Goal: Task Accomplishment & Management: Use online tool/utility

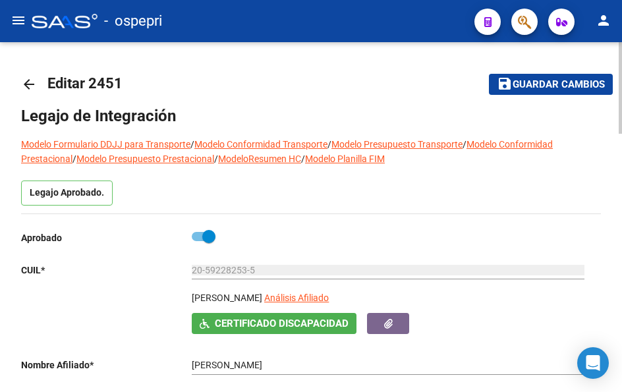
click at [26, 86] on mat-icon "arrow_back" at bounding box center [29, 84] width 16 height 16
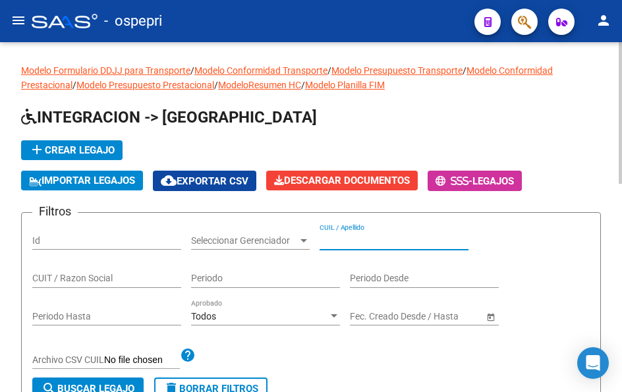
click at [380, 241] on input "CUIL / Apellido" at bounding box center [394, 240] width 149 height 11
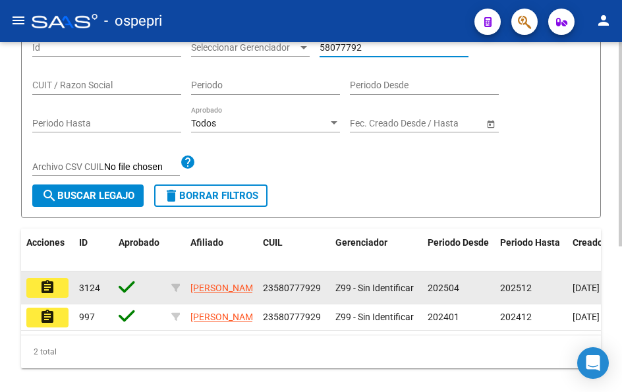
scroll to position [198, 0]
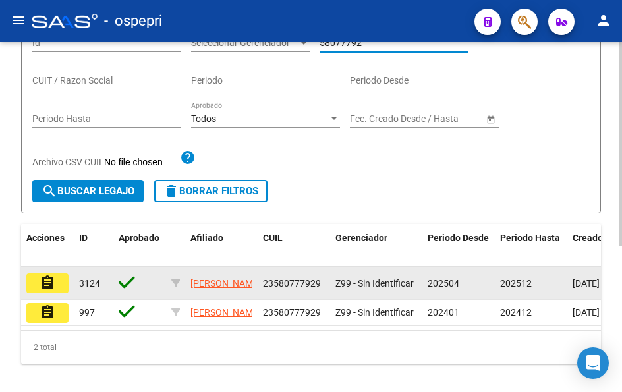
type input "58077792"
click at [42, 289] on mat-icon "assignment" at bounding box center [48, 283] width 16 height 16
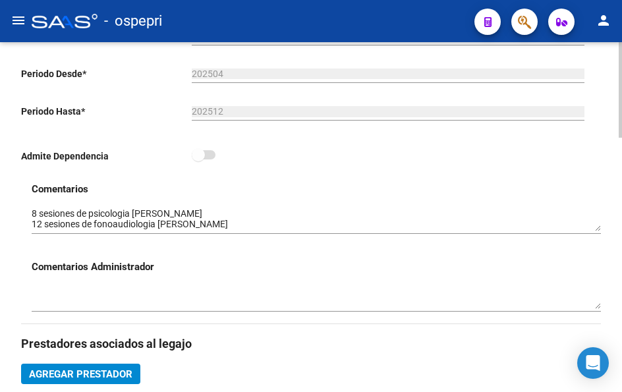
scroll to position [396, 0]
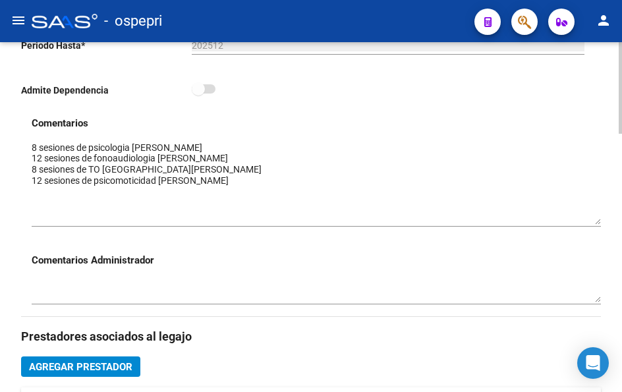
drag, startPoint x: 599, startPoint y: 165, endPoint x: 590, endPoint y: 224, distance: 59.4
click at [590, 224] on textarea at bounding box center [317, 183] width 570 height 84
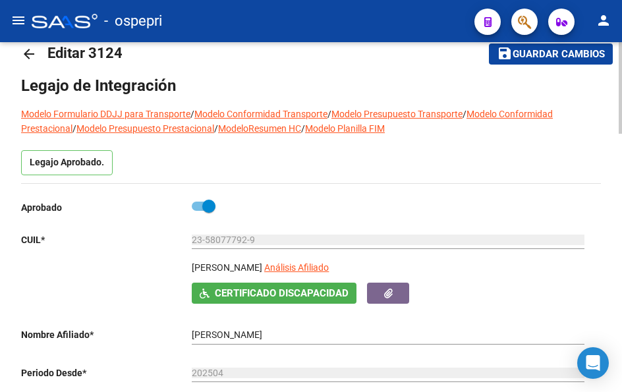
scroll to position [0, 0]
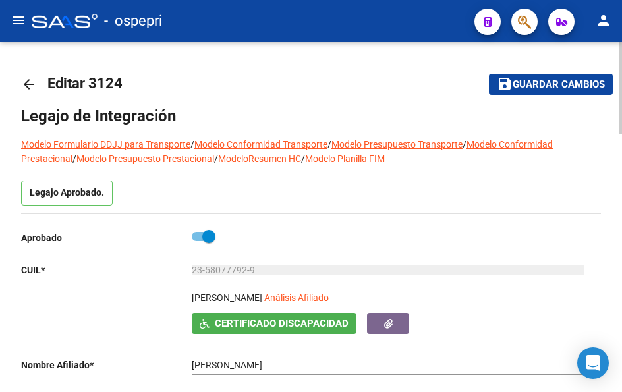
click at [30, 86] on mat-icon "arrow_back" at bounding box center [29, 84] width 16 height 16
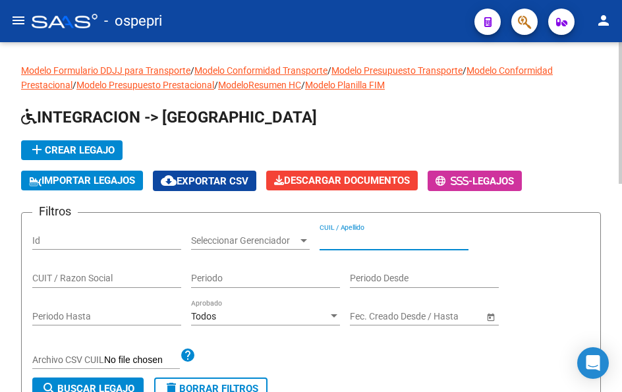
click at [377, 241] on input "CUIL / Apellido" at bounding box center [394, 240] width 149 height 11
paste input "59729181"
type input "59729181"
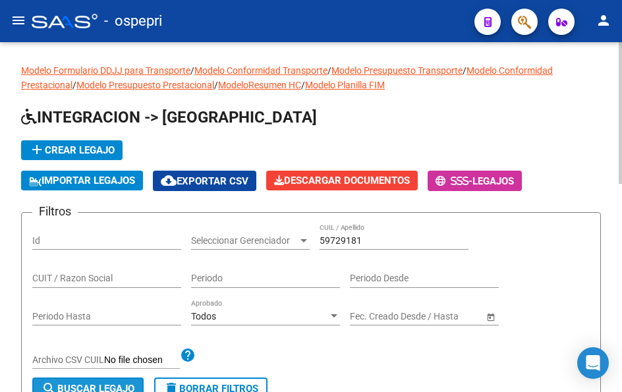
click at [74, 383] on button "search Buscar Legajo" at bounding box center [87, 389] width 111 height 22
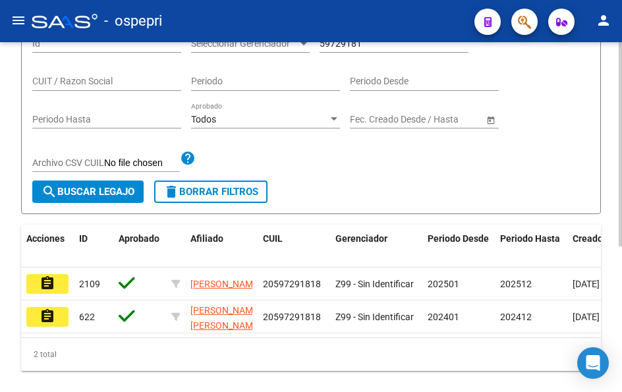
scroll to position [198, 0]
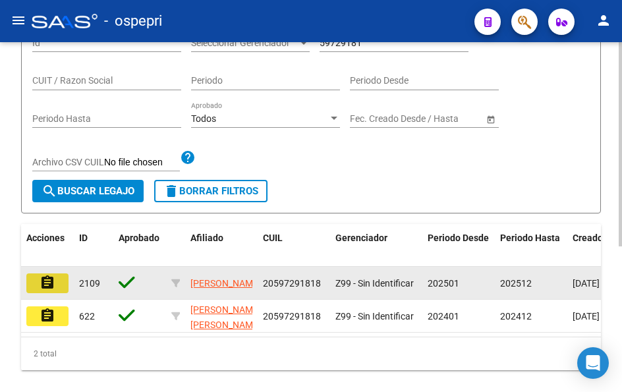
click at [49, 287] on mat-icon "assignment" at bounding box center [48, 283] width 16 height 16
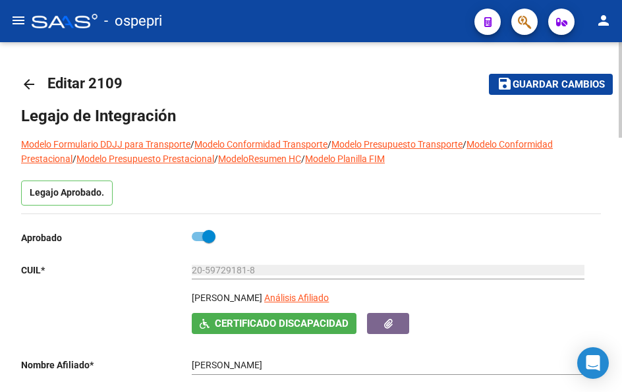
click at [24, 84] on mat-icon "arrow_back" at bounding box center [29, 84] width 16 height 16
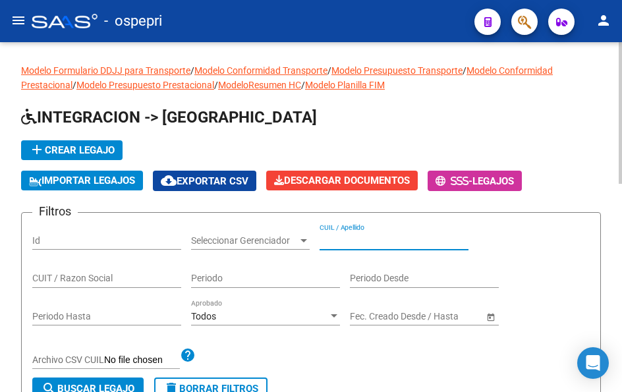
click at [346, 239] on input "CUIL / Apellido" at bounding box center [394, 240] width 149 height 11
paste input "56003139"
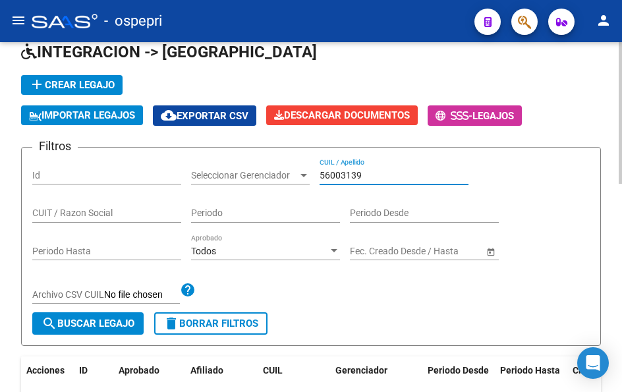
scroll to position [66, 0]
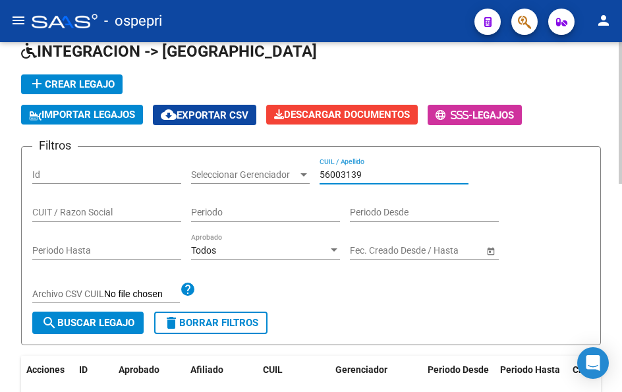
type input "56003139"
click at [93, 325] on span "search Buscar Legajo" at bounding box center [88, 323] width 93 height 12
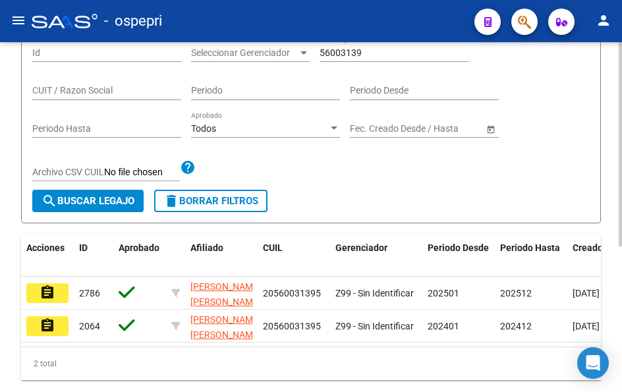
scroll to position [198, 0]
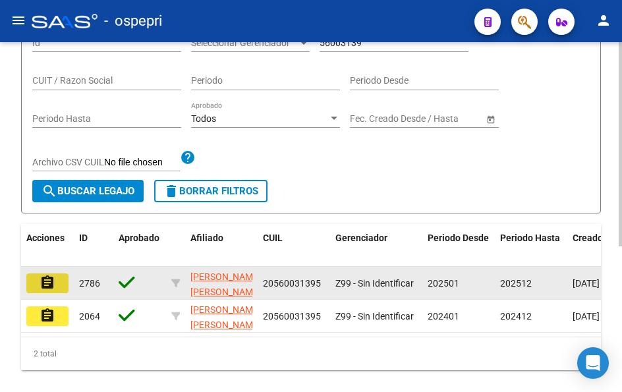
click at [50, 280] on mat-icon "assignment" at bounding box center [48, 283] width 16 height 16
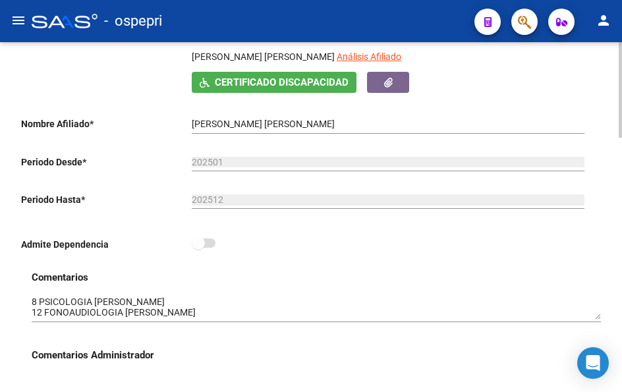
scroll to position [264, 0]
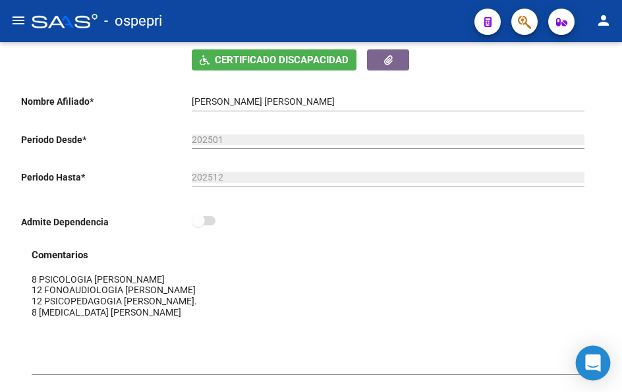
drag, startPoint x: 597, startPoint y: 298, endPoint x: 606, endPoint y: 373, distance: 75.7
click at [606, 373] on body "menu - ospepri person Firma Express Inicio Calendario SSS Instructivos Contacto…" at bounding box center [311, 196] width 622 height 392
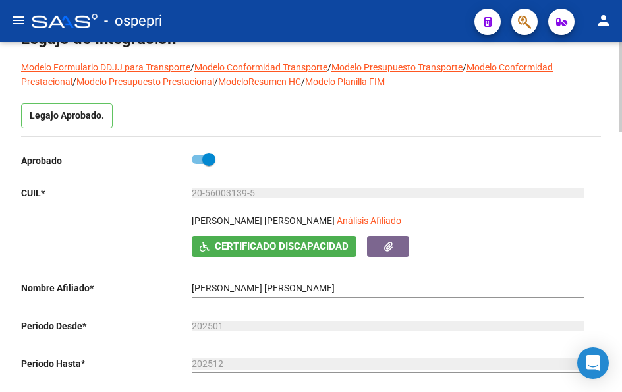
scroll to position [0, 0]
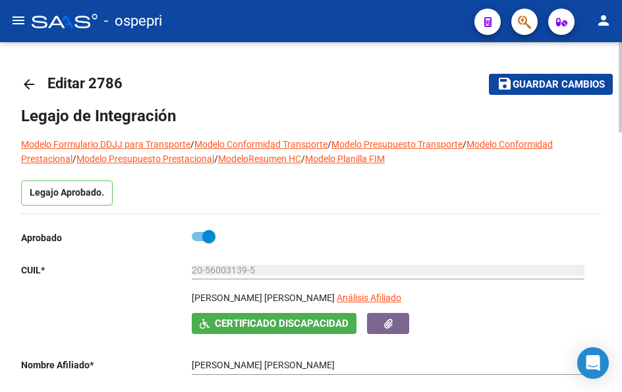
click at [26, 84] on mat-icon "arrow_back" at bounding box center [29, 84] width 16 height 16
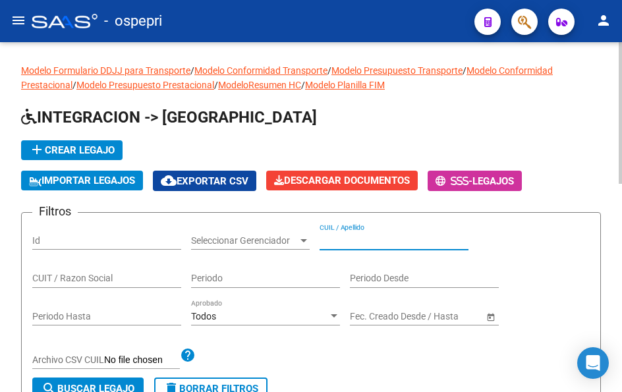
click at [382, 239] on input "CUIL / Apellido" at bounding box center [394, 240] width 149 height 11
paste input "56466220"
type input "56466220"
click at [94, 386] on span "search Buscar Legajo" at bounding box center [88, 389] width 93 height 12
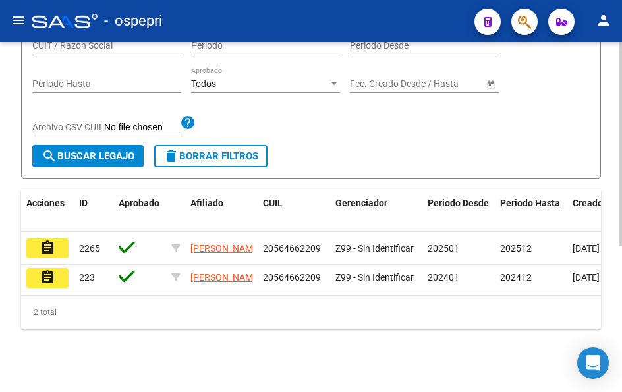
scroll to position [251, 0]
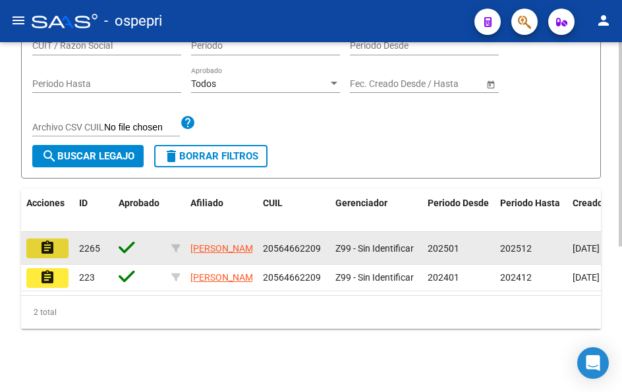
click at [44, 240] on mat-icon "assignment" at bounding box center [48, 248] width 16 height 16
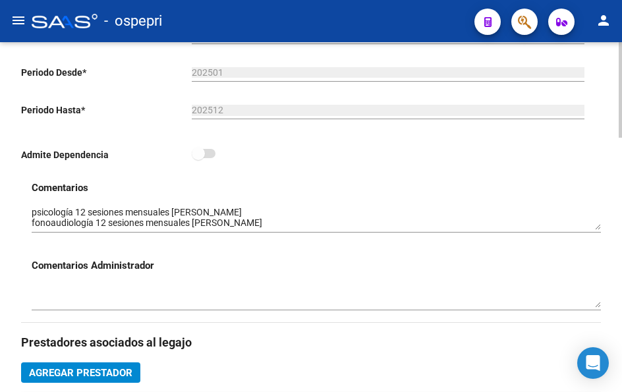
scroll to position [396, 0]
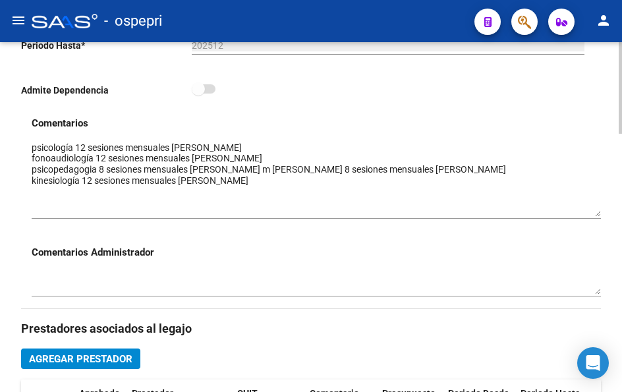
drag, startPoint x: 595, startPoint y: 163, endPoint x: 605, endPoint y: 214, distance: 51.7
click at [605, 214] on div "arrow_back Editar 2265 save Guardar cambios Legajo de Integración Modelo Formul…" at bounding box center [311, 313] width 622 height 1332
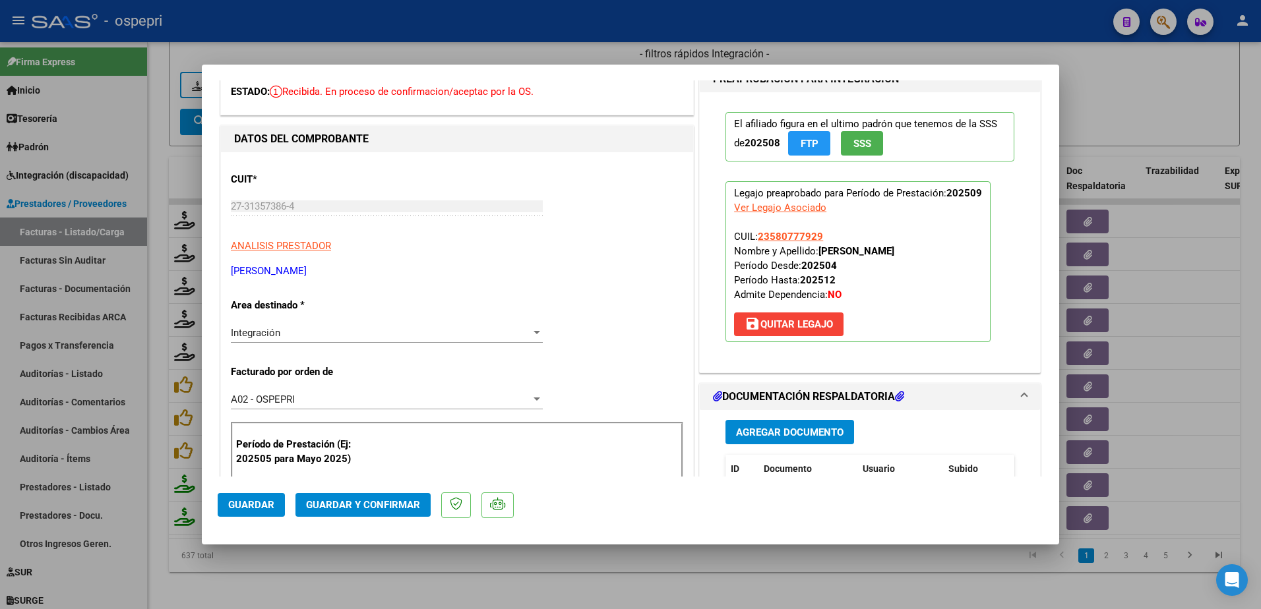
scroll to position [132, 0]
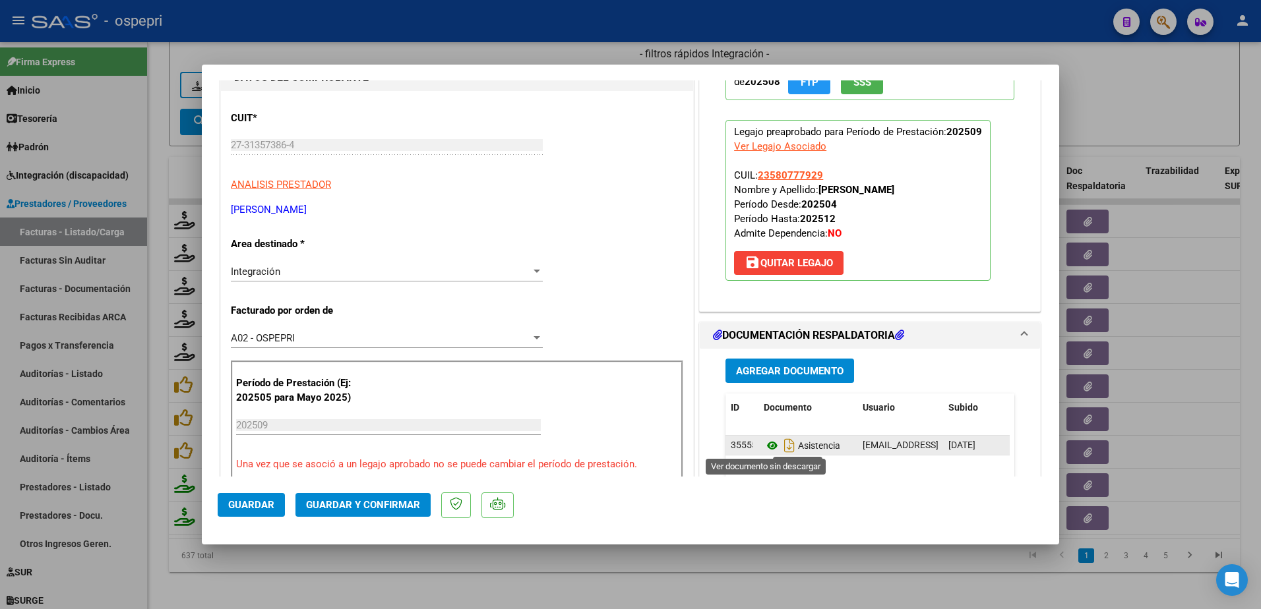
click at [764, 444] on icon at bounding box center [772, 446] width 17 height 16
click at [399, 500] on span "Guardar y Confirmar" at bounding box center [363, 505] width 114 height 12
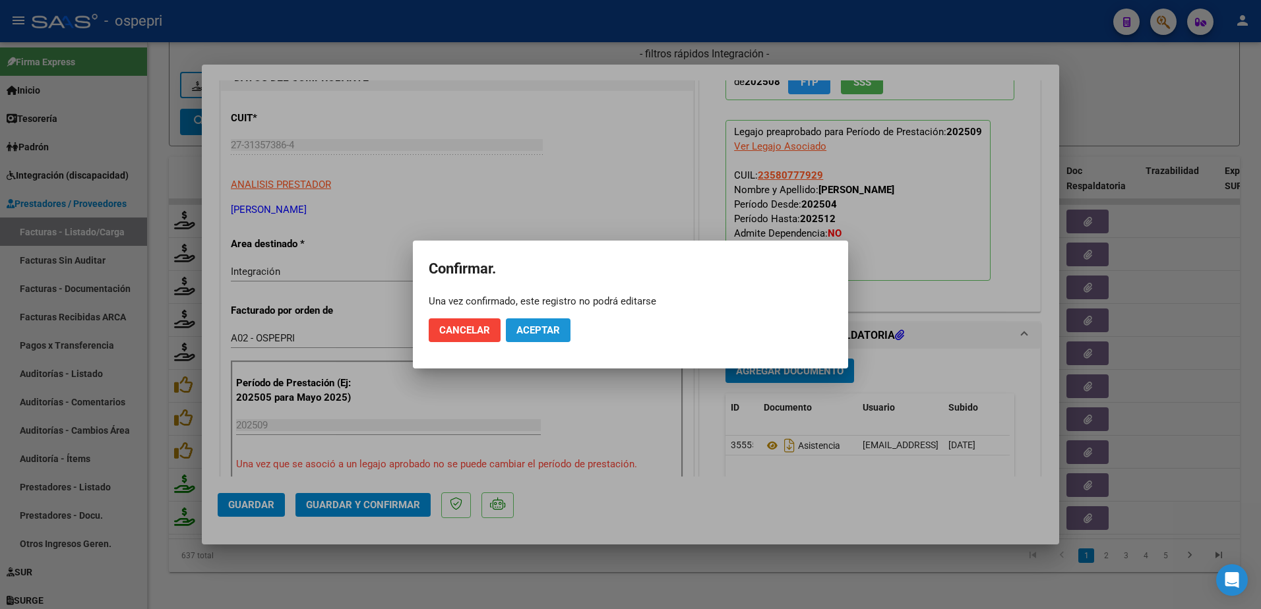
click at [544, 322] on button "Aceptar" at bounding box center [538, 330] width 65 height 24
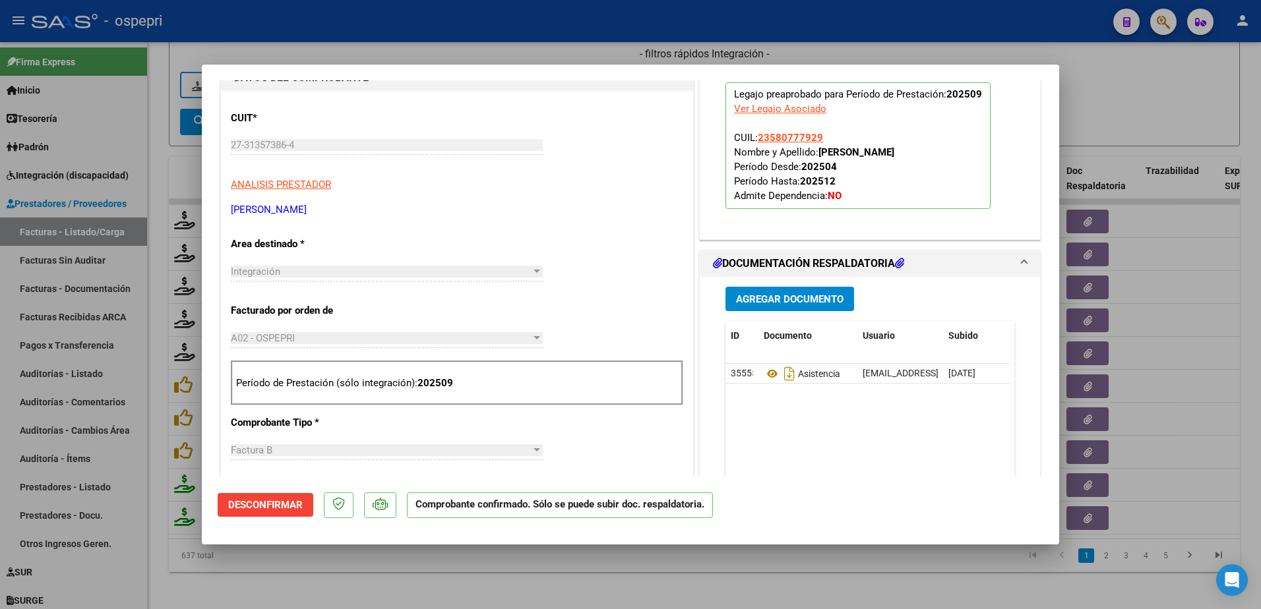
type input "$ 0,00"
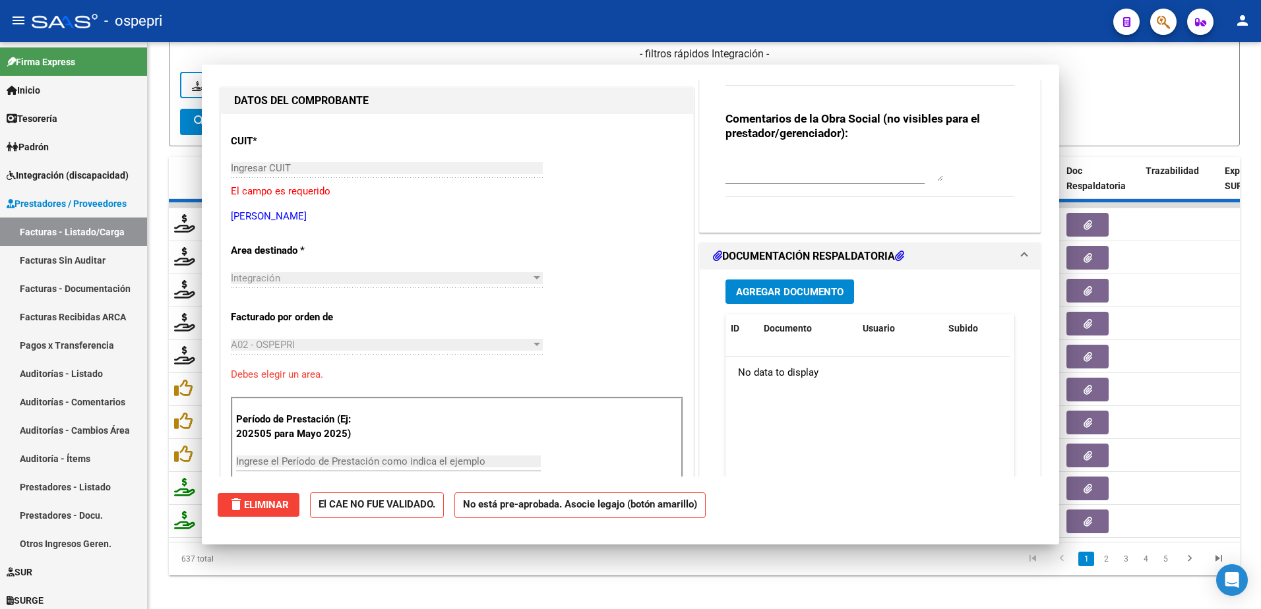
scroll to position [155, 0]
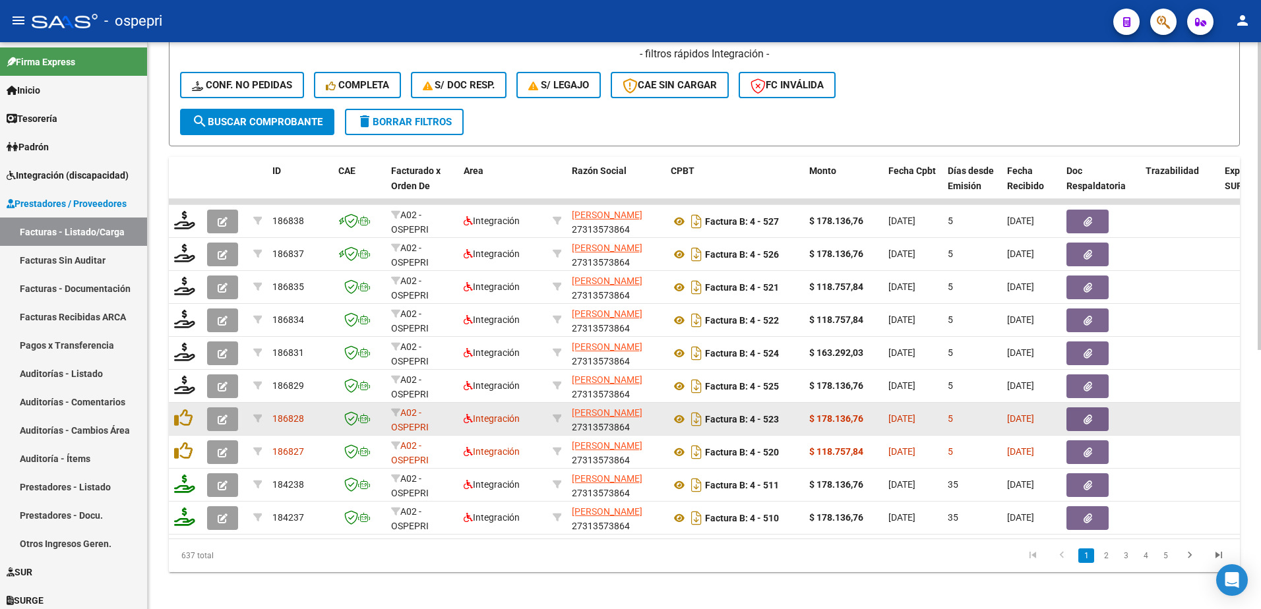
click at [229, 424] on button "button" at bounding box center [222, 419] width 31 height 24
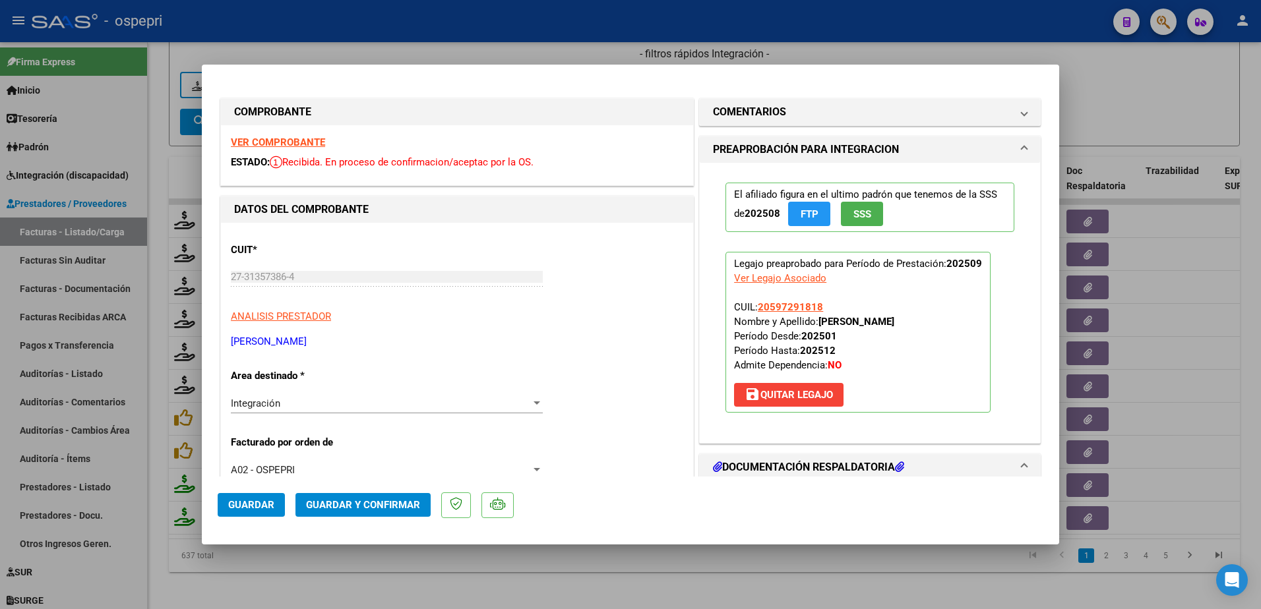
click at [301, 146] on strong "VER COMPROBANTE" at bounding box center [278, 142] width 94 height 12
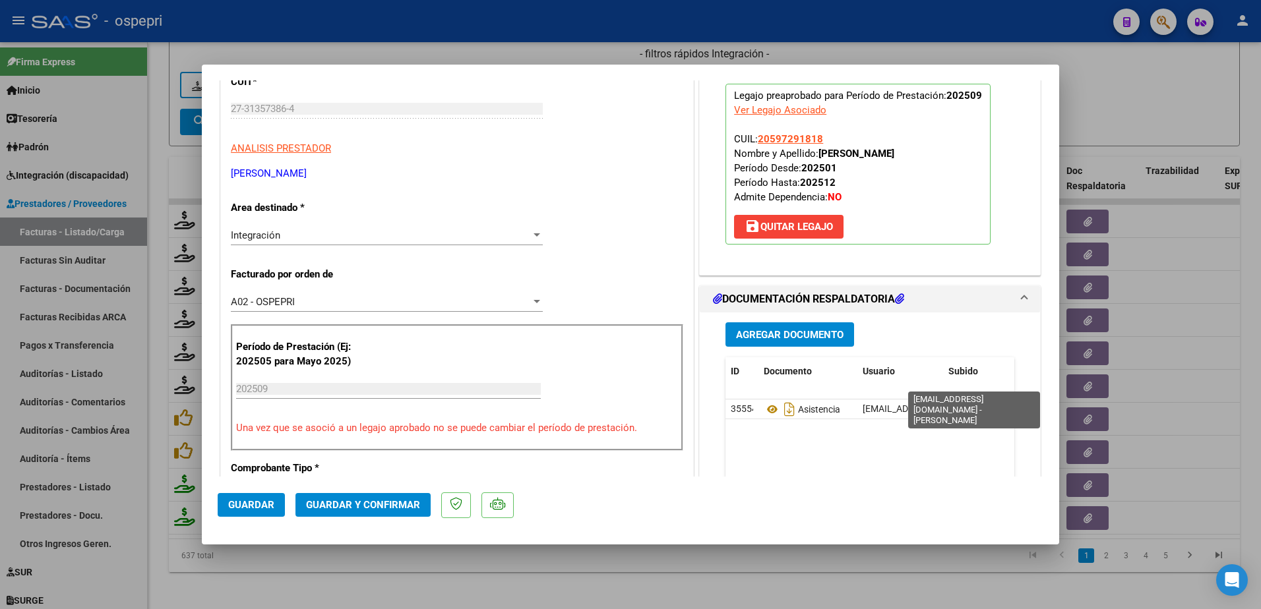
scroll to position [198, 0]
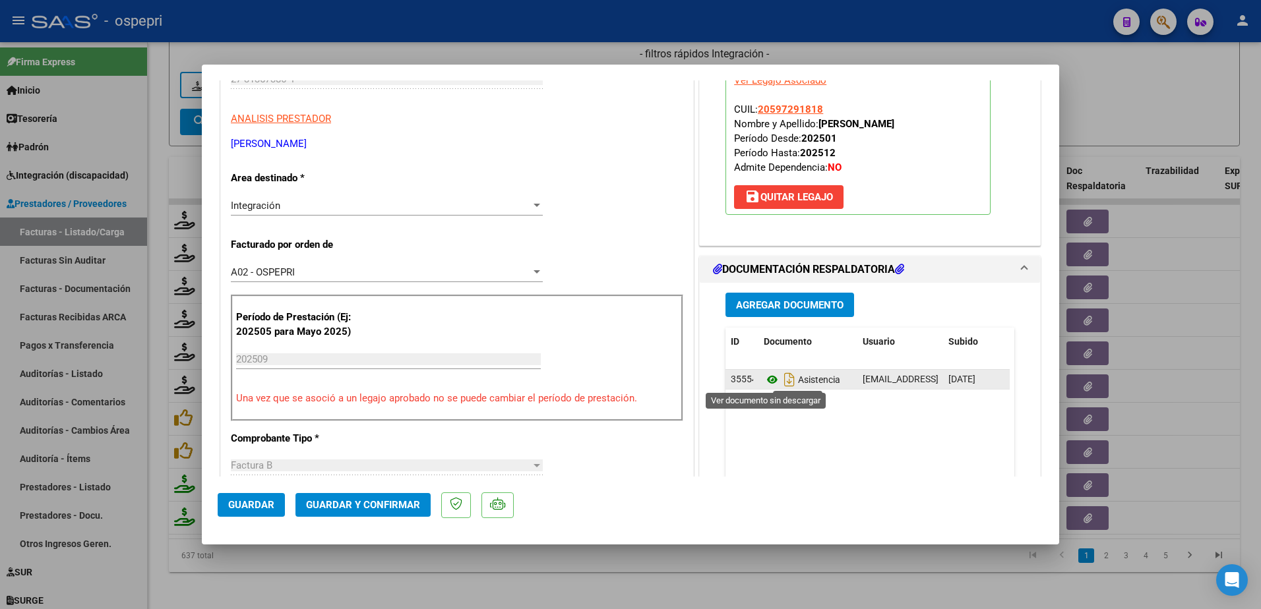
click at [768, 378] on icon at bounding box center [772, 380] width 17 height 16
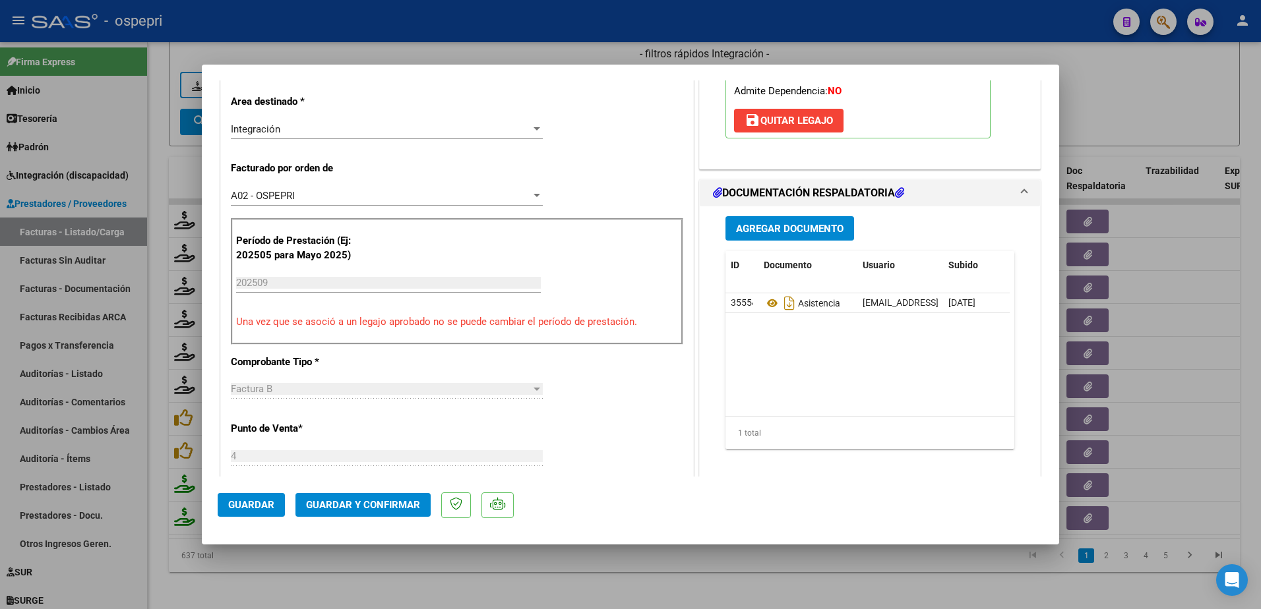
scroll to position [330, 0]
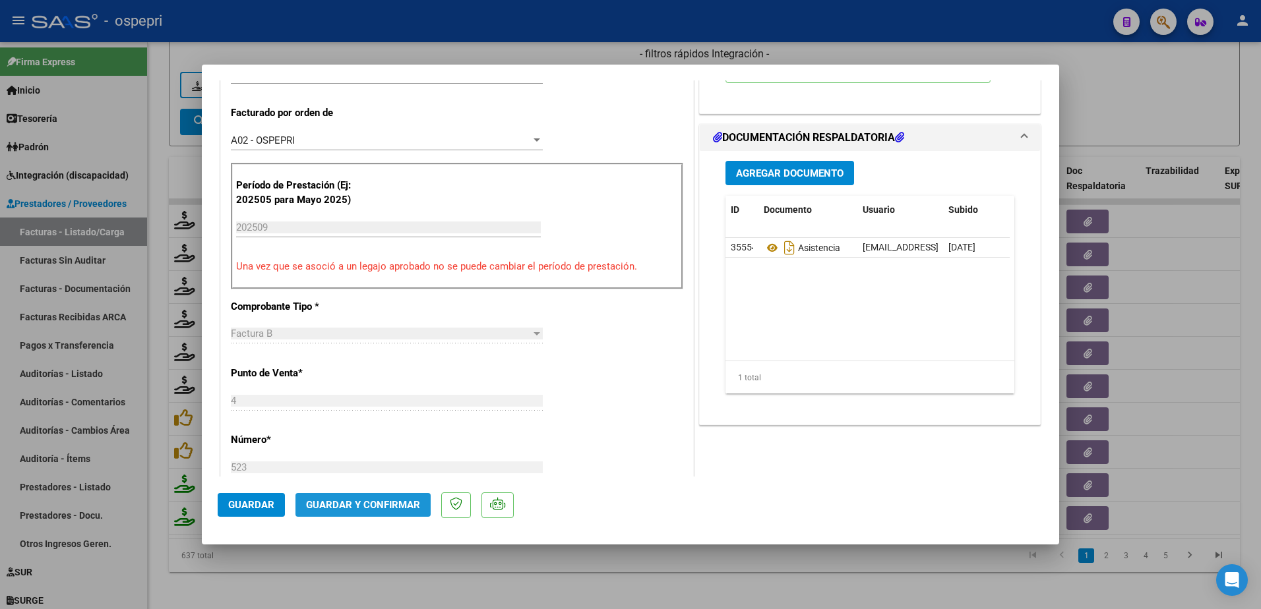
click at [365, 500] on span "Guardar y Confirmar" at bounding box center [363, 505] width 114 height 12
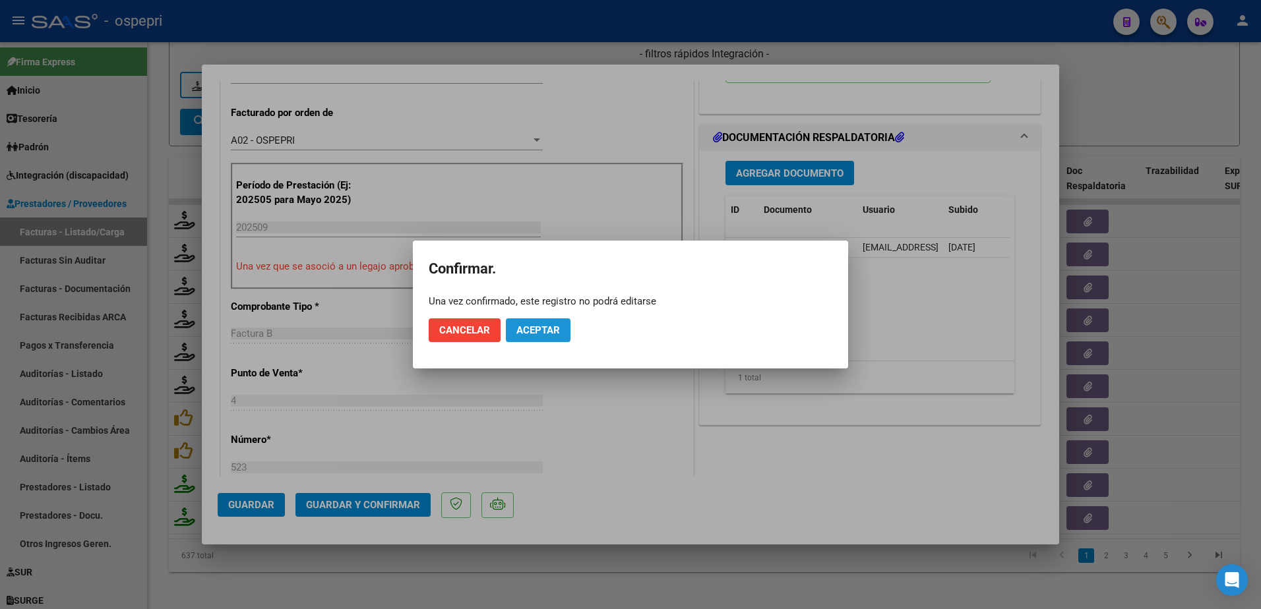
click at [531, 330] on span "Aceptar" at bounding box center [538, 330] width 44 height 12
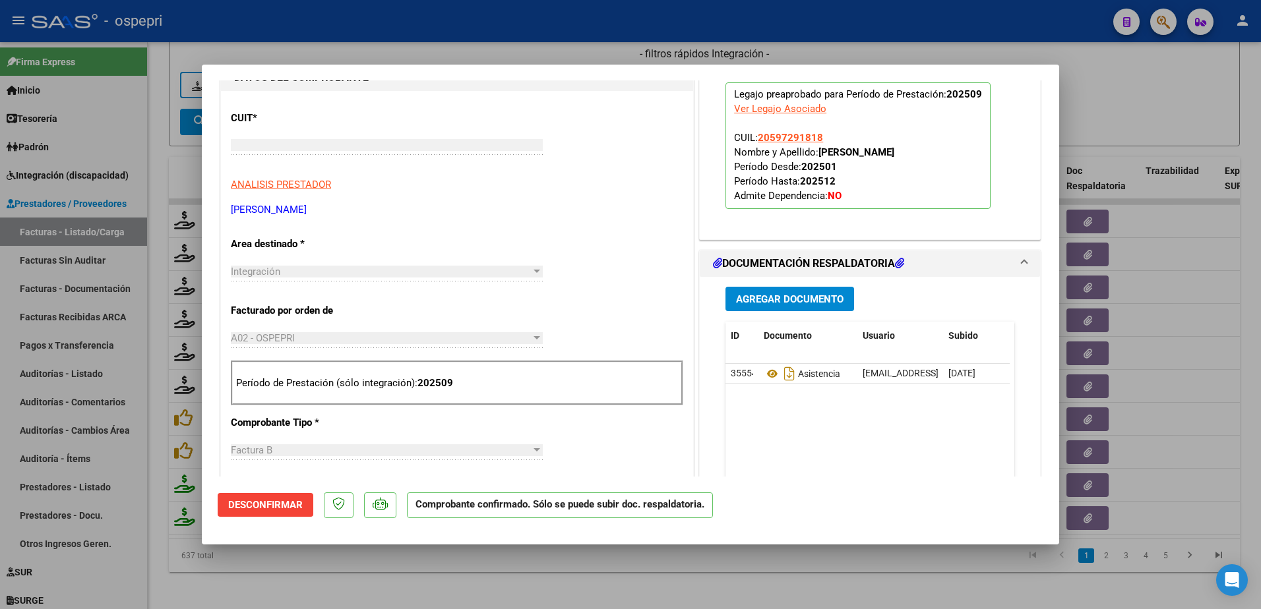
scroll to position [0, 0]
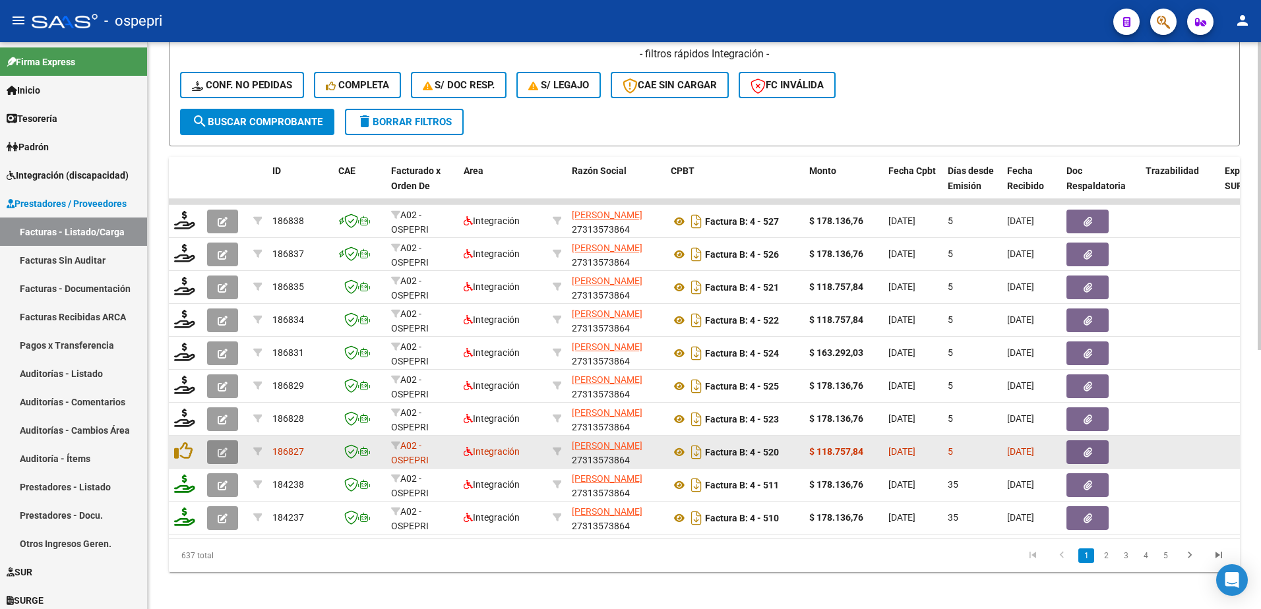
click at [218, 450] on icon "button" at bounding box center [223, 453] width 10 height 10
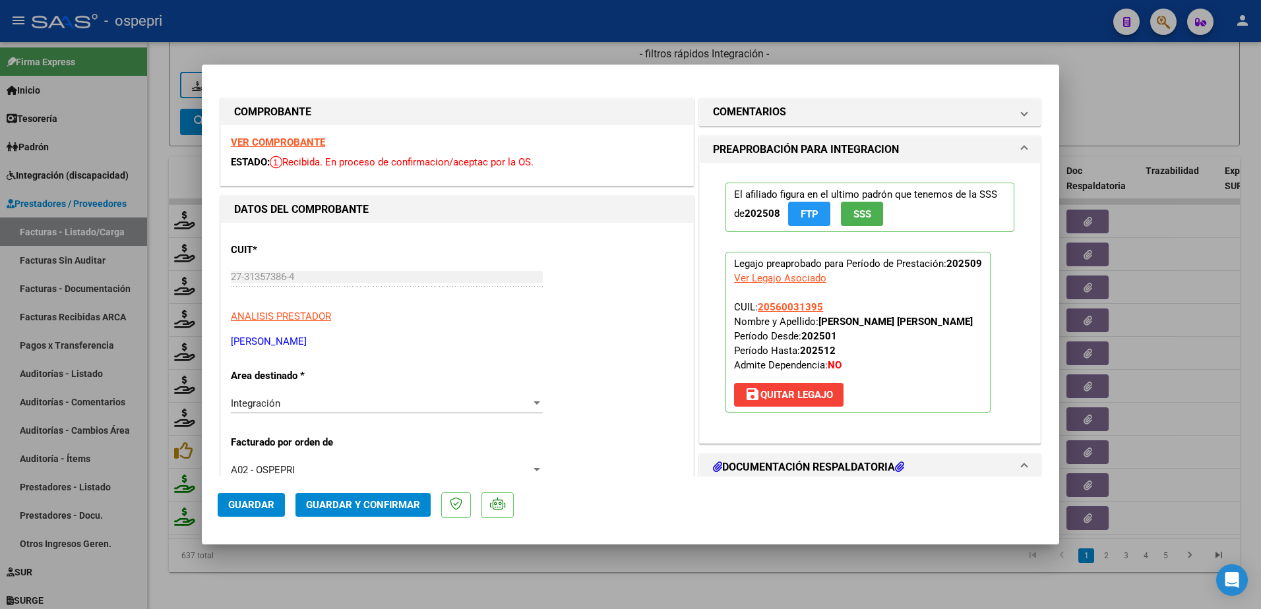
click at [279, 142] on strong "VER COMPROBANTE" at bounding box center [278, 142] width 94 height 12
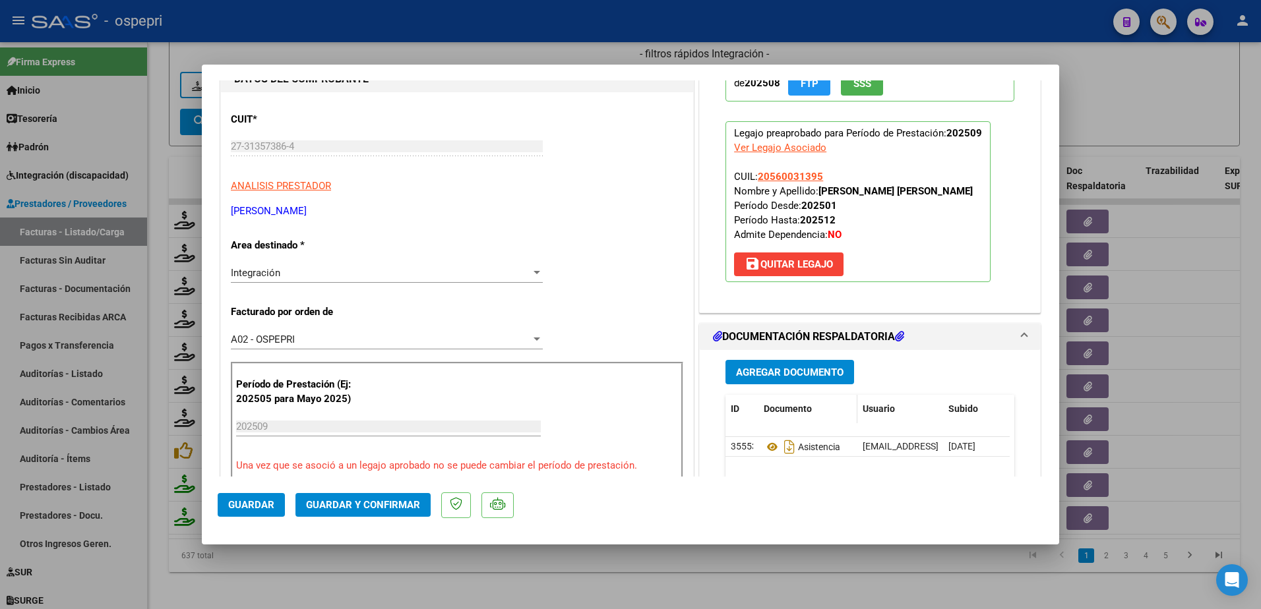
scroll to position [132, 0]
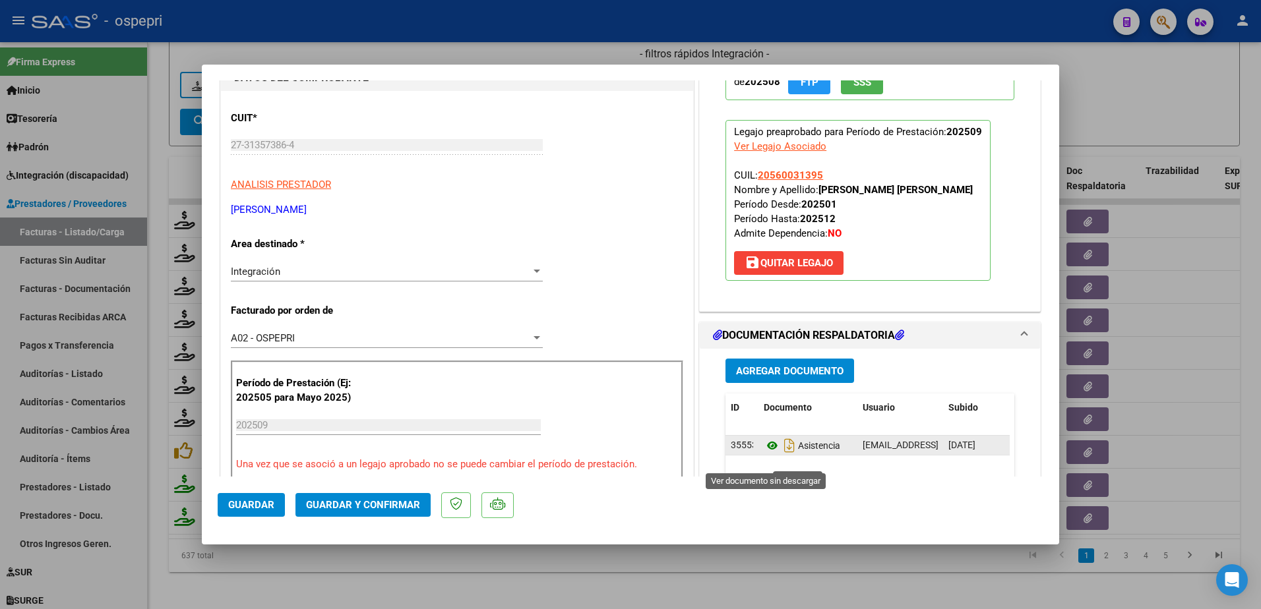
click at [766, 454] on icon at bounding box center [772, 446] width 17 height 16
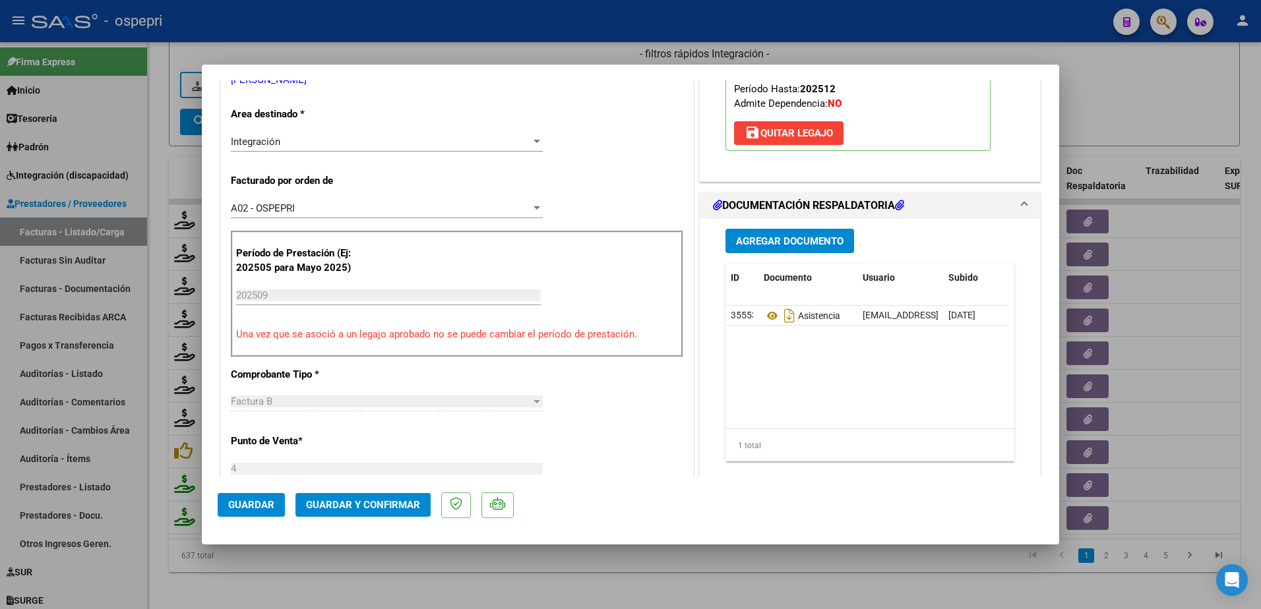
scroll to position [330, 0]
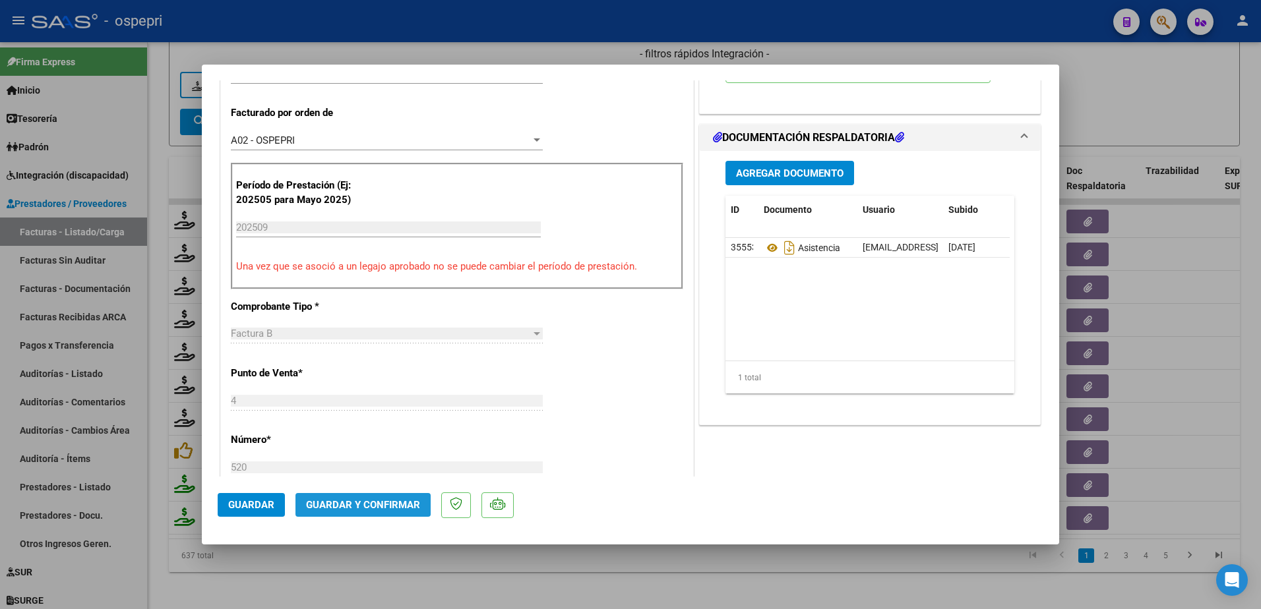
click at [358, 500] on span "Guardar y Confirmar" at bounding box center [363, 505] width 114 height 12
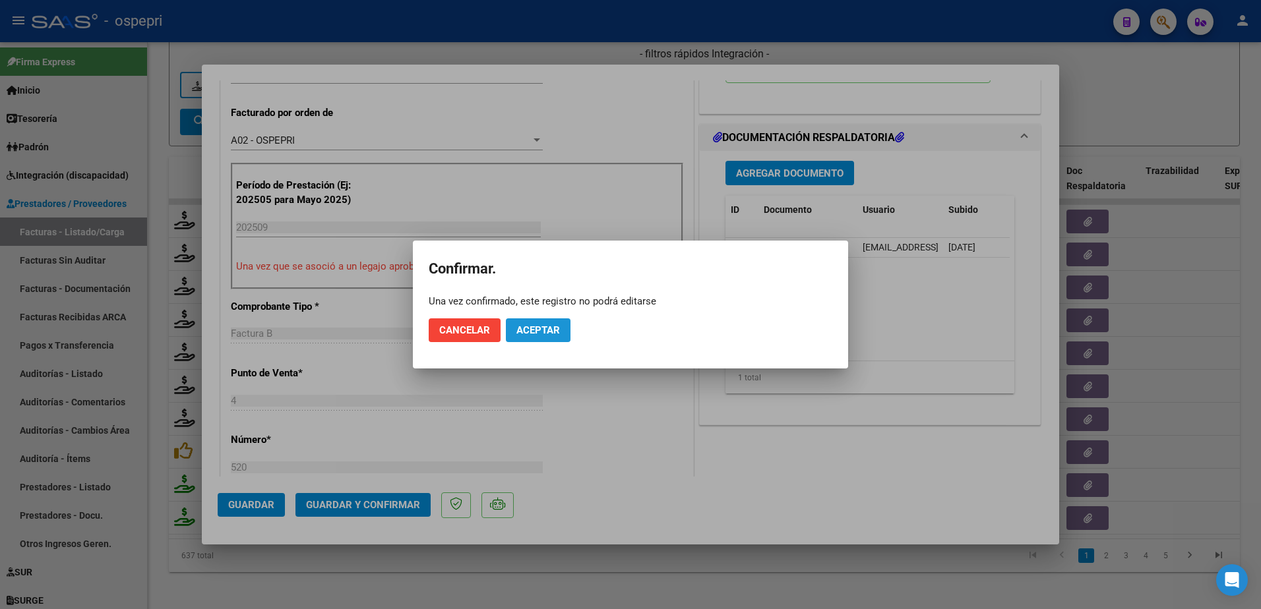
click at [554, 330] on span "Aceptar" at bounding box center [538, 330] width 44 height 12
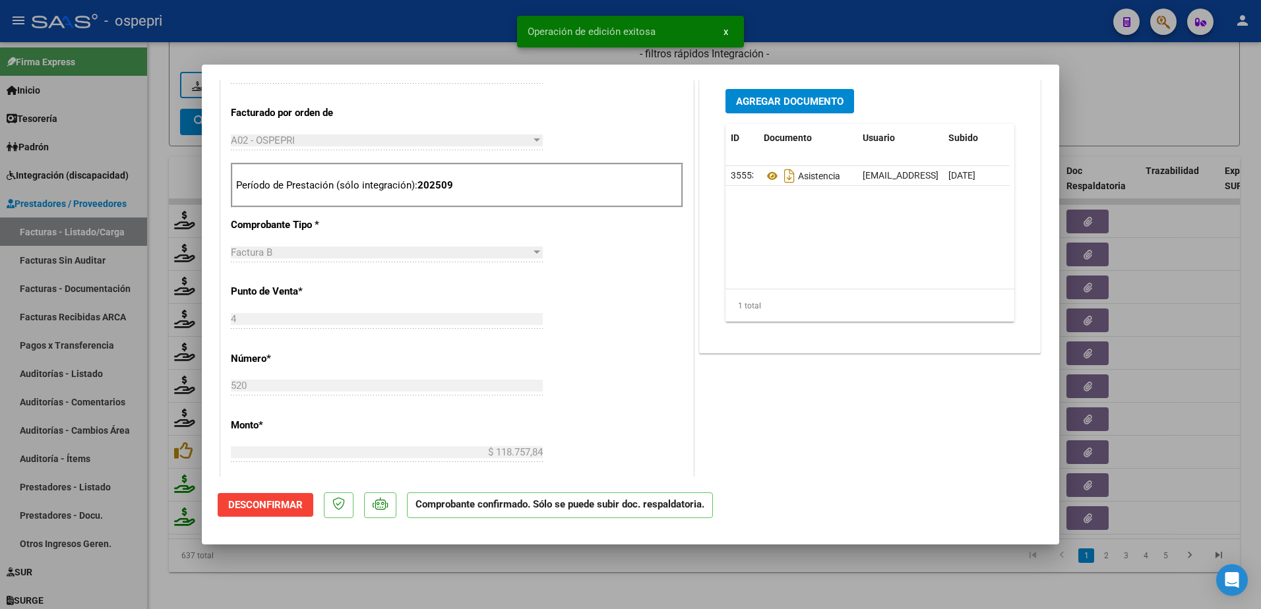
type input "$ 0,00"
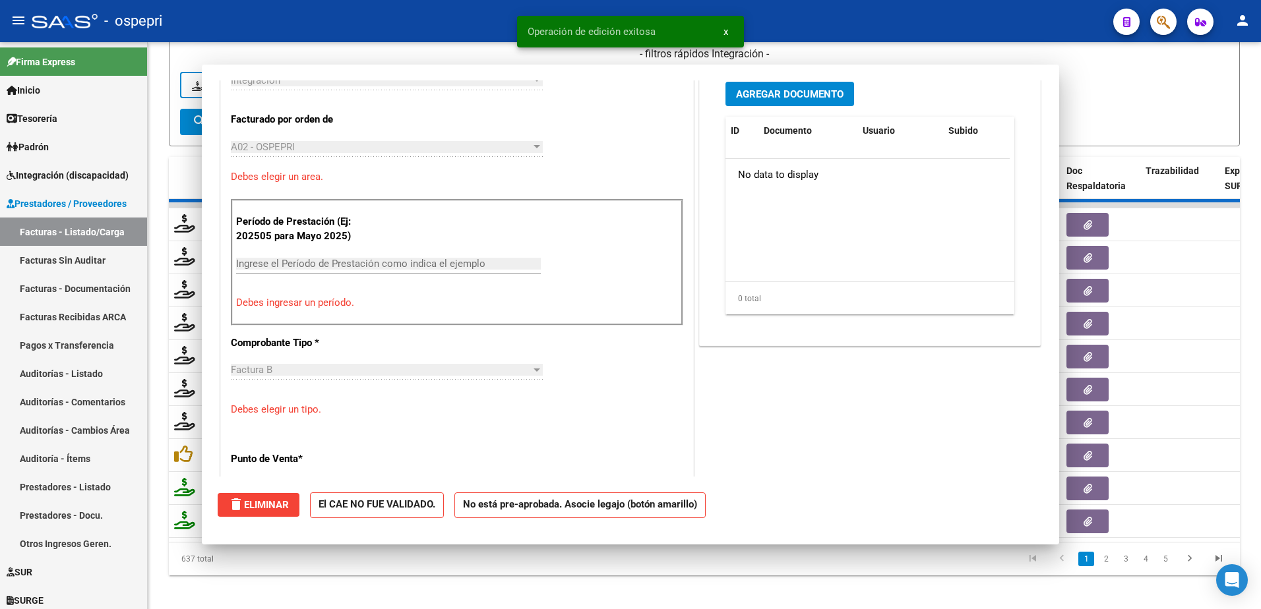
scroll to position [353, 0]
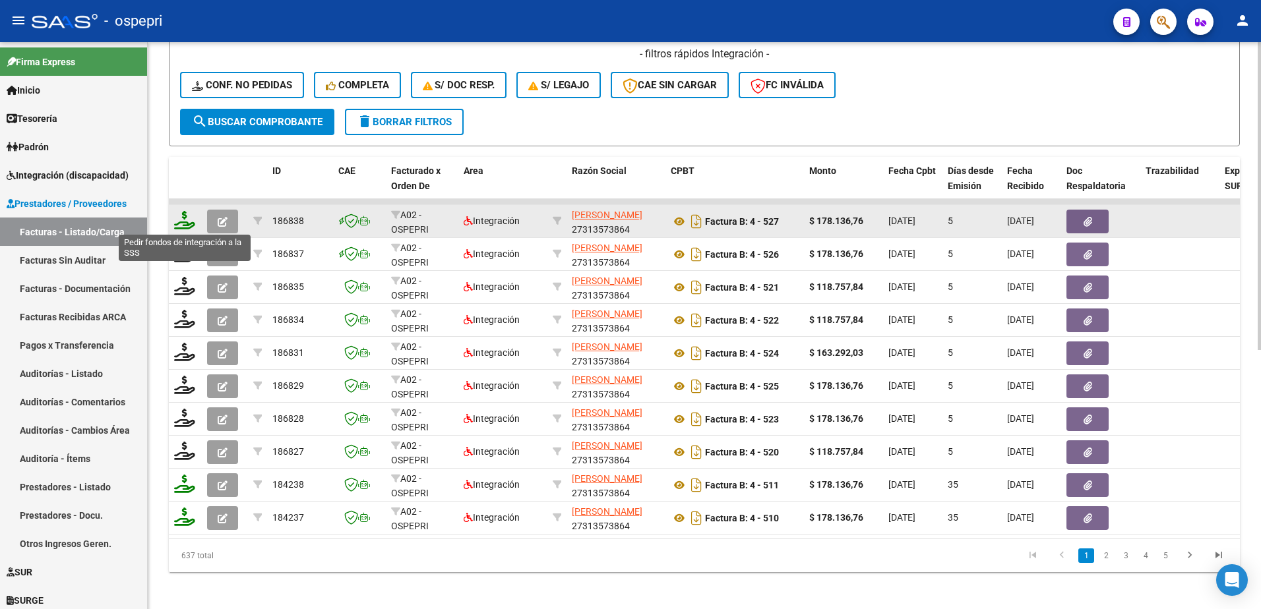
click at [181, 223] on icon at bounding box center [184, 220] width 21 height 18
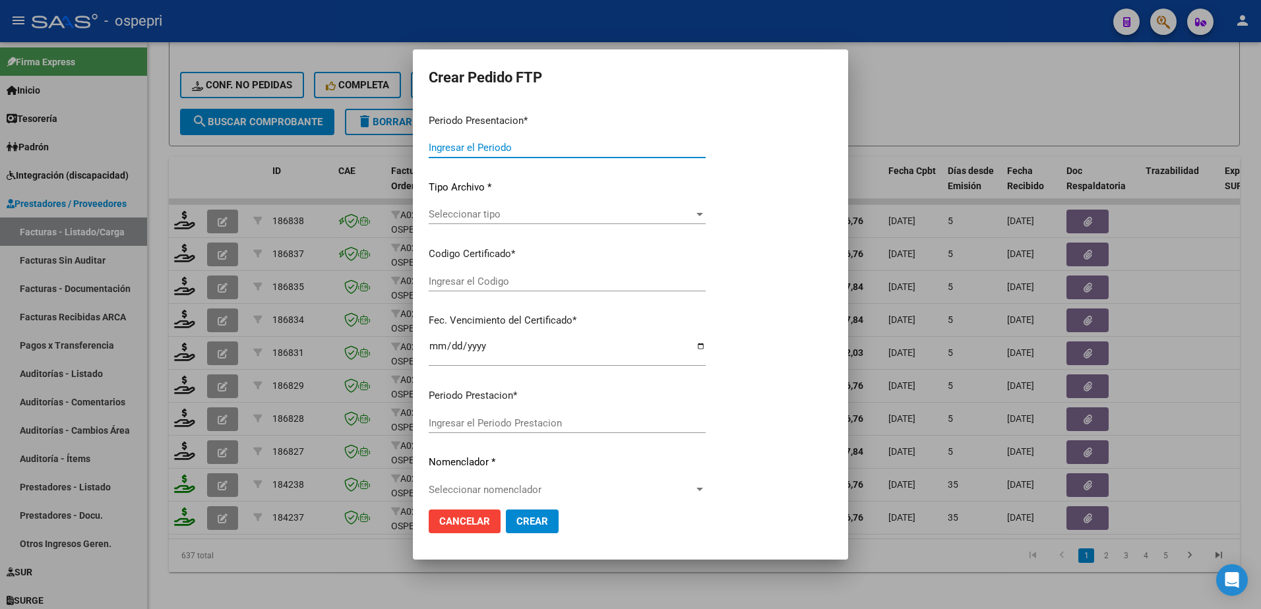
type input "202509"
type input "$ 178.136,76"
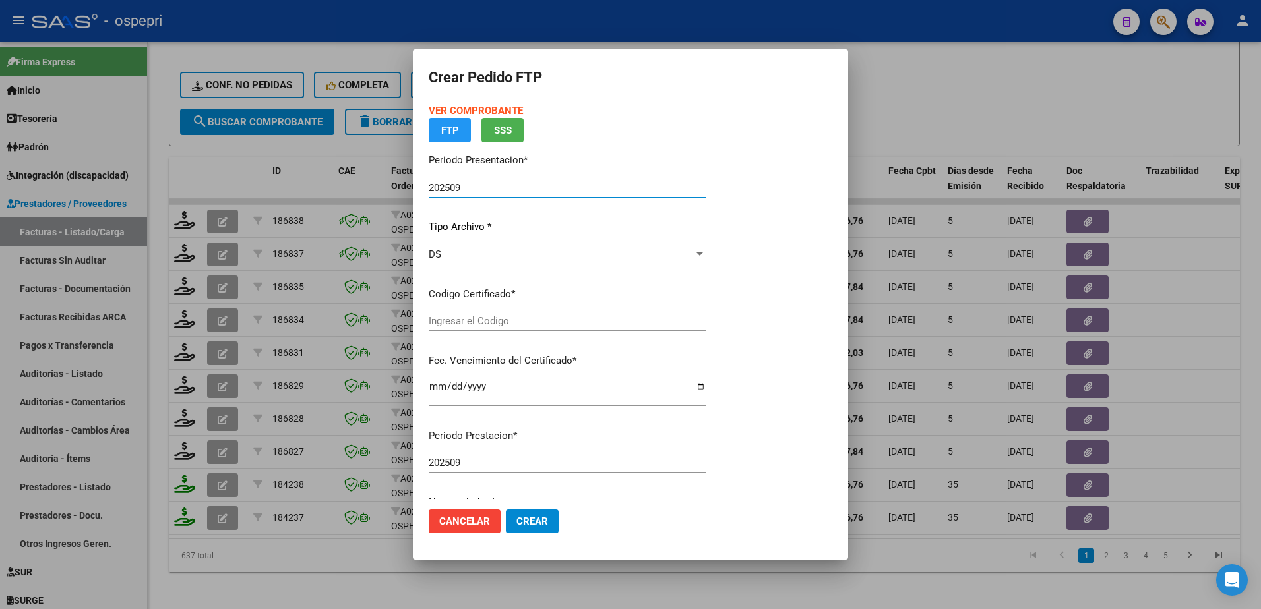
type input "2759229057-5"
type input "2028-05-19"
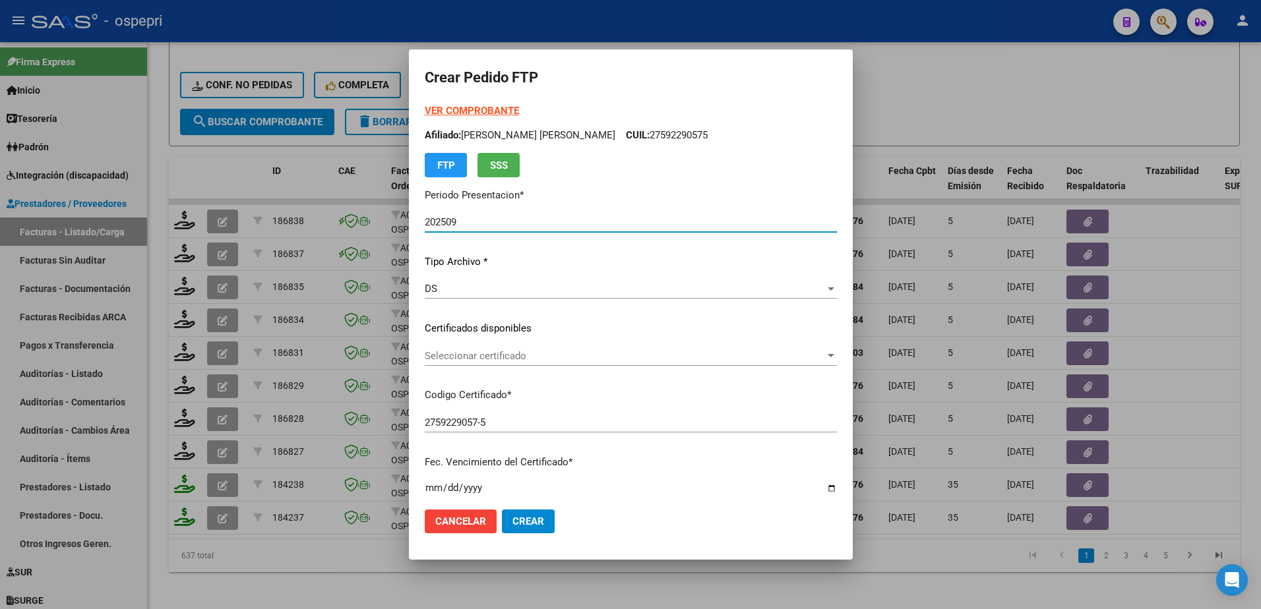
click at [495, 359] on span "Seleccionar certificado" at bounding box center [625, 356] width 400 height 12
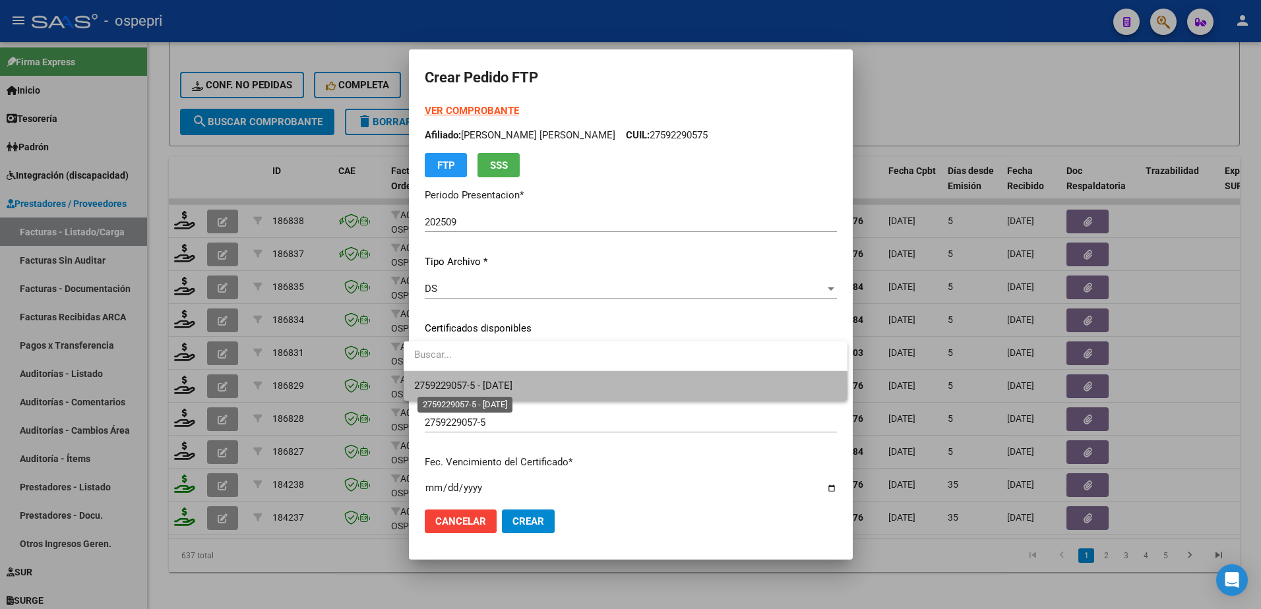
click at [512, 385] on span "2759229057-5 - 2028-05-19" at bounding box center [463, 386] width 98 height 12
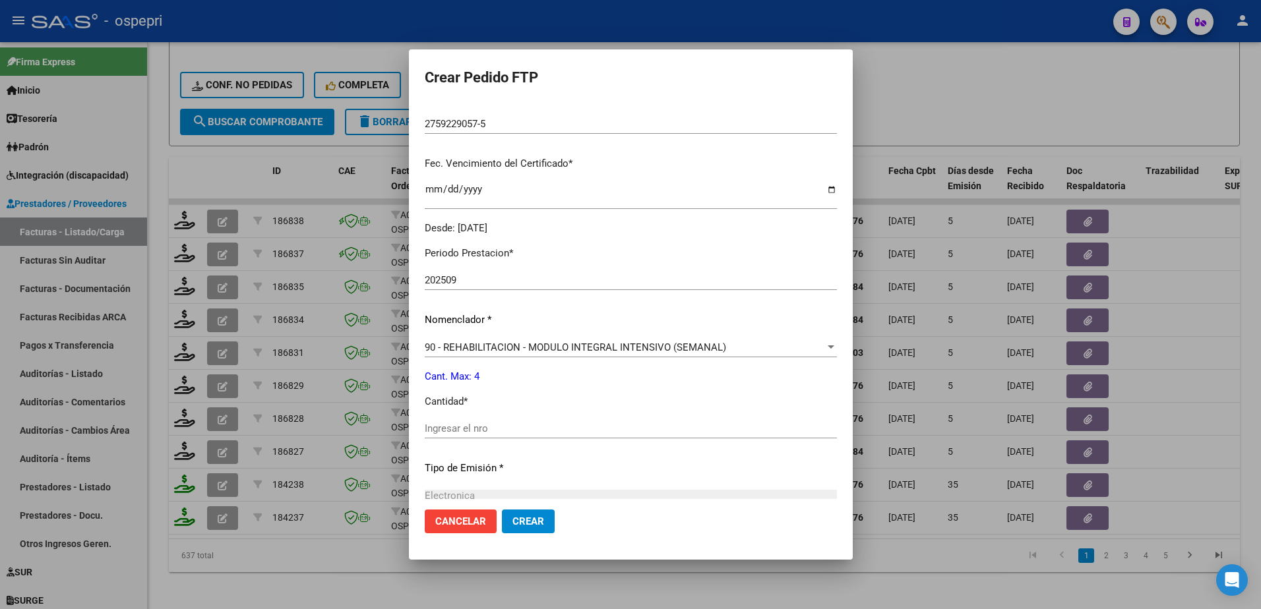
scroll to position [330, 0]
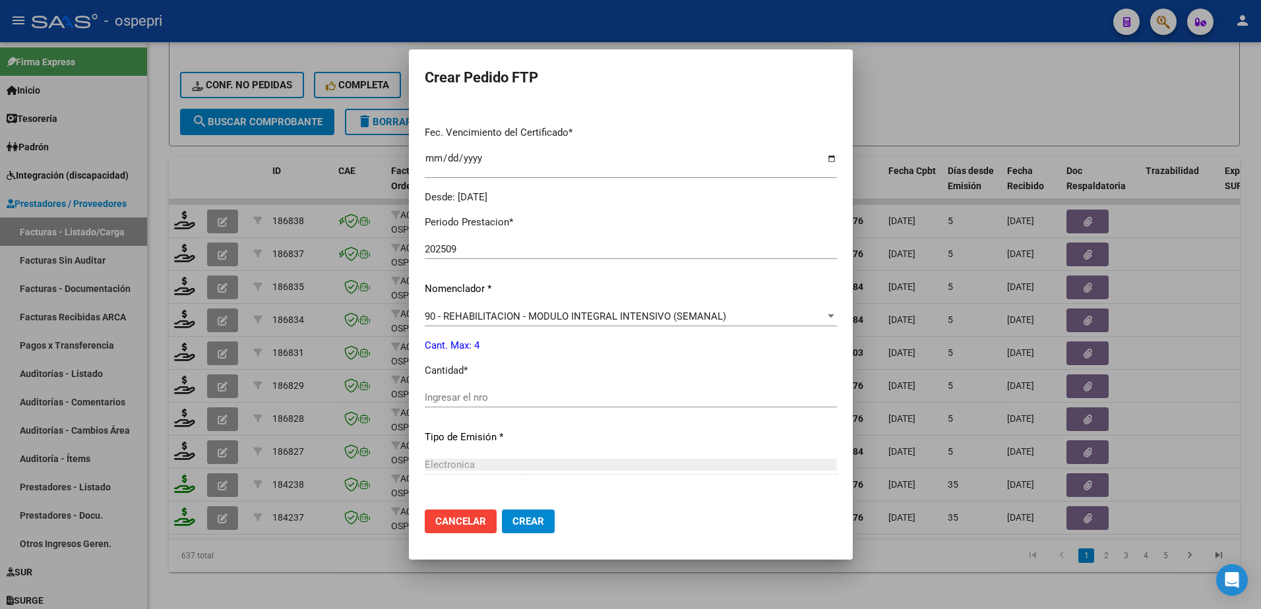
click at [489, 389] on div "Ingresar el nro" at bounding box center [631, 398] width 412 height 20
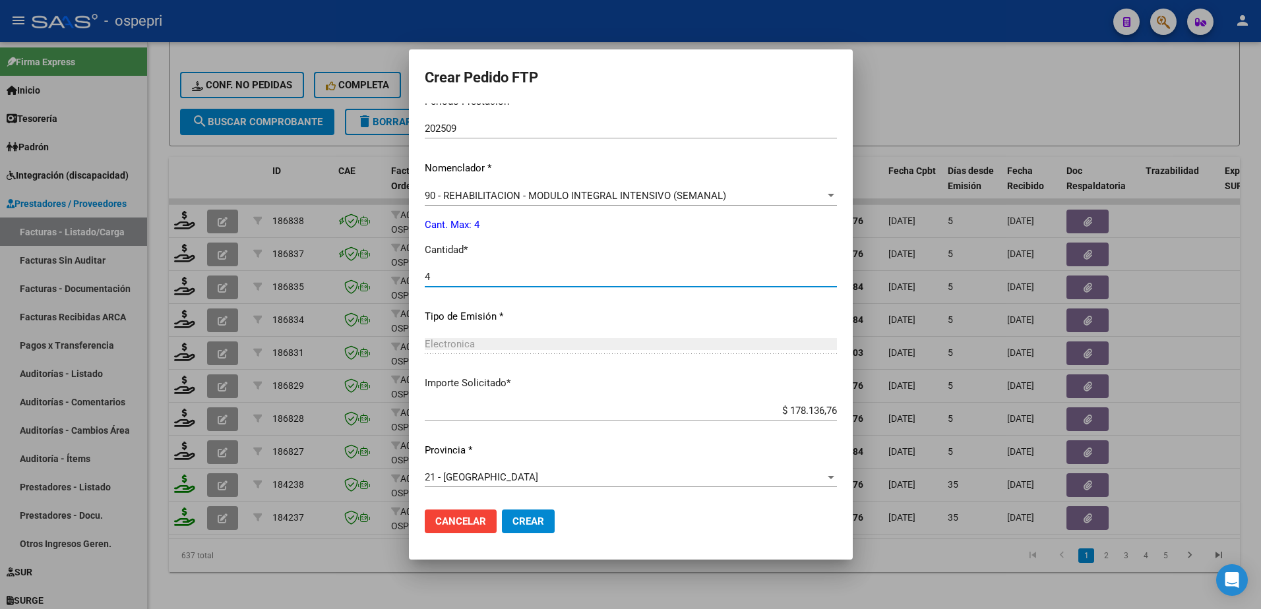
type input "4"
click at [519, 523] on span "Crear" at bounding box center [528, 522] width 32 height 12
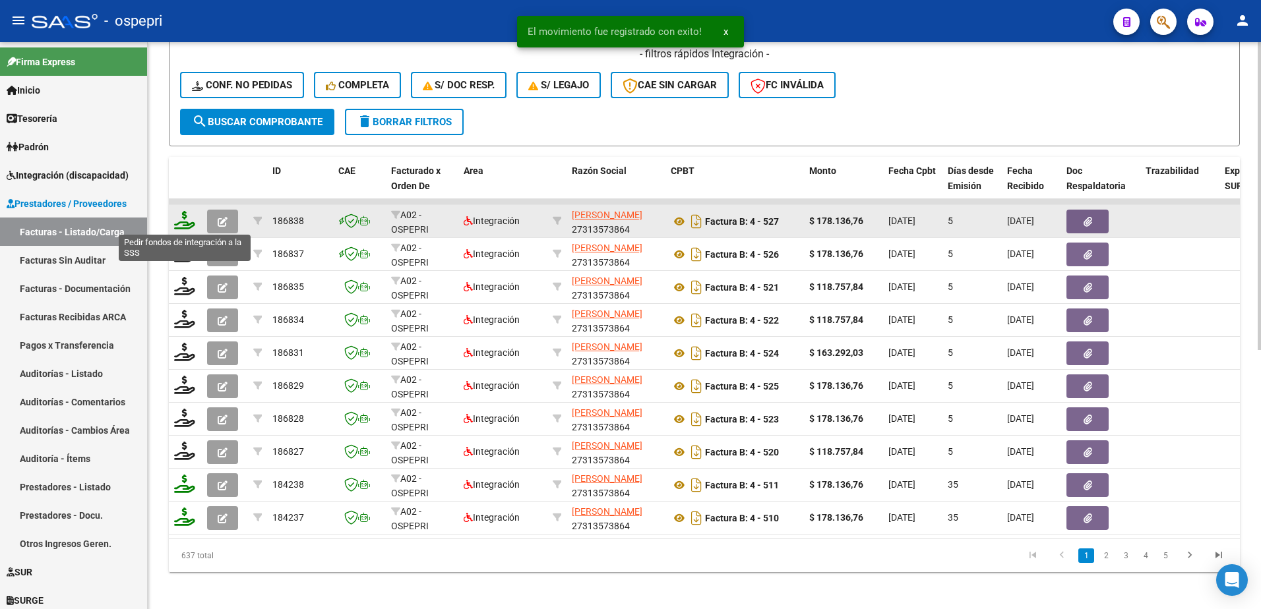
click at [179, 226] on icon at bounding box center [184, 220] width 21 height 18
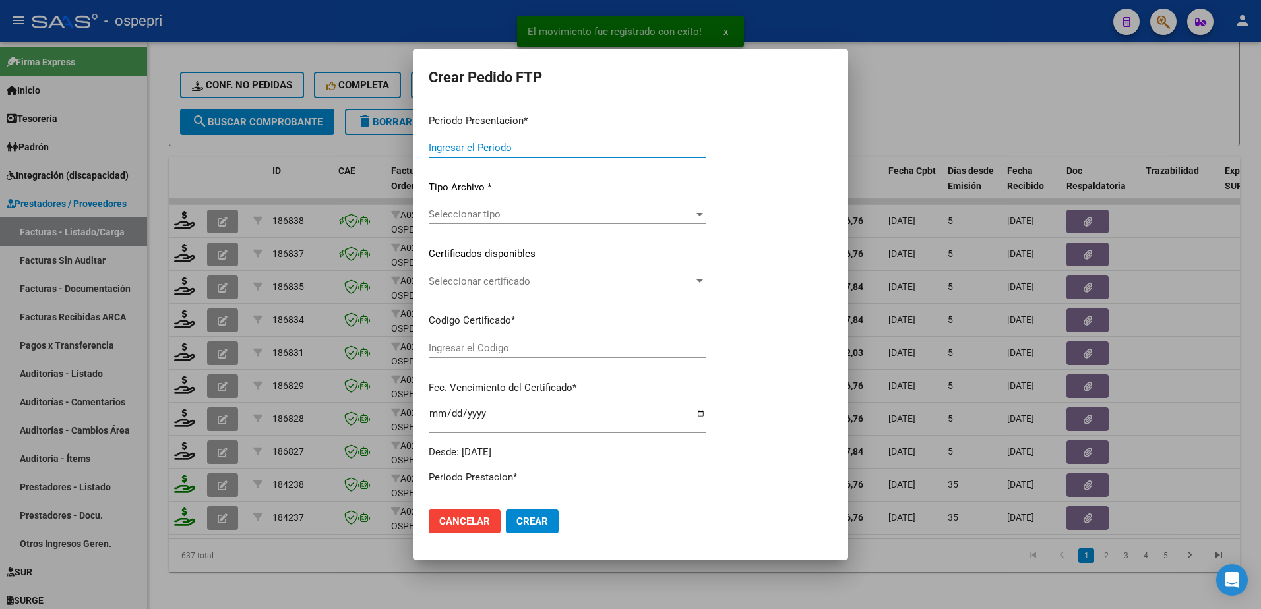
type input "202509"
type input "$ 178.136,76"
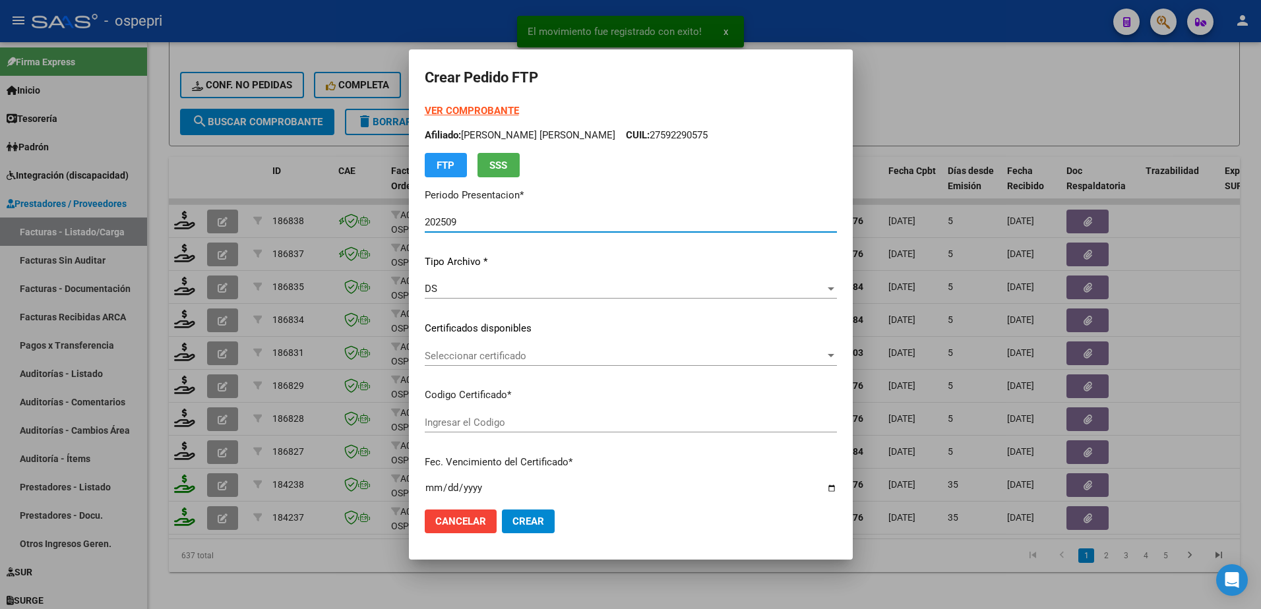
type input "2759229057-5"
type input "2028-05-19"
click at [463, 351] on span "Seleccionar certificado" at bounding box center [625, 356] width 400 height 12
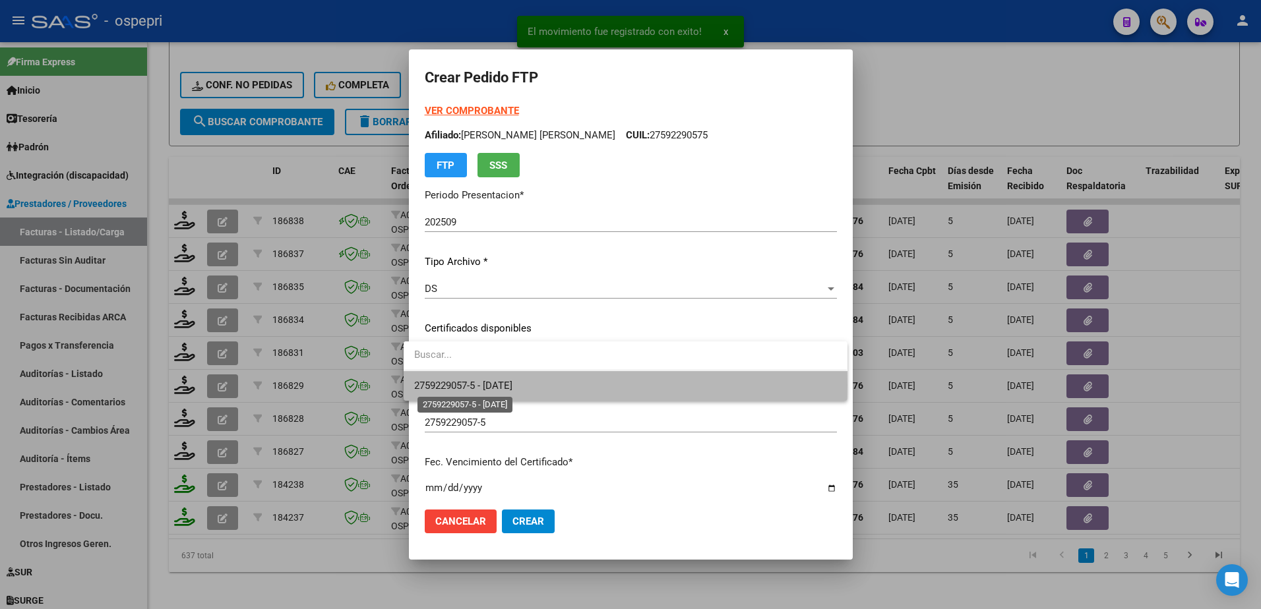
click at [483, 385] on span "2759229057-5 - 2028-05-19" at bounding box center [463, 386] width 98 height 12
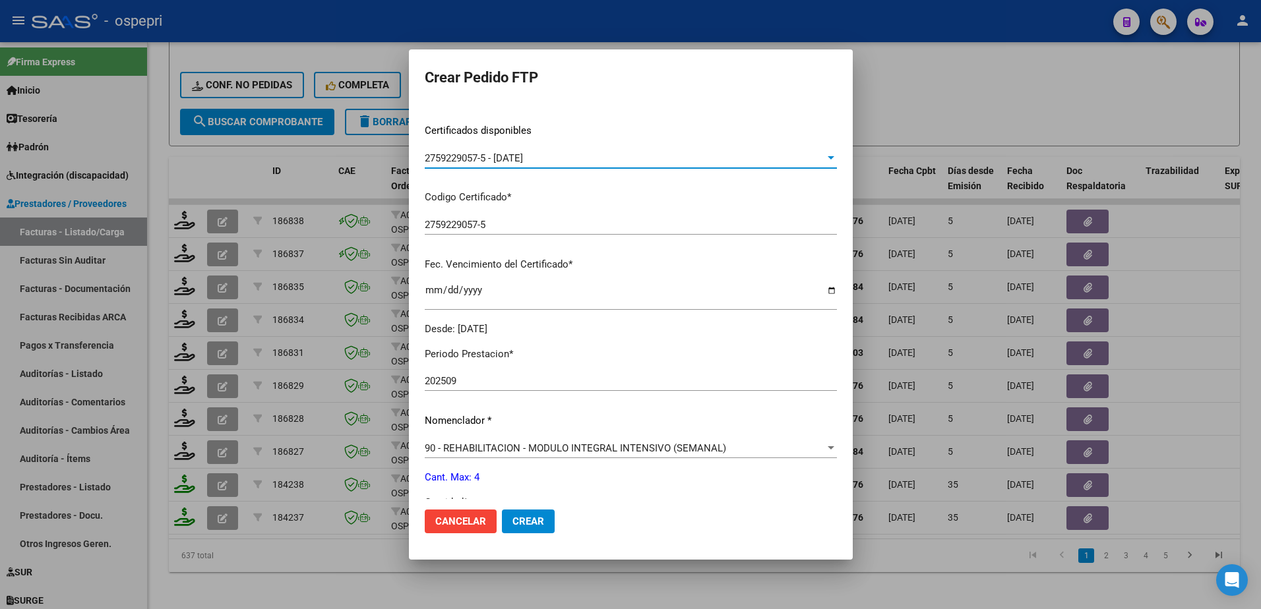
scroll to position [264, 0]
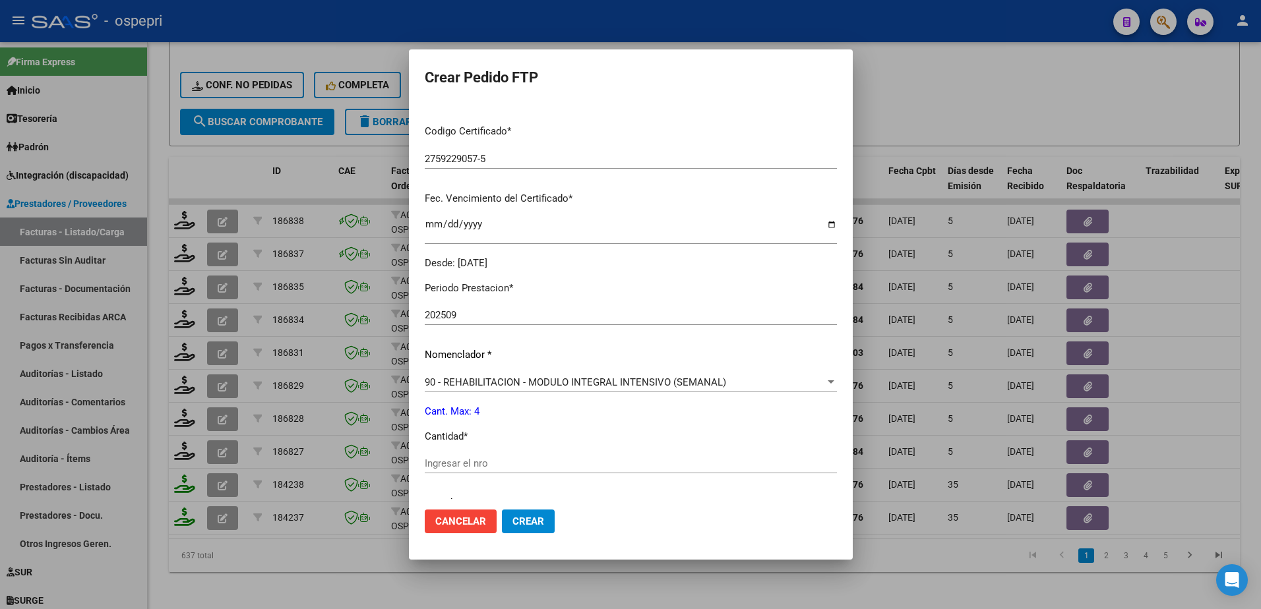
click at [483, 462] on input "Ingresar el nro" at bounding box center [631, 464] width 412 height 12
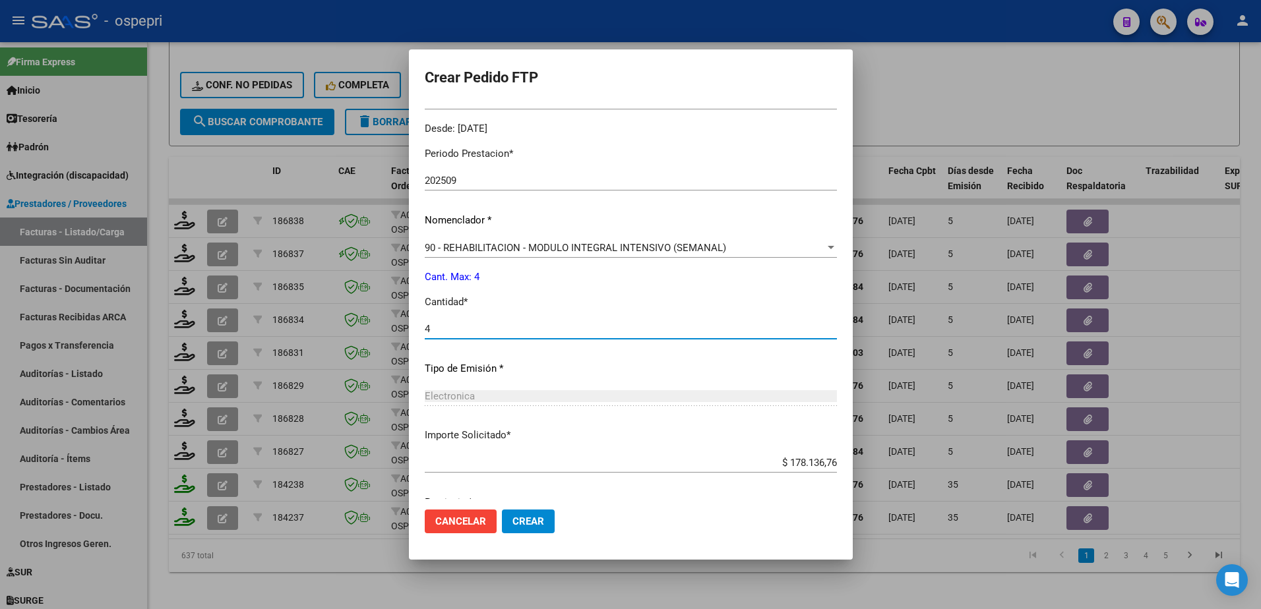
scroll to position [450, 0]
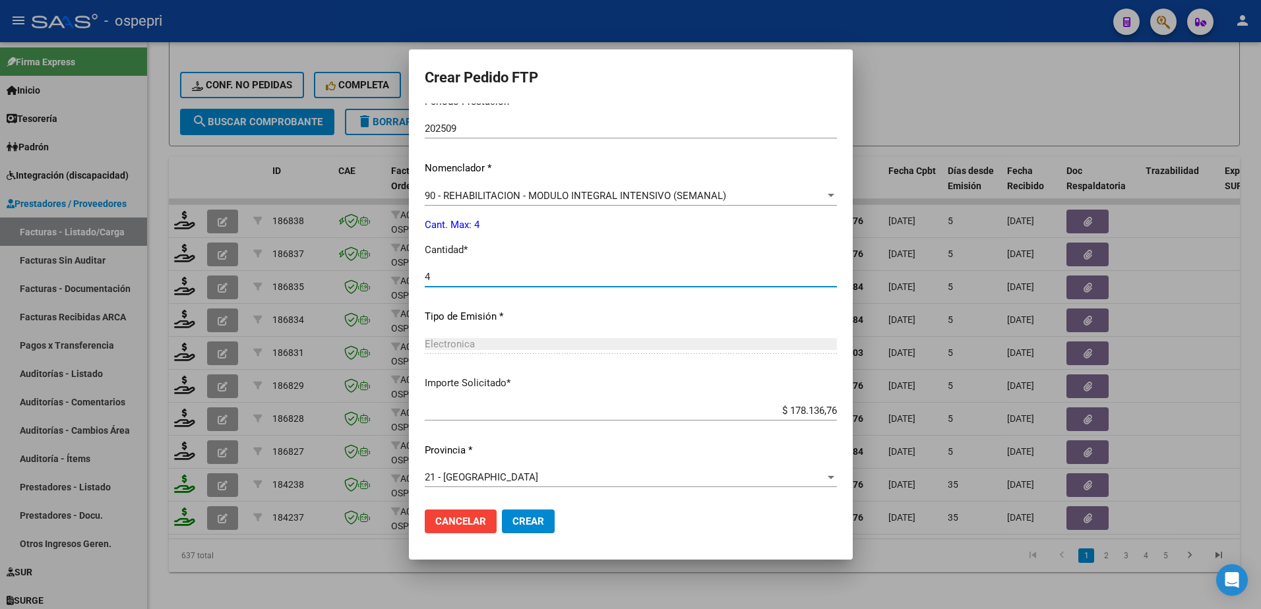
type input "4"
click at [524, 524] on span "Crear" at bounding box center [528, 522] width 32 height 12
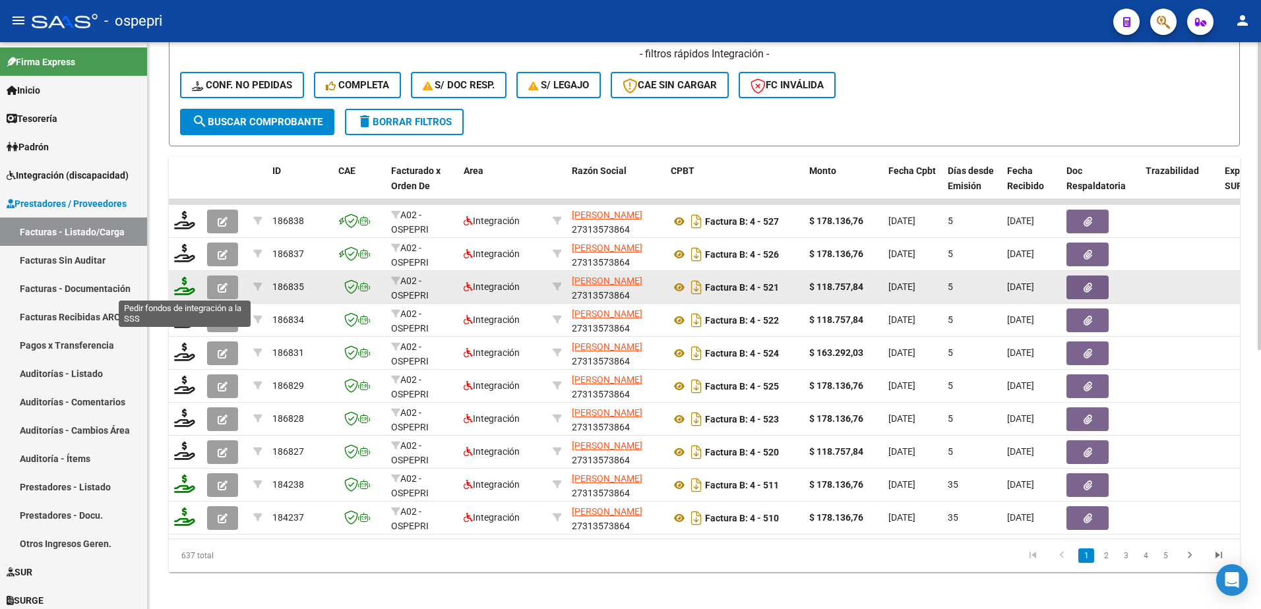
click at [183, 288] on icon at bounding box center [184, 286] width 21 height 18
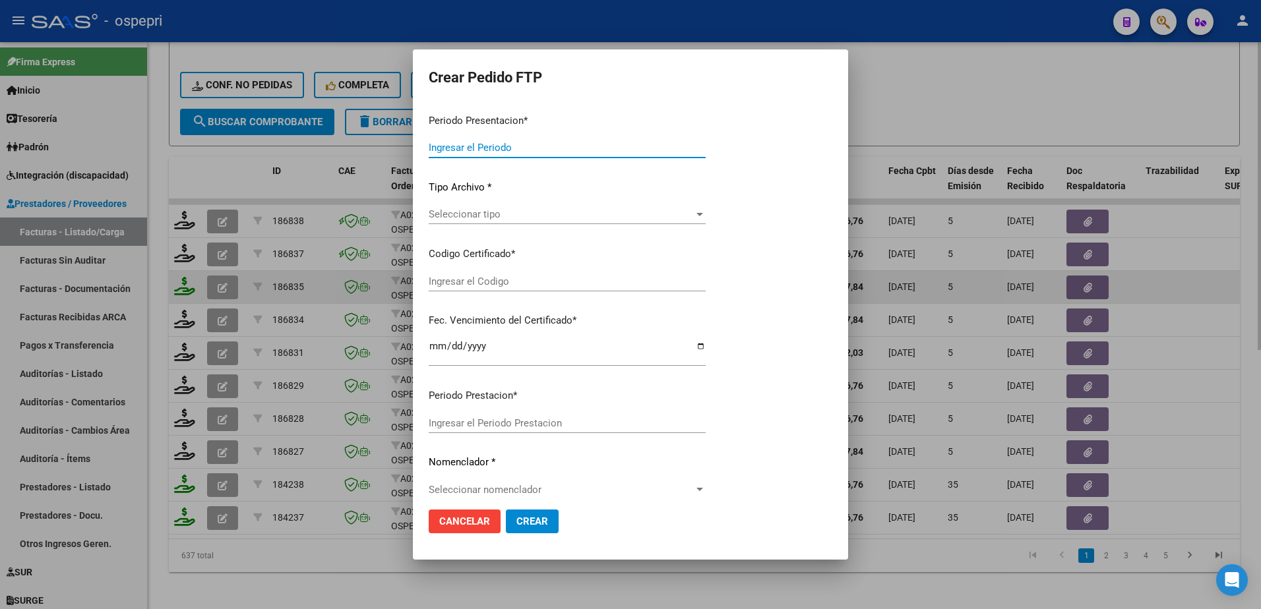
type input "202509"
type input "$ 118.757,84"
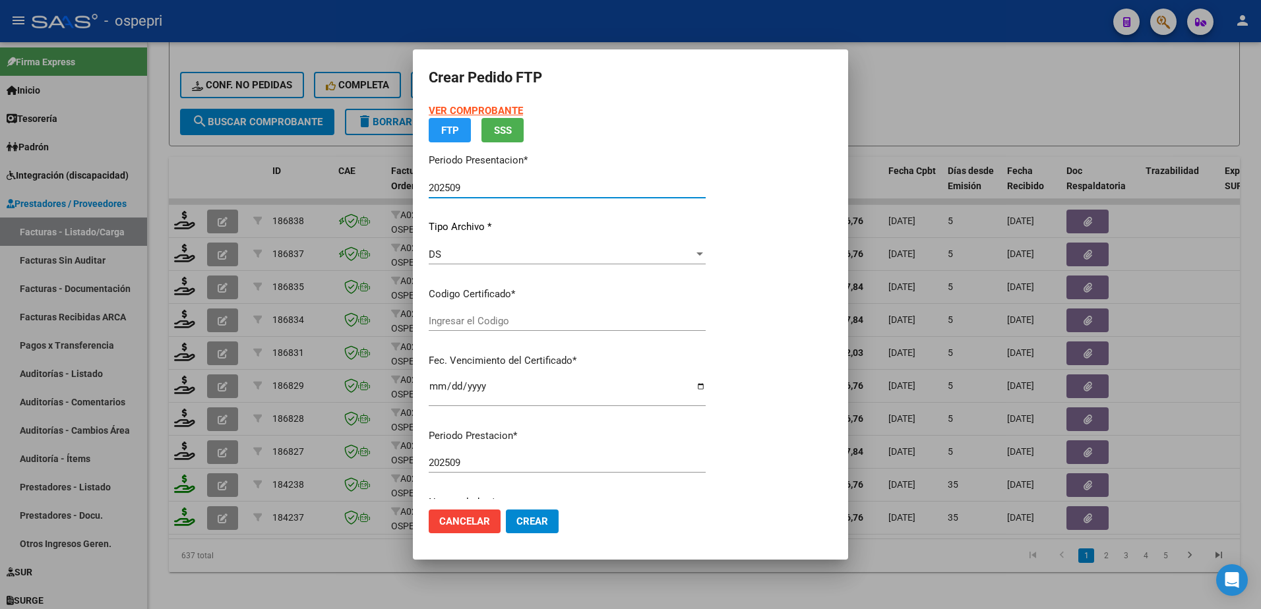
type input "2056317213-5"
type input "2030-04-24"
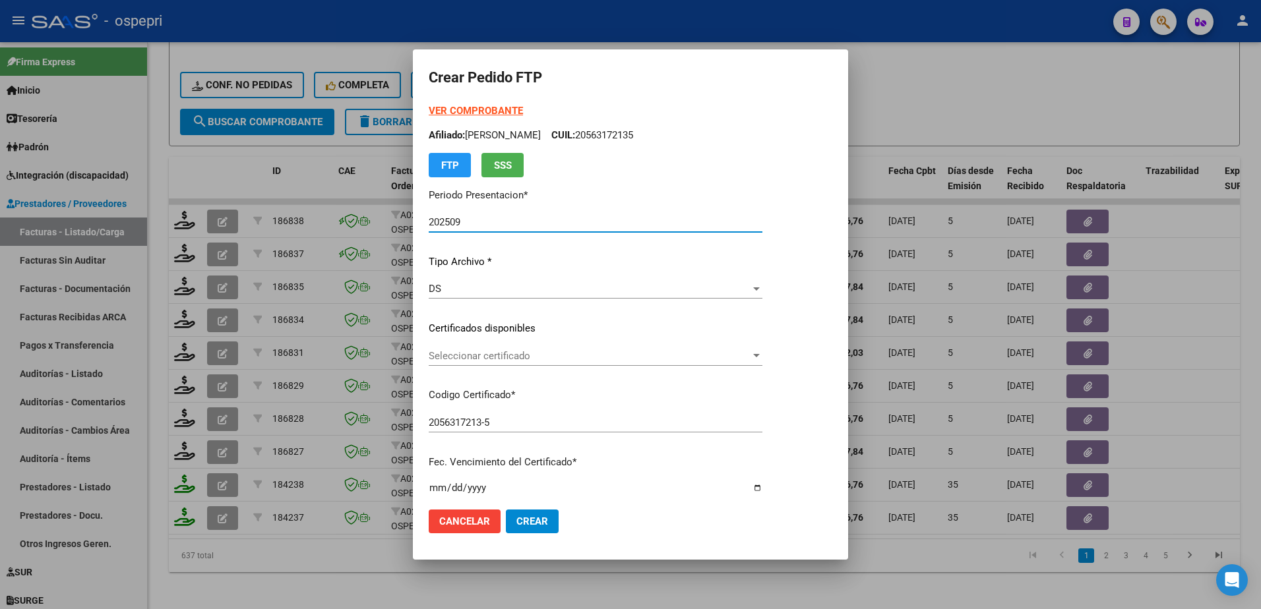
click at [497, 357] on span "Seleccionar certificado" at bounding box center [590, 356] width 322 height 12
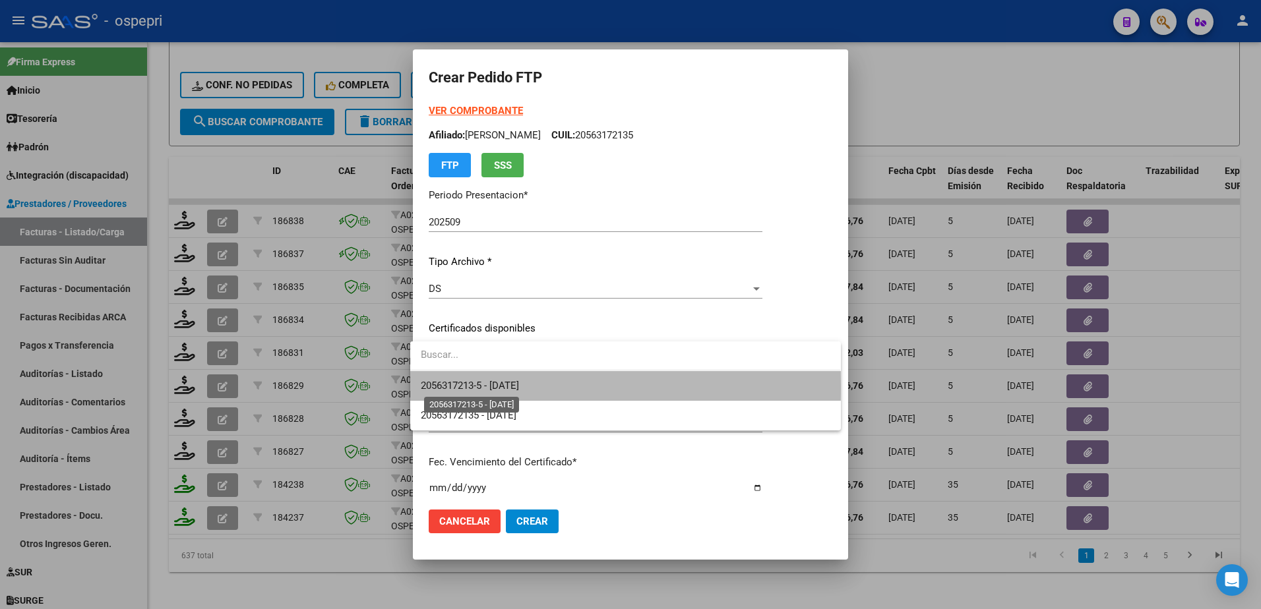
click at [518, 386] on span "2056317213-5 - 2030-04-24" at bounding box center [470, 386] width 98 height 12
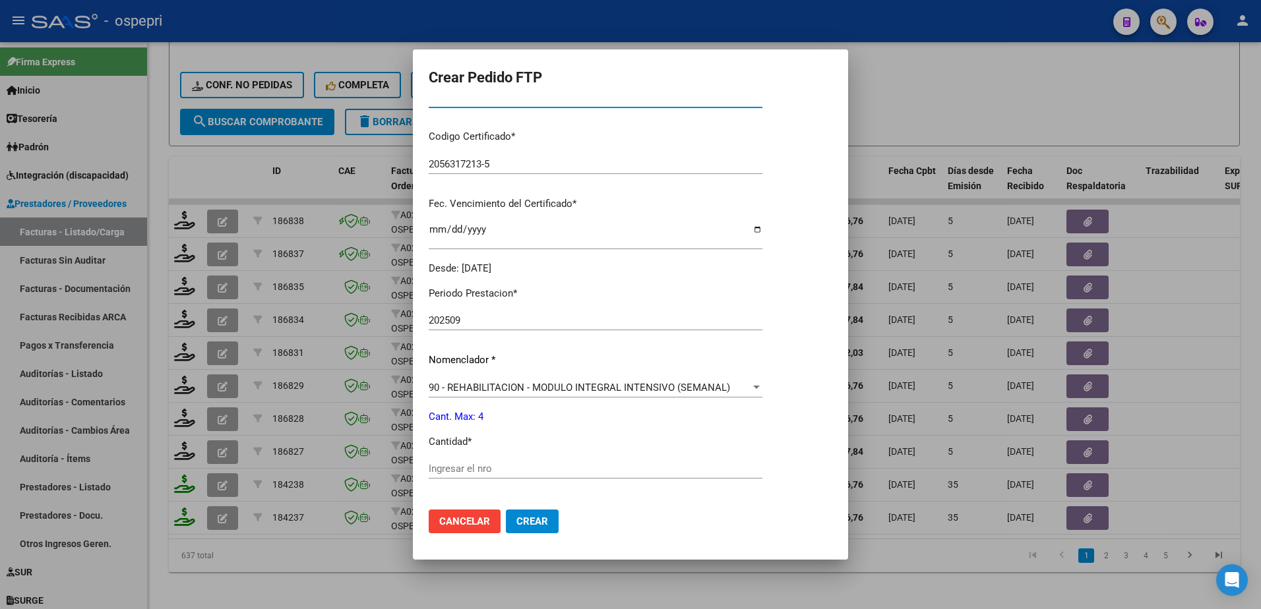
scroll to position [264, 0]
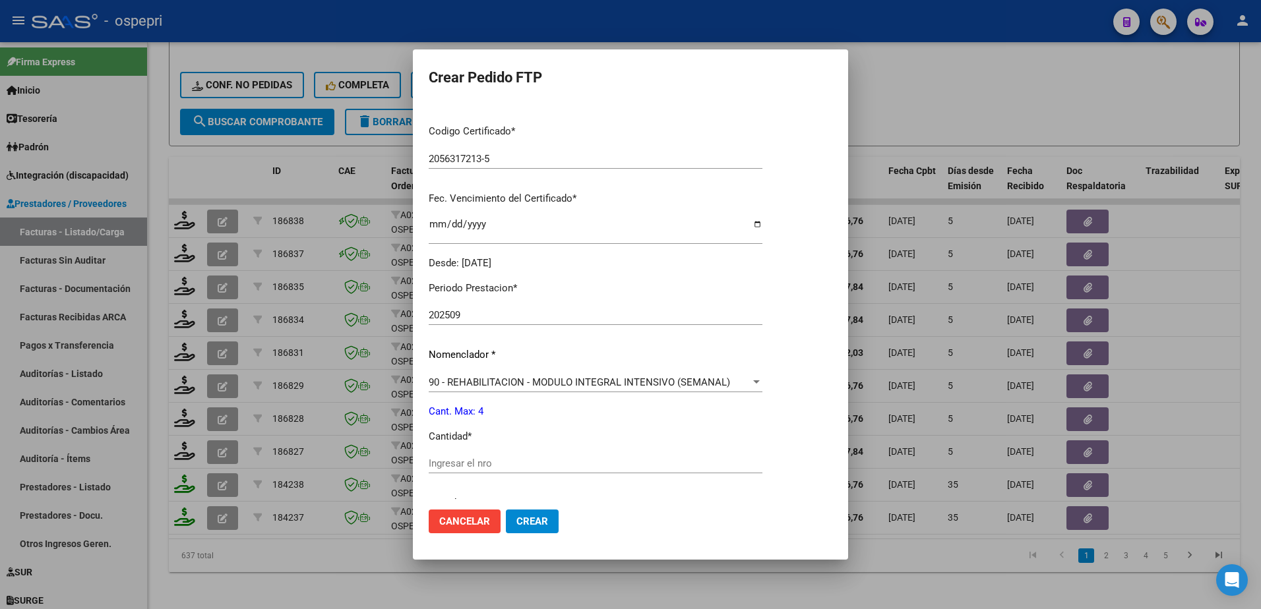
click at [471, 462] on input "Ingresar el nro" at bounding box center [596, 464] width 334 height 12
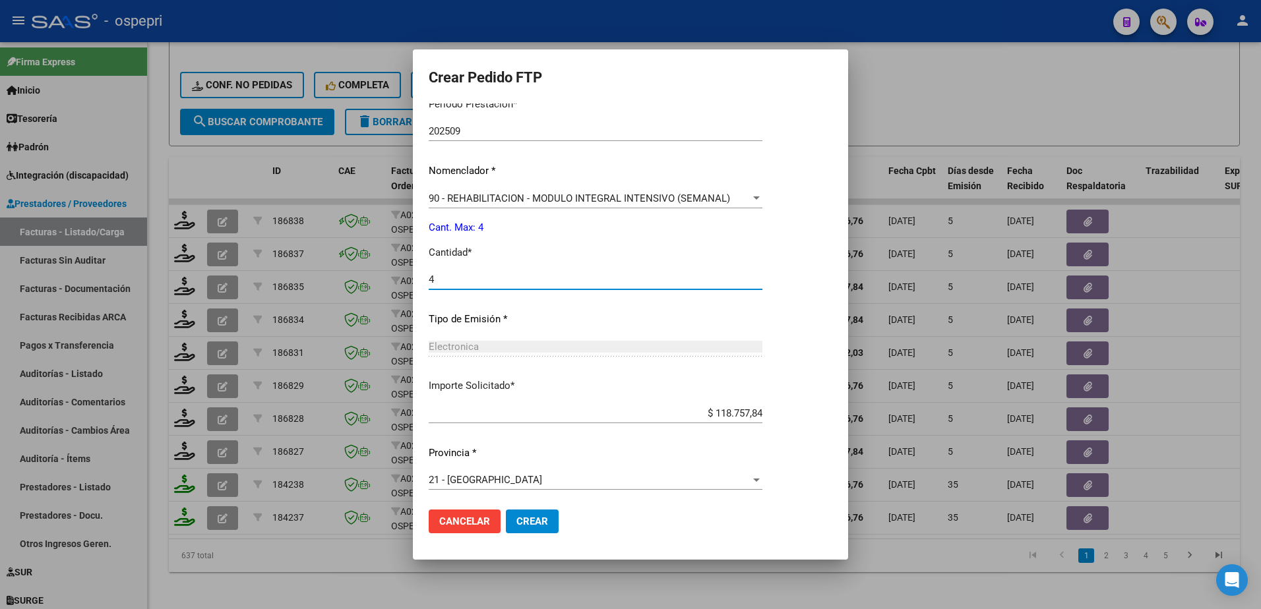
scroll to position [450, 0]
type input "4"
click at [527, 528] on button "Crear" at bounding box center [532, 522] width 53 height 24
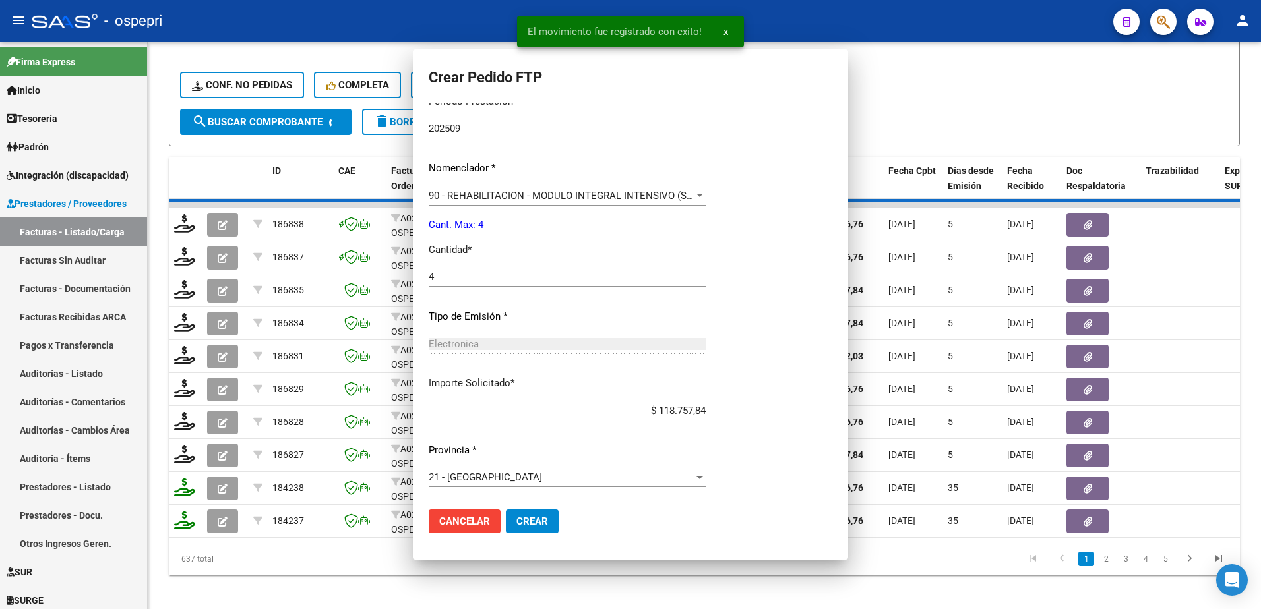
scroll to position [0, 0]
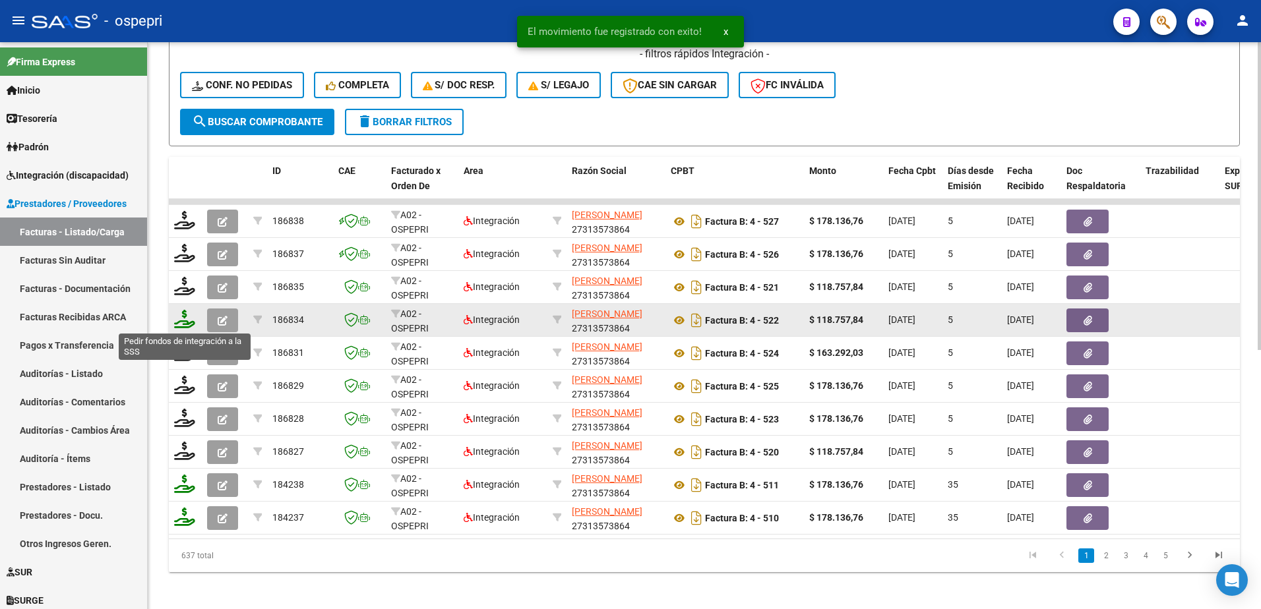
click at [179, 324] on icon at bounding box center [184, 319] width 21 height 18
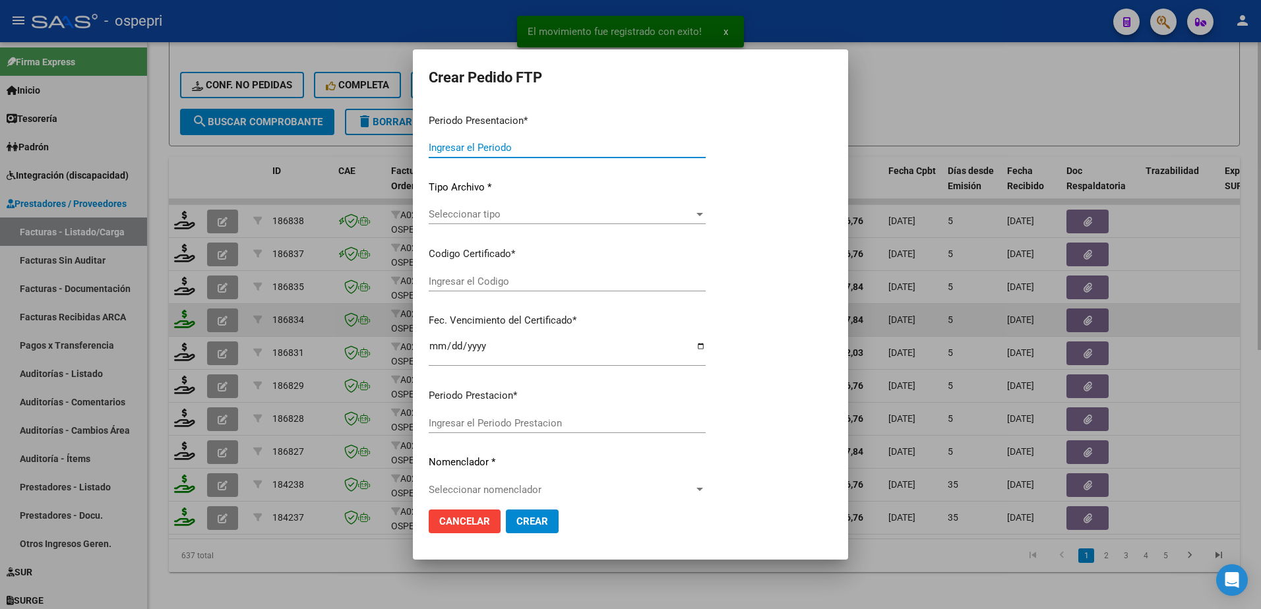
type input "202509"
type input "$ 118.757,84"
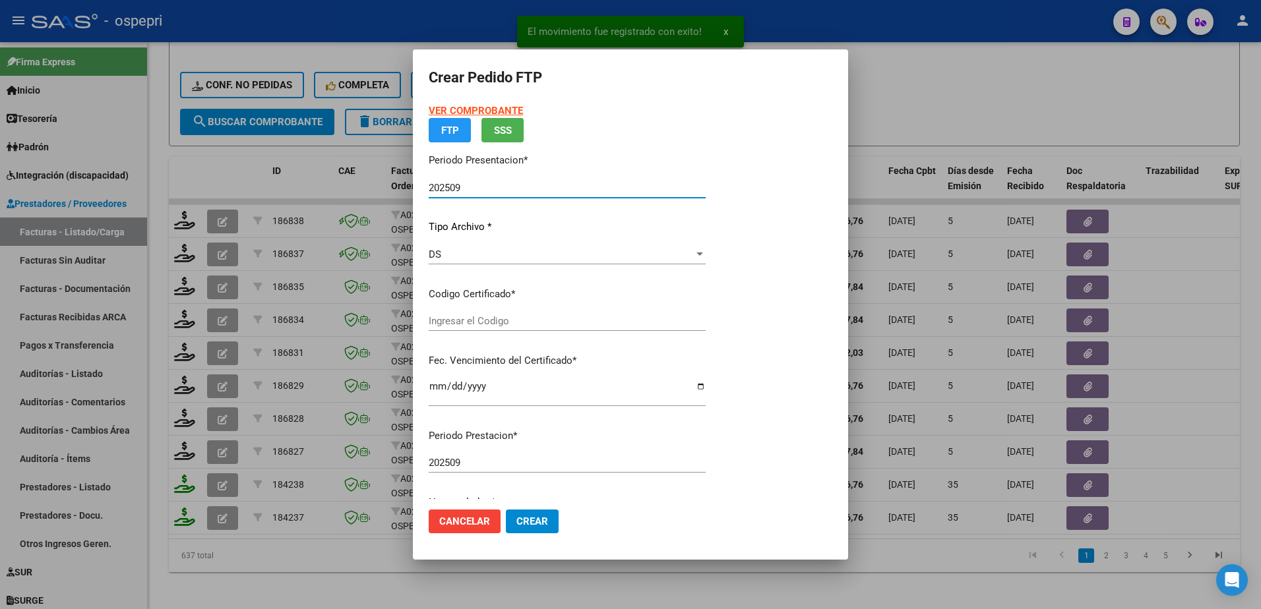
type input "ARG02000548568102020020620230206NQN249"
type input "2028-05-01"
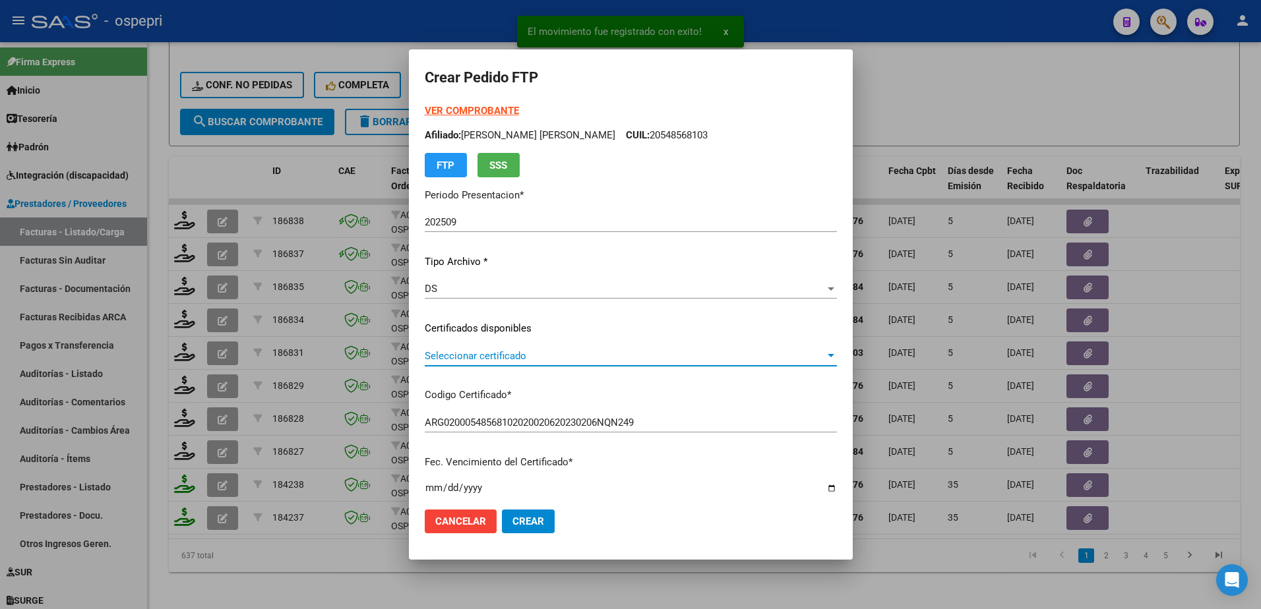
click at [511, 359] on span "Seleccionar certificado" at bounding box center [625, 356] width 400 height 12
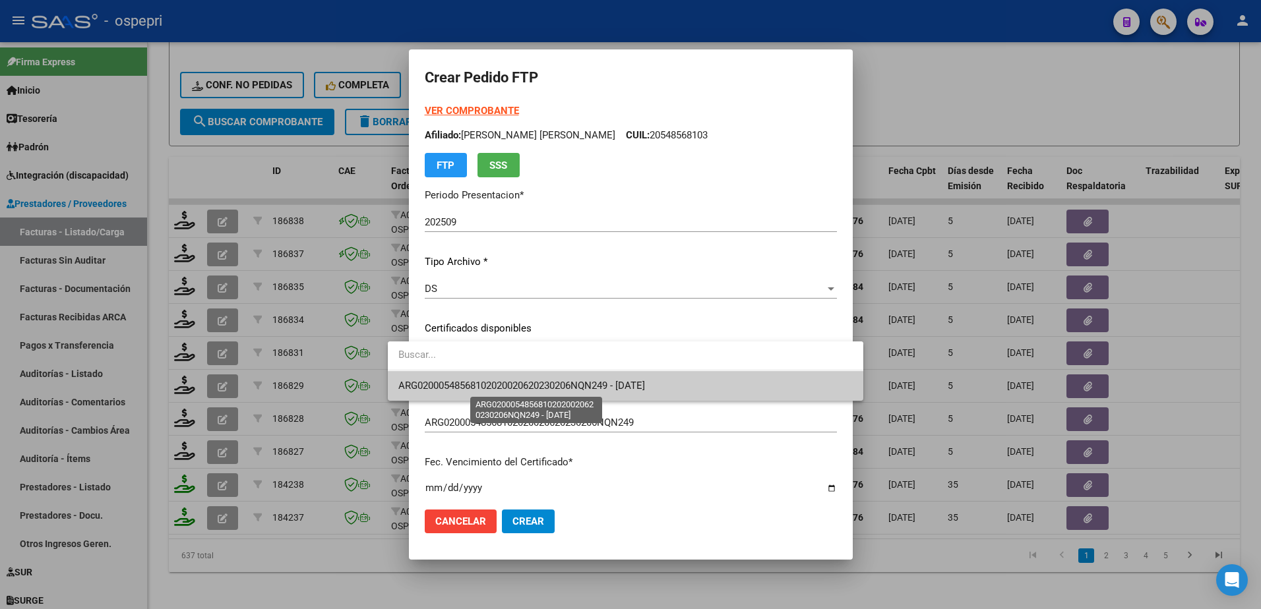
click at [551, 391] on span "ARG02000548568102020020620230206NQN249 - 2028-05-01" at bounding box center [521, 386] width 247 height 12
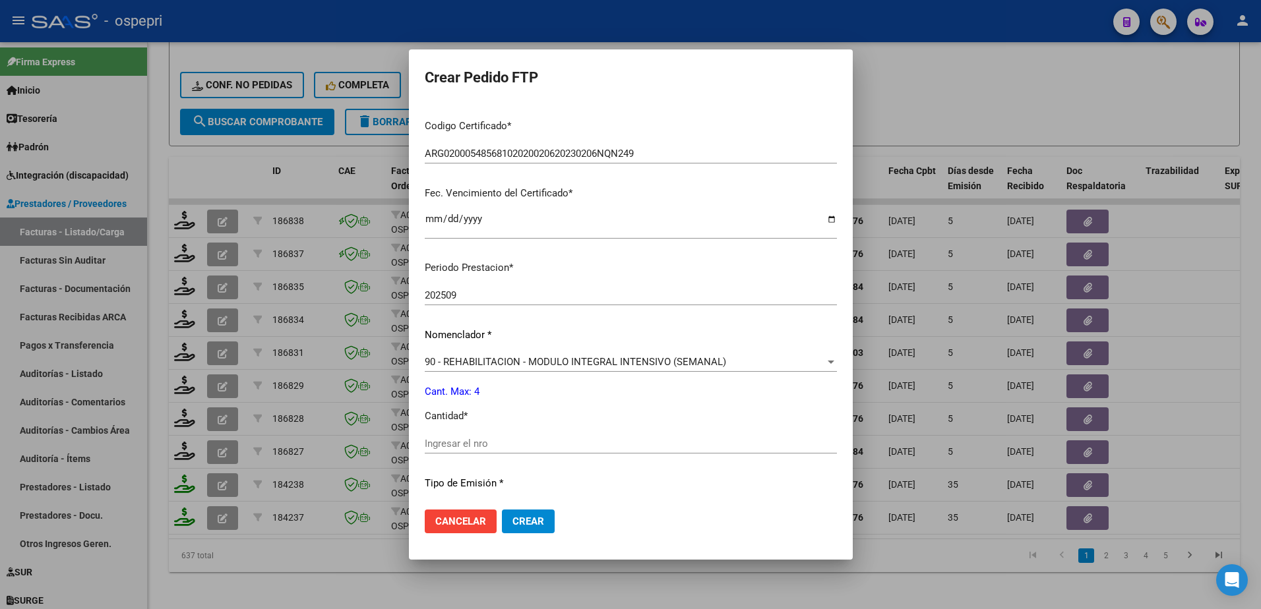
scroll to position [330, 0]
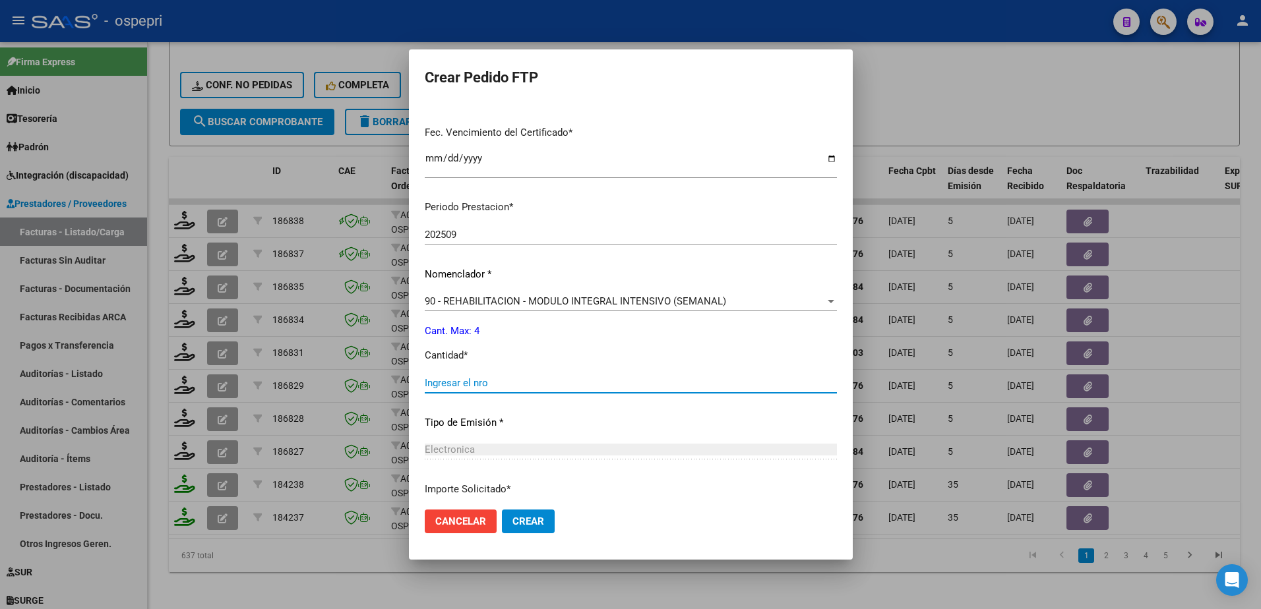
click at [472, 384] on input "Ingresar el nro" at bounding box center [631, 383] width 412 height 12
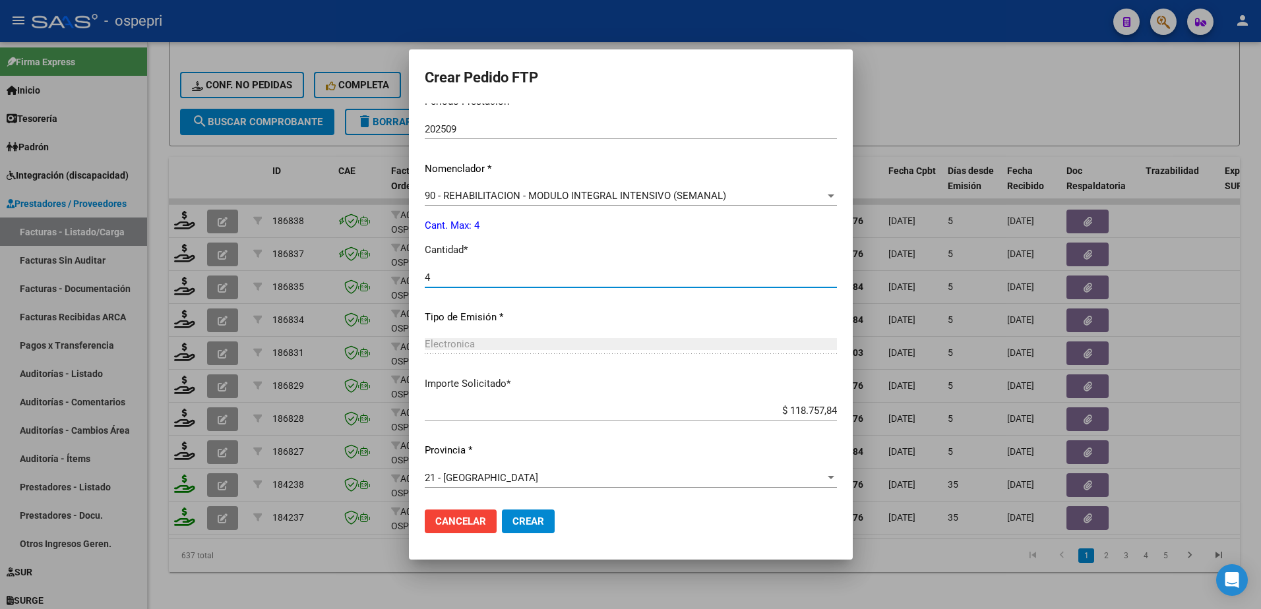
scroll to position [436, 0]
type input "4"
click at [512, 518] on span "Crear" at bounding box center [528, 522] width 32 height 12
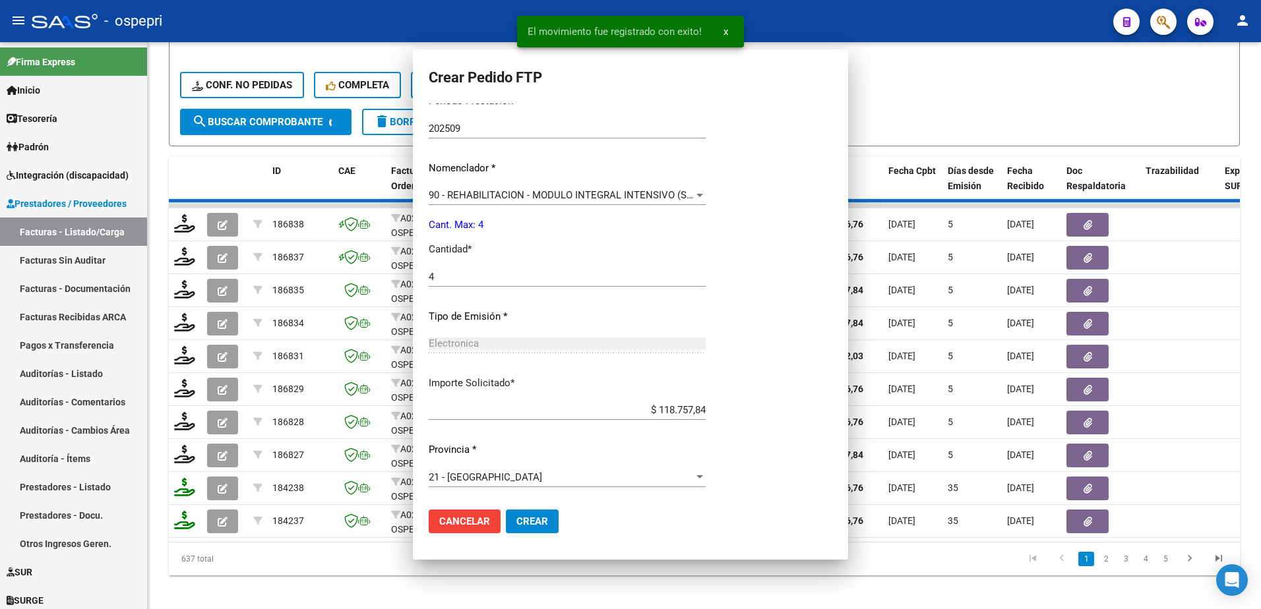
scroll to position [0, 0]
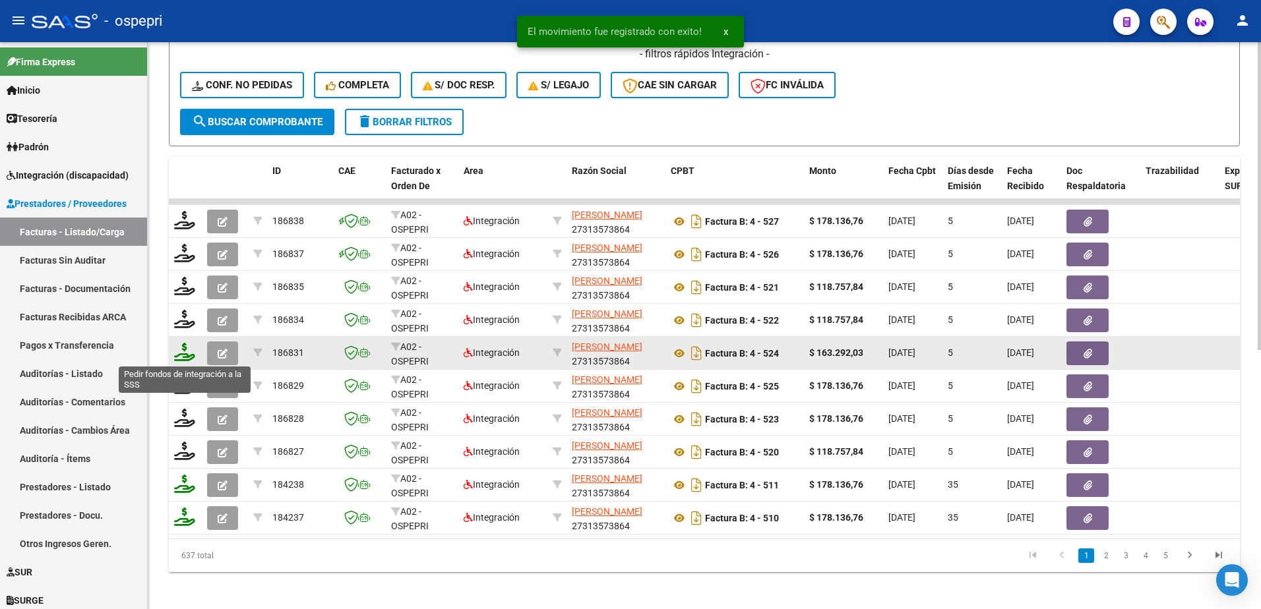
click at [183, 353] on icon at bounding box center [184, 352] width 21 height 18
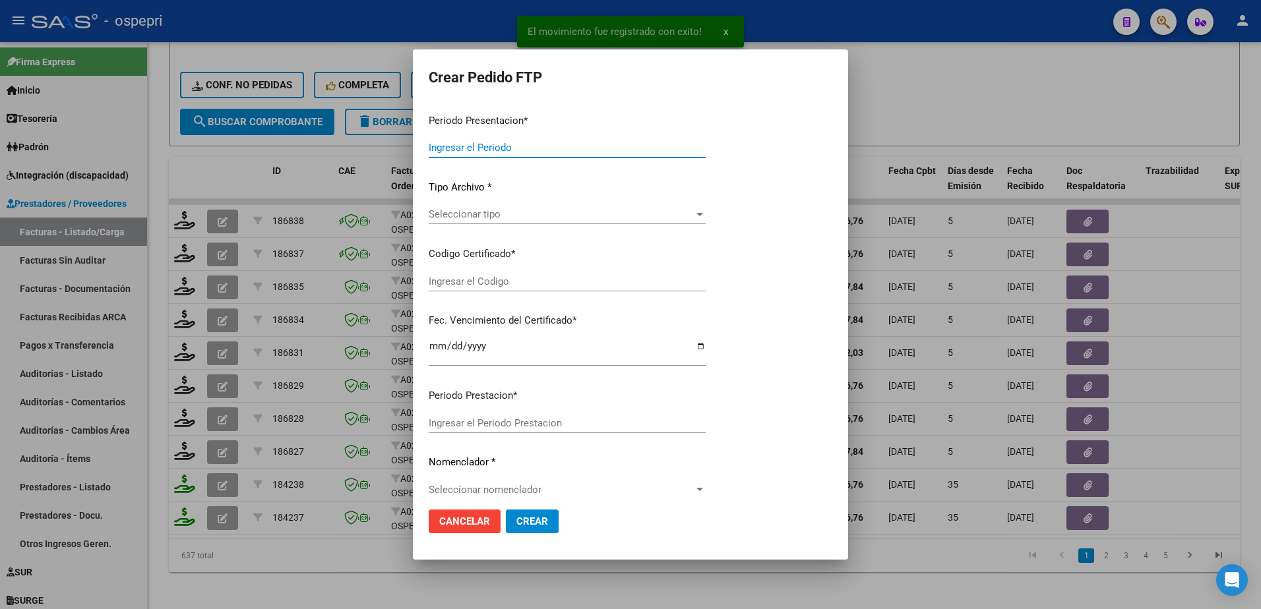
type input "202509"
type input "$ 163.292,03"
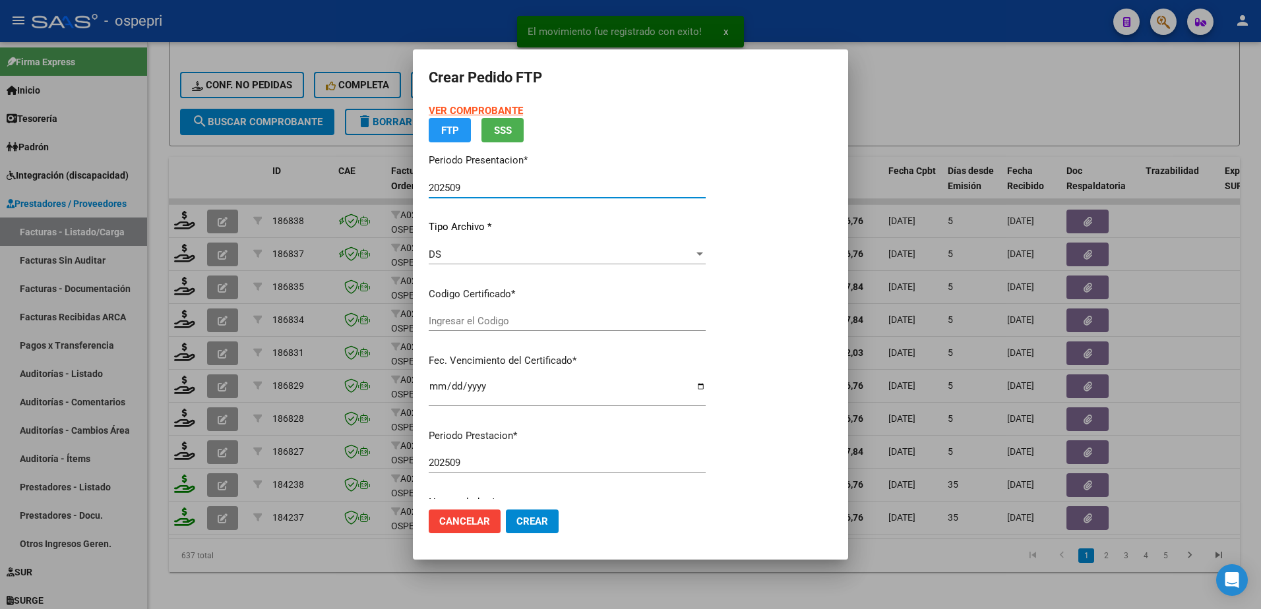
type input "2059228253-5"
type input "2026-01-01"
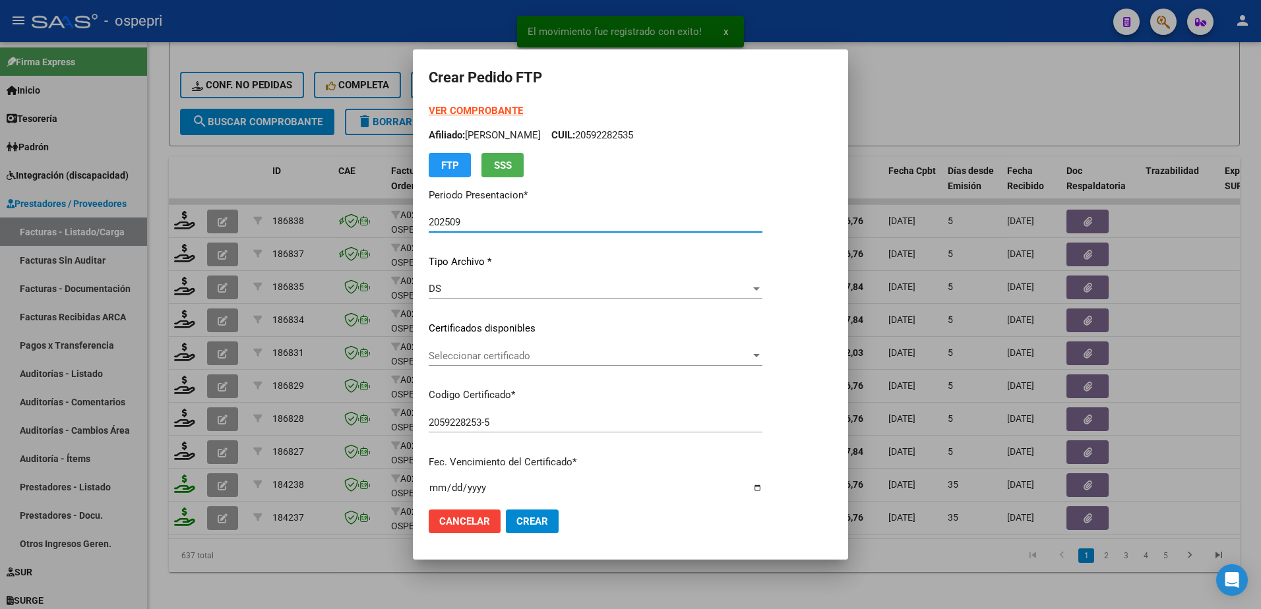
click at [478, 324] on p "Certificados disponibles" at bounding box center [596, 328] width 334 height 15
click at [479, 354] on span "Seleccionar certificado" at bounding box center [590, 356] width 322 height 12
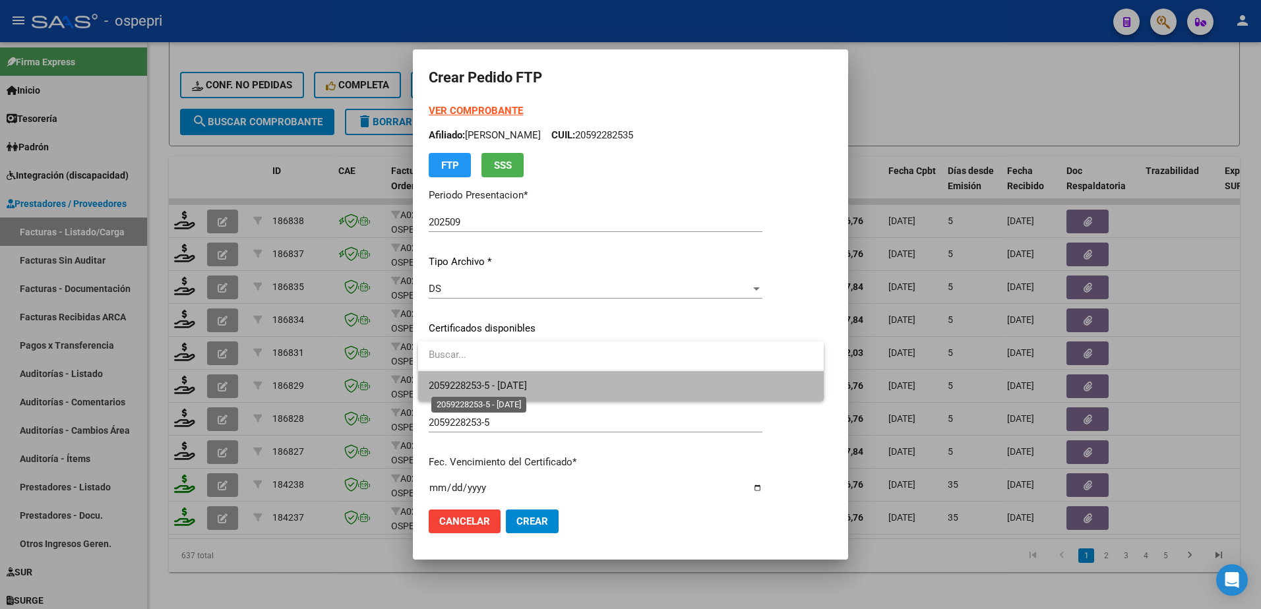
click at [493, 380] on span "2059228253-5 - 2026-01-01" at bounding box center [478, 386] width 98 height 12
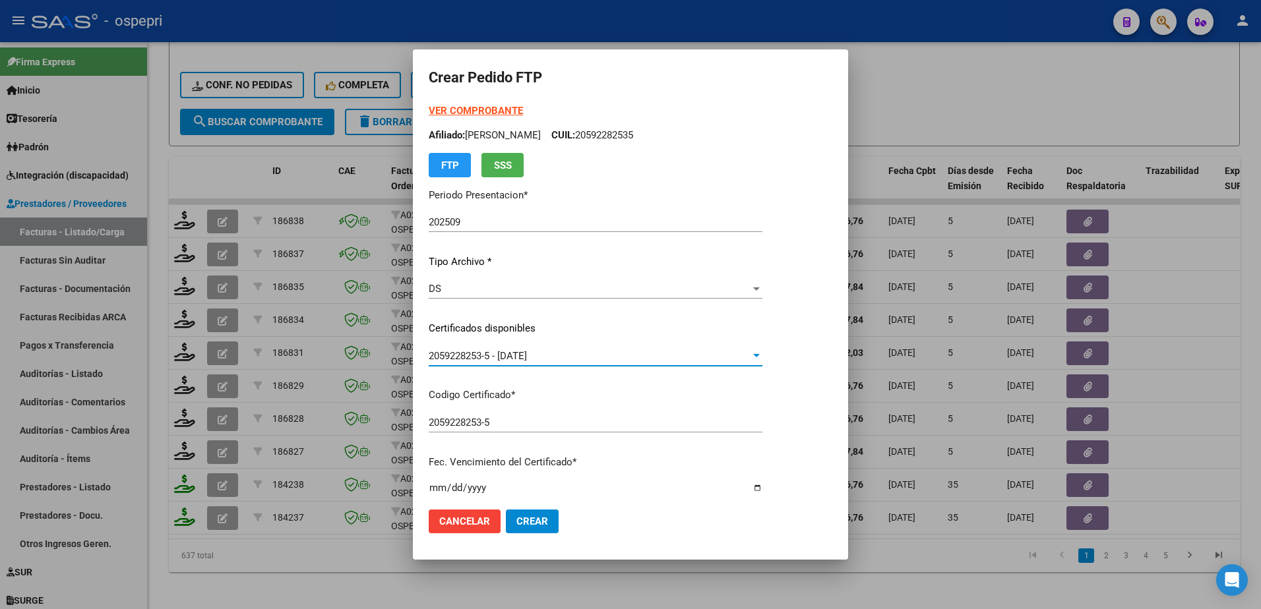
scroll to position [264, 0]
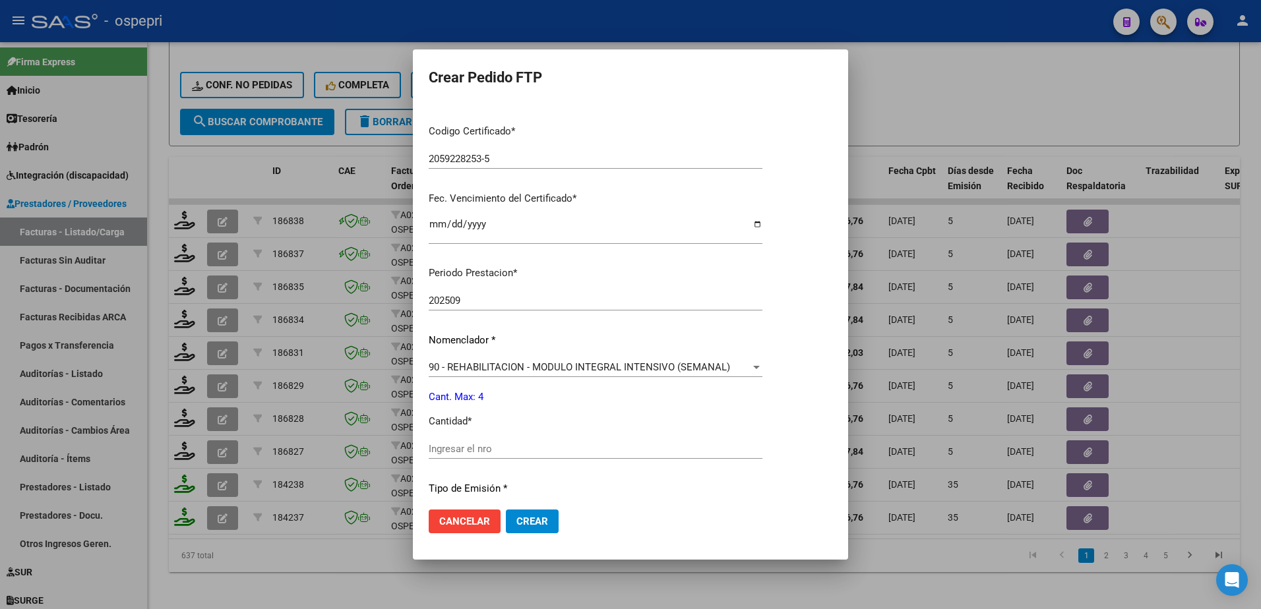
click at [495, 444] on input "Ingresar el nro" at bounding box center [596, 449] width 334 height 12
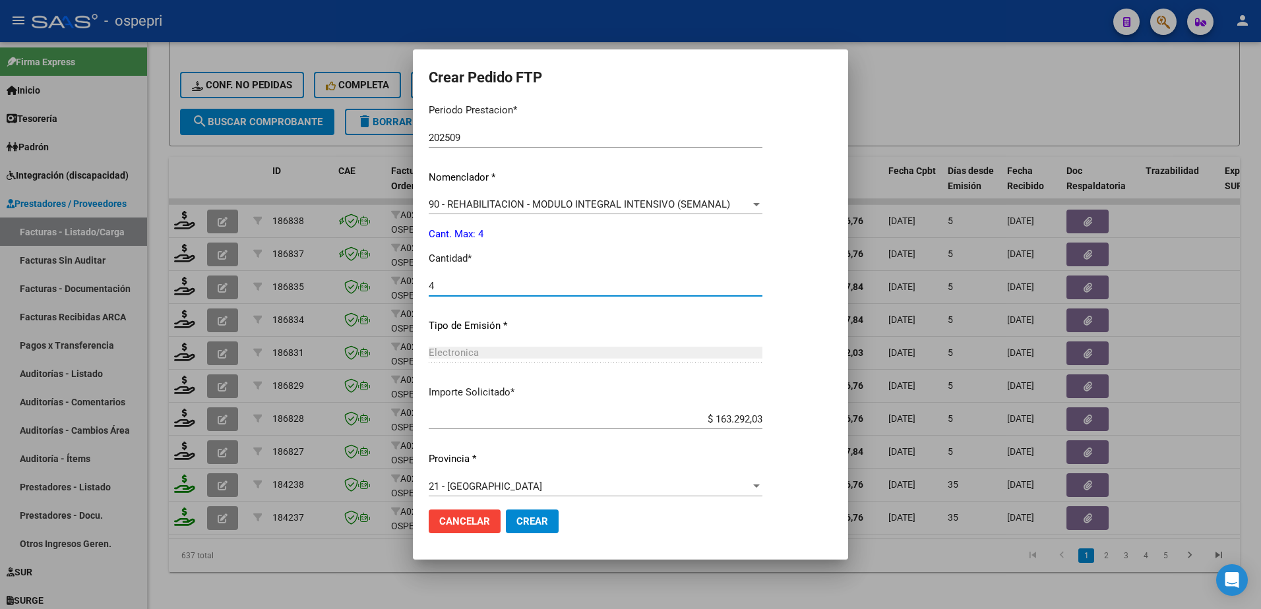
scroll to position [436, 0]
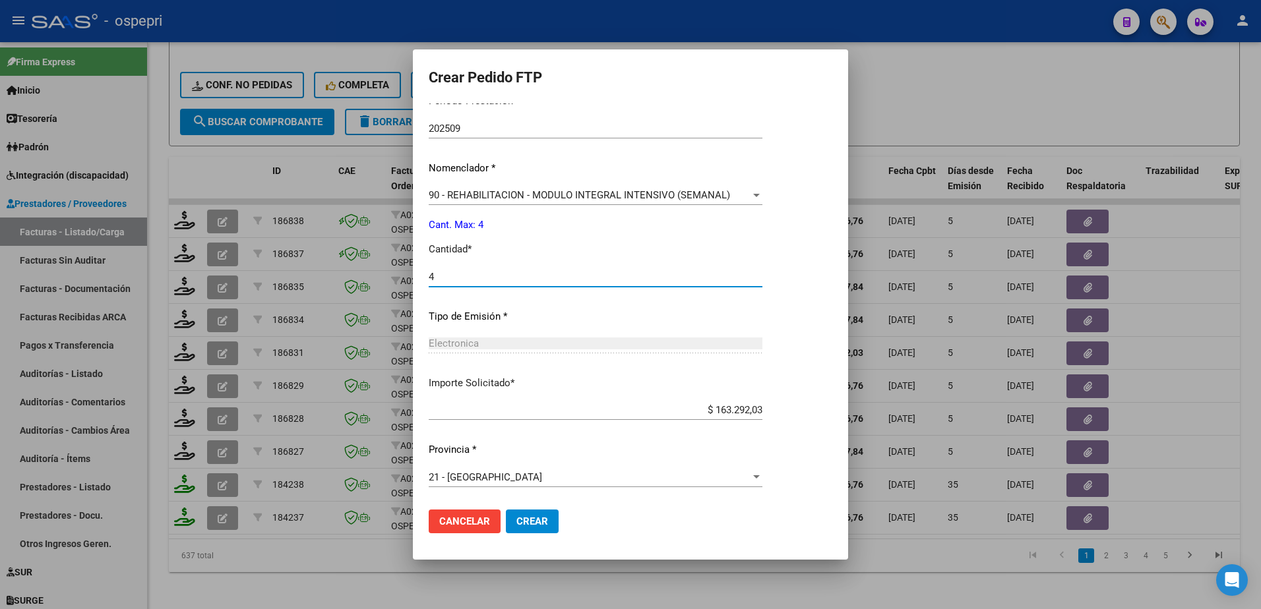
type input "4"
click at [518, 518] on span "Crear" at bounding box center [532, 522] width 32 height 12
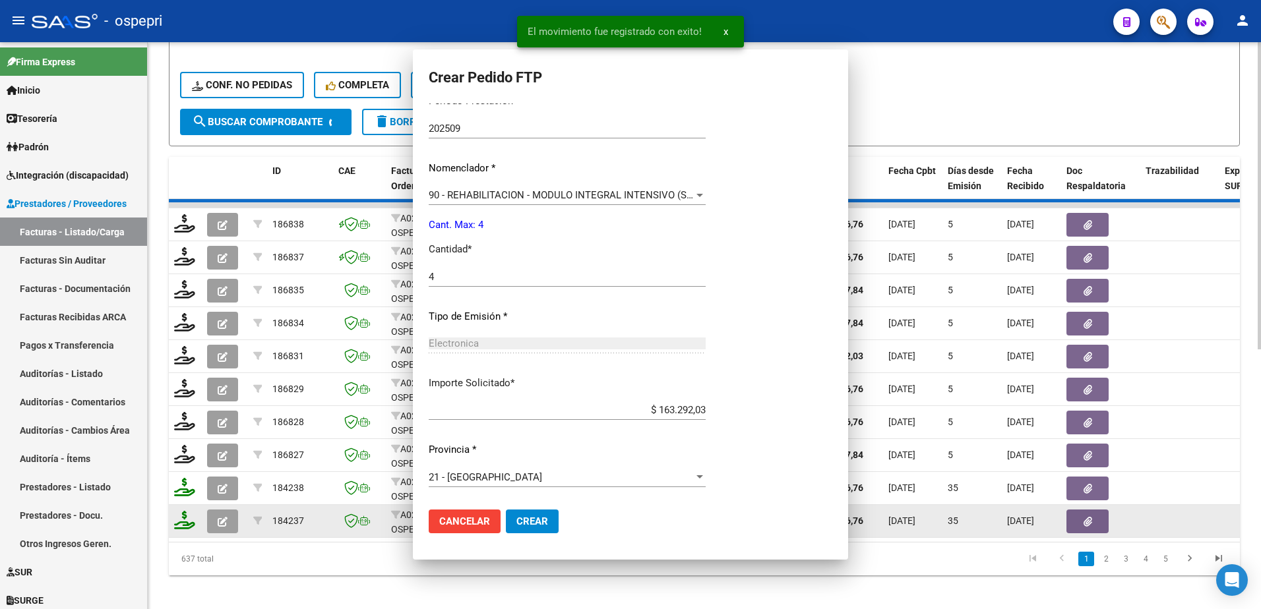
scroll to position [0, 0]
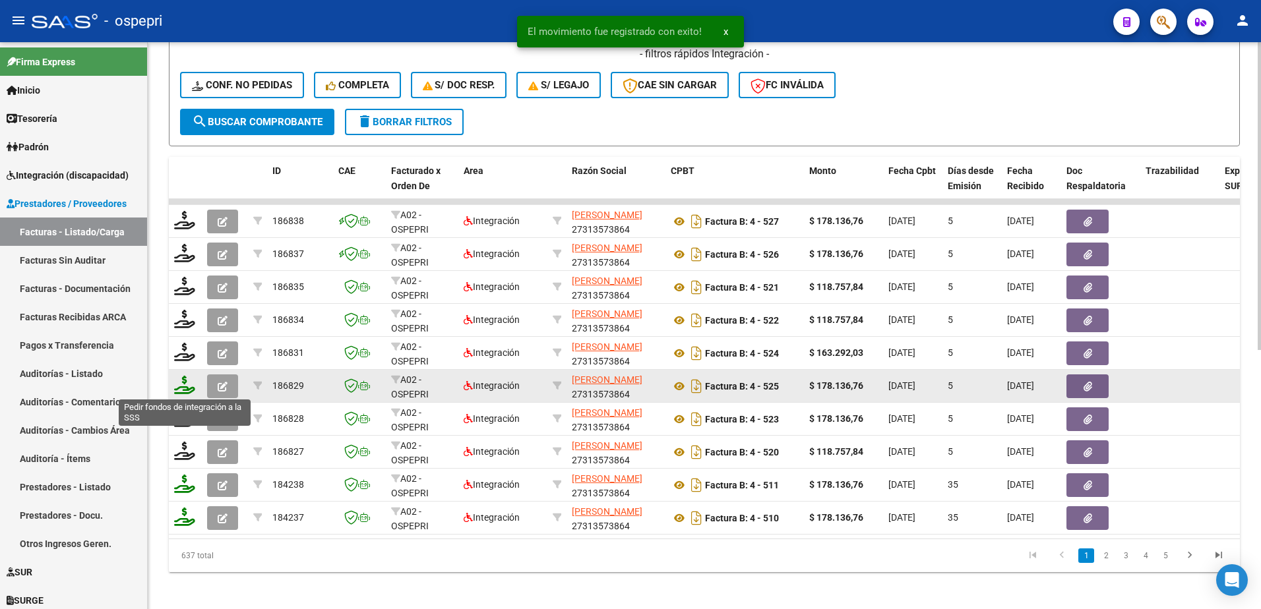
click at [185, 386] on icon at bounding box center [184, 385] width 21 height 18
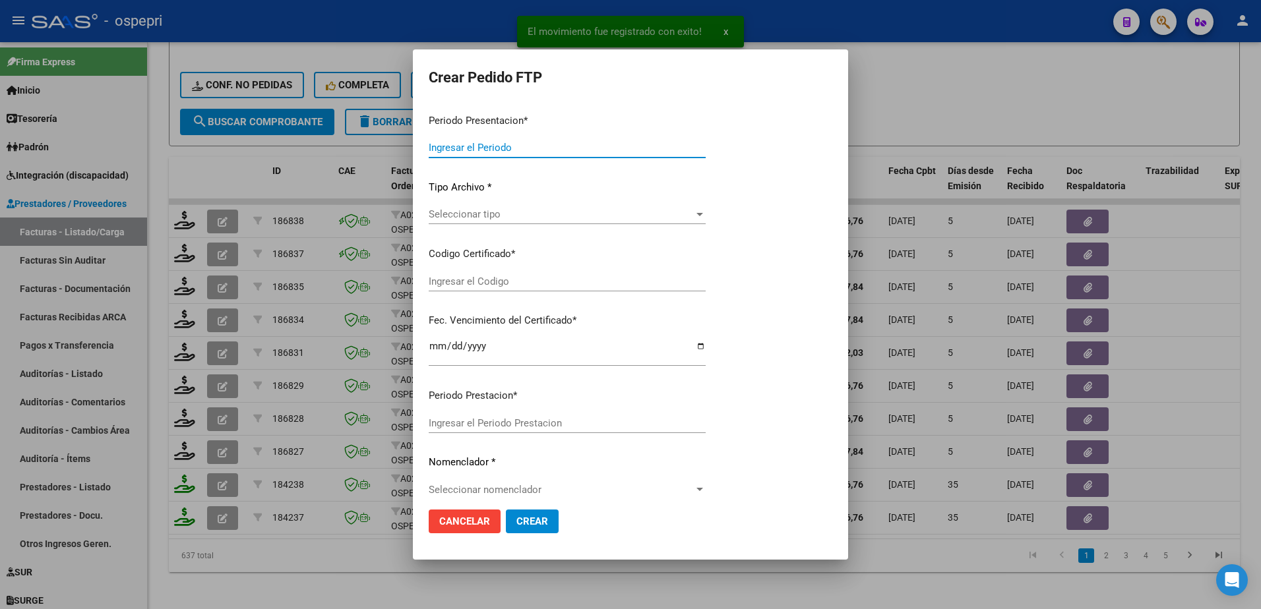
type input "202509"
type input "$ 178.136,76"
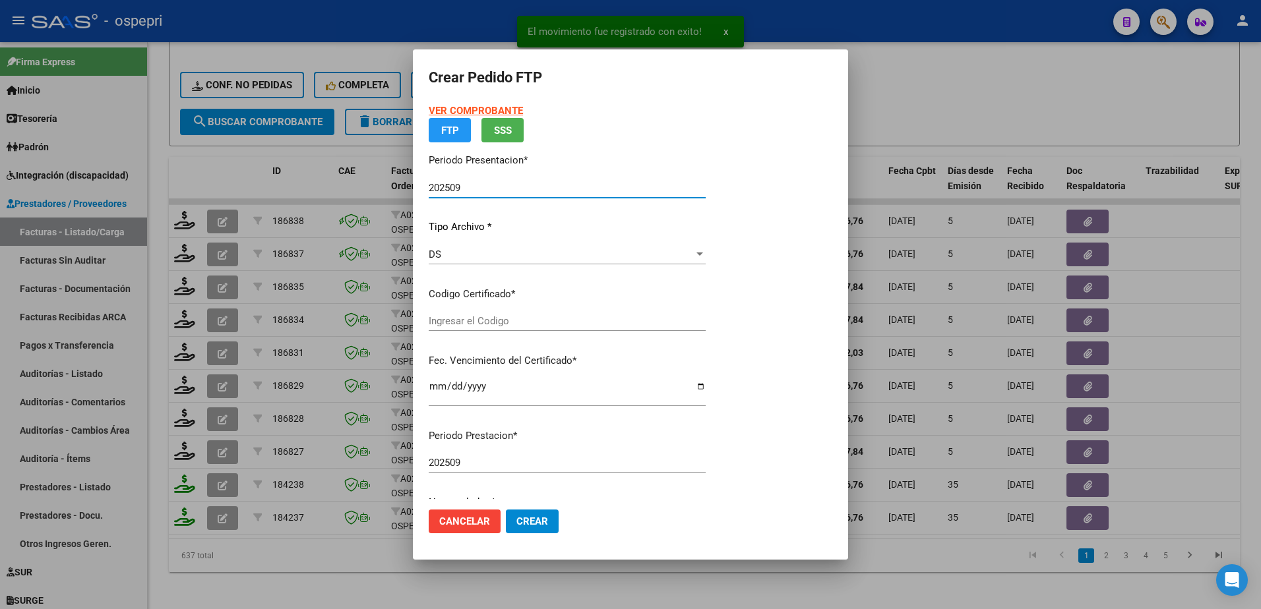
type input "2358077792-9"
type input "2028-10-31"
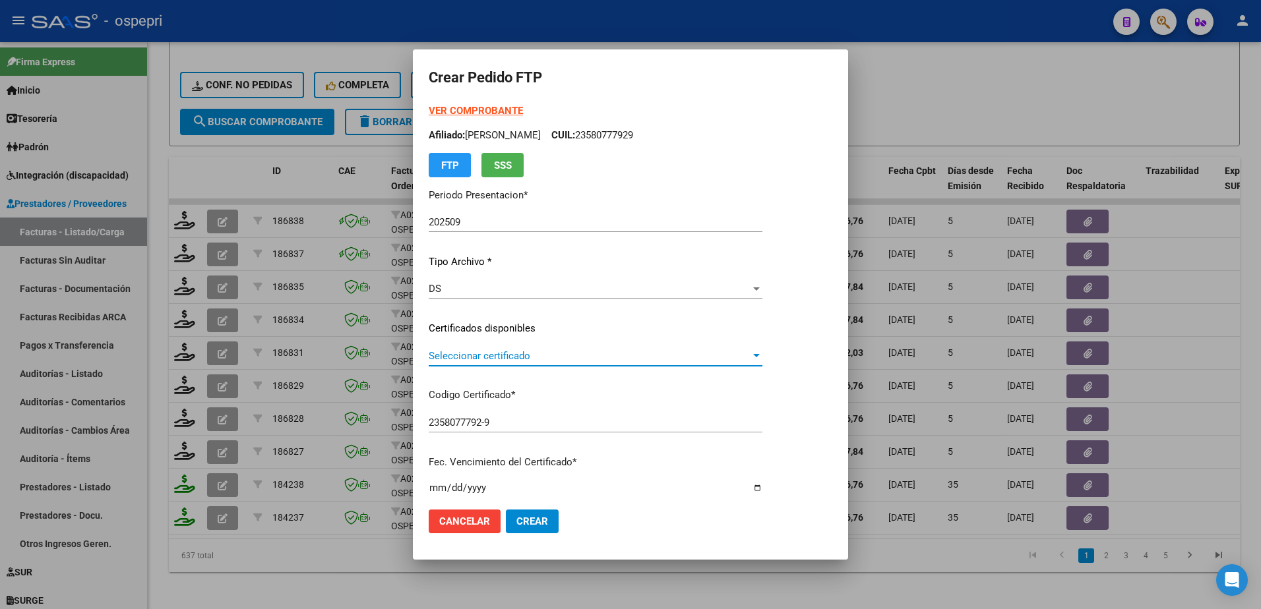
click at [480, 359] on span "Seleccionar certificado" at bounding box center [590, 356] width 322 height 12
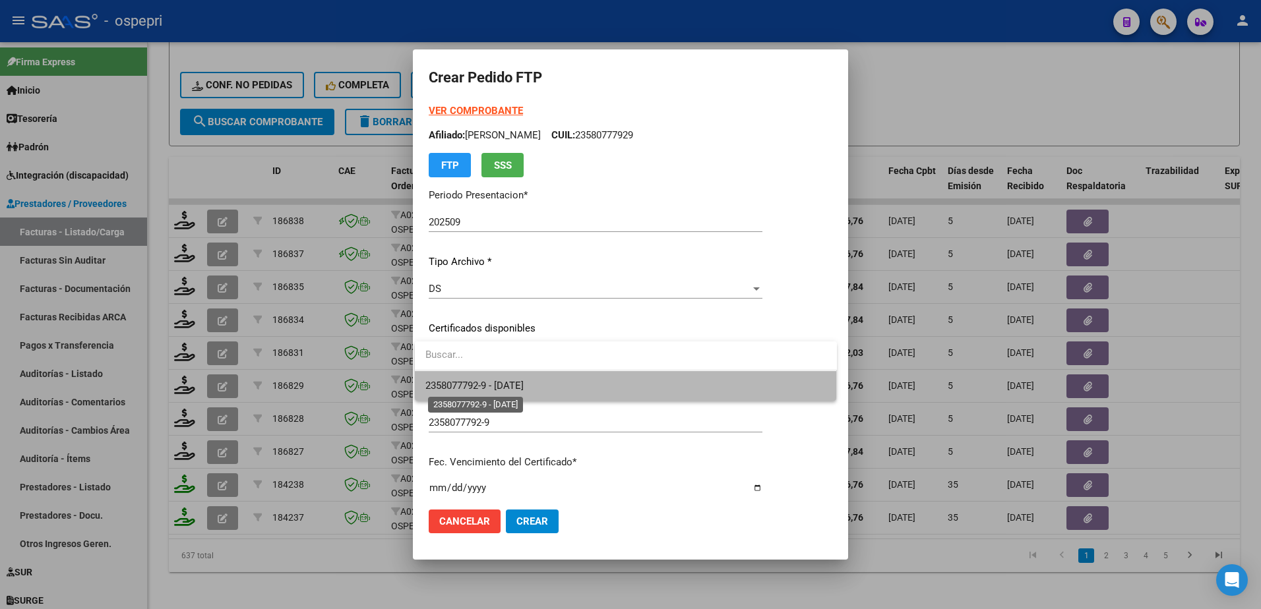
click at [492, 384] on span "2358077792-9 - 2028-10-31" at bounding box center [474, 386] width 98 height 12
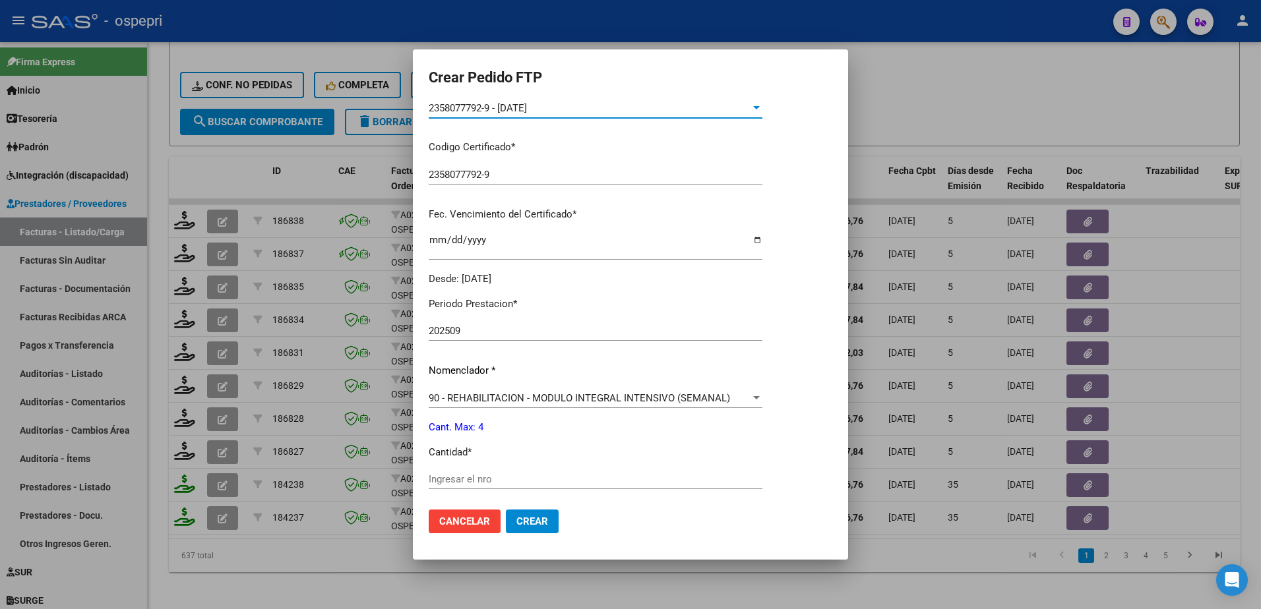
scroll to position [330, 0]
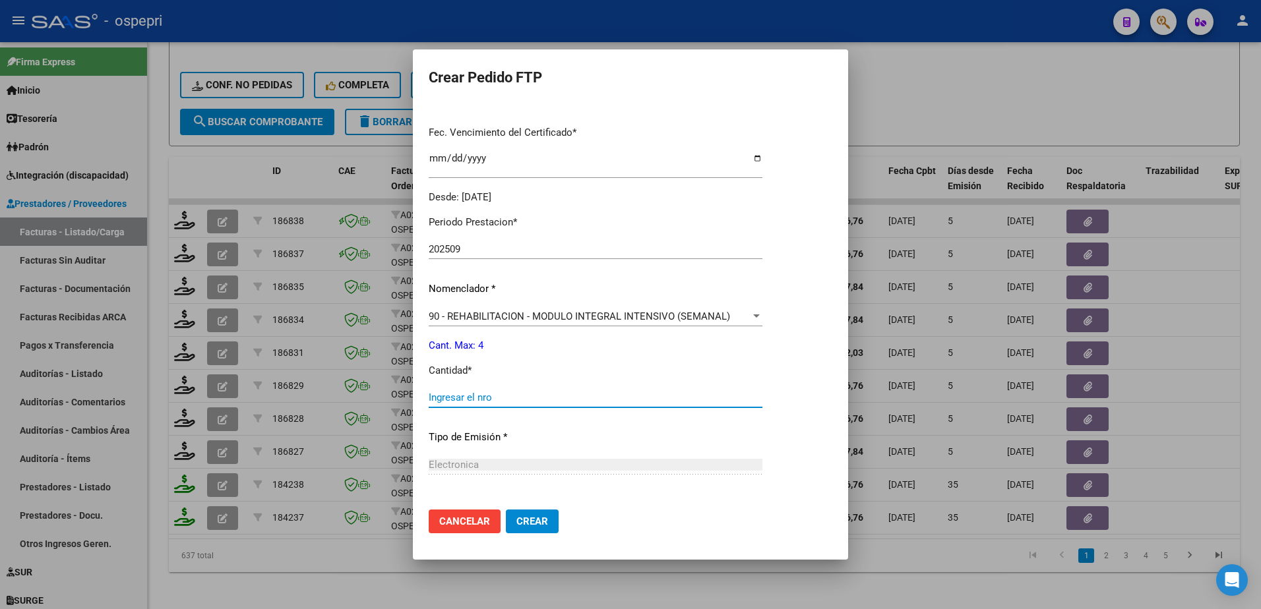
click at [462, 396] on input "Ingresar el nro" at bounding box center [596, 398] width 334 height 12
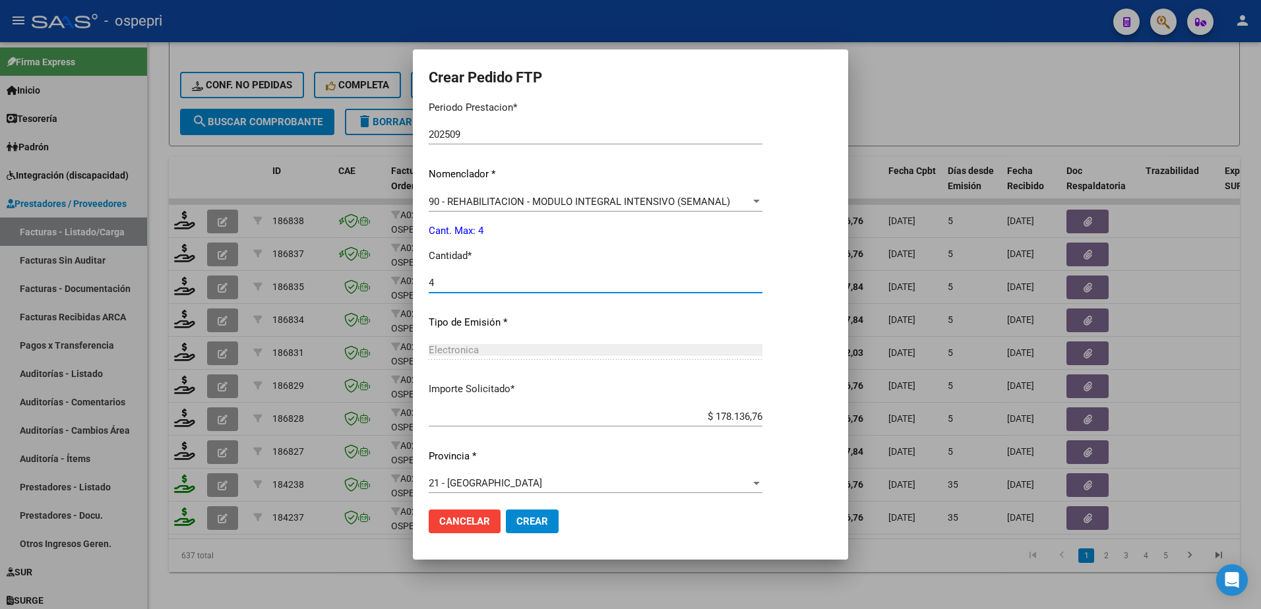
scroll to position [450, 0]
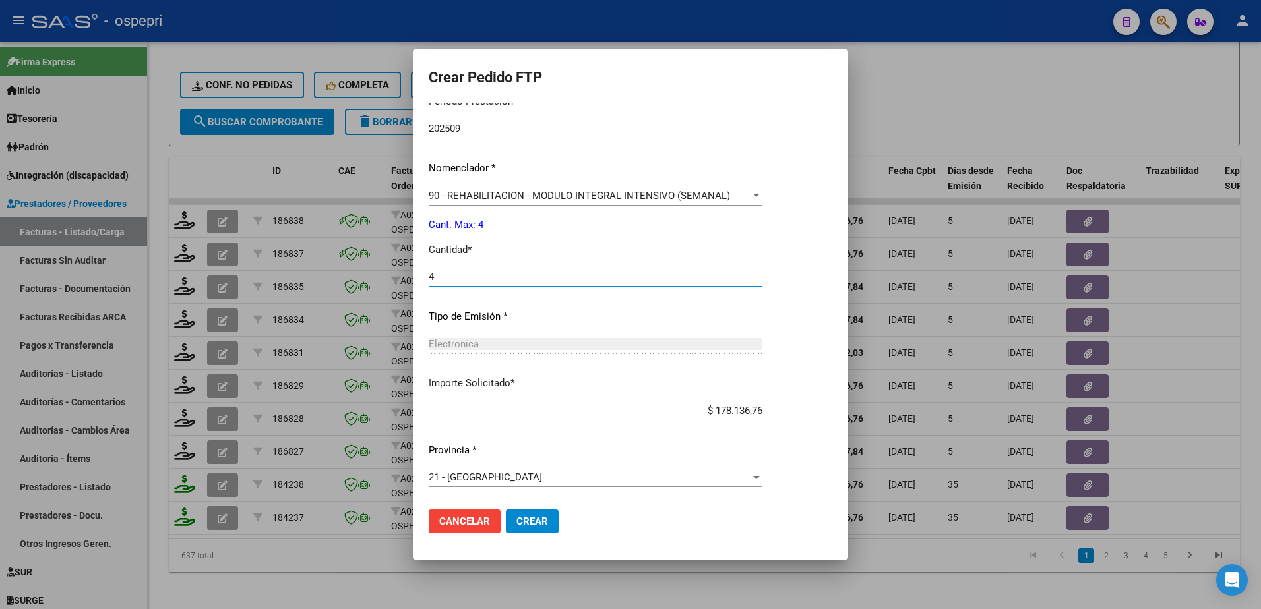
type input "4"
click at [521, 520] on span "Crear" at bounding box center [532, 522] width 32 height 12
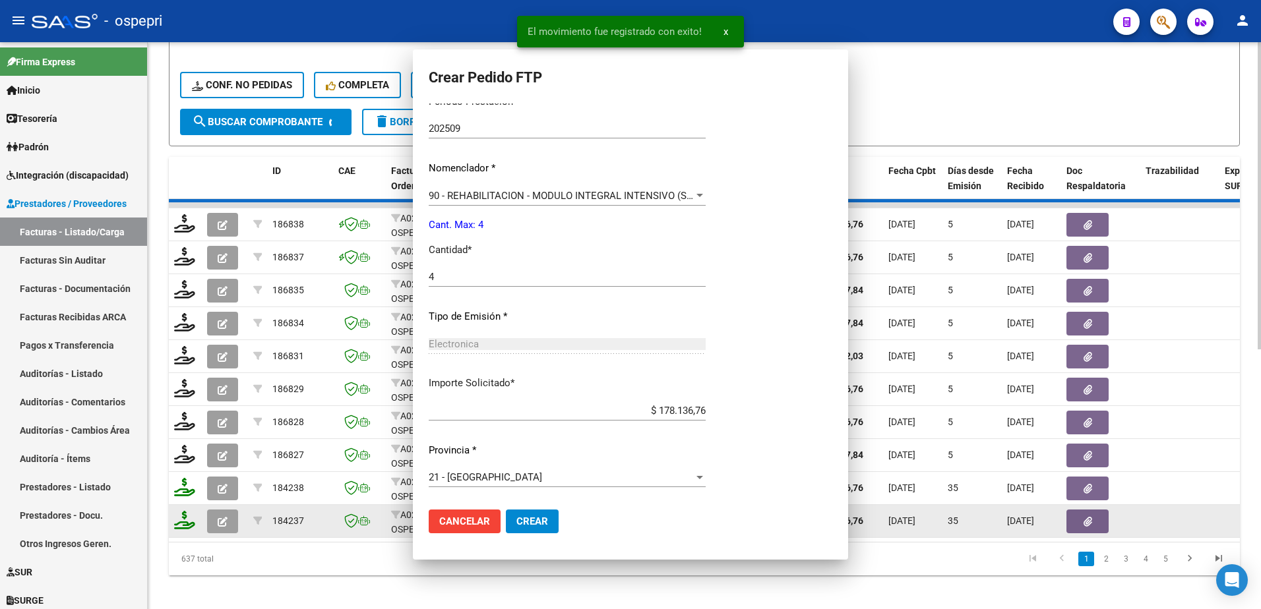
scroll to position [0, 0]
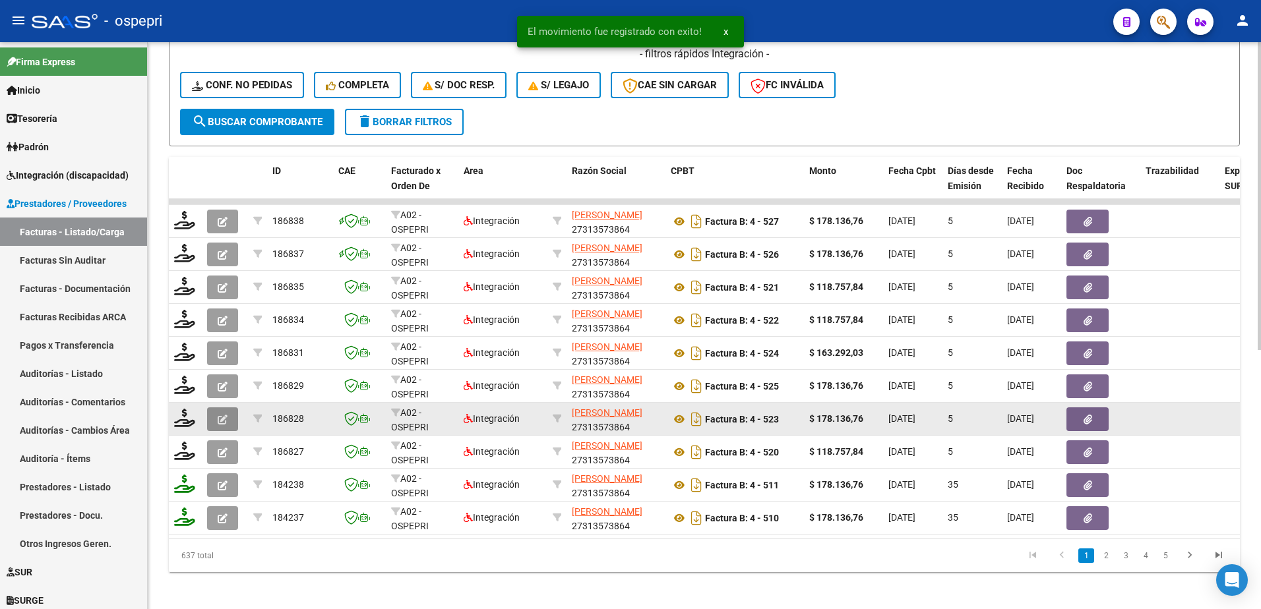
click at [219, 423] on icon "button" at bounding box center [223, 420] width 10 height 10
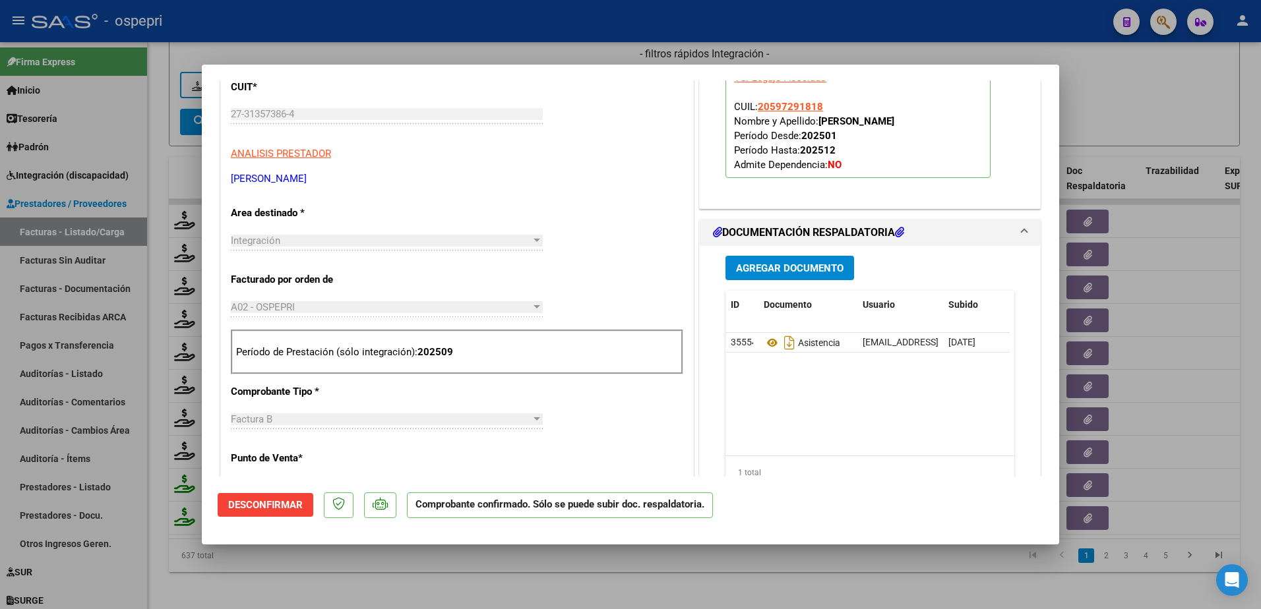
scroll to position [198, 0]
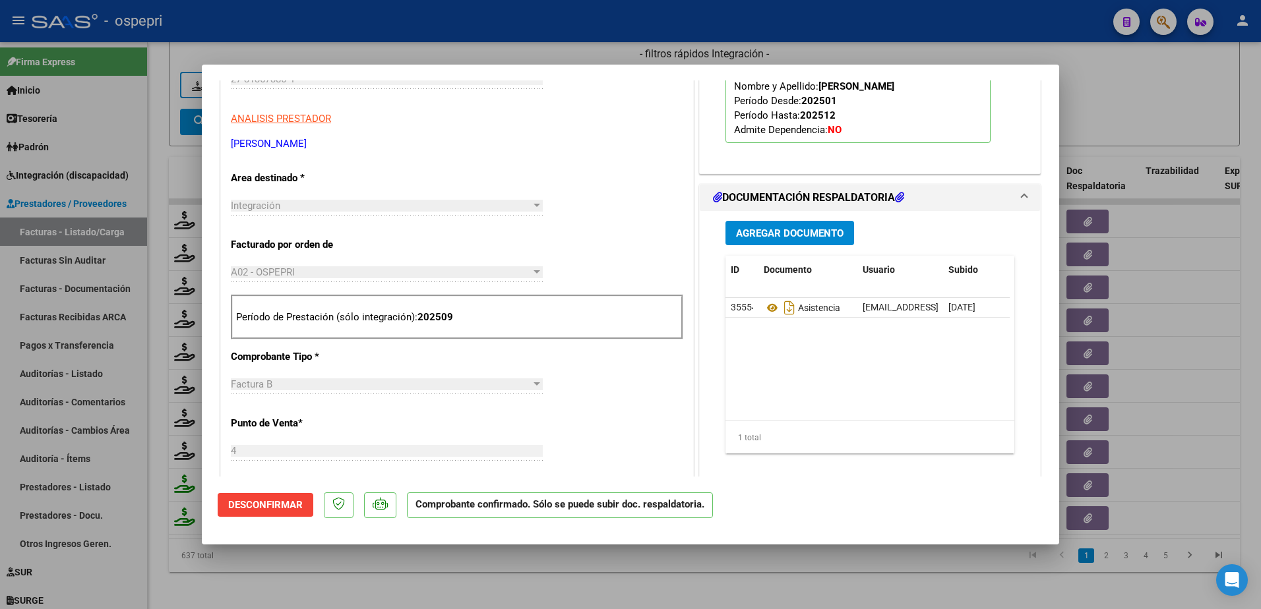
type input "$ 0,00"
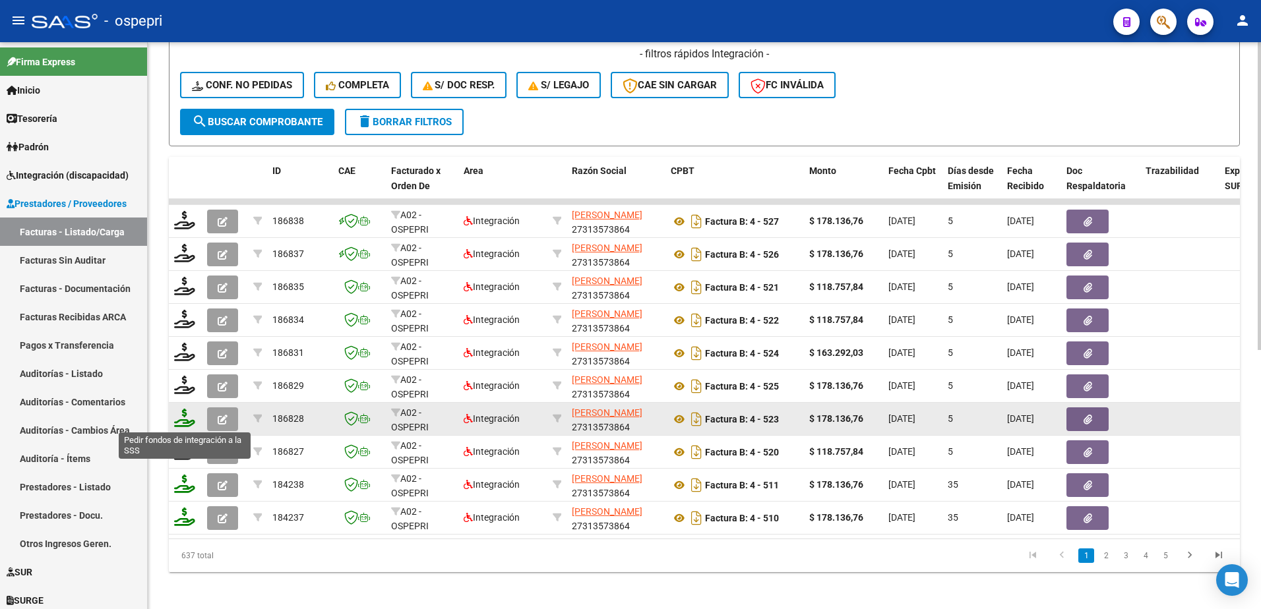
click at [186, 424] on icon at bounding box center [184, 418] width 21 height 18
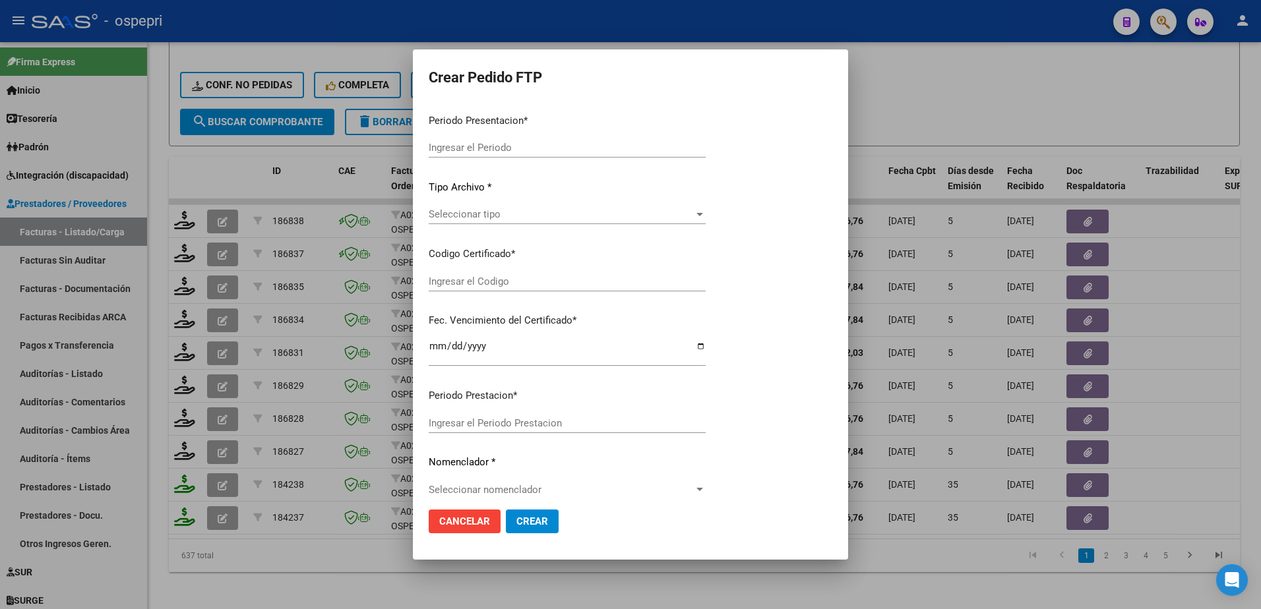
type input "202509"
type input "$ 178.136,76"
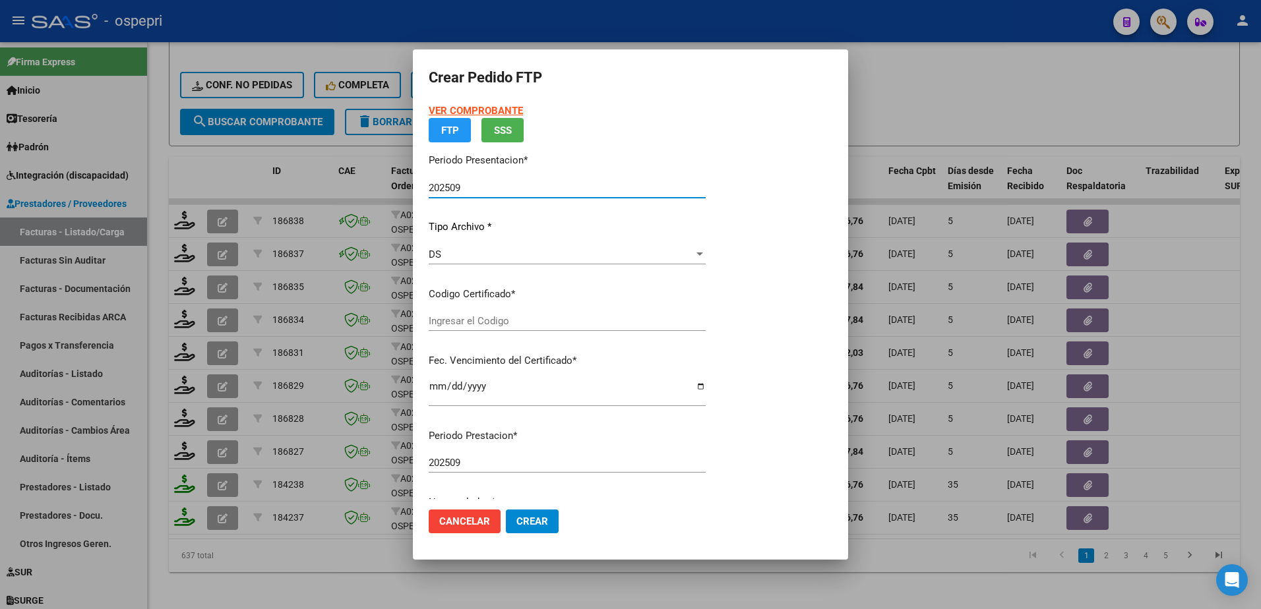
type input "2059729181-8"
type input "2026-08-29"
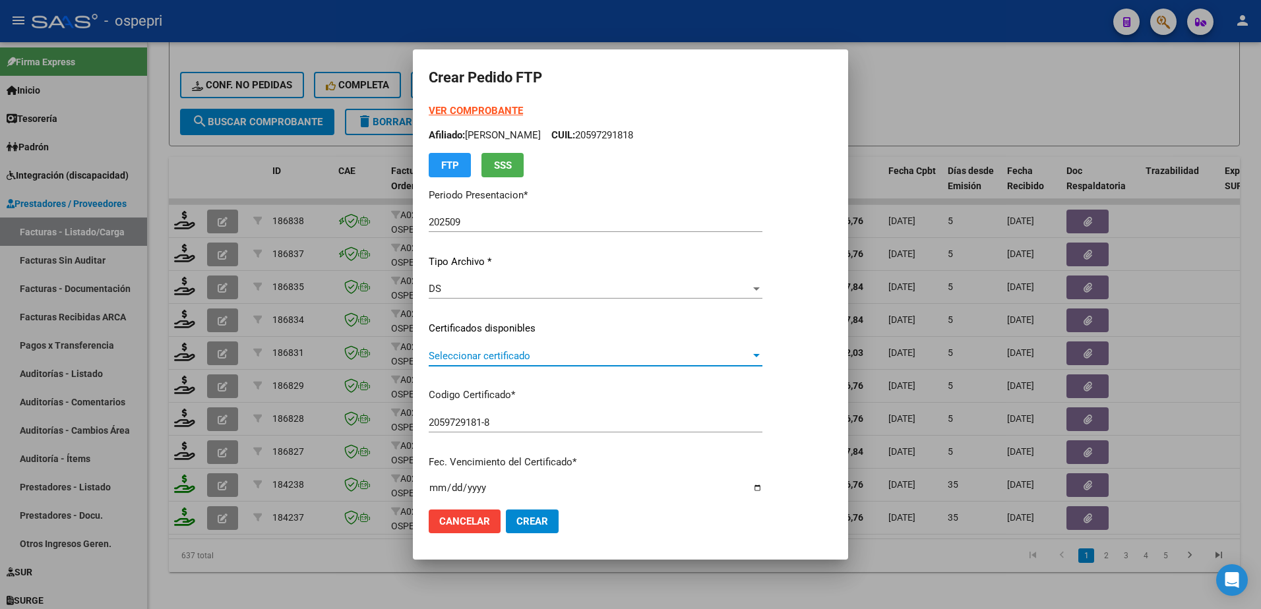
click at [483, 359] on span "Seleccionar certificado" at bounding box center [590, 356] width 322 height 12
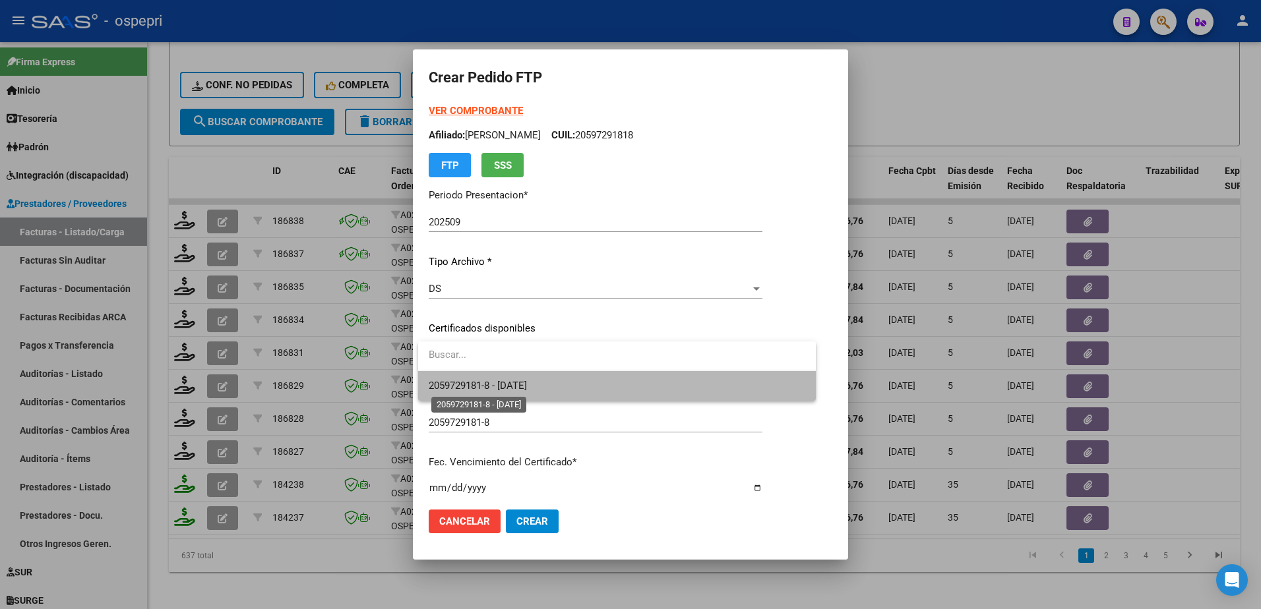
click at [495, 382] on span "2059729181-8 - 2026-08-29" at bounding box center [478, 386] width 98 height 12
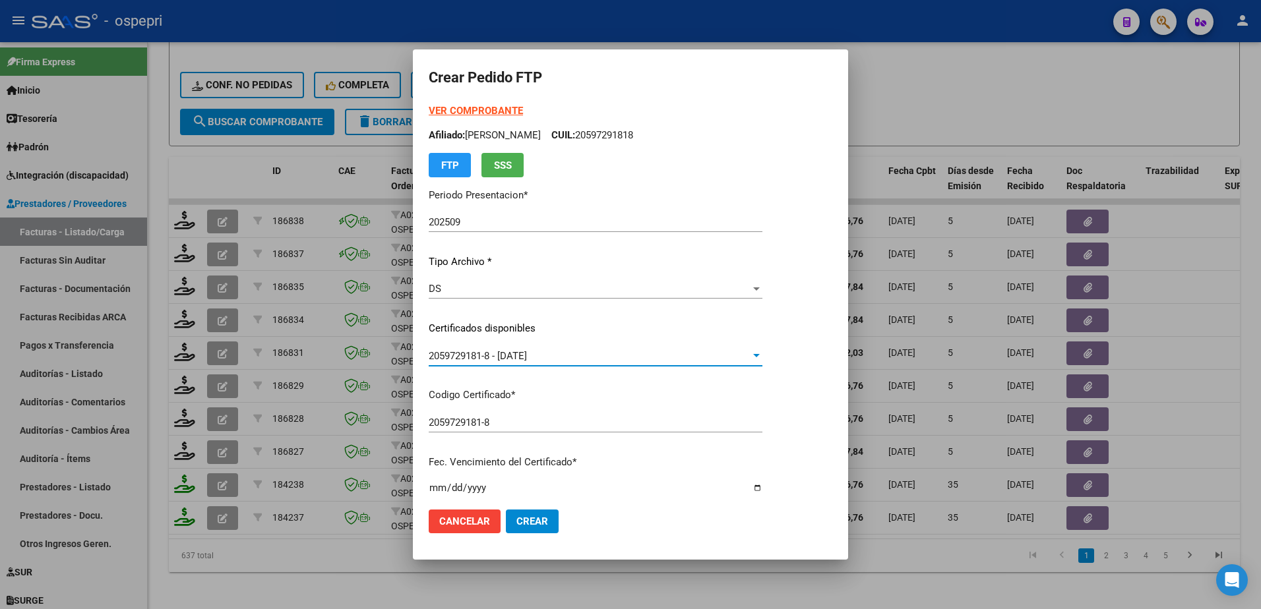
scroll to position [264, 0]
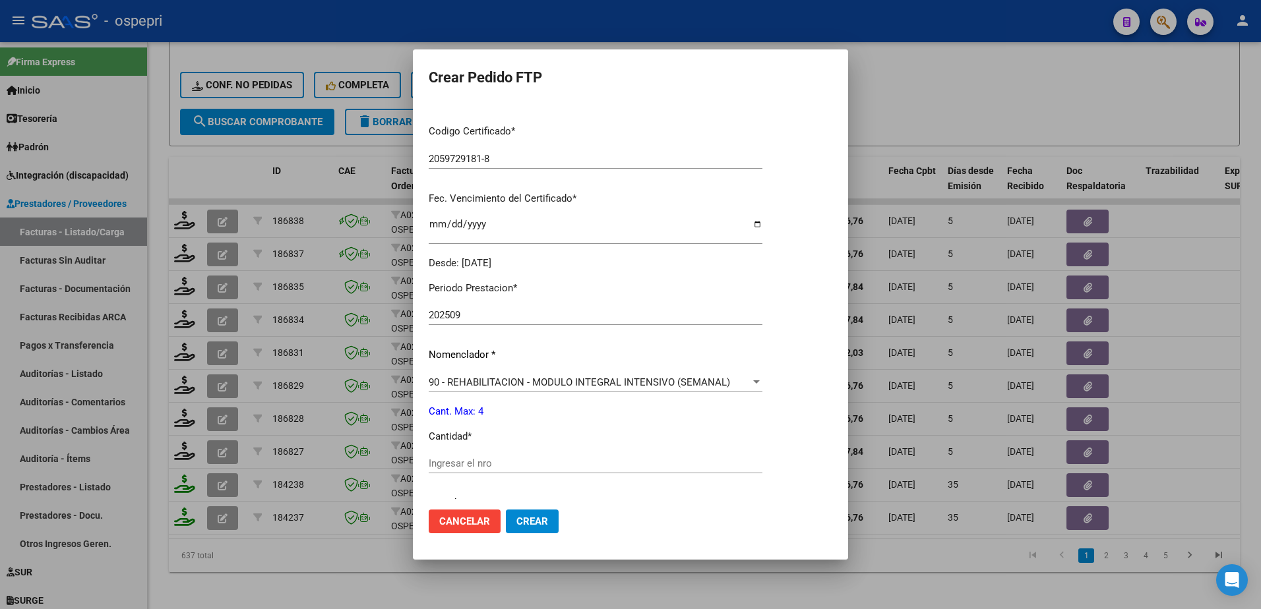
click at [470, 467] on input "Ingresar el nro" at bounding box center [596, 464] width 334 height 12
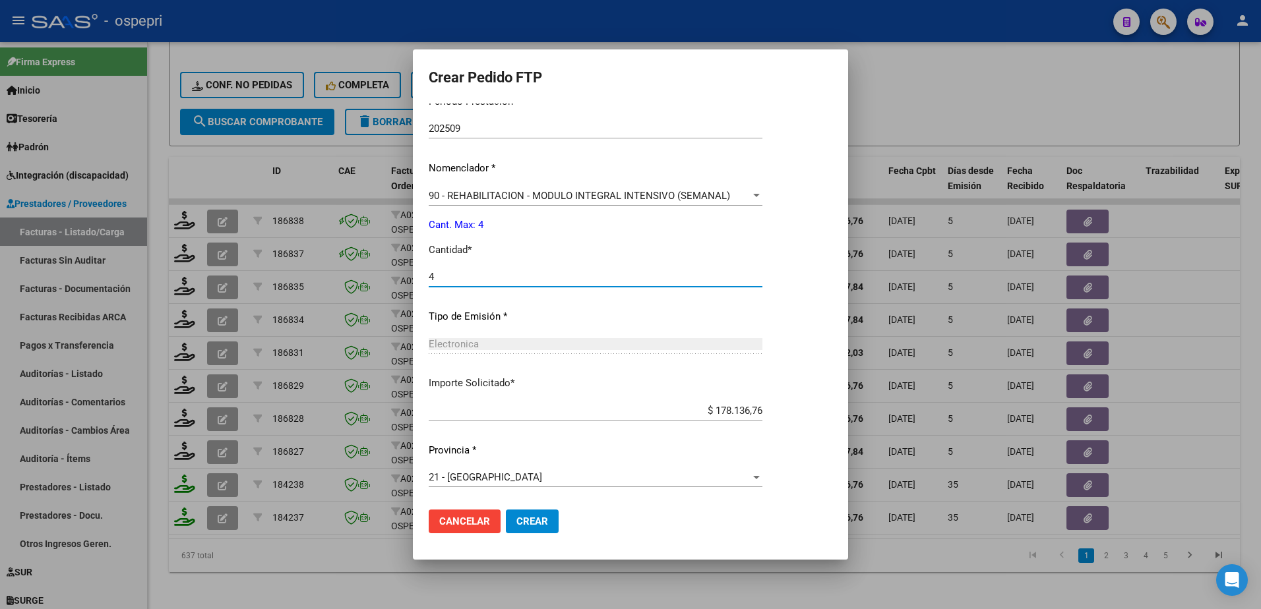
type input "4"
click at [537, 521] on span "Crear" at bounding box center [532, 522] width 32 height 12
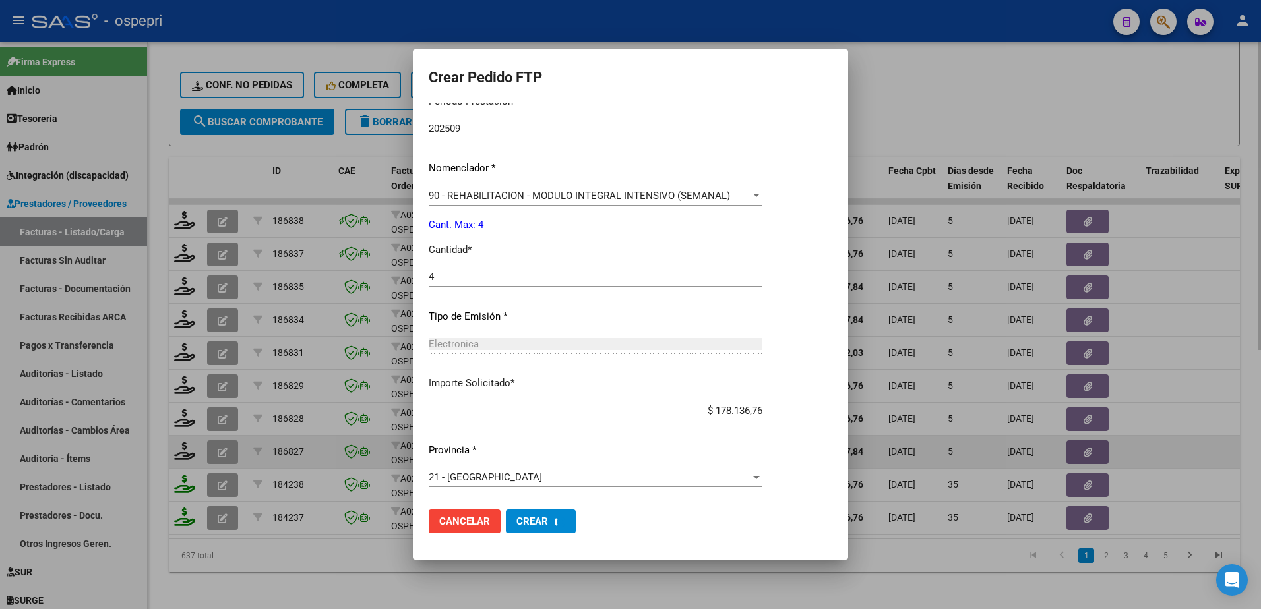
scroll to position [0, 0]
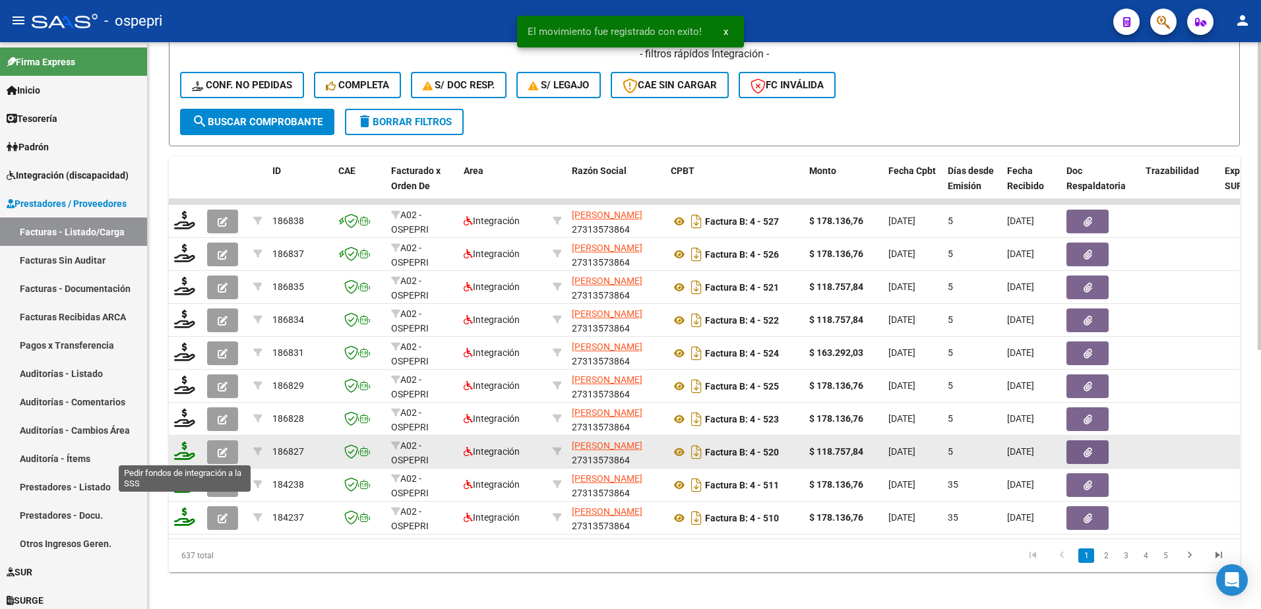
click at [189, 452] on icon at bounding box center [184, 451] width 21 height 18
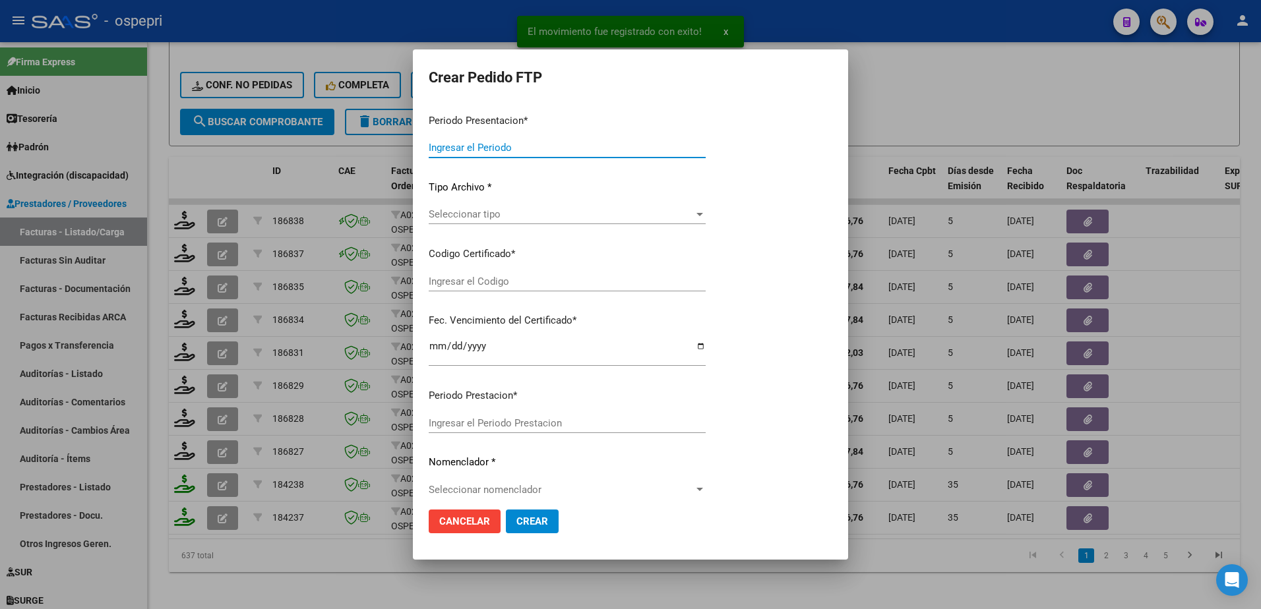
type input "202509"
type input "$ 118.757,84"
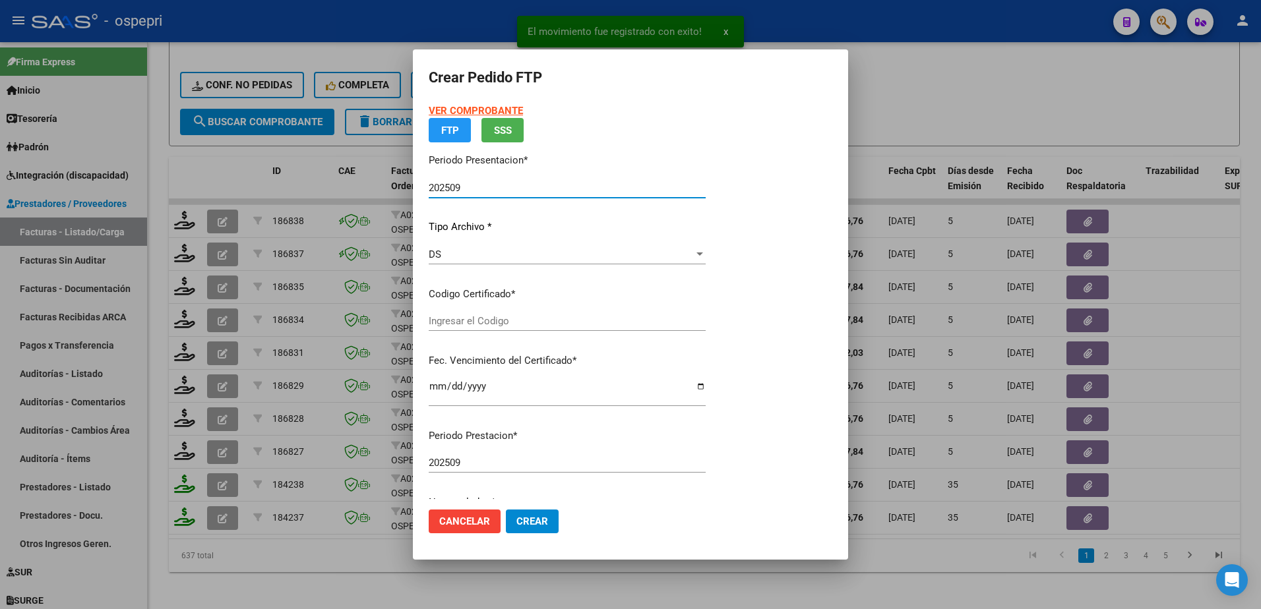
type input "20560031395"
type input "2025-12-01"
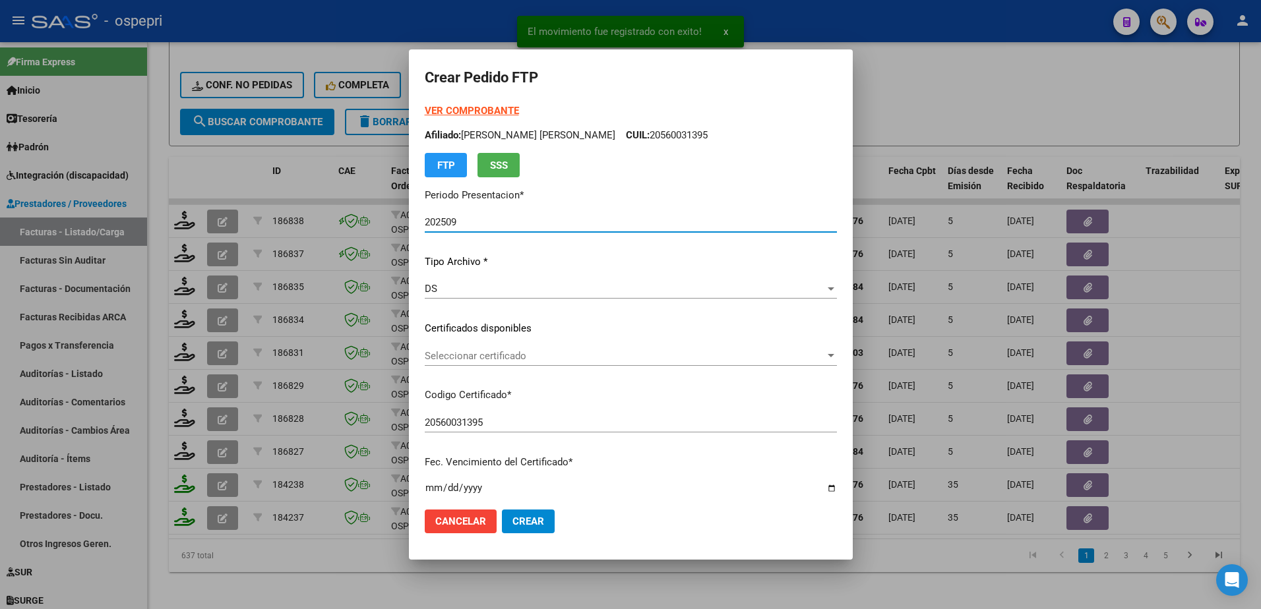
click at [467, 361] on span "Seleccionar certificado" at bounding box center [625, 356] width 400 height 12
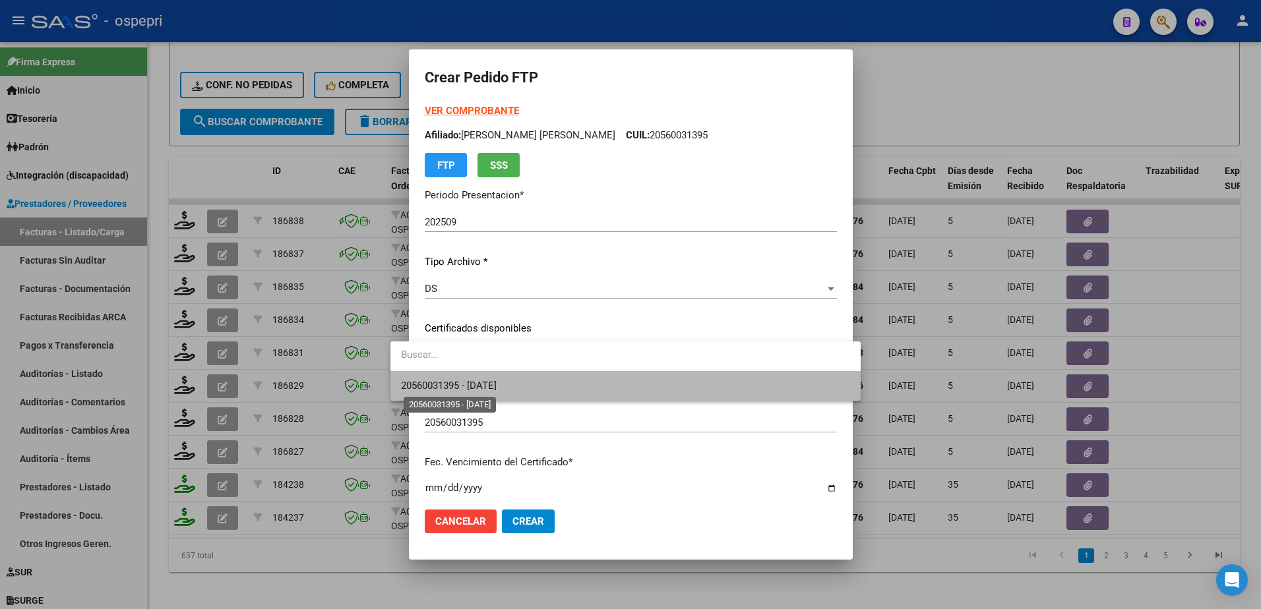
click at [470, 388] on span "20560031395 - 2025-12-01" at bounding box center [449, 386] width 96 height 12
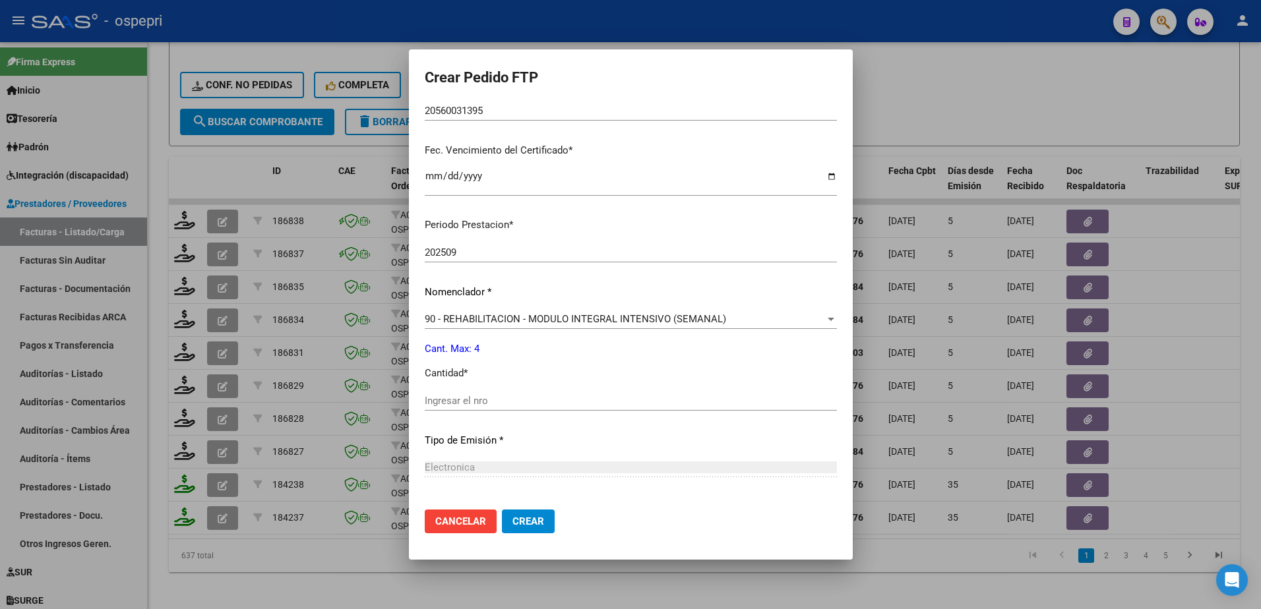
scroll to position [330, 0]
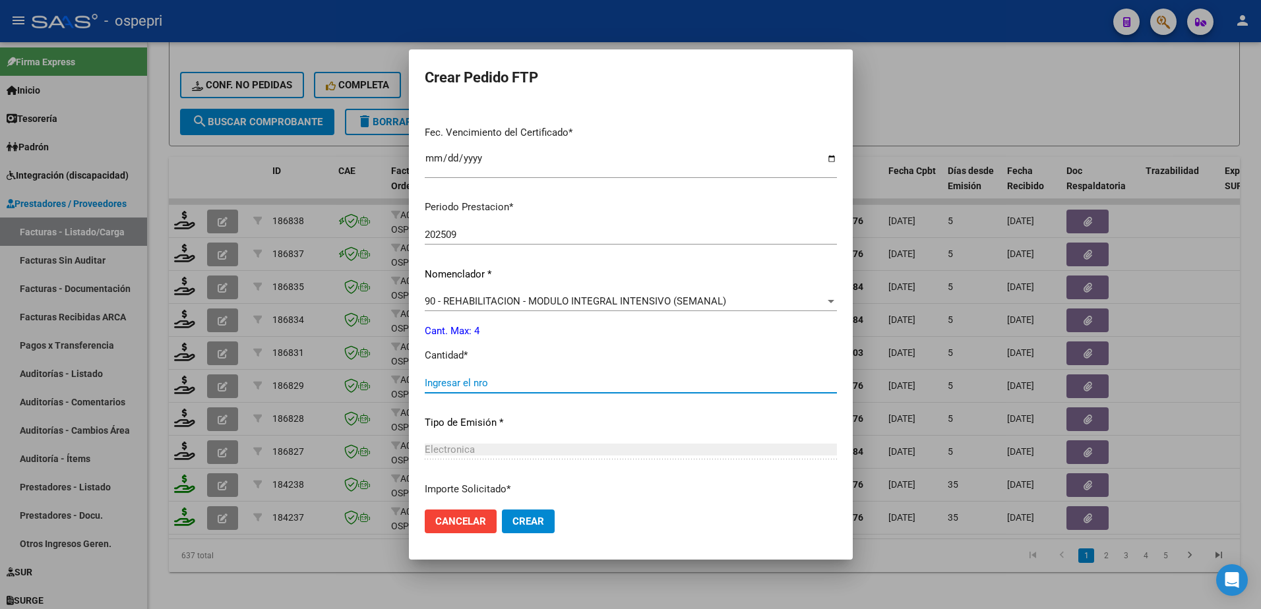
click at [438, 378] on input "Ingresar el nro" at bounding box center [631, 383] width 412 height 12
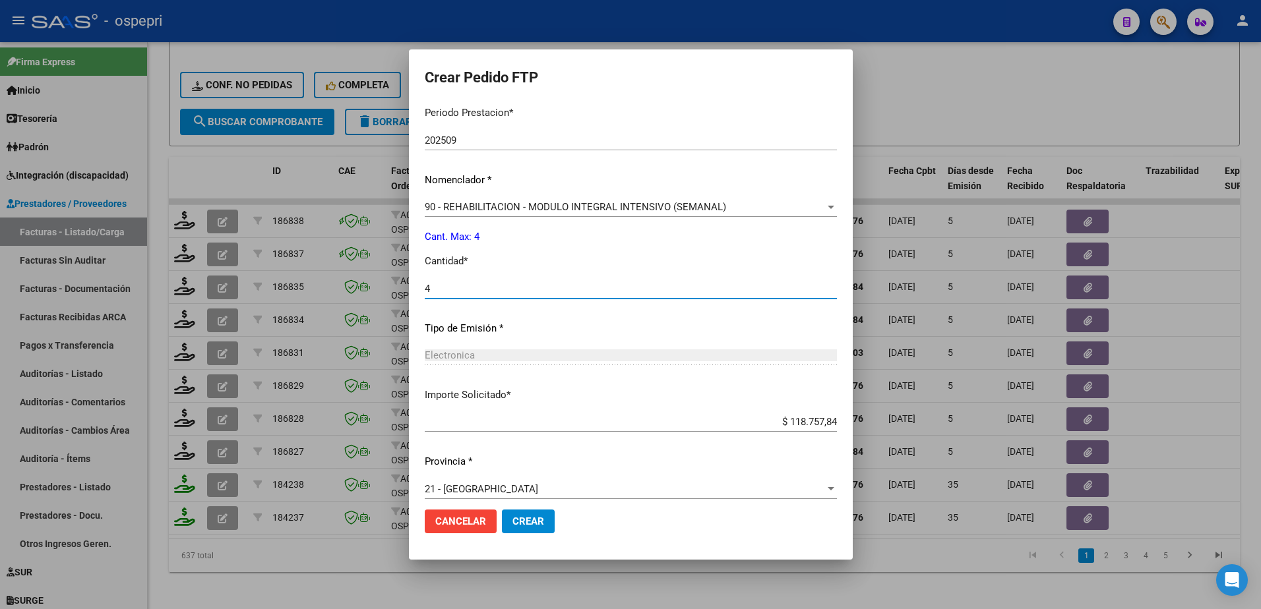
scroll to position [436, 0]
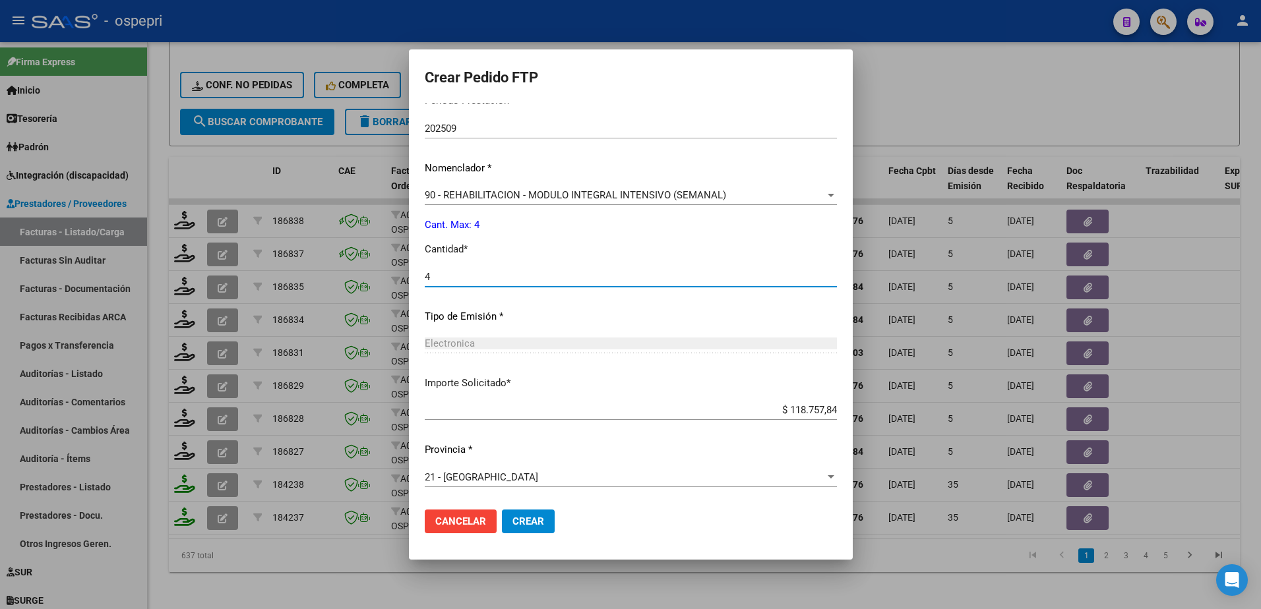
type input "4"
click at [512, 520] on span "Crear" at bounding box center [528, 522] width 32 height 12
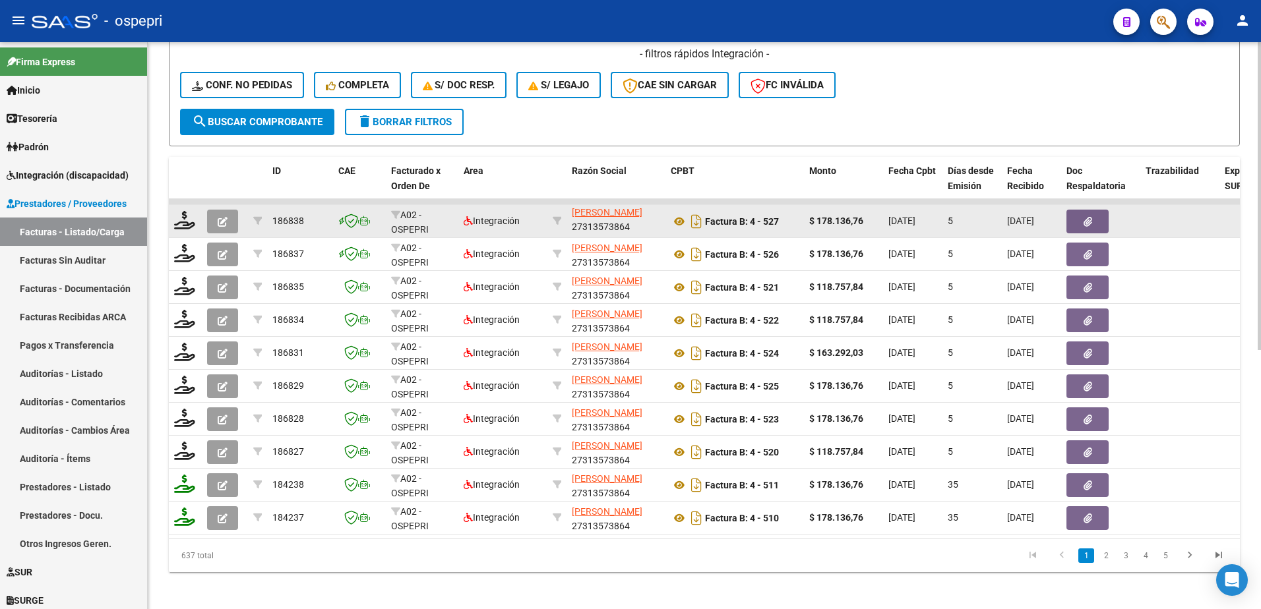
scroll to position [1, 0]
drag, startPoint x: 632, startPoint y: 226, endPoint x: 576, endPoint y: 229, distance: 56.2
click at [576, 229] on div "BRUNETTO VALERIA MARIA 27313573864" at bounding box center [616, 221] width 88 height 28
copy div "27313573864"
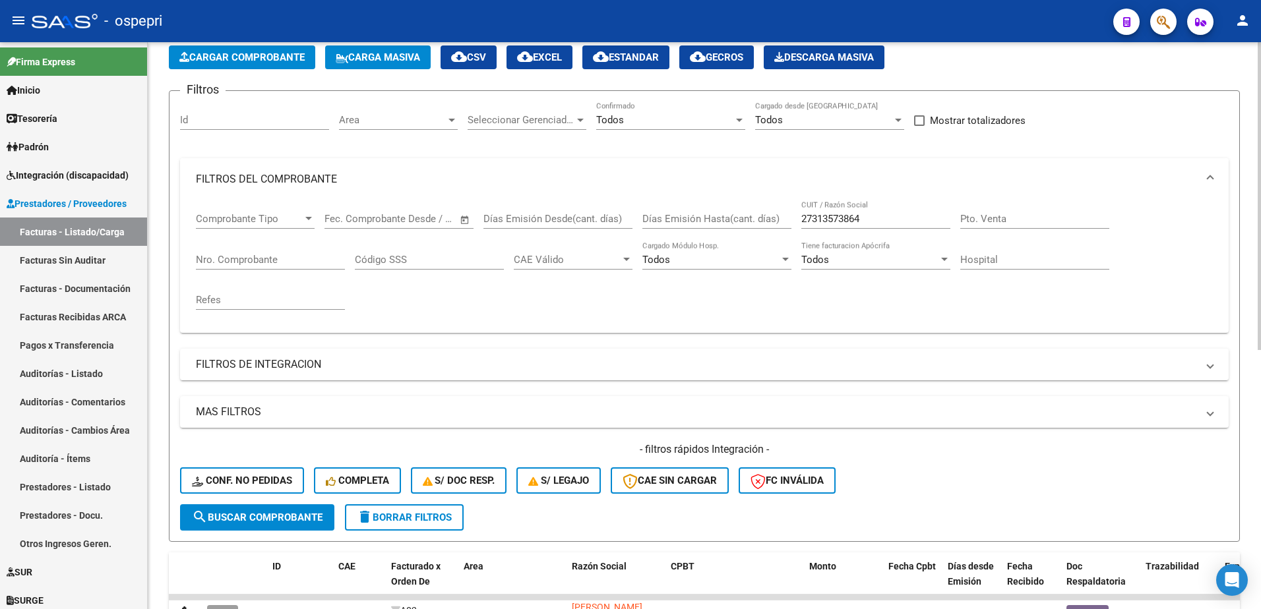
scroll to position [0, 0]
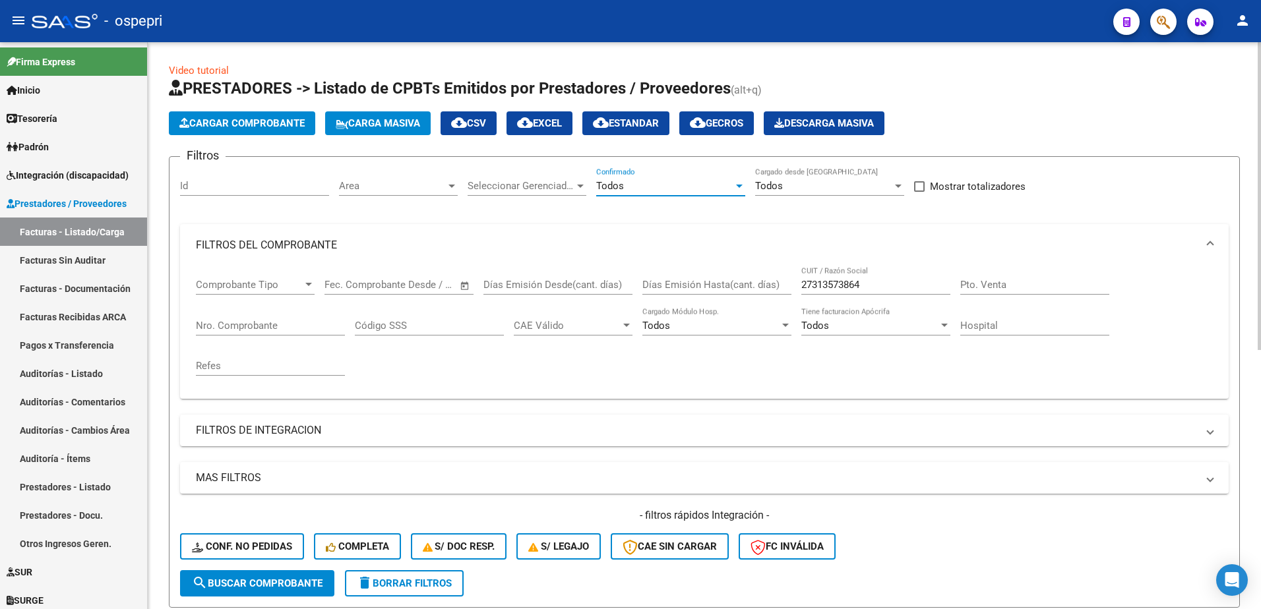
click at [740, 186] on div at bounding box center [739, 186] width 7 height 3
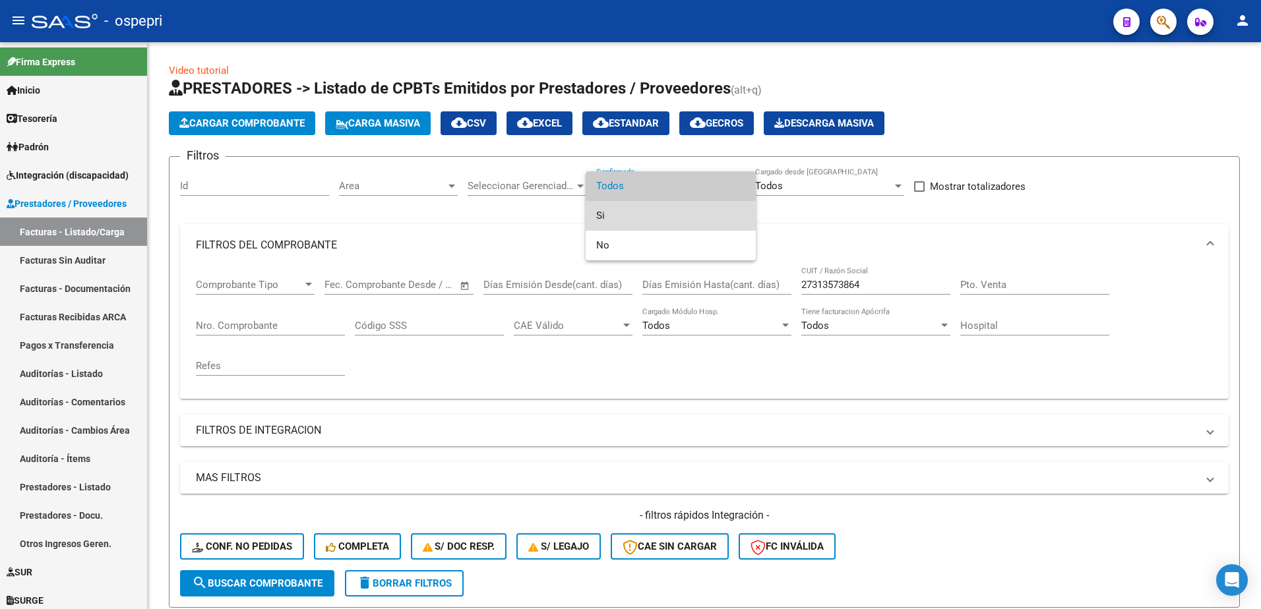
click at [629, 218] on span "Si" at bounding box center [670, 216] width 149 height 30
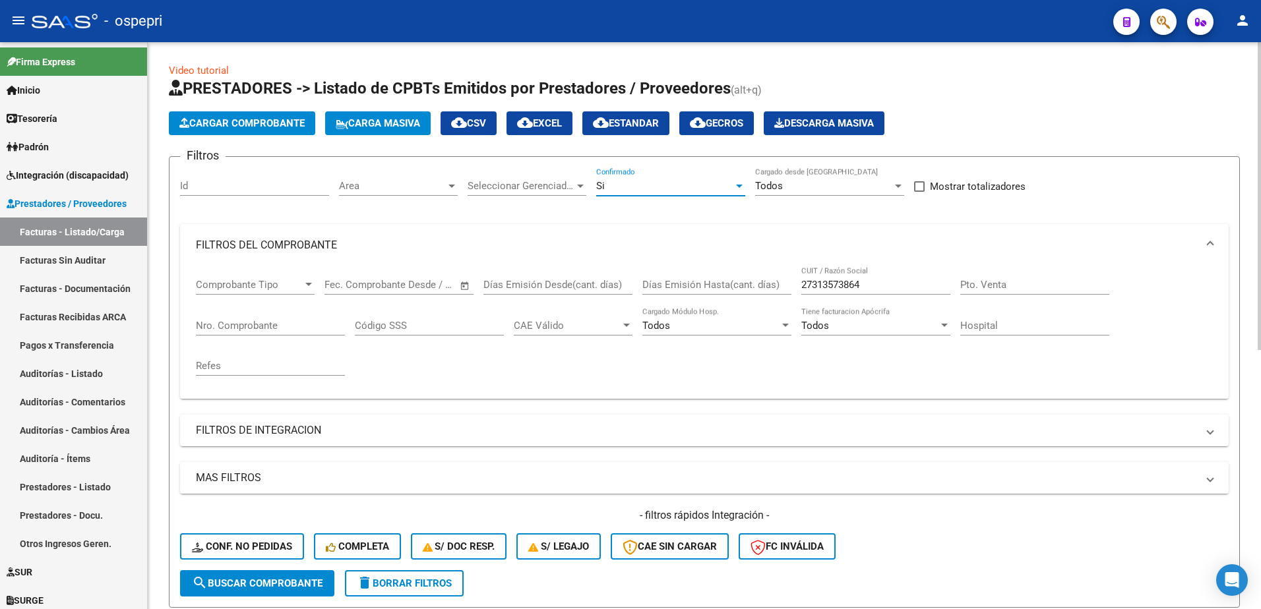
click at [878, 286] on input "27313573864" at bounding box center [875, 285] width 149 height 12
click at [324, 582] on button "search Buscar Comprobante" at bounding box center [257, 583] width 154 height 26
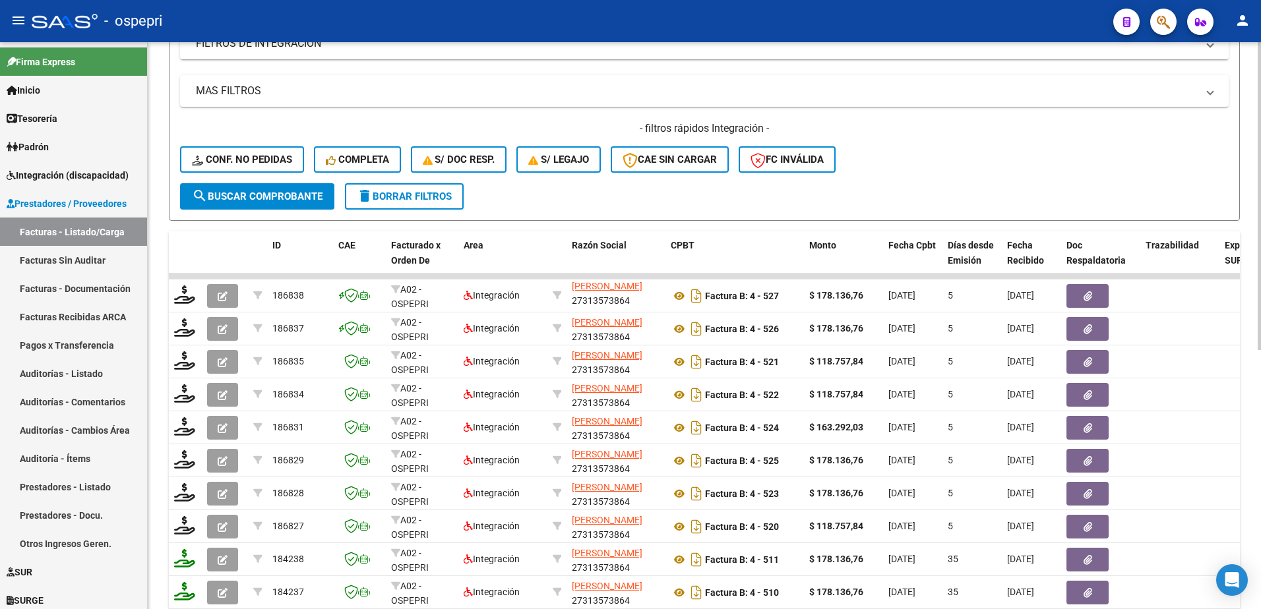
scroll to position [132, 0]
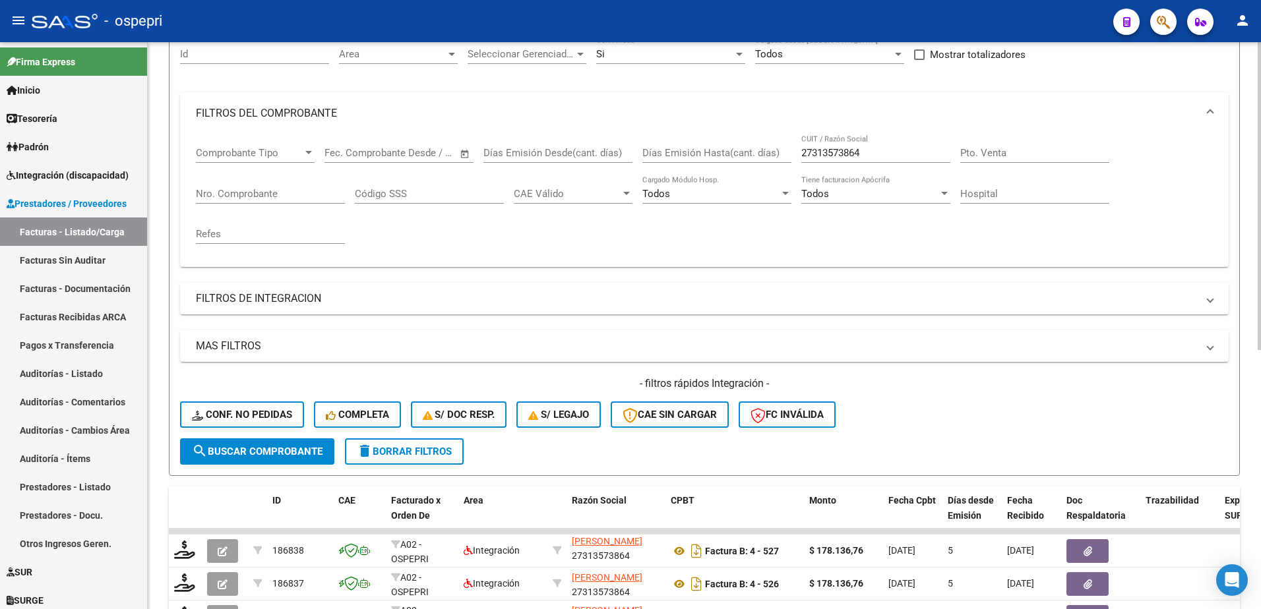
click at [412, 442] on button "delete Borrar Filtros" at bounding box center [404, 451] width 119 height 26
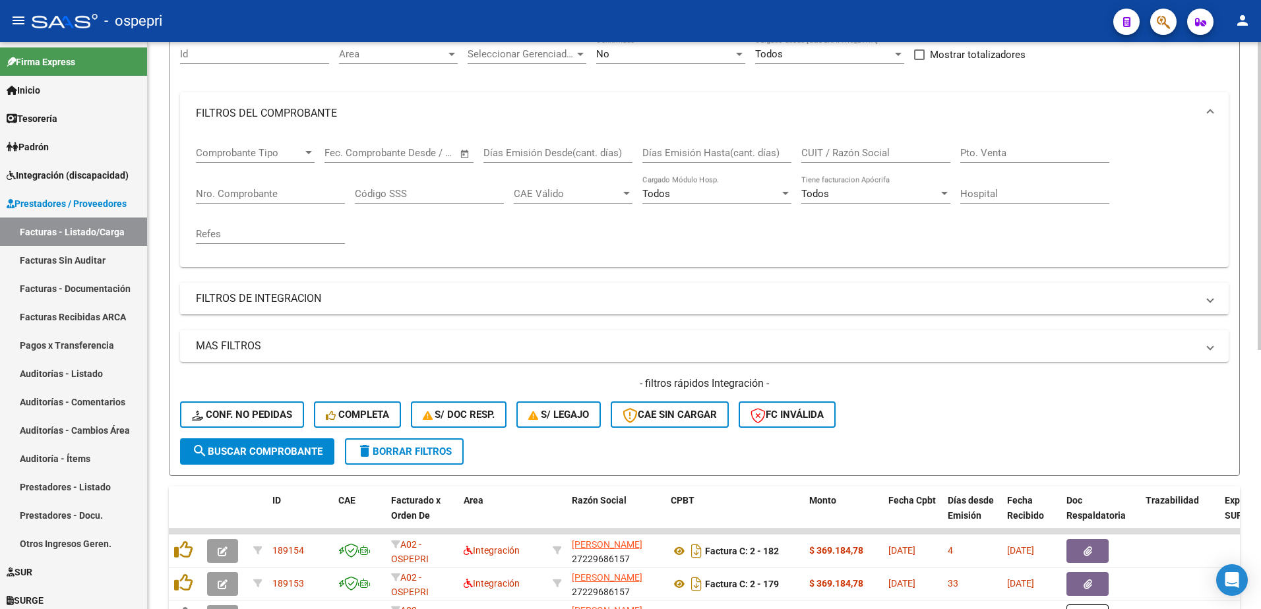
click at [873, 148] on input "CUIT / Razón Social" at bounding box center [875, 153] width 149 height 12
paste input "27380785078"
type input "27380785078"
click at [299, 446] on span "search Buscar Comprobante" at bounding box center [257, 452] width 131 height 12
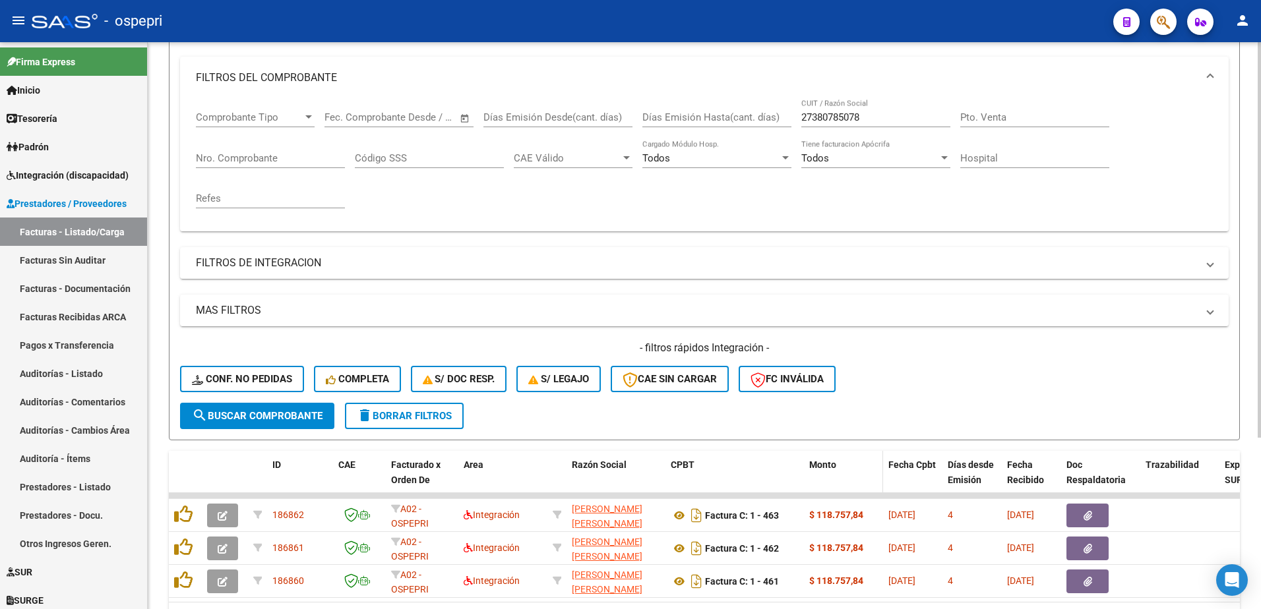
scroll to position [198, 0]
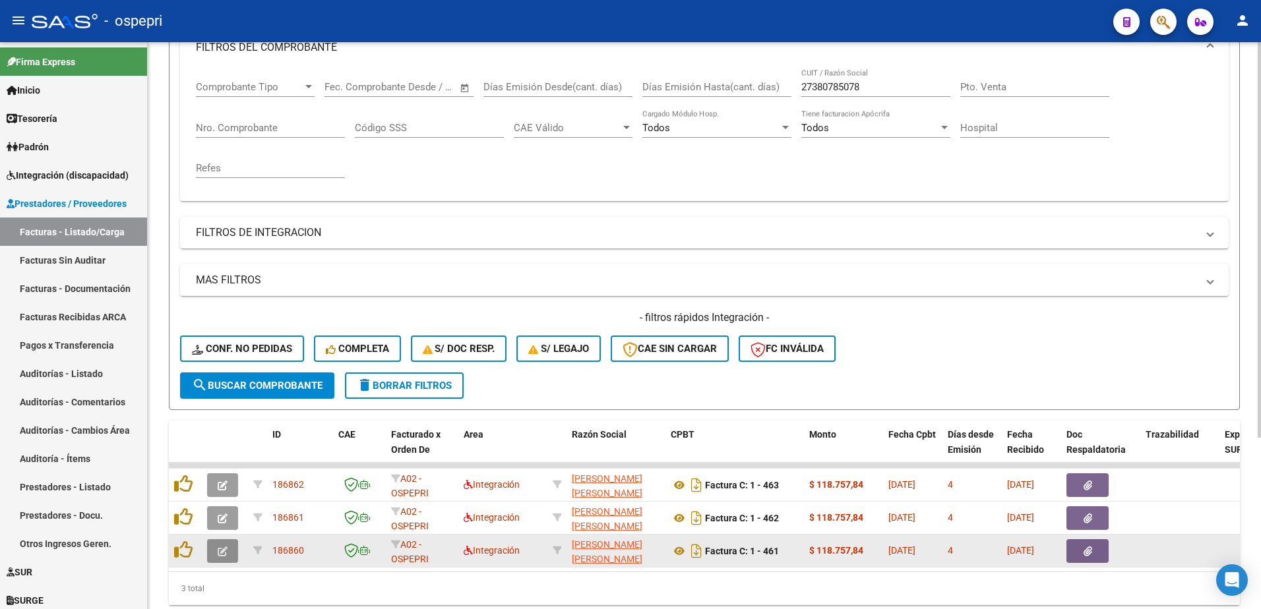
click at [227, 551] on icon "button" at bounding box center [223, 552] width 10 height 10
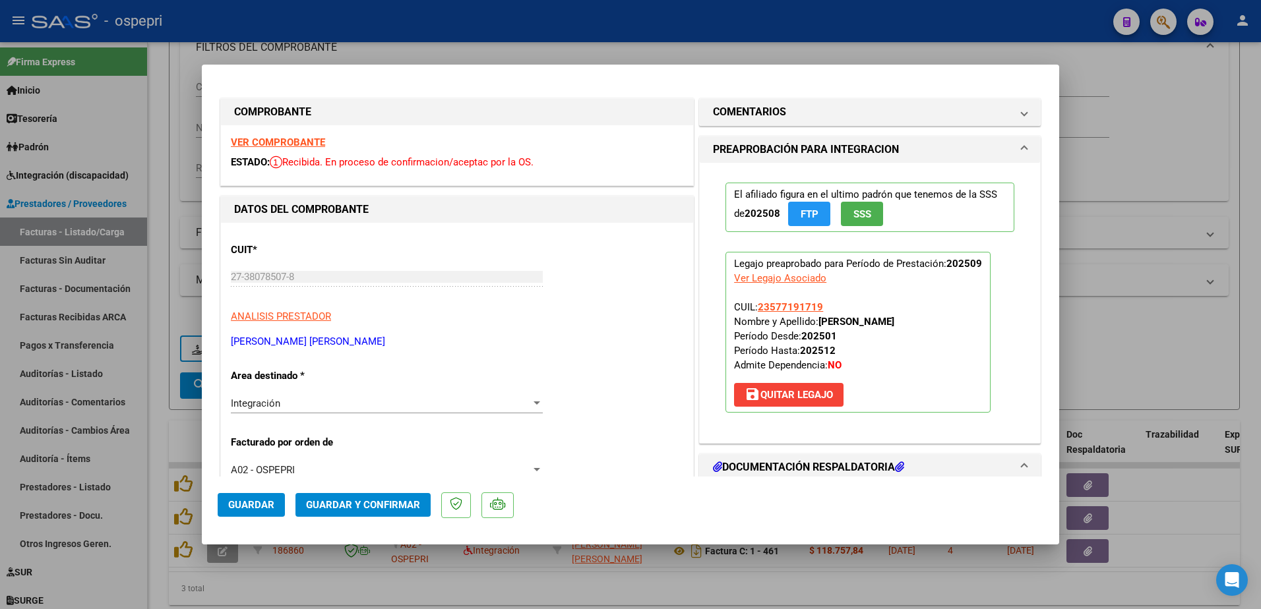
click at [283, 143] on strong "VER COMPROBANTE" at bounding box center [278, 142] width 94 height 12
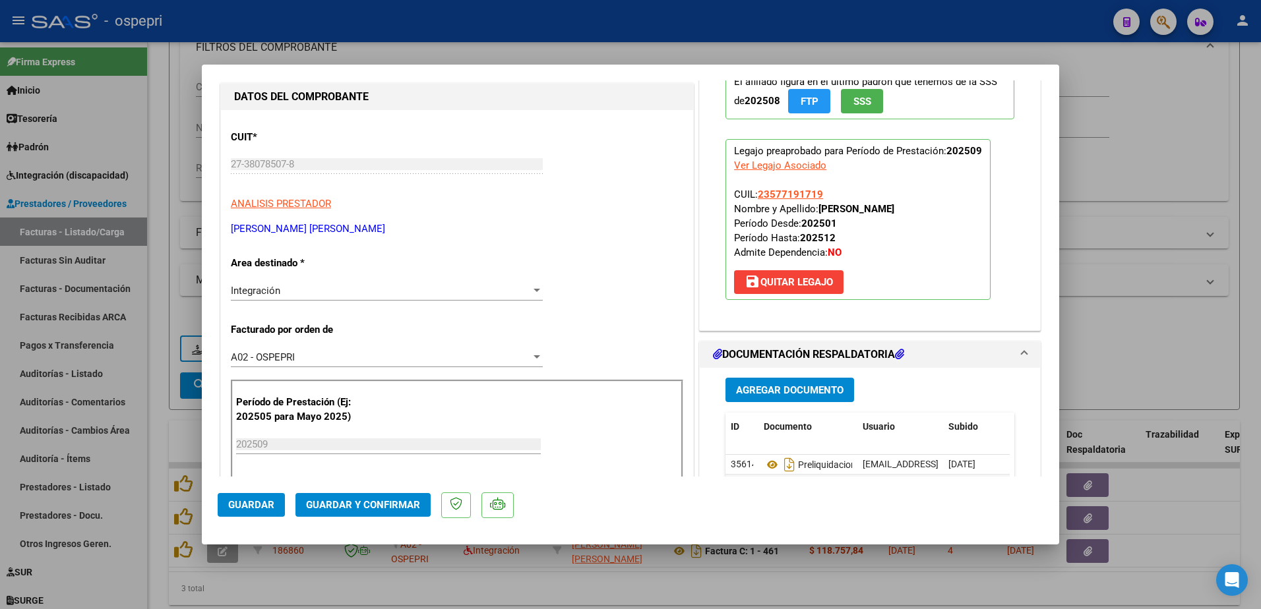
scroll to position [132, 0]
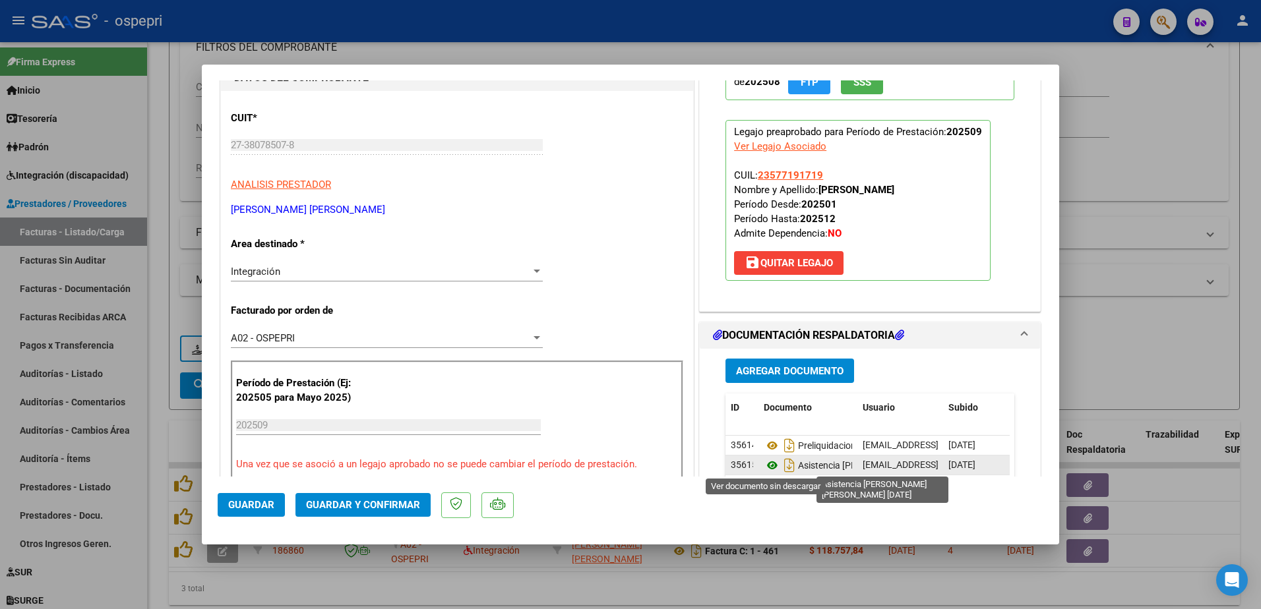
click at [769, 466] on icon at bounding box center [772, 466] width 17 height 16
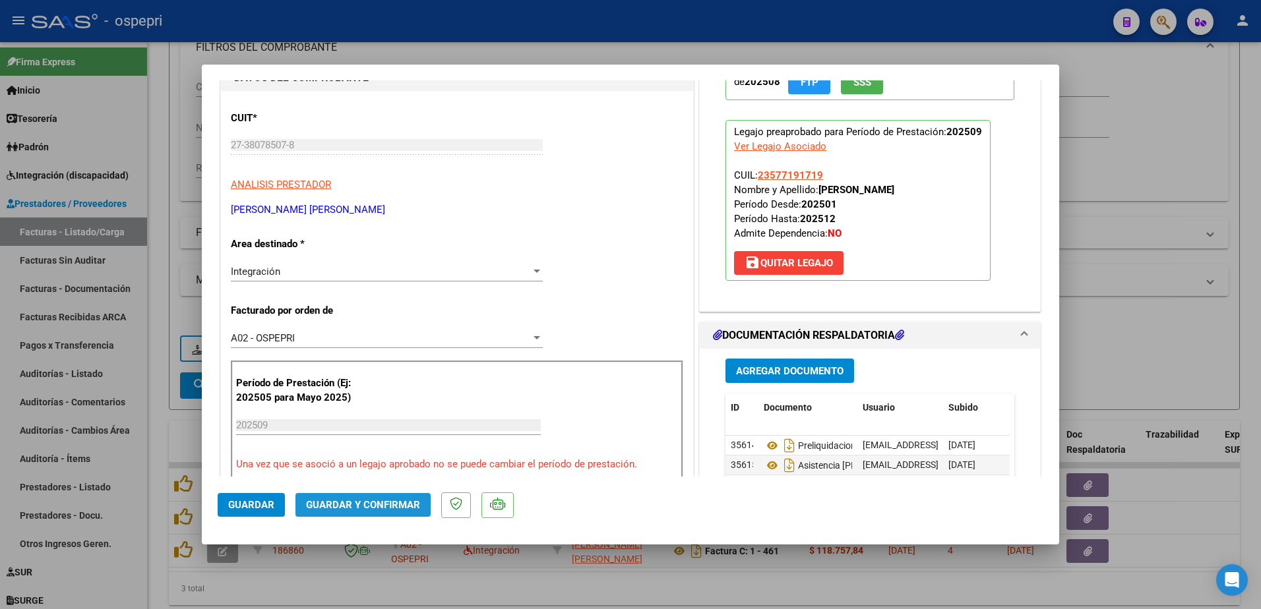
click at [364, 502] on span "Guardar y Confirmar" at bounding box center [363, 505] width 114 height 12
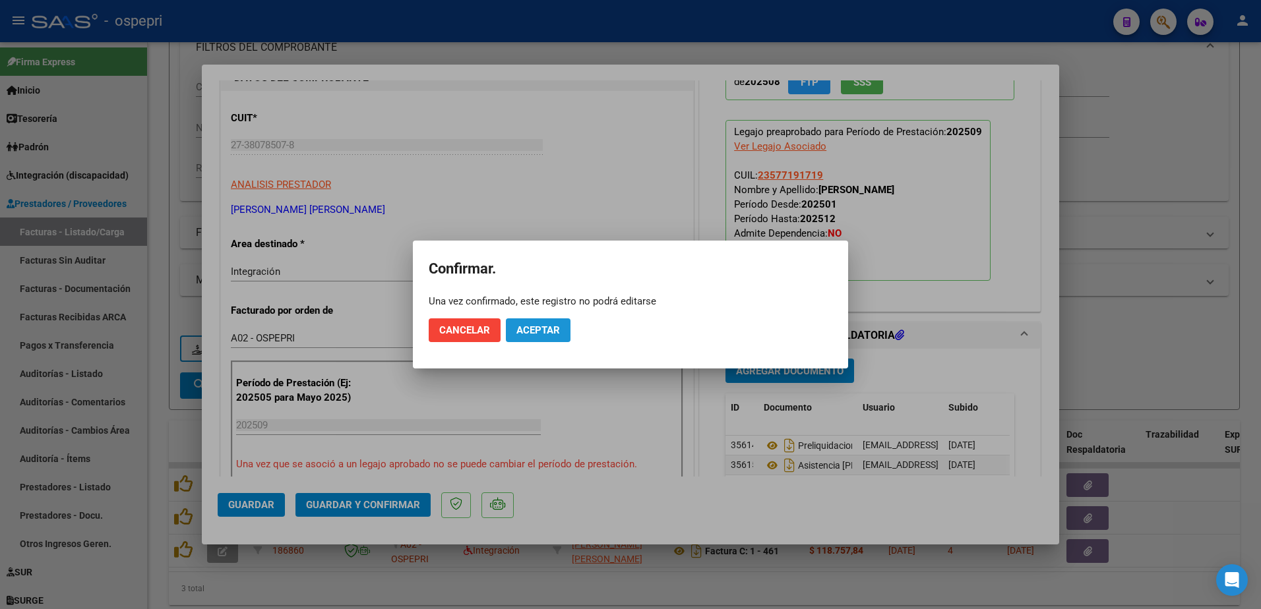
click at [542, 329] on span "Aceptar" at bounding box center [538, 330] width 44 height 12
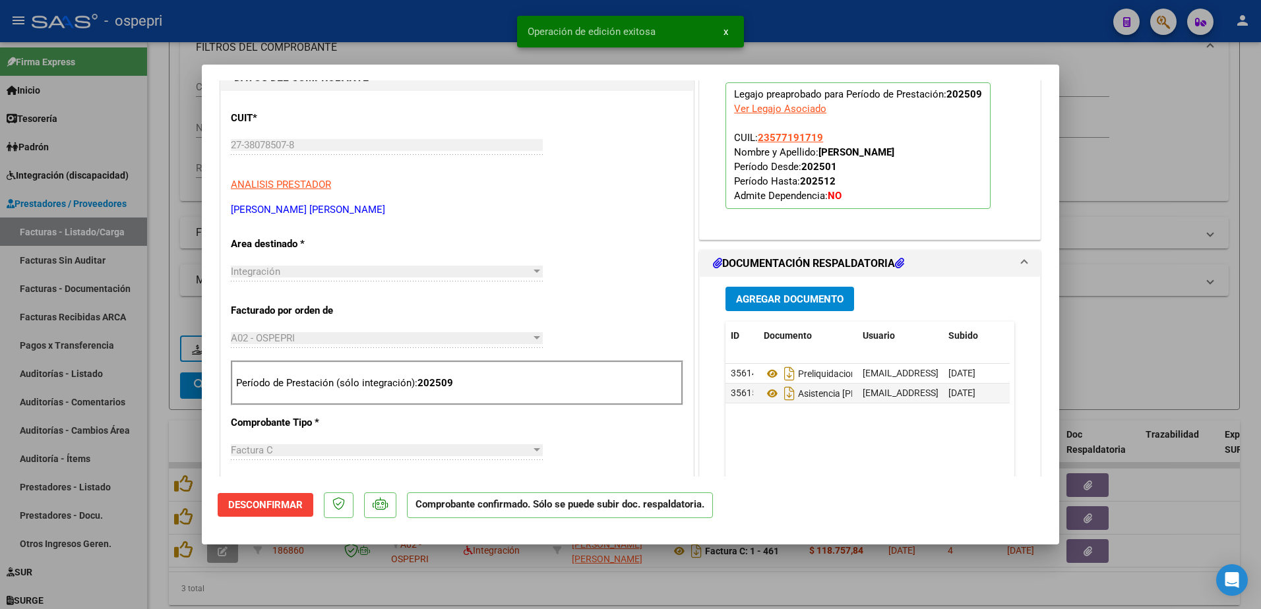
type input "$ 0,00"
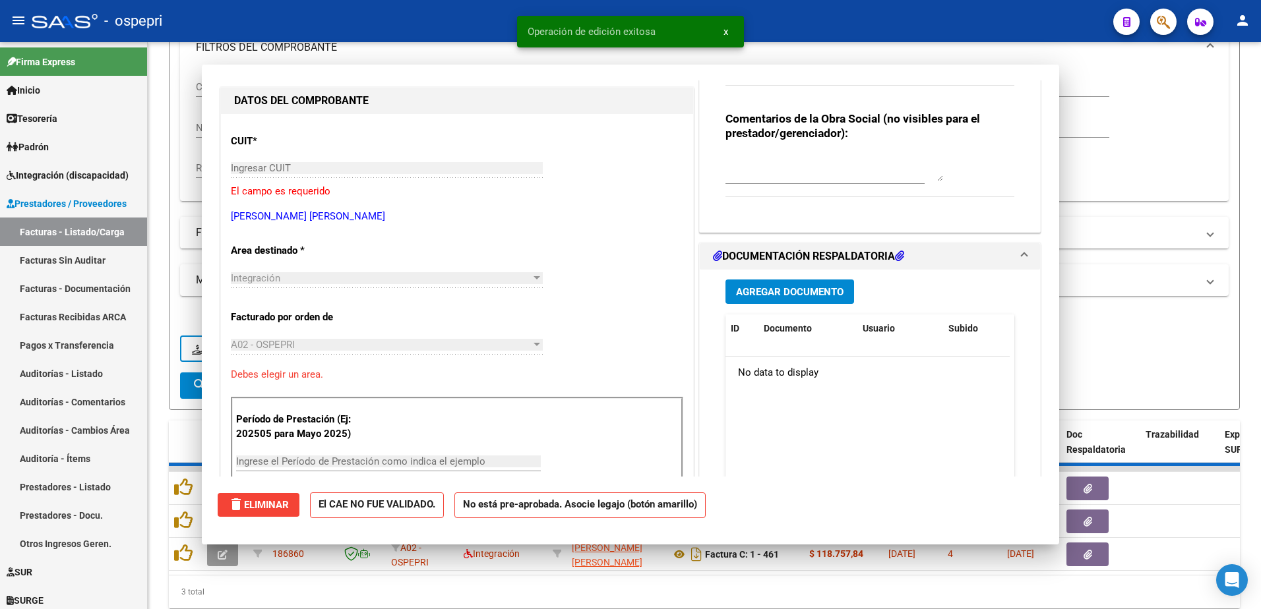
scroll to position [155, 0]
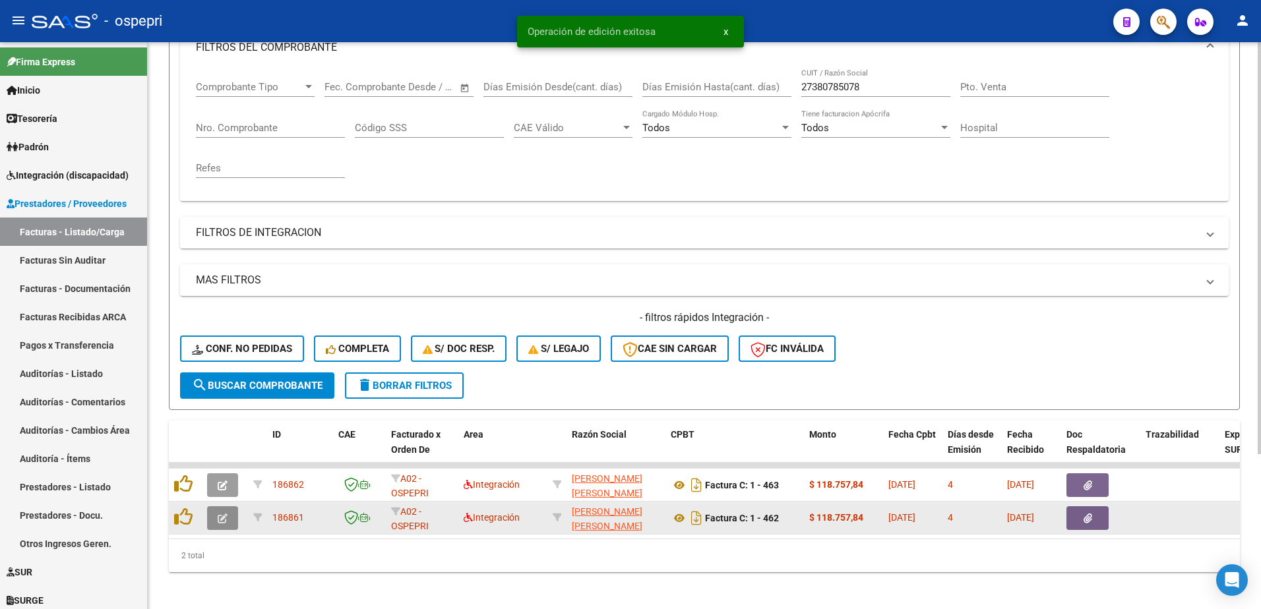
click at [226, 518] on icon "button" at bounding box center [223, 519] width 10 height 10
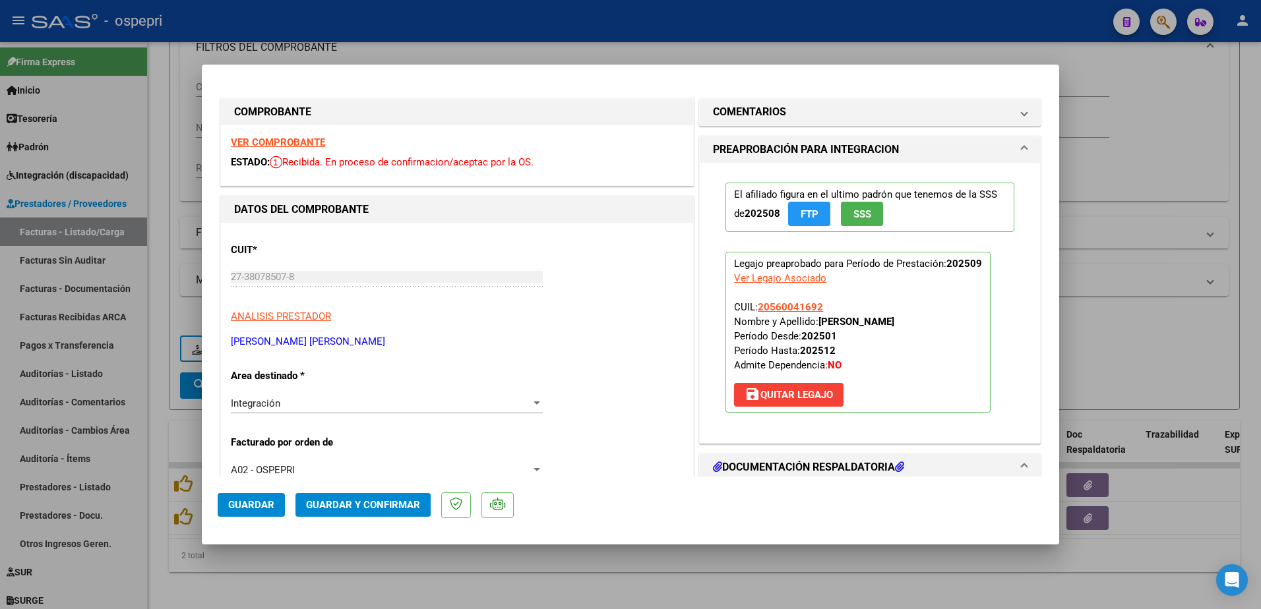
click at [293, 143] on strong "VER COMPROBANTE" at bounding box center [278, 142] width 94 height 12
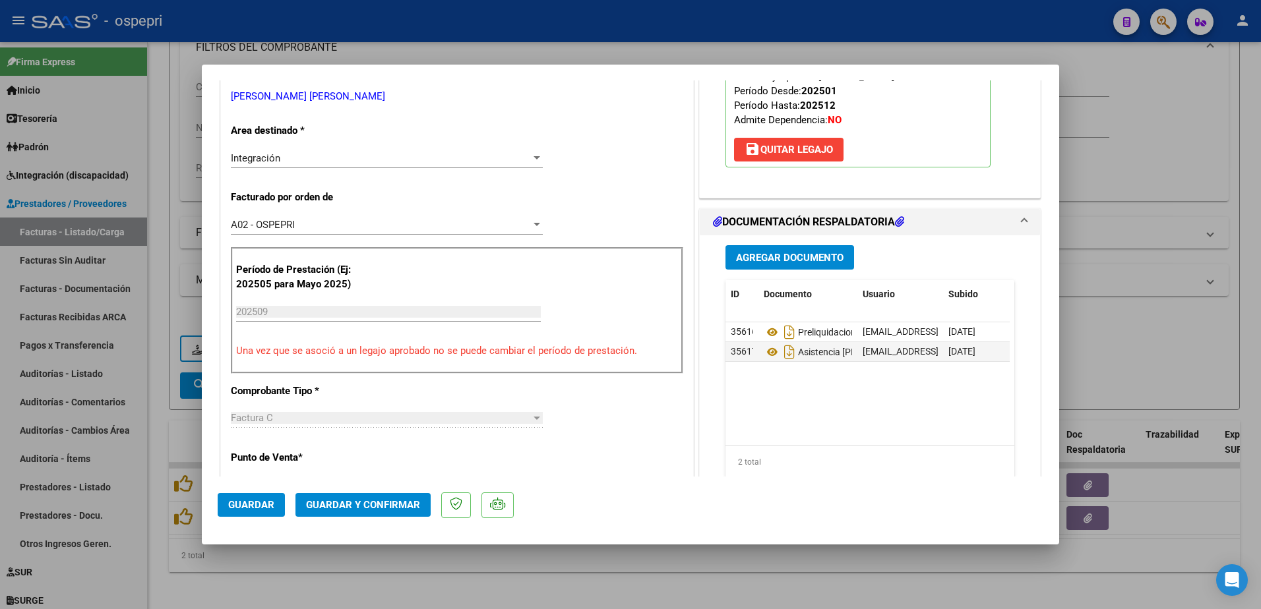
scroll to position [264, 0]
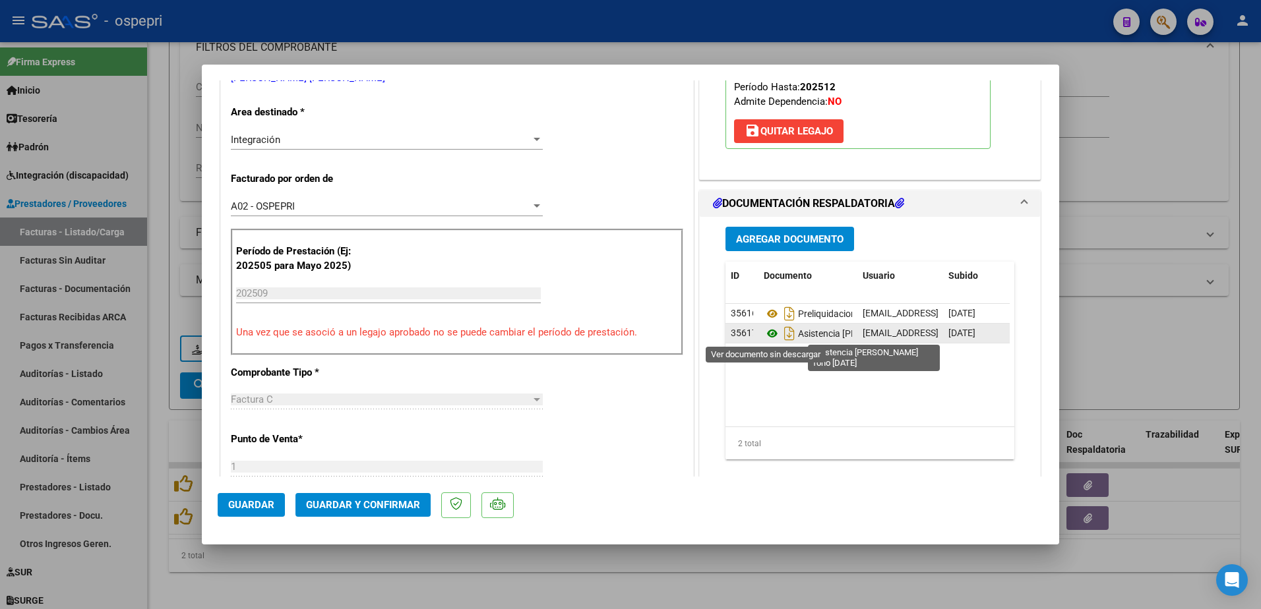
click at [769, 333] on icon at bounding box center [772, 334] width 17 height 16
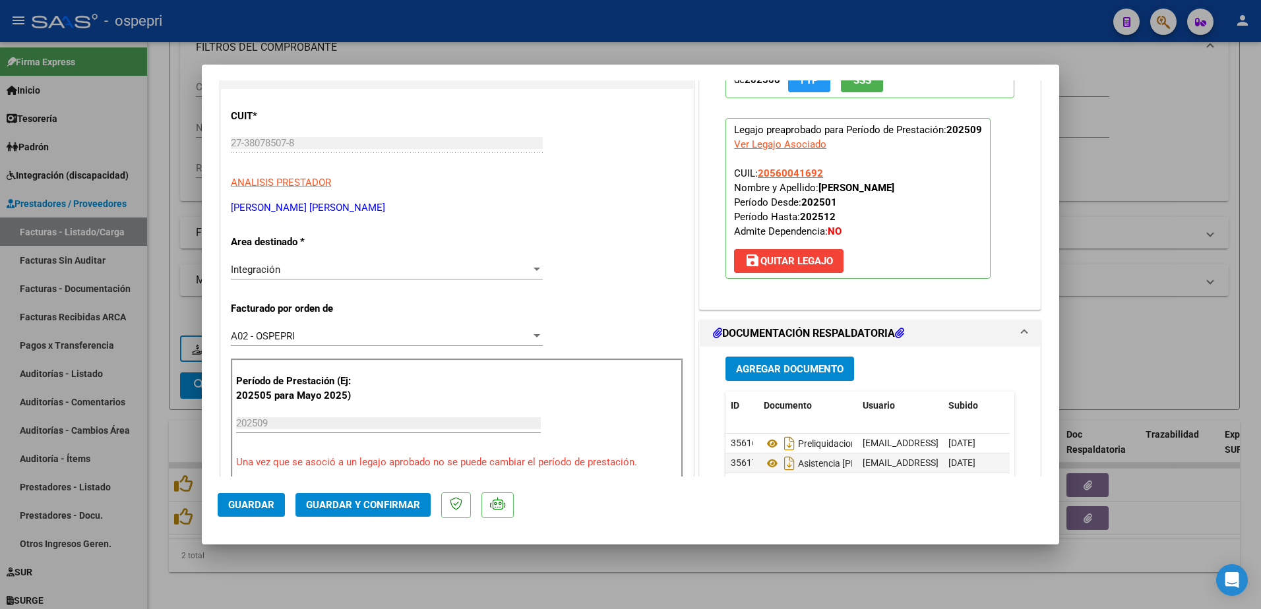
scroll to position [132, 0]
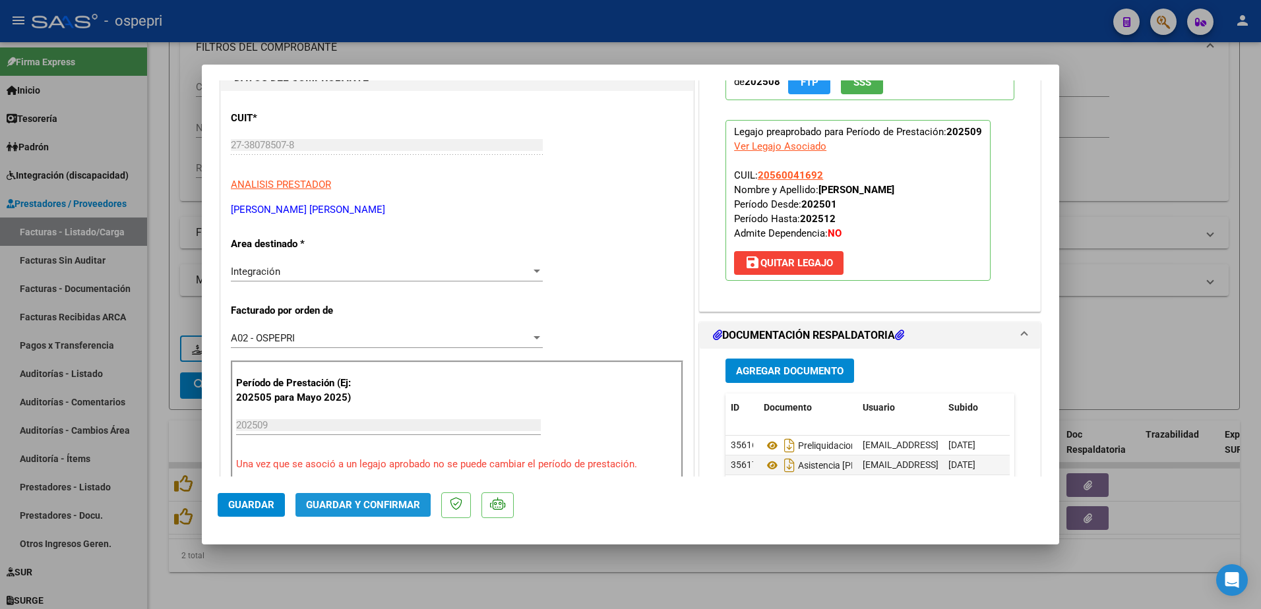
click at [357, 510] on span "Guardar y Confirmar" at bounding box center [363, 505] width 114 height 12
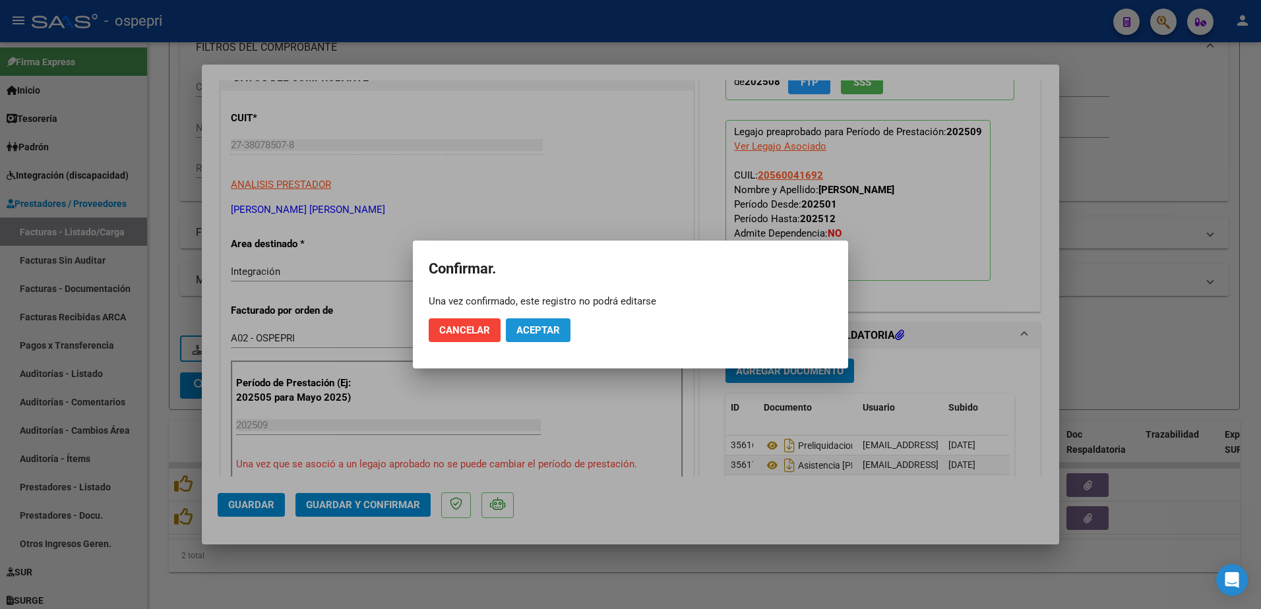
click at [532, 336] on span "Aceptar" at bounding box center [538, 330] width 44 height 12
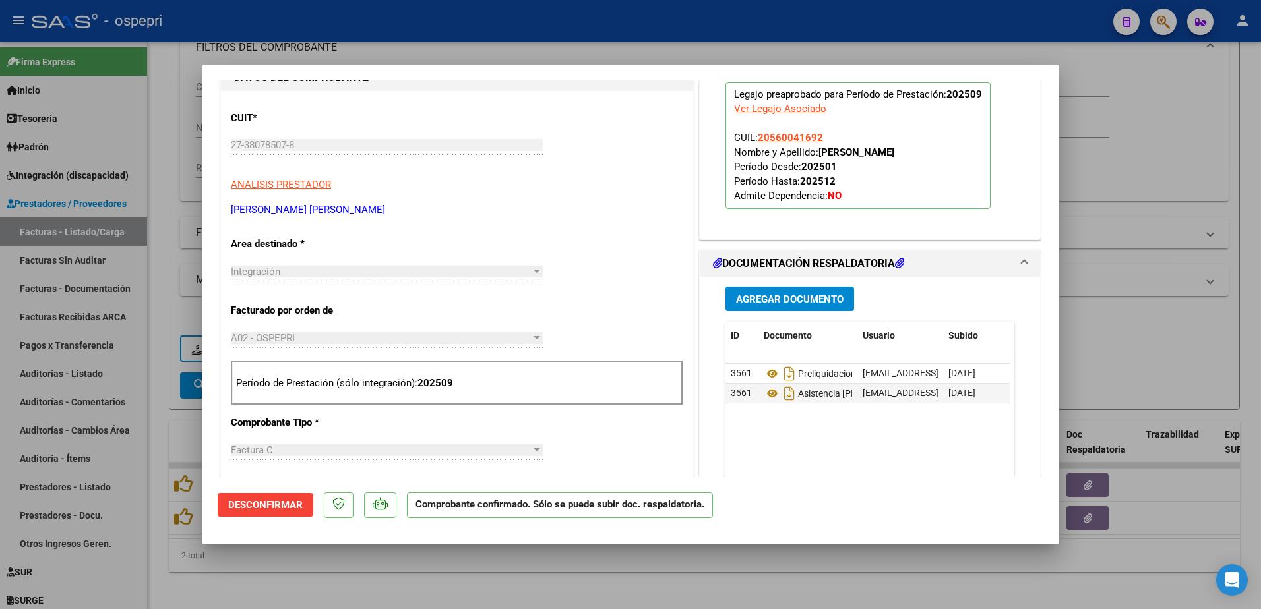
type input "$ 0,00"
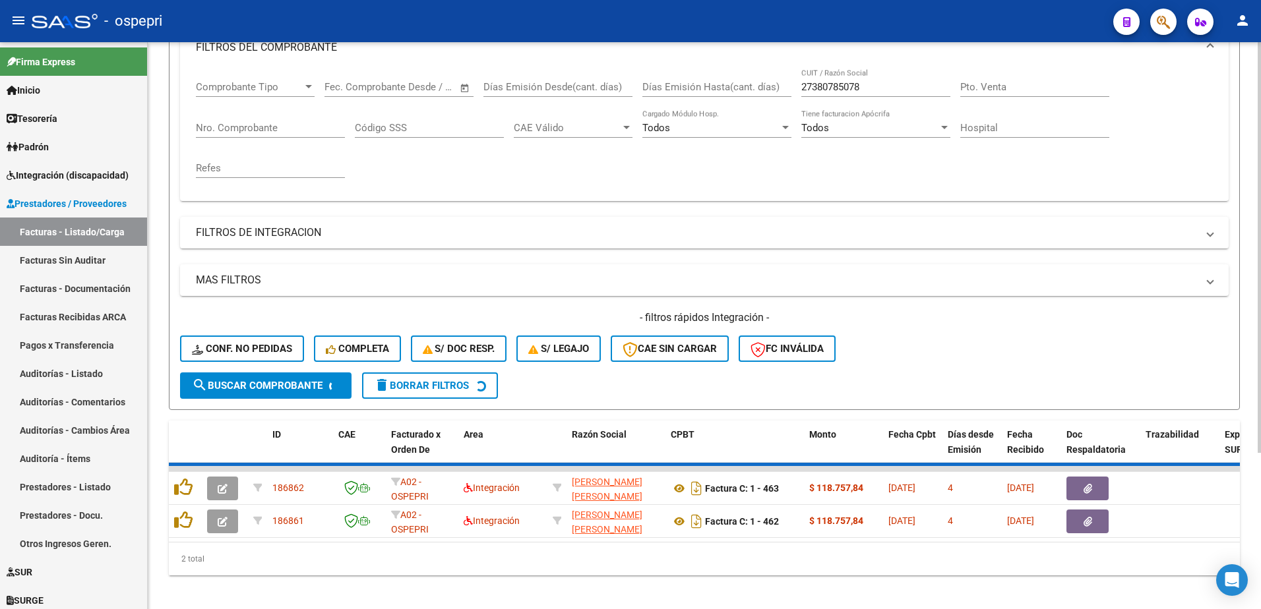
scroll to position [180, 0]
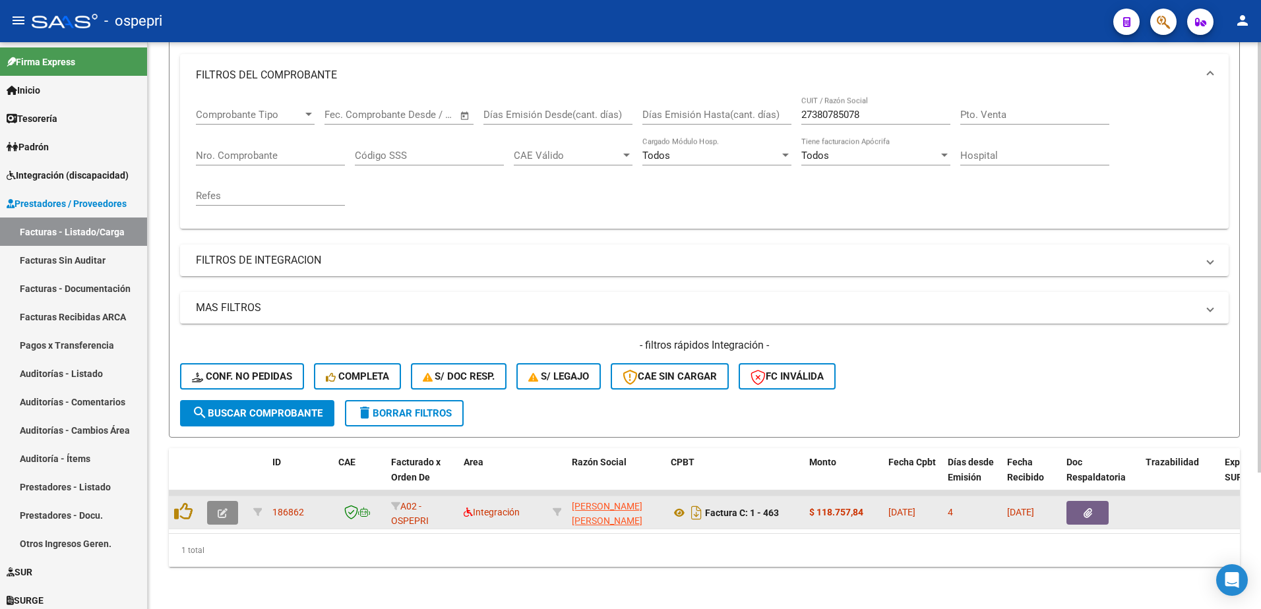
click at [220, 508] on icon "button" at bounding box center [223, 513] width 10 height 10
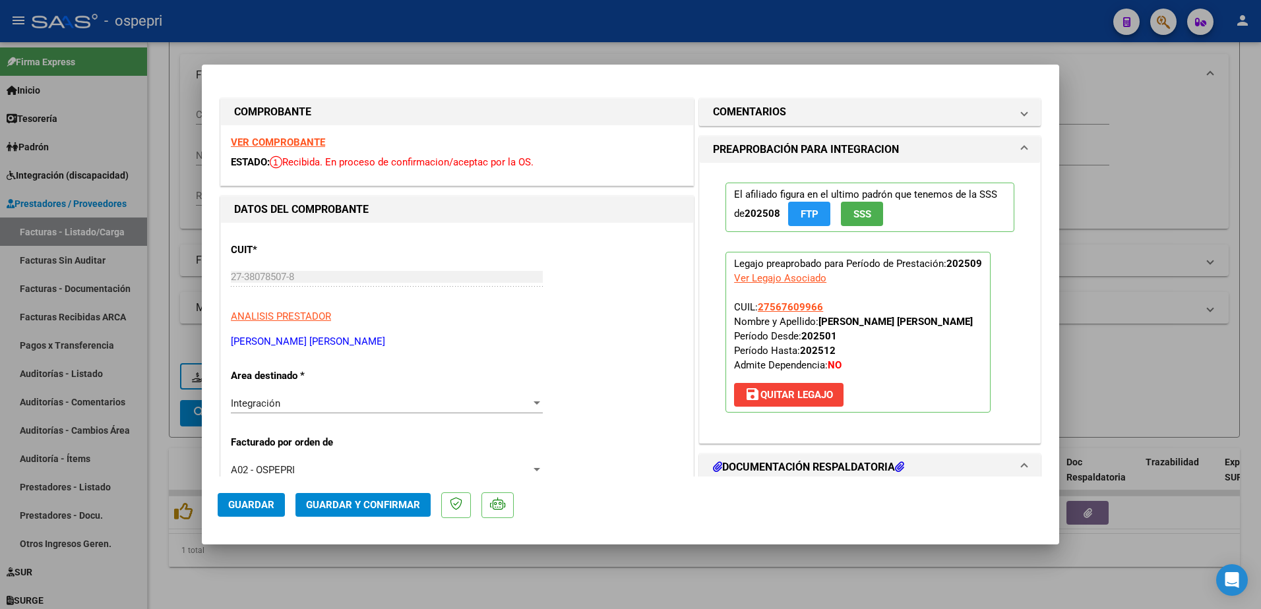
click at [305, 143] on strong "VER COMPROBANTE" at bounding box center [278, 142] width 94 height 12
click at [265, 142] on strong "VER COMPROBANTE" at bounding box center [278, 142] width 94 height 12
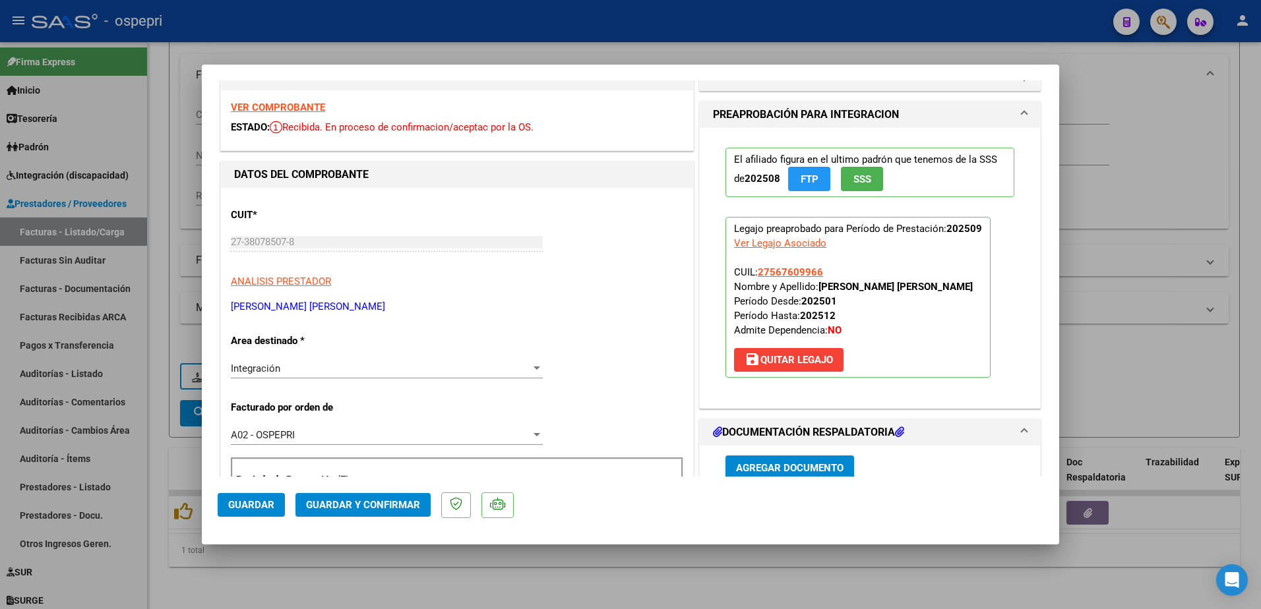
scroll to position [132, 0]
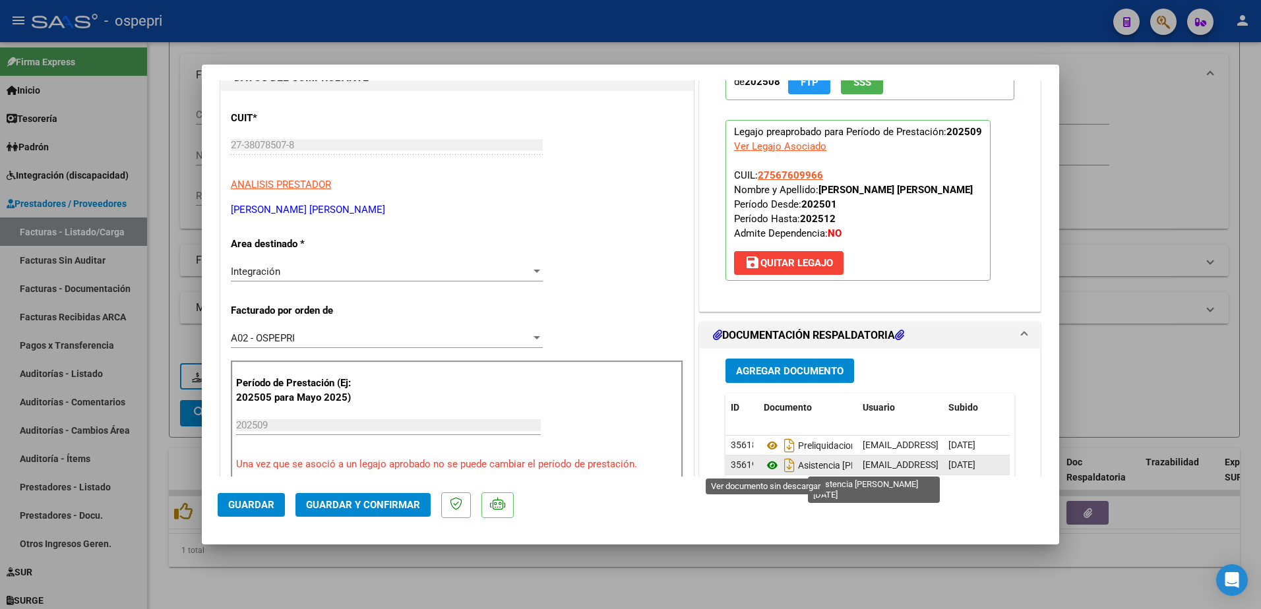
click at [764, 466] on icon at bounding box center [772, 466] width 17 height 16
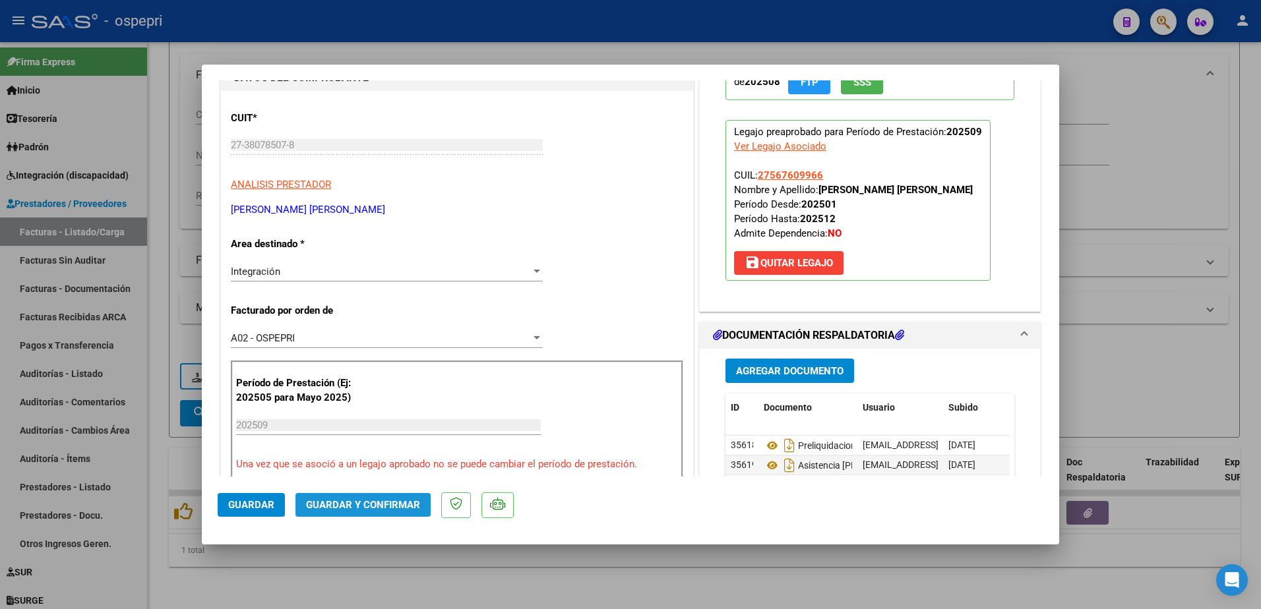
click at [334, 498] on button "Guardar y Confirmar" at bounding box center [362, 505] width 135 height 24
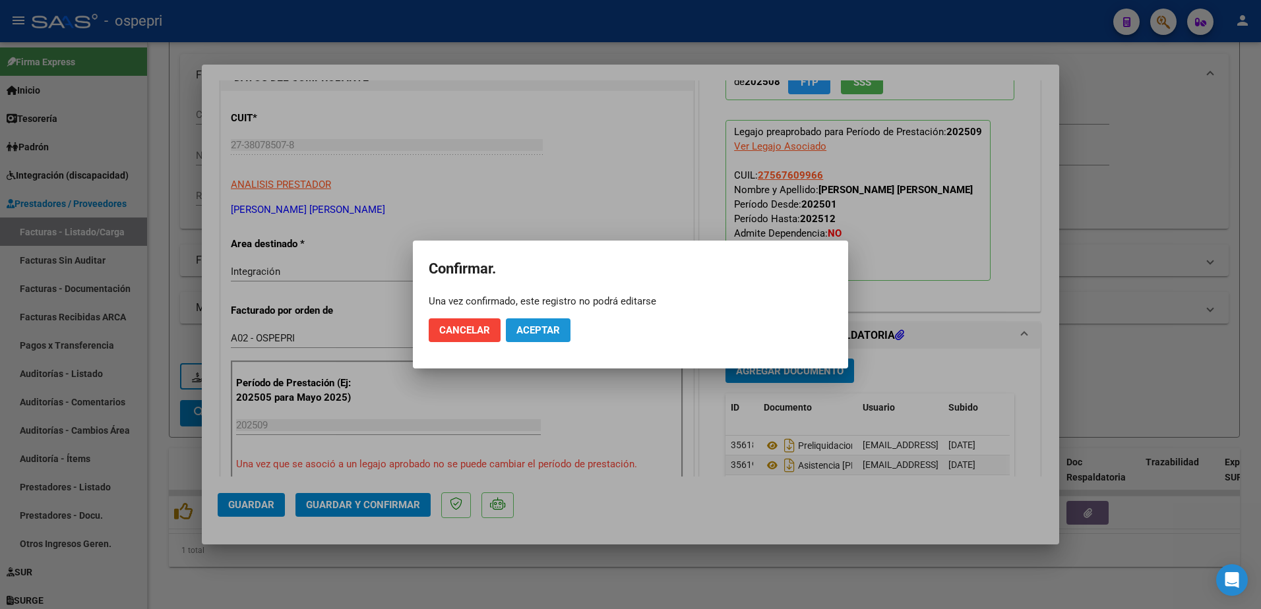
click at [539, 338] on button "Aceptar" at bounding box center [538, 330] width 65 height 24
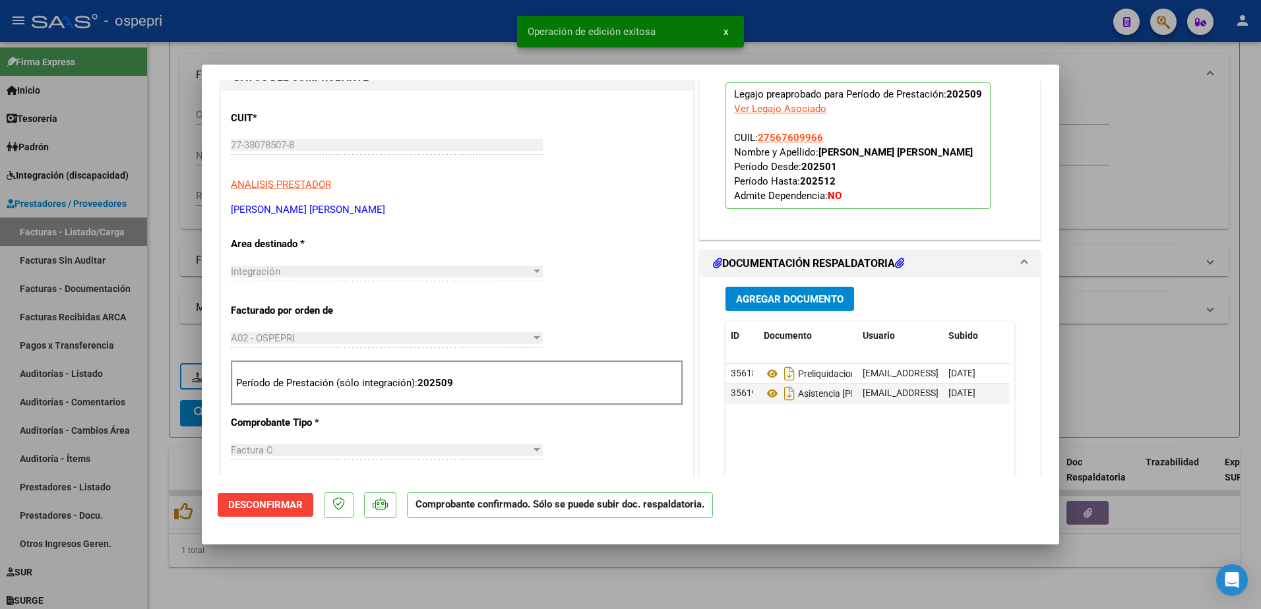
type input "$ 0,00"
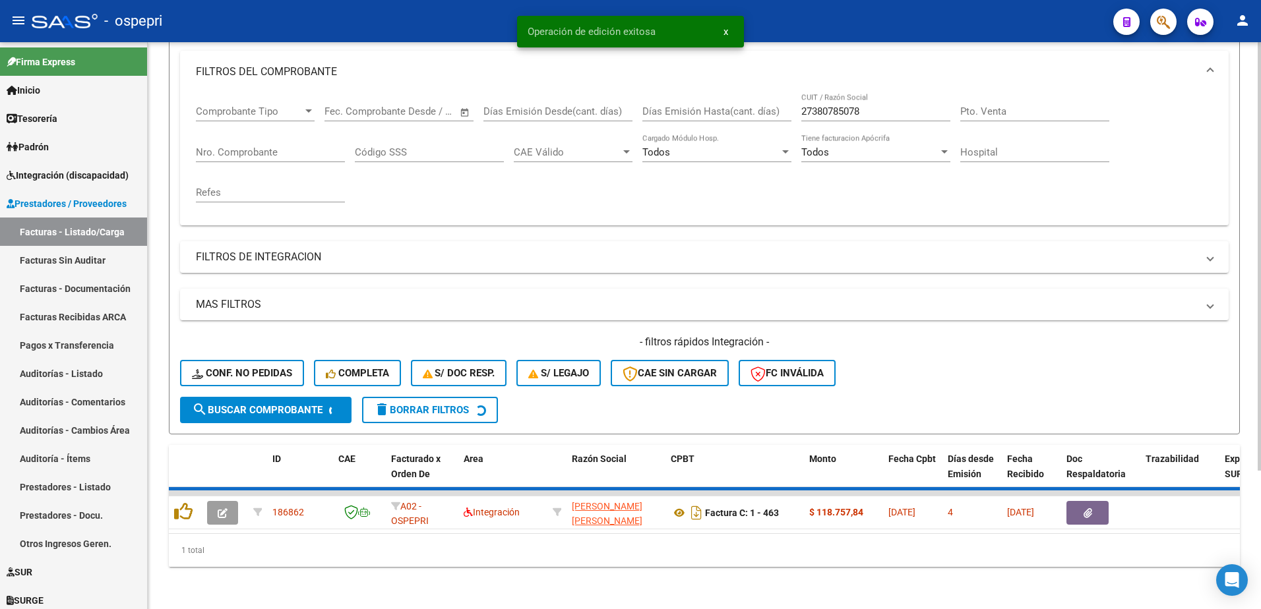
scroll to position [160, 0]
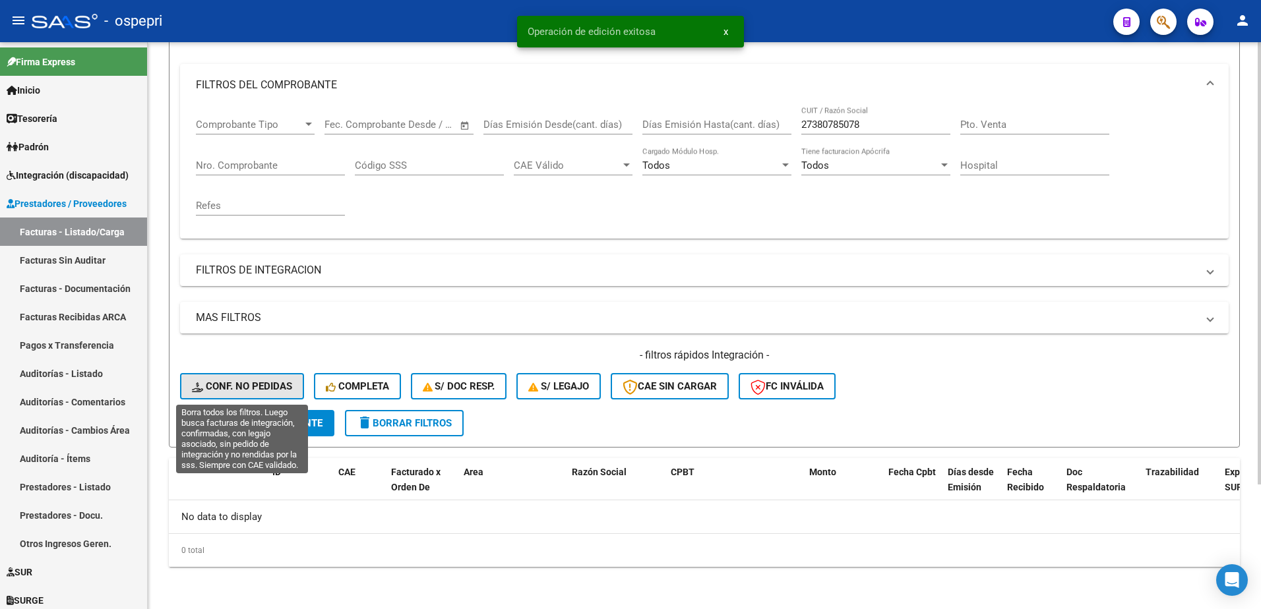
click at [262, 389] on span "Conf. no pedidas" at bounding box center [242, 386] width 100 height 12
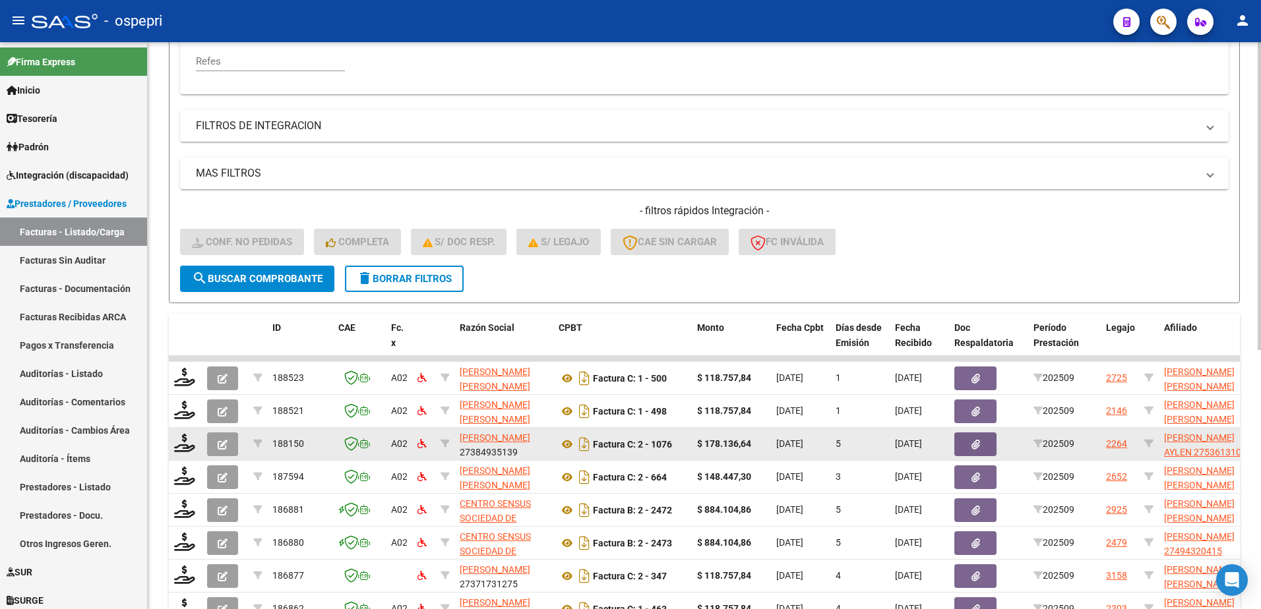
scroll to position [358, 0]
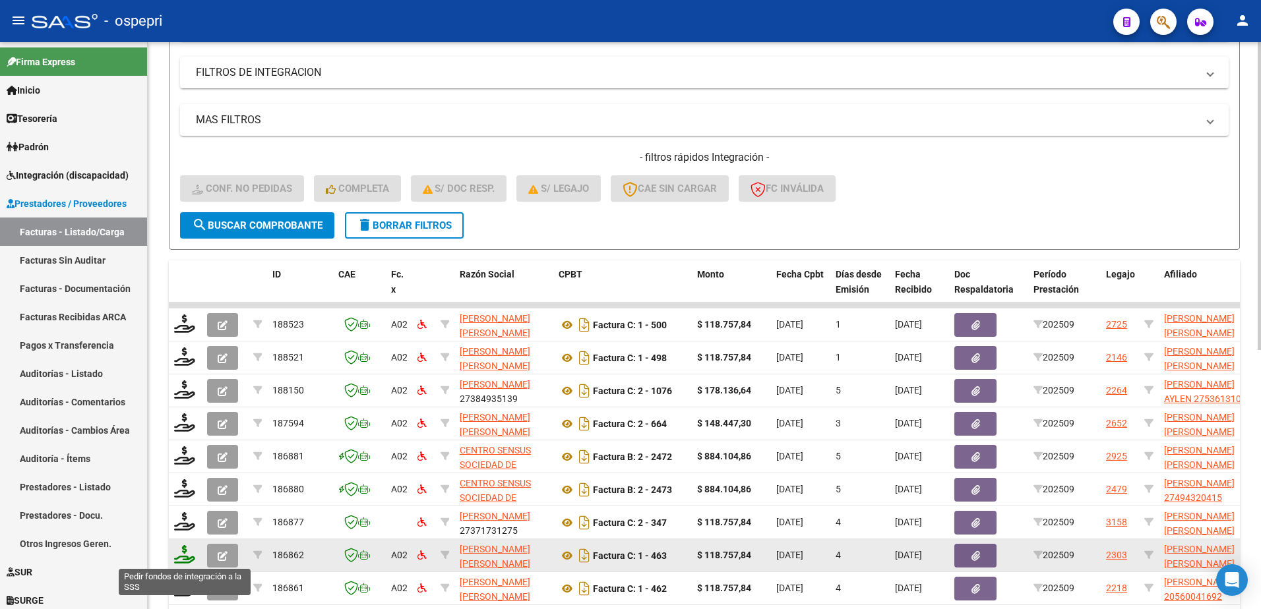
click at [183, 558] on icon at bounding box center [184, 554] width 21 height 18
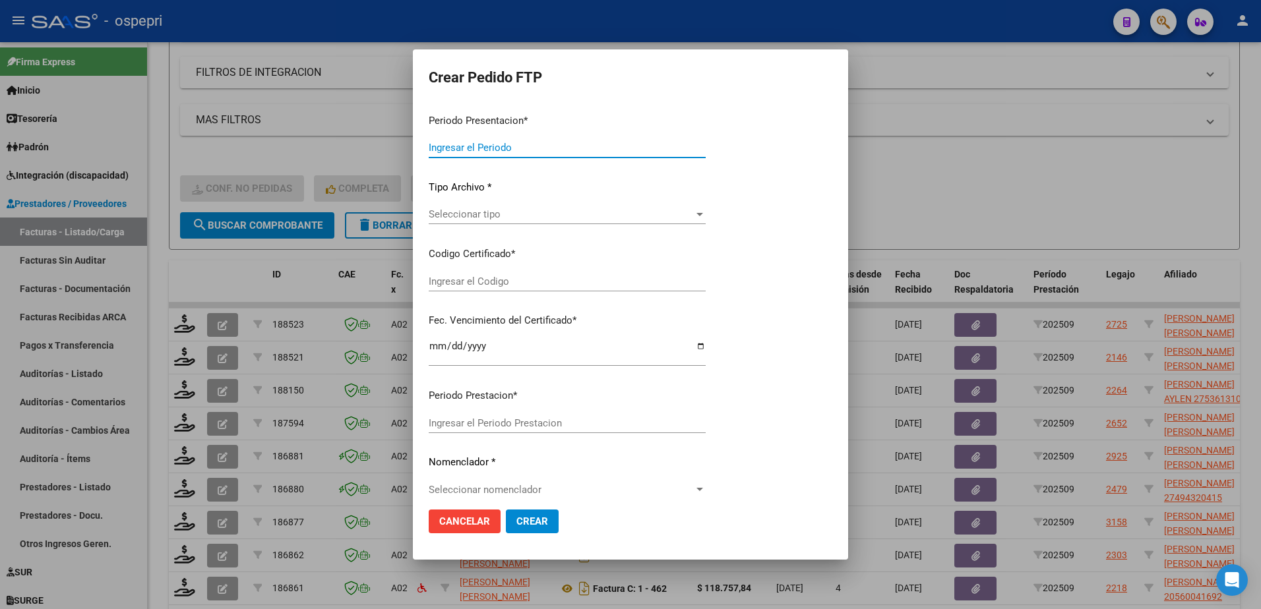
type input "202509"
type input "$ 118.757,84"
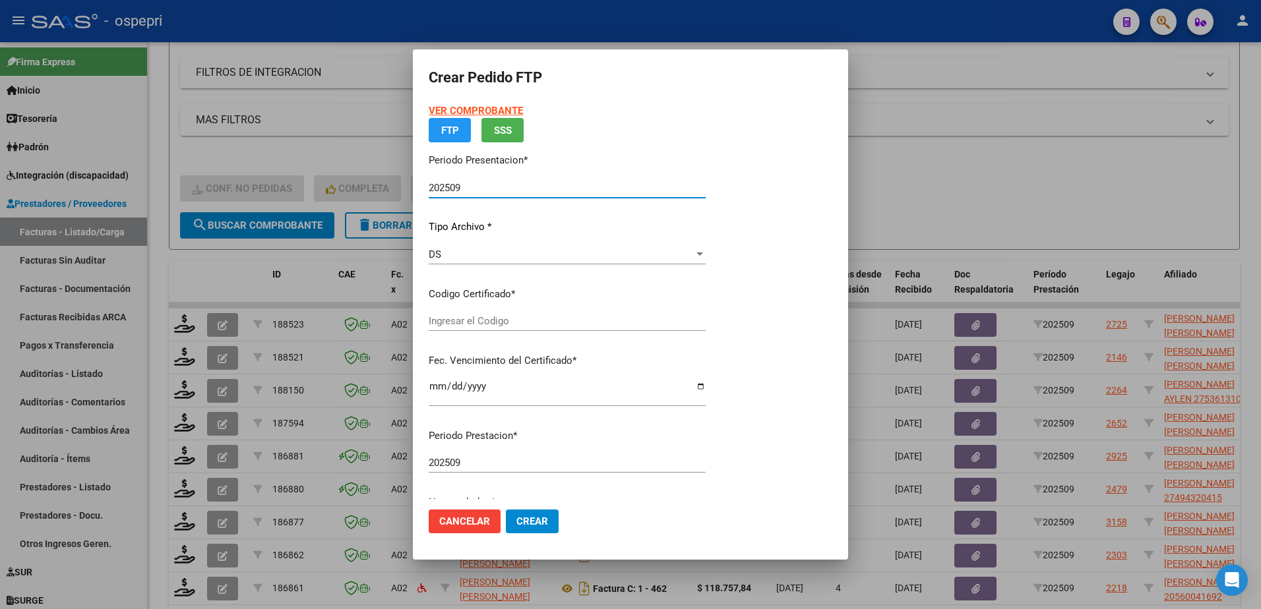
type input "ARG01000567609962019070420240704NQN249"
type input "2029-05-01"
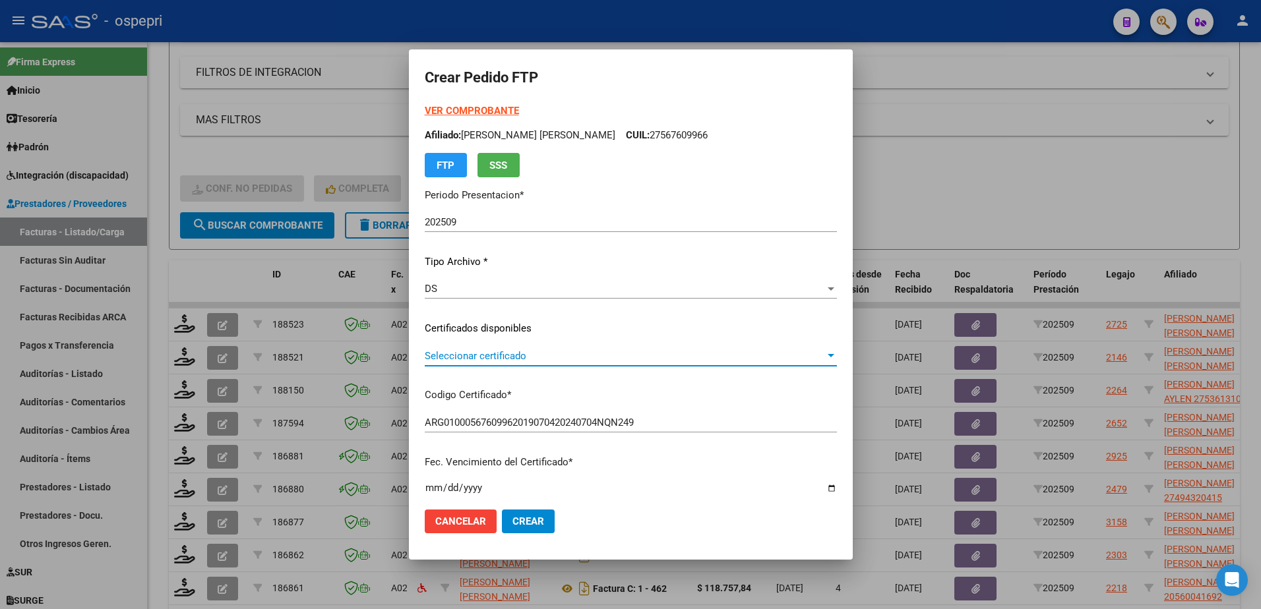
click at [518, 356] on span "Seleccionar certificado" at bounding box center [625, 356] width 400 height 12
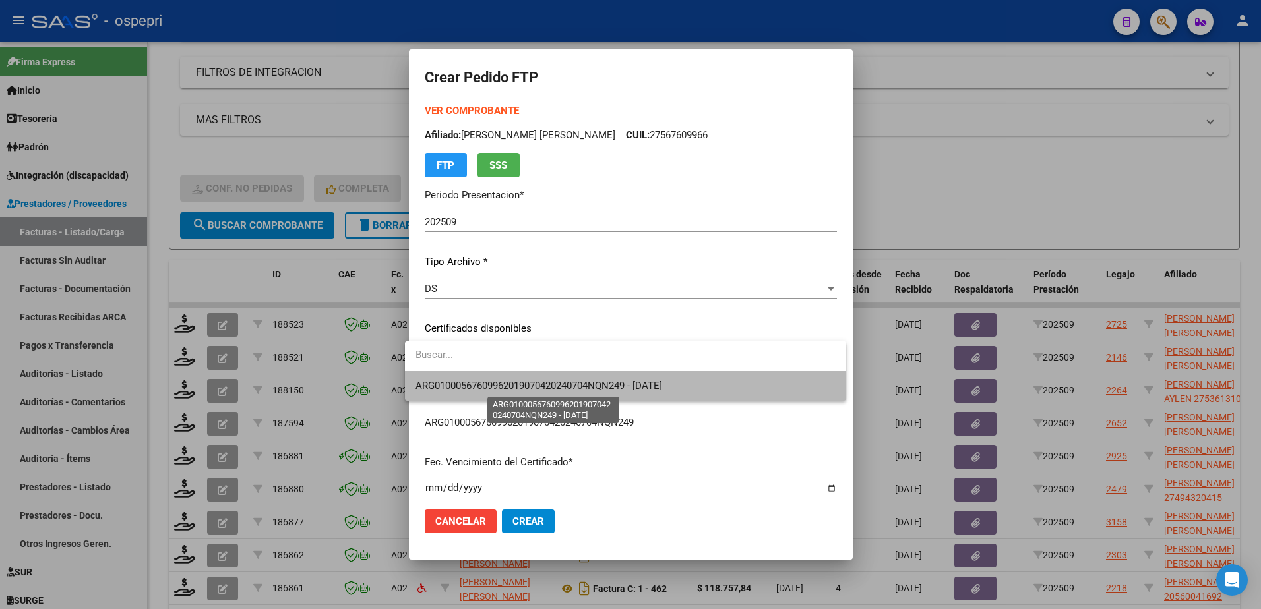
click at [540, 389] on span "ARG01000567609962019070420240704NQN249 - 2029-05-01" at bounding box center [538, 386] width 247 height 12
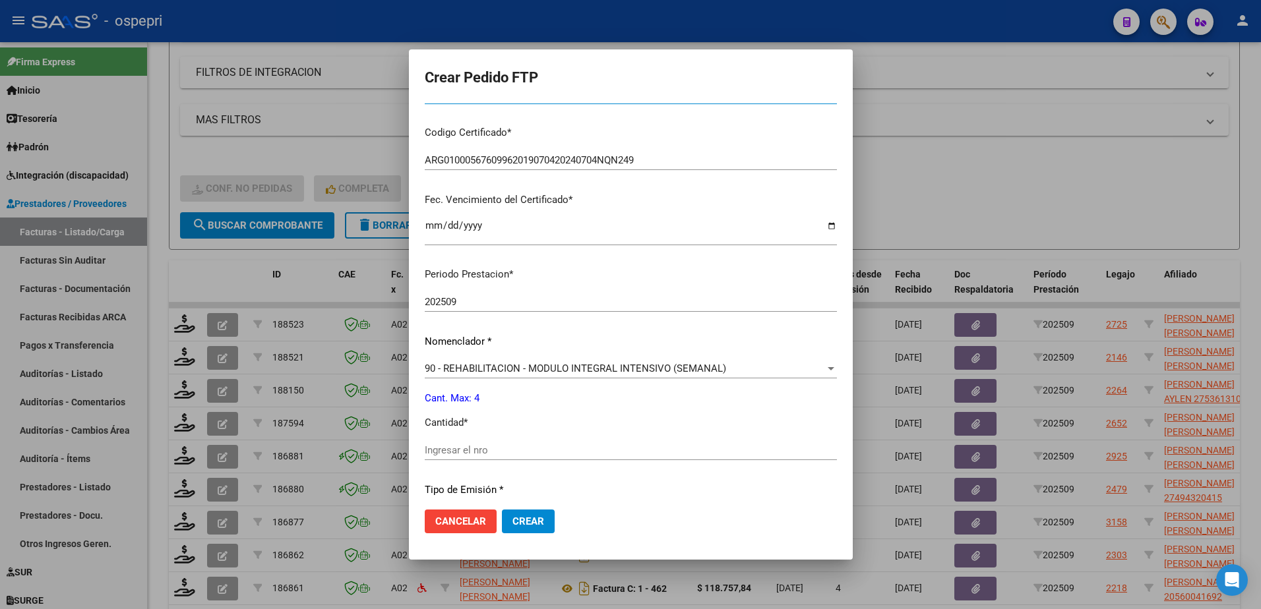
scroll to position [330, 0]
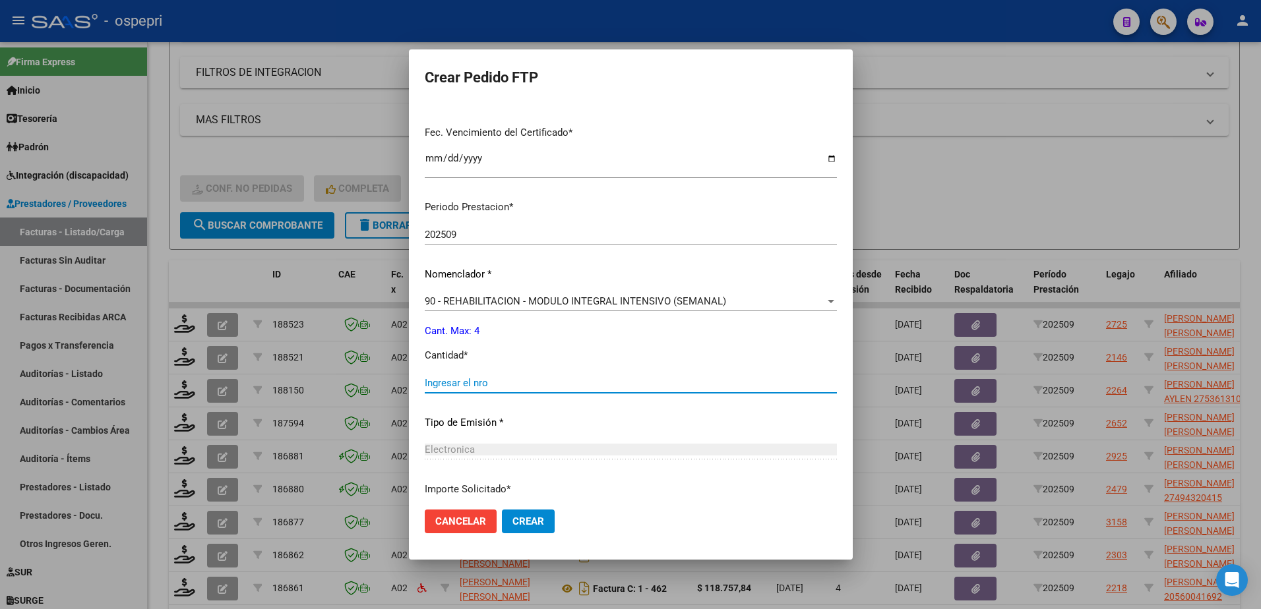
click at [467, 385] on input "Ingresar el nro" at bounding box center [631, 383] width 412 height 12
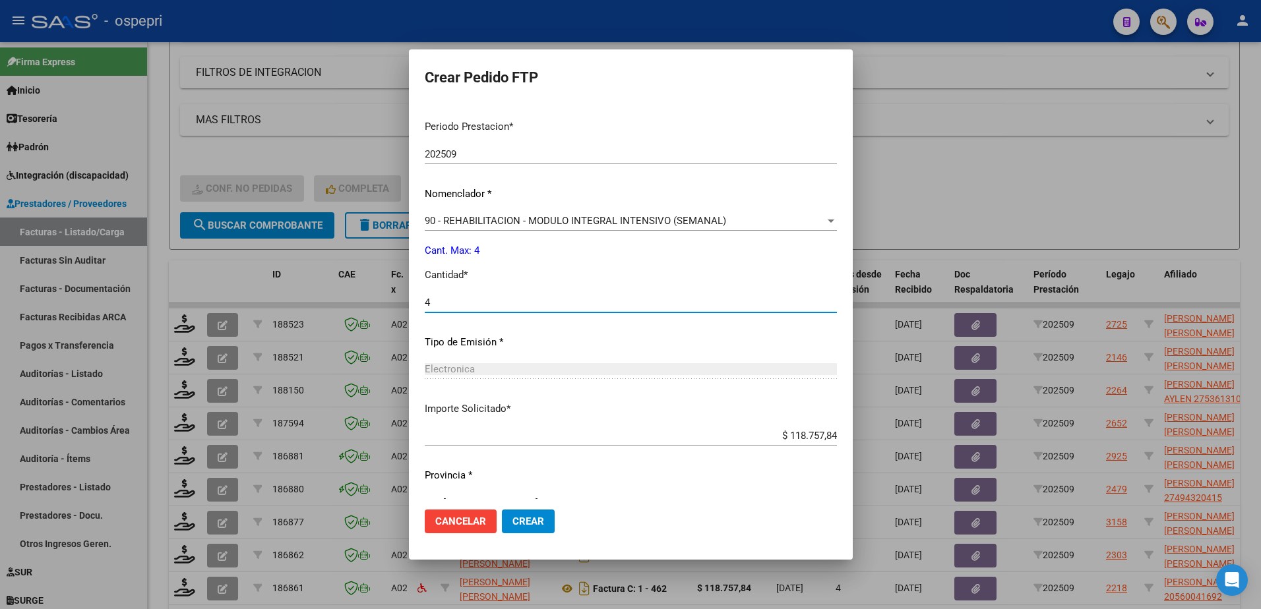
scroll to position [436, 0]
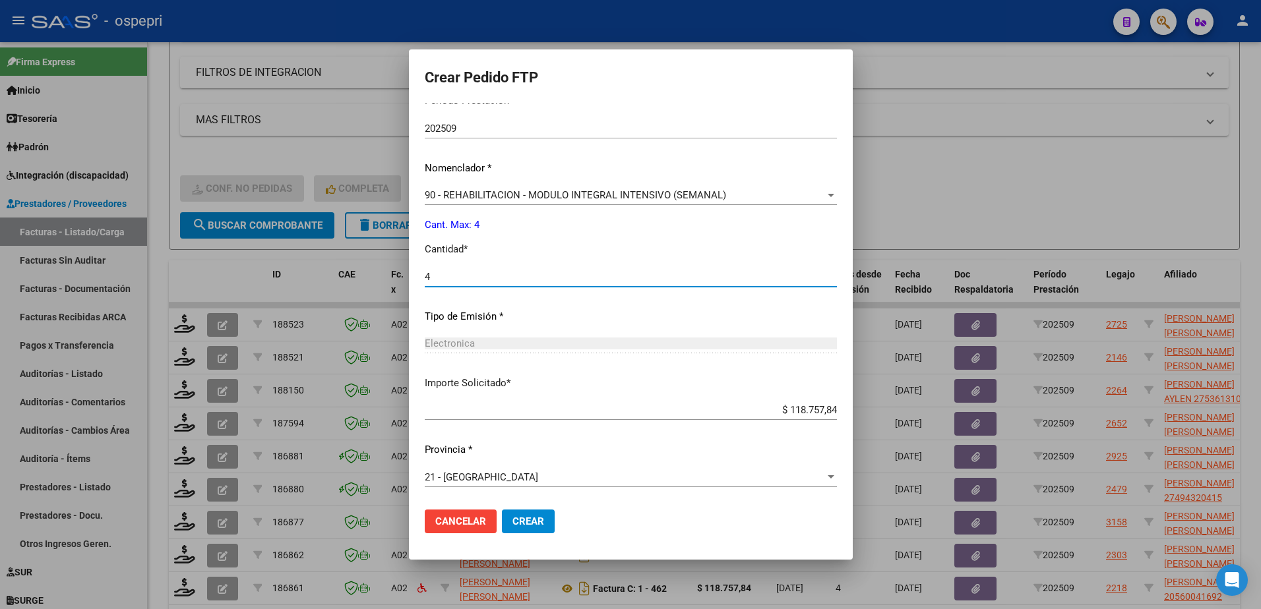
type input "4"
click at [518, 522] on span "Crear" at bounding box center [528, 522] width 32 height 12
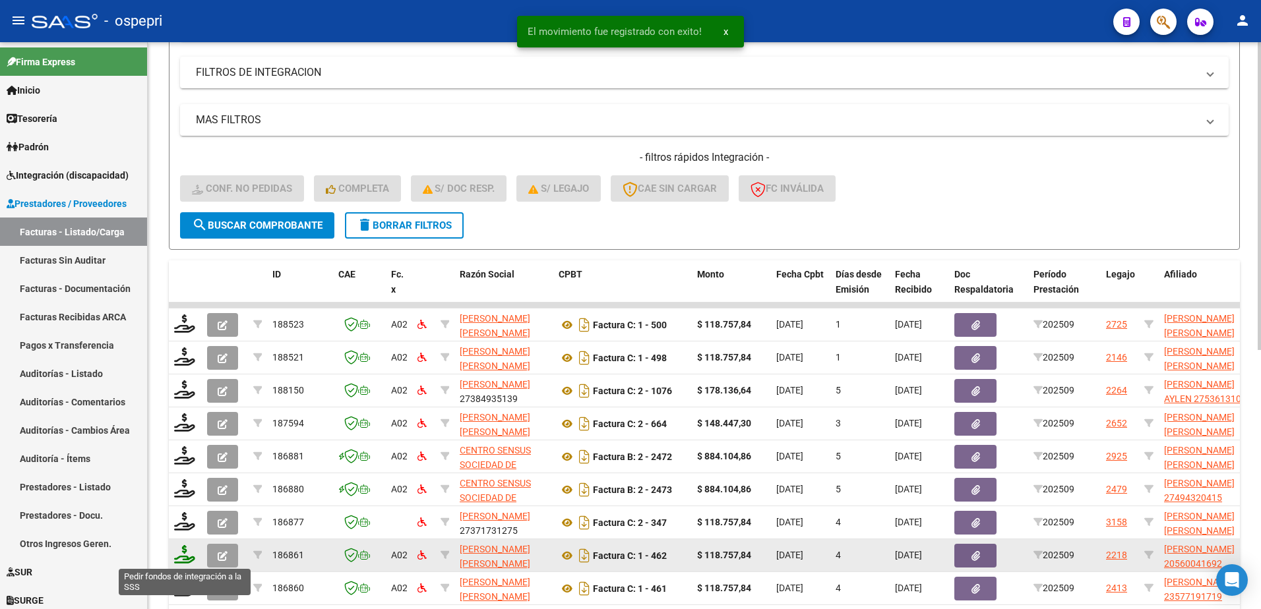
click at [179, 558] on icon at bounding box center [184, 554] width 21 height 18
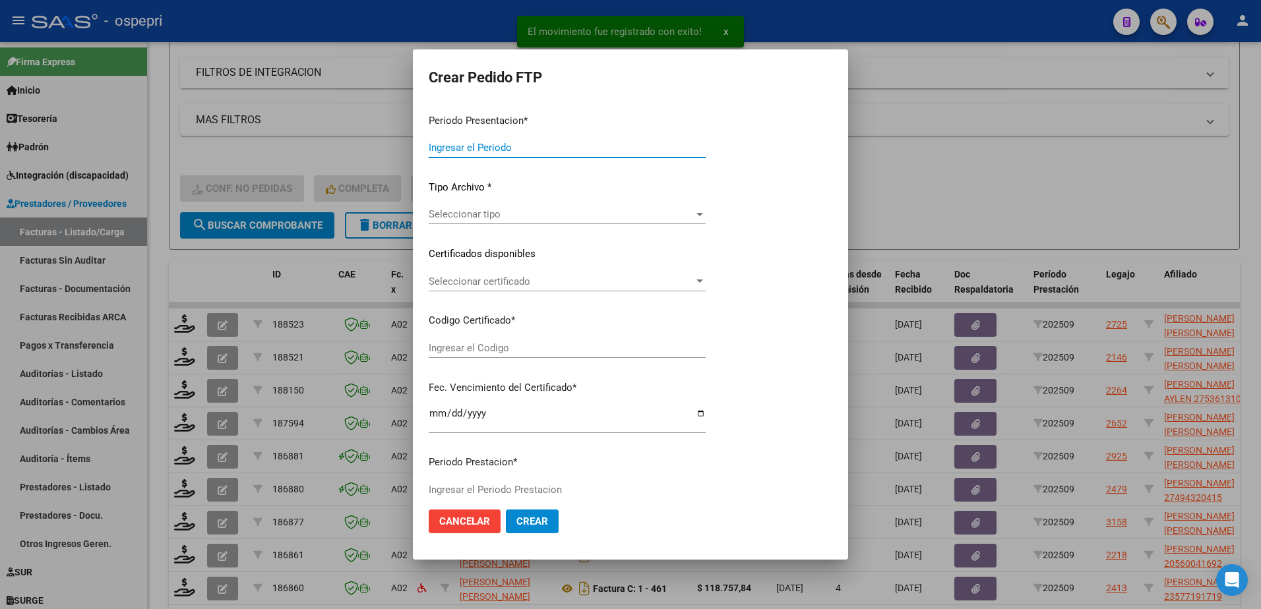
type input "202509"
type input "$ 118.757,84"
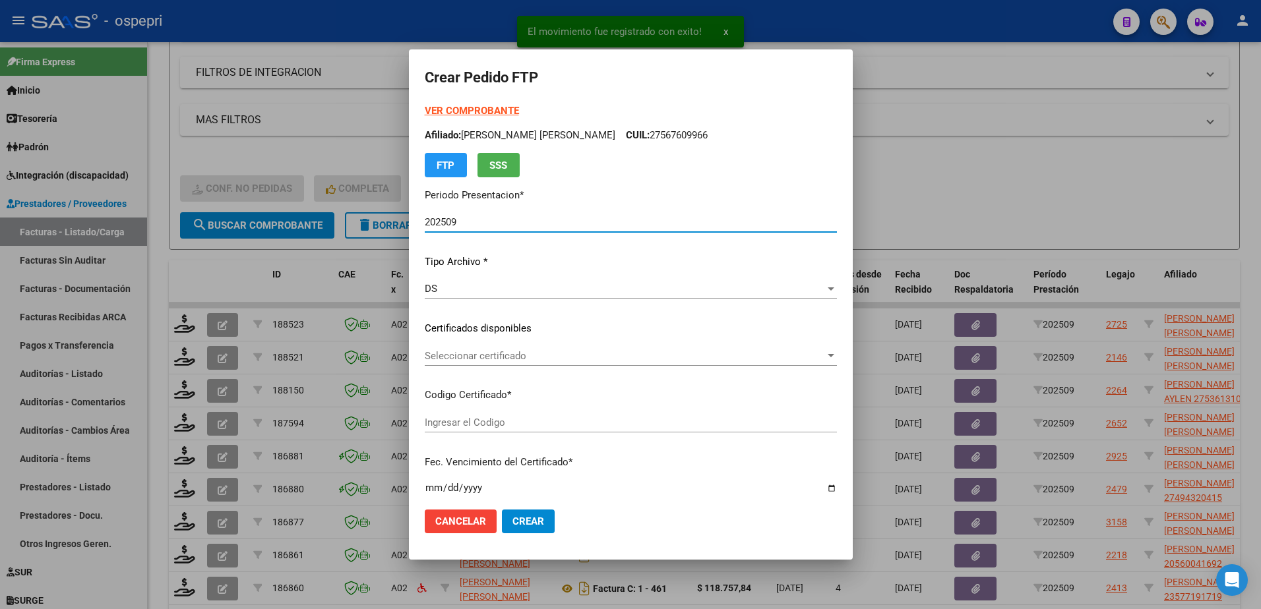
type input "20560041692"
type input "2025-12-04"
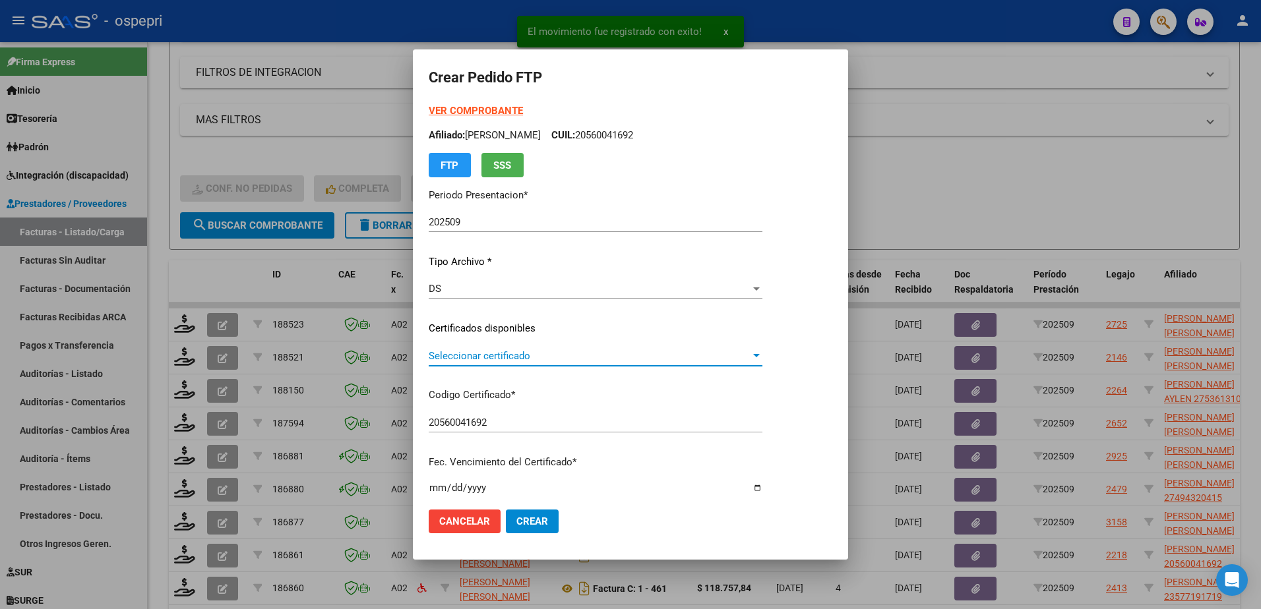
click at [504, 360] on span "Seleccionar certificado" at bounding box center [590, 356] width 322 height 12
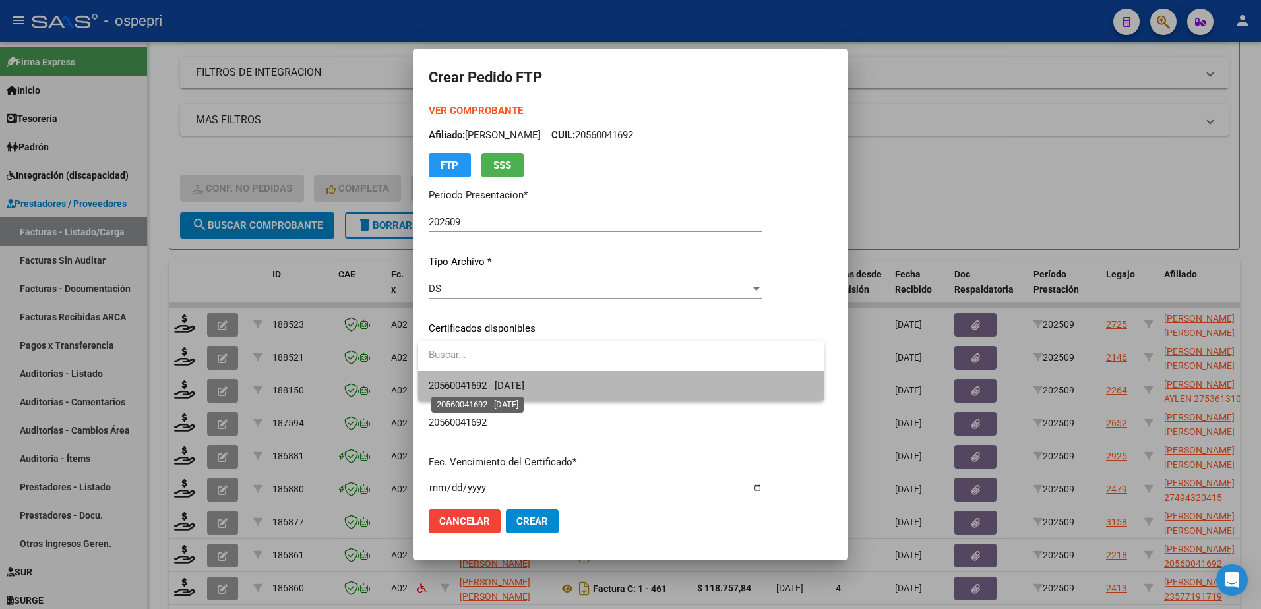
click at [516, 382] on span "20560041692 - 2025-12-04" at bounding box center [477, 386] width 96 height 12
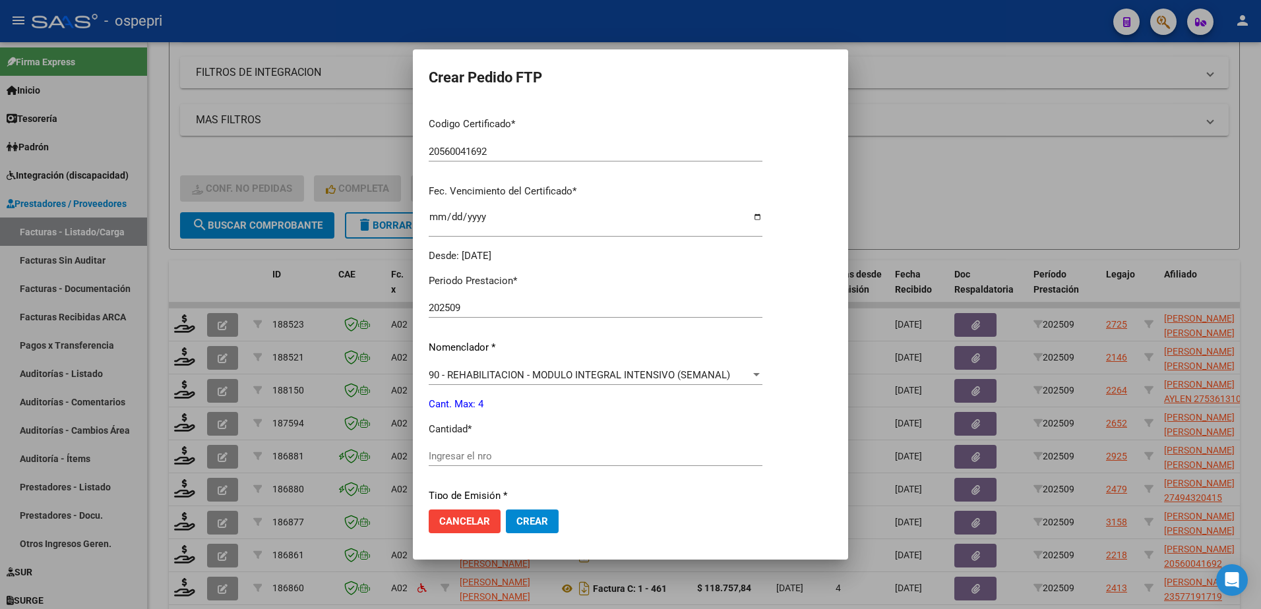
scroll to position [330, 0]
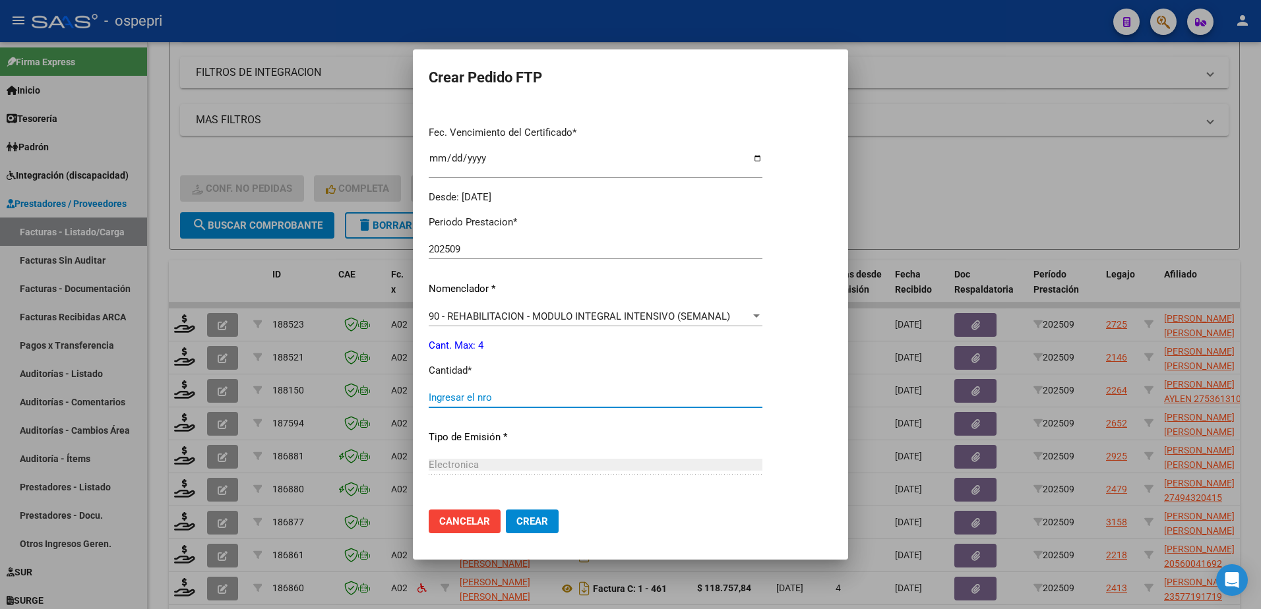
click at [478, 393] on input "Ingresar el nro" at bounding box center [596, 398] width 334 height 12
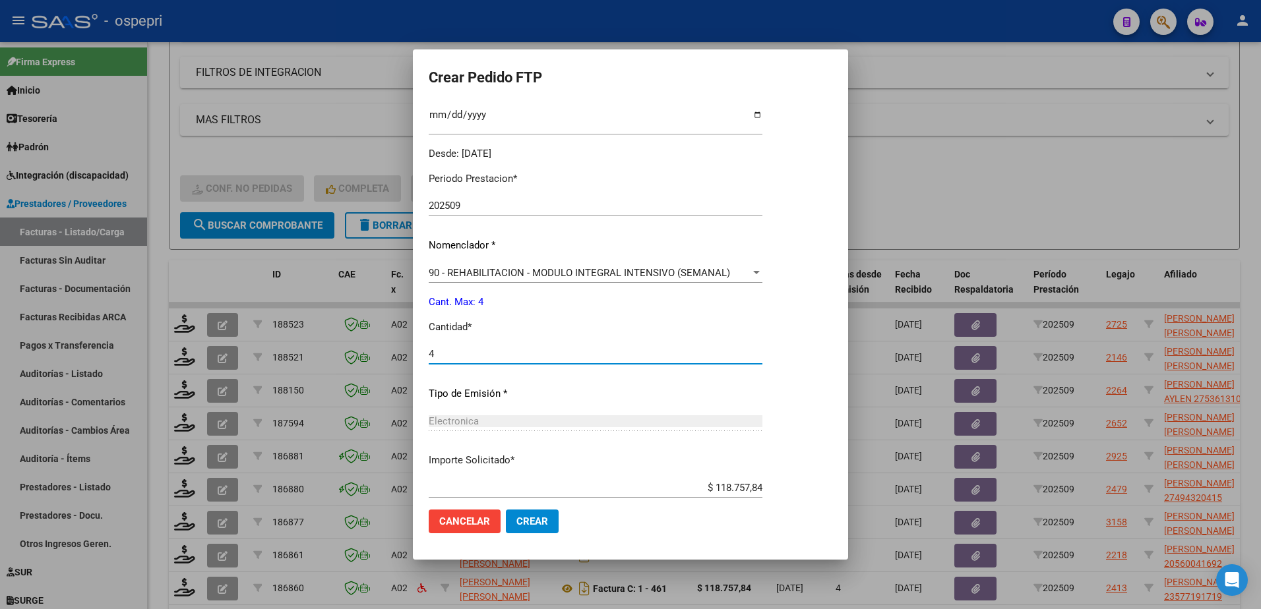
scroll to position [450, 0]
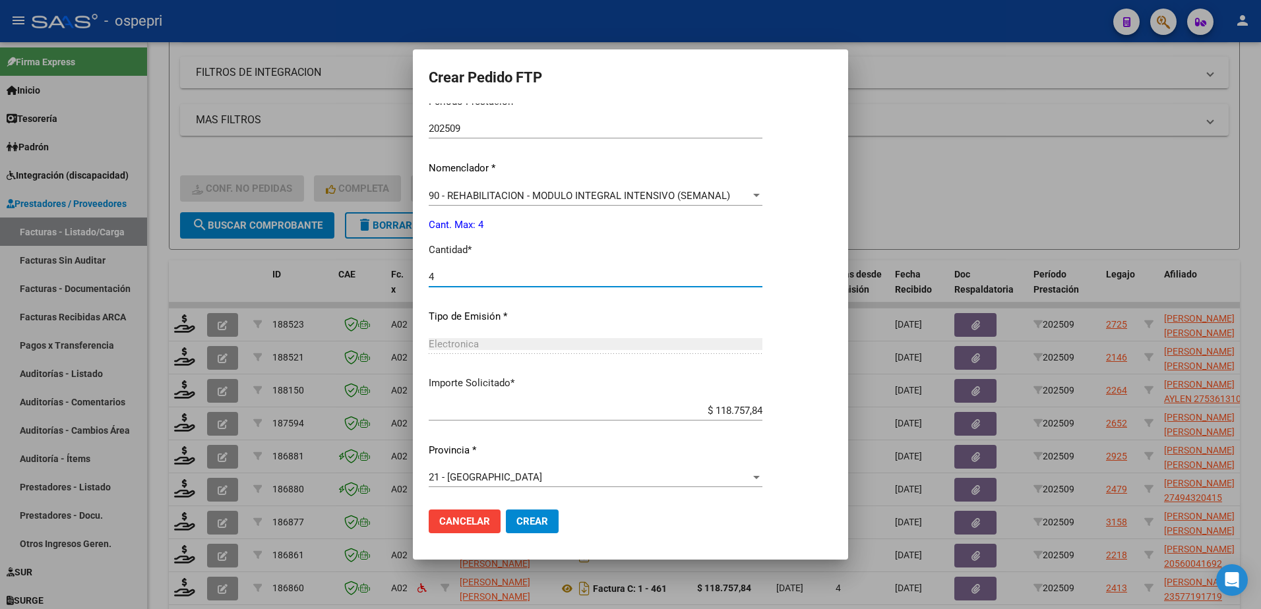
type input "4"
click at [533, 521] on span "Crear" at bounding box center [532, 522] width 32 height 12
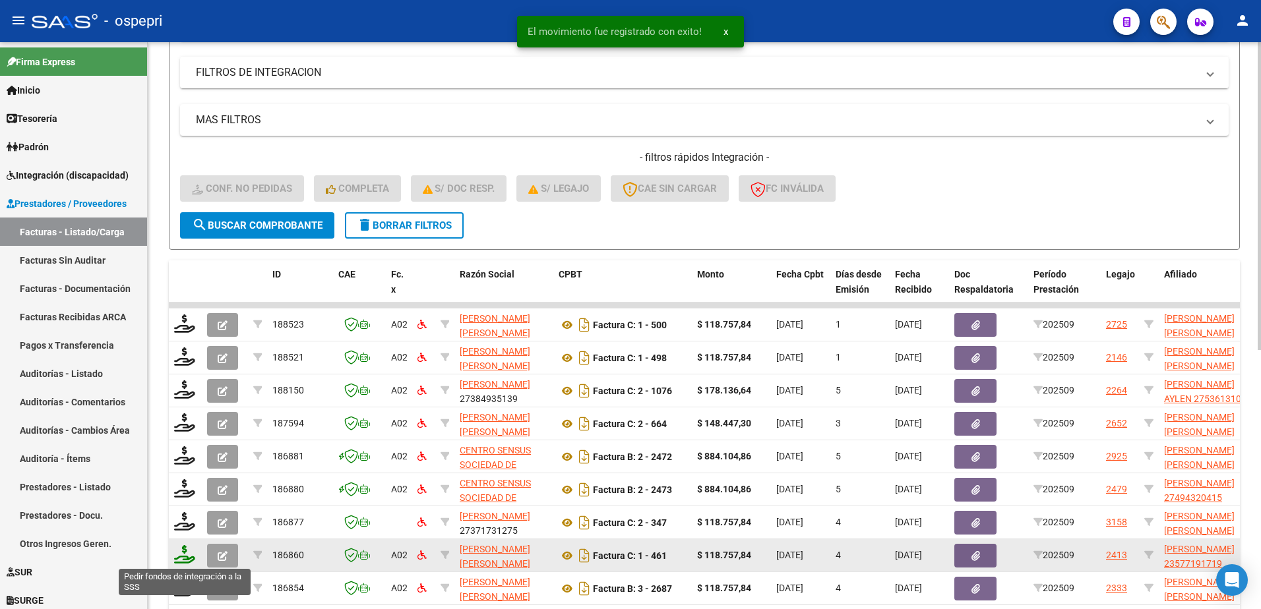
click at [183, 557] on icon at bounding box center [184, 554] width 21 height 18
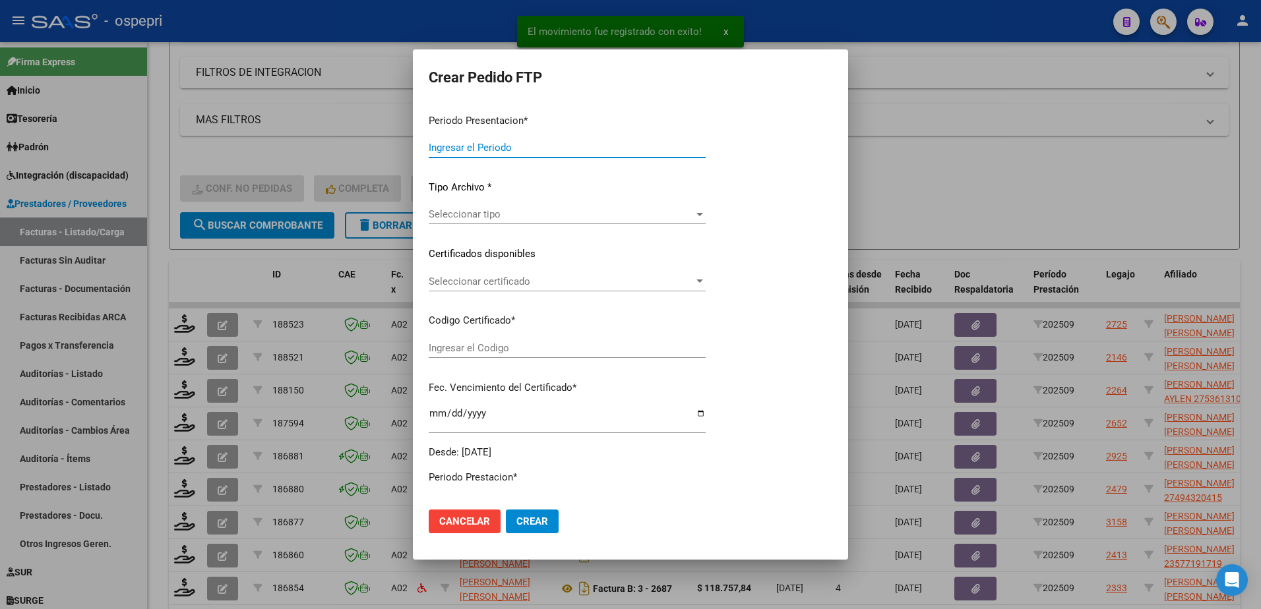
type input "202509"
type input "$ 118.757,84"
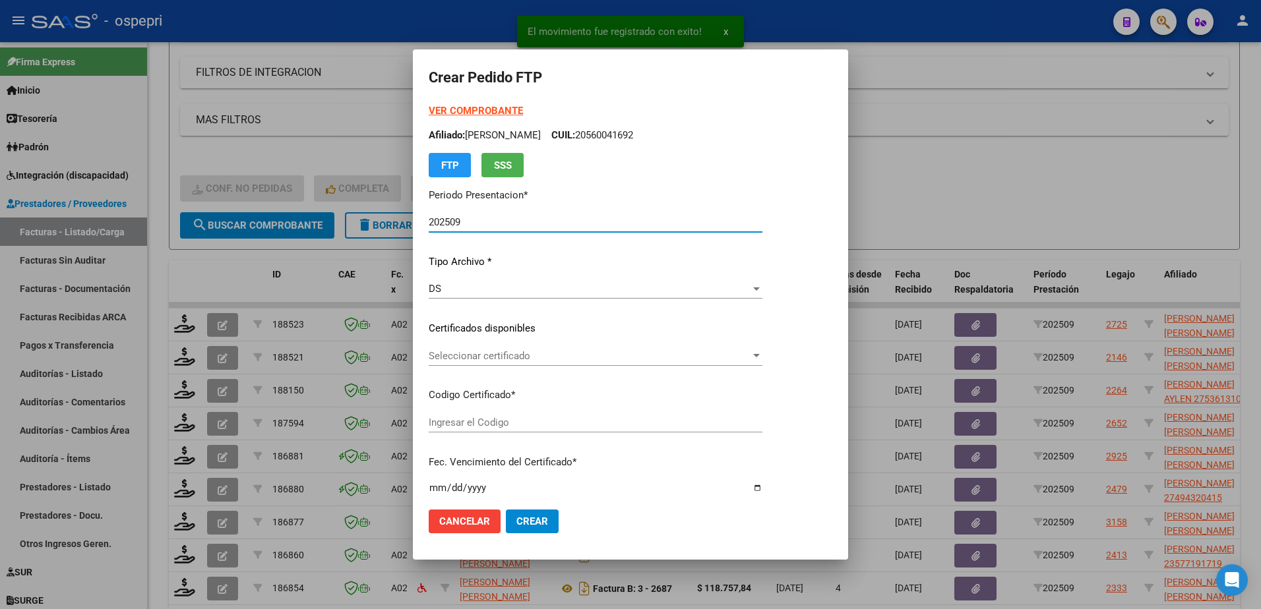
type input "23577191719"
type input "2026-03-01"
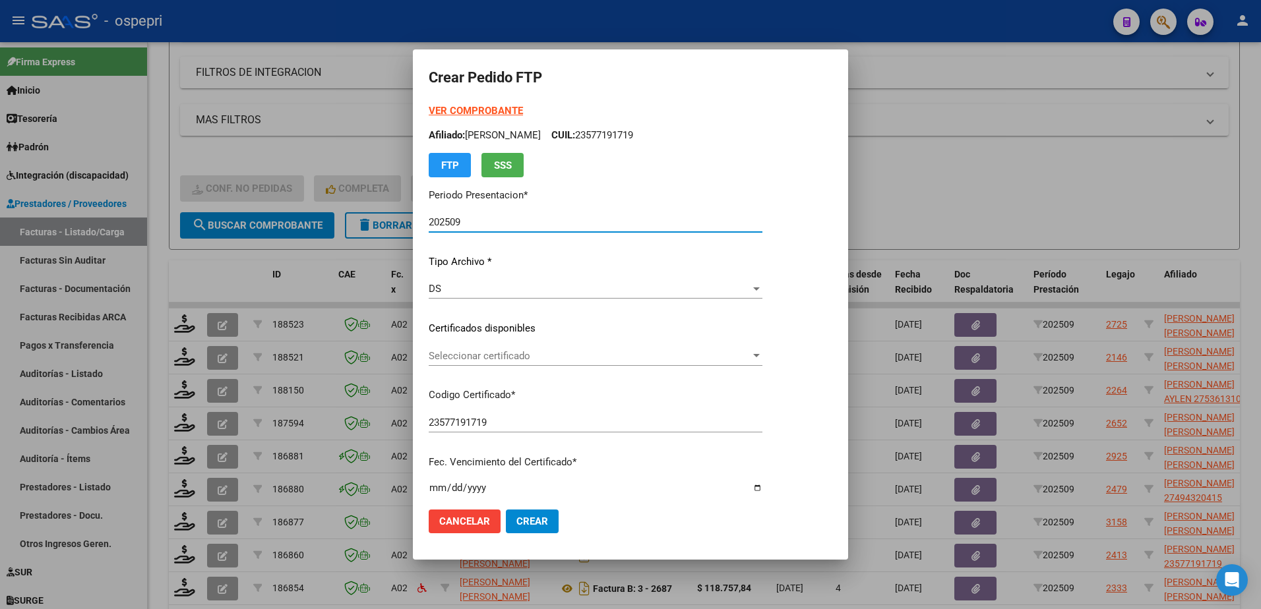
click at [497, 361] on span "Seleccionar certificado" at bounding box center [590, 356] width 322 height 12
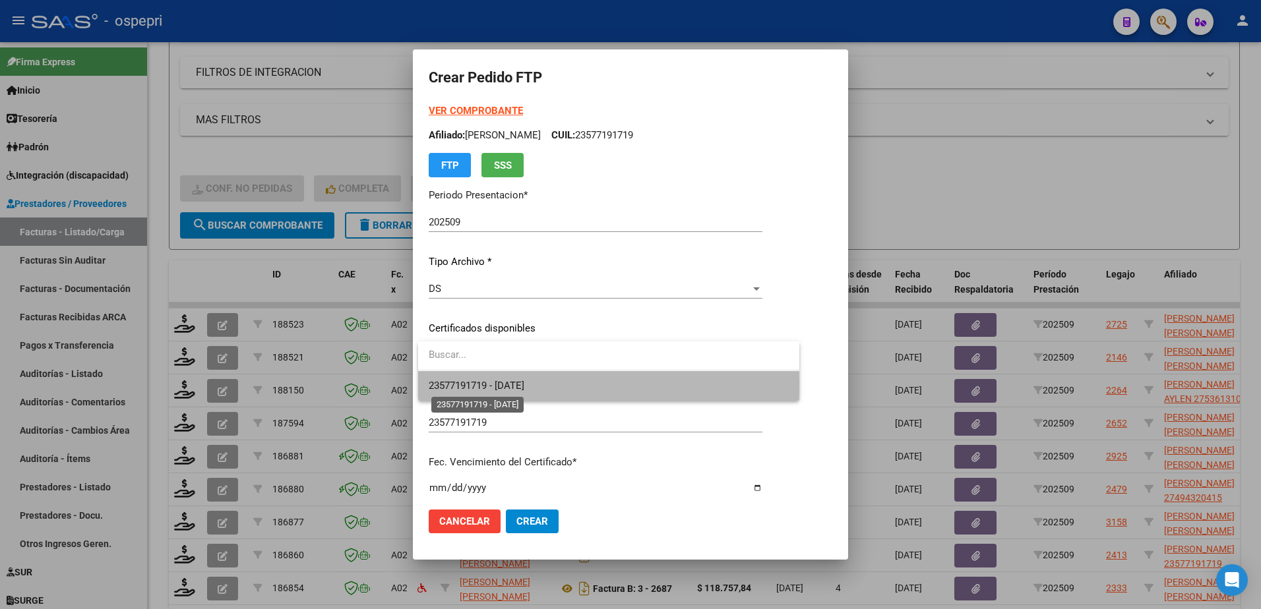
click at [495, 385] on span "23577191719 - 2026-03-01" at bounding box center [477, 386] width 96 height 12
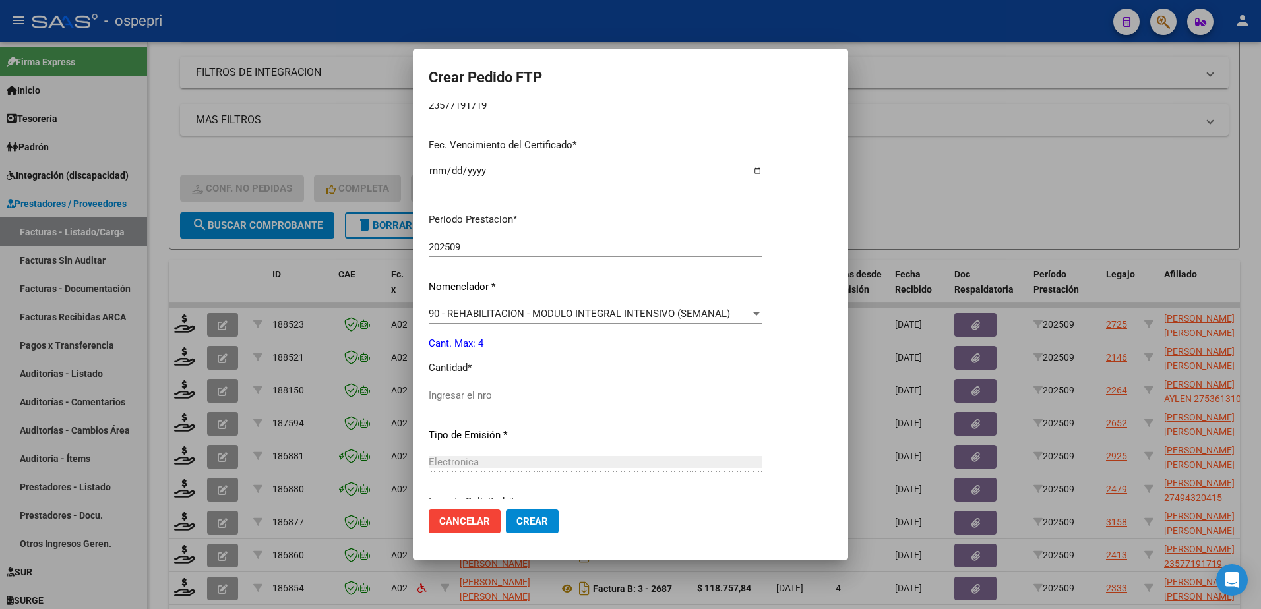
scroll to position [330, 0]
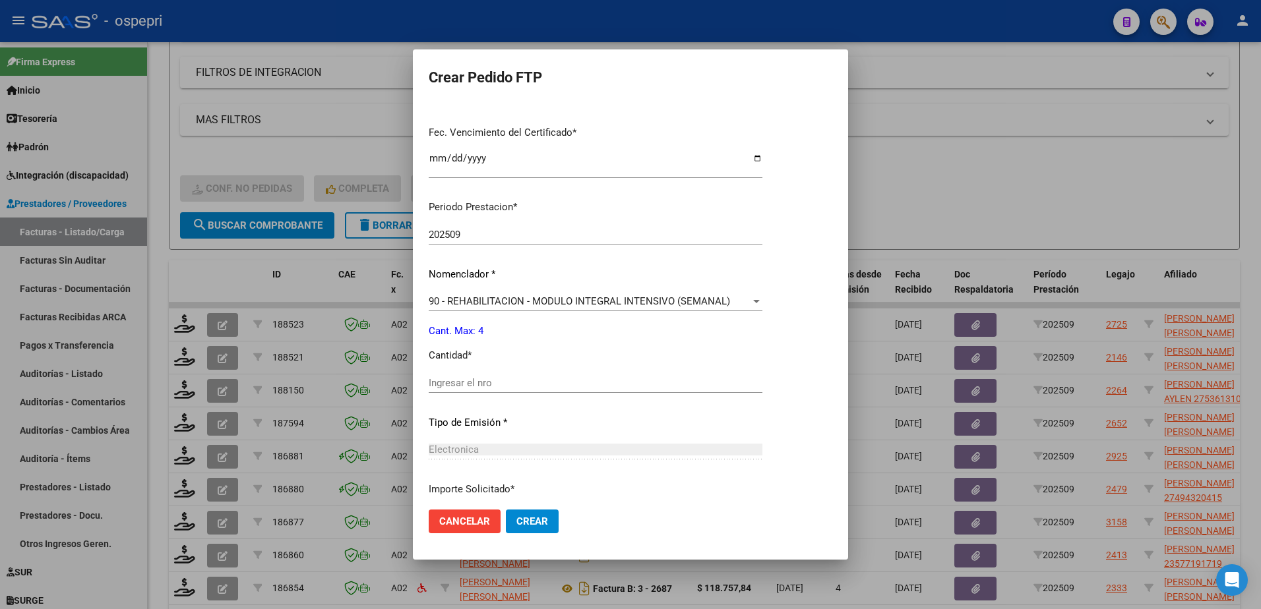
click at [489, 380] on div "Ingresar el nro" at bounding box center [596, 383] width 334 height 20
click at [489, 382] on input "Ingresar el nro" at bounding box center [596, 383] width 334 height 12
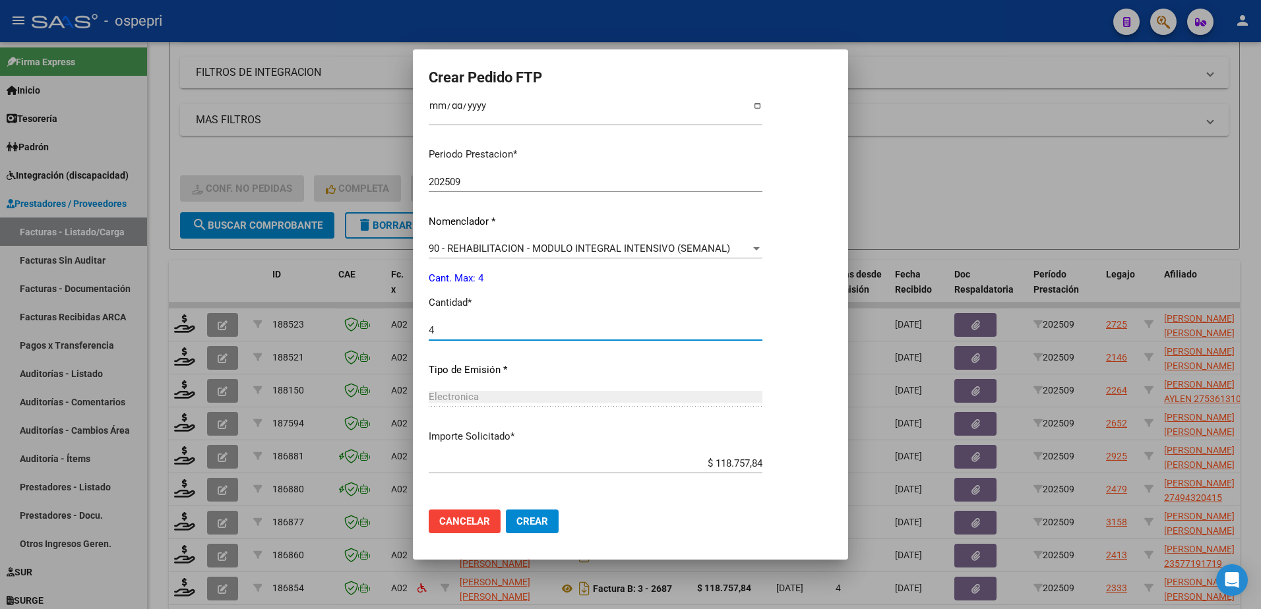
scroll to position [436, 0]
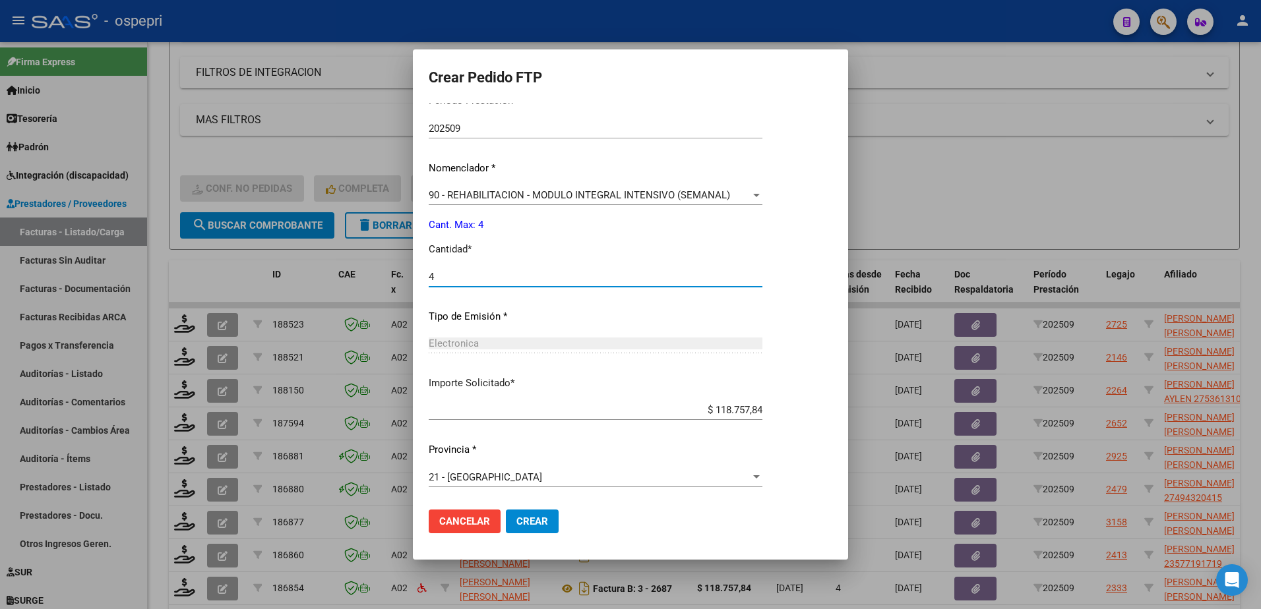
type input "4"
click at [534, 516] on span "Crear" at bounding box center [532, 522] width 32 height 12
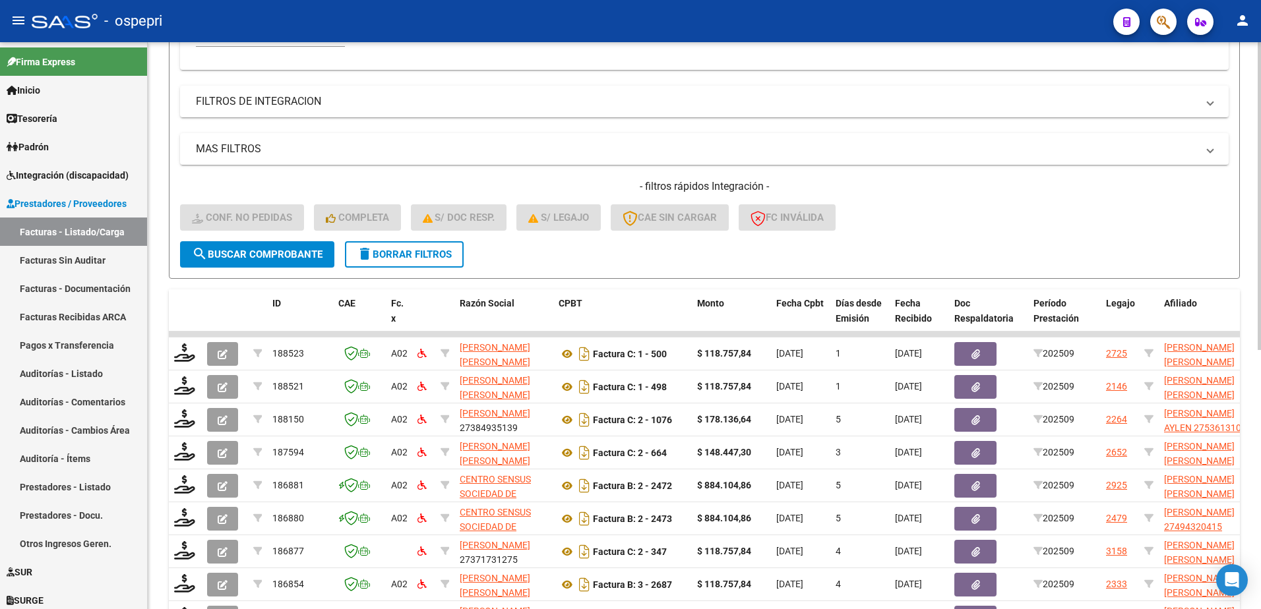
scroll to position [160, 0]
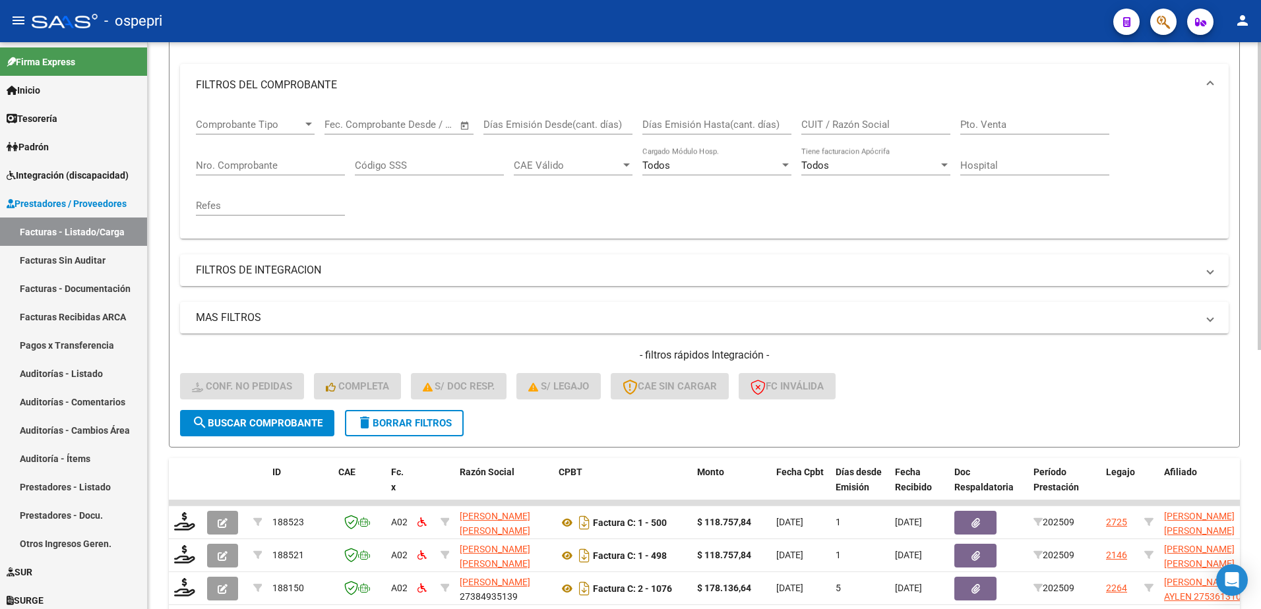
click at [999, 363] on div "- filtros rápidos Integración - Conf. no pedidas Completa S/ Doc Resp. S/ legaj…" at bounding box center [704, 379] width 1048 height 62
click at [409, 429] on button "delete Borrar Filtros" at bounding box center [404, 423] width 119 height 26
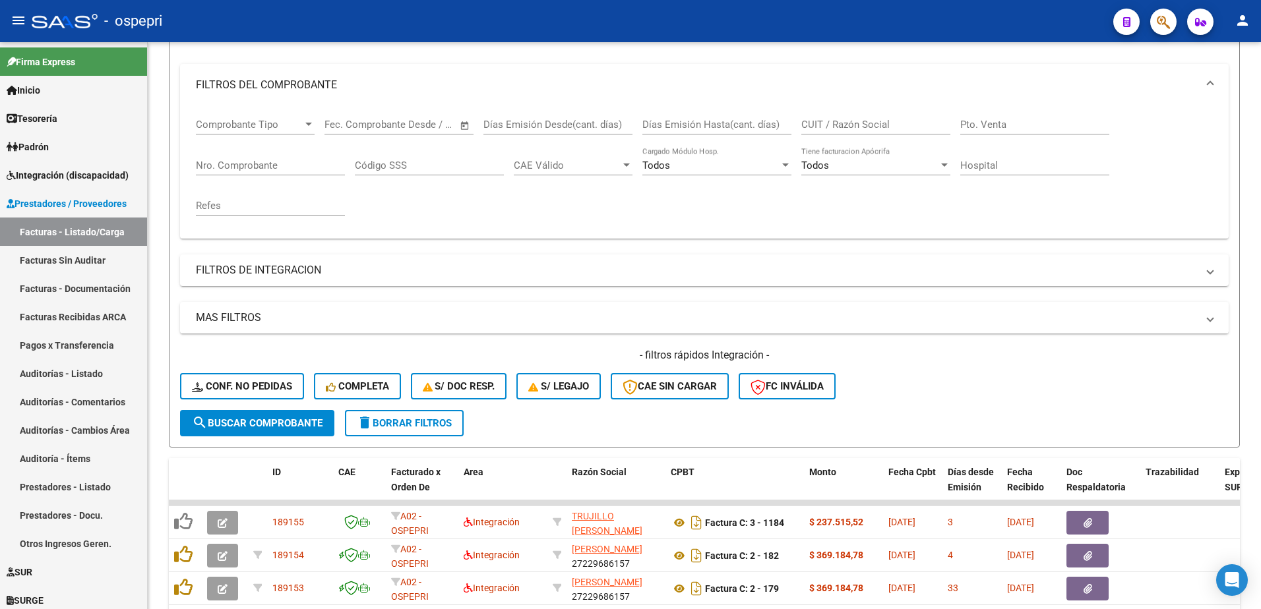
drag, startPoint x: 1039, startPoint y: 21, endPoint x: 1026, endPoint y: 30, distance: 16.1
click at [1036, 23] on div "- ospepri" at bounding box center [567, 21] width 1071 height 29
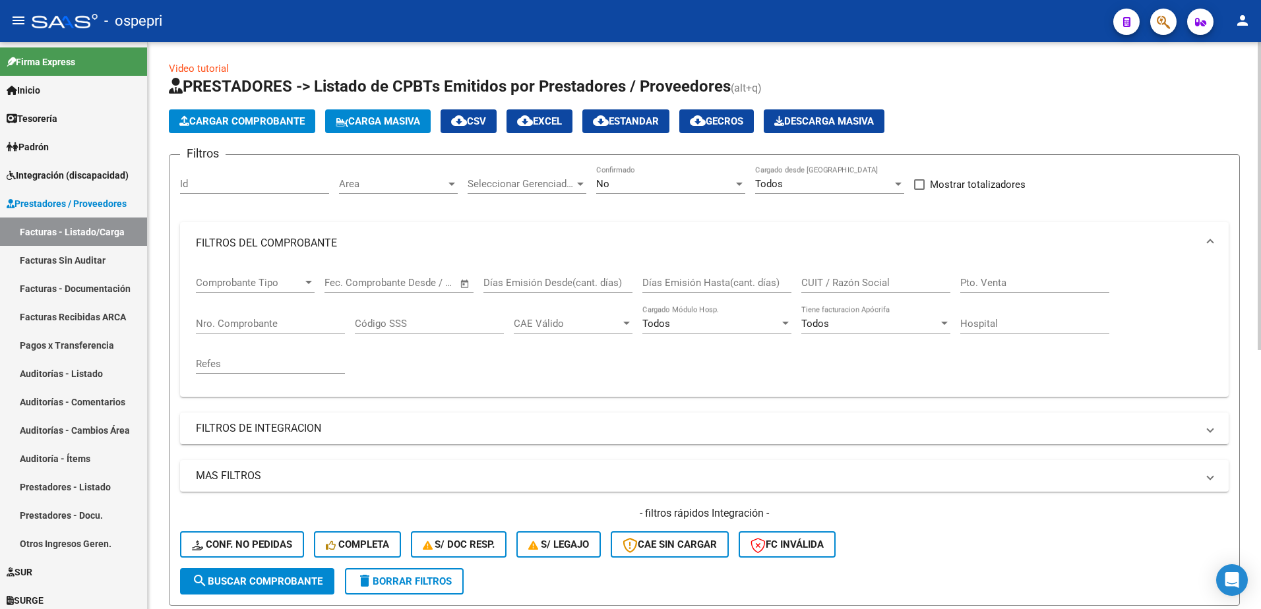
scroll to position [0, 0]
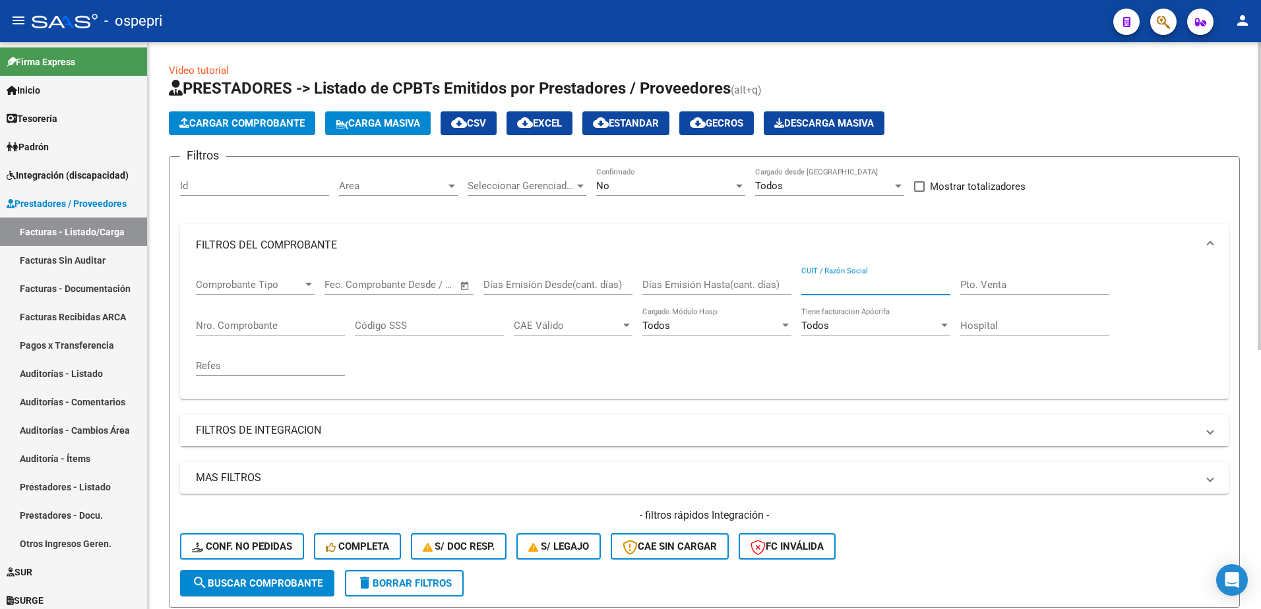
click at [855, 284] on input "CUIT / Razón Social" at bounding box center [875, 285] width 149 height 12
paste input "27285581643"
type input "27285581643"
click at [286, 582] on span "search Buscar Comprobante" at bounding box center [257, 584] width 131 height 12
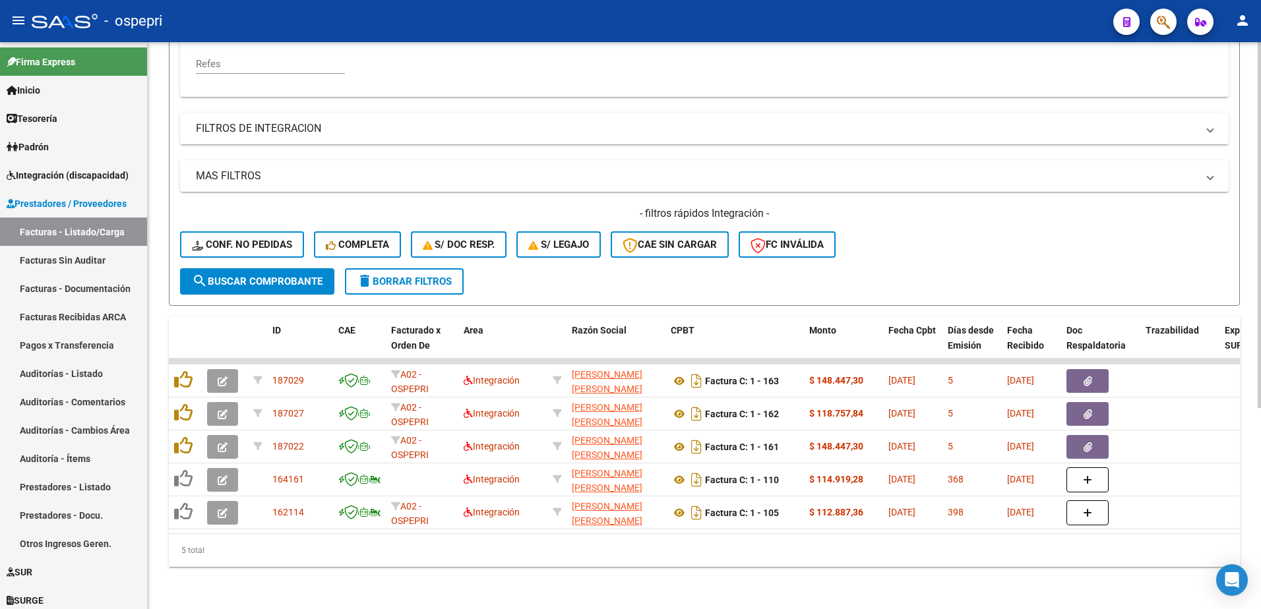
scroll to position [312, 0]
click at [1028, 16] on div "- ospepri" at bounding box center [567, 21] width 1071 height 29
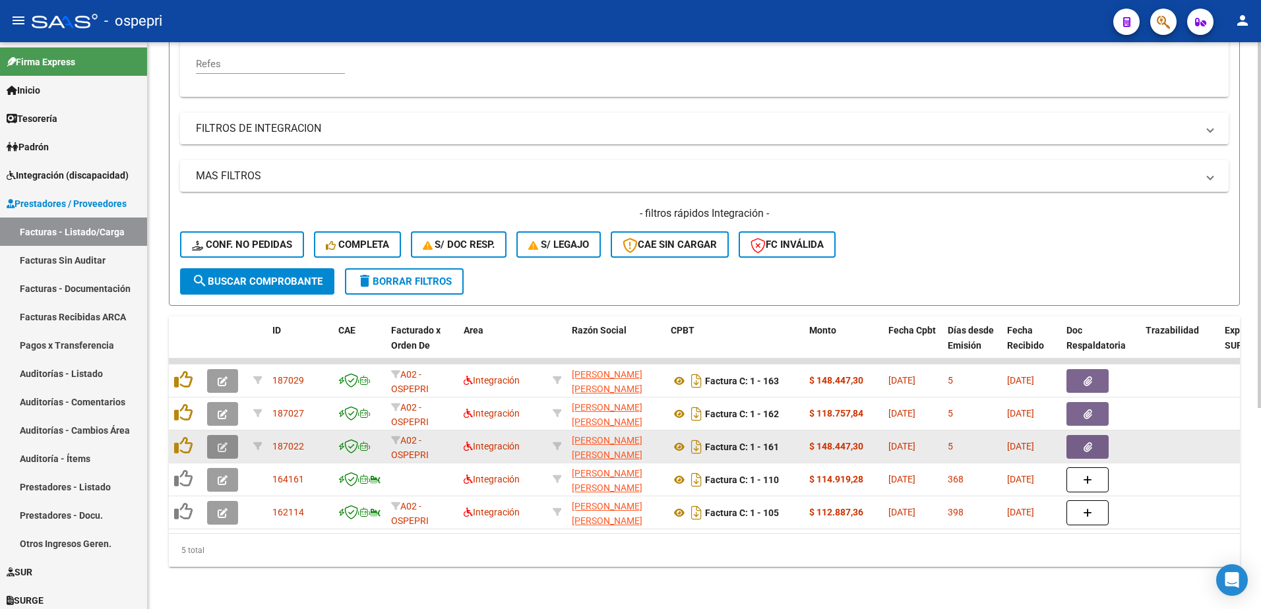
click at [222, 442] on icon "button" at bounding box center [223, 447] width 10 height 10
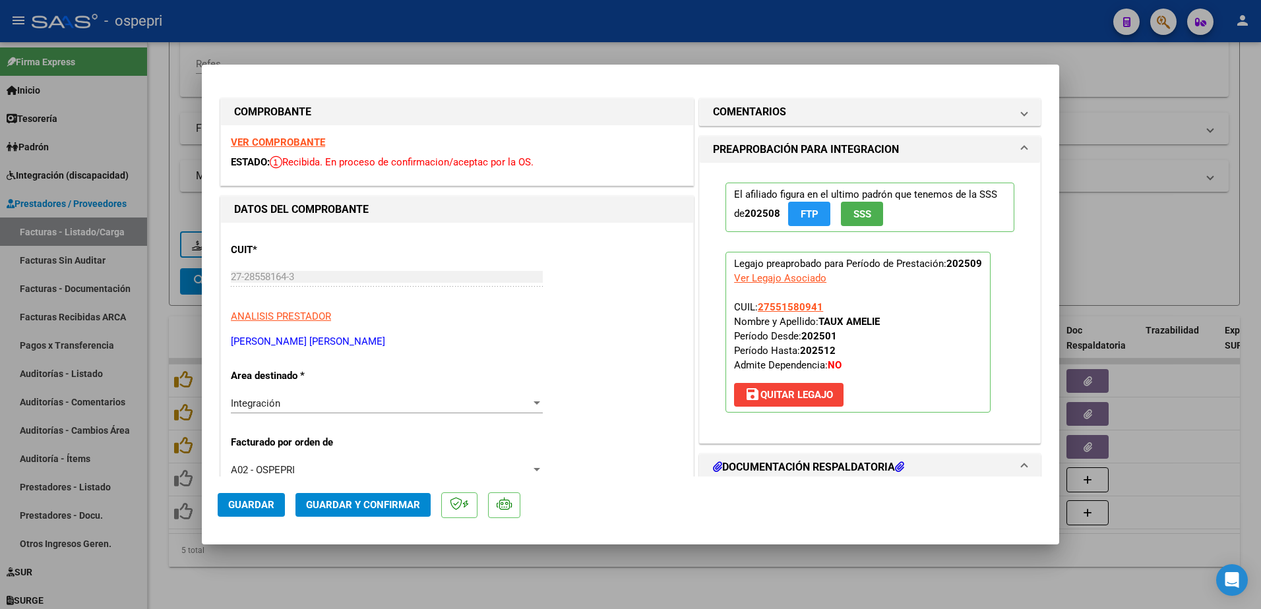
click at [295, 142] on strong "VER COMPROBANTE" at bounding box center [278, 142] width 94 height 12
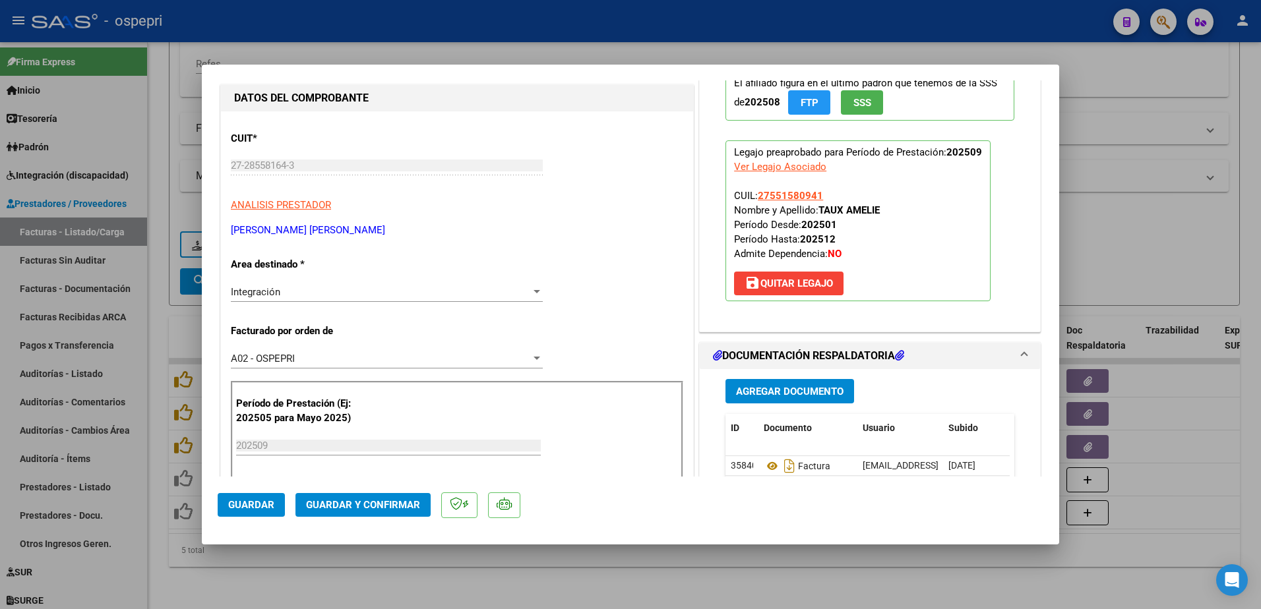
scroll to position [198, 0]
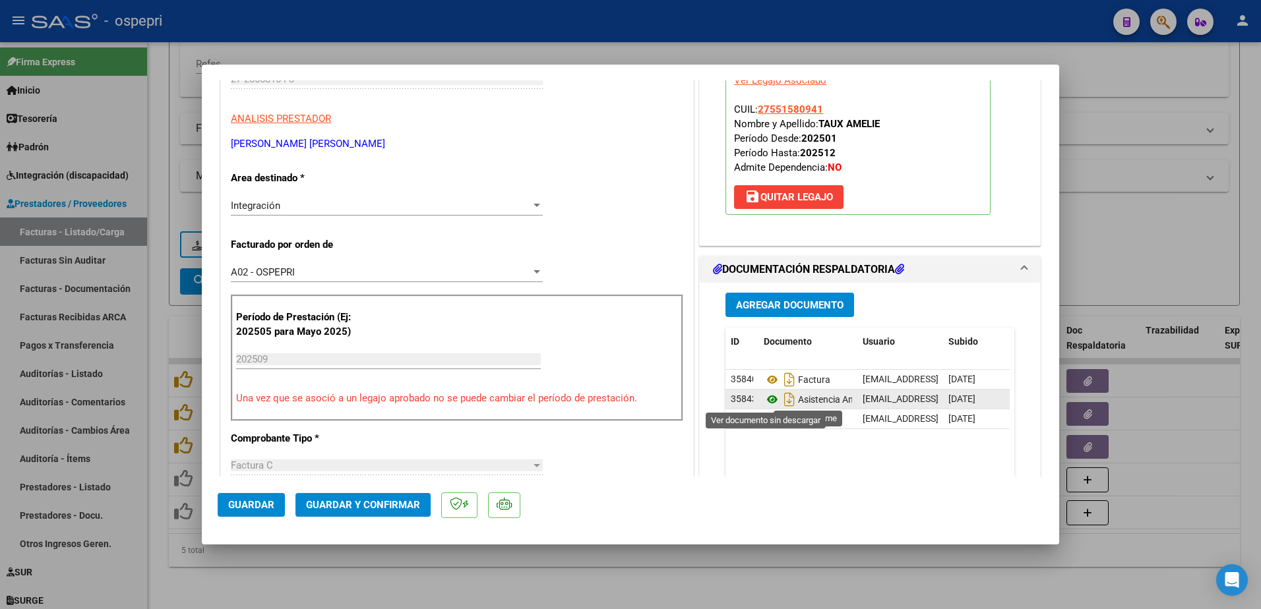
click at [768, 400] on icon at bounding box center [772, 400] width 17 height 16
click at [380, 498] on button "Guardar y Confirmar" at bounding box center [362, 505] width 135 height 24
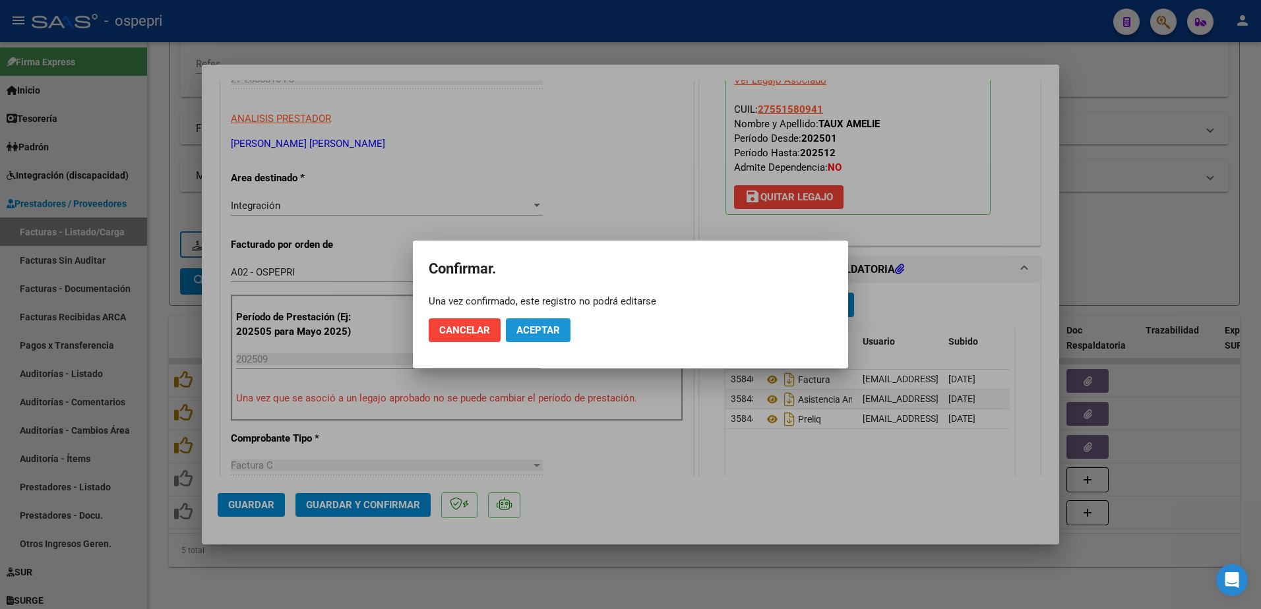
click at [551, 333] on span "Aceptar" at bounding box center [538, 330] width 44 height 12
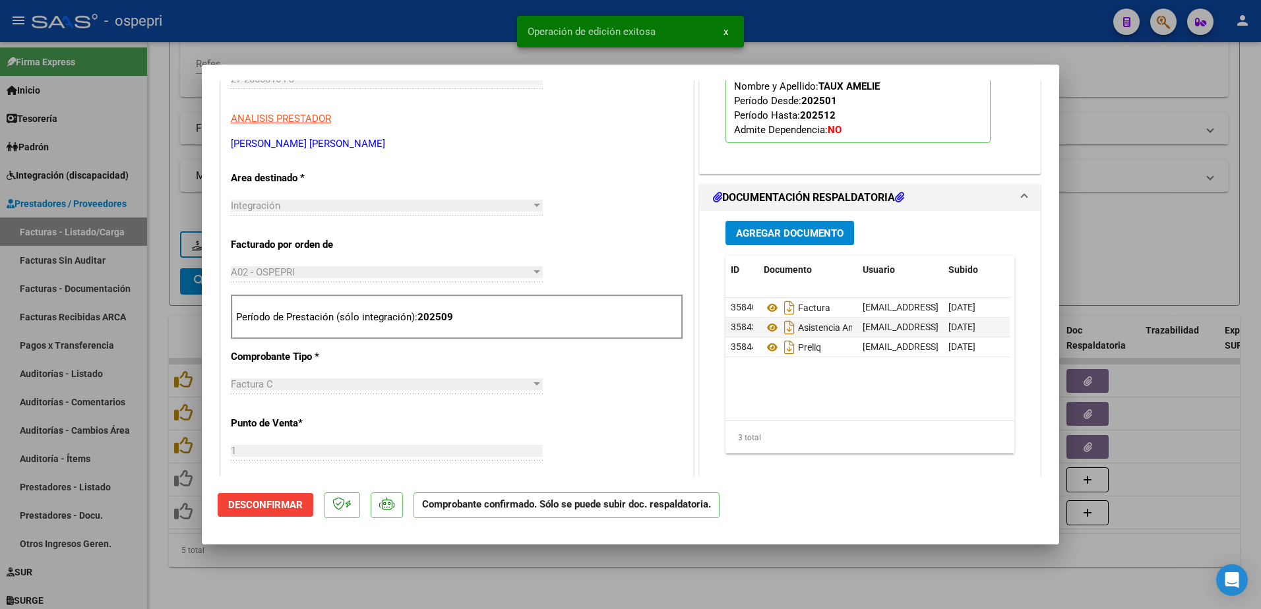
type input "$ 0,00"
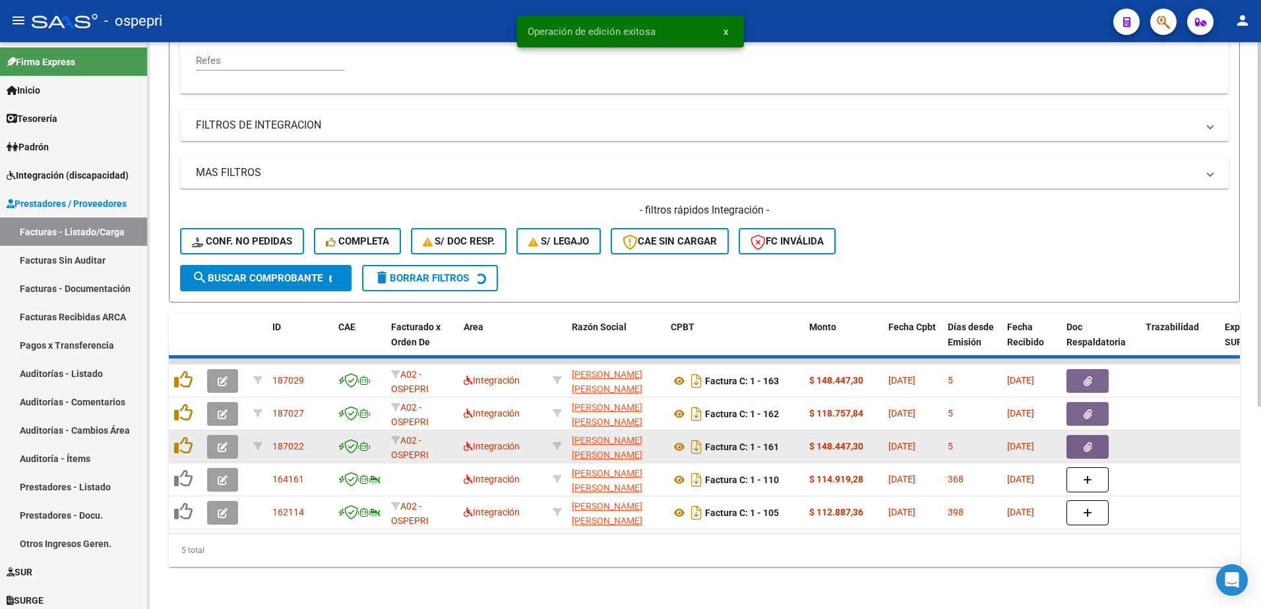
scroll to position [279, 0]
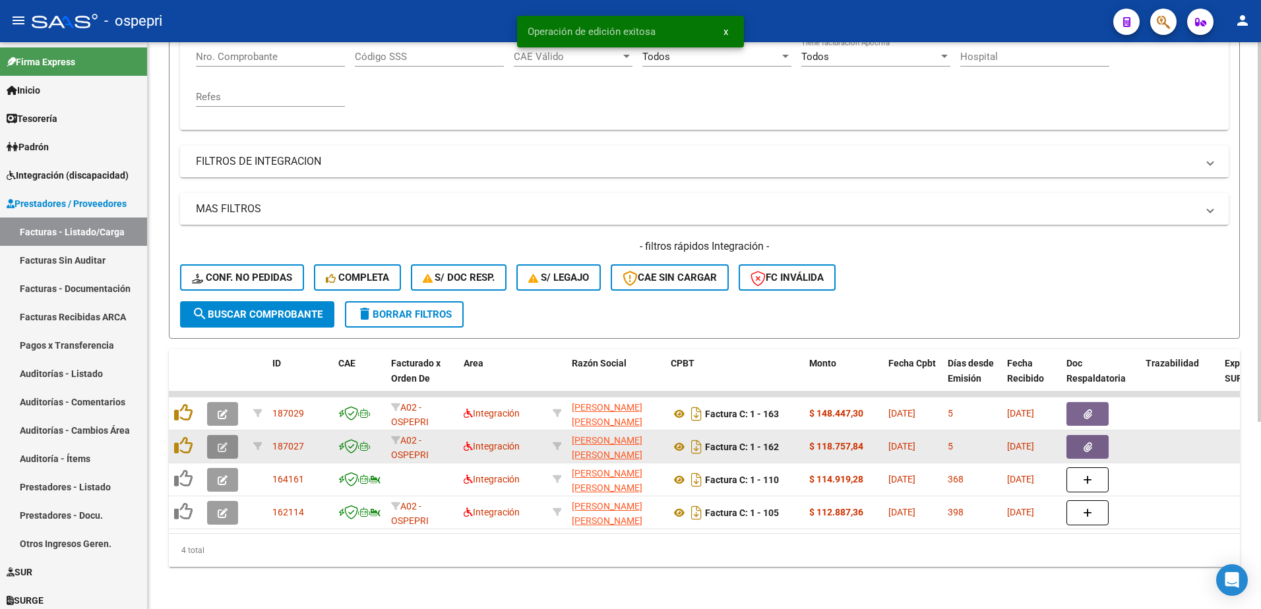
click at [219, 442] on icon "button" at bounding box center [223, 447] width 10 height 10
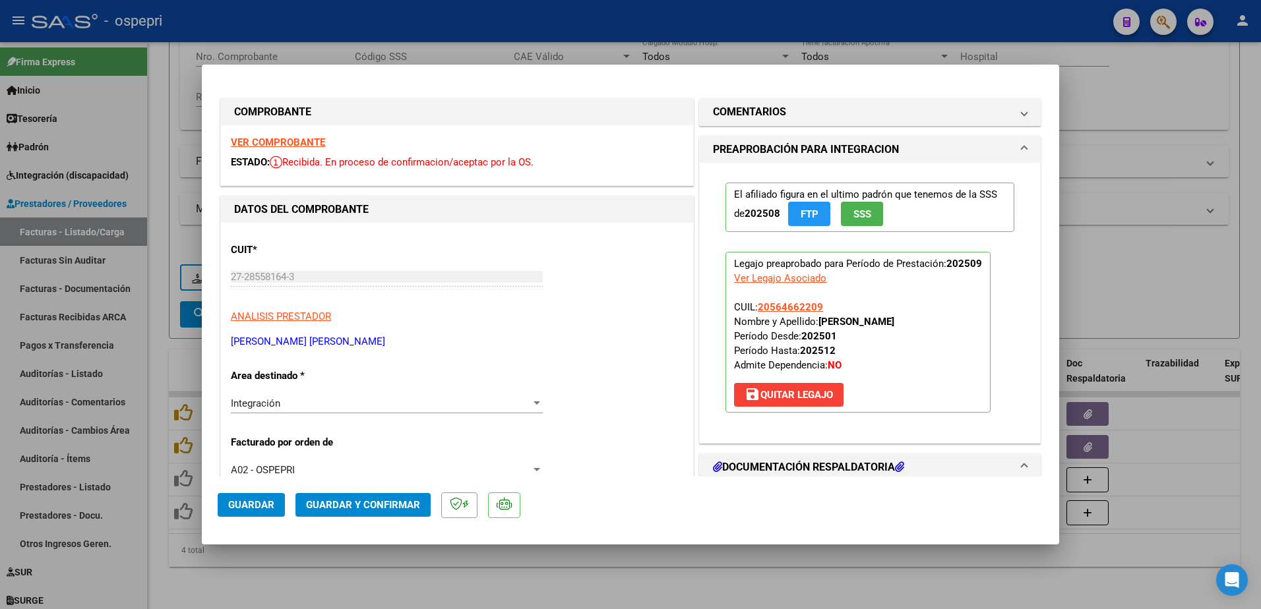
click at [305, 144] on strong "VER COMPROBANTE" at bounding box center [278, 142] width 94 height 12
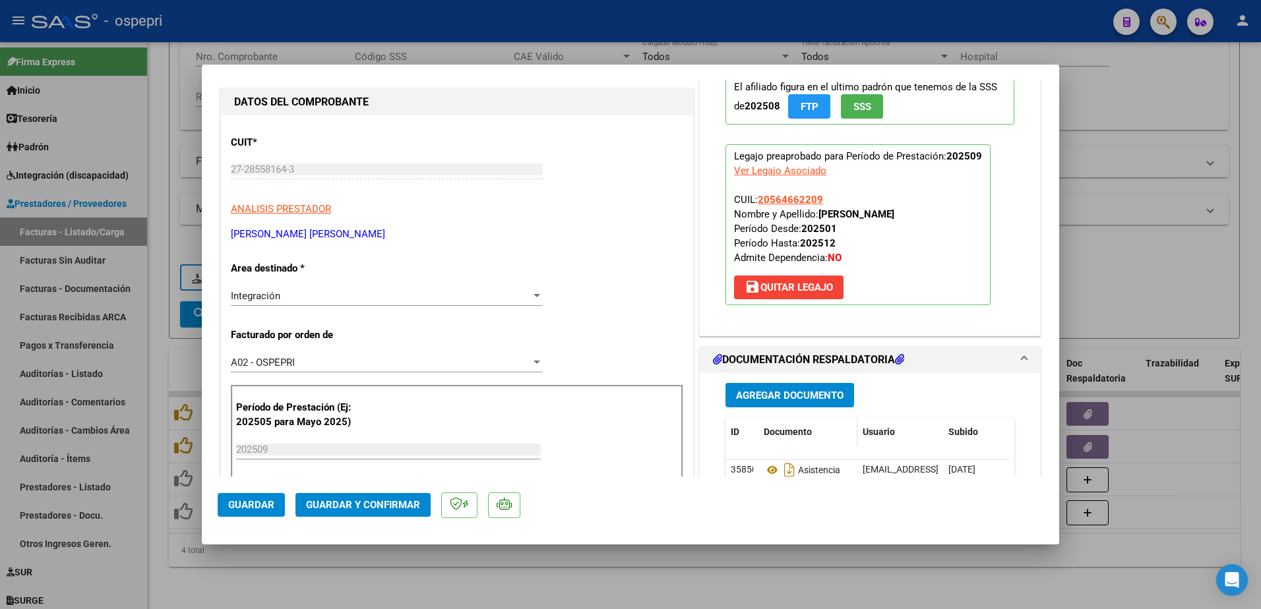
scroll to position [132, 0]
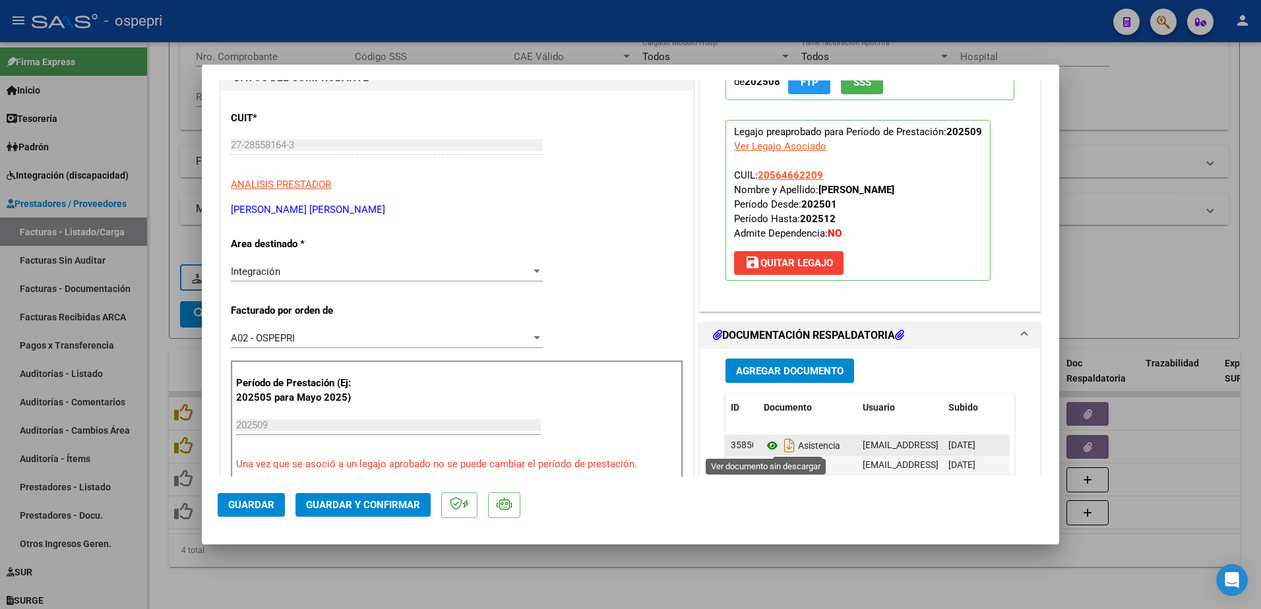
click at [766, 444] on icon at bounding box center [772, 446] width 17 height 16
click at [384, 505] on span "Guardar y Confirmar" at bounding box center [363, 505] width 114 height 12
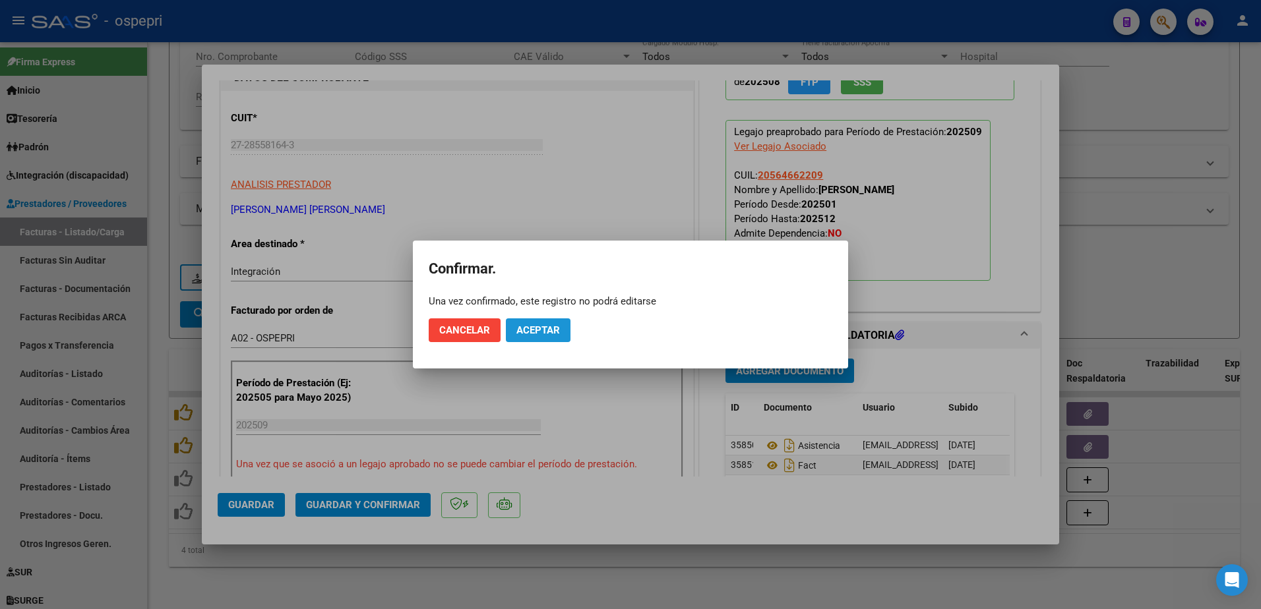
click at [545, 333] on span "Aceptar" at bounding box center [538, 330] width 44 height 12
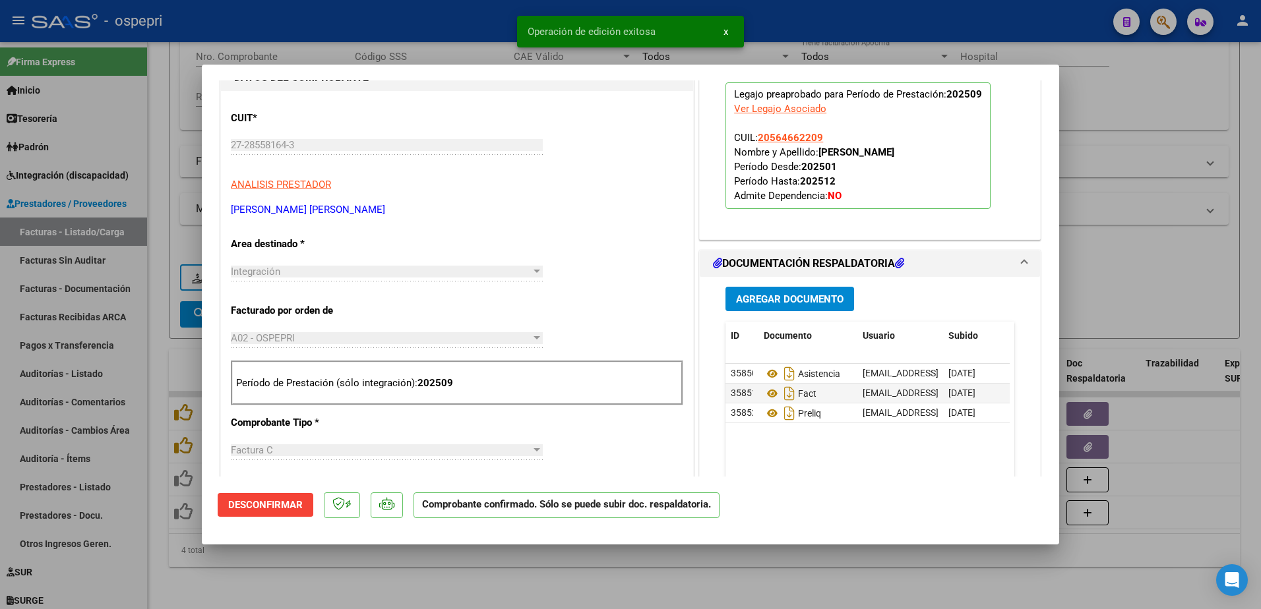
type input "$ 0,00"
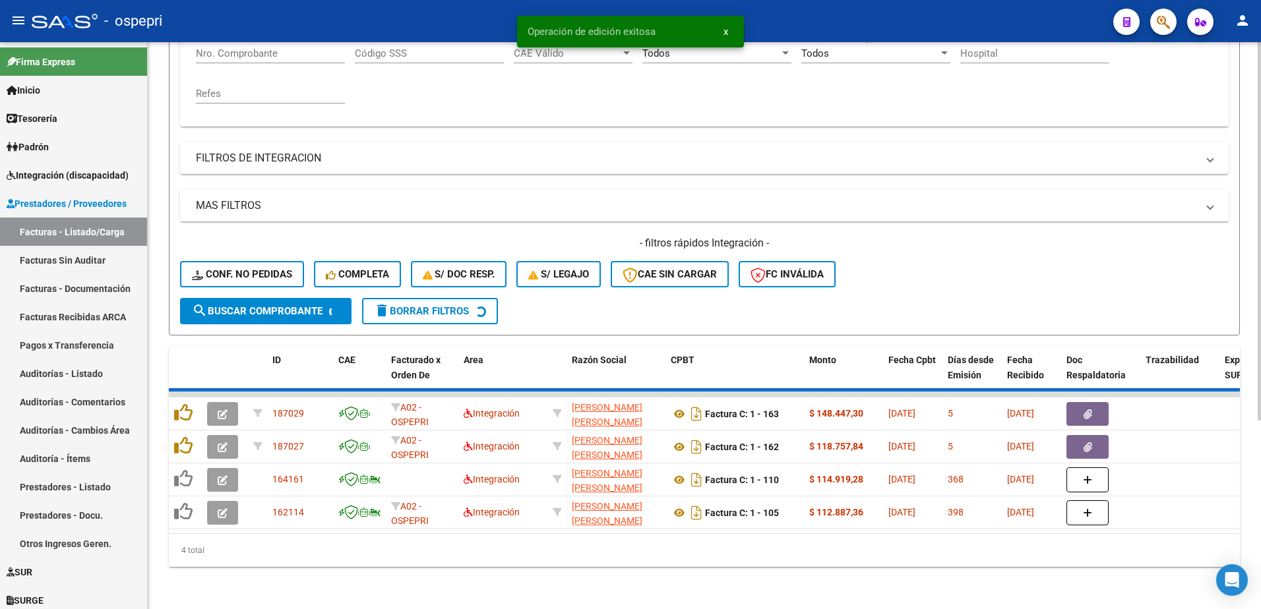
scroll to position [246, 0]
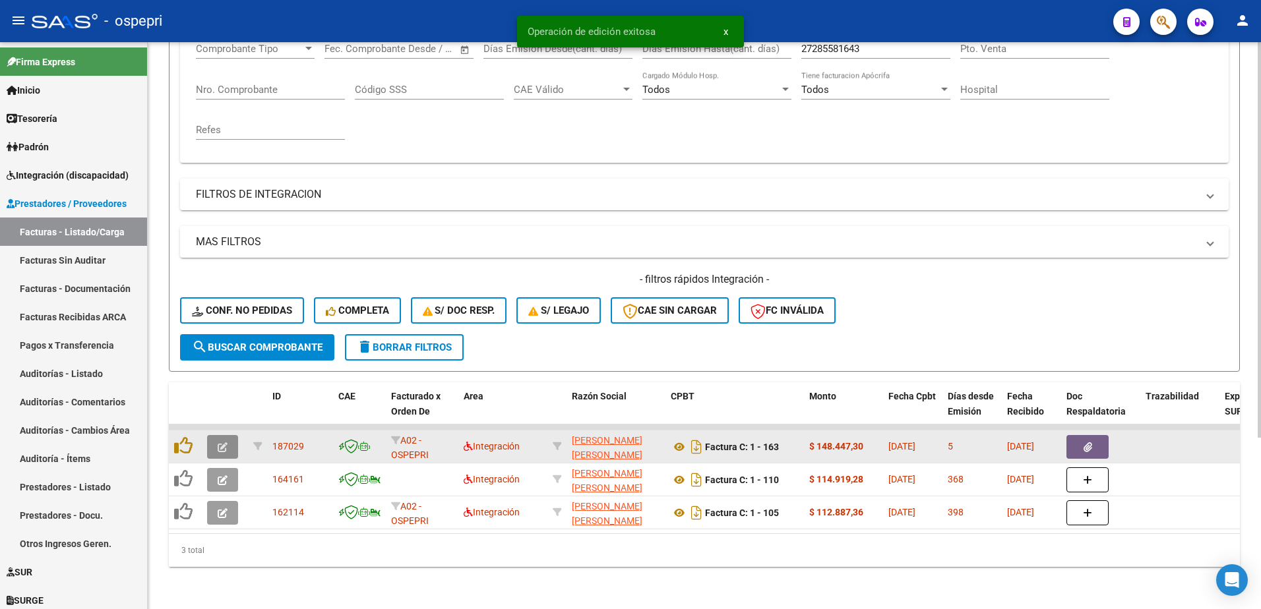
click at [222, 442] on icon "button" at bounding box center [223, 447] width 10 height 10
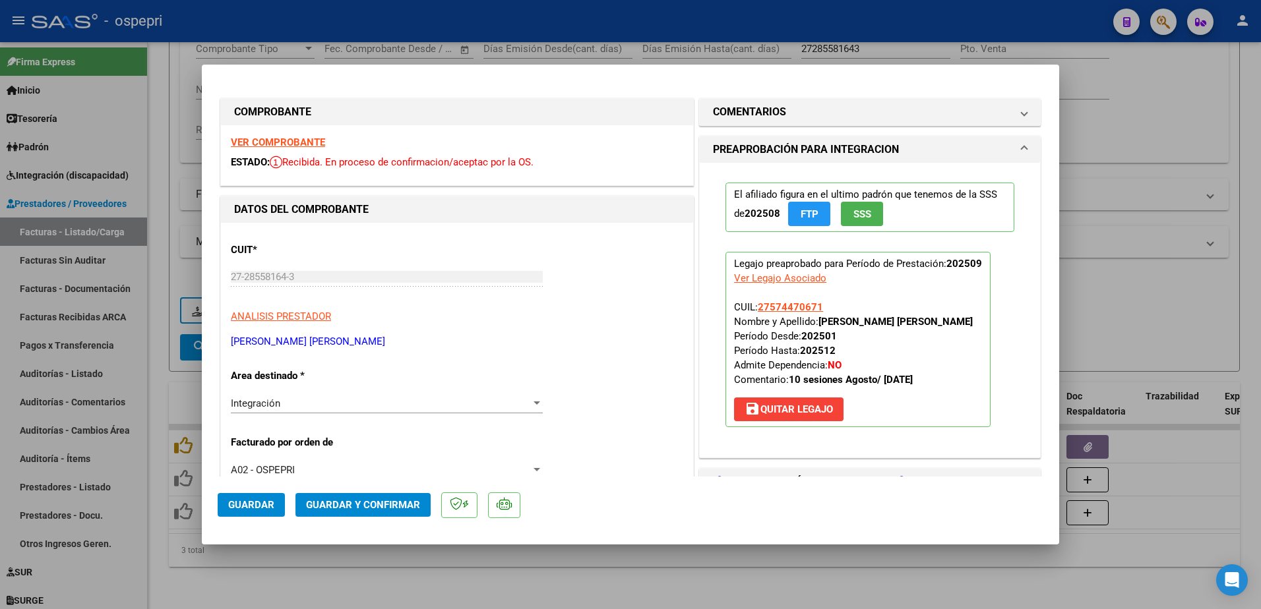
click at [286, 144] on strong "VER COMPROBANTE" at bounding box center [278, 142] width 94 height 12
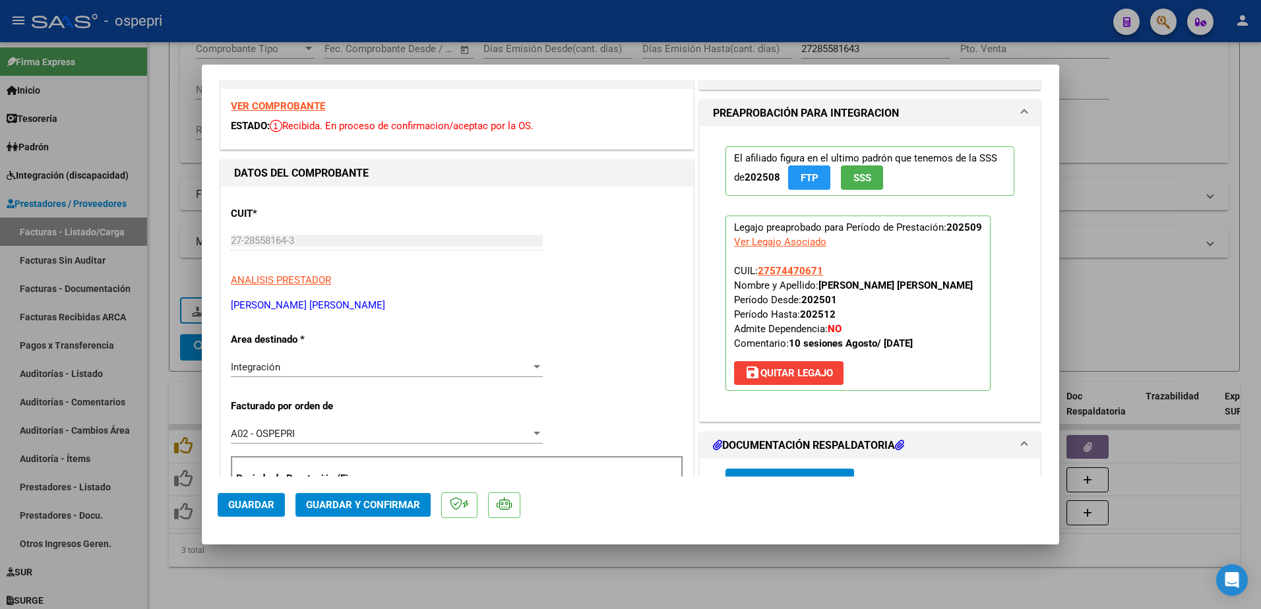
scroll to position [198, 0]
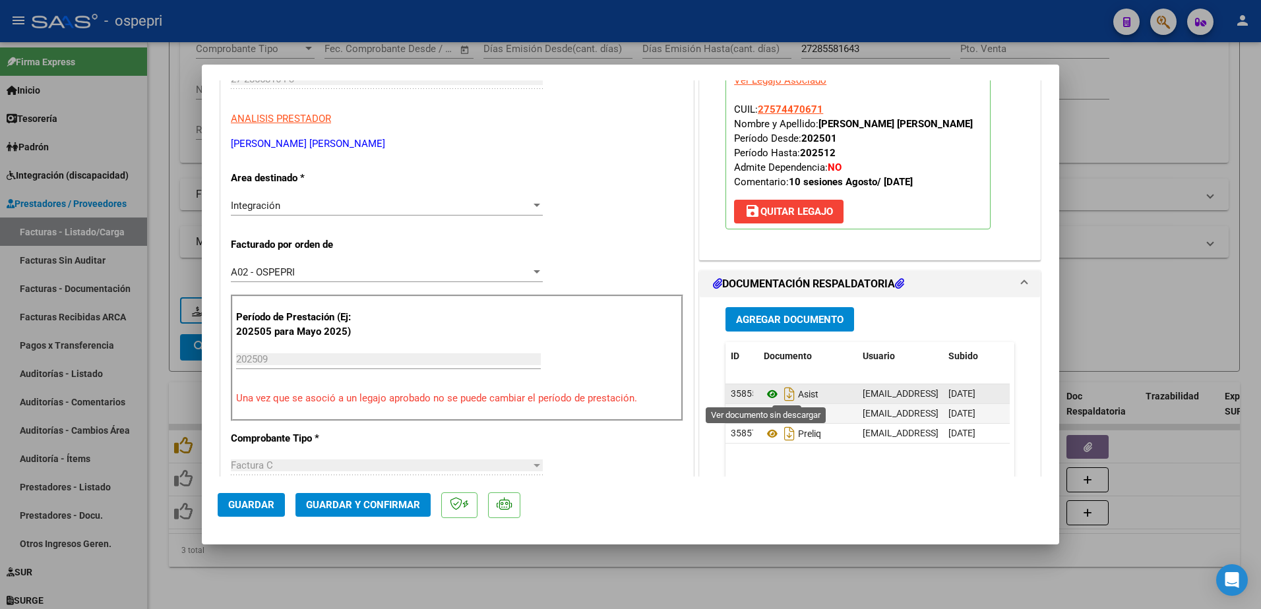
click at [765, 395] on icon at bounding box center [772, 394] width 17 height 16
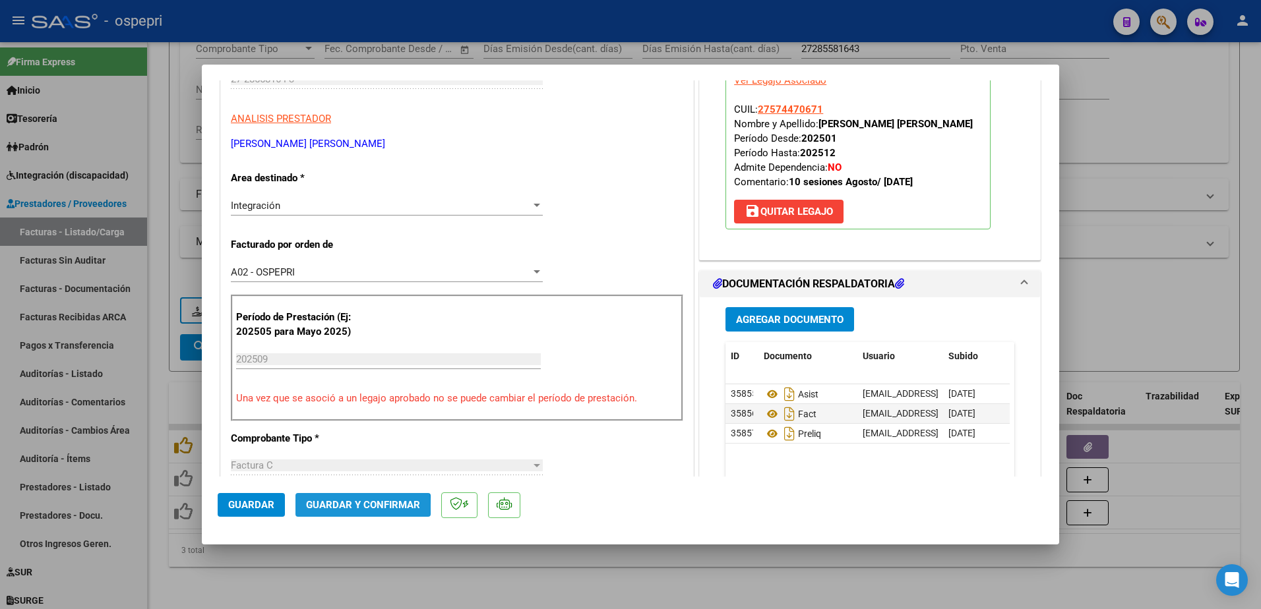
click at [351, 502] on span "Guardar y Confirmar" at bounding box center [363, 505] width 114 height 12
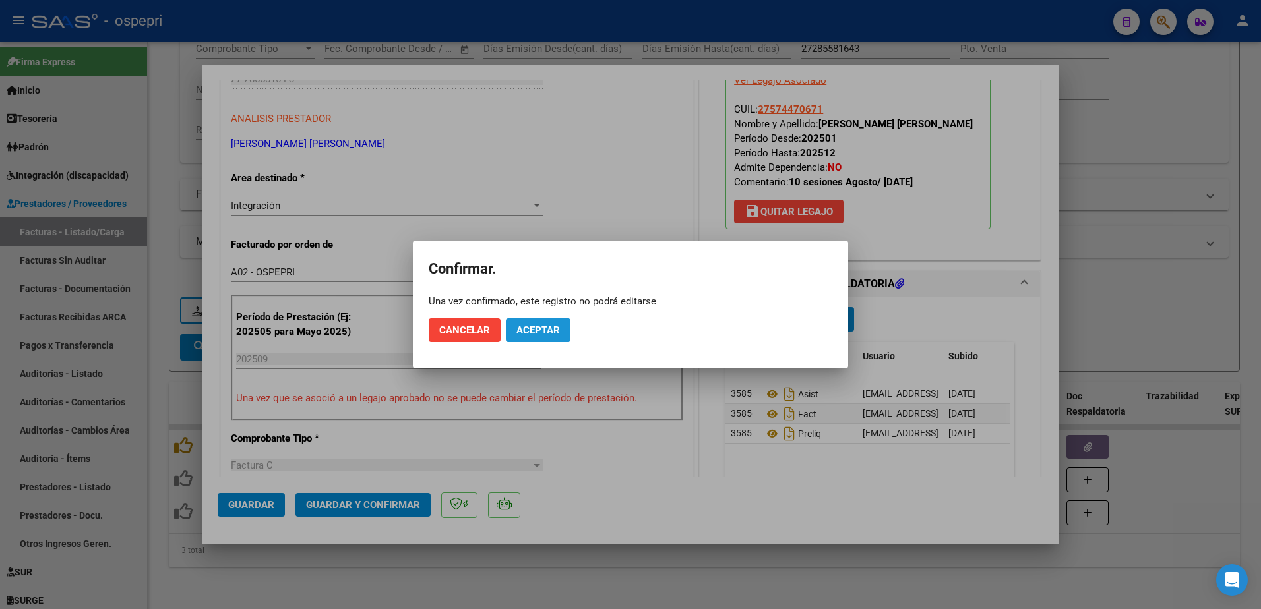
click at [552, 329] on span "Aceptar" at bounding box center [538, 330] width 44 height 12
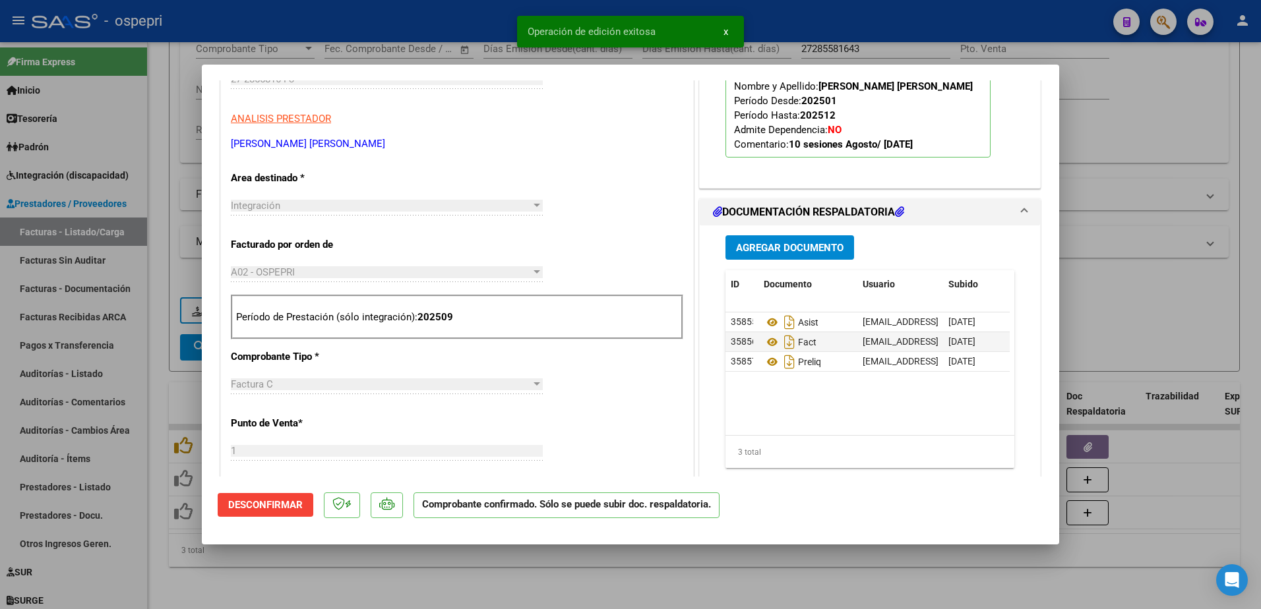
type input "$ 0,00"
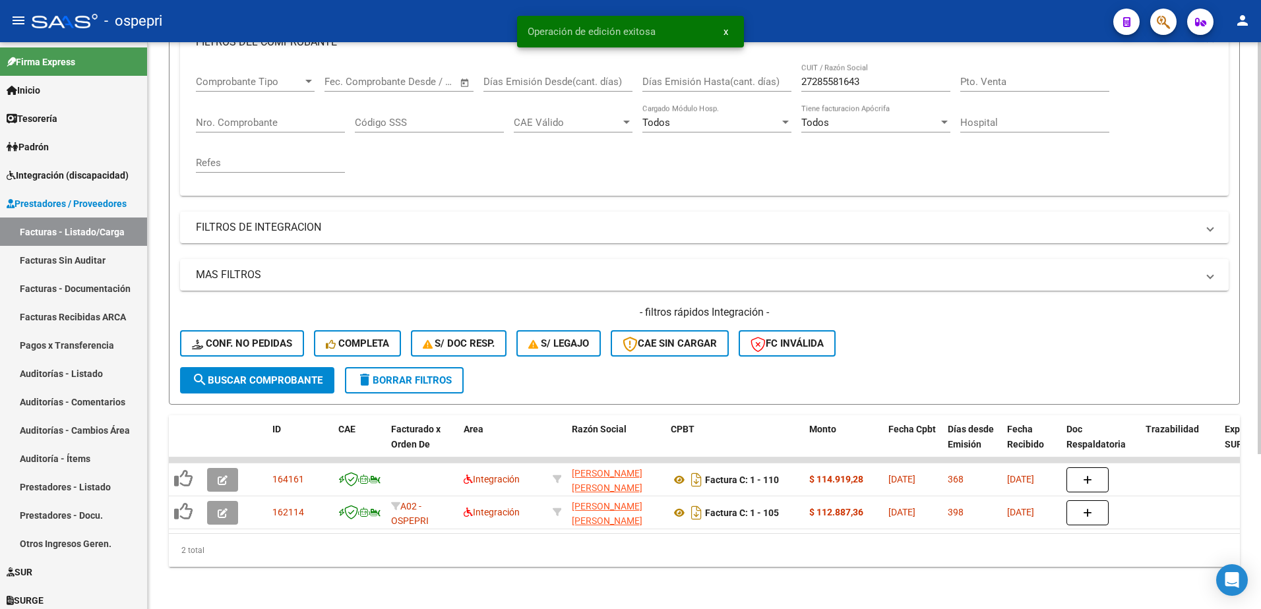
scroll to position [213, 0]
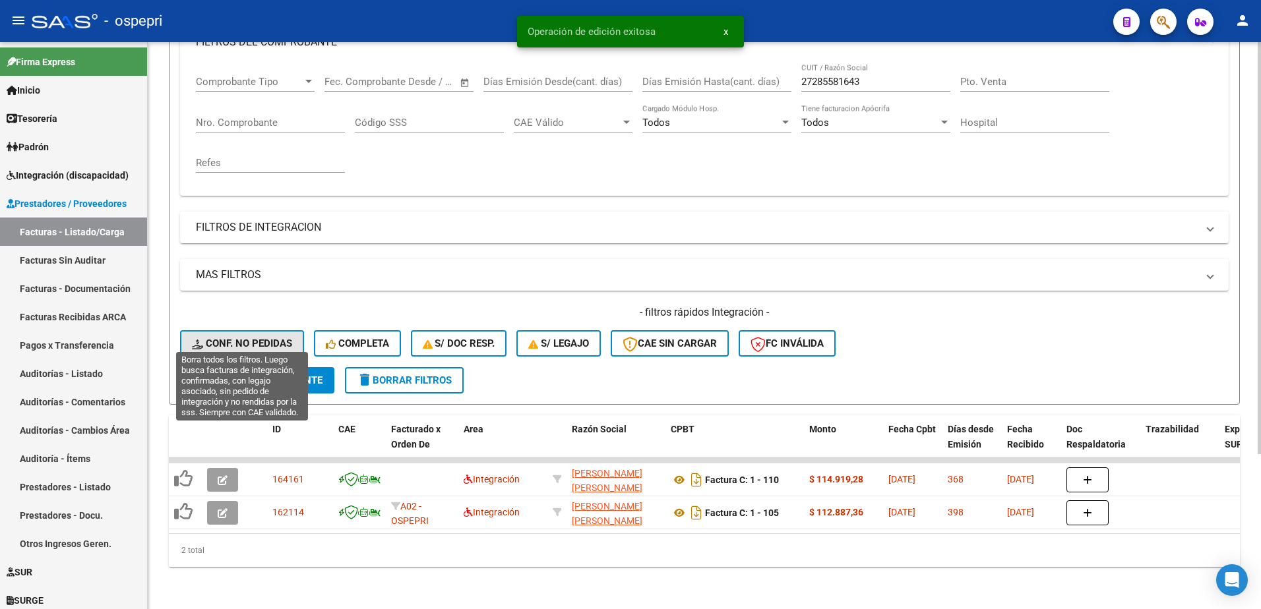
click at [251, 330] on button "Conf. no pedidas" at bounding box center [242, 343] width 124 height 26
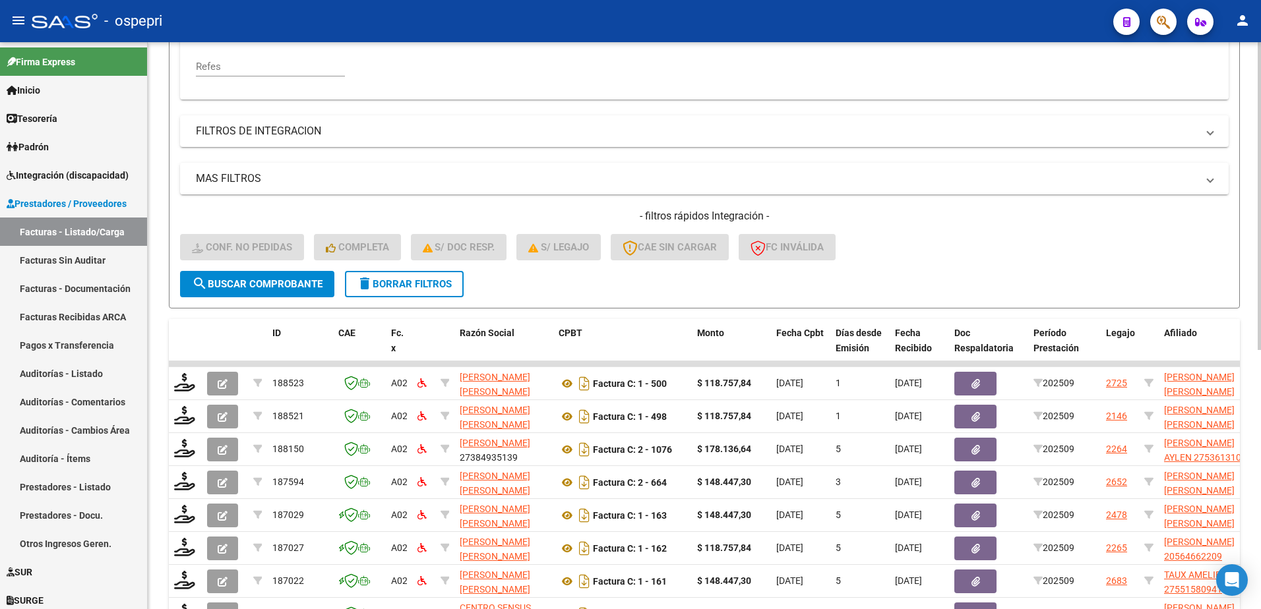
scroll to position [477, 0]
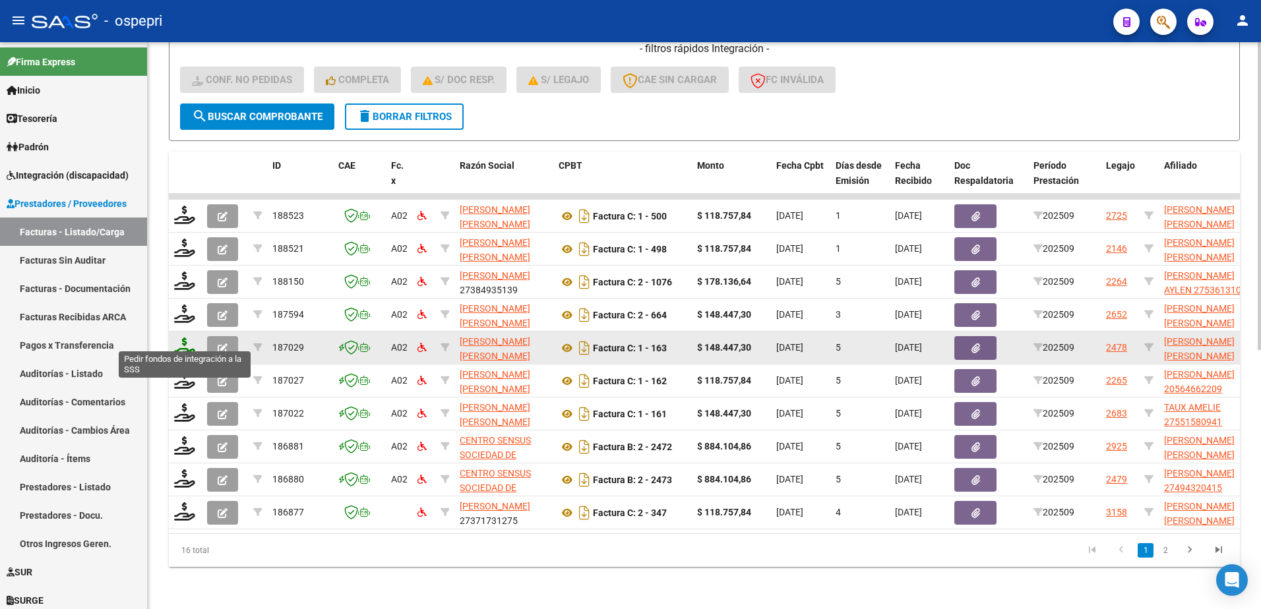
click at [182, 340] on icon at bounding box center [184, 347] width 21 height 18
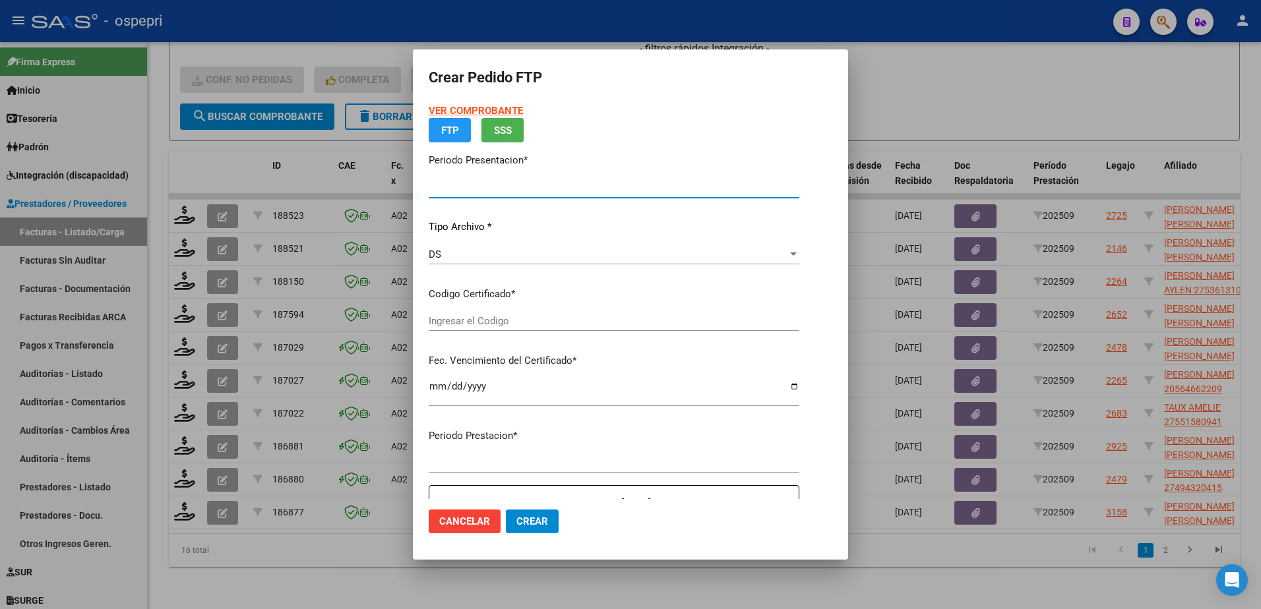
type input "202509"
type input "$ 148.447,30"
type input "2757447067-1"
type input "2027-09-01"
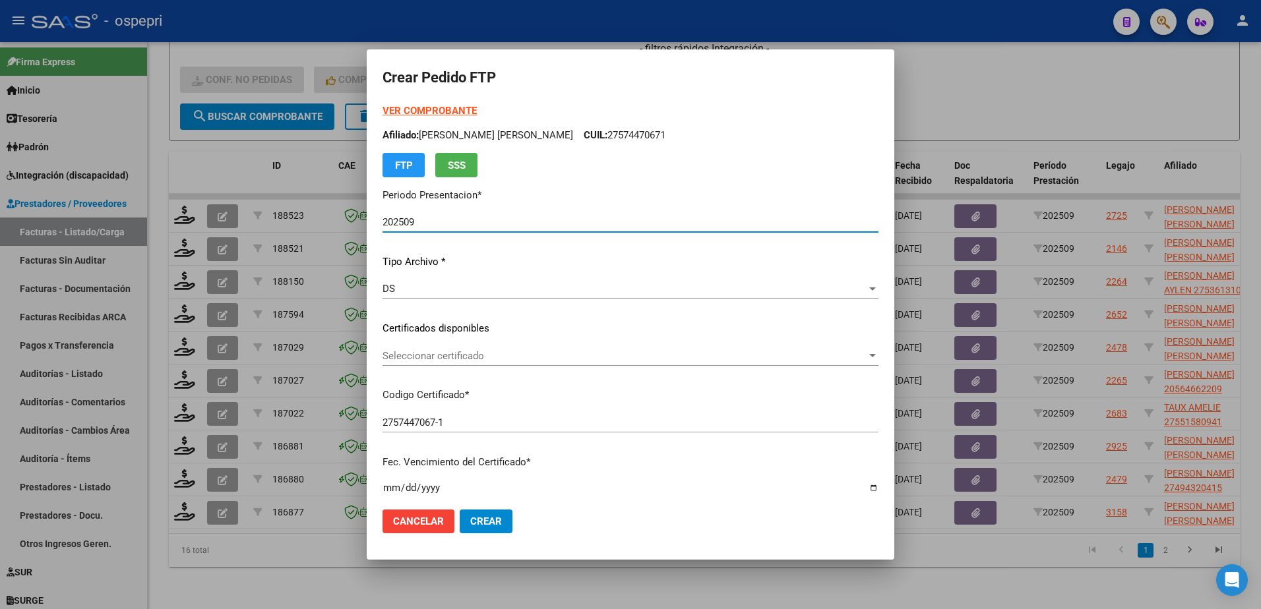
click at [493, 359] on span "Seleccionar certificado" at bounding box center [624, 356] width 484 height 12
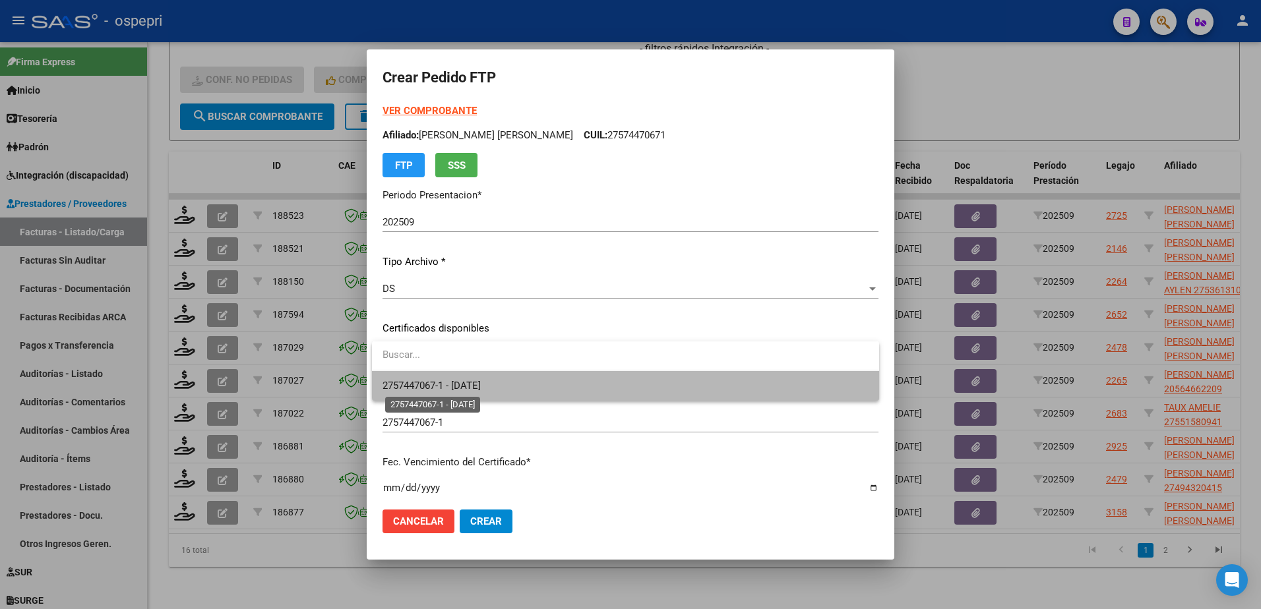
click at [481, 382] on span "2757447067-1 - 2027-09-01" at bounding box center [431, 386] width 98 height 12
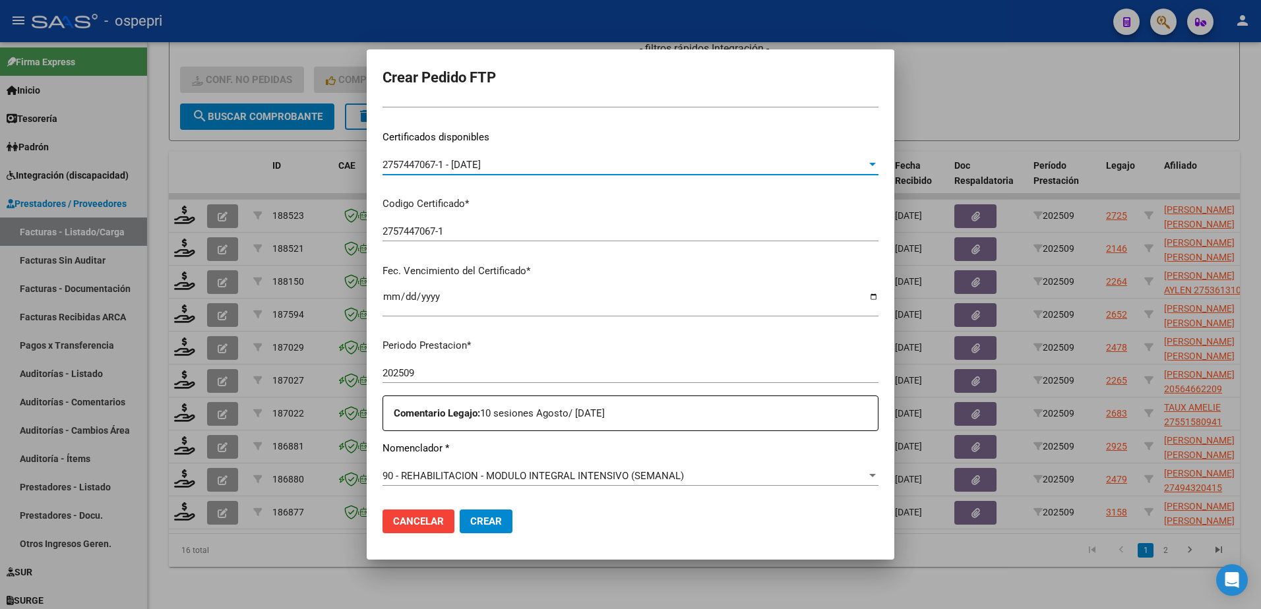
scroll to position [264, 0]
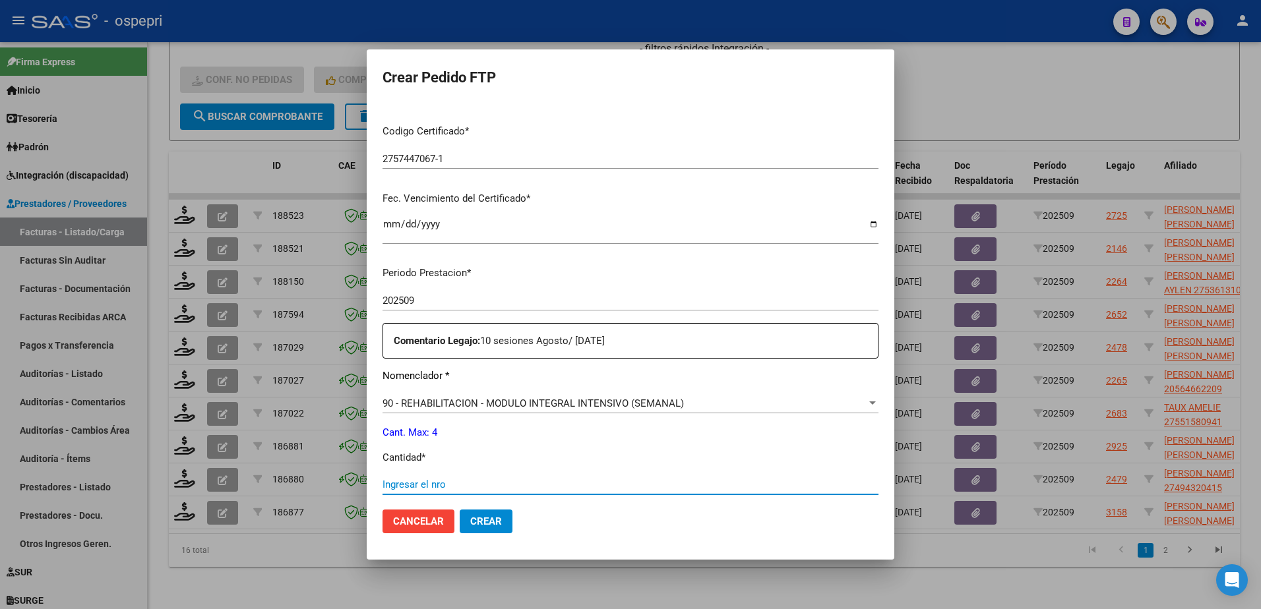
click at [464, 485] on input "Ingresar el nro" at bounding box center [630, 485] width 496 height 12
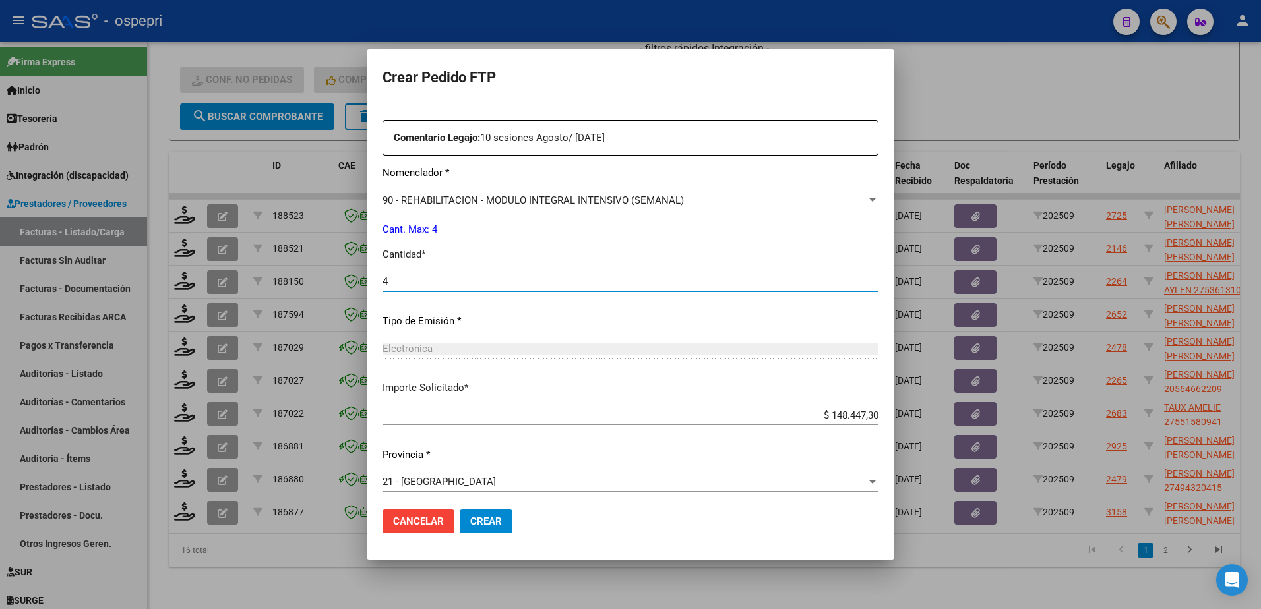
scroll to position [471, 0]
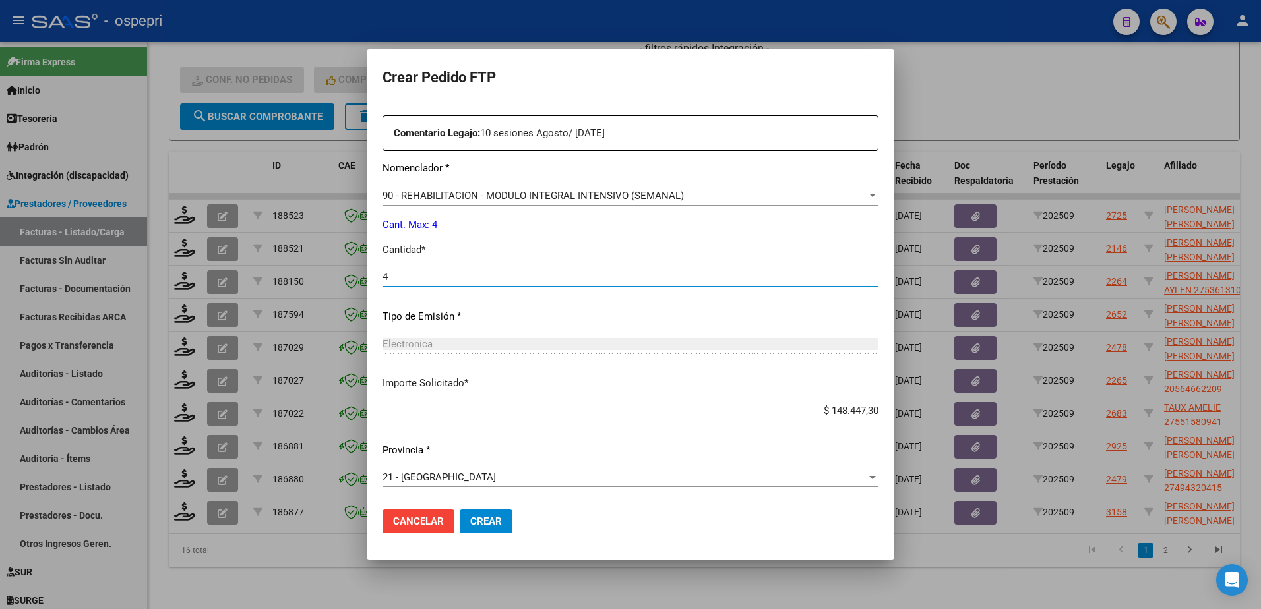
type input "4"
click at [471, 517] on span "Crear" at bounding box center [486, 522] width 32 height 12
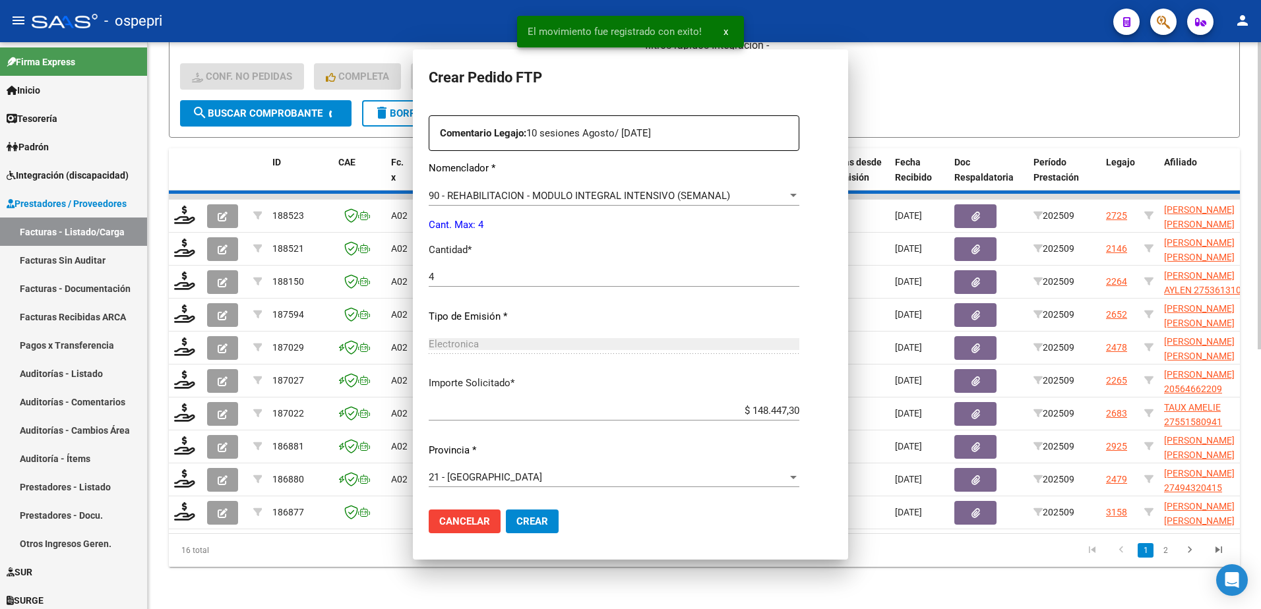
scroll to position [0, 0]
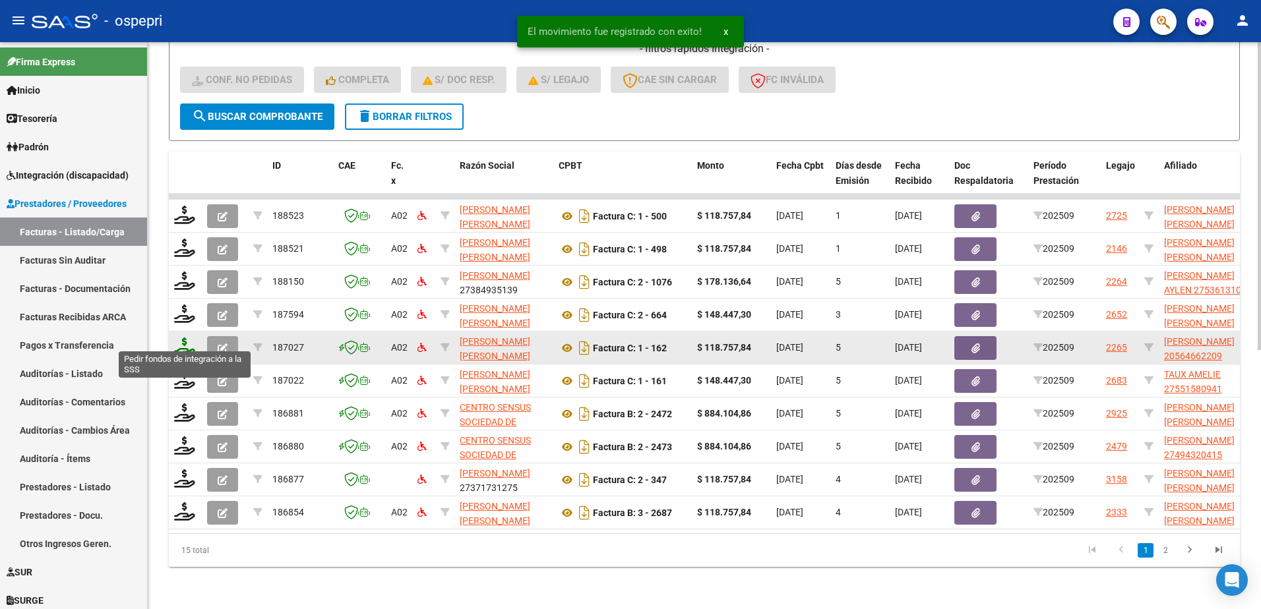
click at [182, 342] on icon at bounding box center [184, 347] width 21 height 18
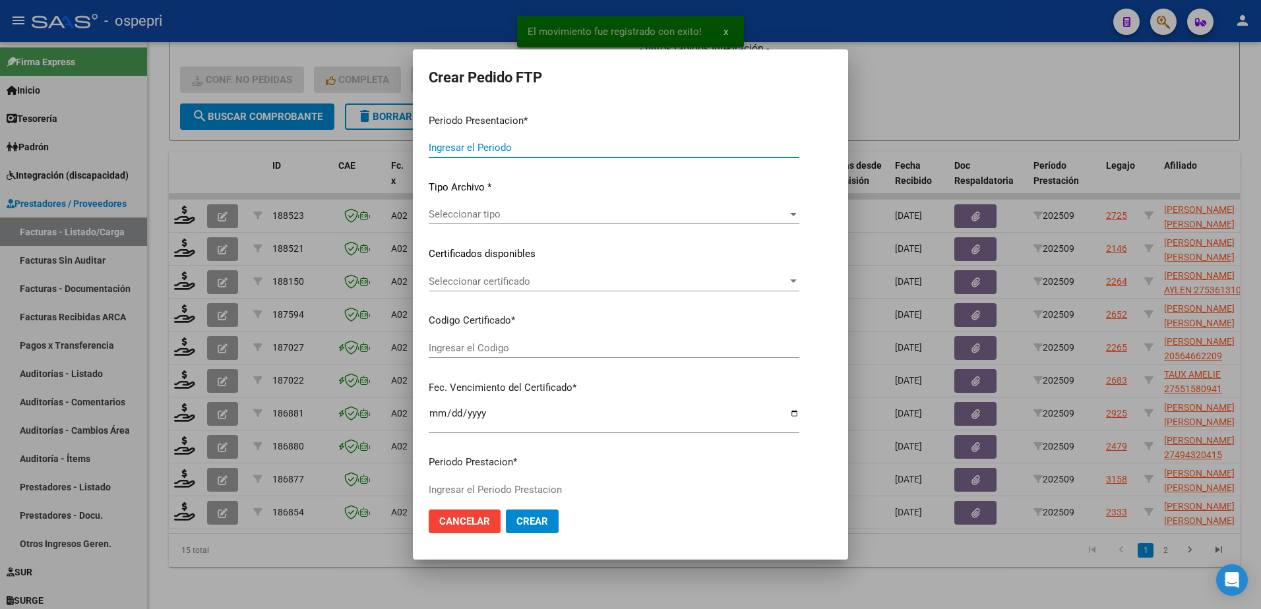
type input "202509"
type input "$ 118.757,84"
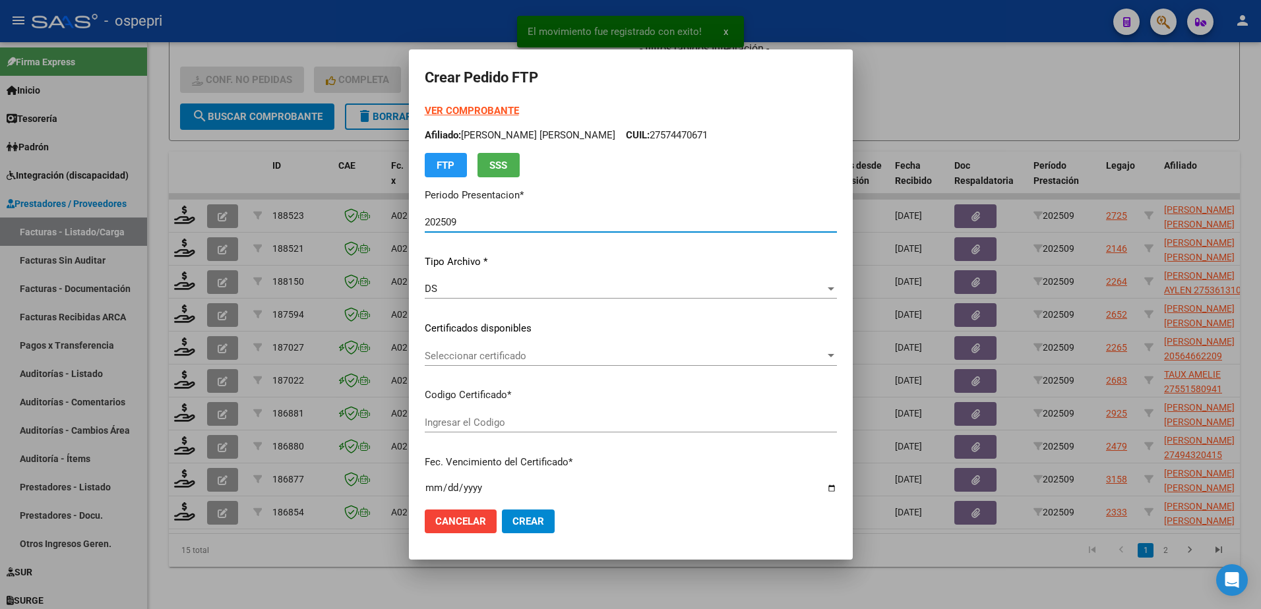
type input "2056466220-9"
type input "2027-09-16"
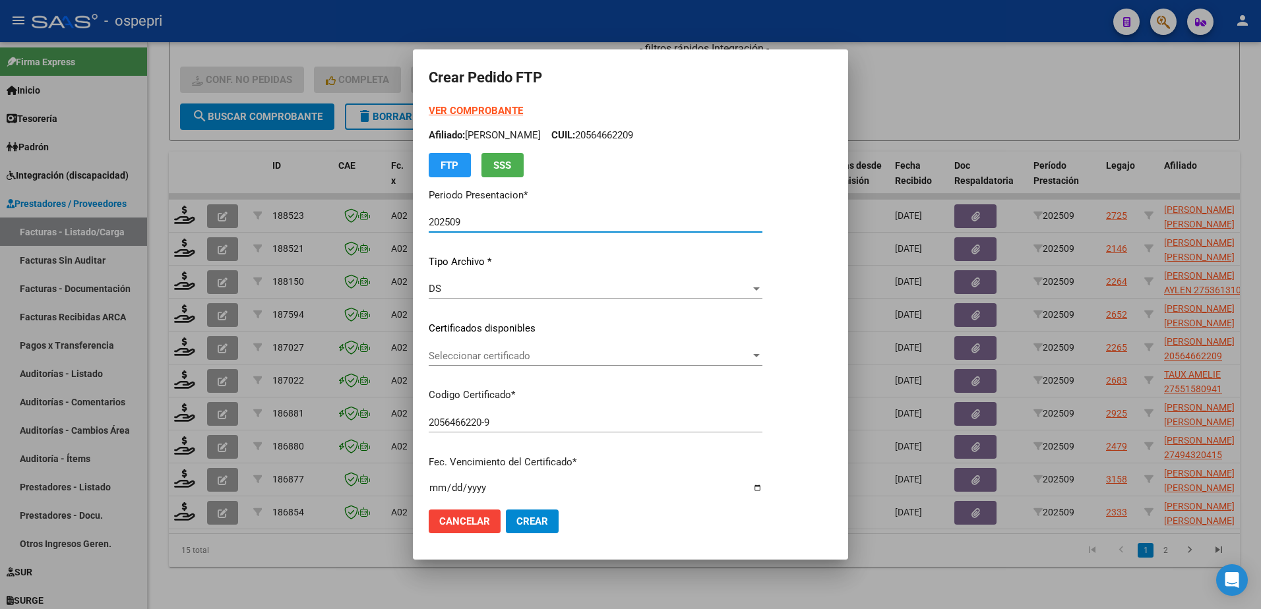
click at [477, 353] on span "Seleccionar certificado" at bounding box center [590, 356] width 322 height 12
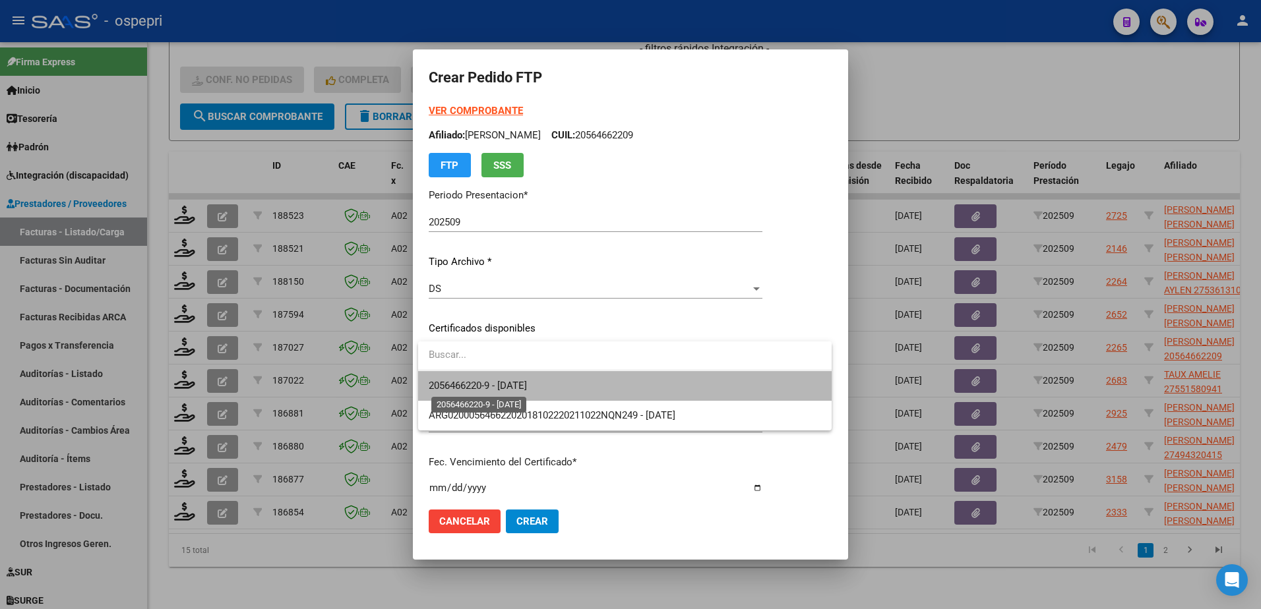
click at [502, 382] on span "2056466220-9 - 2027-09-16" at bounding box center [478, 386] width 98 height 12
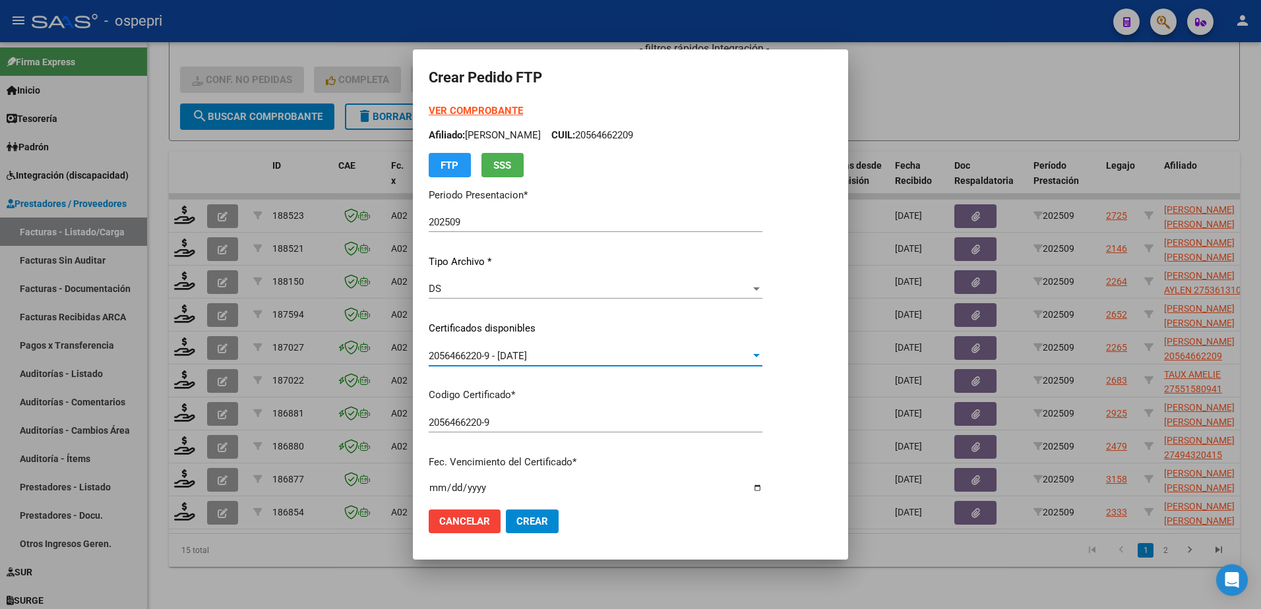
scroll to position [264, 0]
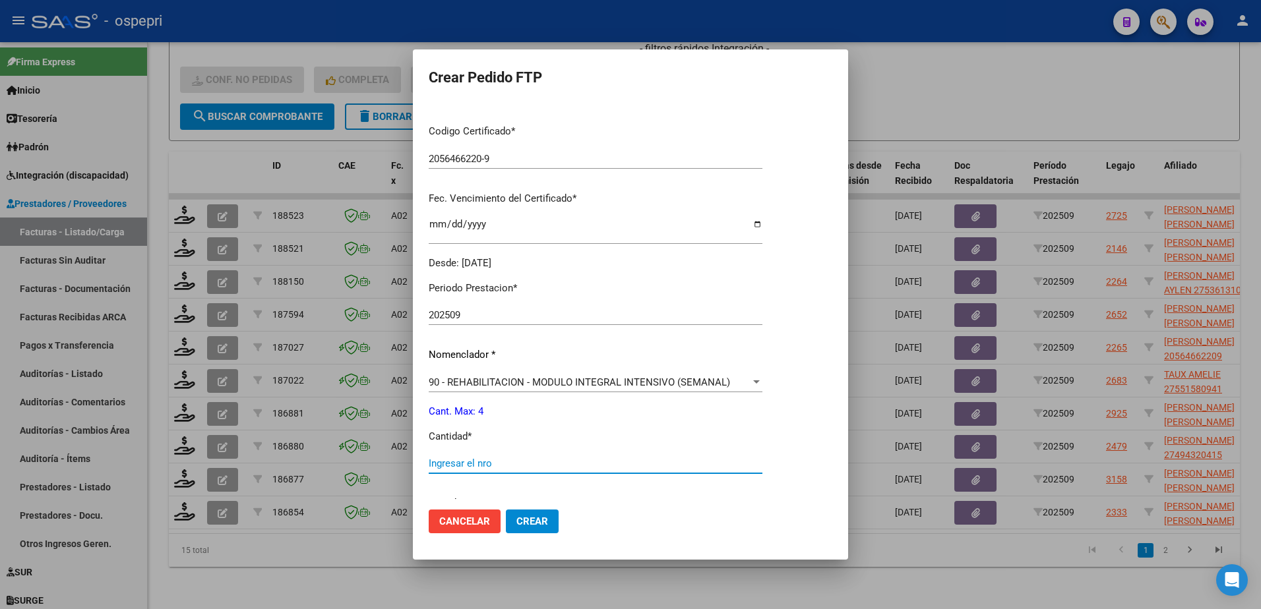
click at [505, 460] on input "Ingresar el nro" at bounding box center [596, 464] width 334 height 12
click at [502, 464] on input "Ingresar el nro" at bounding box center [596, 464] width 334 height 12
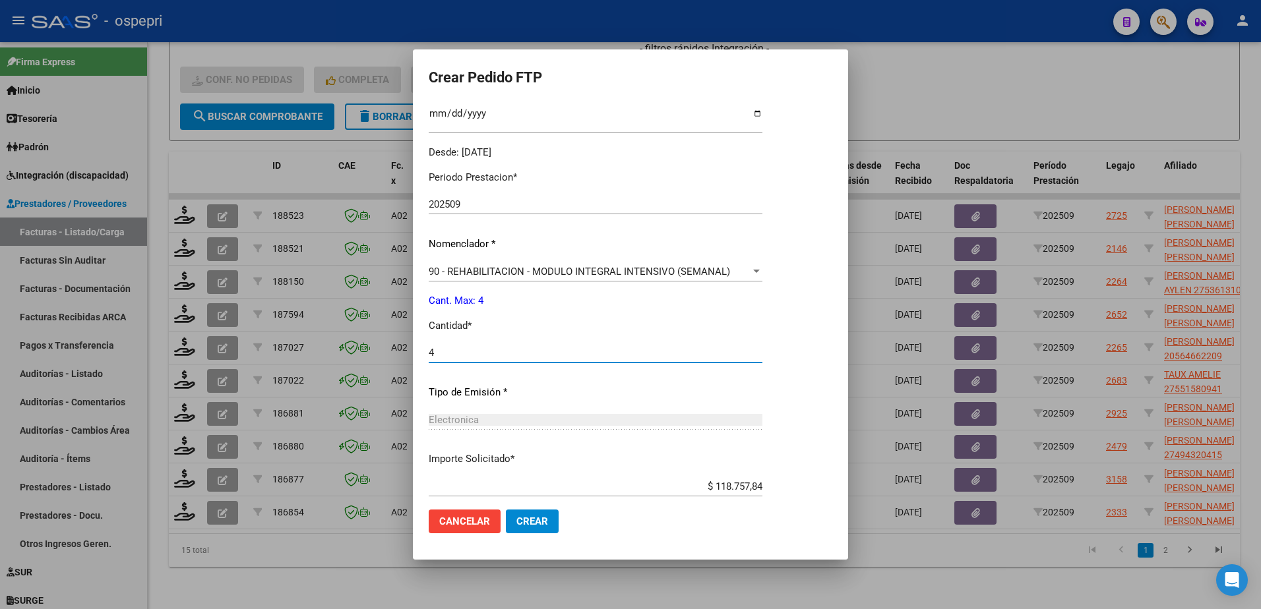
scroll to position [450, 0]
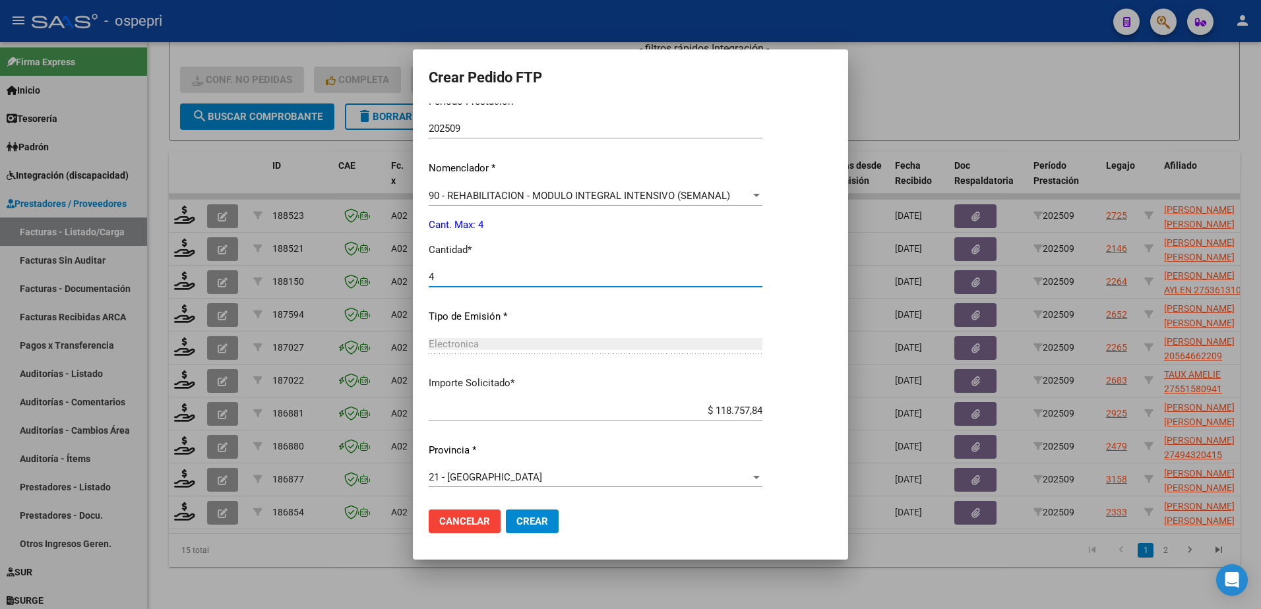
type input "4"
click at [524, 520] on span "Crear" at bounding box center [532, 522] width 32 height 12
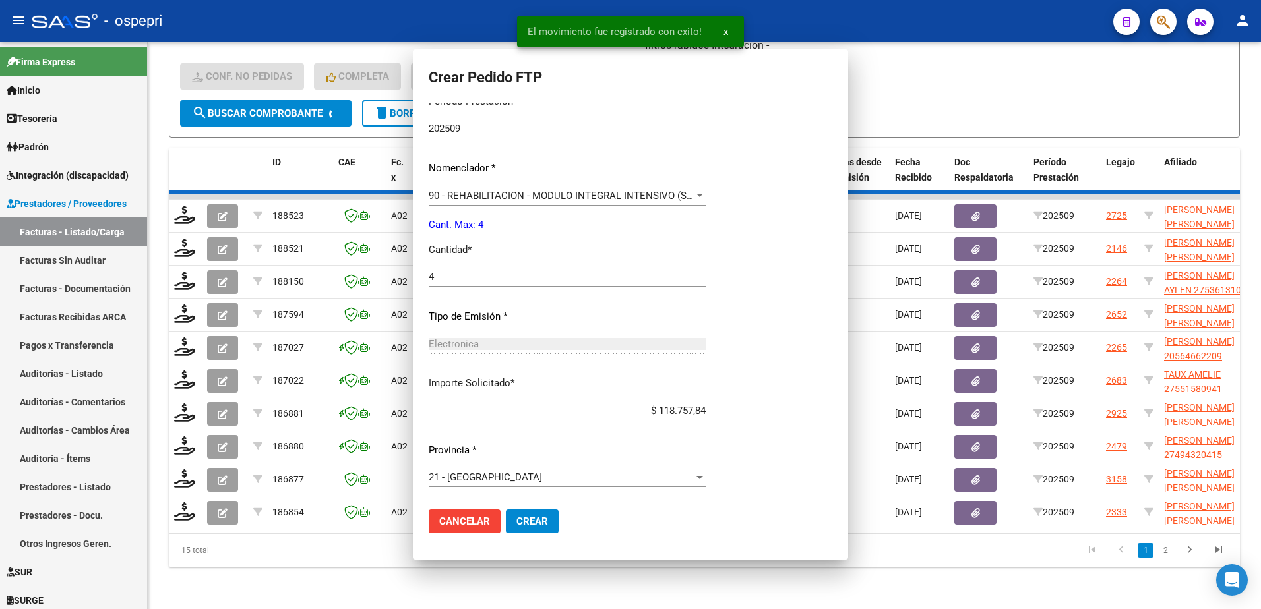
scroll to position [0, 0]
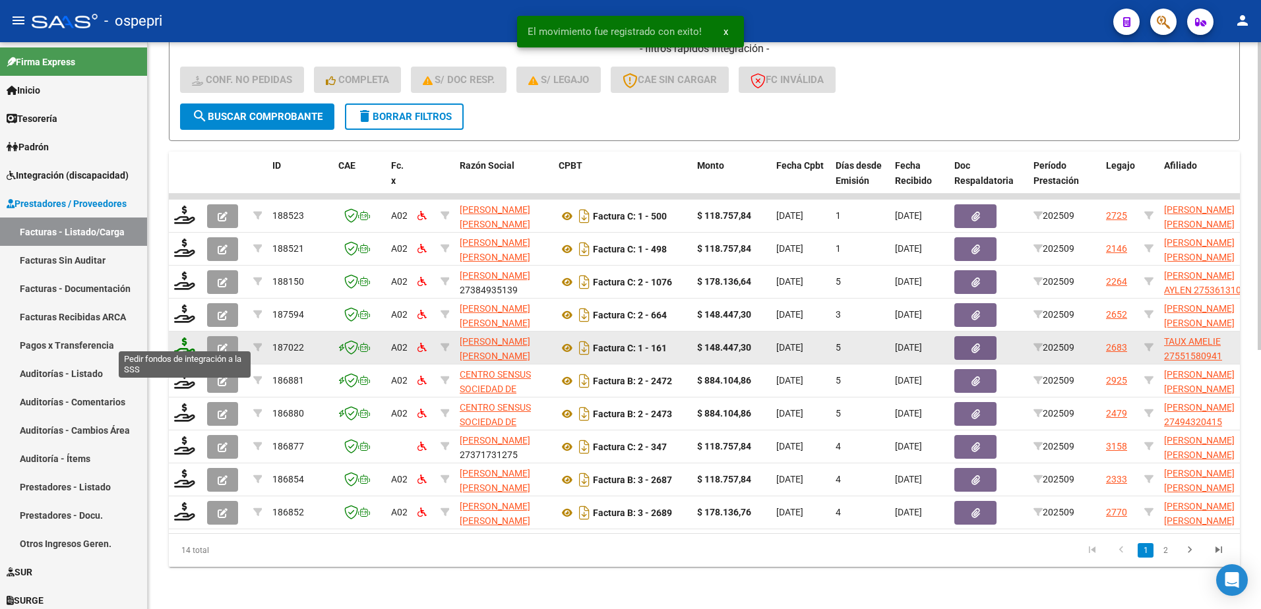
click at [183, 345] on icon at bounding box center [184, 347] width 21 height 18
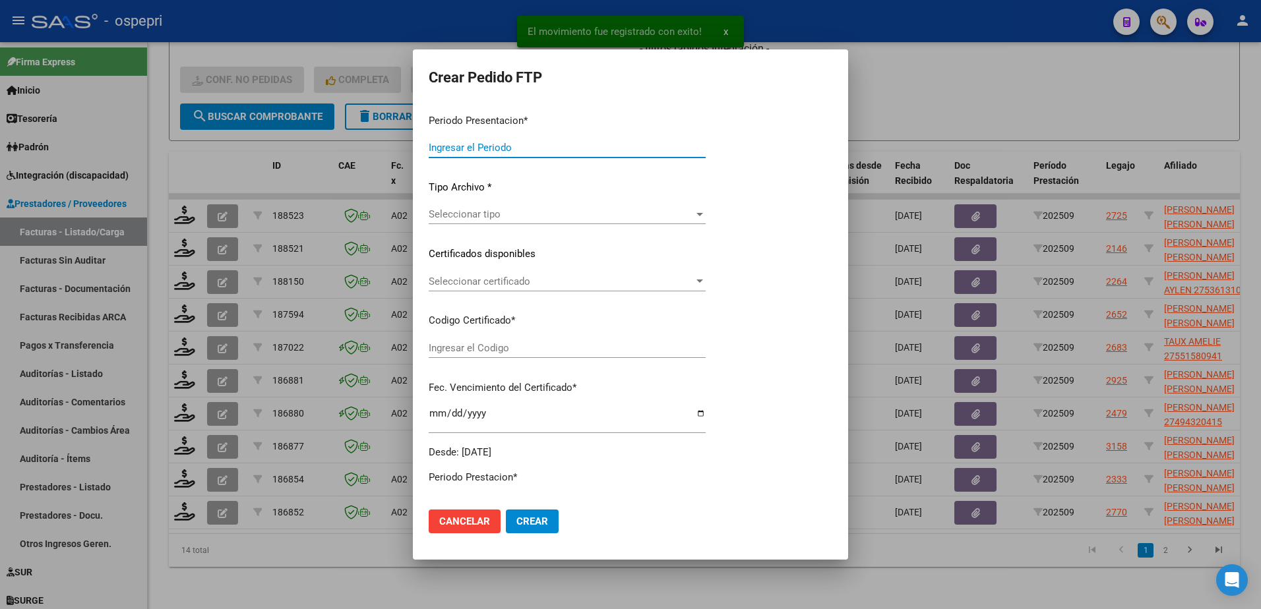
type input "202509"
type input "$ 148.447,30"
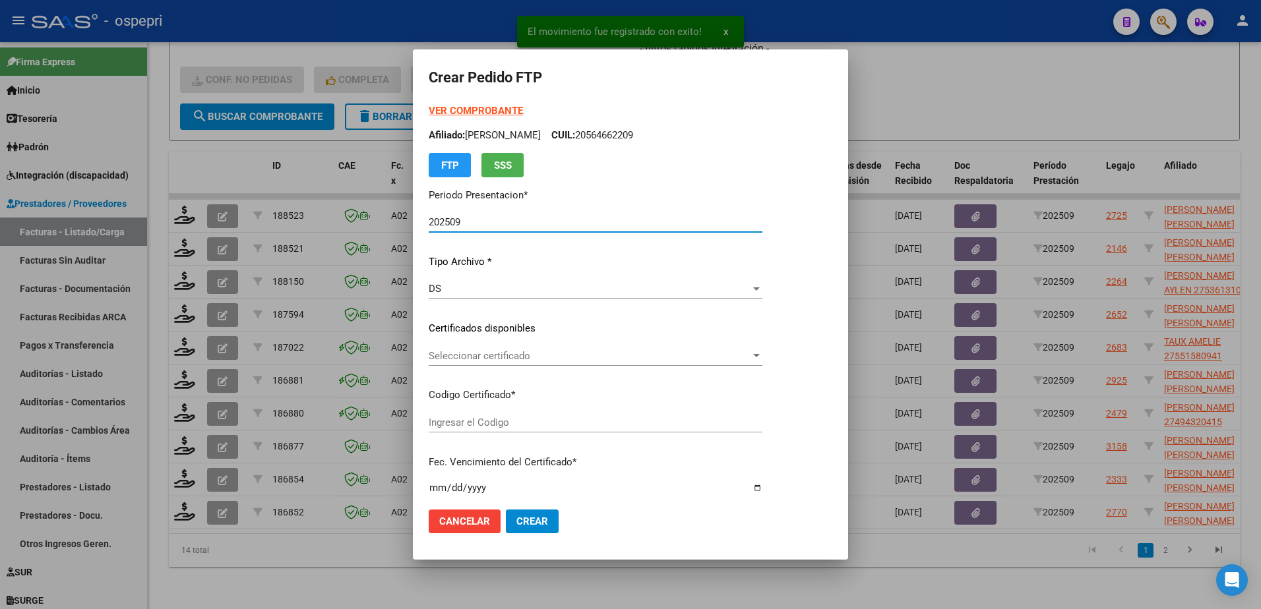
type input "2755158094-1"
type input "2027-08-18"
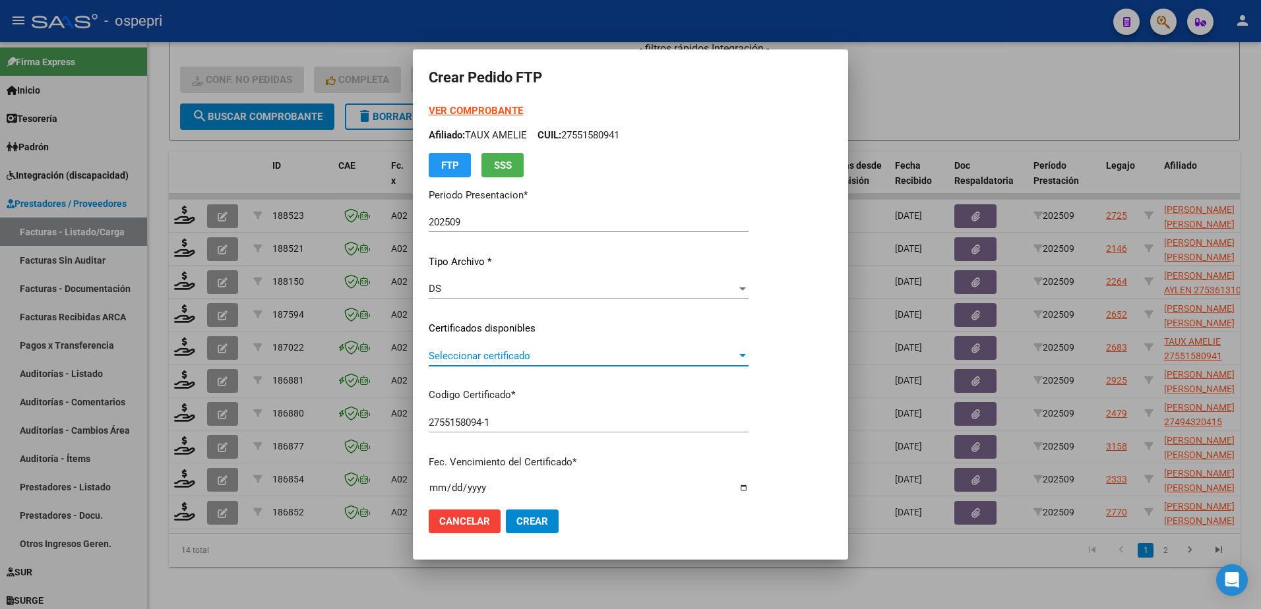
click at [475, 359] on span "Seleccionar certificado" at bounding box center [583, 356] width 308 height 12
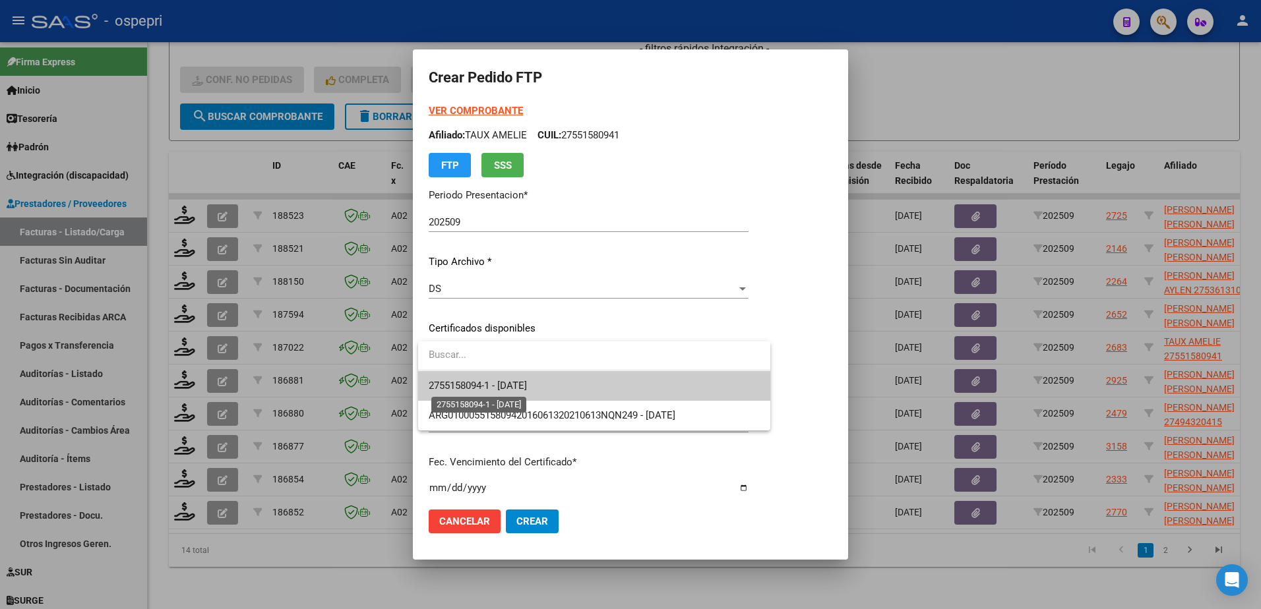
click at [483, 385] on span "2755158094-1 - 2027-08-18" at bounding box center [478, 386] width 98 height 12
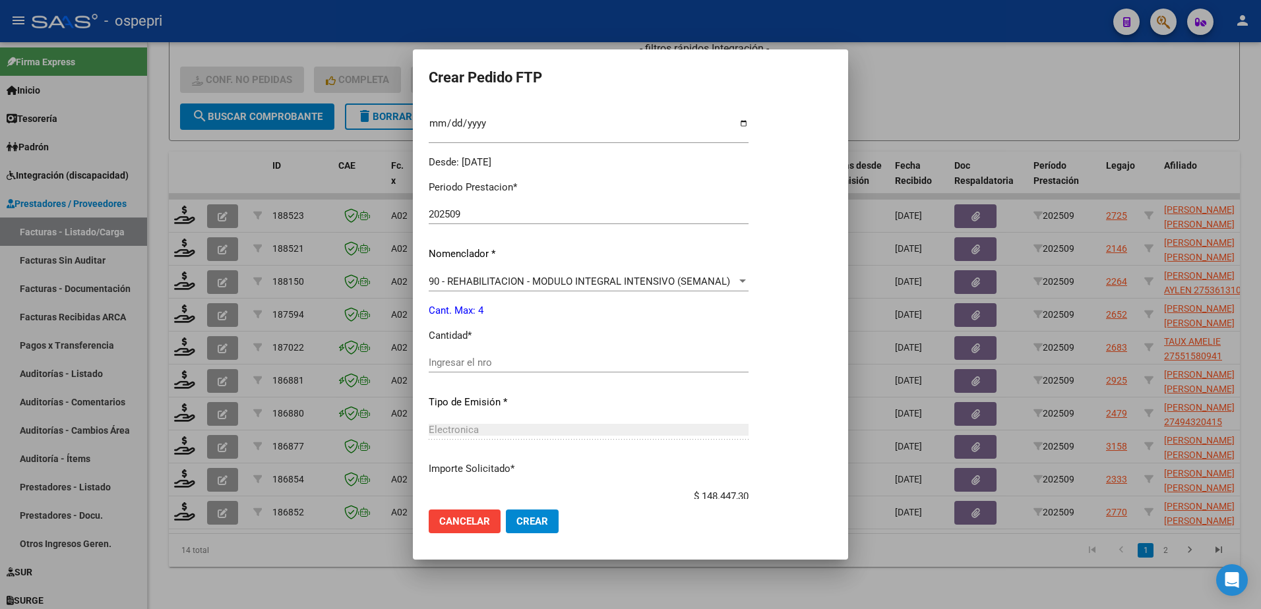
scroll to position [396, 0]
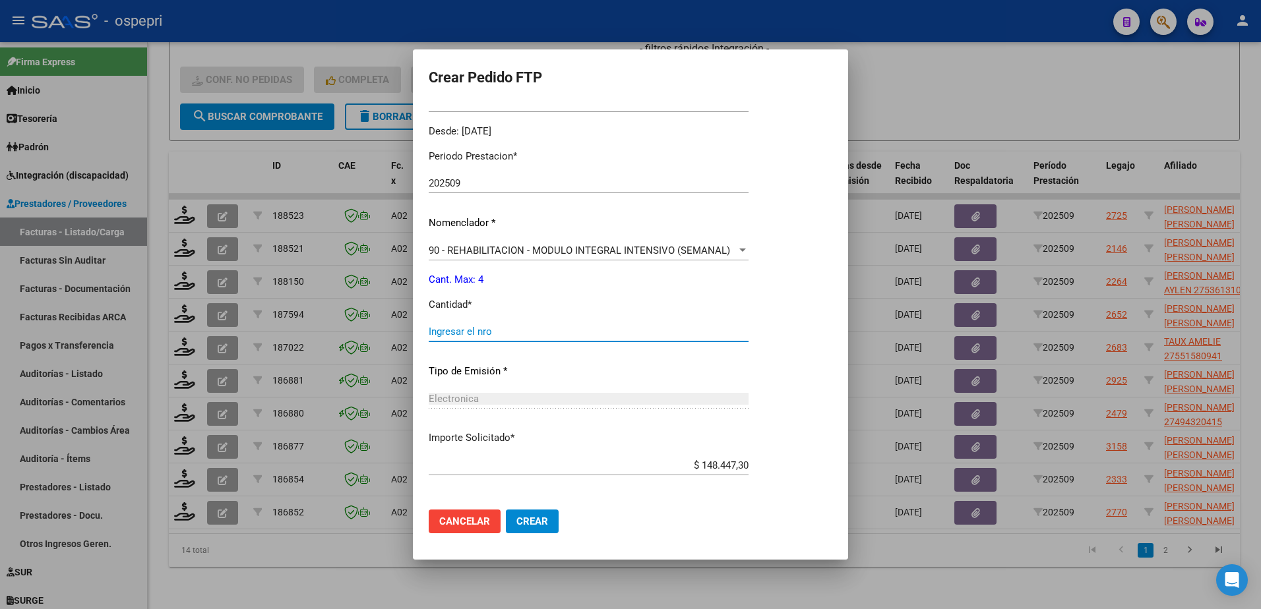
click at [446, 332] on input "Ingresar el nro" at bounding box center [589, 332] width 320 height 12
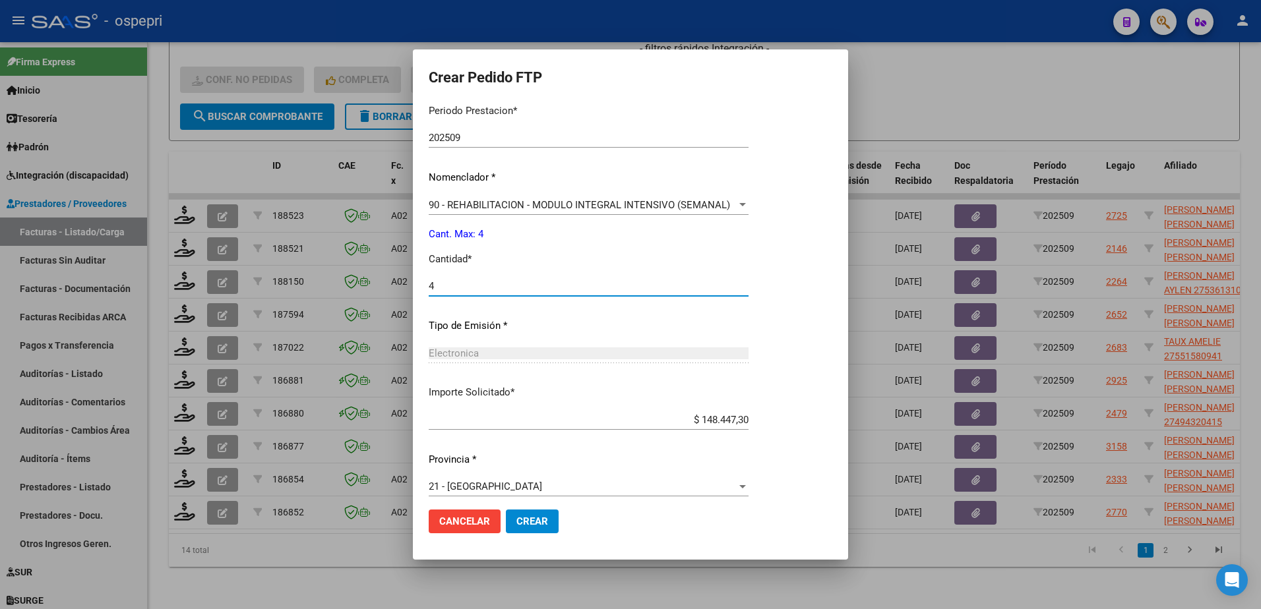
scroll to position [450, 0]
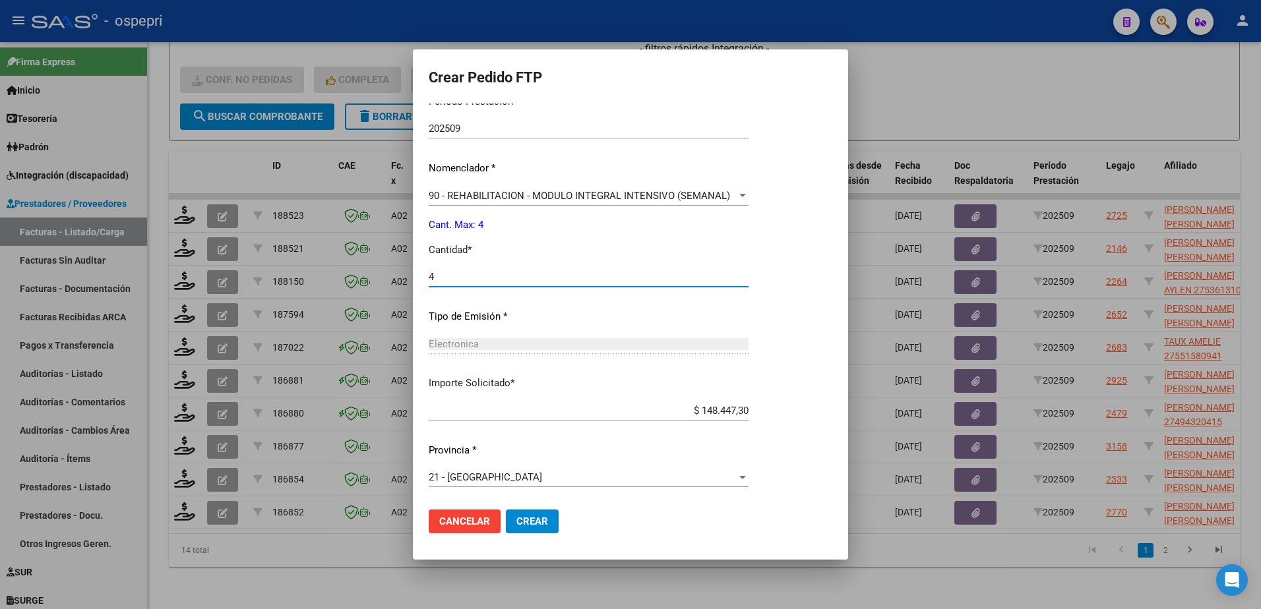
type input "4"
click at [517, 522] on span "Crear" at bounding box center [532, 522] width 32 height 12
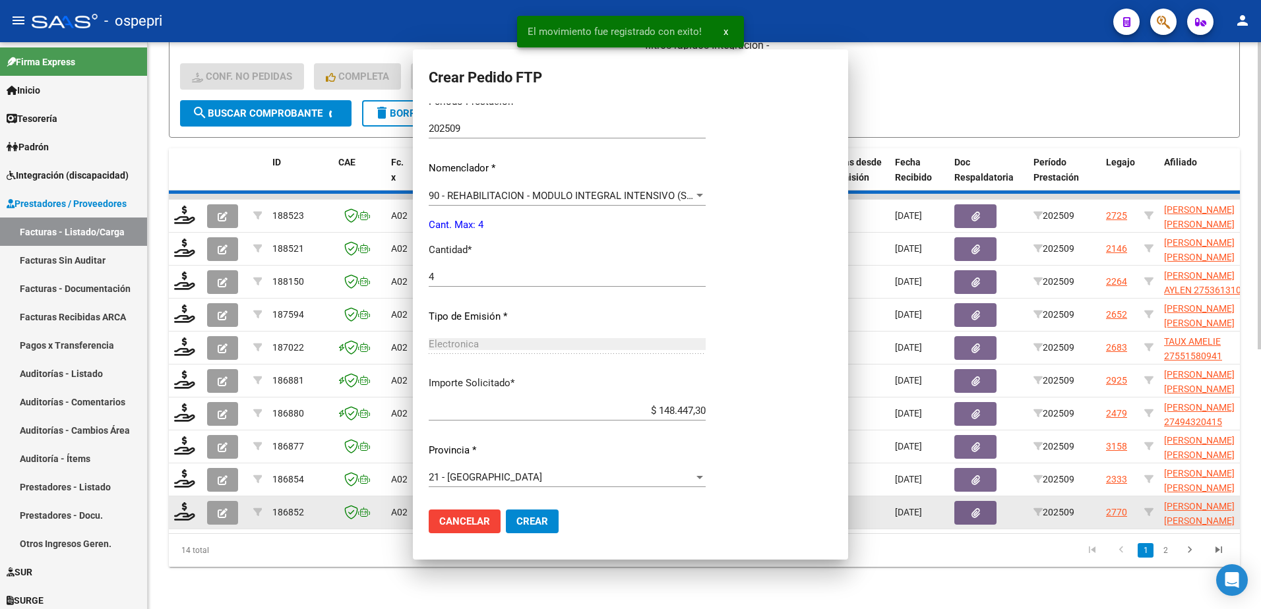
scroll to position [0, 0]
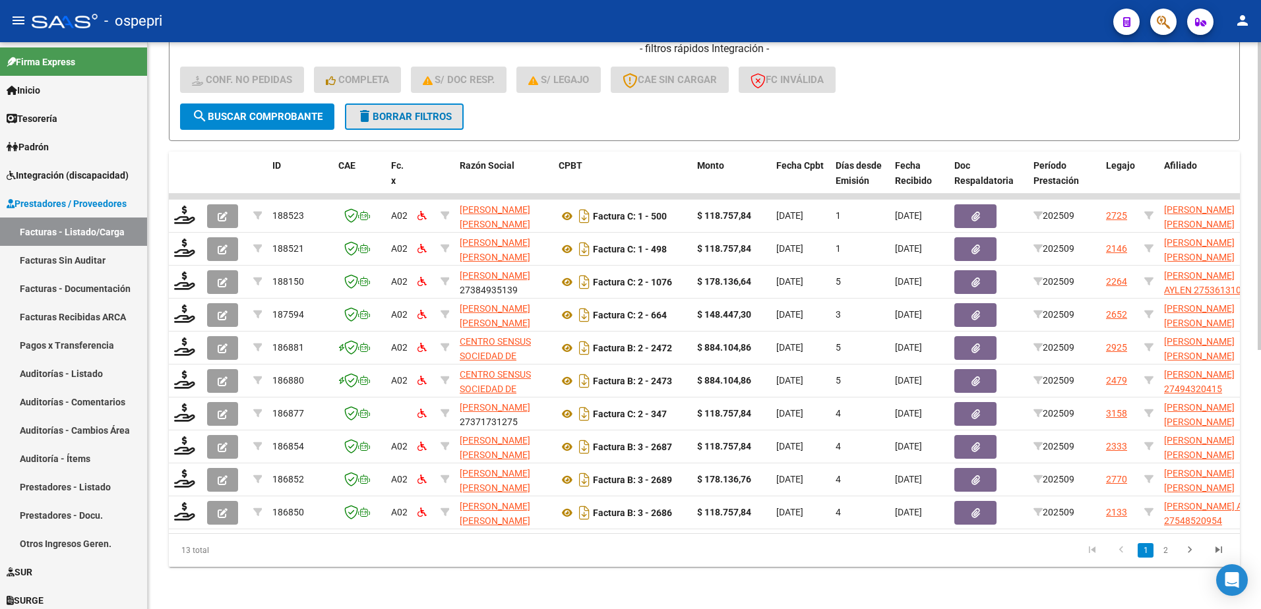
click at [425, 111] on span "delete Borrar Filtros" at bounding box center [404, 117] width 95 height 12
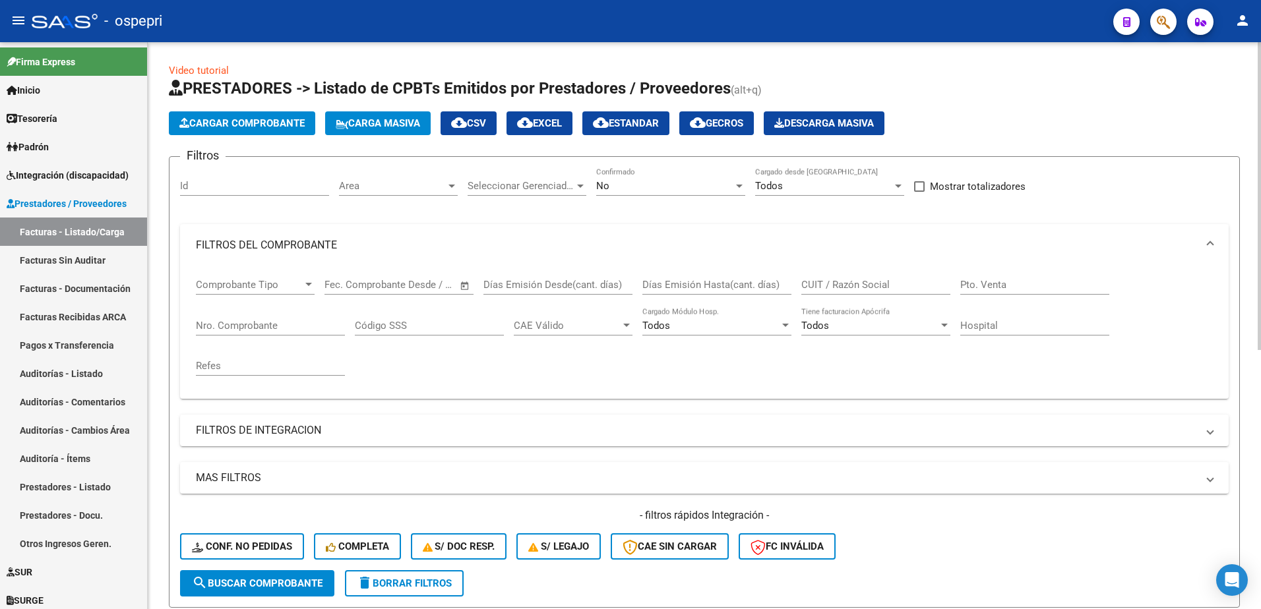
click at [399, 588] on span "delete Borrar Filtros" at bounding box center [404, 584] width 95 height 12
click at [824, 15] on div "- ospepri" at bounding box center [567, 21] width 1071 height 29
click at [886, 286] on input "CUIT / Razón Social" at bounding box center [875, 285] width 149 height 12
paste input "23362552214"
type input "23362552214"
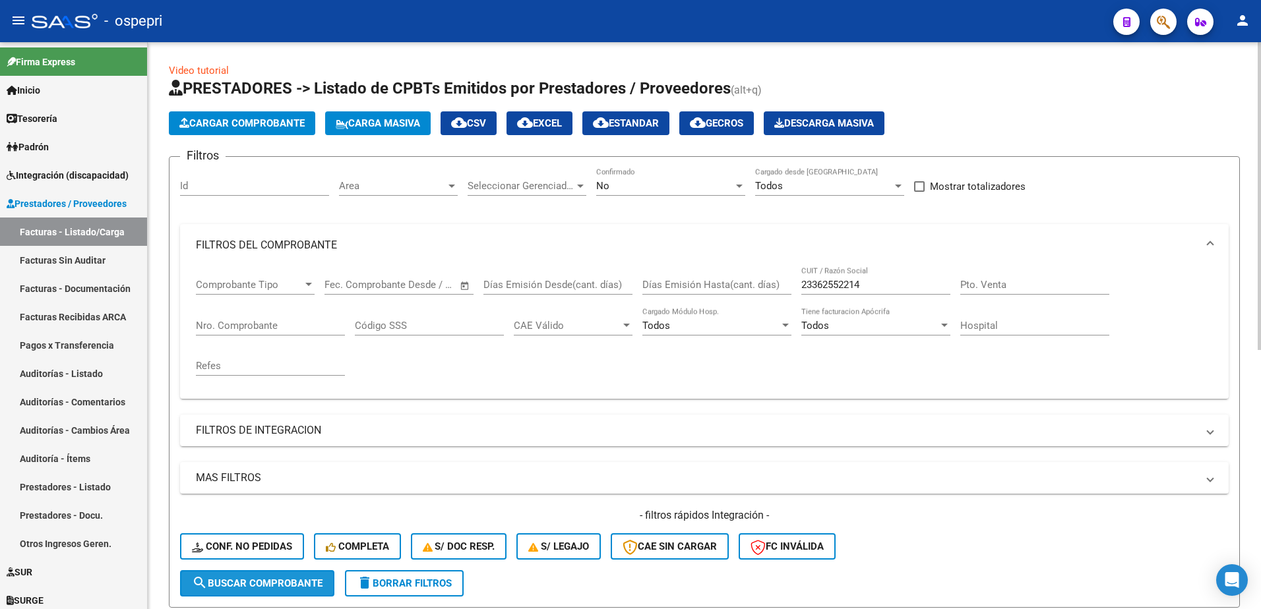
click at [275, 582] on span "search Buscar Comprobante" at bounding box center [257, 584] width 131 height 12
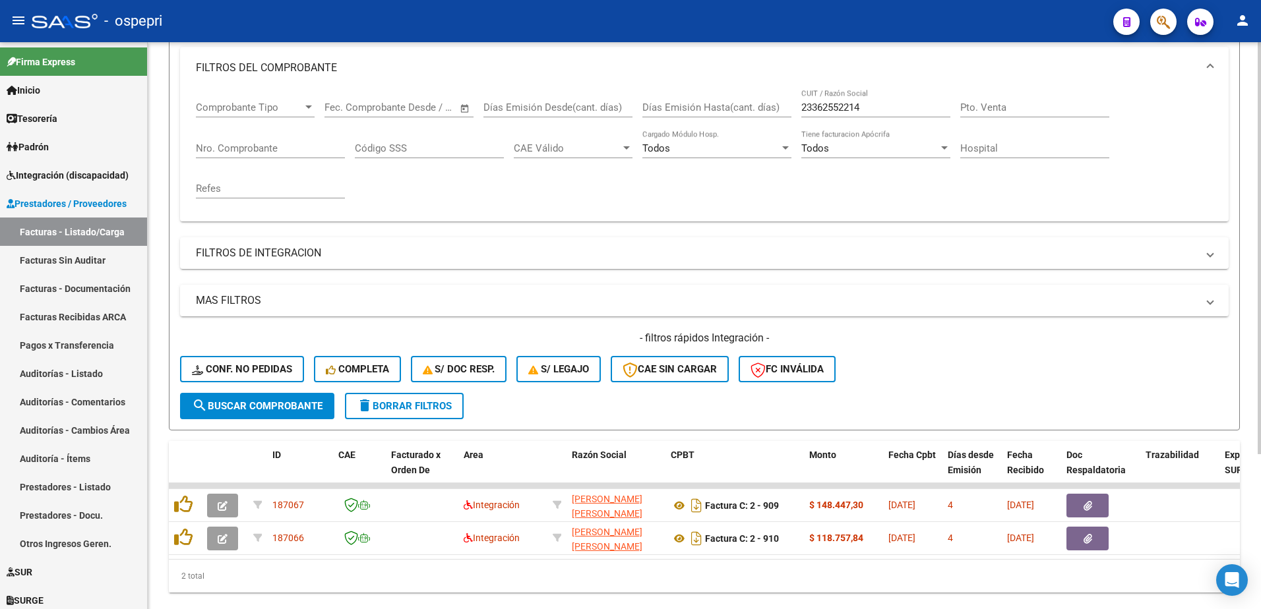
scroll to position [198, 0]
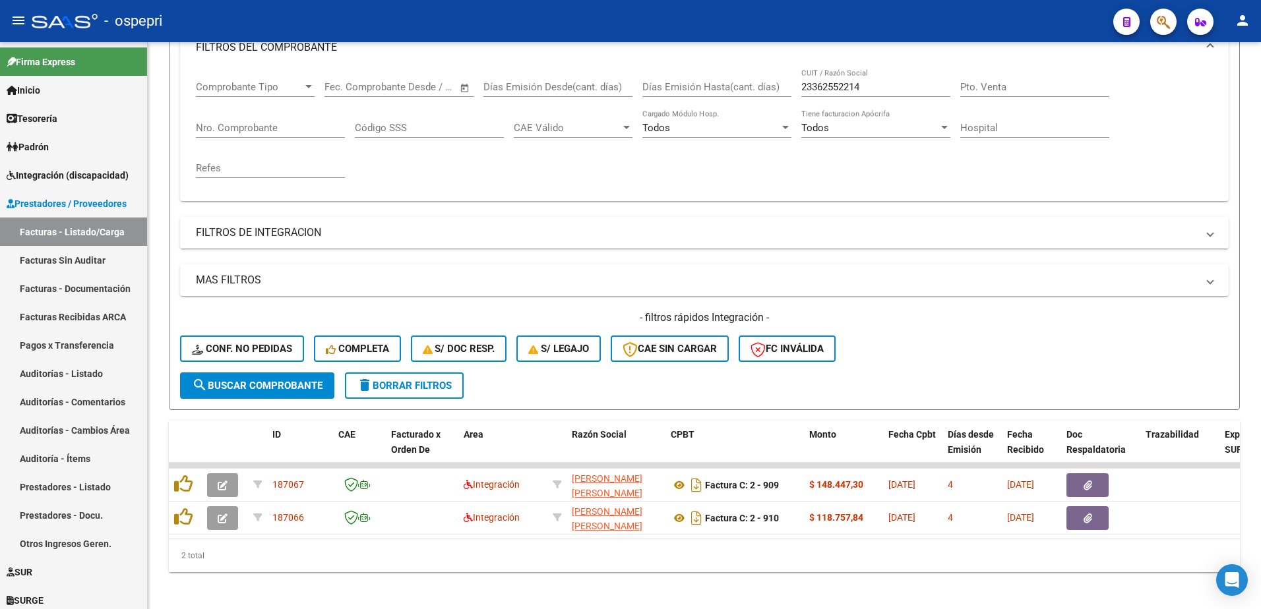
click at [966, 22] on div "- ospepri" at bounding box center [567, 21] width 1071 height 29
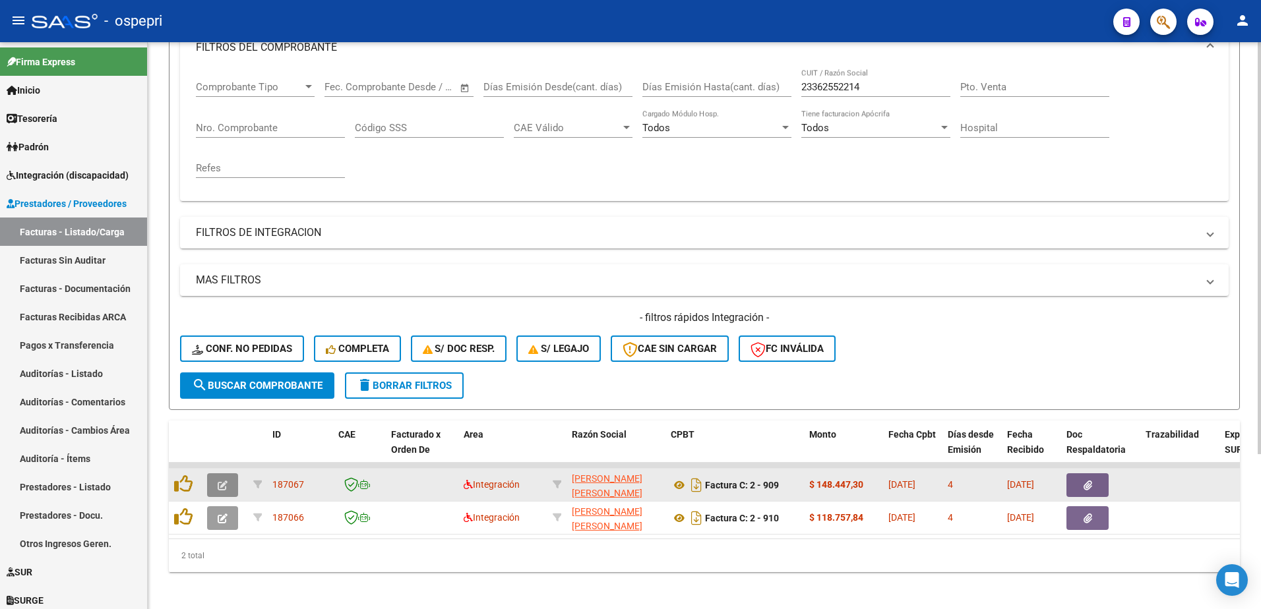
click at [220, 486] on icon "button" at bounding box center [223, 486] width 10 height 10
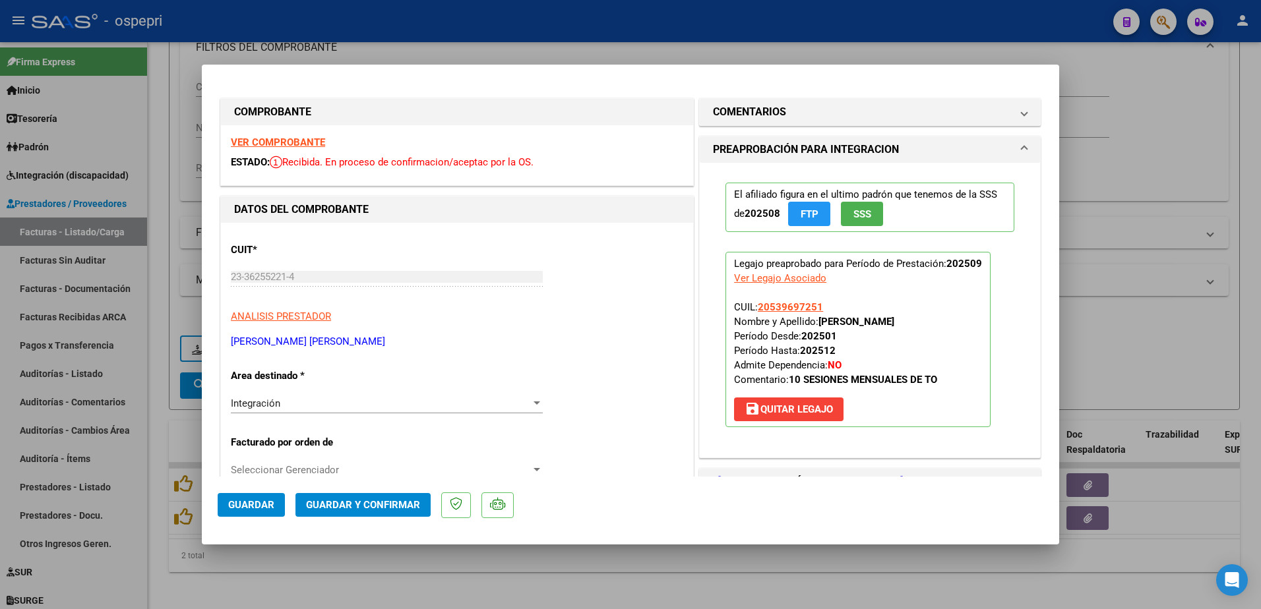
click at [297, 144] on strong "VER COMPROBANTE" at bounding box center [278, 142] width 94 height 12
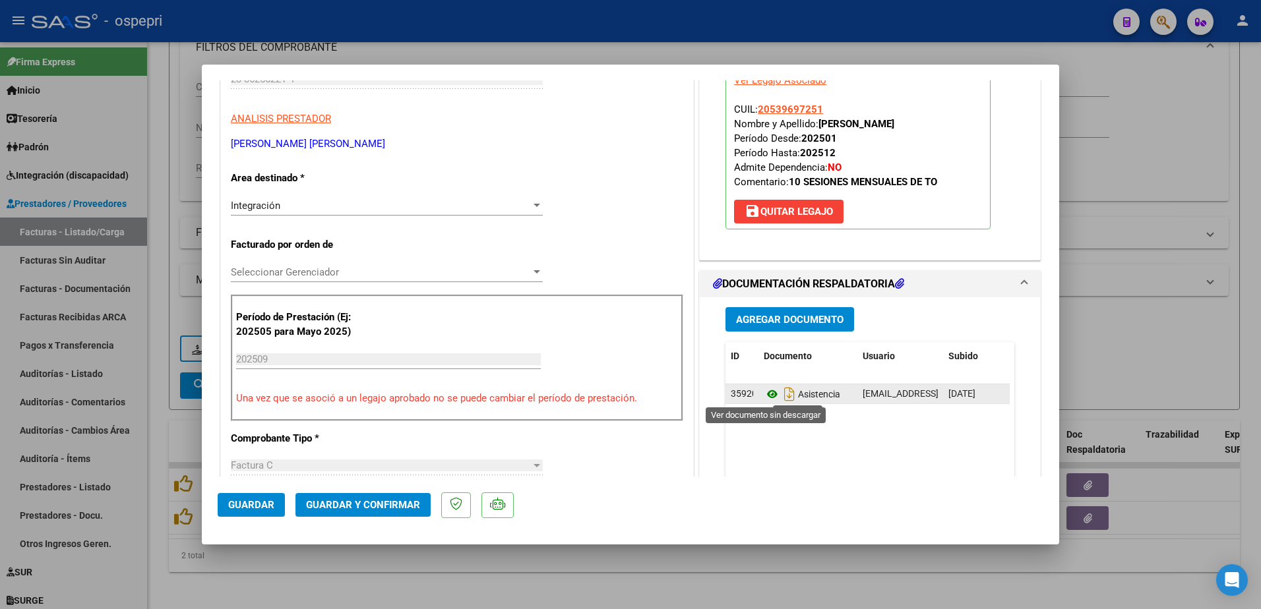
click at [765, 394] on icon at bounding box center [772, 394] width 17 height 16
click at [367, 501] on span "Guardar y Confirmar" at bounding box center [363, 505] width 114 height 12
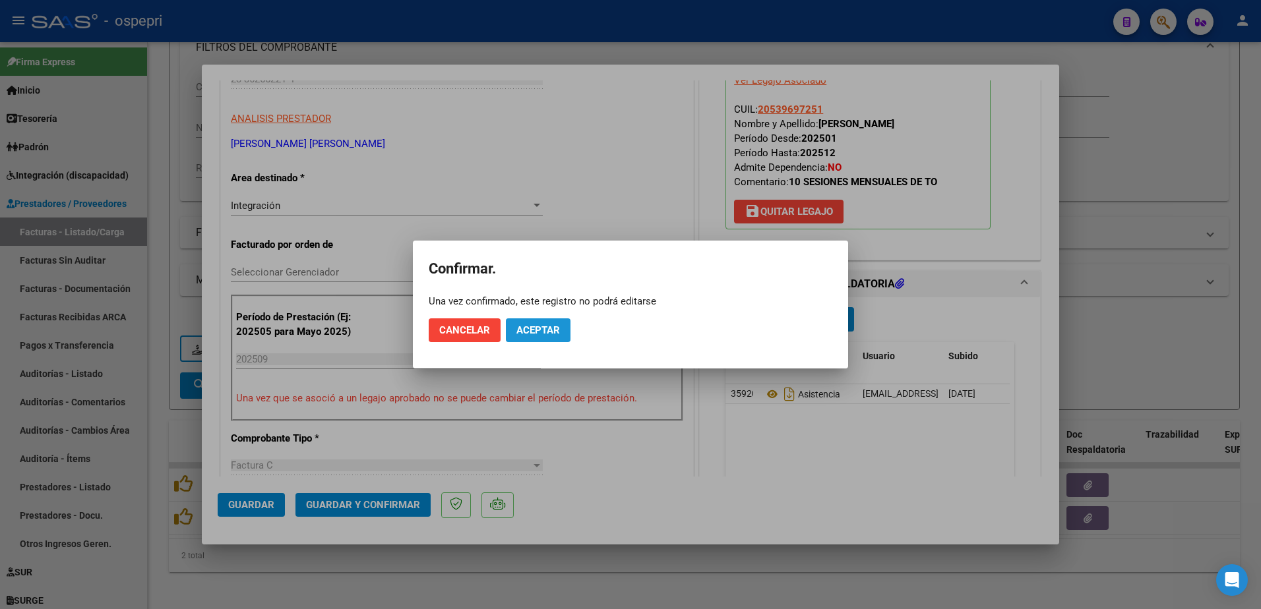
click at [519, 328] on span "Aceptar" at bounding box center [538, 330] width 44 height 12
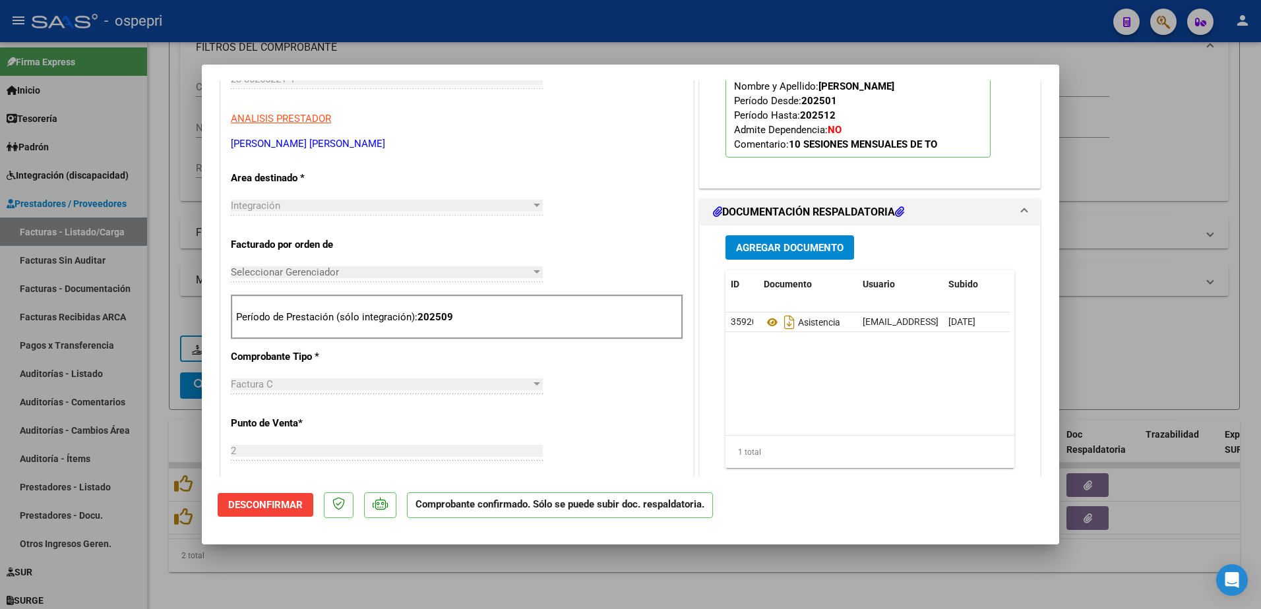
type input "$ 0,00"
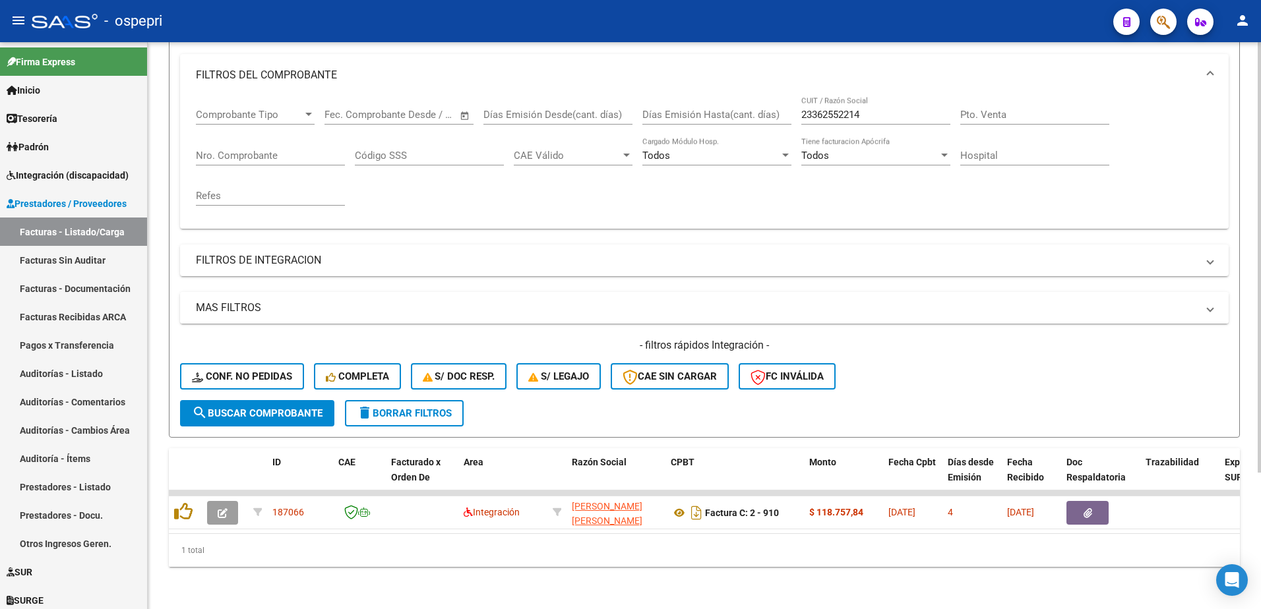
scroll to position [180, 0]
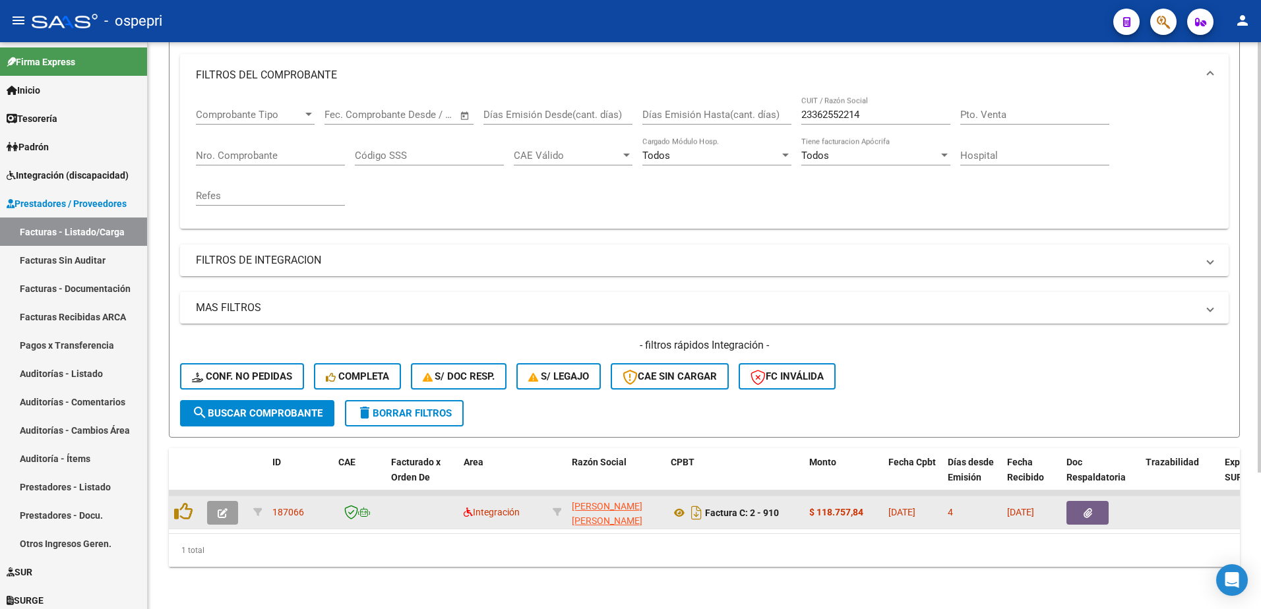
click at [224, 508] on icon "button" at bounding box center [223, 513] width 10 height 10
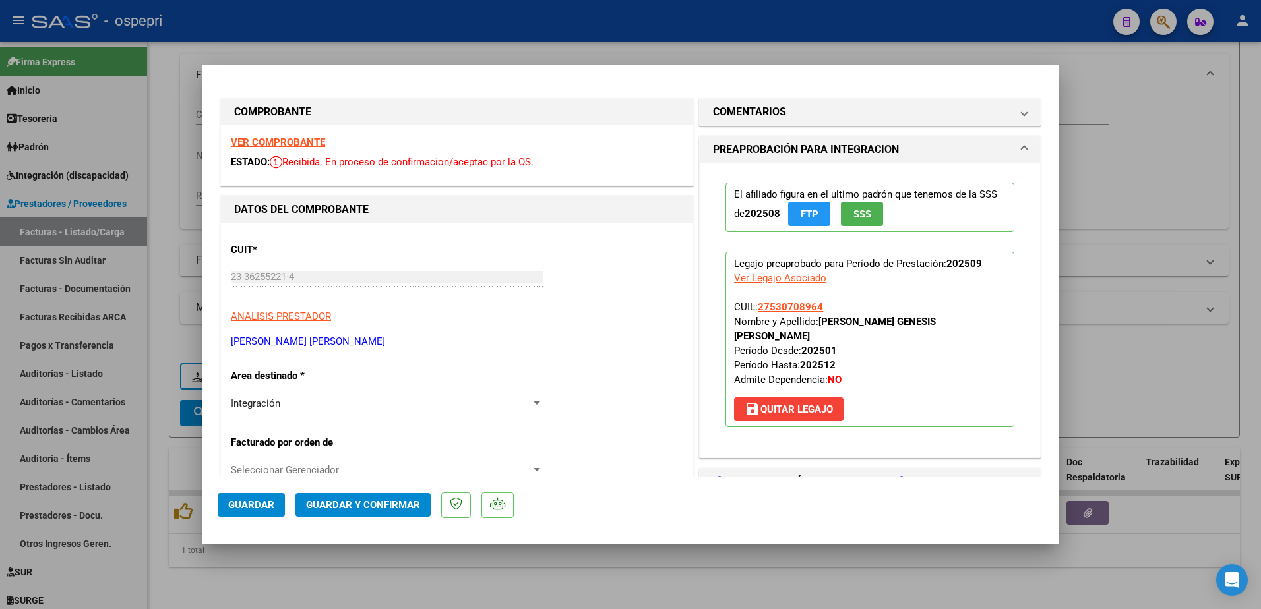
click at [272, 145] on strong "VER COMPROBANTE" at bounding box center [278, 142] width 94 height 12
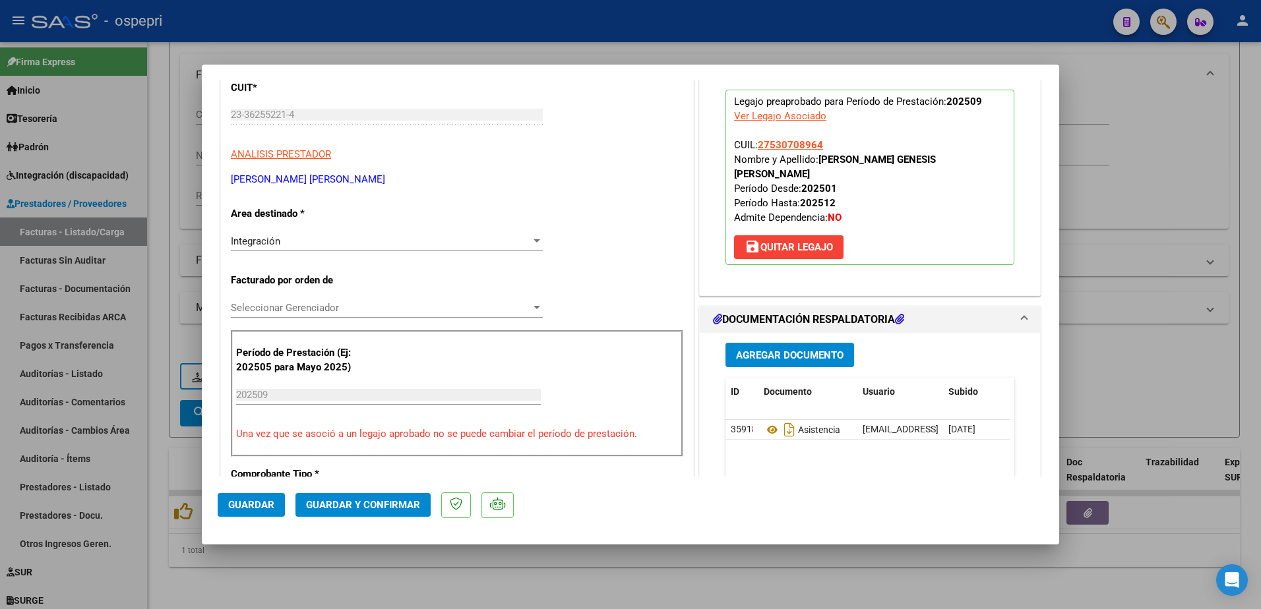
scroll to position [198, 0]
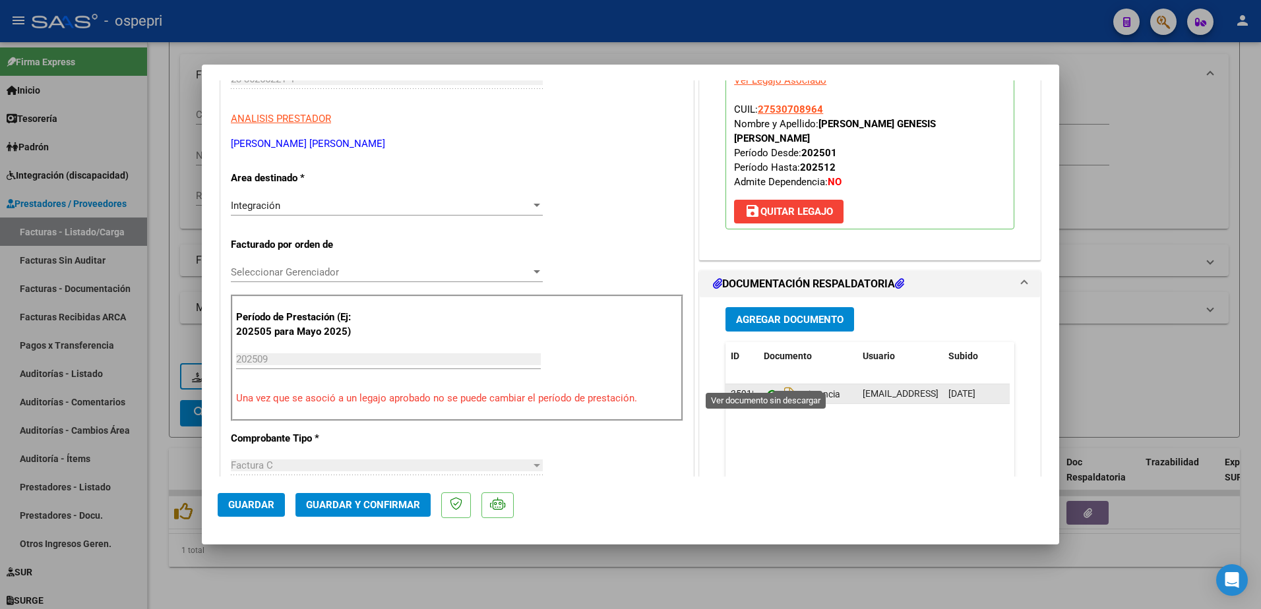
click at [764, 386] on icon at bounding box center [772, 394] width 17 height 16
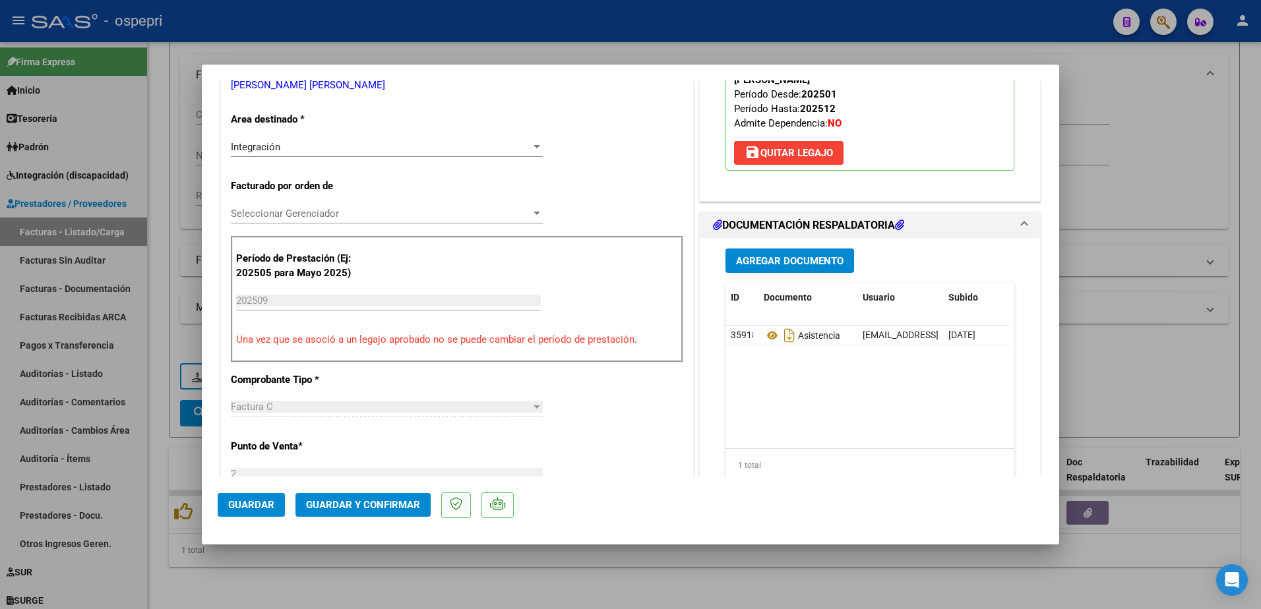
scroll to position [264, 0]
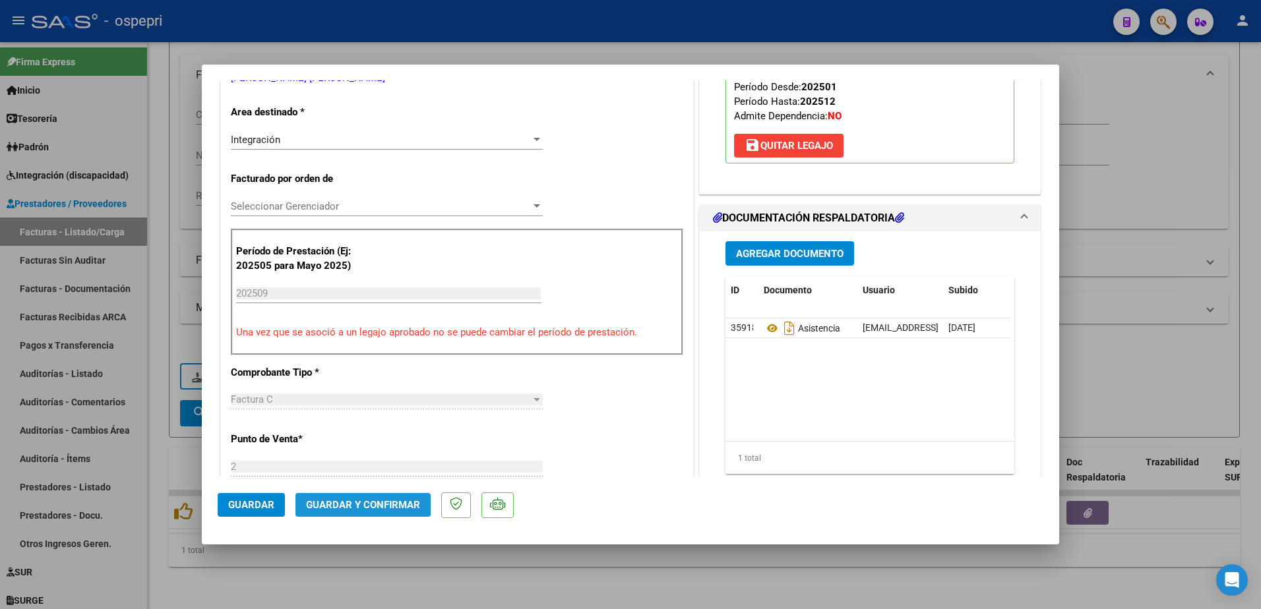
click at [349, 499] on span "Guardar y Confirmar" at bounding box center [363, 505] width 114 height 12
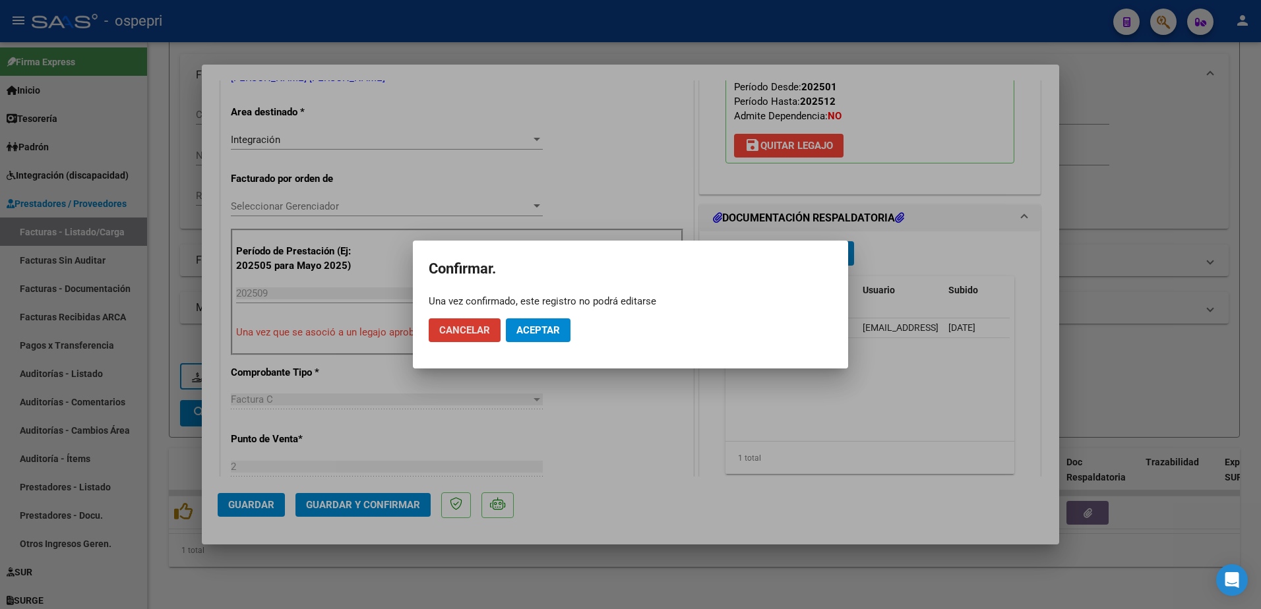
click at [542, 322] on button "Aceptar" at bounding box center [538, 330] width 65 height 24
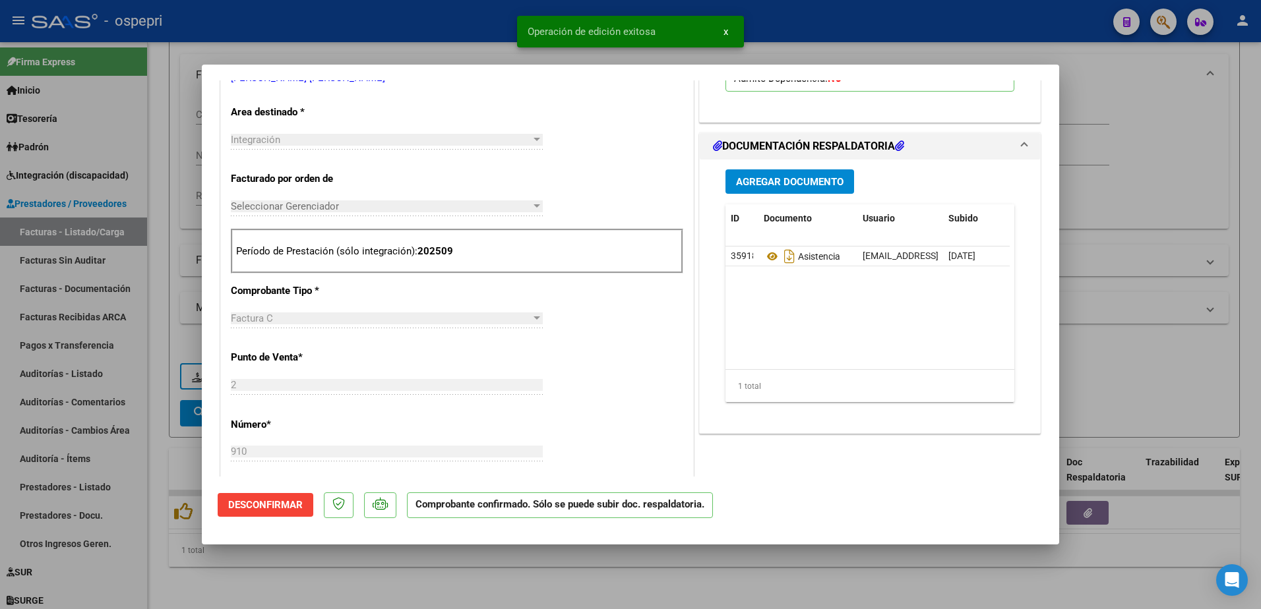
type input "$ 0,00"
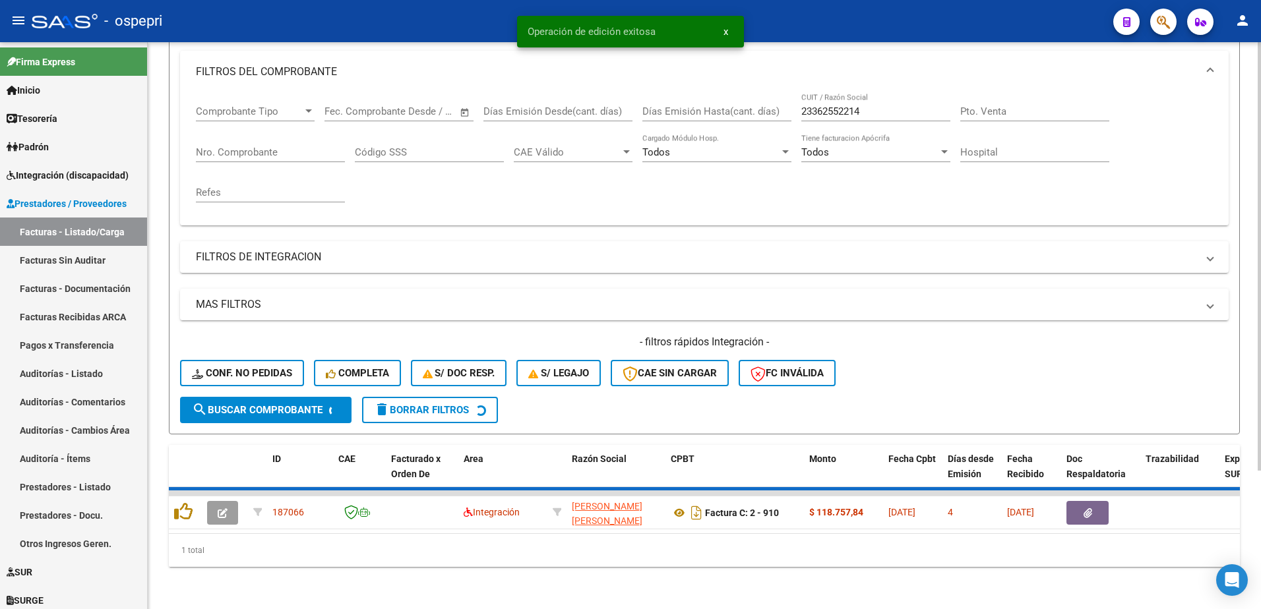
scroll to position [160, 0]
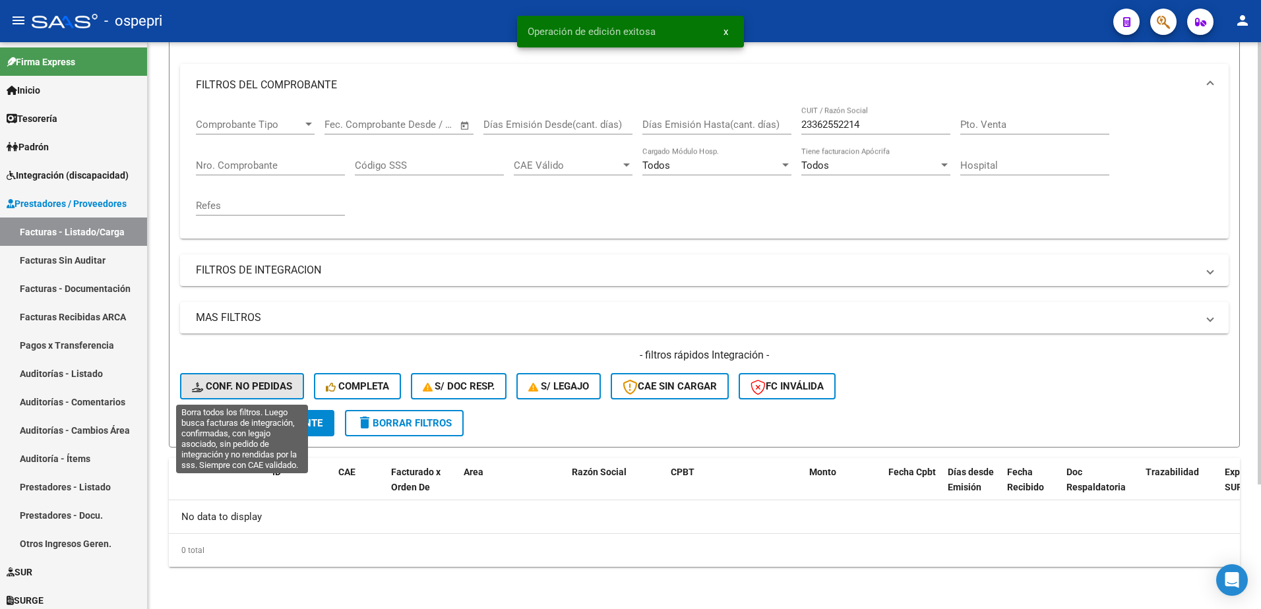
click at [264, 383] on span "Conf. no pedidas" at bounding box center [242, 386] width 100 height 12
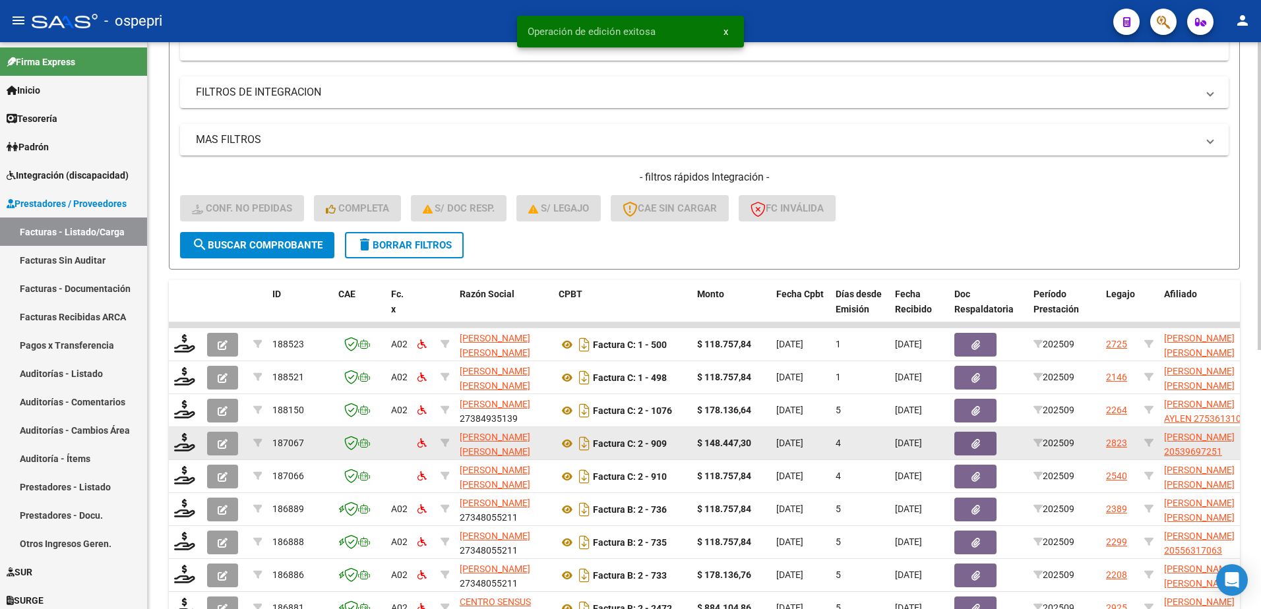
scroll to position [358, 0]
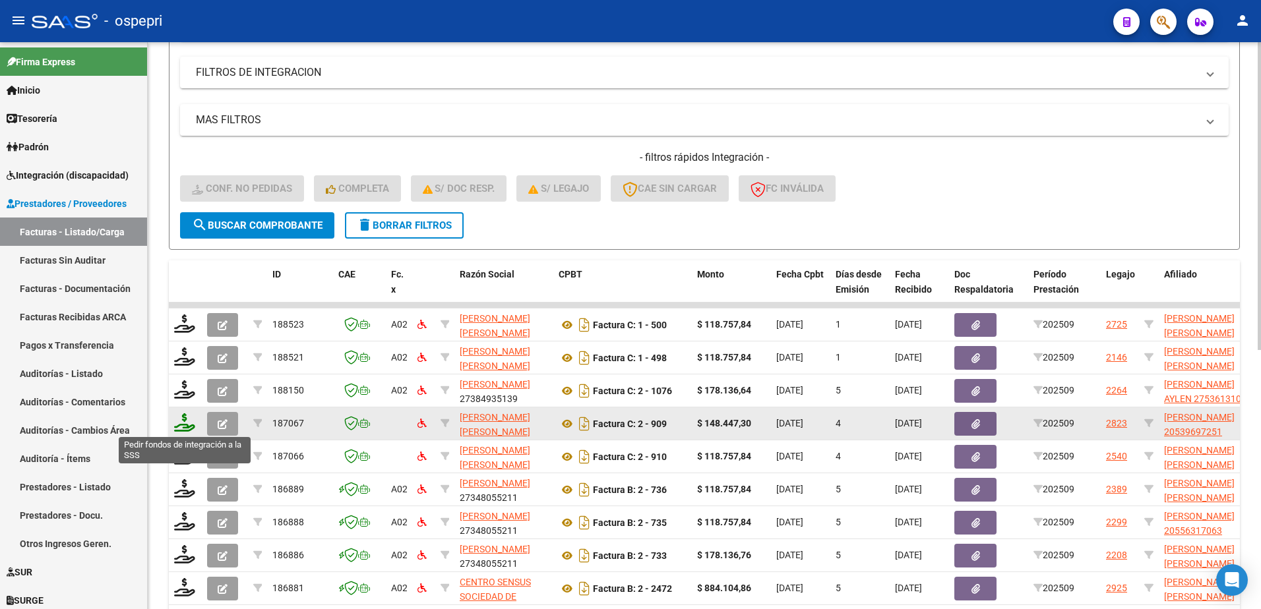
click at [181, 422] on icon at bounding box center [184, 422] width 21 height 18
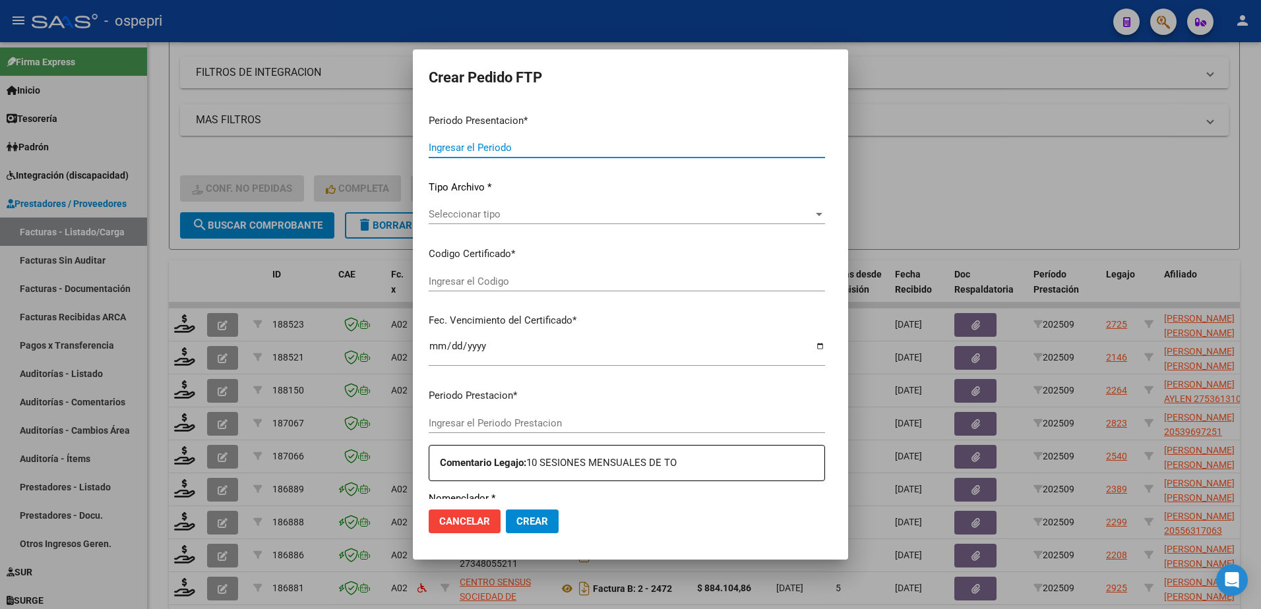
type input "202509"
type input "$ 148.447,30"
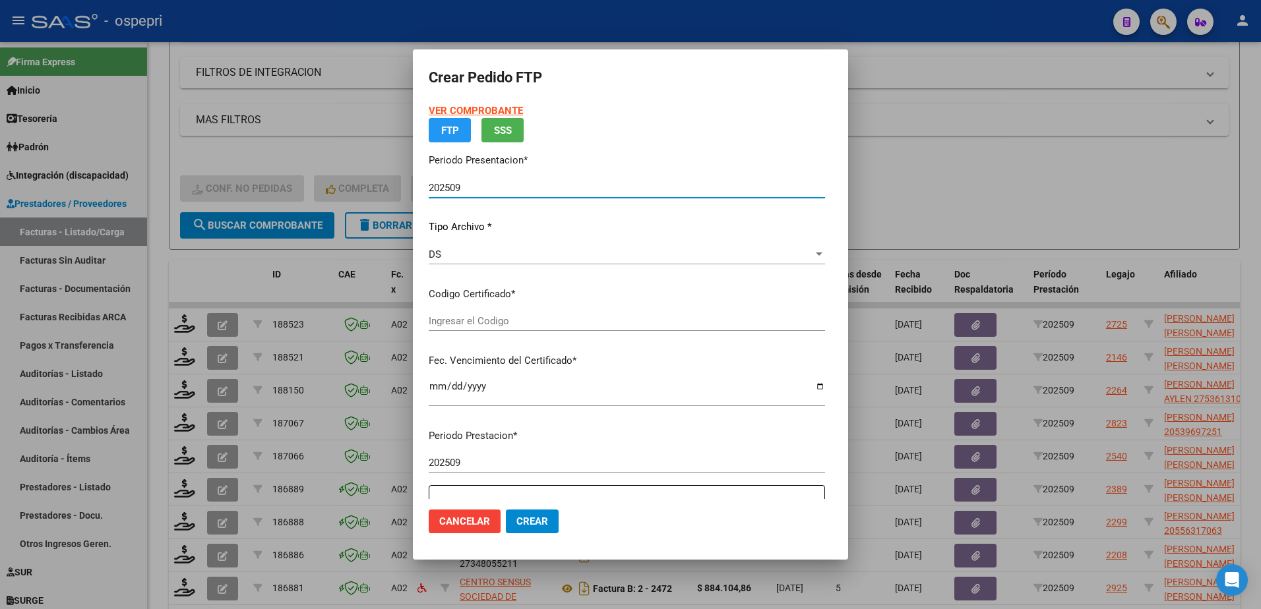
type input "2053969725-1"
type input "2026-01-10"
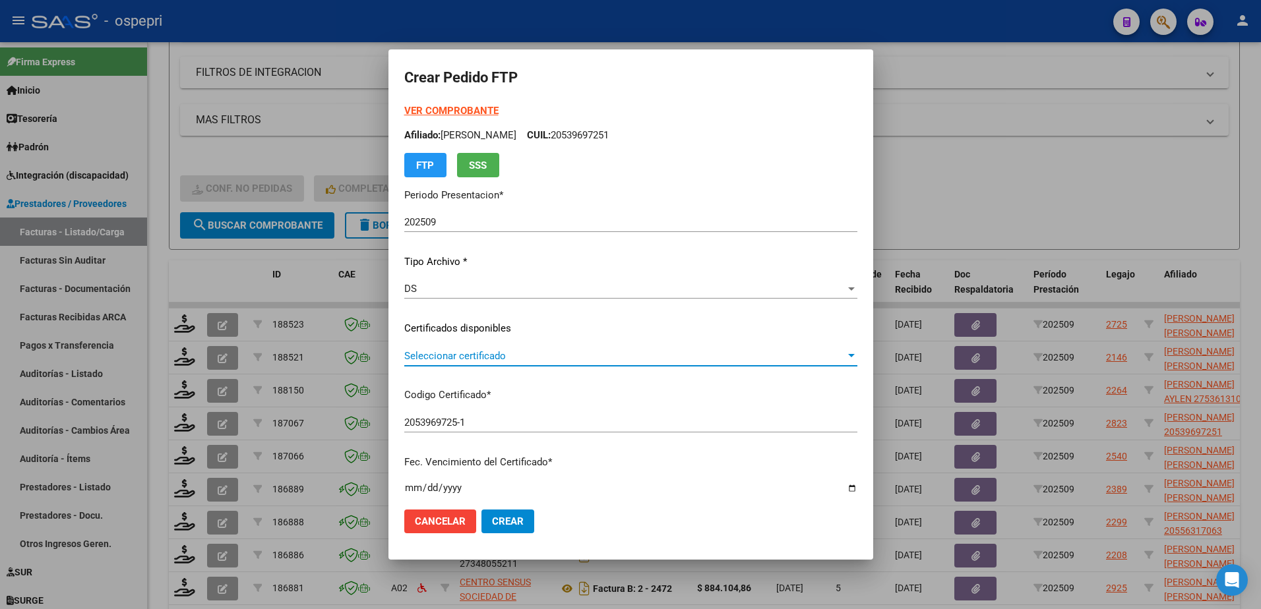
click at [475, 355] on span "Seleccionar certificado" at bounding box center [624, 356] width 441 height 12
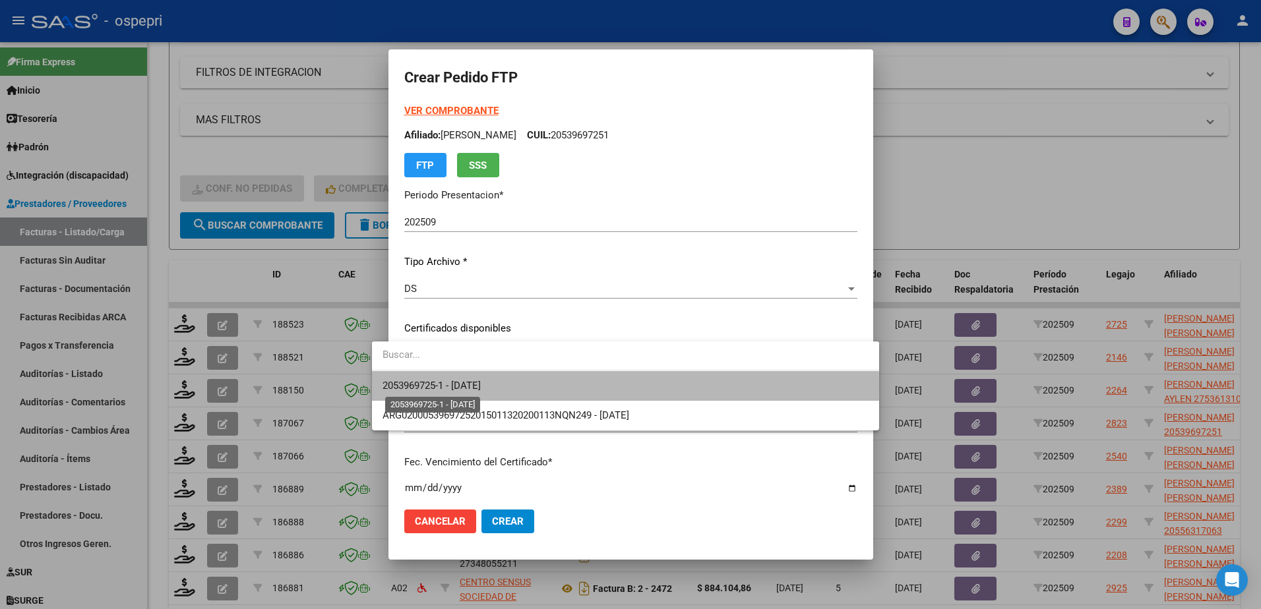
click at [470, 386] on span "2053969725-1 - 2026-01-10" at bounding box center [431, 386] width 98 height 12
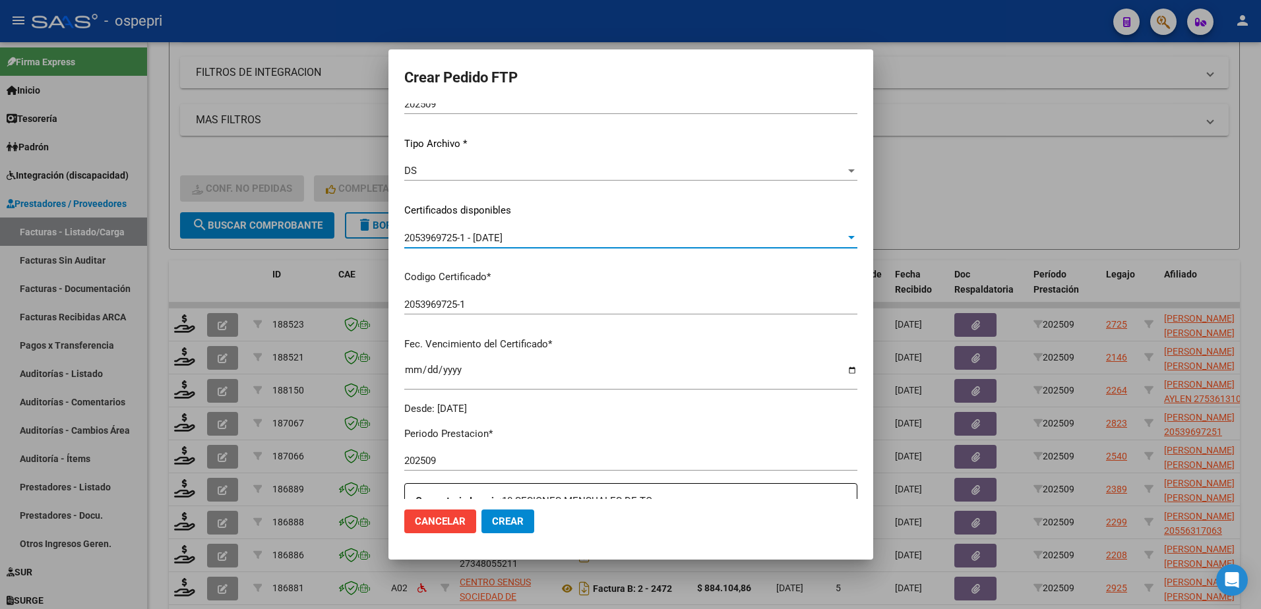
scroll to position [330, 0]
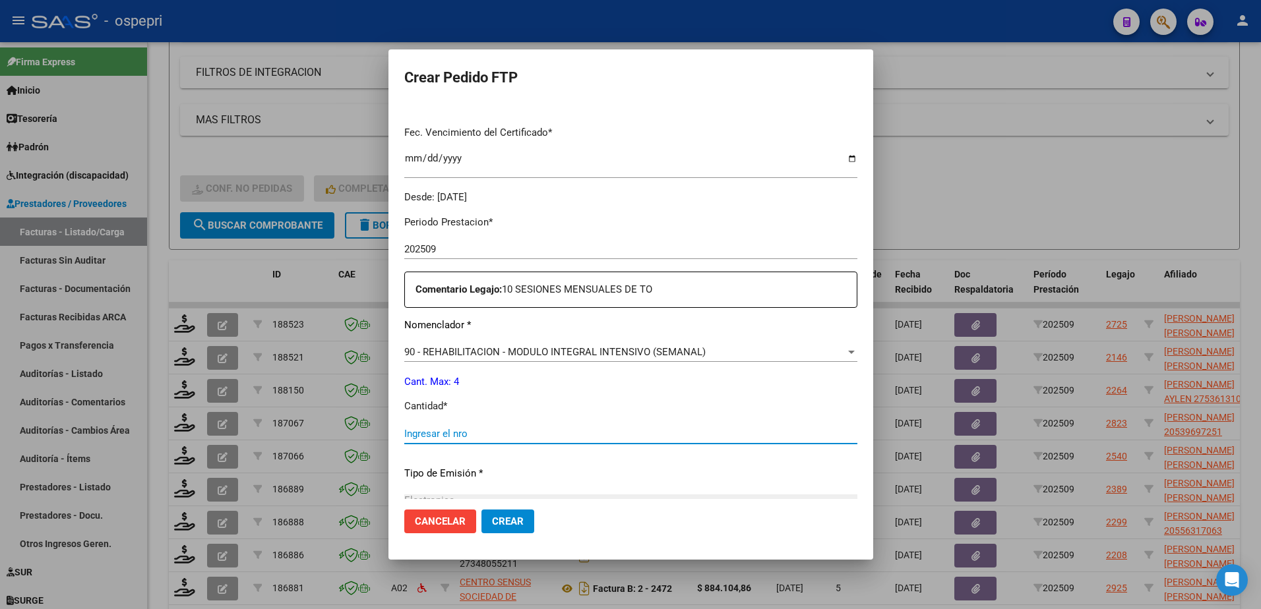
click at [440, 433] on input "Ingresar el nro" at bounding box center [630, 434] width 453 height 12
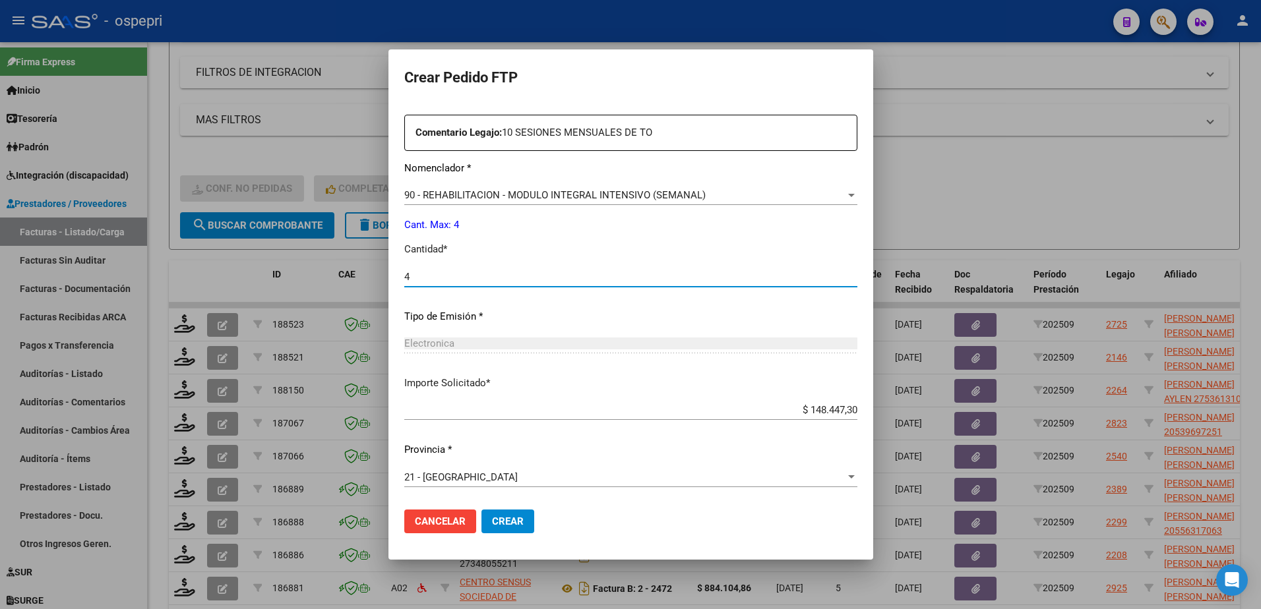
type input "4"
click at [492, 519] on span "Crear" at bounding box center [508, 522] width 32 height 12
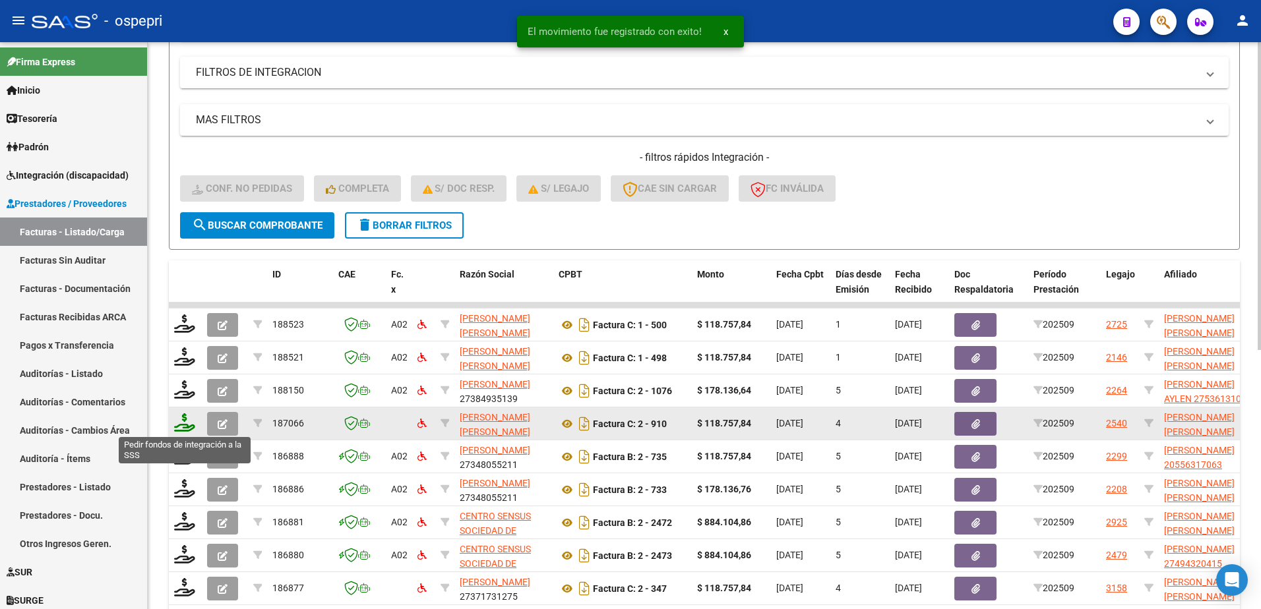
click at [180, 430] on icon at bounding box center [184, 422] width 21 height 18
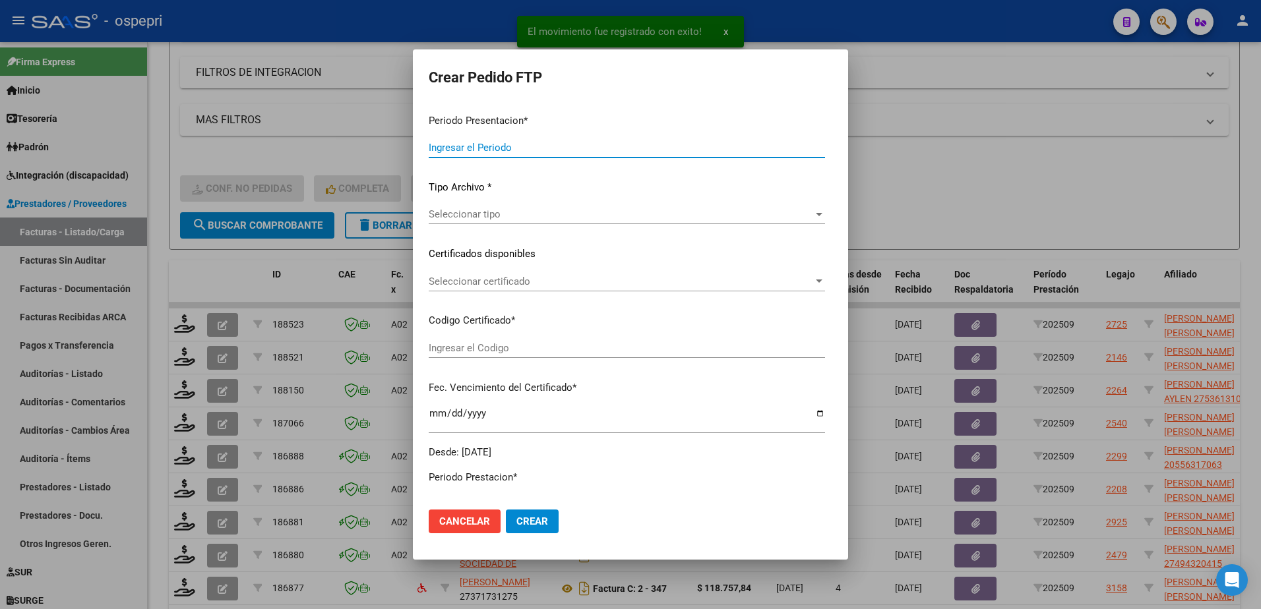
type input "202509"
type input "$ 118.757,84"
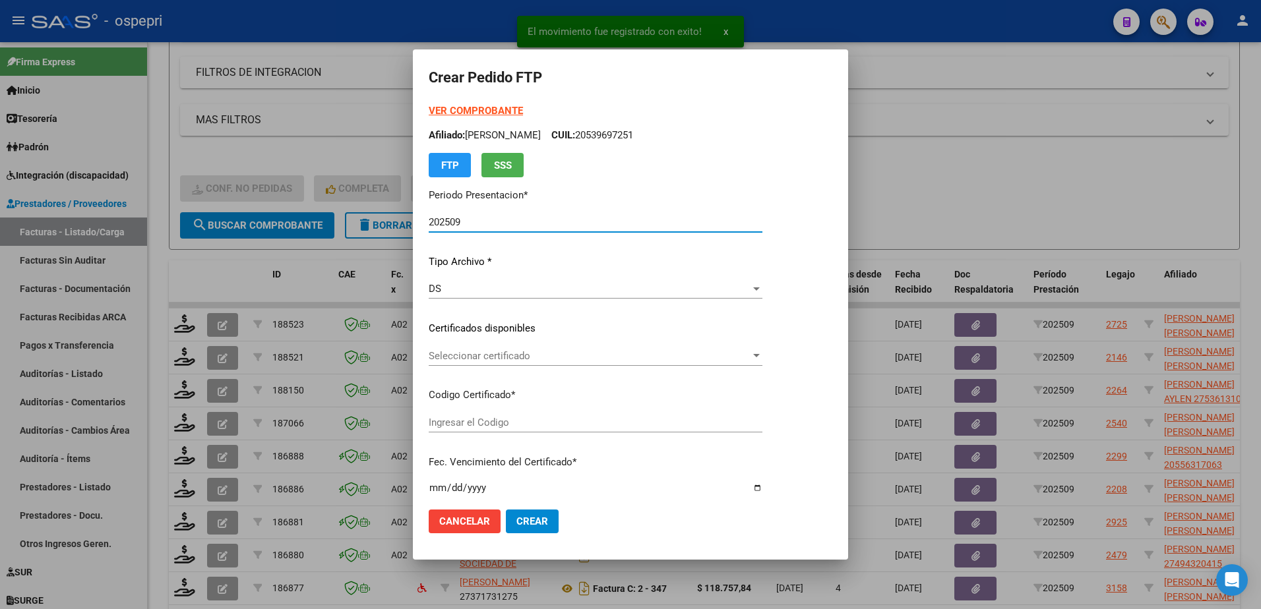
type input "2753070896-4"
type input "2027-10-31"
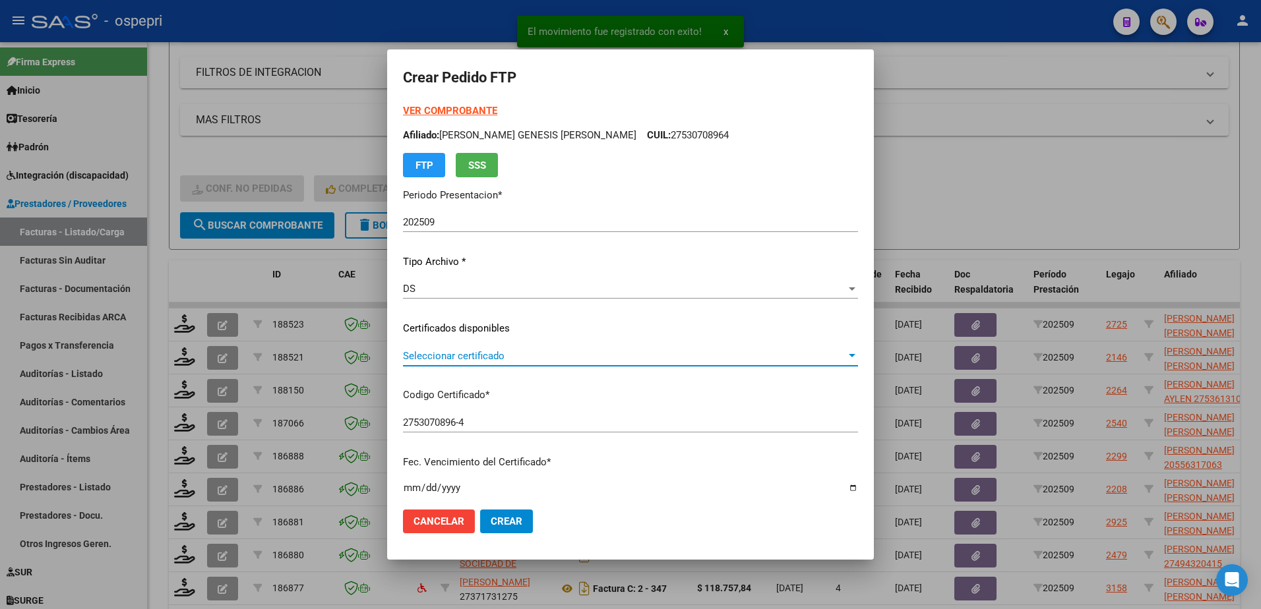
click at [497, 357] on span "Seleccionar certificado" at bounding box center [624, 356] width 443 height 12
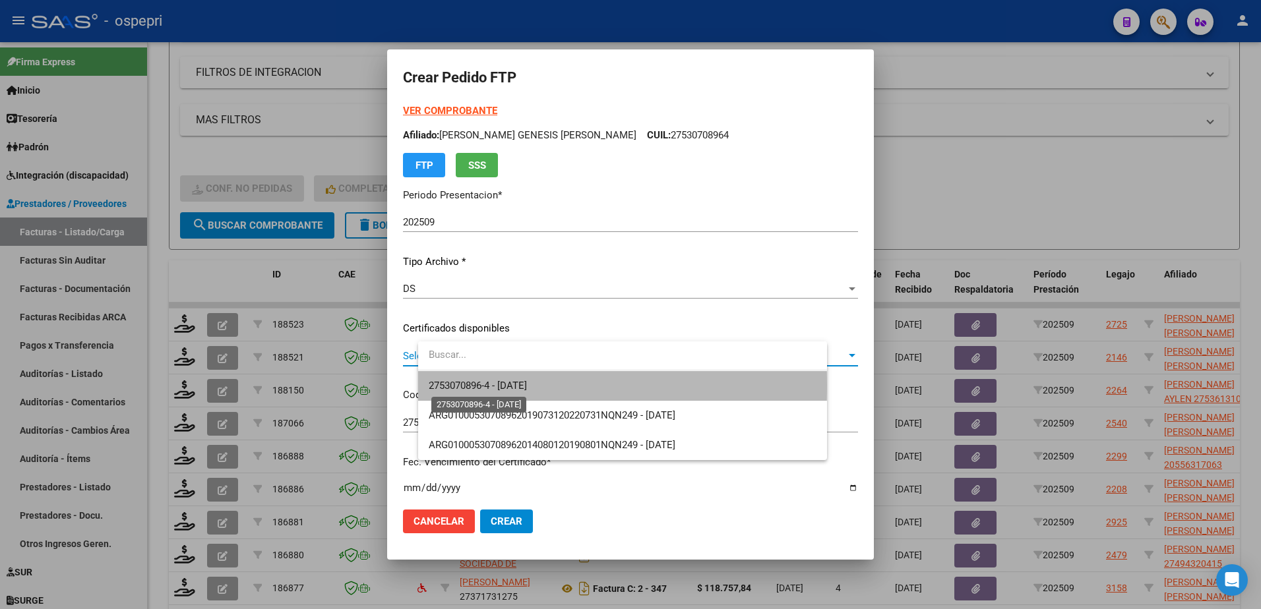
click at [500, 384] on span "2753070896-4 - 2027-10-31" at bounding box center [478, 386] width 98 height 12
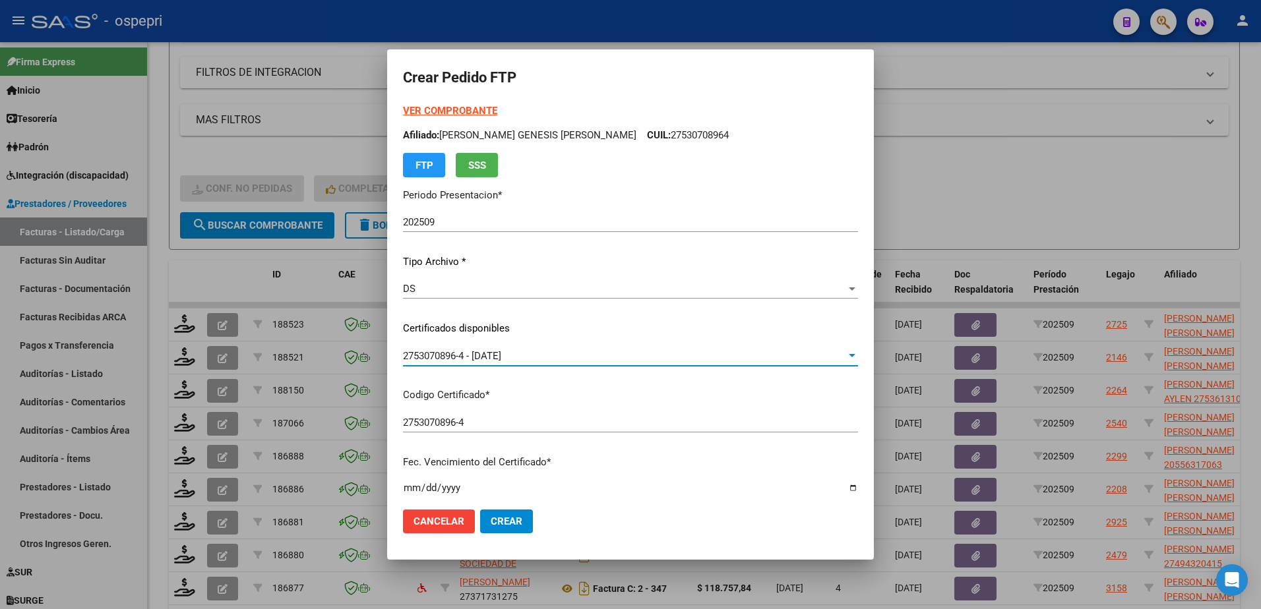
scroll to position [330, 0]
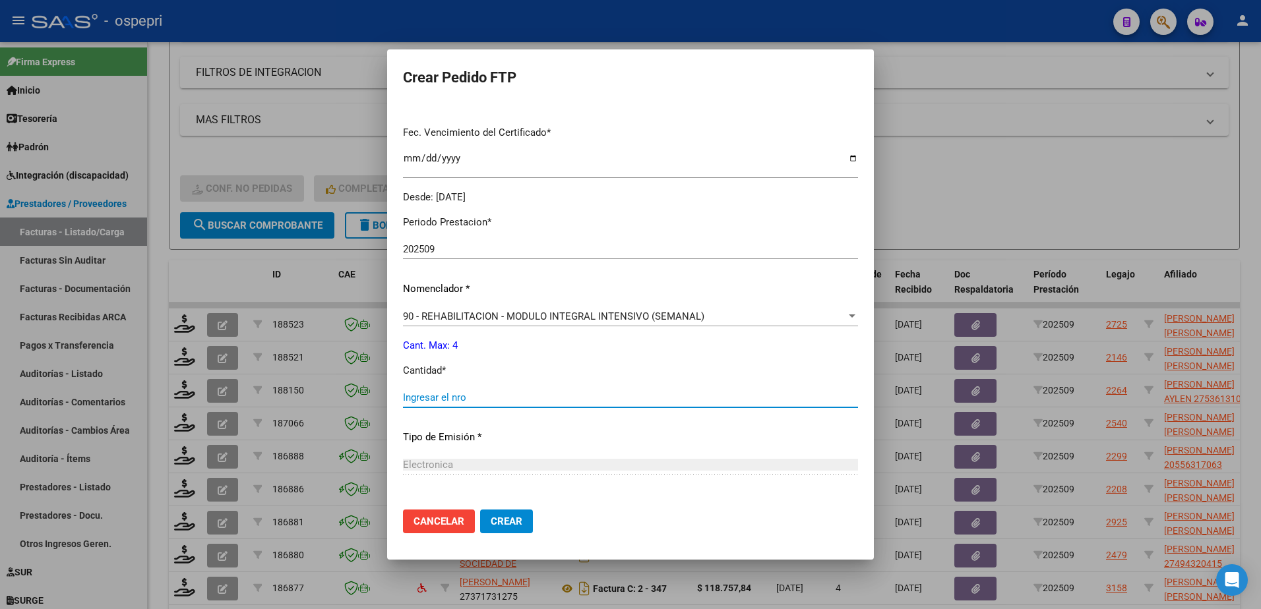
click at [496, 400] on input "Ingresar el nro" at bounding box center [630, 398] width 455 height 12
type input "4"
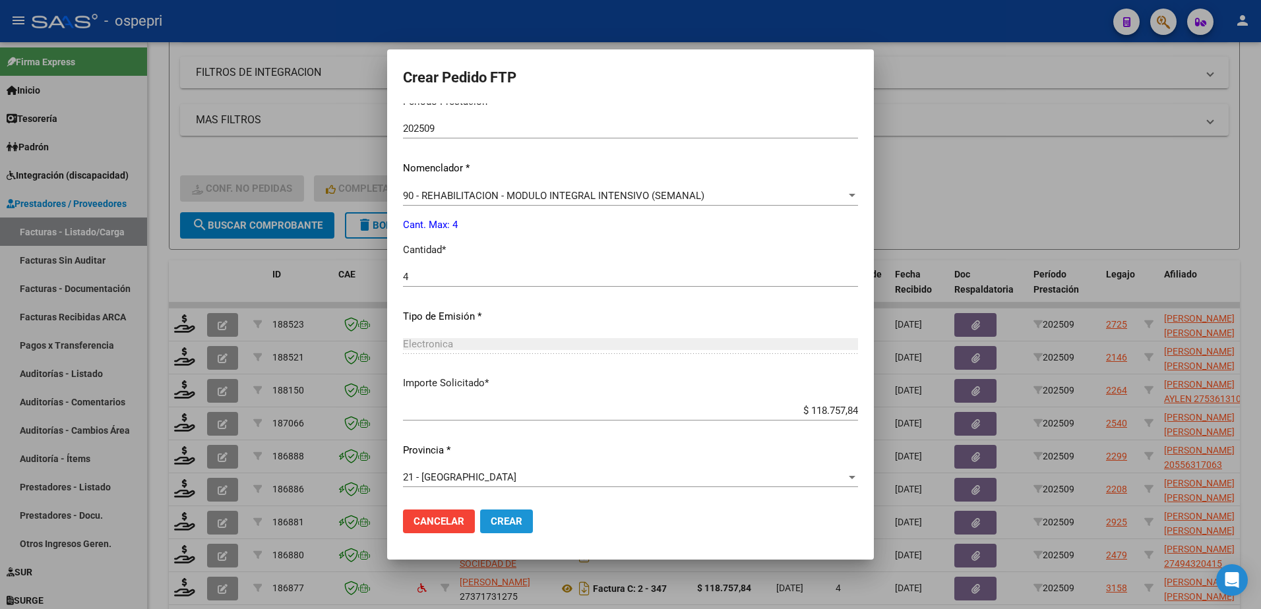
click at [522, 523] on span "Crear" at bounding box center [507, 522] width 32 height 12
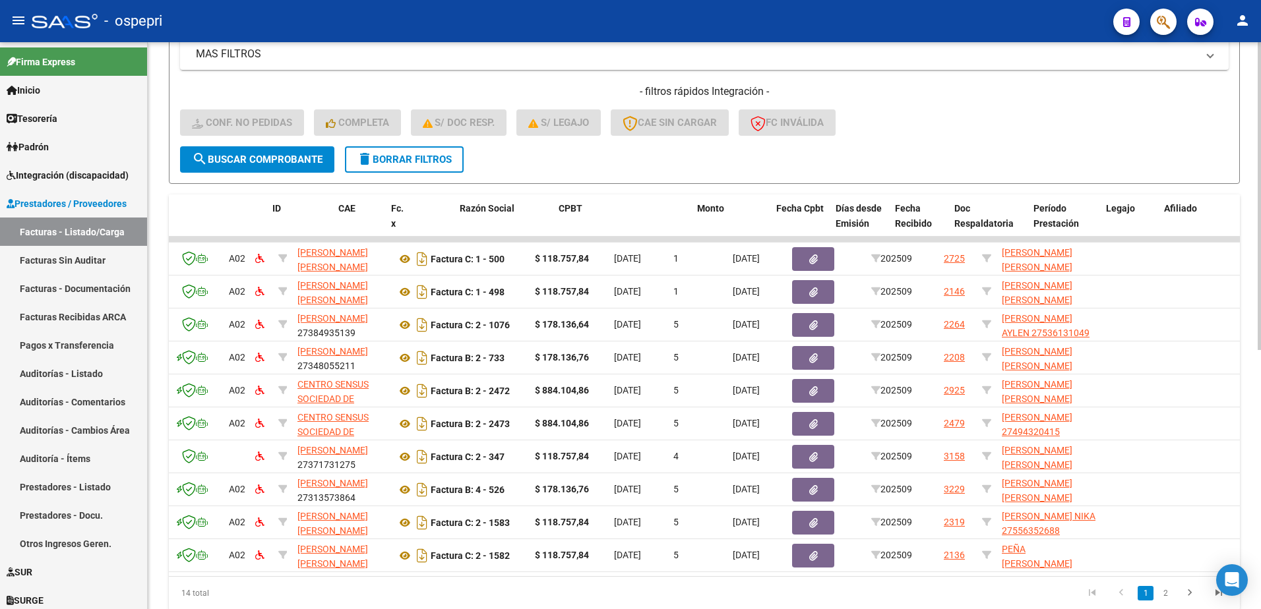
scroll to position [0, 0]
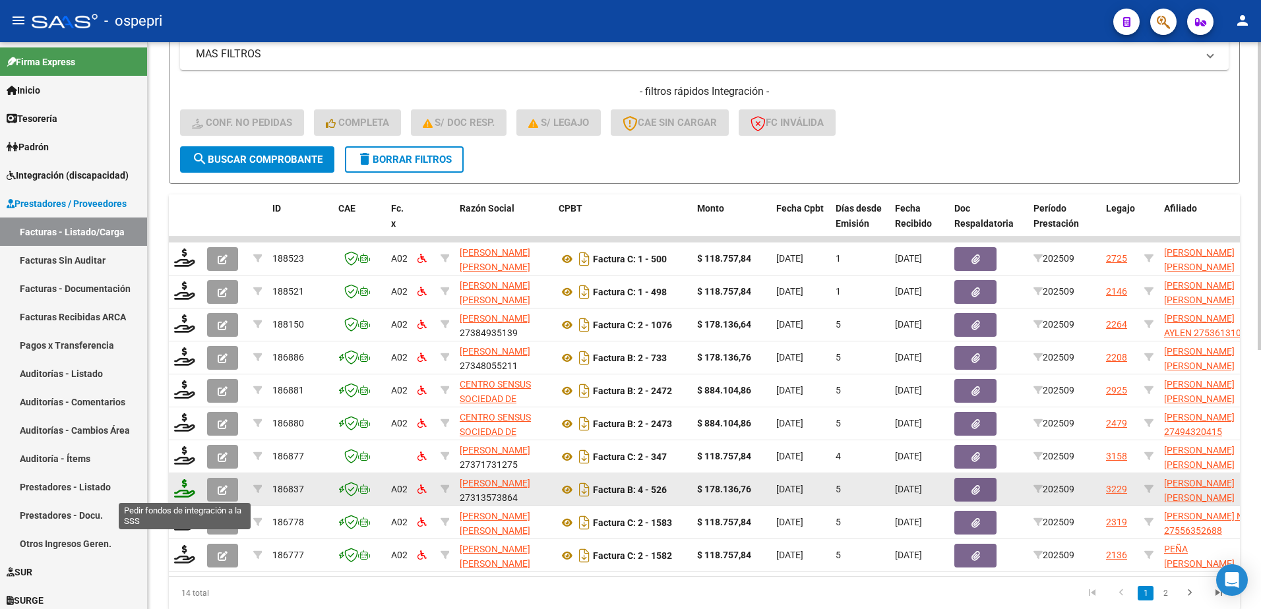
click at [191, 497] on icon at bounding box center [184, 488] width 21 height 18
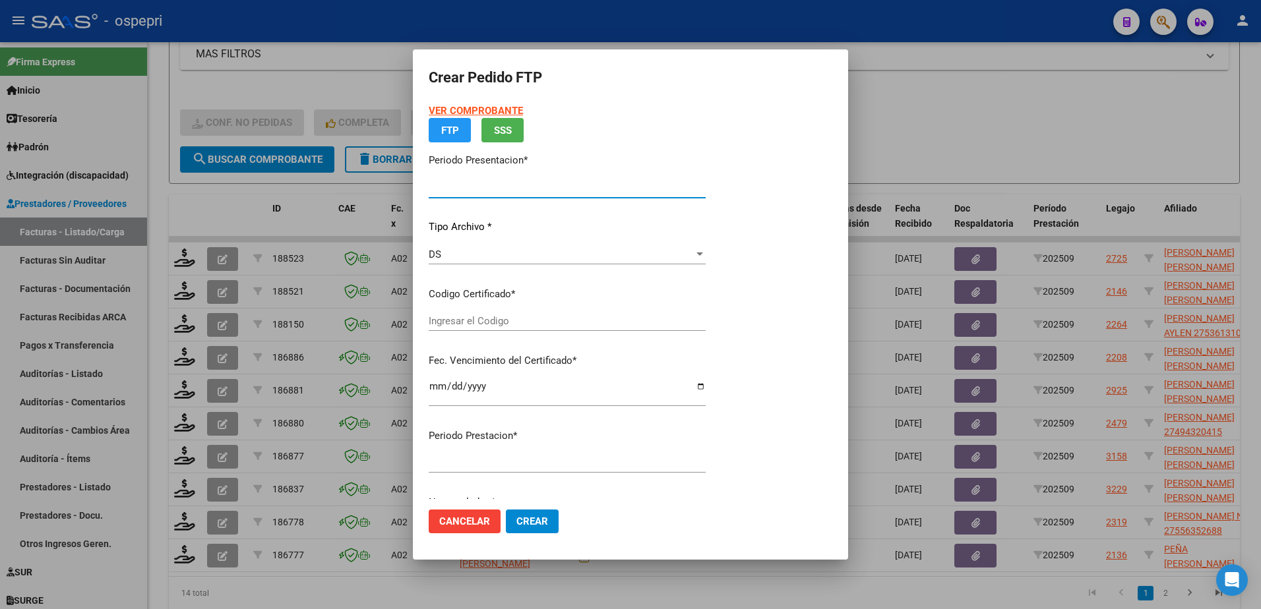
type input "202509"
type input "$ 178.136,76"
type input "2759229058-3"
type input "2028-05-19"
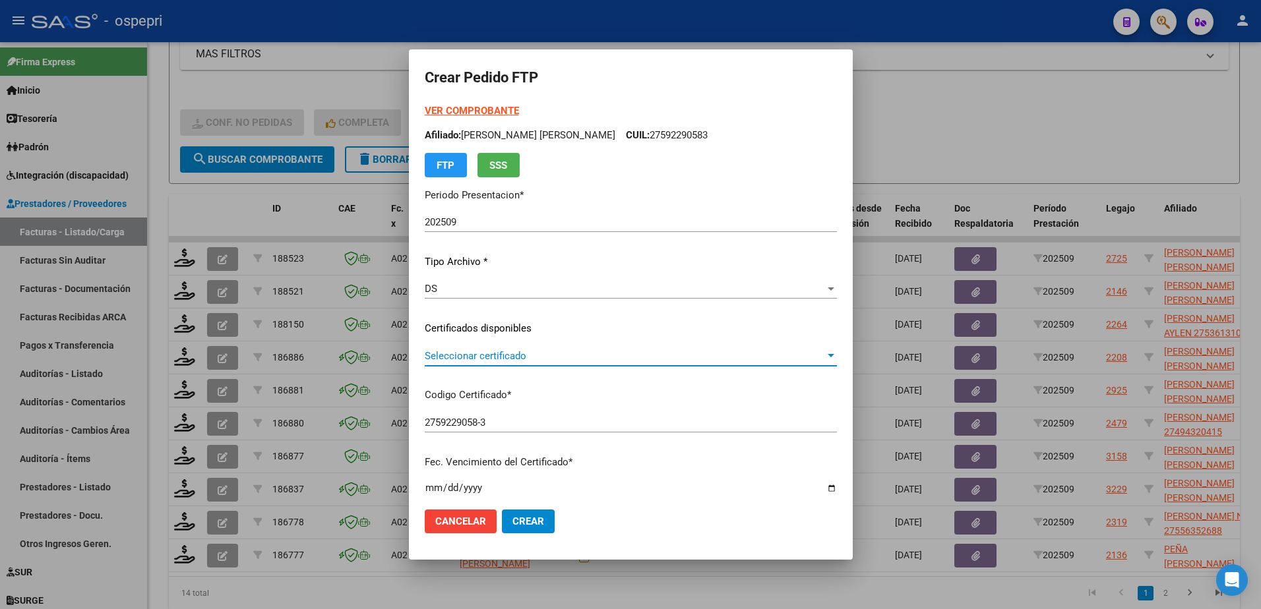
click at [491, 360] on span "Seleccionar certificado" at bounding box center [625, 356] width 400 height 12
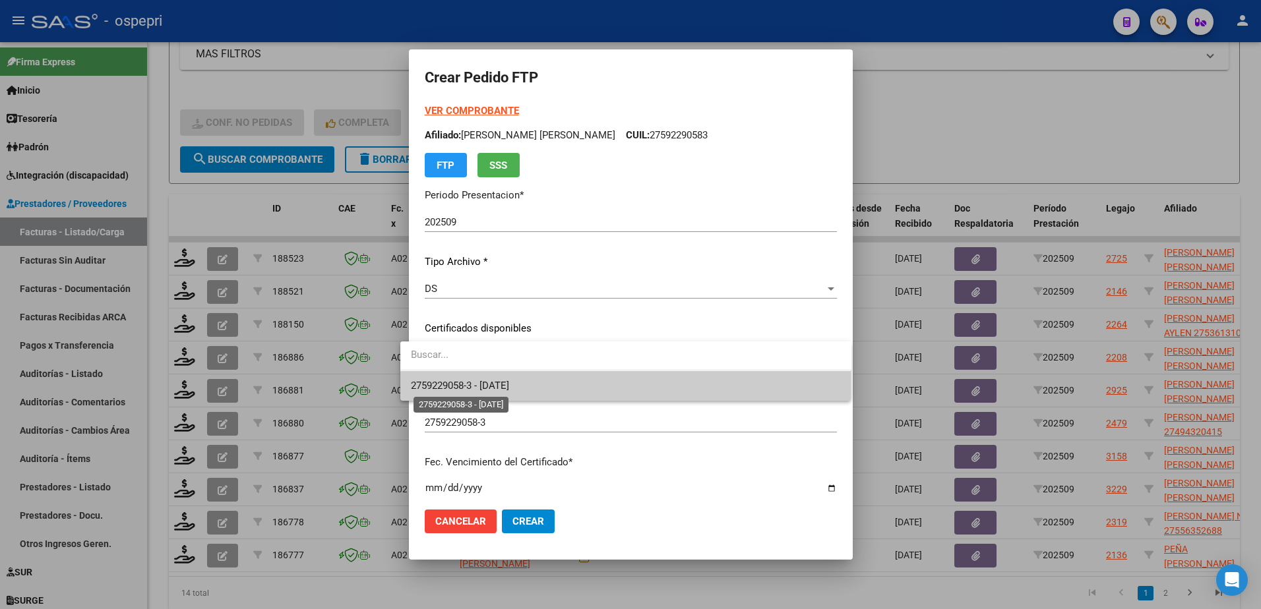
click at [506, 381] on span "2759229058-3 - 2028-05-19" at bounding box center [460, 386] width 98 height 12
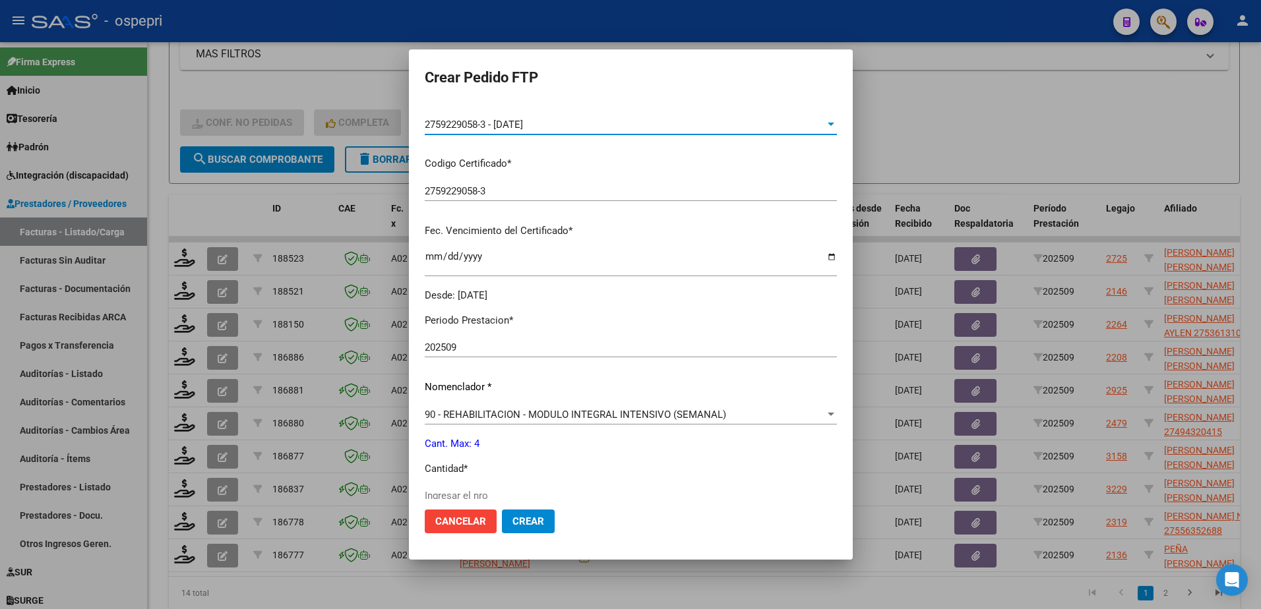
scroll to position [330, 0]
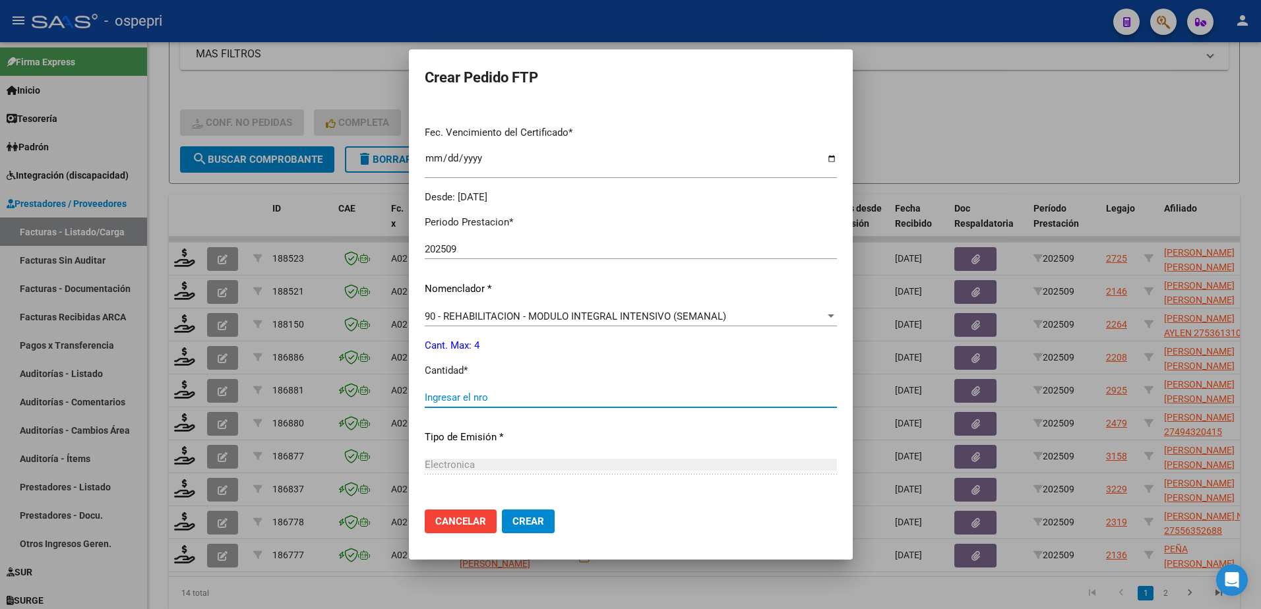
click at [481, 402] on input "Ingresar el nro" at bounding box center [631, 398] width 412 height 12
type input "4"
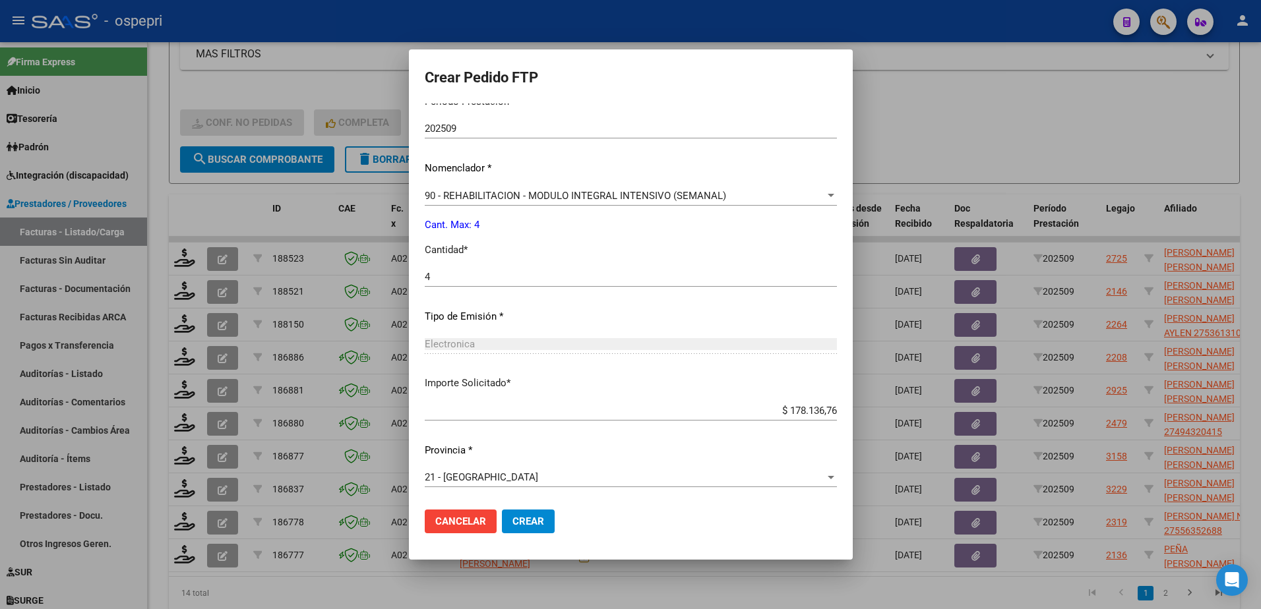
click at [479, 526] on button "Cancelar" at bounding box center [461, 522] width 72 height 24
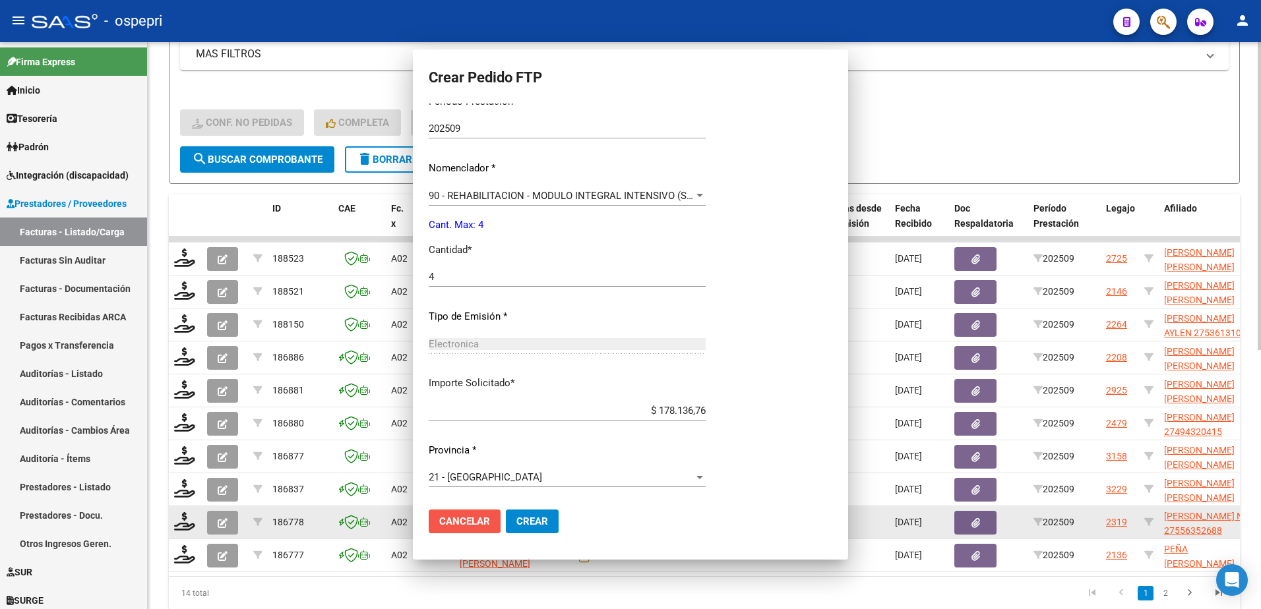
scroll to position [376, 0]
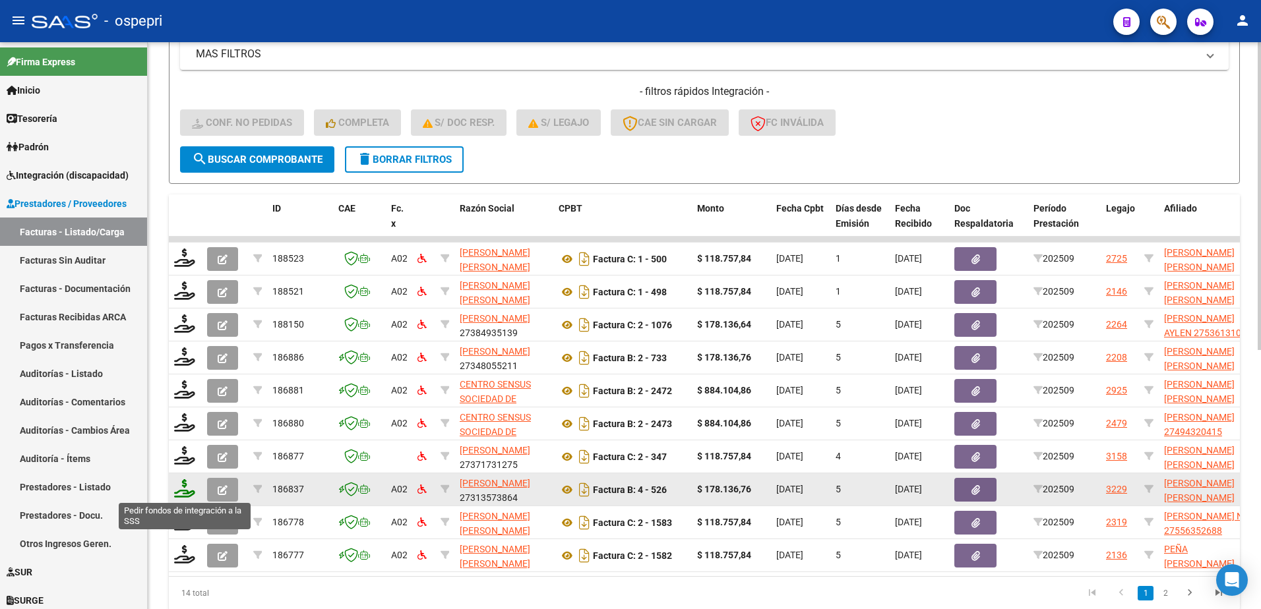
click at [188, 493] on icon at bounding box center [184, 488] width 21 height 18
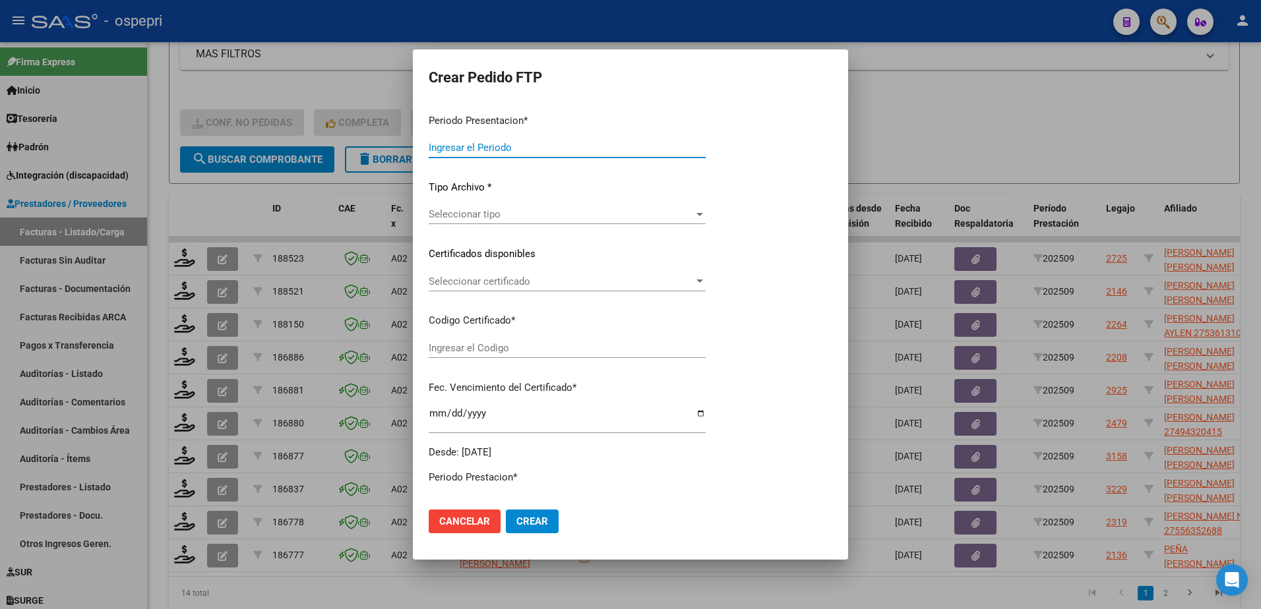
type input "202509"
type input "$ 178.136,76"
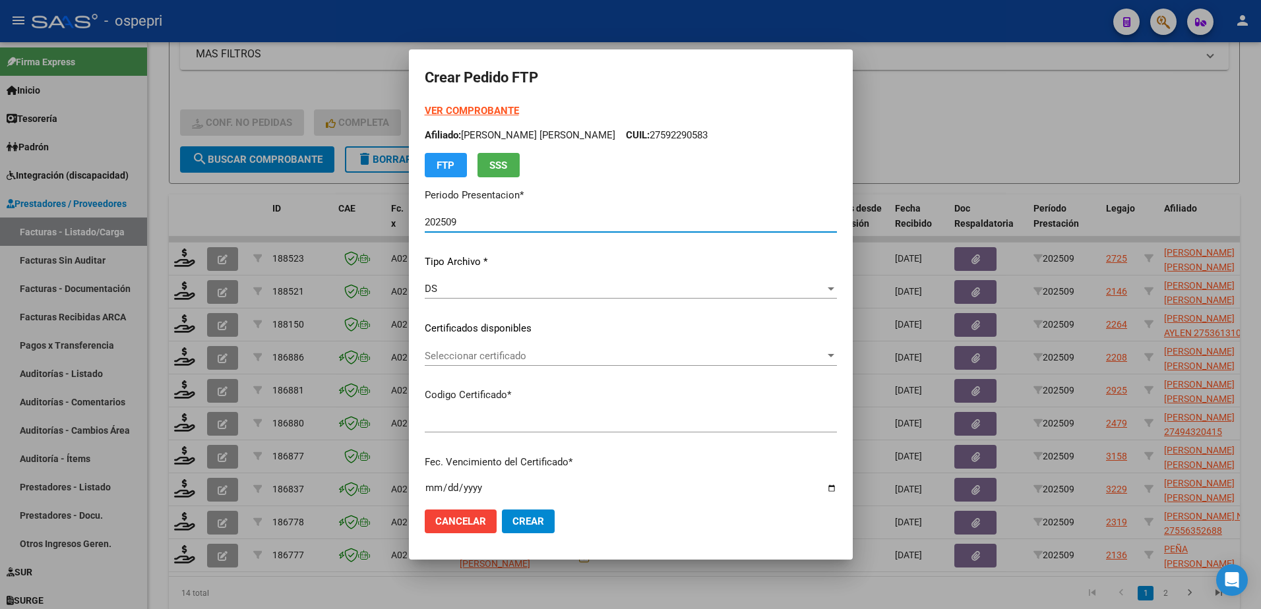
type input "2759229058-3"
type input "2028-05-19"
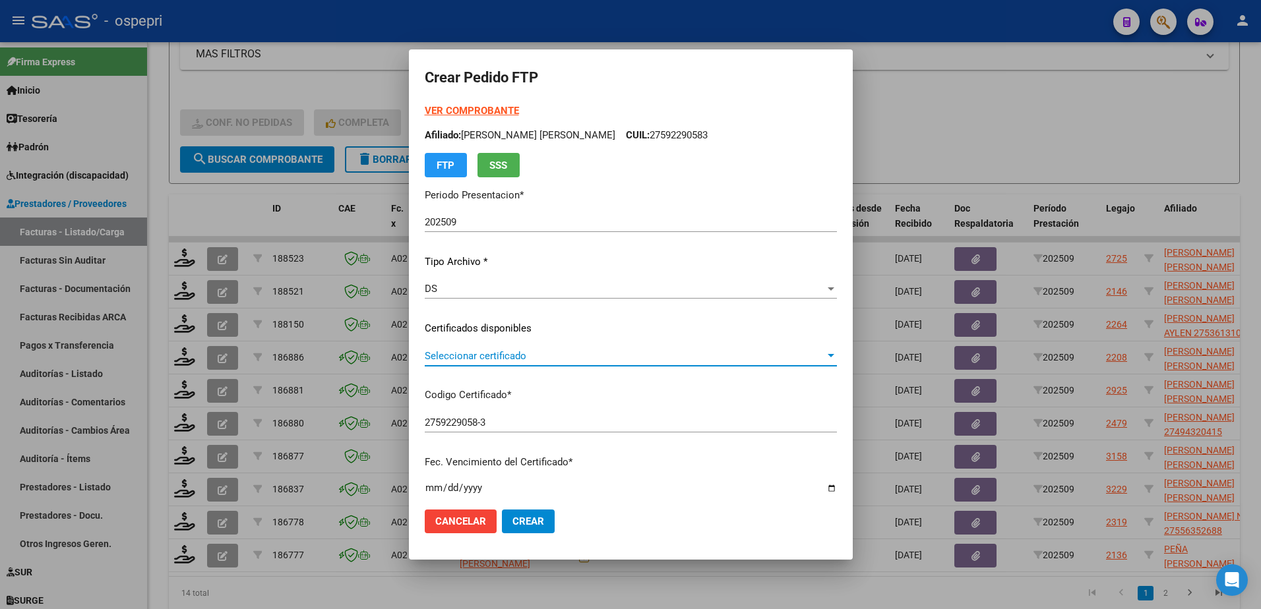
click at [467, 357] on span "Seleccionar certificado" at bounding box center [625, 356] width 400 height 12
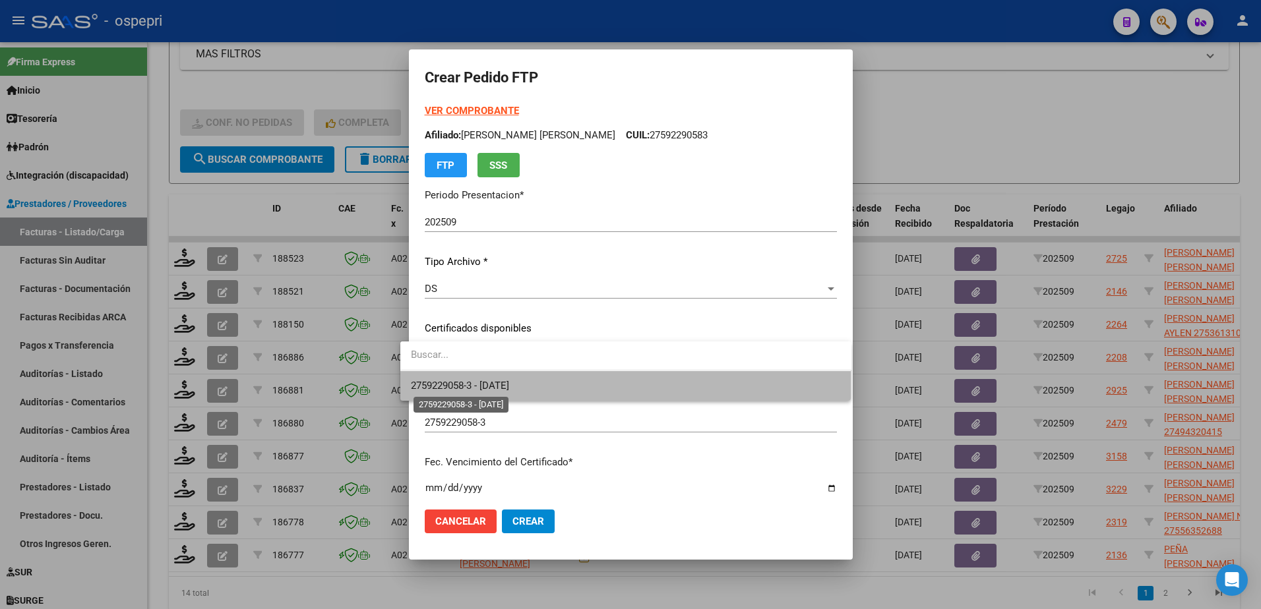
click at [474, 384] on span "2759229058-3 - 2028-05-19" at bounding box center [460, 386] width 98 height 12
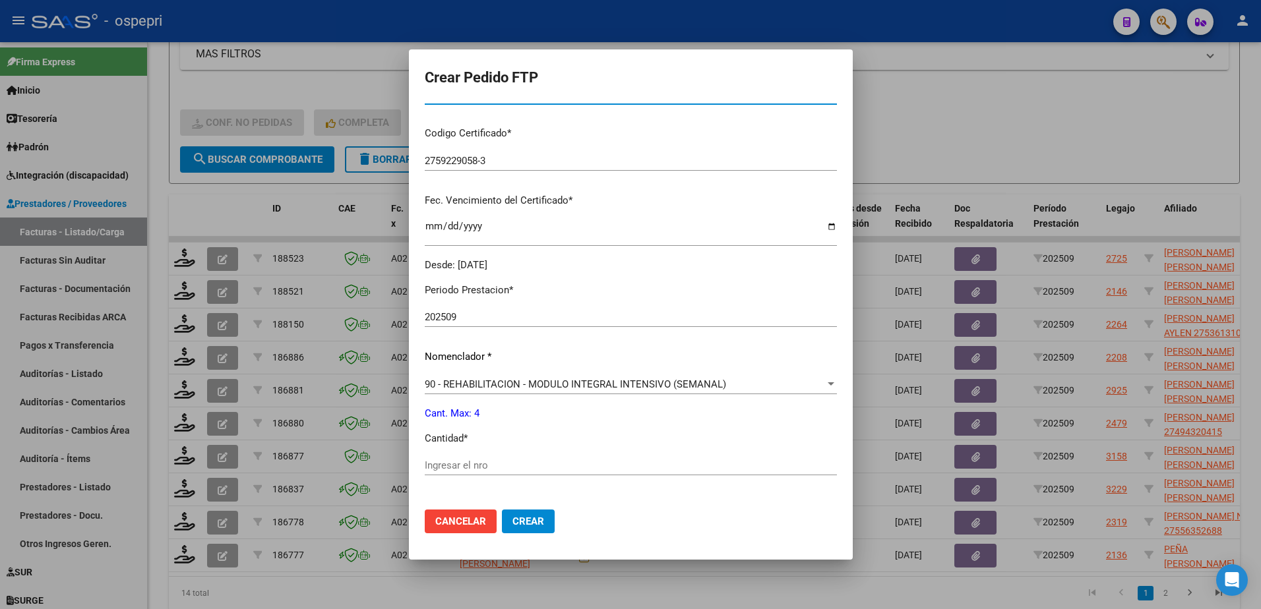
scroll to position [264, 0]
click at [498, 468] on input "Ingresar el nro" at bounding box center [631, 464] width 412 height 12
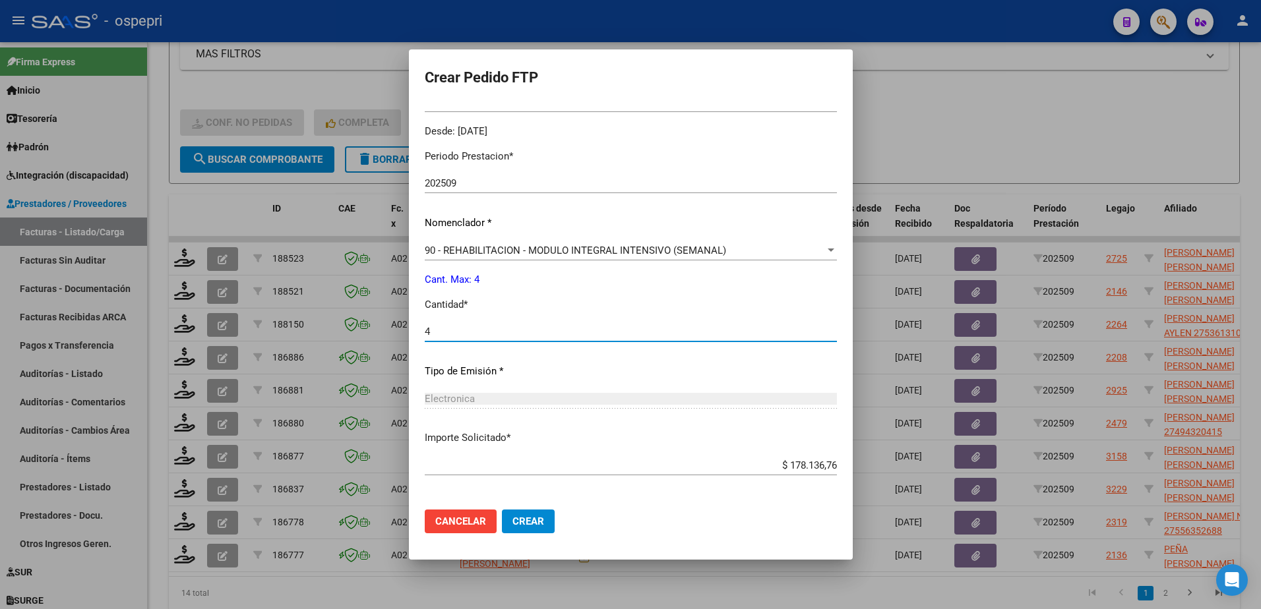
scroll to position [450, 0]
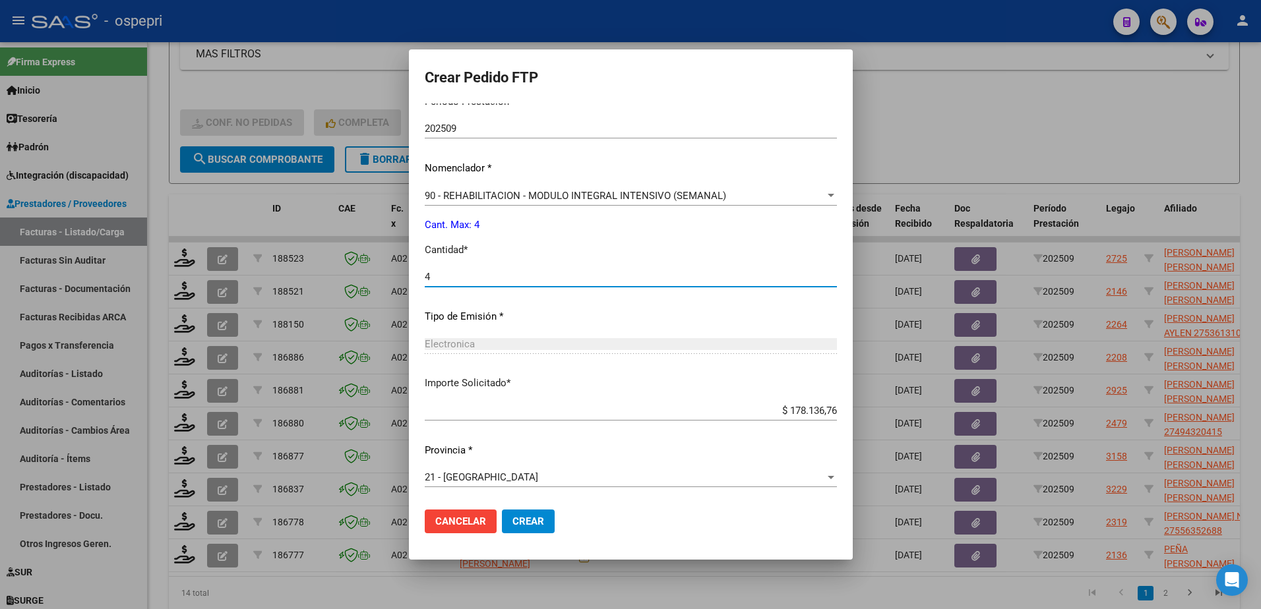
type input "4"
click at [516, 522] on span "Crear" at bounding box center [528, 522] width 32 height 12
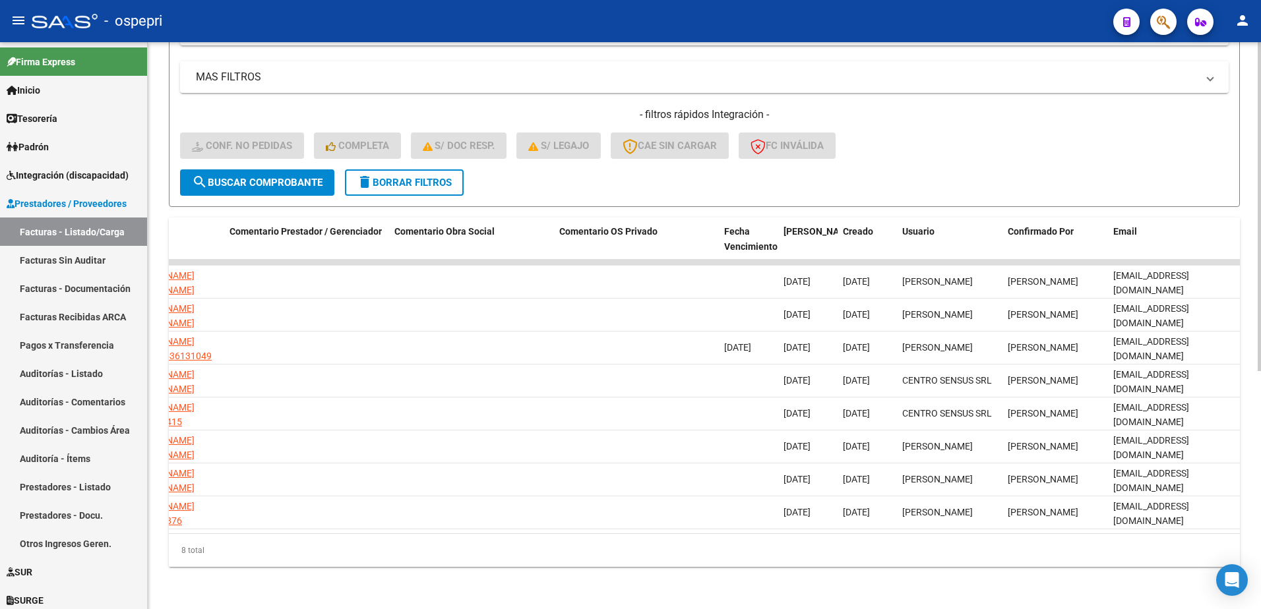
scroll to position [0, 0]
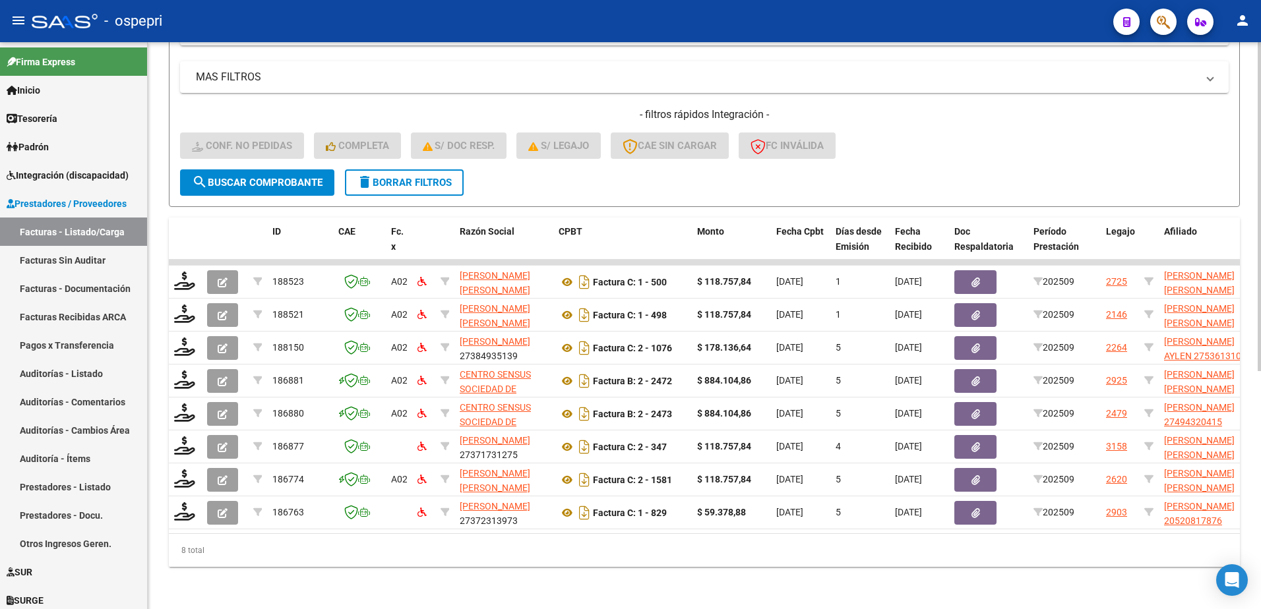
drag, startPoint x: 415, startPoint y: 177, endPoint x: 417, endPoint y: 187, distance: 10.0
click at [415, 177] on span "delete Borrar Filtros" at bounding box center [404, 183] width 95 height 12
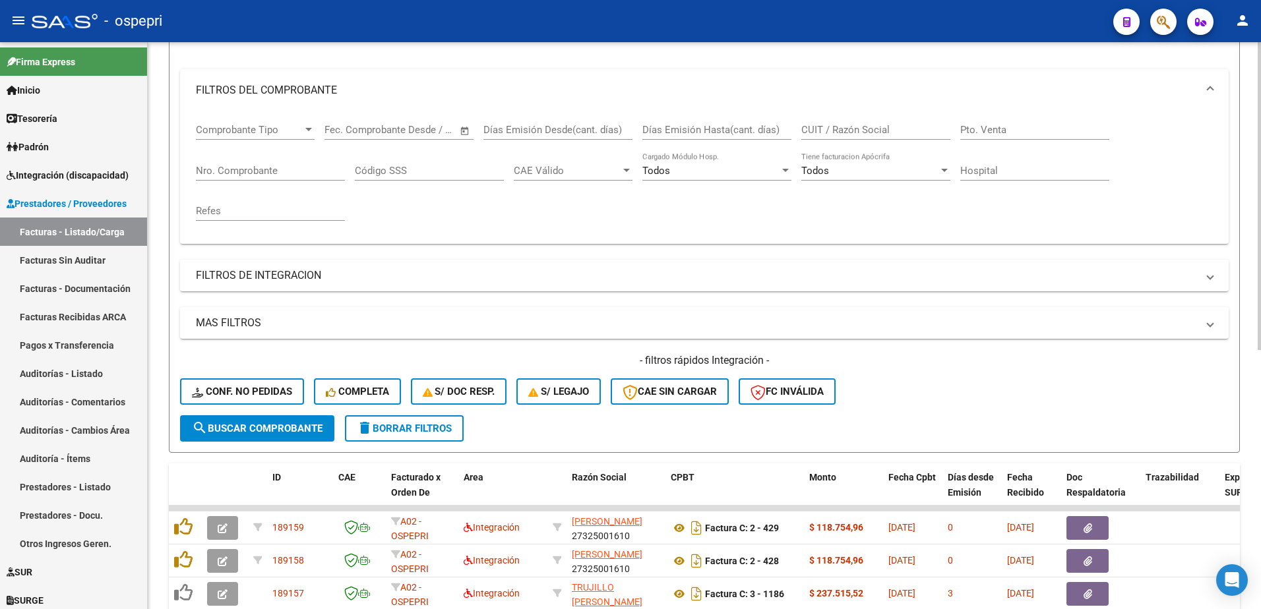
scroll to position [411, 0]
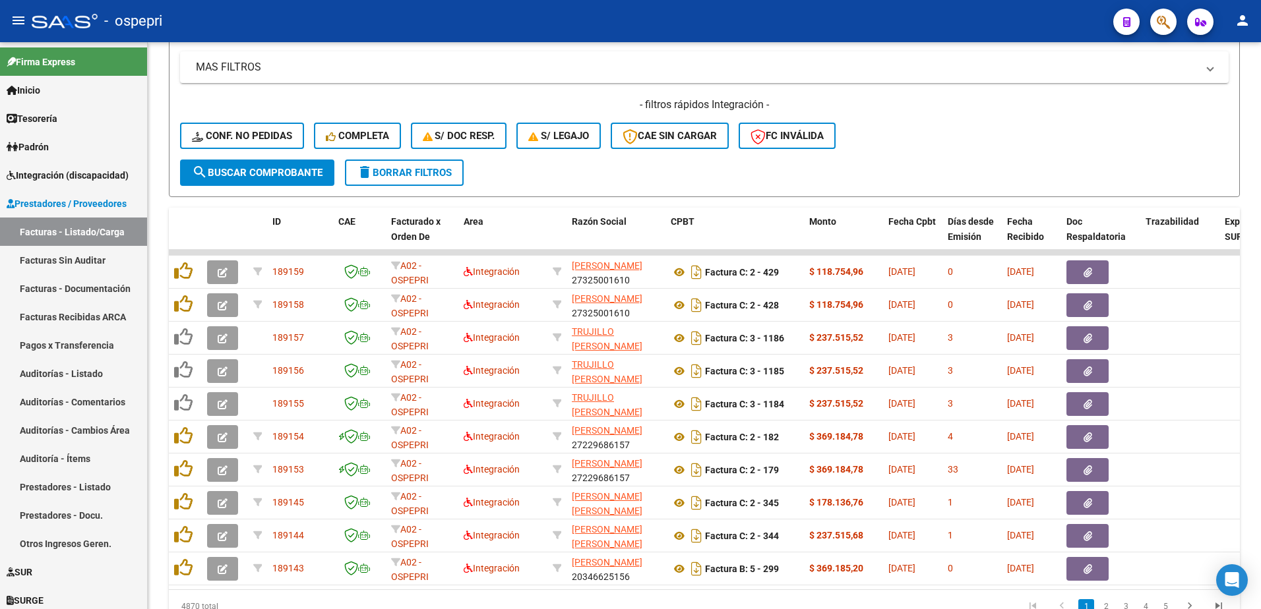
click at [795, 15] on div "- ospepri" at bounding box center [567, 21] width 1071 height 29
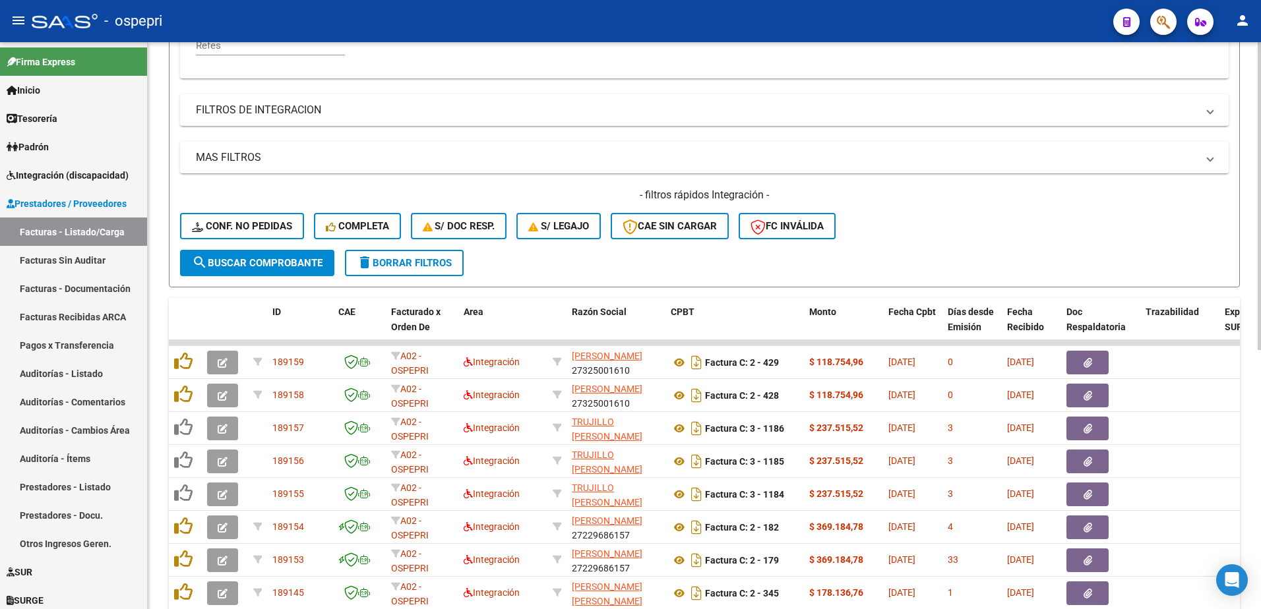
scroll to position [147, 0]
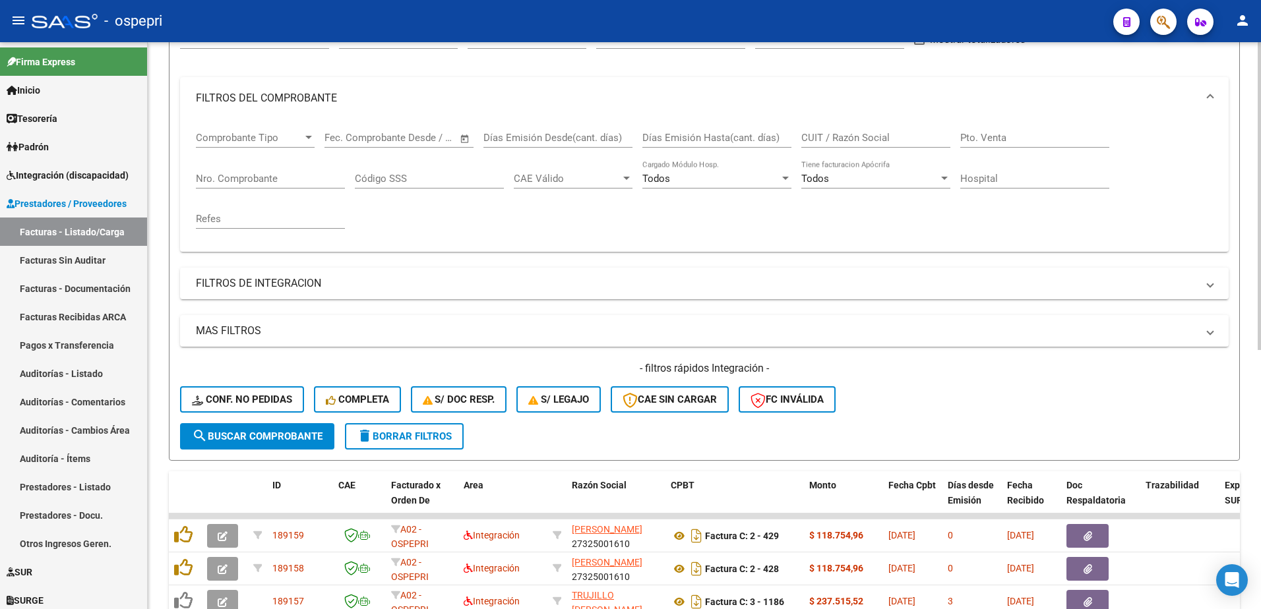
click at [839, 138] on input "CUIT / Razón Social" at bounding box center [875, 138] width 149 height 12
paste input "27337898225"
type input "27337898225"
click at [275, 440] on span "search Buscar Comprobante" at bounding box center [257, 437] width 131 height 12
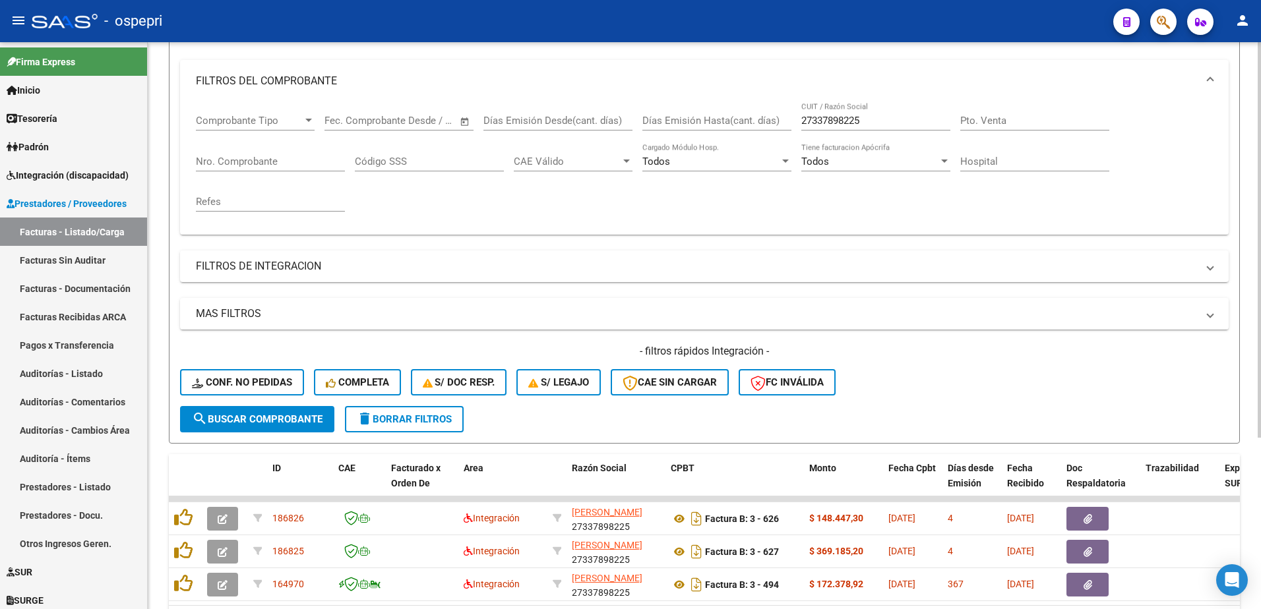
scroll to position [213, 0]
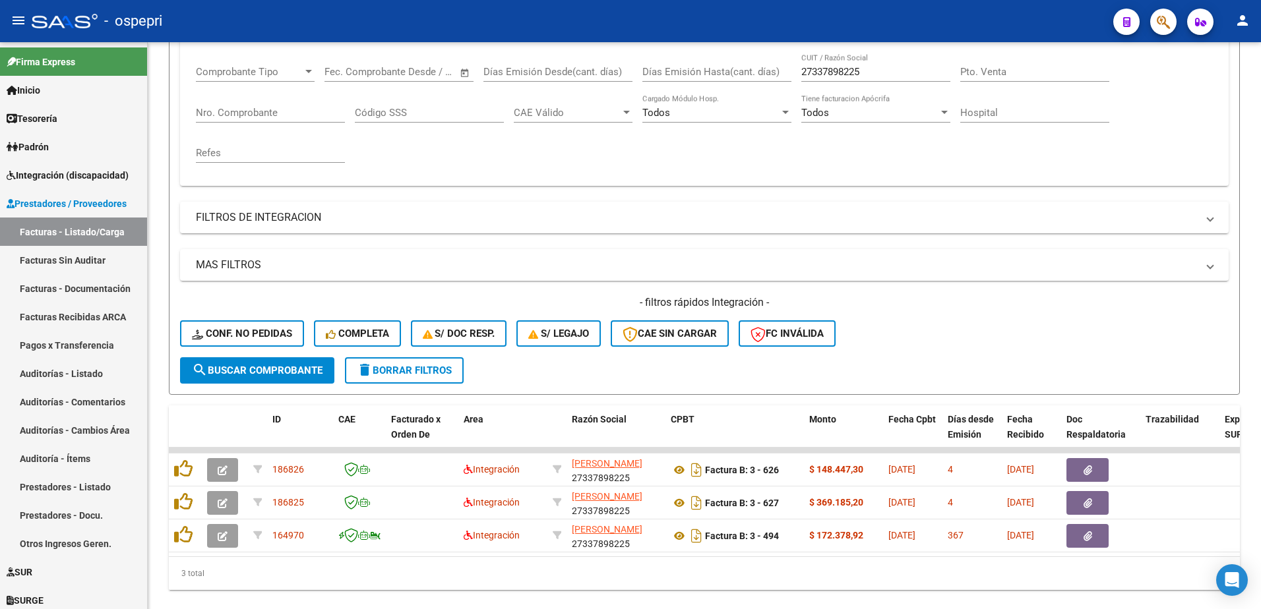
click at [989, 16] on div "- ospepri" at bounding box center [567, 21] width 1071 height 29
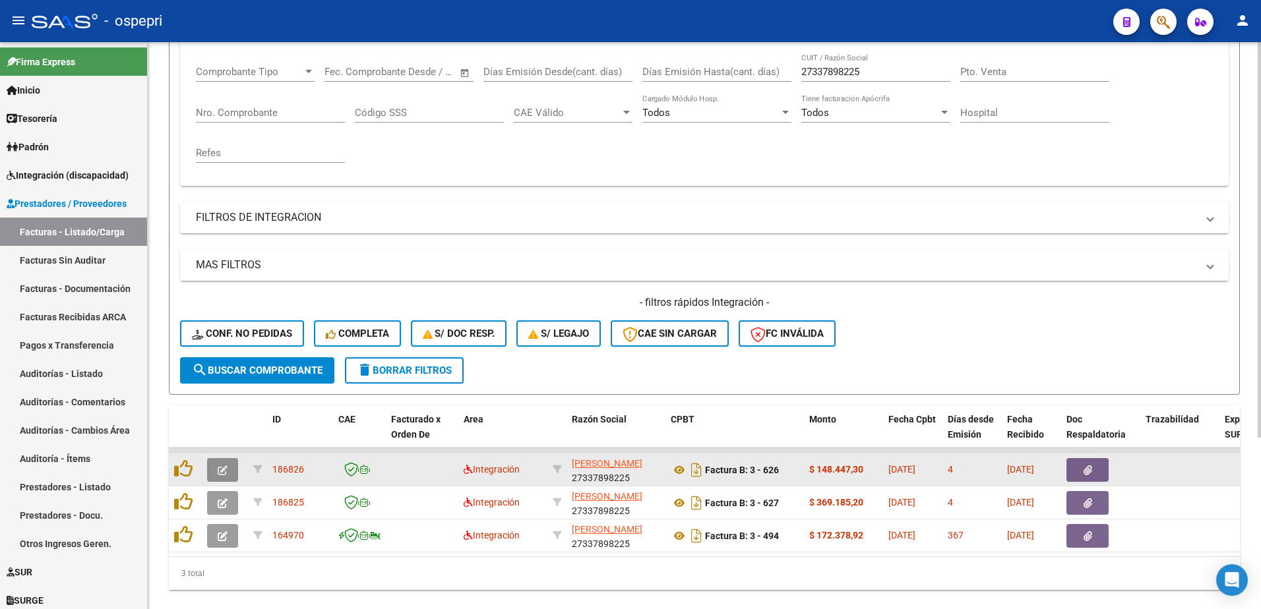
click at [220, 471] on icon "button" at bounding box center [223, 471] width 10 height 10
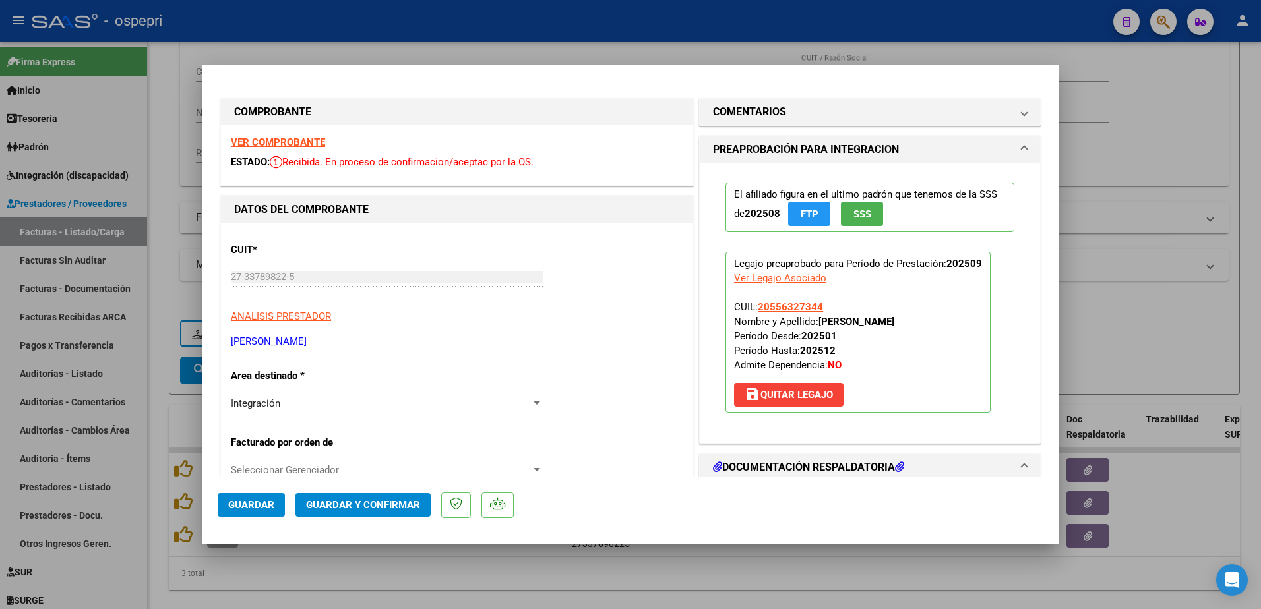
click at [309, 141] on strong "VER COMPROBANTE" at bounding box center [278, 142] width 94 height 12
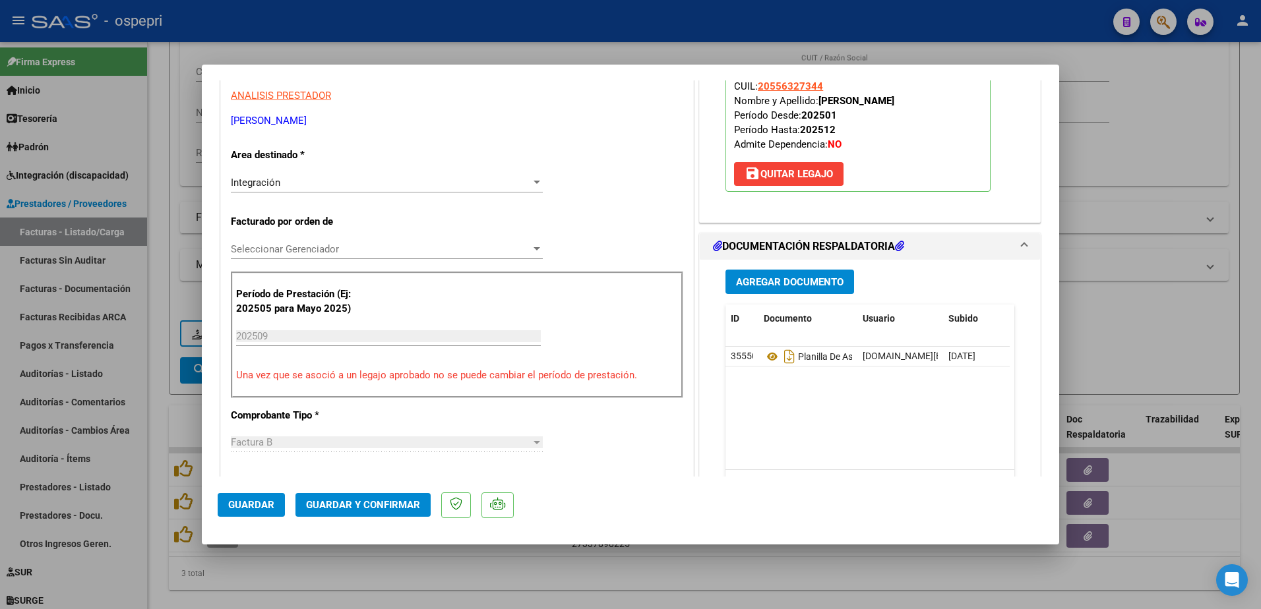
scroll to position [264, 0]
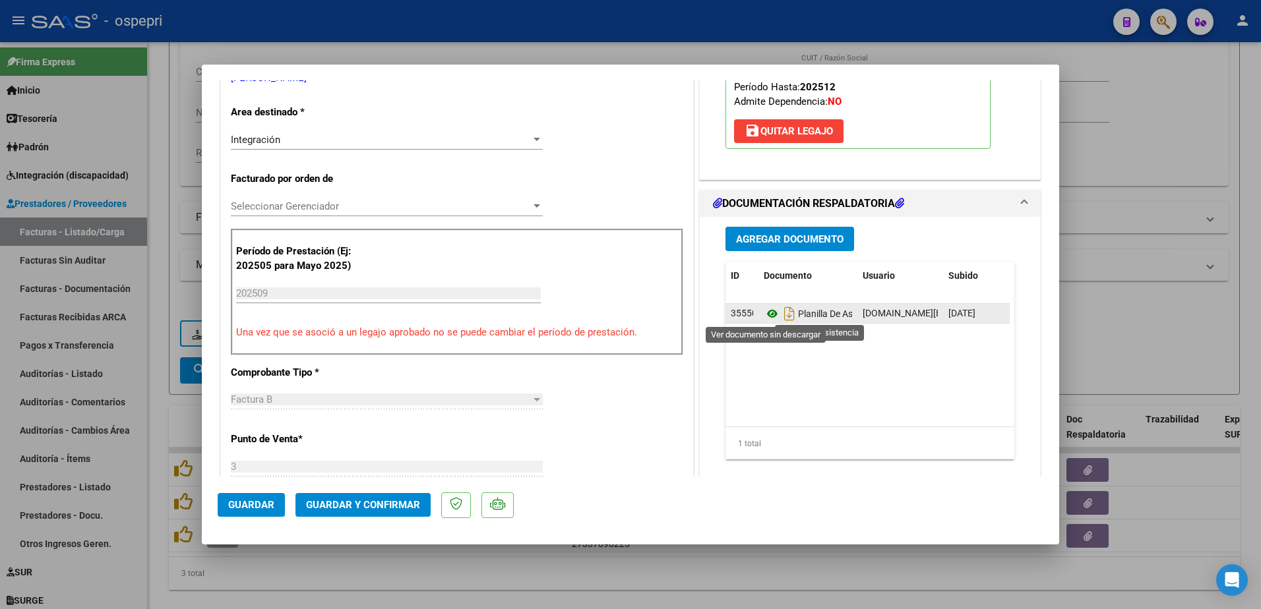
click at [764, 311] on icon at bounding box center [772, 314] width 17 height 16
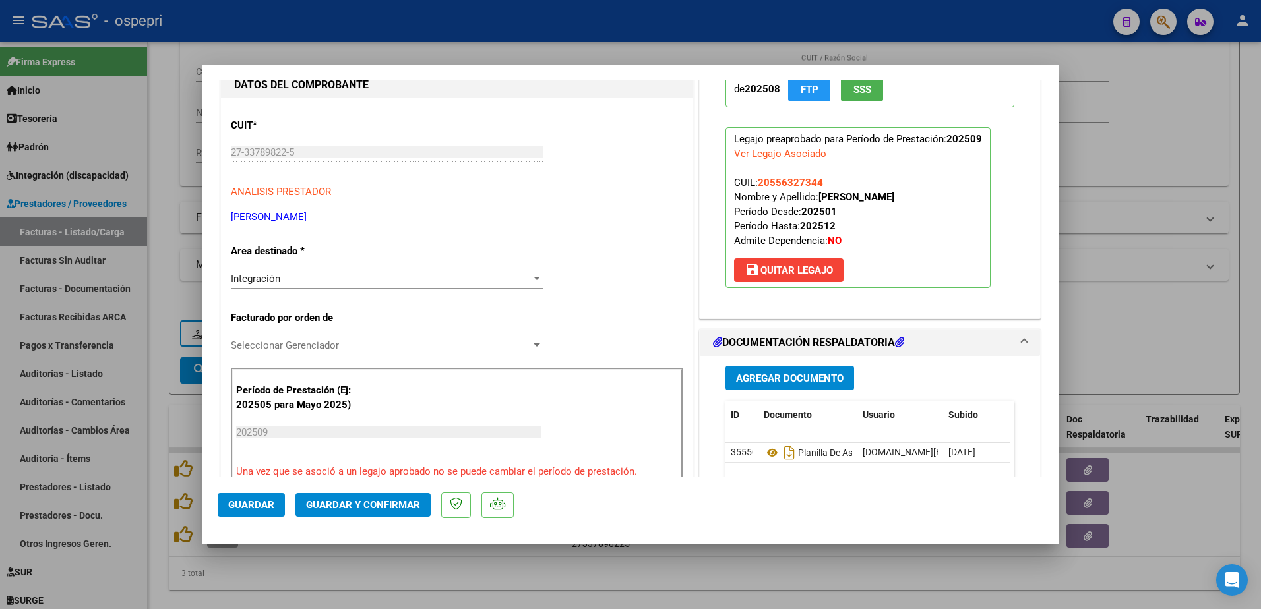
scroll to position [0, 0]
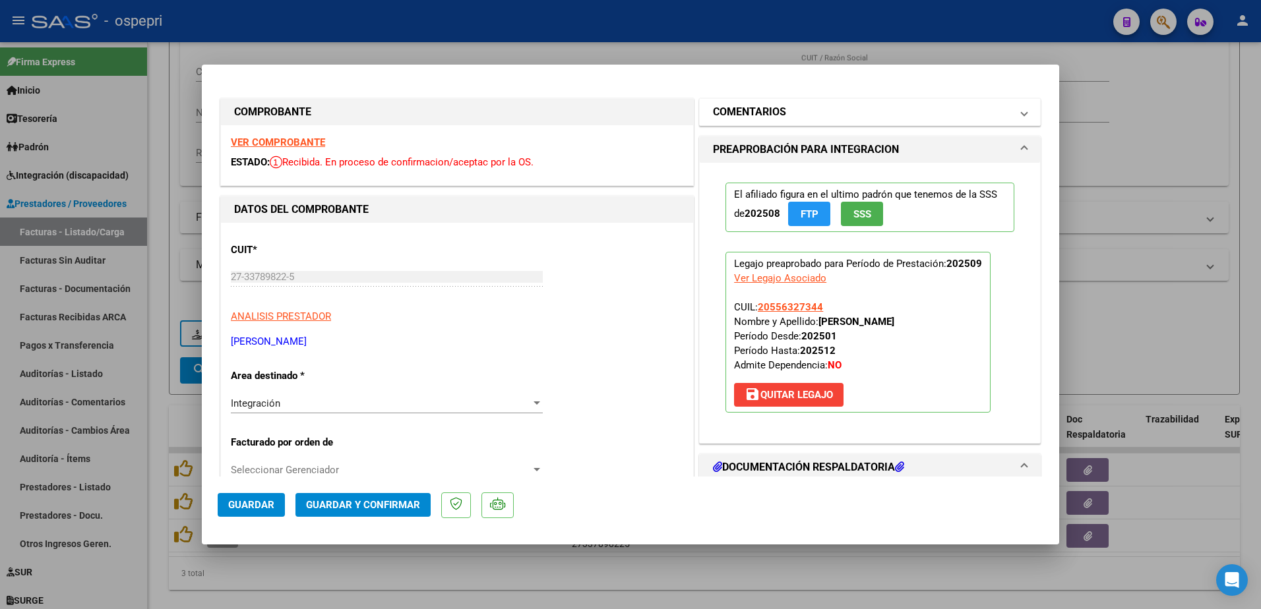
click at [1021, 114] on span at bounding box center [1023, 112] width 5 height 16
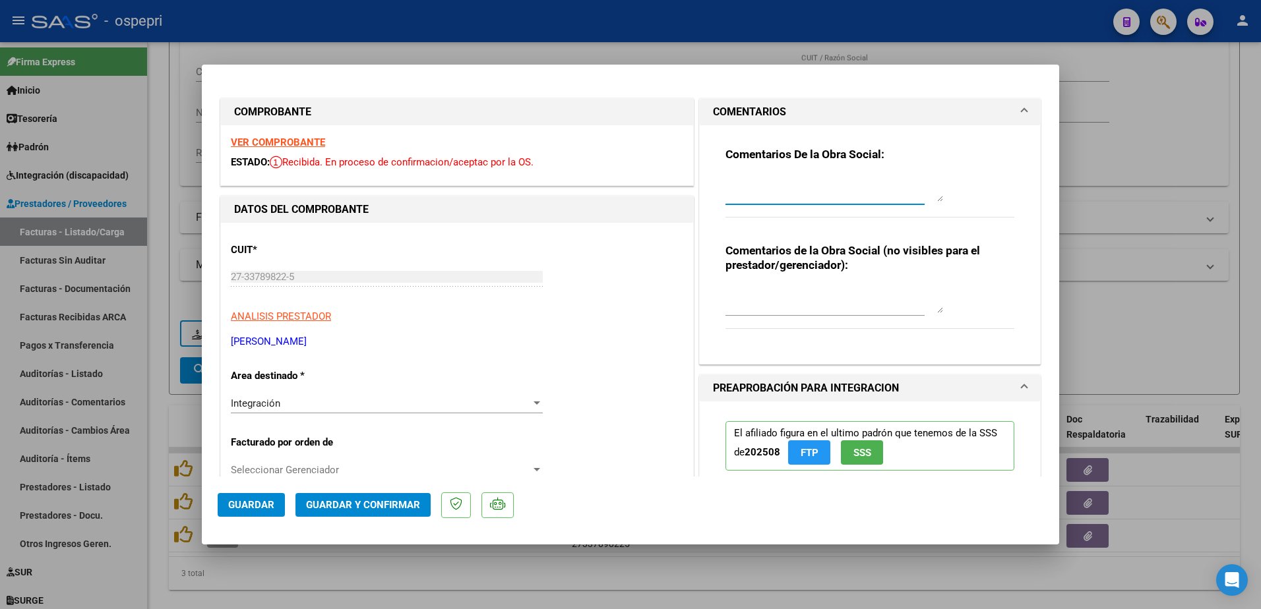
click at [822, 189] on textarea at bounding box center [834, 188] width 218 height 26
type textarea "BUENAS TARDES: se informa que la planilla de asistencia NO PUEDE CONTENER BORRO…"
click at [262, 509] on span "Guardar" at bounding box center [251, 505] width 46 height 12
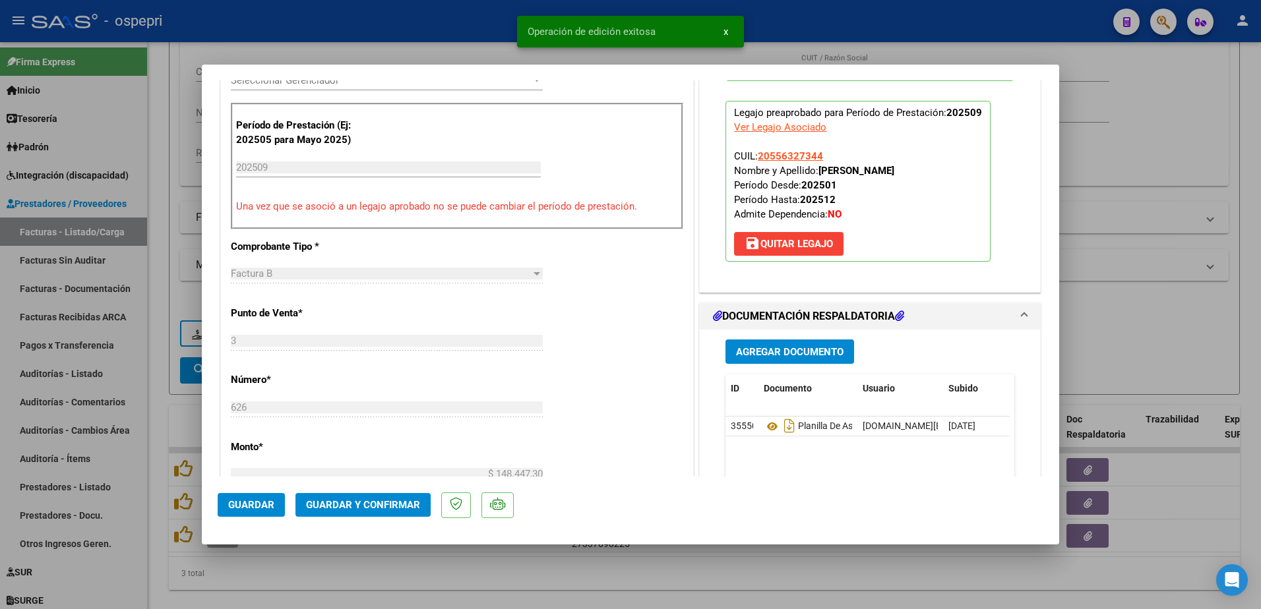
scroll to position [396, 0]
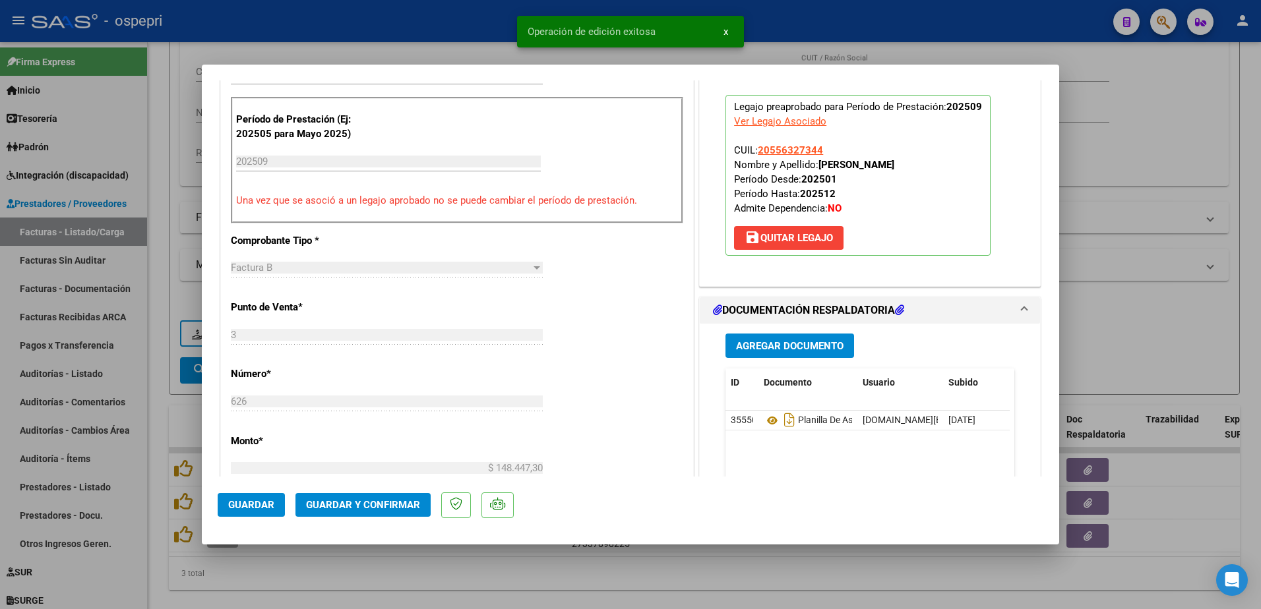
click at [378, 507] on span "Guardar y Confirmar" at bounding box center [363, 505] width 114 height 12
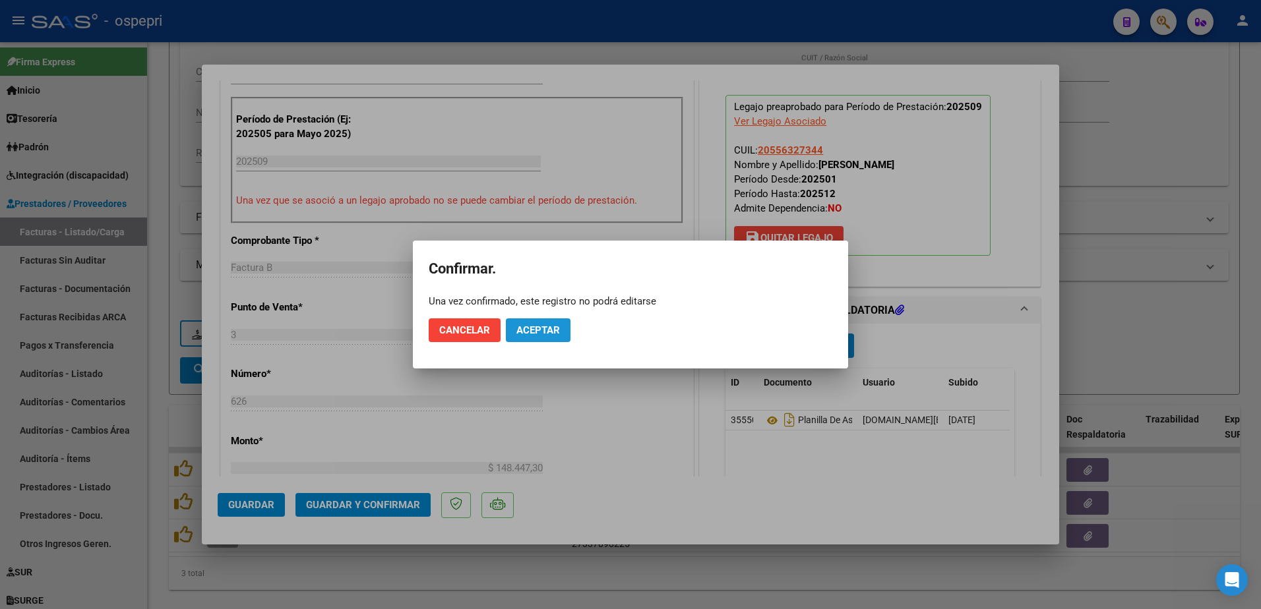
click at [544, 335] on span "Aceptar" at bounding box center [538, 330] width 44 height 12
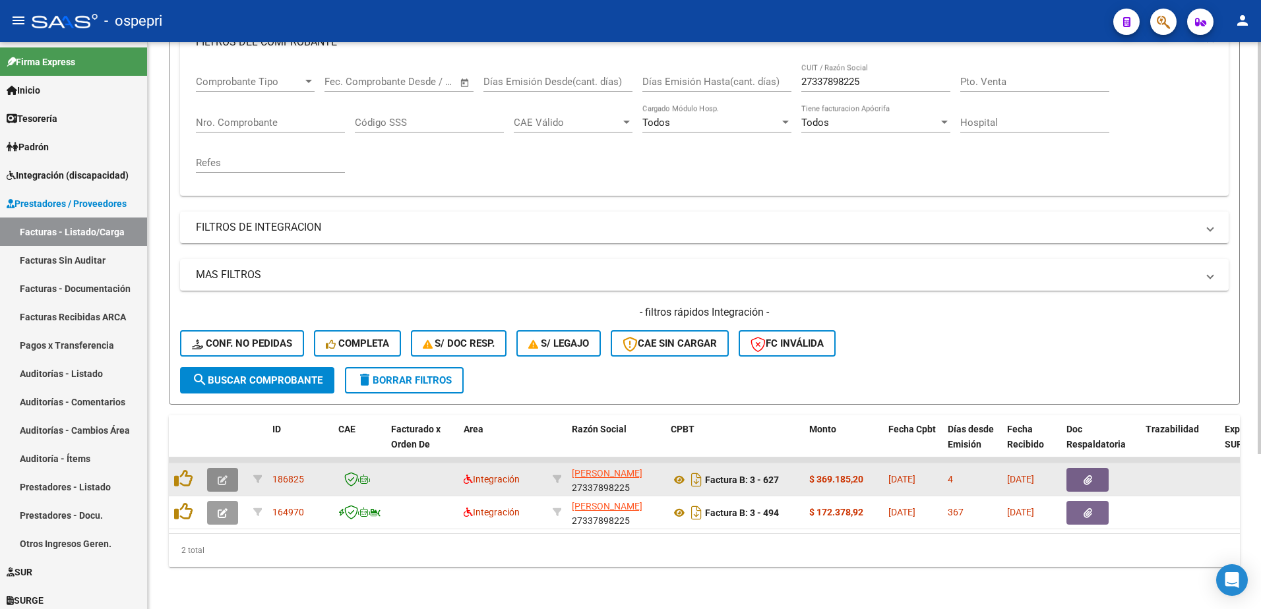
click at [216, 474] on button "button" at bounding box center [222, 480] width 31 height 24
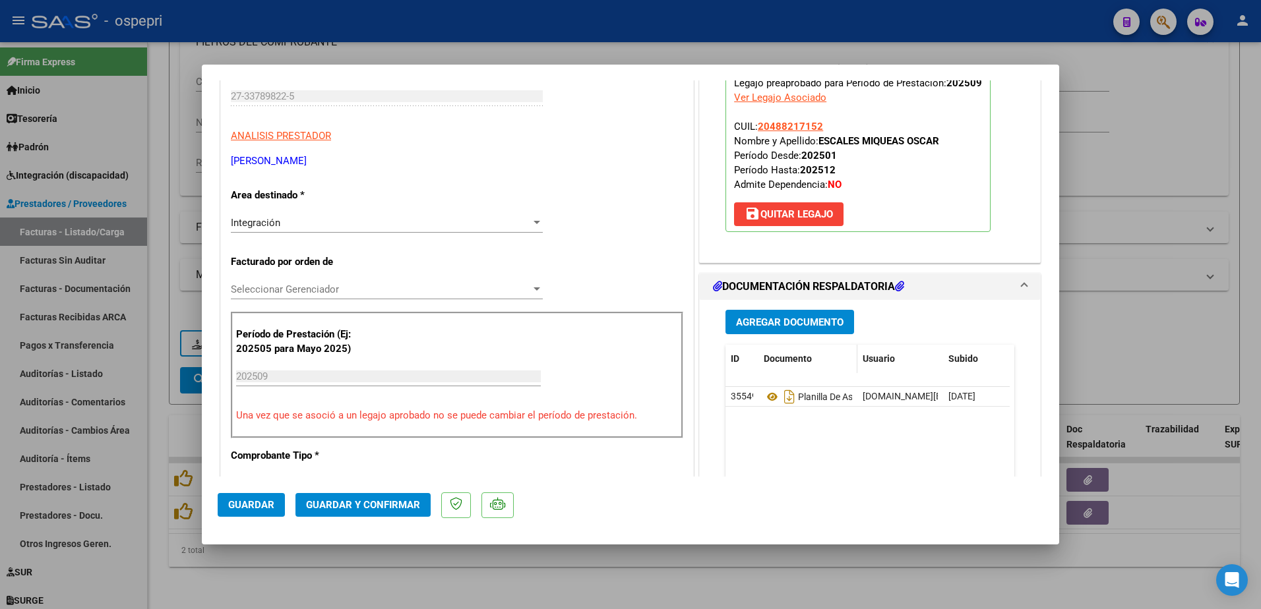
scroll to position [198, 0]
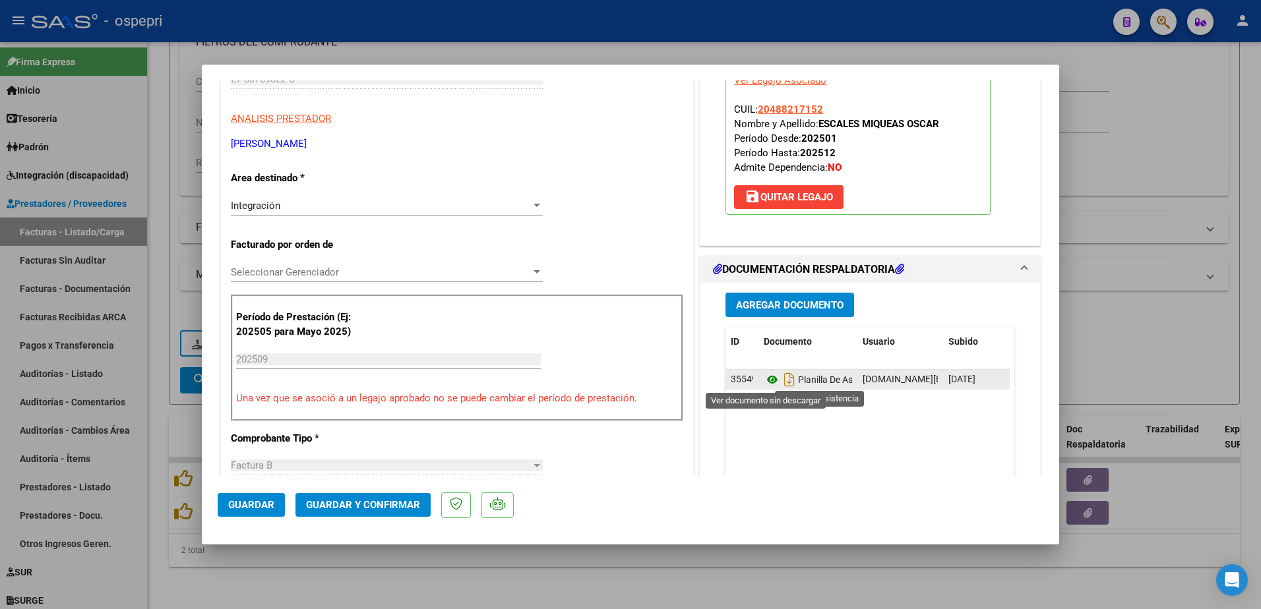
click at [771, 380] on icon at bounding box center [772, 380] width 17 height 16
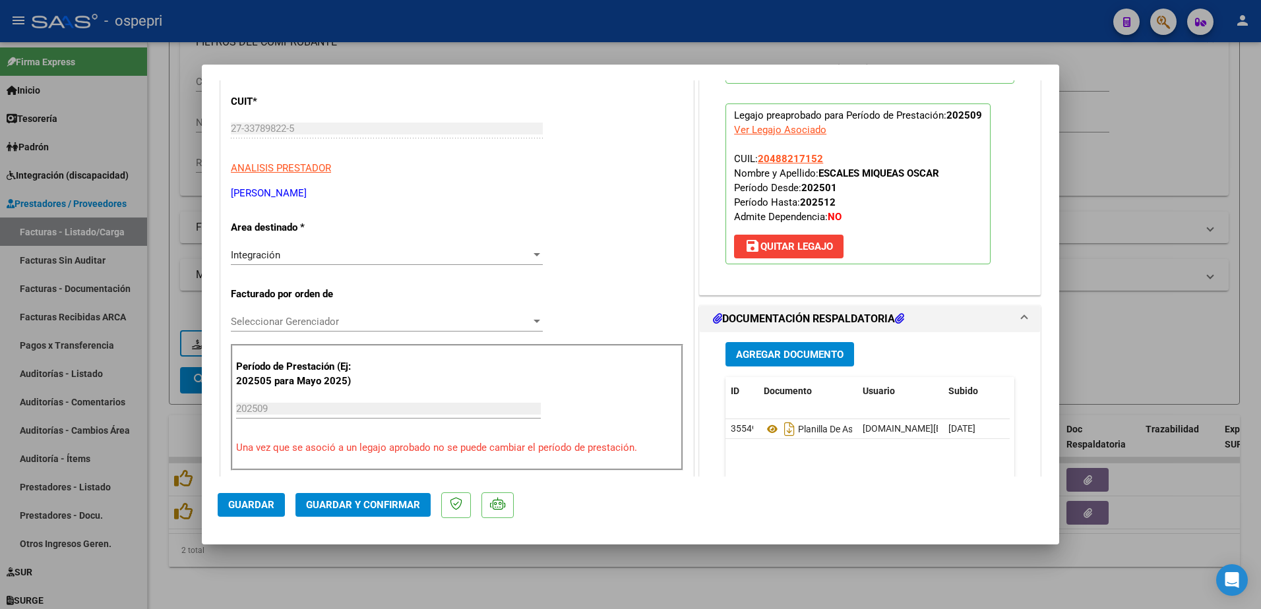
scroll to position [0, 0]
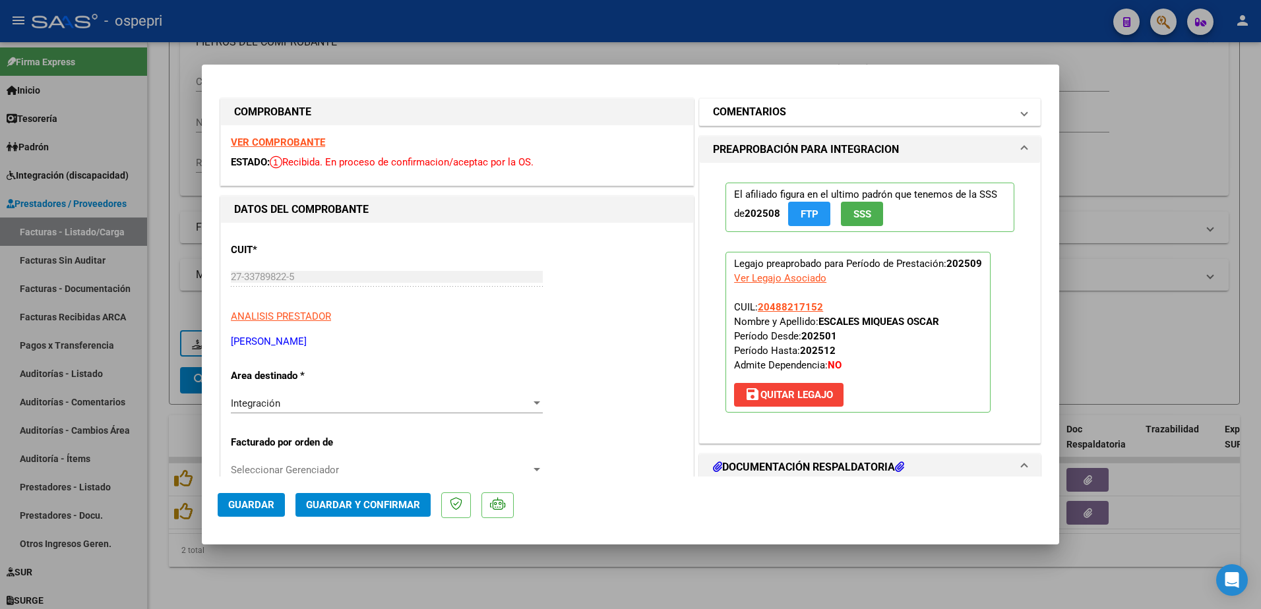
click at [1021, 113] on span at bounding box center [1023, 112] width 5 height 16
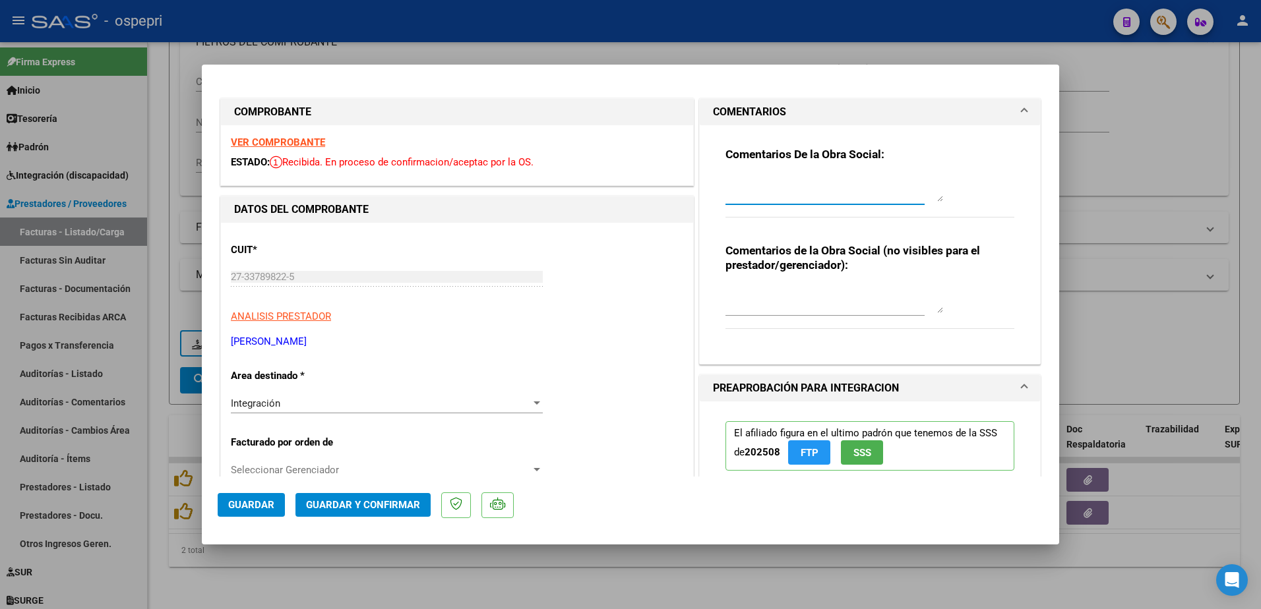
click at [756, 176] on textarea at bounding box center [834, 188] width 218 height 26
click at [794, 193] on textarea "SE RECHAZA PLANILLA DE ASISTENCIA ESTA ES APOCRIFA." at bounding box center [834, 188] width 218 height 26
click at [897, 198] on textarea "SE RECHAZA PLANILLA DE ASISTENCIA ESTA ES APOCRIFA. Deberà rehacerla firmar y s…" at bounding box center [834, 188] width 218 height 26
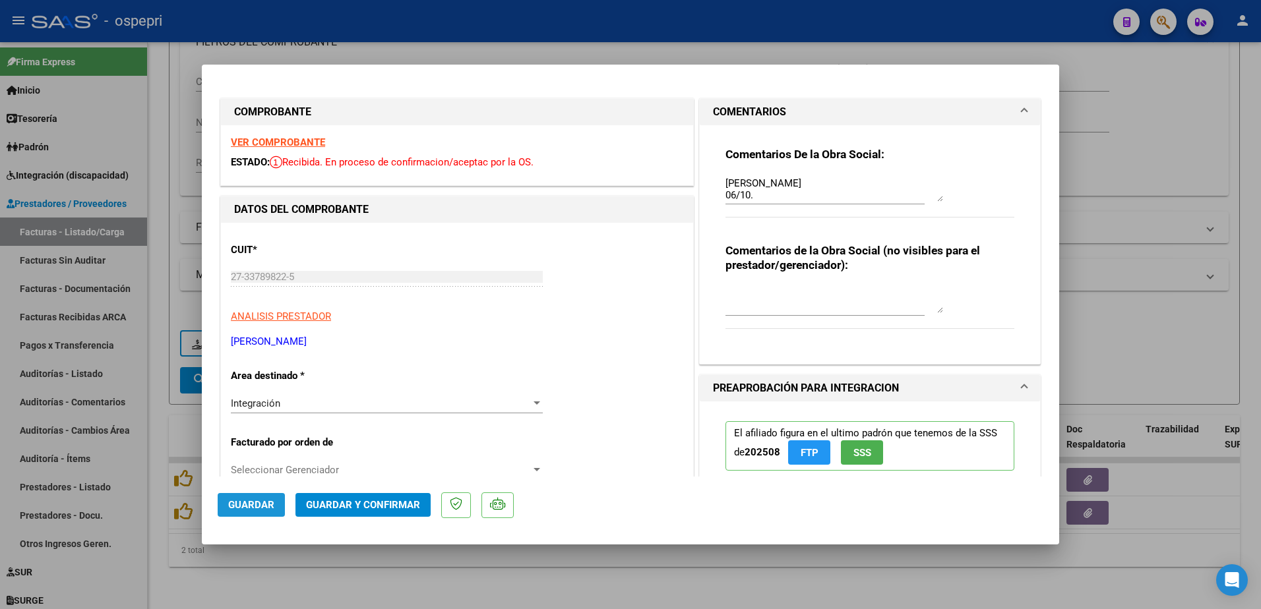
click at [266, 505] on span "Guardar" at bounding box center [251, 505] width 46 height 12
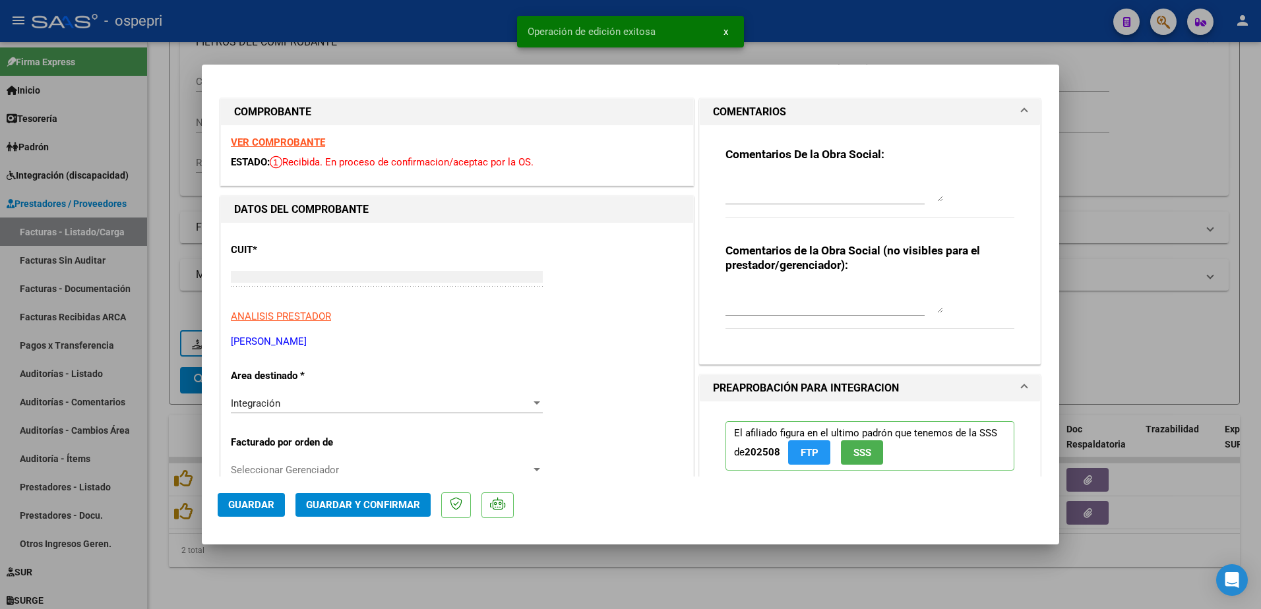
scroll to position [0, 0]
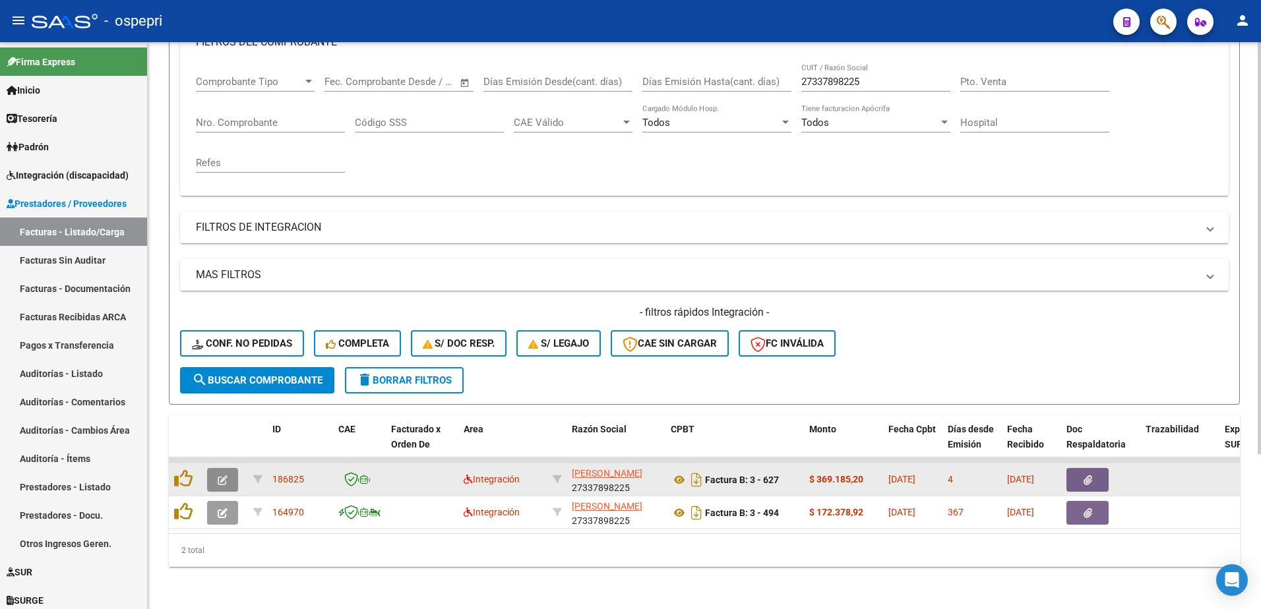
click at [220, 475] on icon "button" at bounding box center [223, 480] width 10 height 10
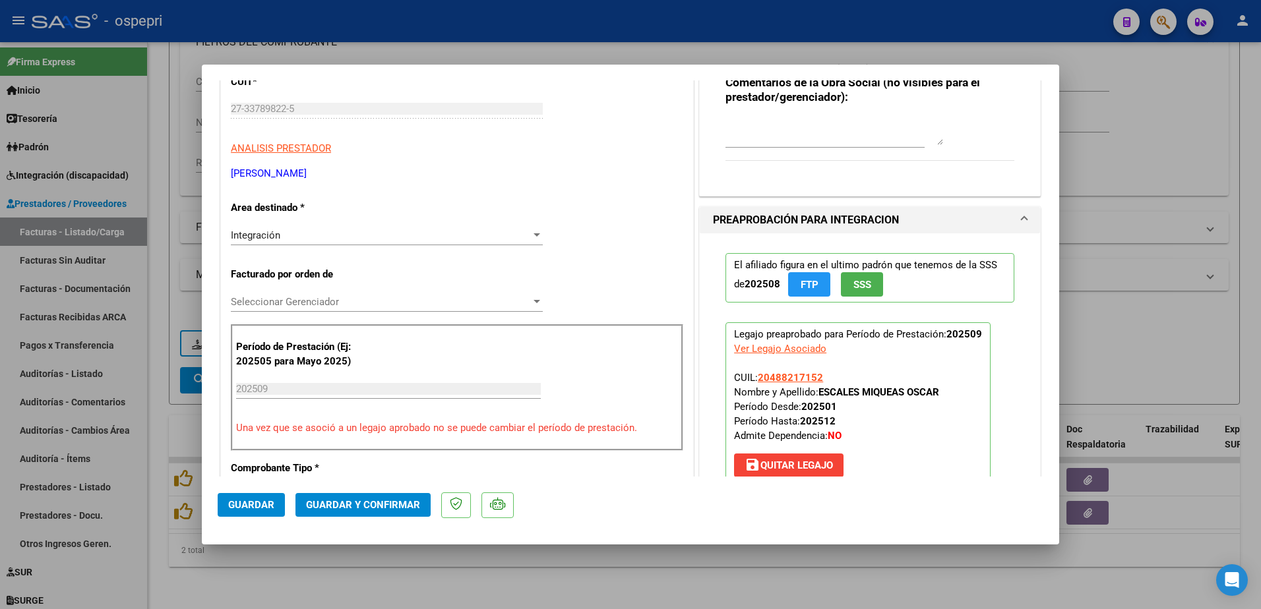
scroll to position [198, 0]
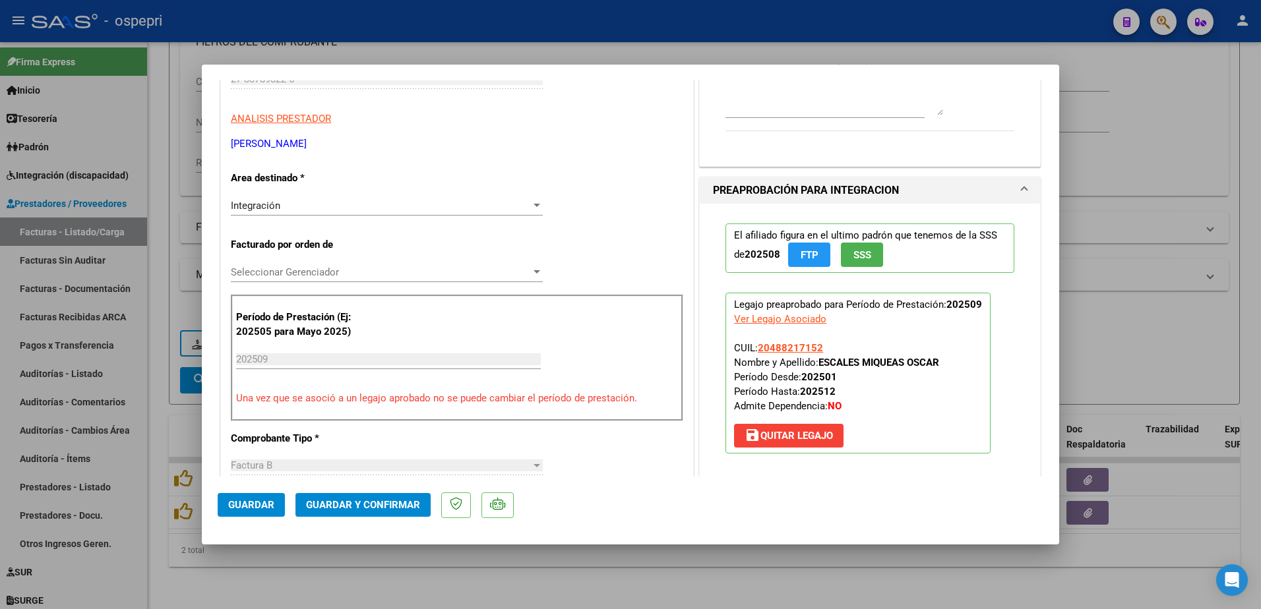
click at [801, 432] on span "save Quitar Legajo" at bounding box center [788, 436] width 88 height 12
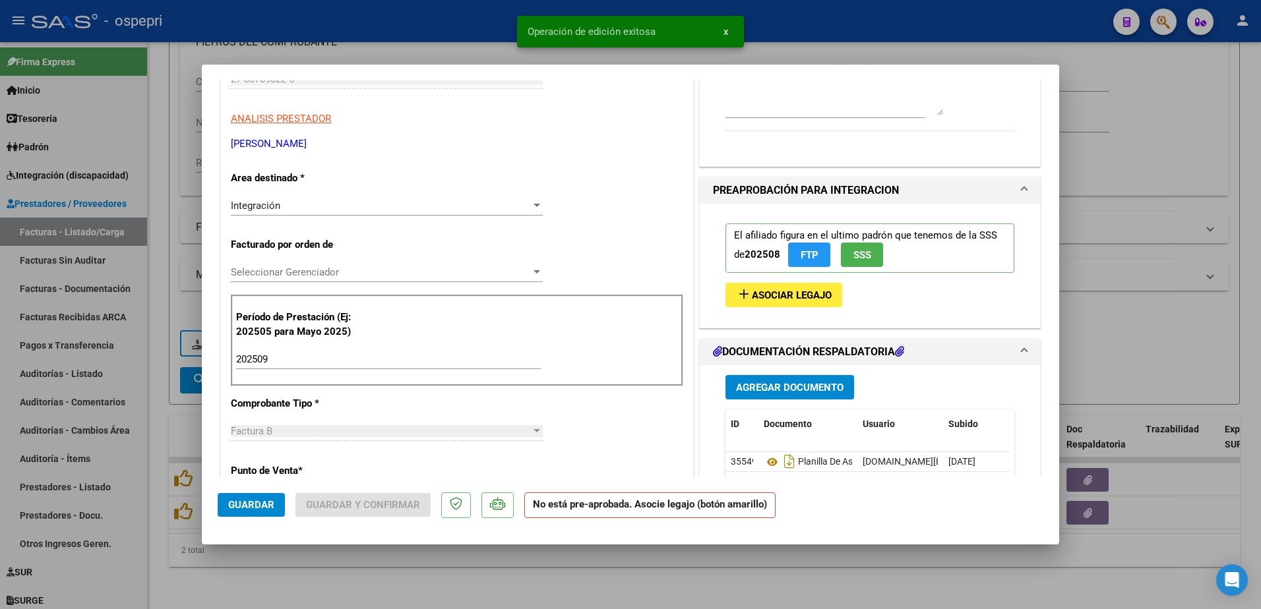
click at [245, 506] on span "Guardar" at bounding box center [251, 505] width 46 height 12
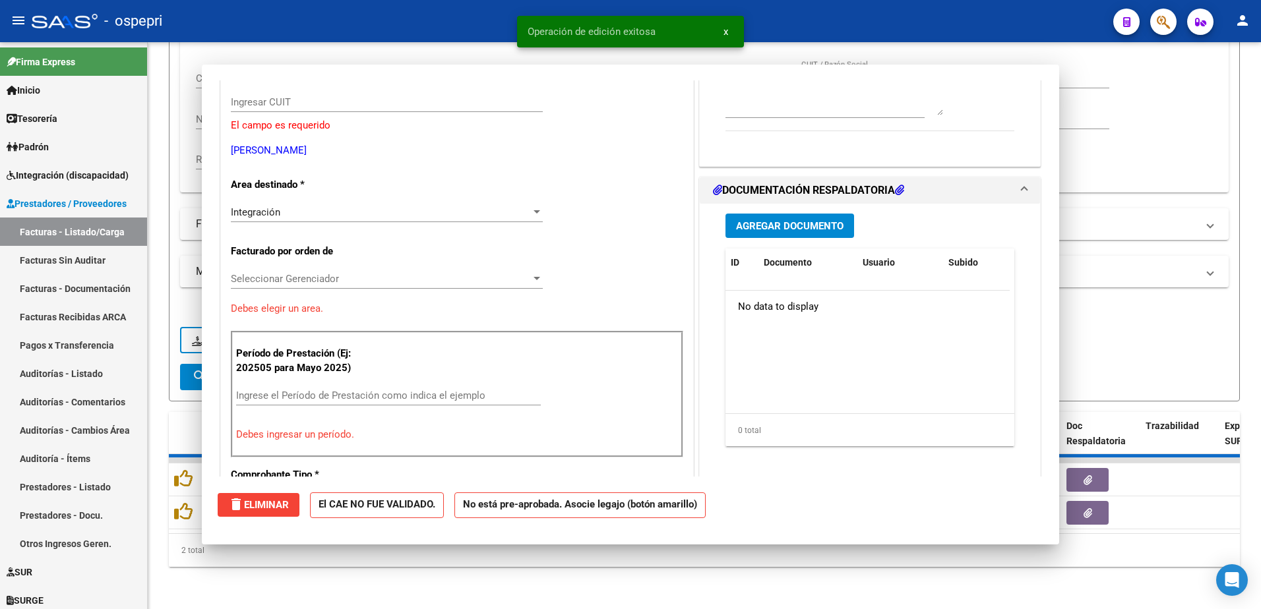
scroll to position [0, 0]
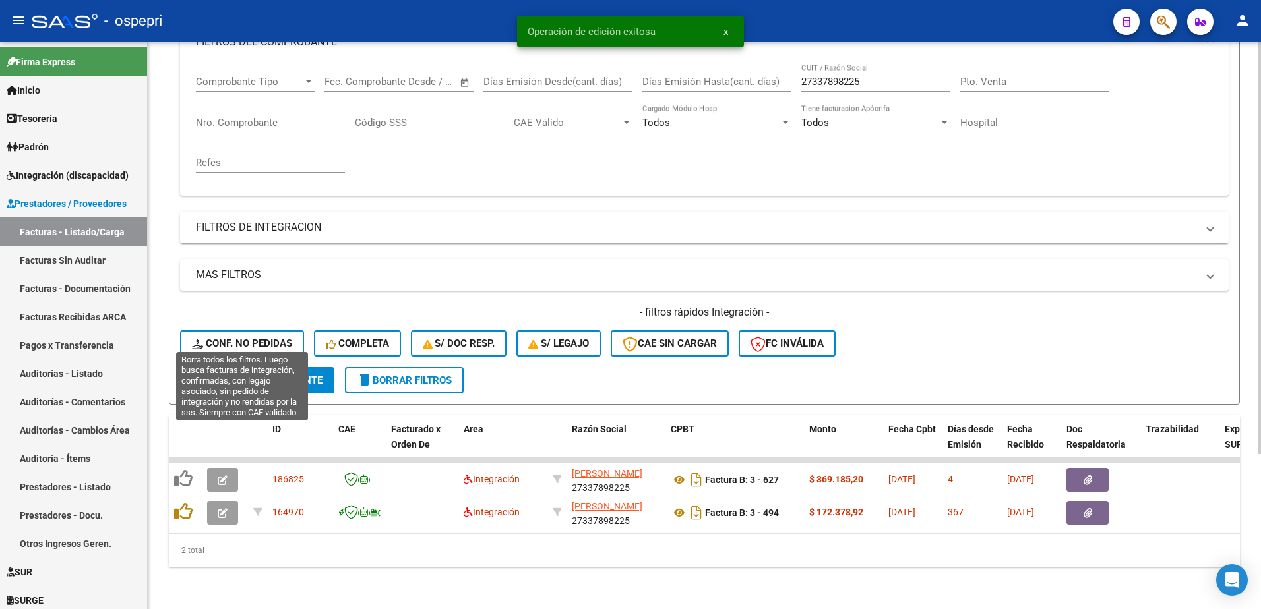
click at [260, 330] on button "Conf. no pedidas" at bounding box center [242, 343] width 124 height 26
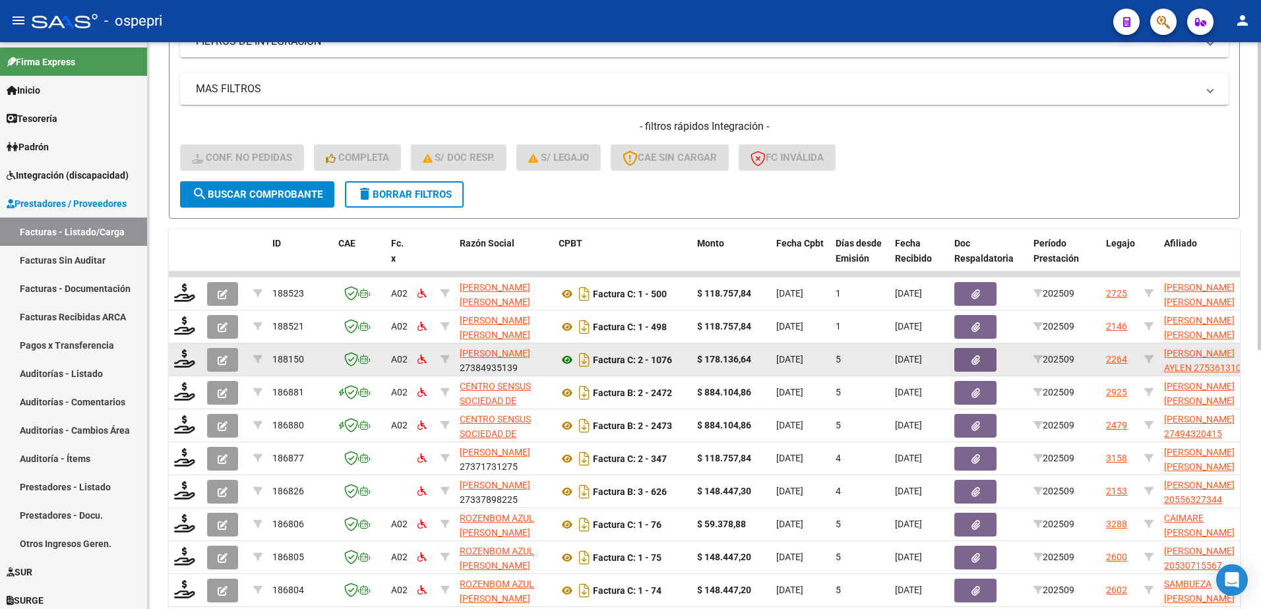
scroll to position [411, 0]
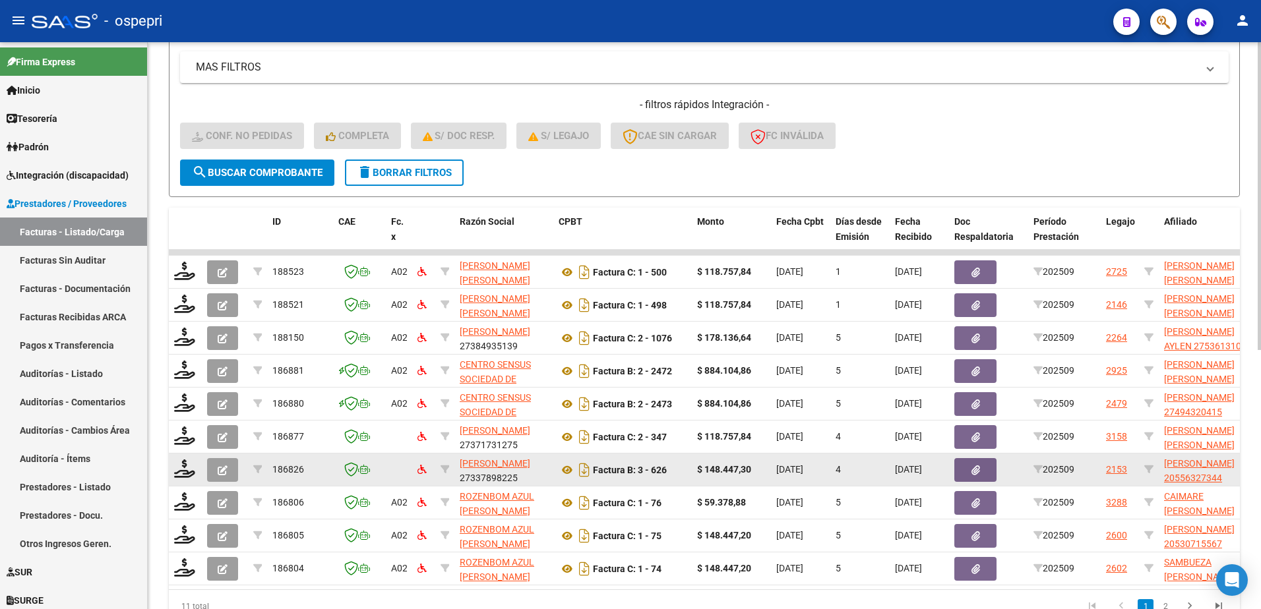
click at [220, 470] on icon "button" at bounding box center [223, 471] width 10 height 10
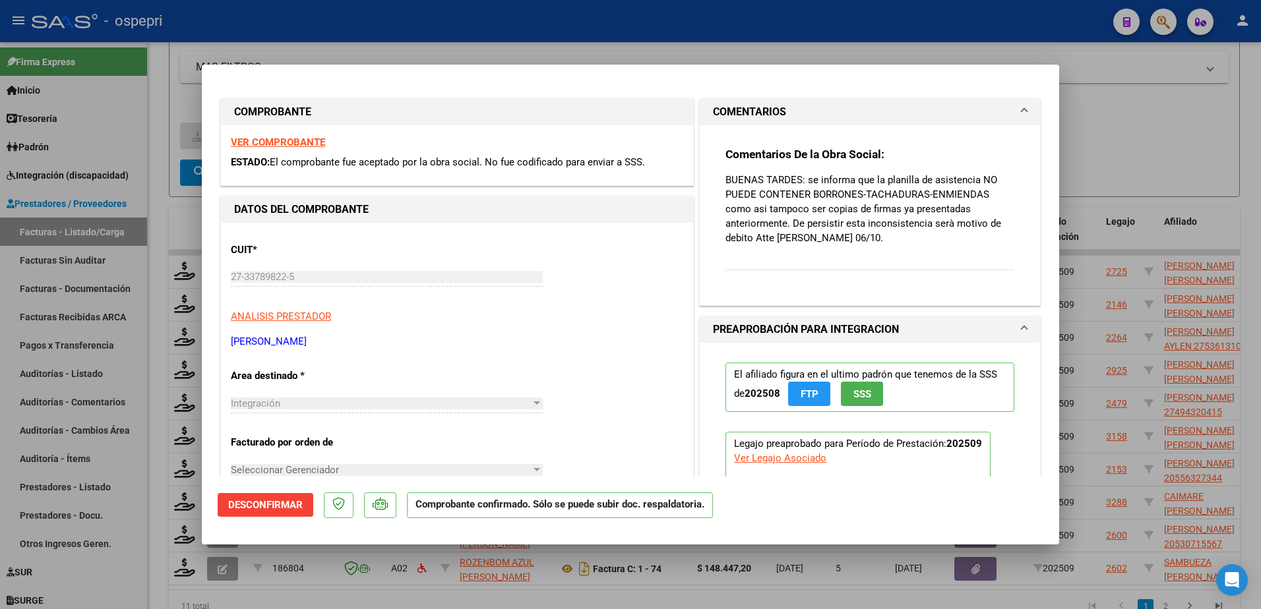
click at [286, 502] on span "Desconfirmar" at bounding box center [265, 505] width 75 height 12
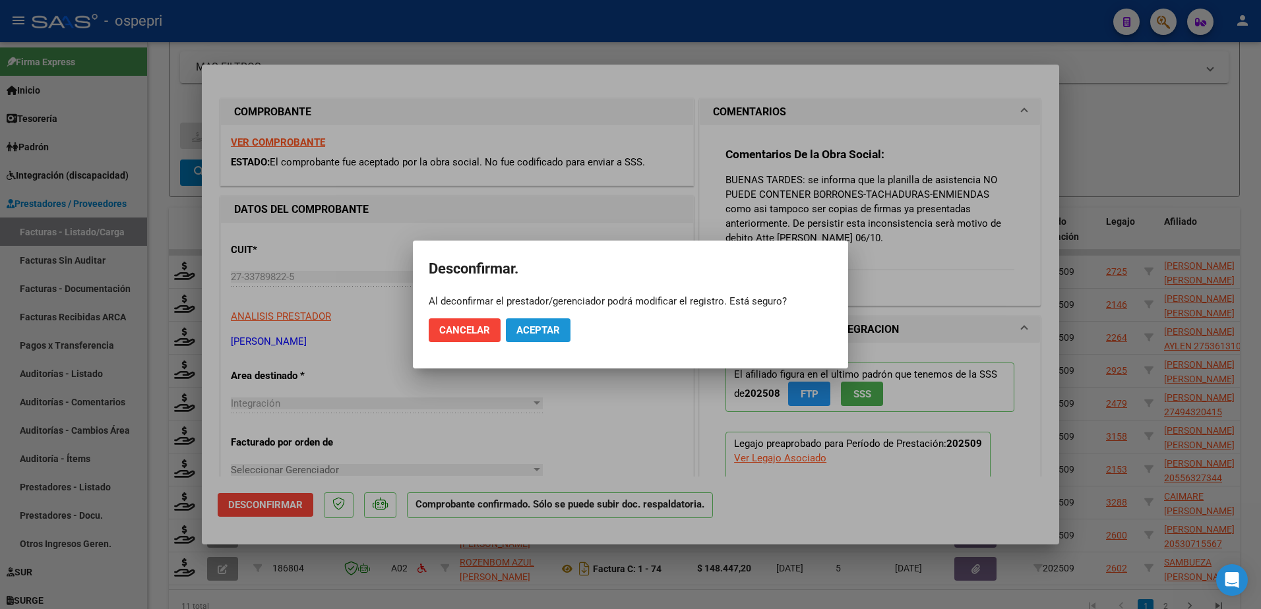
click at [542, 333] on span "Aceptar" at bounding box center [538, 330] width 44 height 12
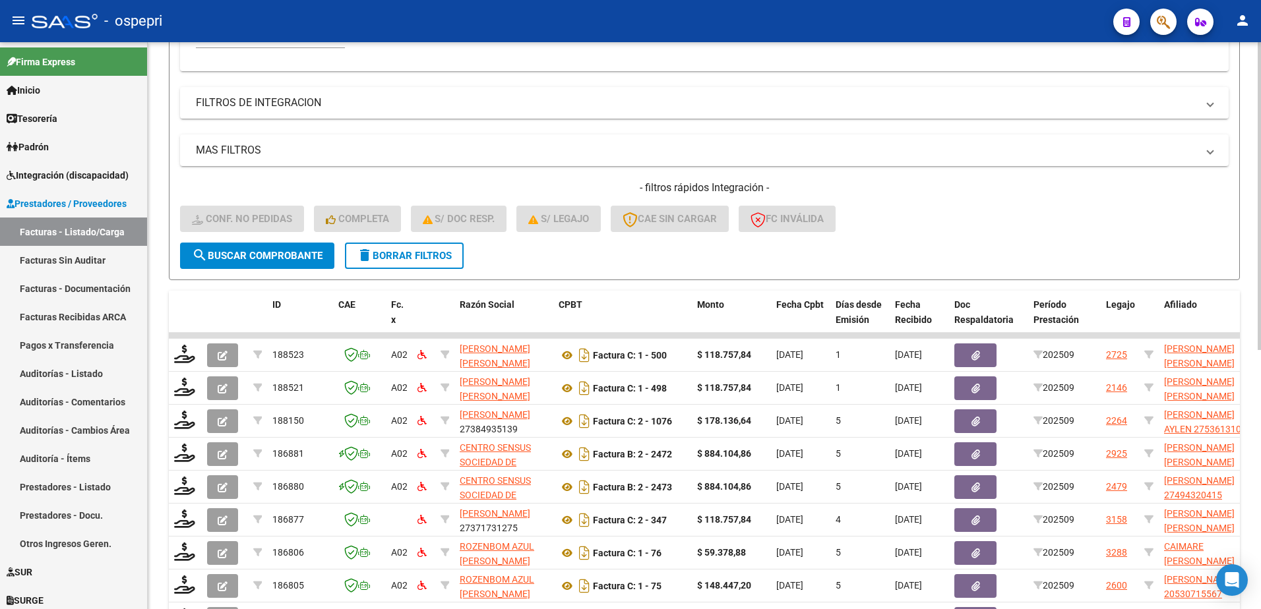
scroll to position [147, 0]
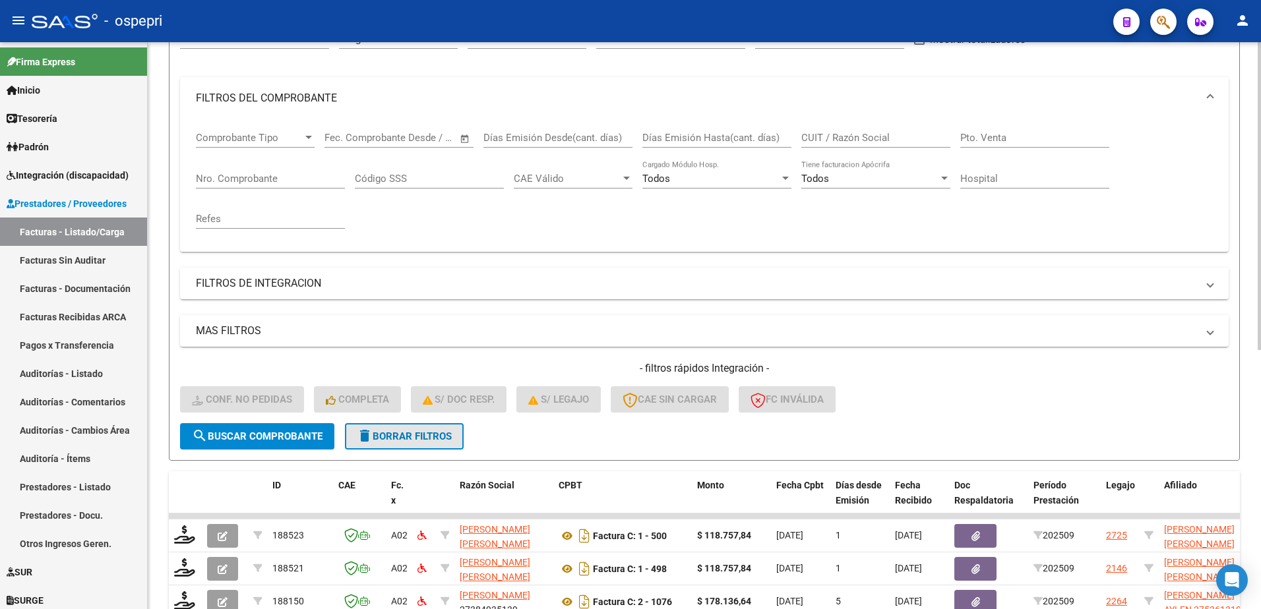
click at [411, 428] on button "delete Borrar Filtros" at bounding box center [404, 436] width 119 height 26
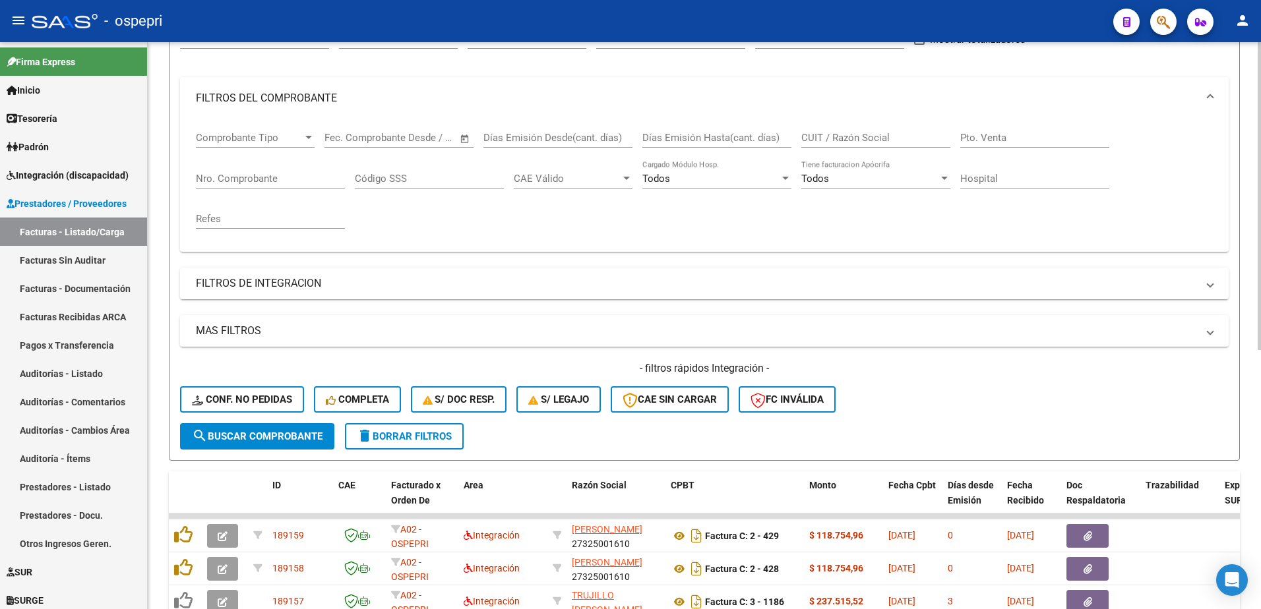
click at [877, 133] on input "CUIT / Razón Social" at bounding box center [875, 138] width 149 height 12
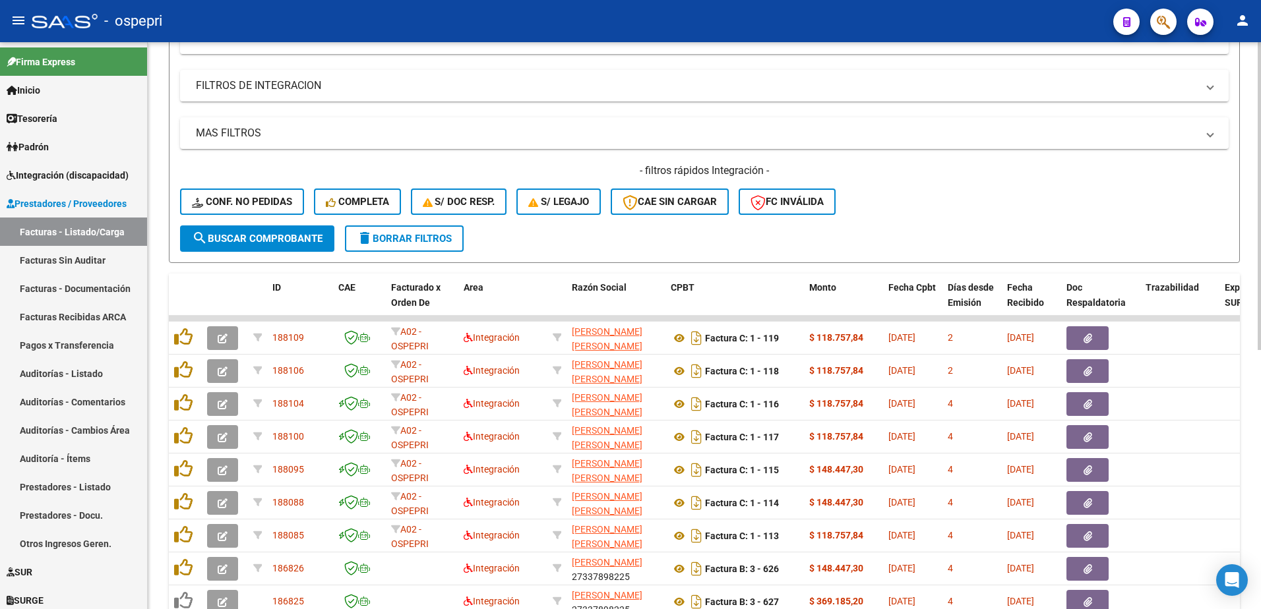
scroll to position [411, 0]
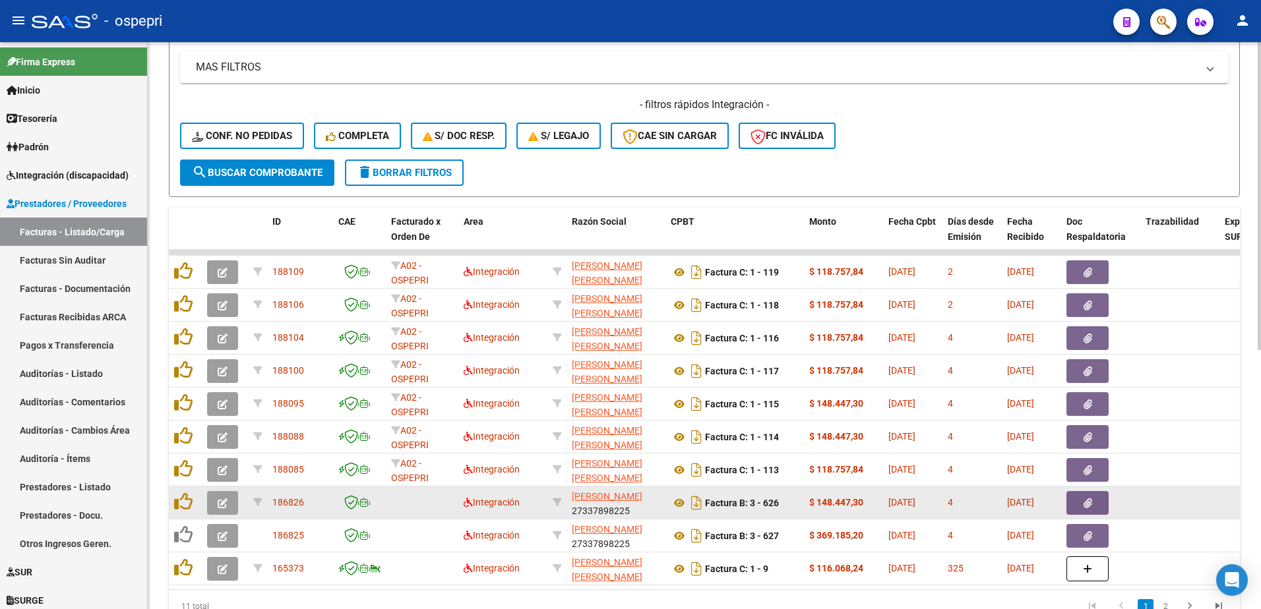
click at [226, 504] on icon "button" at bounding box center [223, 503] width 10 height 10
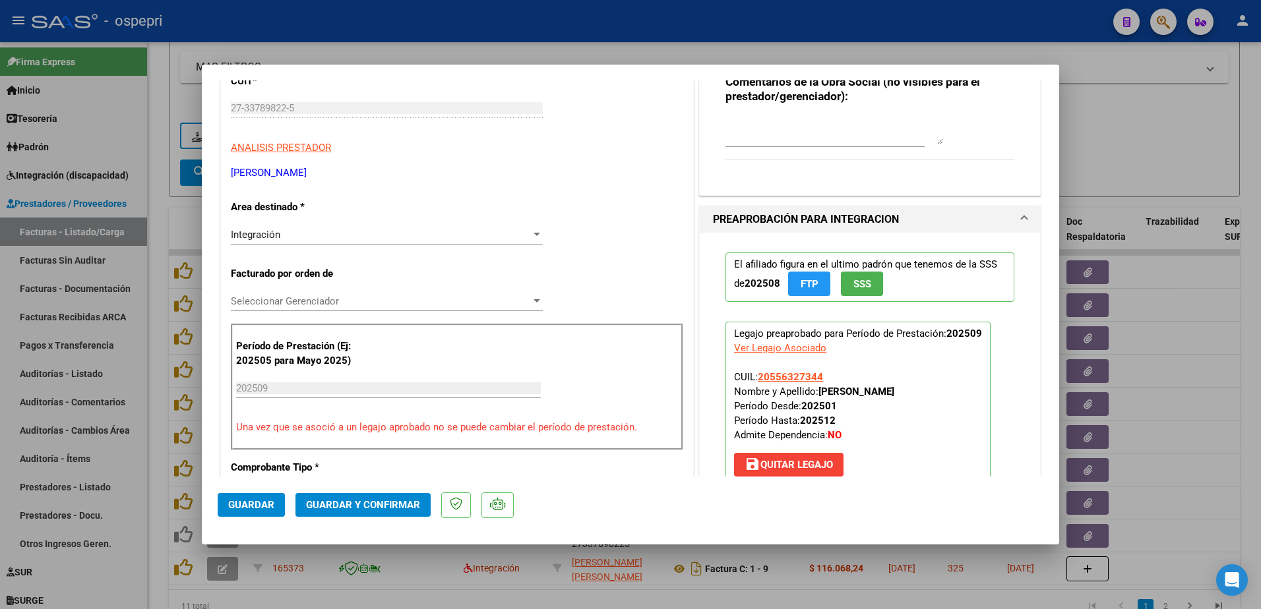
scroll to position [198, 0]
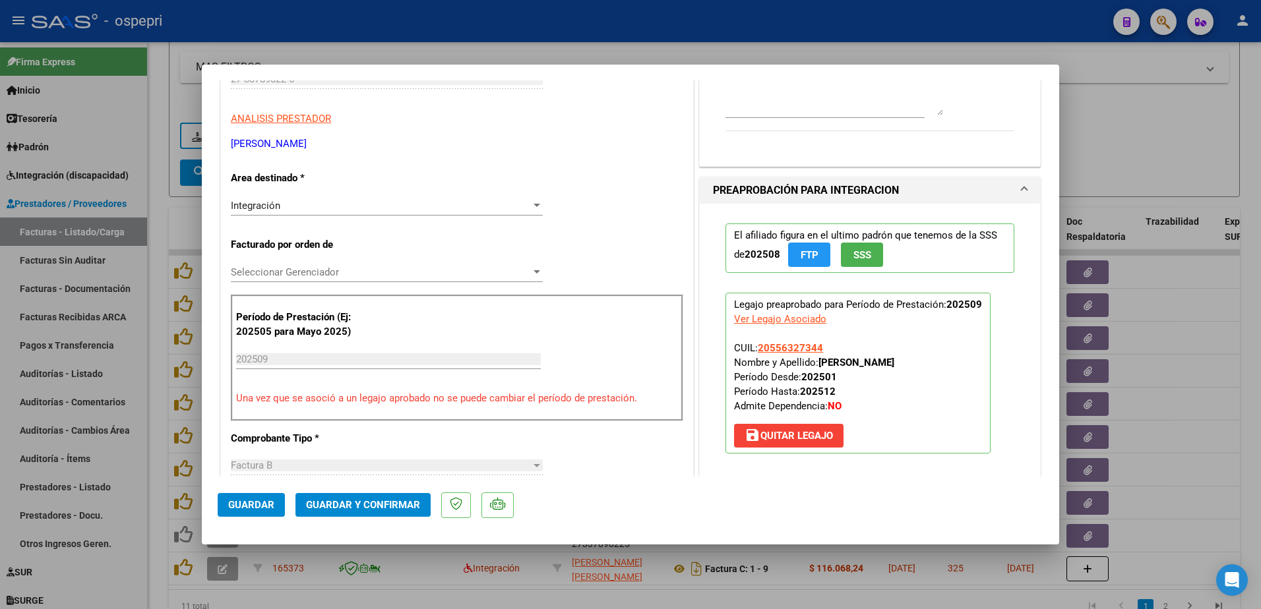
click at [804, 433] on span "save Quitar Legajo" at bounding box center [788, 436] width 88 height 12
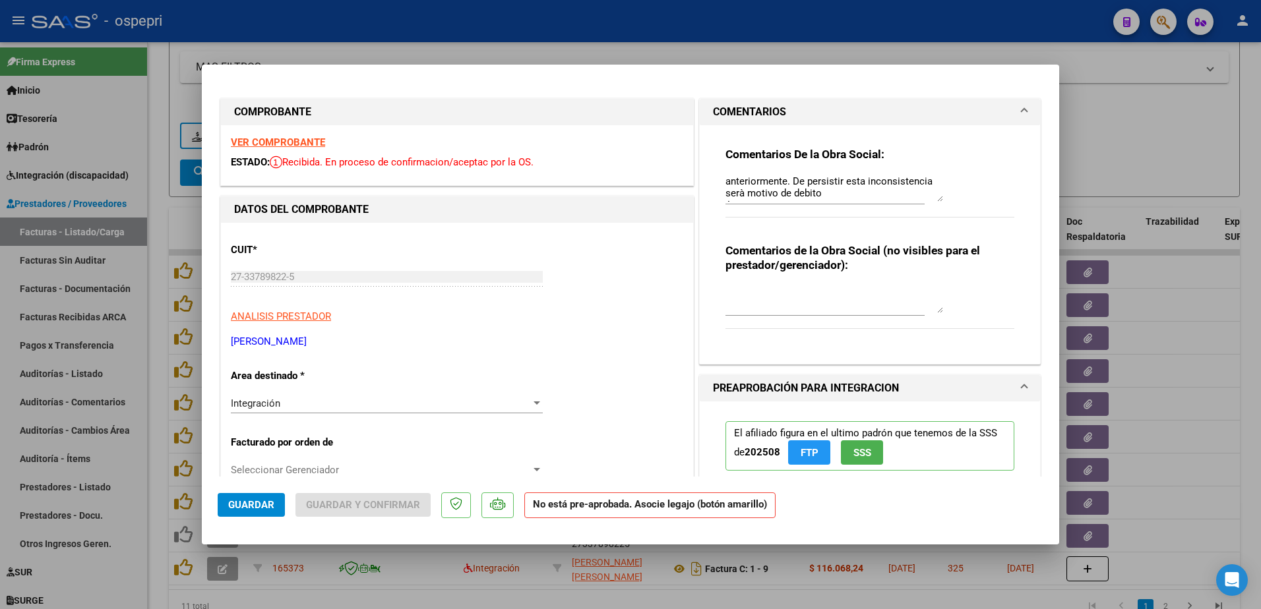
scroll to position [29, 0]
click at [261, 504] on span "Guardar" at bounding box center [251, 505] width 46 height 12
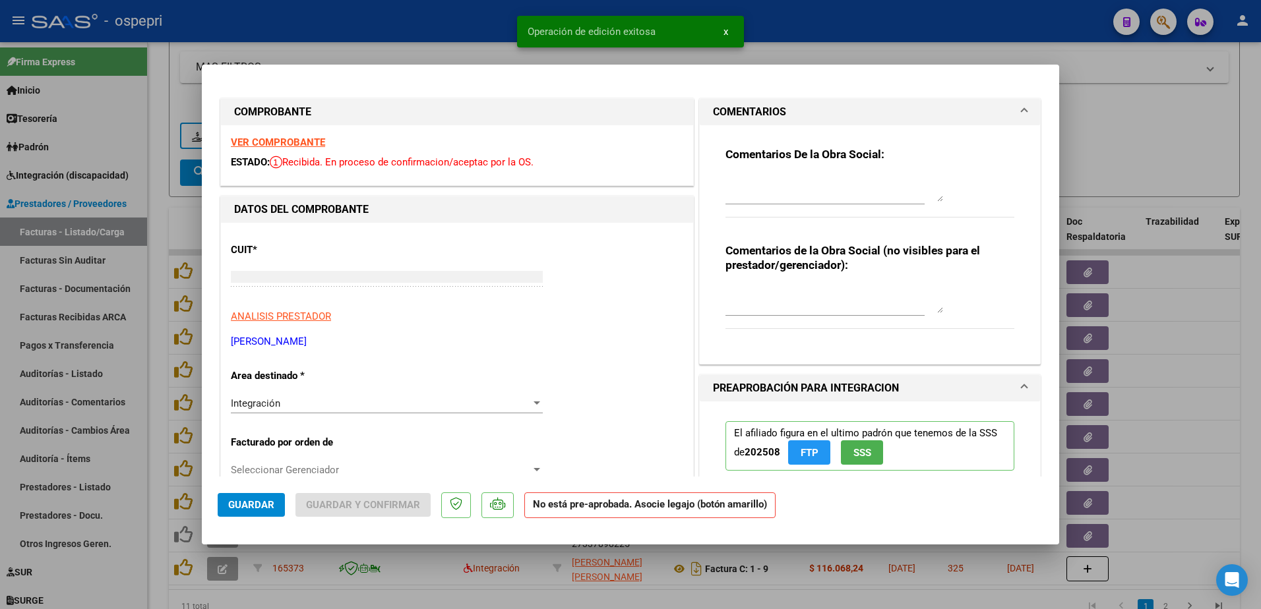
scroll to position [0, 0]
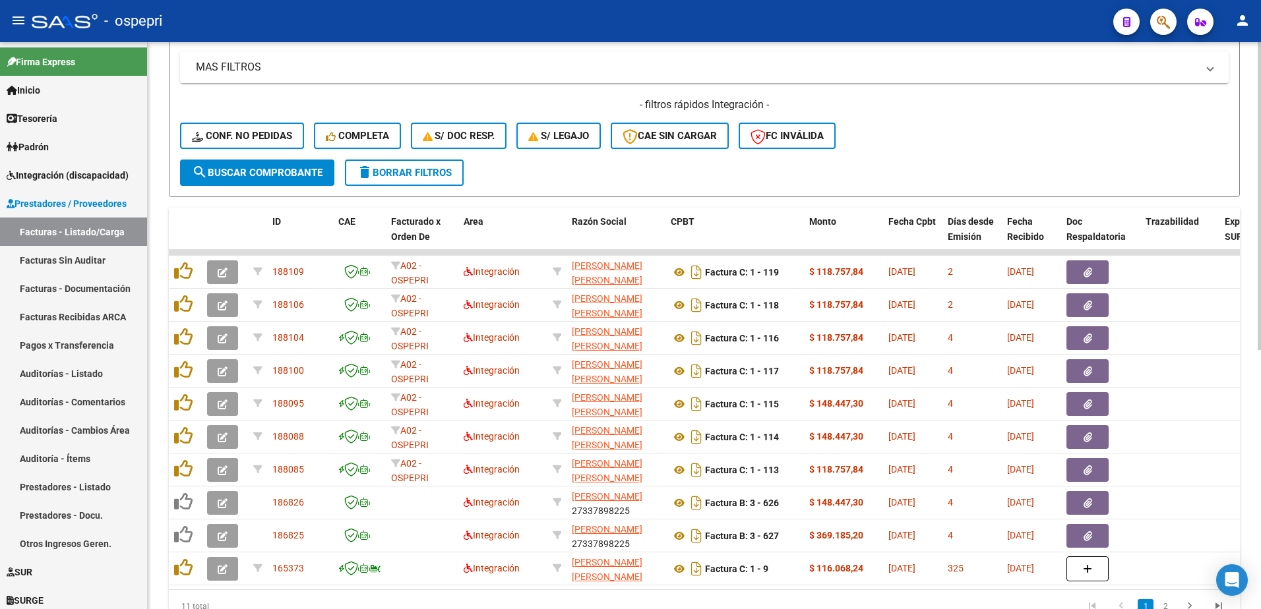
click at [1010, 129] on div "- filtros rápidos Integración - Conf. no pedidas Completa S/ Doc Resp. S/ legaj…" at bounding box center [704, 129] width 1048 height 62
click at [824, 19] on div "- ospepri" at bounding box center [567, 21] width 1071 height 29
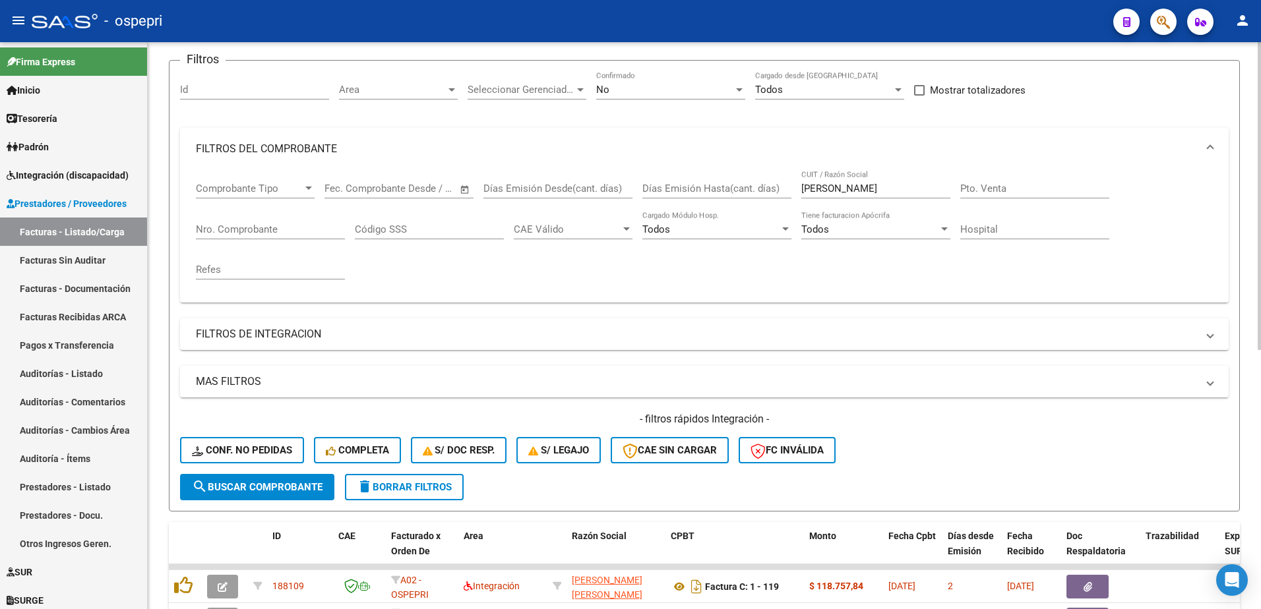
scroll to position [81, 0]
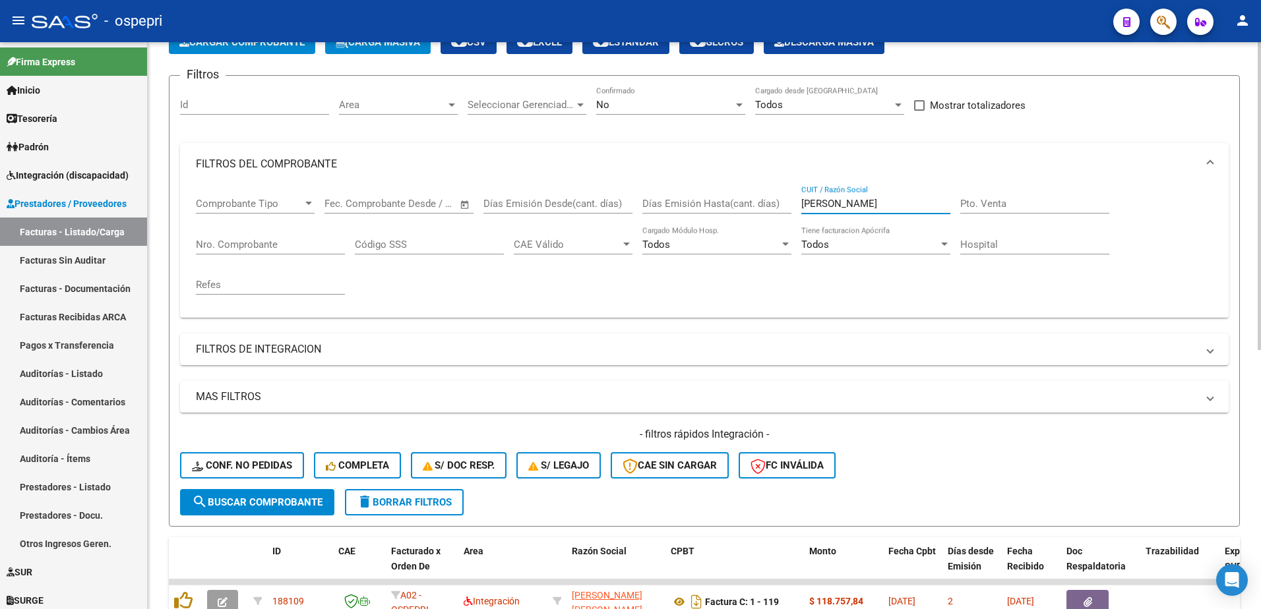
click at [850, 200] on input "caceres" at bounding box center [875, 204] width 149 height 12
paste input "27334503173"
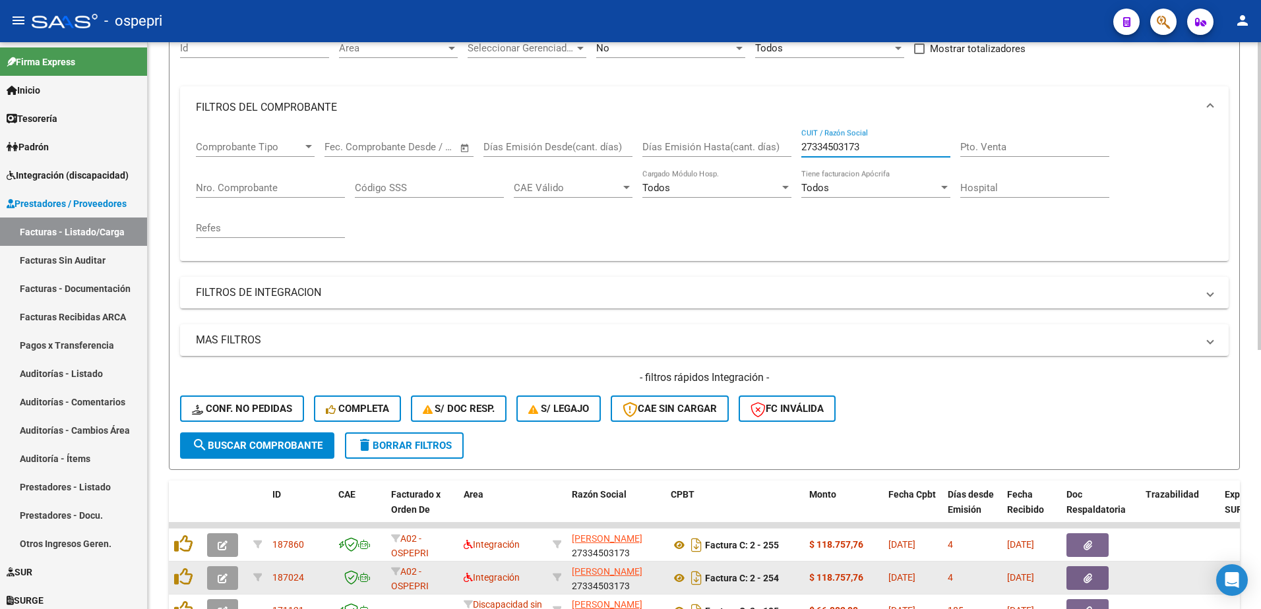
scroll to position [279, 0]
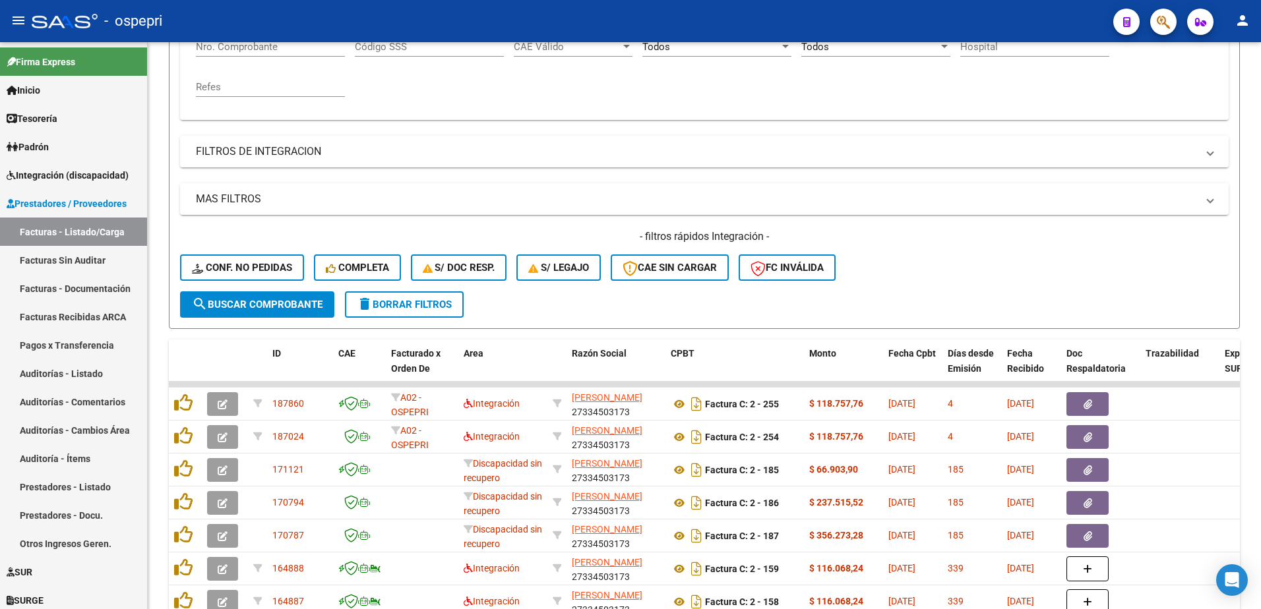
click at [914, 16] on div "- ospepri" at bounding box center [567, 21] width 1071 height 29
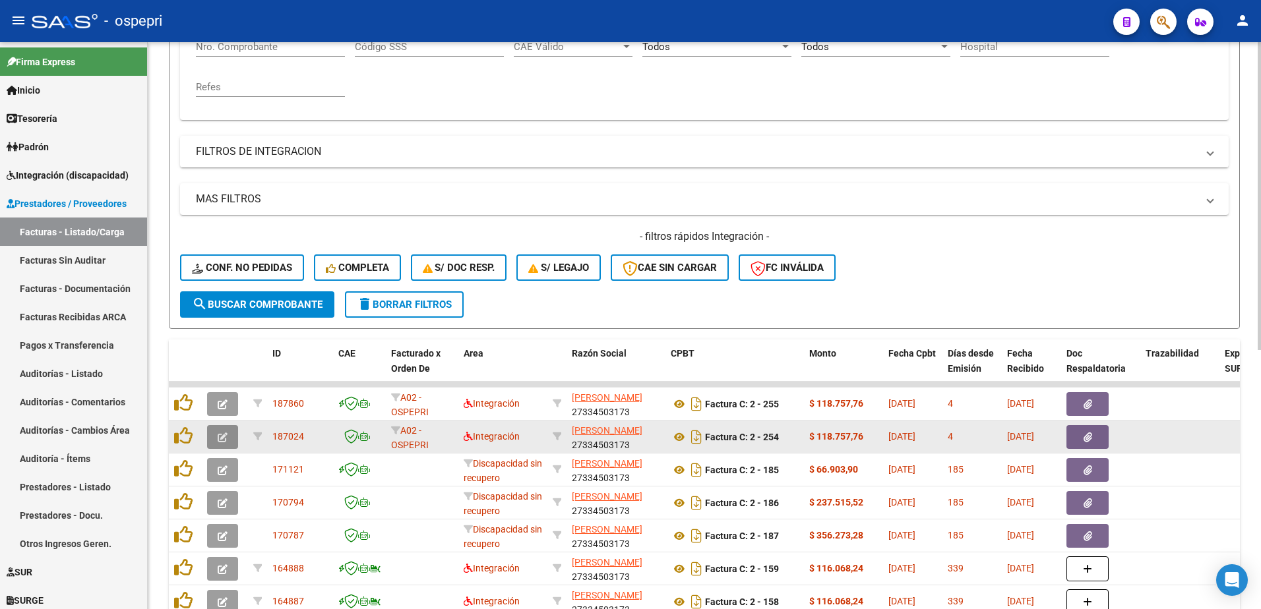
click at [222, 434] on icon "button" at bounding box center [223, 438] width 10 height 10
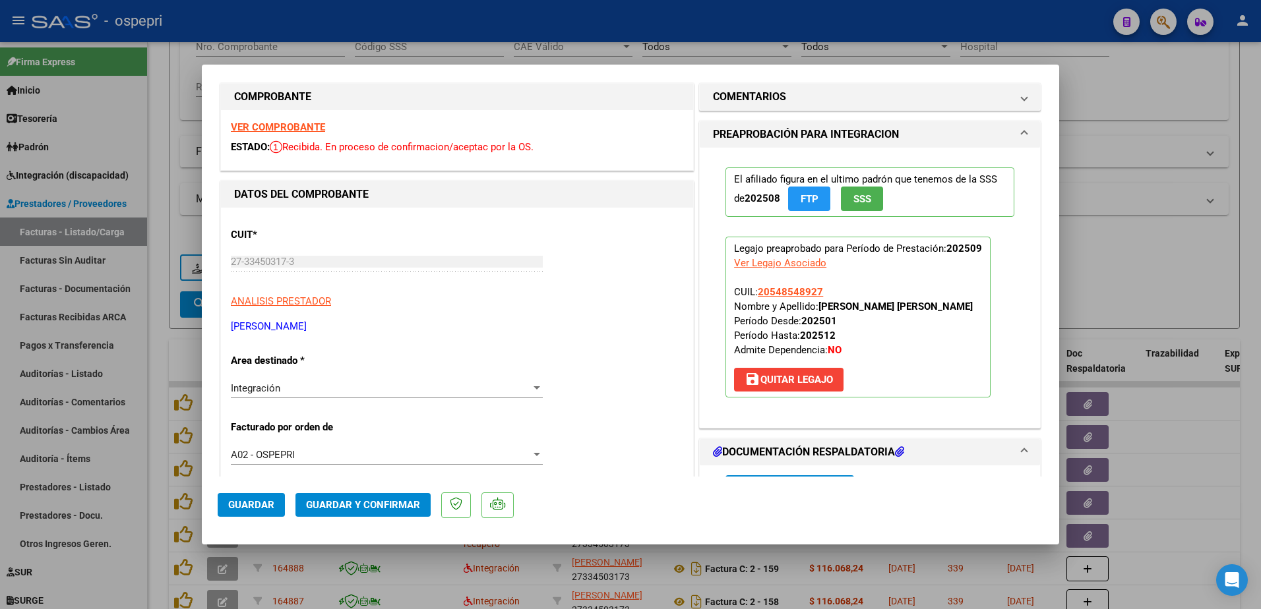
scroll to position [0, 0]
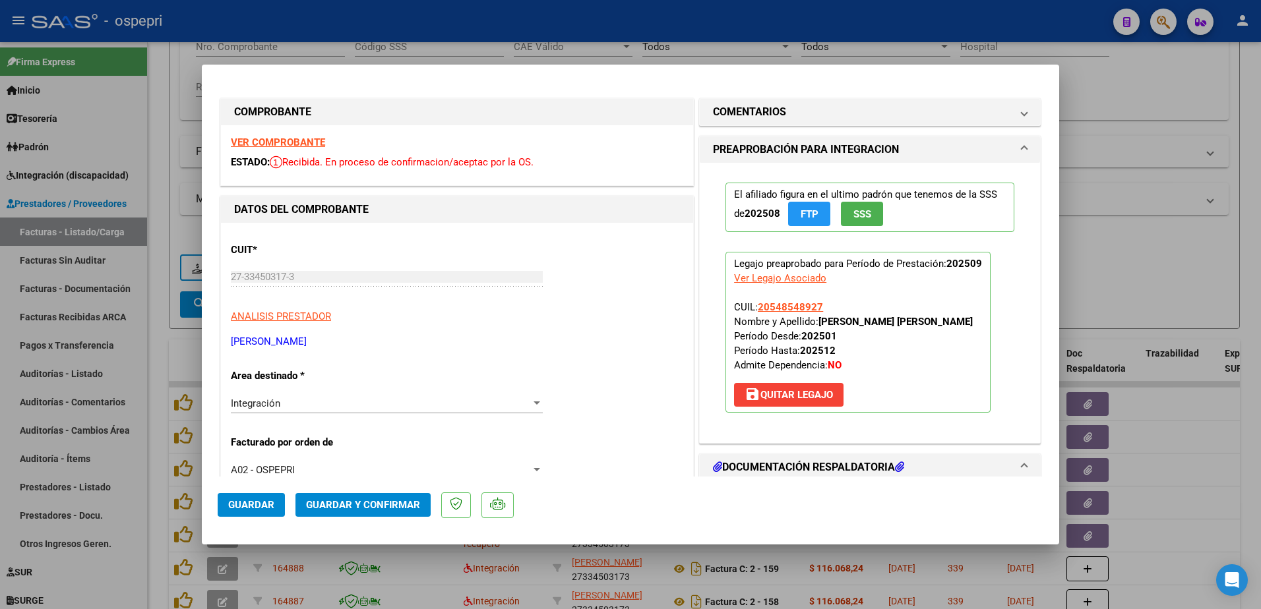
click at [282, 139] on strong "VER COMPROBANTE" at bounding box center [278, 142] width 94 height 12
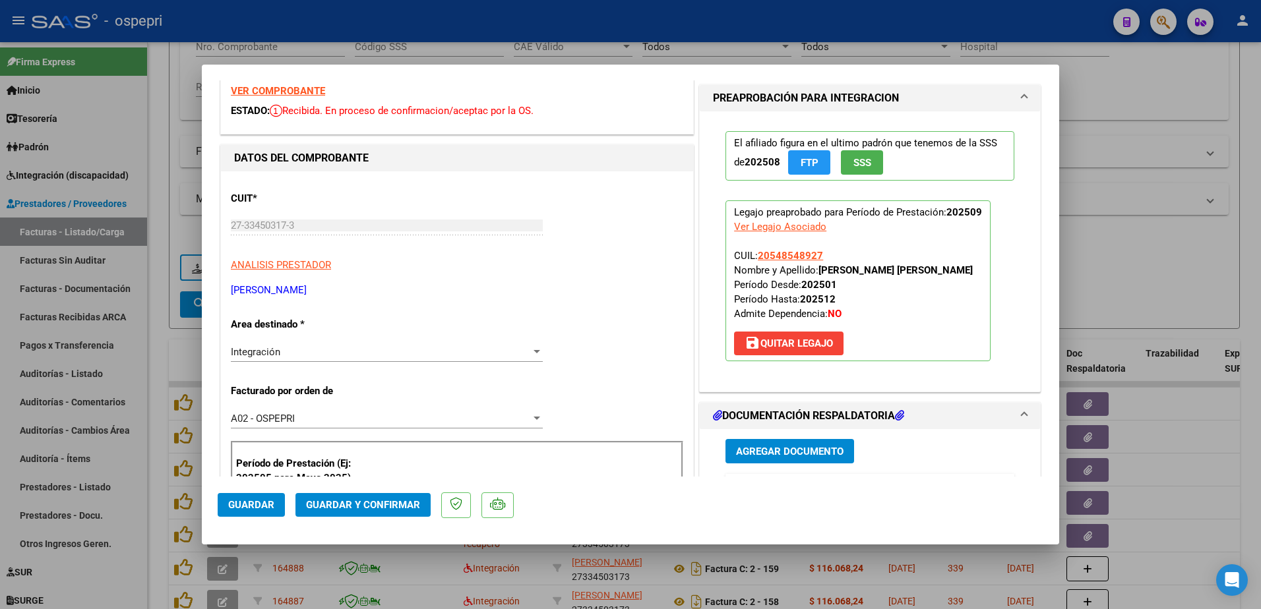
scroll to position [198, 0]
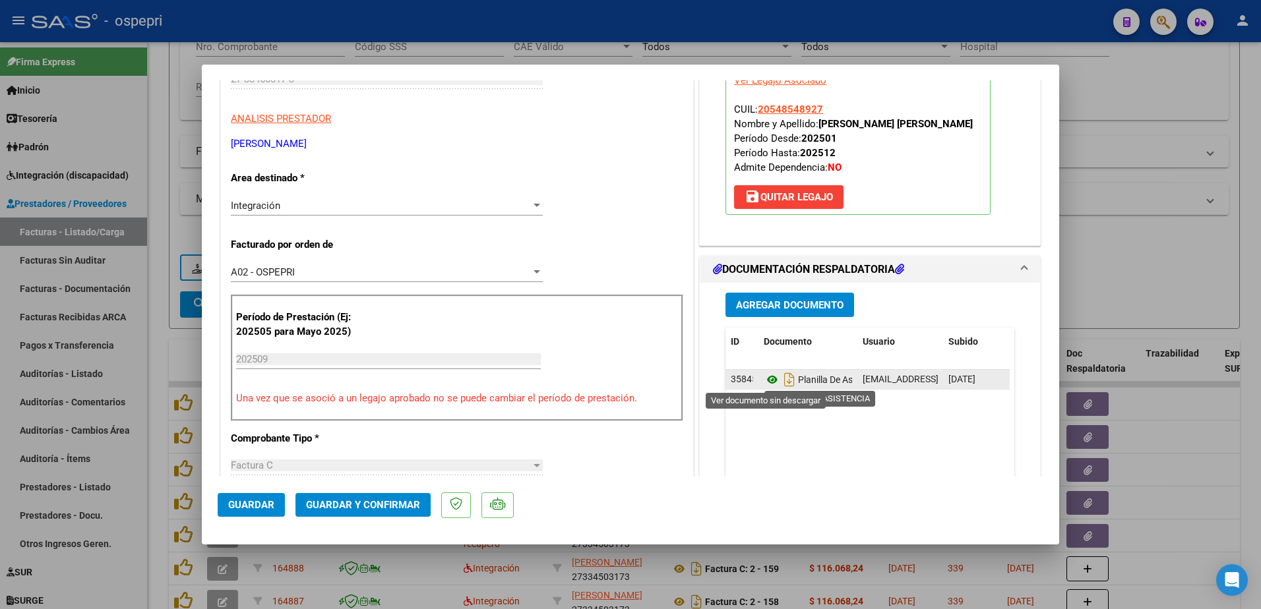
click at [764, 384] on icon at bounding box center [772, 380] width 17 height 16
click at [357, 506] on span "Guardar y Confirmar" at bounding box center [363, 505] width 114 height 12
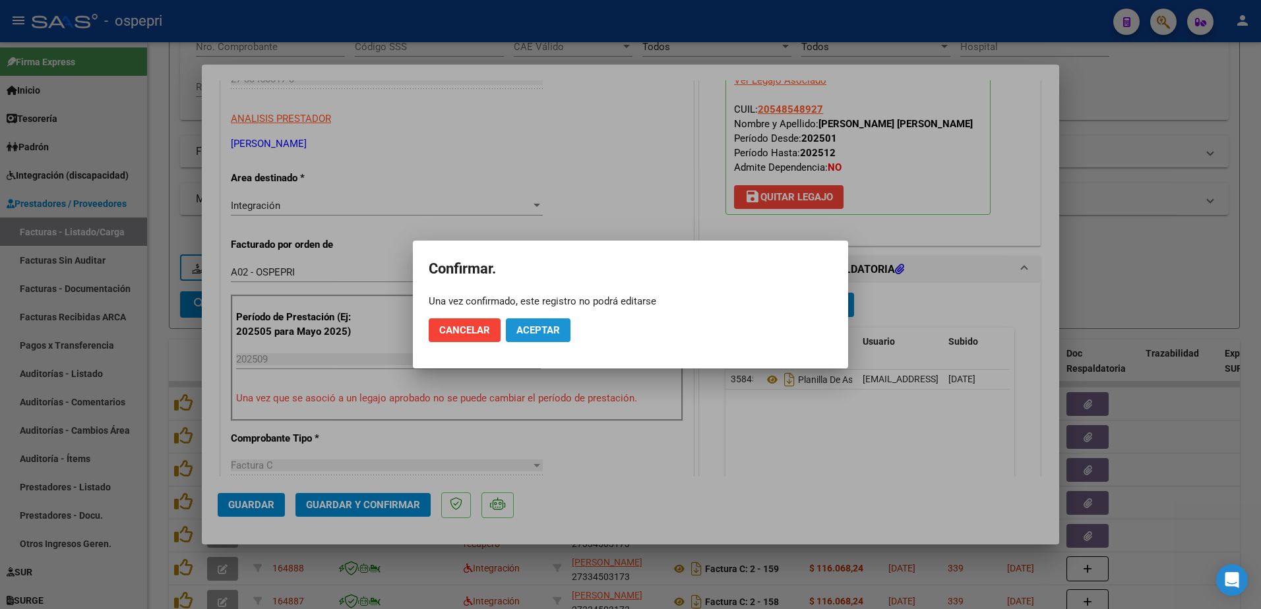
click at [540, 332] on span "Aceptar" at bounding box center [538, 330] width 44 height 12
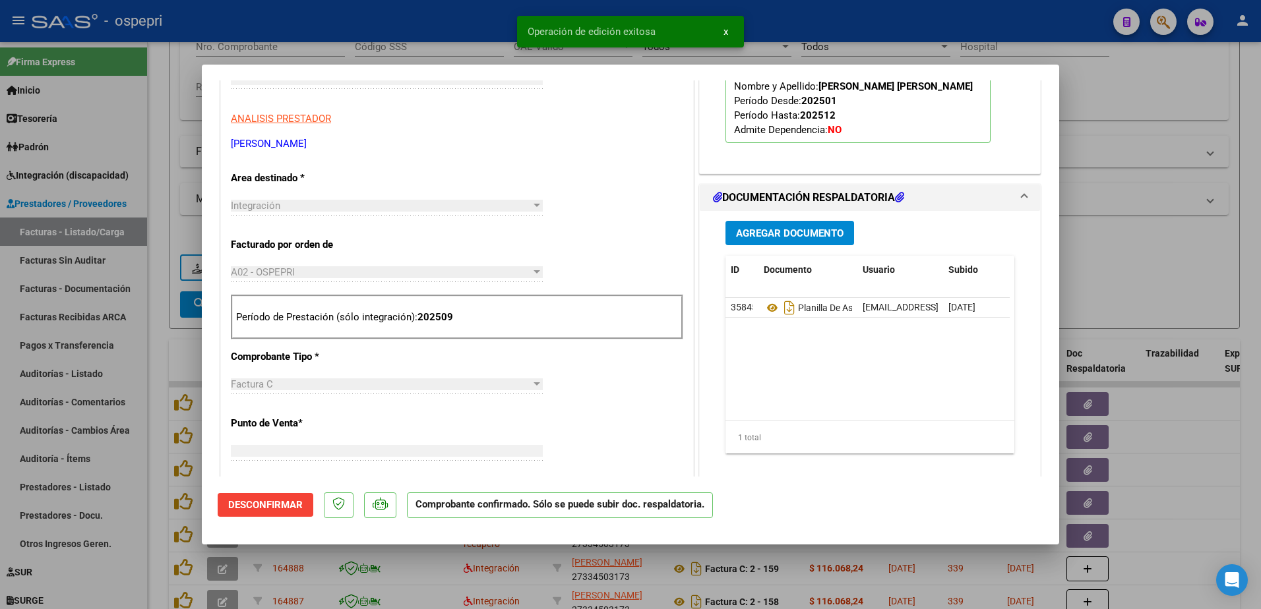
scroll to position [221, 0]
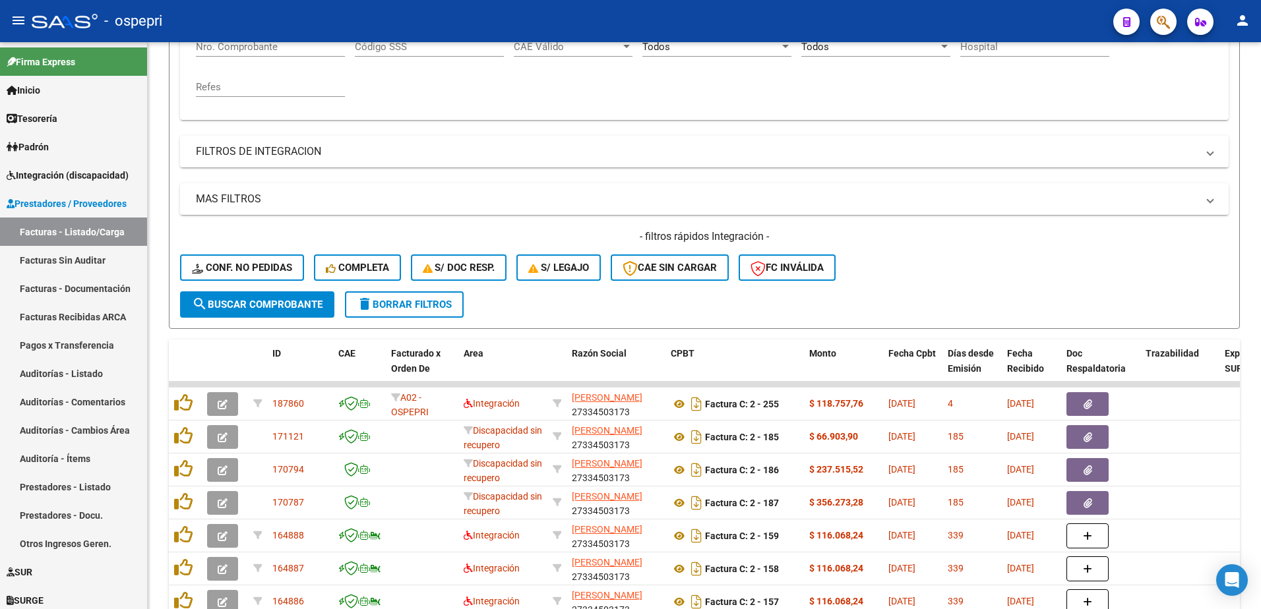
click at [873, 18] on div "- ospepri" at bounding box center [567, 21] width 1071 height 29
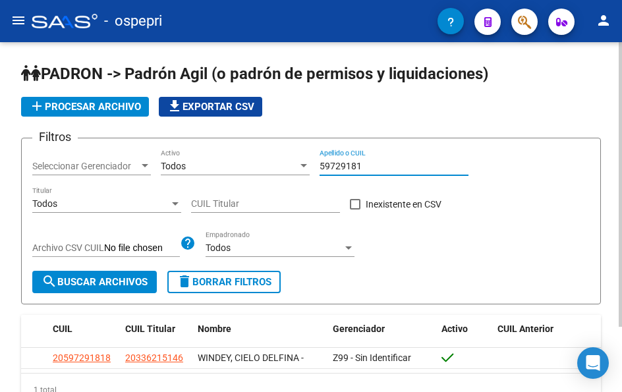
drag, startPoint x: 370, startPoint y: 163, endPoint x: 299, endPoint y: 164, distance: 71.2
click at [299, 164] on div "Filtros Seleccionar Gerenciador Seleccionar Gerenciador Todos Activo 59729181 A…" at bounding box center [311, 210] width 558 height 122
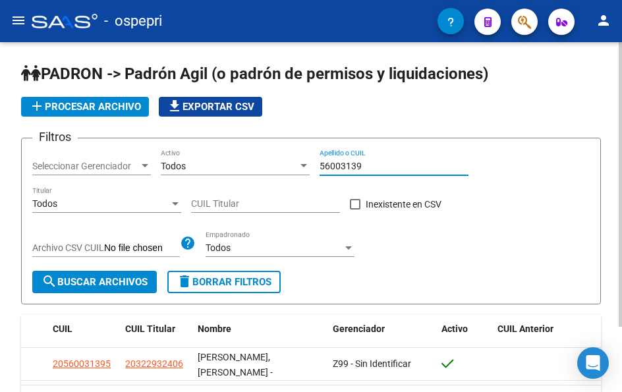
drag, startPoint x: 369, startPoint y: 166, endPoint x: 255, endPoint y: 166, distance: 113.4
click at [255, 166] on div "Filtros Seleccionar Gerenciador Seleccionar Gerenciador Todos Activo 56003139 A…" at bounding box center [311, 210] width 558 height 122
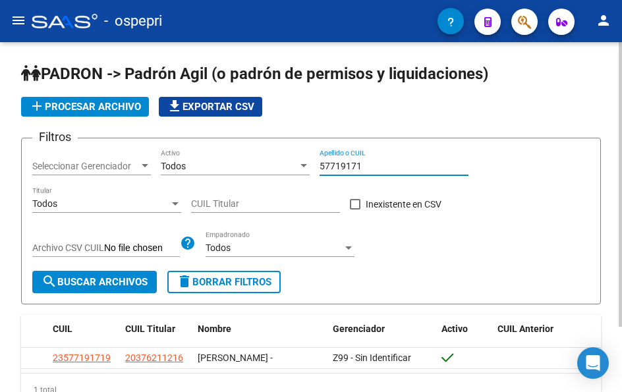
click at [373, 167] on input "57719171" at bounding box center [394, 166] width 149 height 11
click at [372, 167] on input "57719171" at bounding box center [394, 166] width 149 height 11
click at [378, 162] on input "56004169" at bounding box center [394, 166] width 149 height 11
click at [378, 163] on input "56004169" at bounding box center [394, 166] width 149 height 11
click at [367, 169] on input "56760996" at bounding box center [394, 166] width 149 height 11
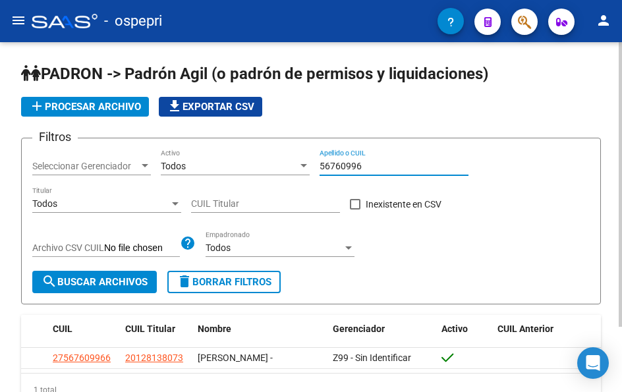
click at [367, 169] on input "56760996" at bounding box center [394, 166] width 149 height 11
click at [373, 167] on input "55158094" at bounding box center [394, 166] width 149 height 11
click at [372, 167] on input "55158094" at bounding box center [394, 166] width 149 height 11
click at [370, 164] on input "56466220" at bounding box center [394, 166] width 149 height 11
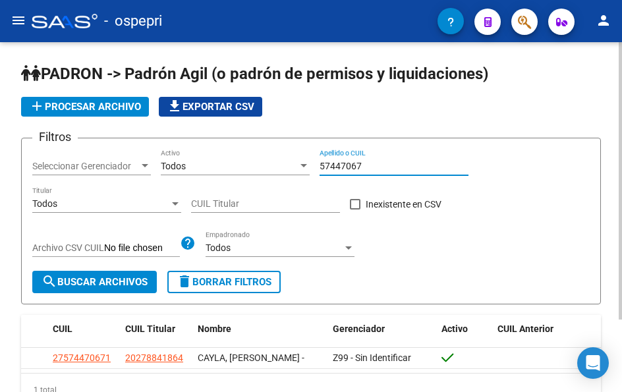
click at [371, 162] on input "57447067" at bounding box center [394, 166] width 149 height 11
click at [371, 163] on input "57447067" at bounding box center [394, 166] width 149 height 11
click at [367, 162] on input "53969725" at bounding box center [394, 166] width 149 height 11
click at [371, 164] on input "53070896" at bounding box center [394, 166] width 149 height 11
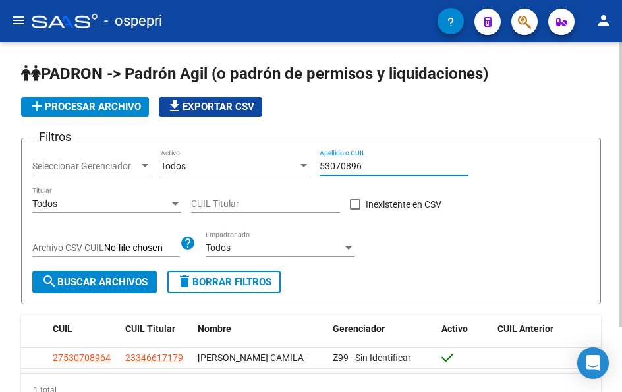
drag, startPoint x: 371, startPoint y: 164, endPoint x: 378, endPoint y: 156, distance: 11.2
click at [371, 164] on input "53070896" at bounding box center [394, 166] width 149 height 11
click at [367, 162] on input "55632734" at bounding box center [394, 166] width 149 height 11
drag, startPoint x: 367, startPoint y: 166, endPoint x: 187, endPoint y: 162, distance: 180.1
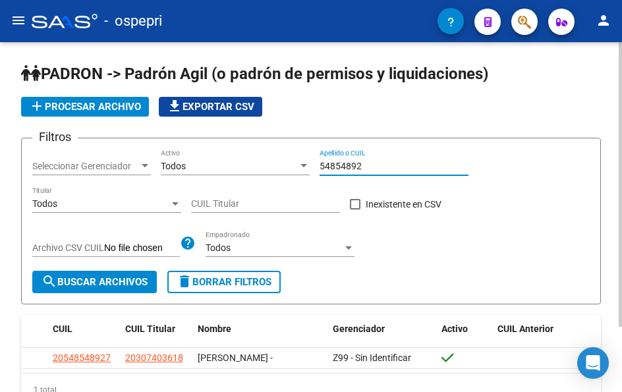
click at [187, 162] on div "Filtros Seleccionar Gerenciador Seleccionar Gerenciador Todos Activo 54854892 A…" at bounding box center [311, 210] width 558 height 122
type input "54492092"
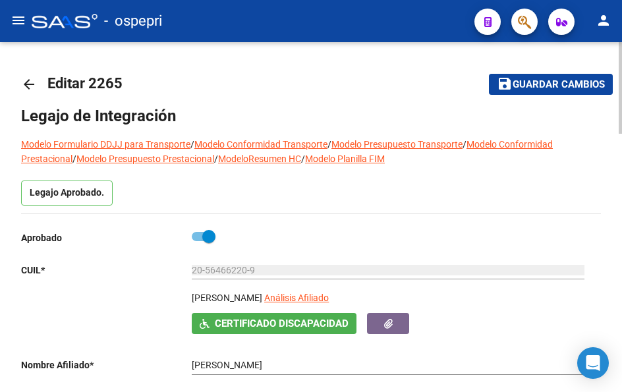
click at [30, 83] on mat-icon "arrow_back" at bounding box center [29, 84] width 16 height 16
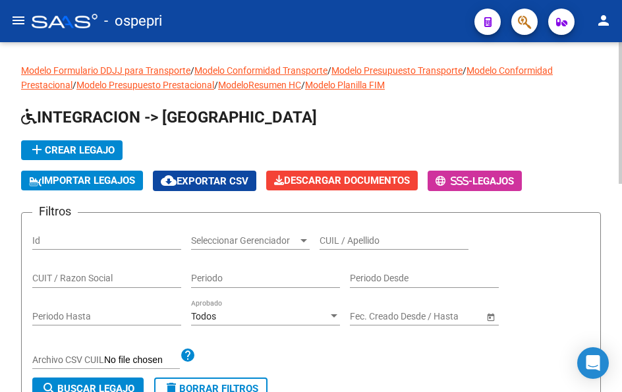
click at [386, 237] on input "CUIL / Apellido" at bounding box center [394, 240] width 149 height 11
paste input "54854892"
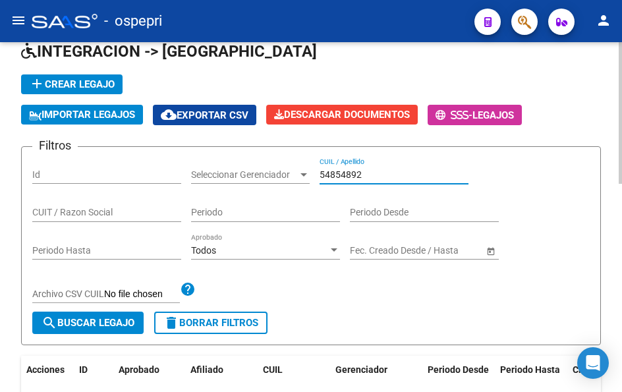
type input "54854892"
click at [104, 322] on span "search Buscar Legajo" at bounding box center [88, 323] width 93 height 12
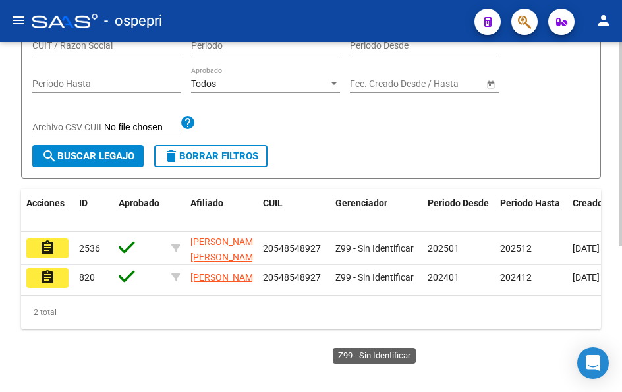
scroll to position [251, 0]
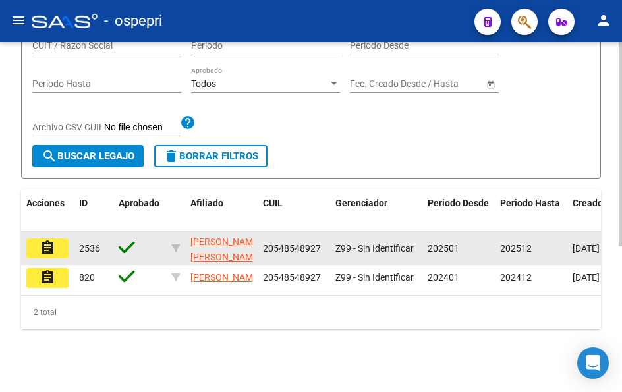
click at [56, 239] on button "assignment" at bounding box center [47, 249] width 42 height 20
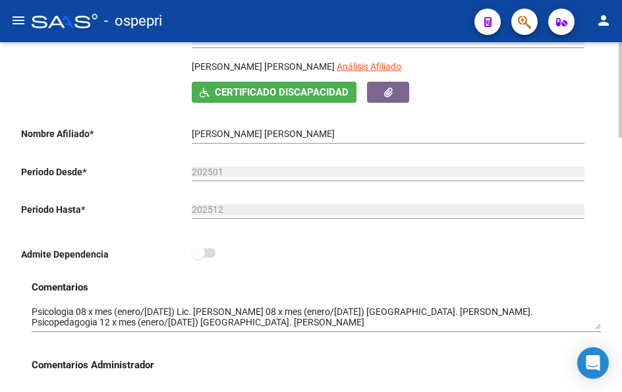
scroll to position [264, 0]
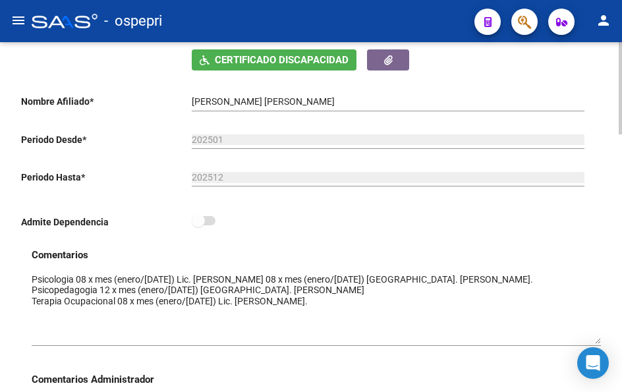
drag, startPoint x: 599, startPoint y: 296, endPoint x: 599, endPoint y: 342, distance: 46.2
click at [599, 342] on textarea at bounding box center [317, 308] width 570 height 71
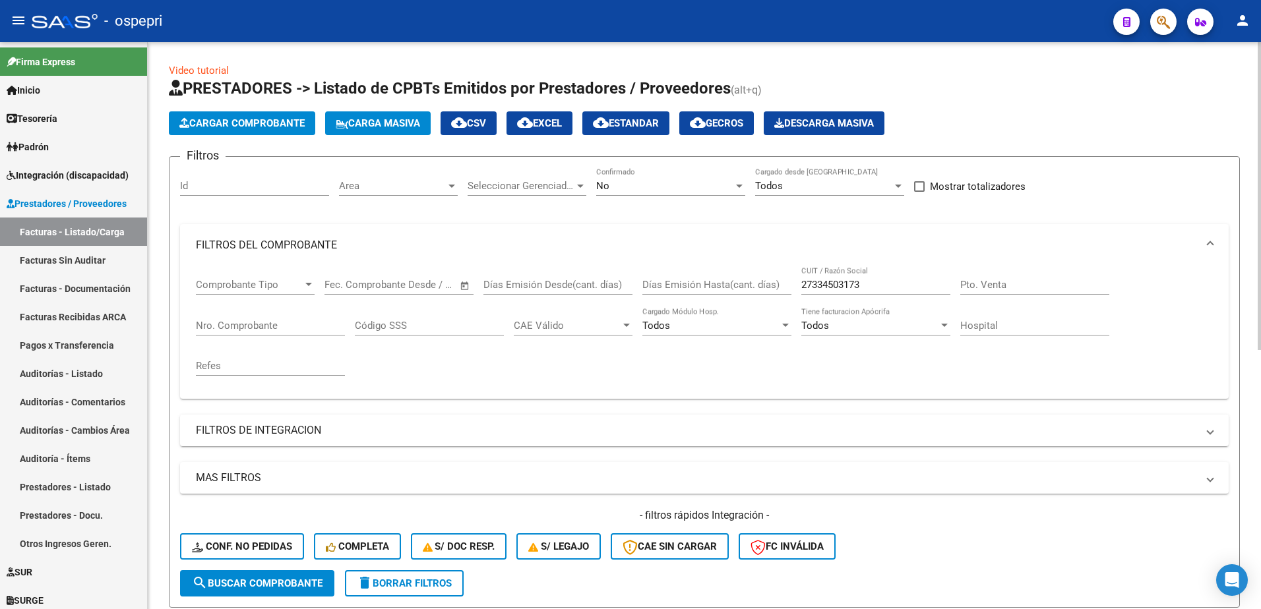
scroll to position [279, 0]
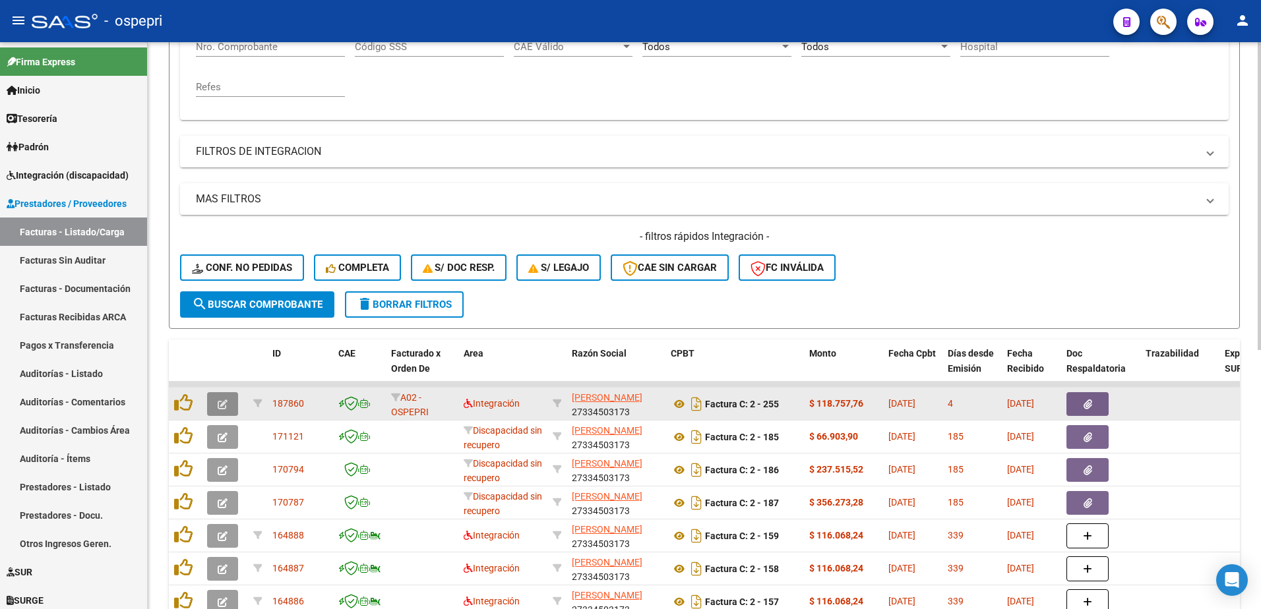
click at [226, 398] on span "button" at bounding box center [223, 404] width 10 height 12
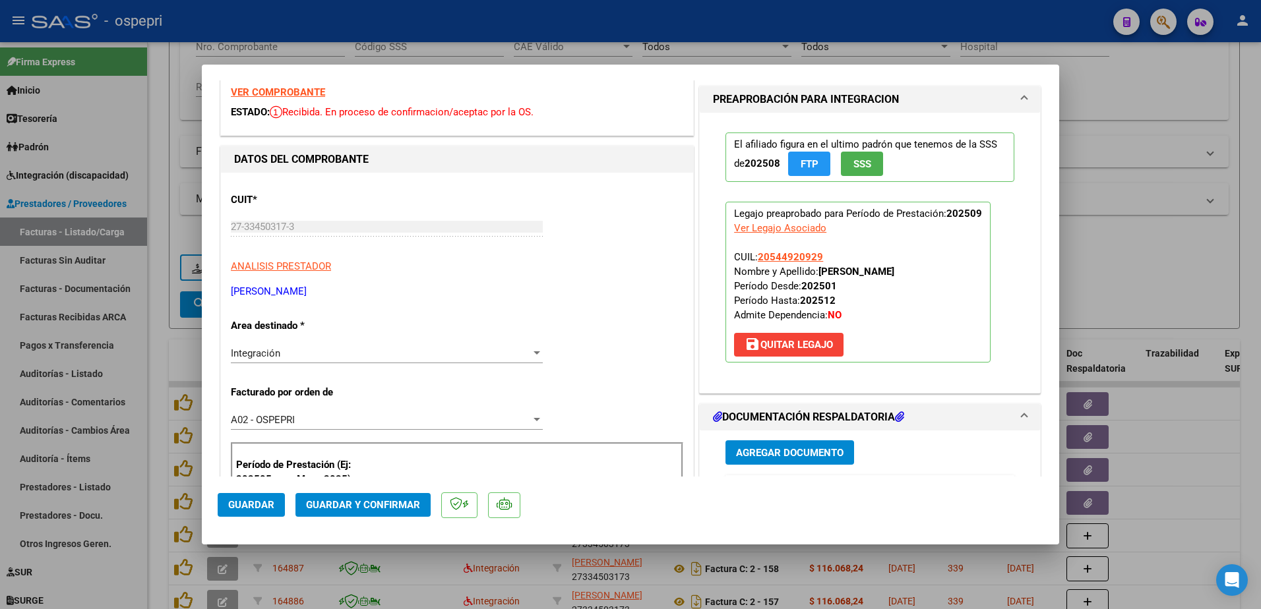
scroll to position [0, 0]
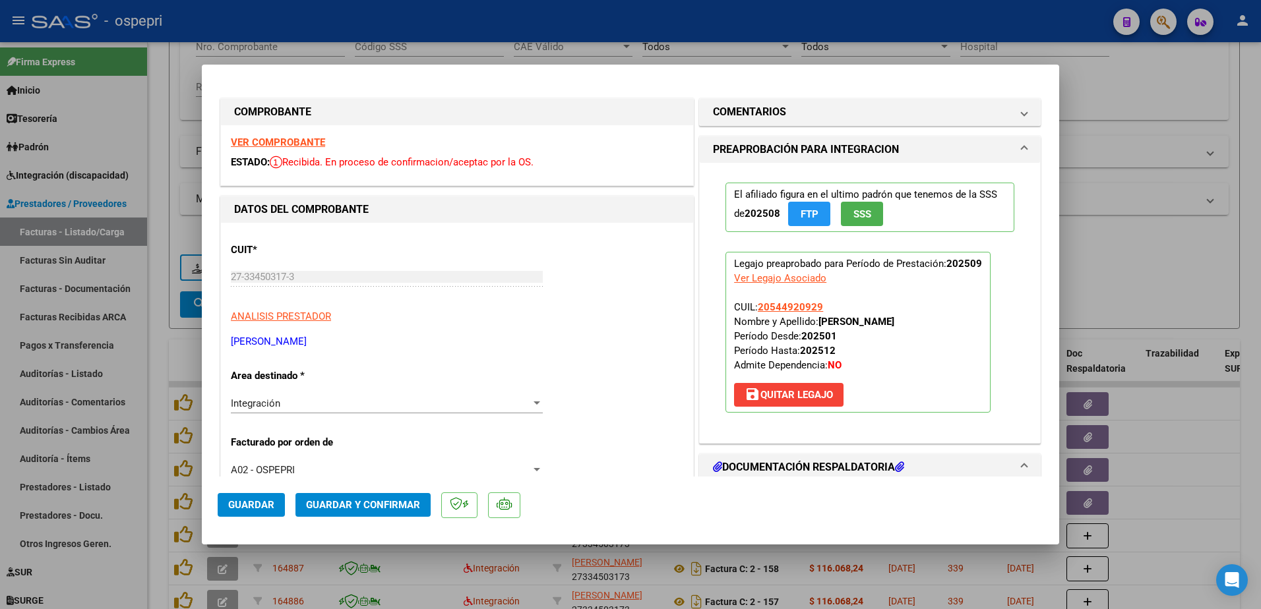
click at [295, 142] on strong "VER COMPROBANTE" at bounding box center [278, 142] width 94 height 12
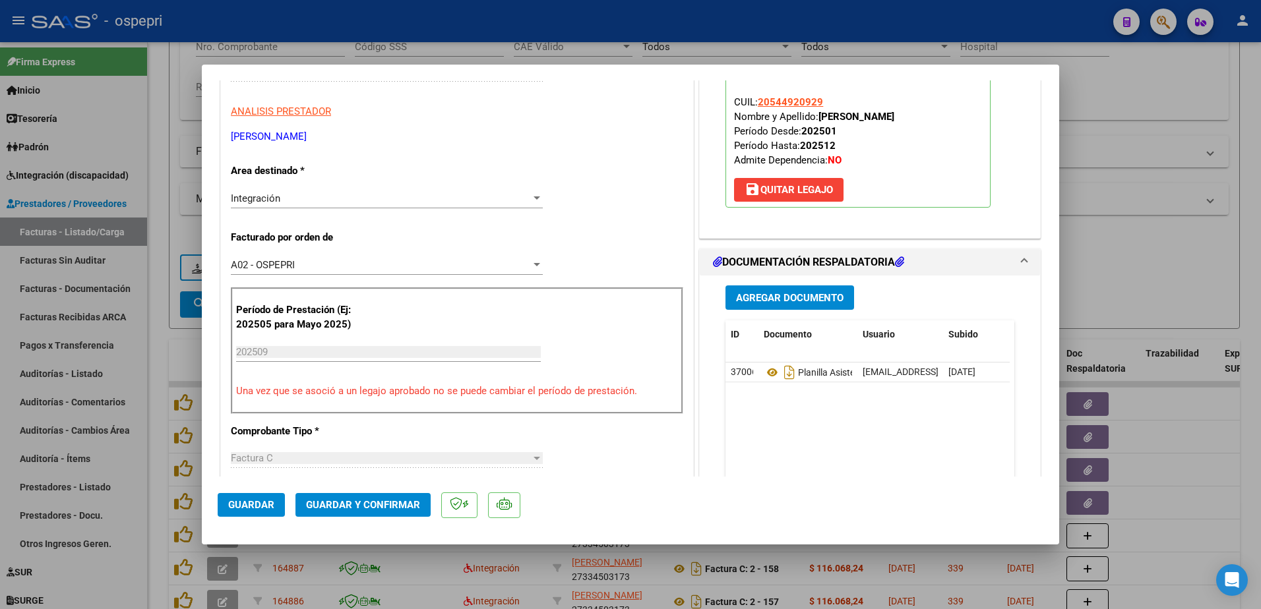
scroll to position [264, 0]
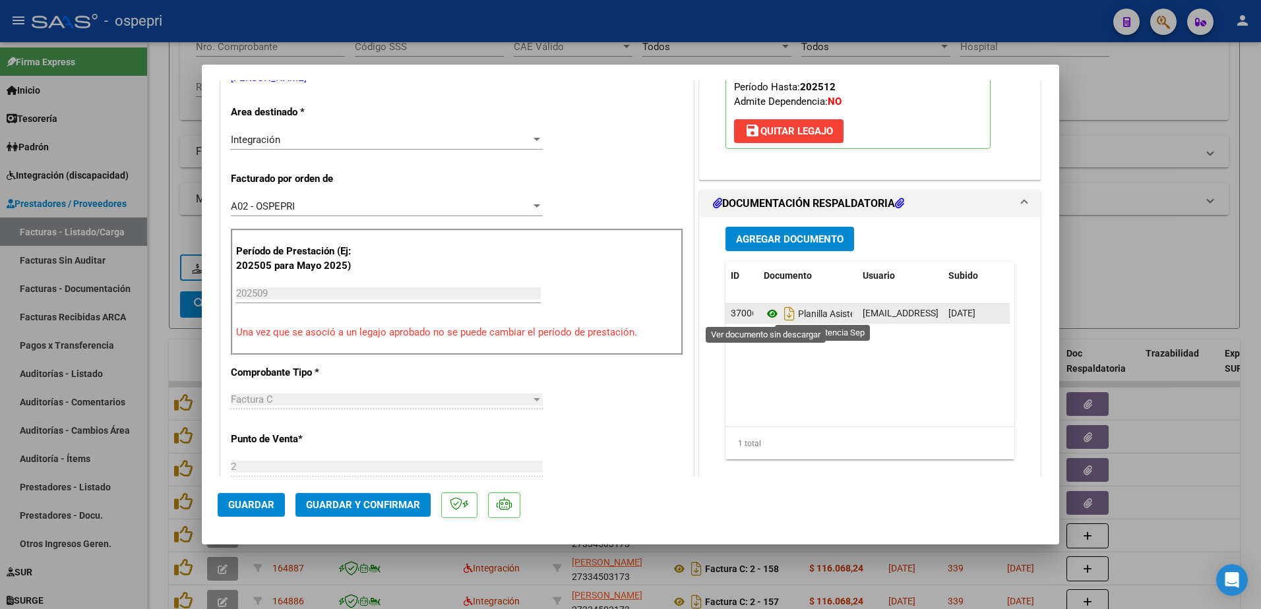
click at [766, 315] on icon at bounding box center [772, 314] width 17 height 16
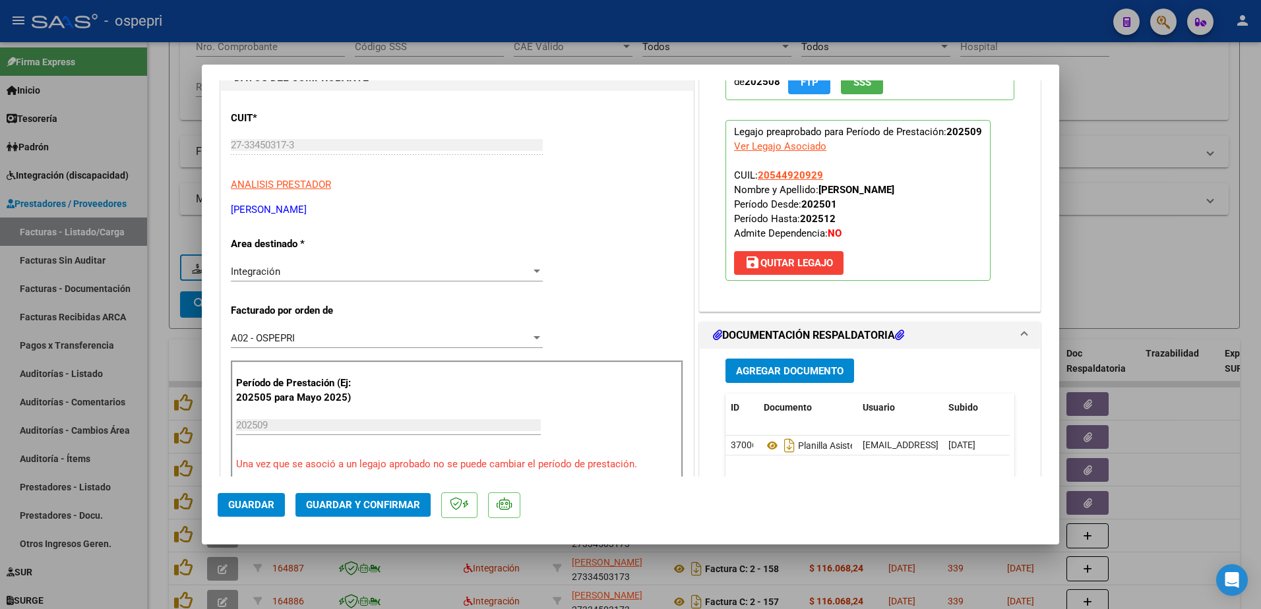
scroll to position [0, 0]
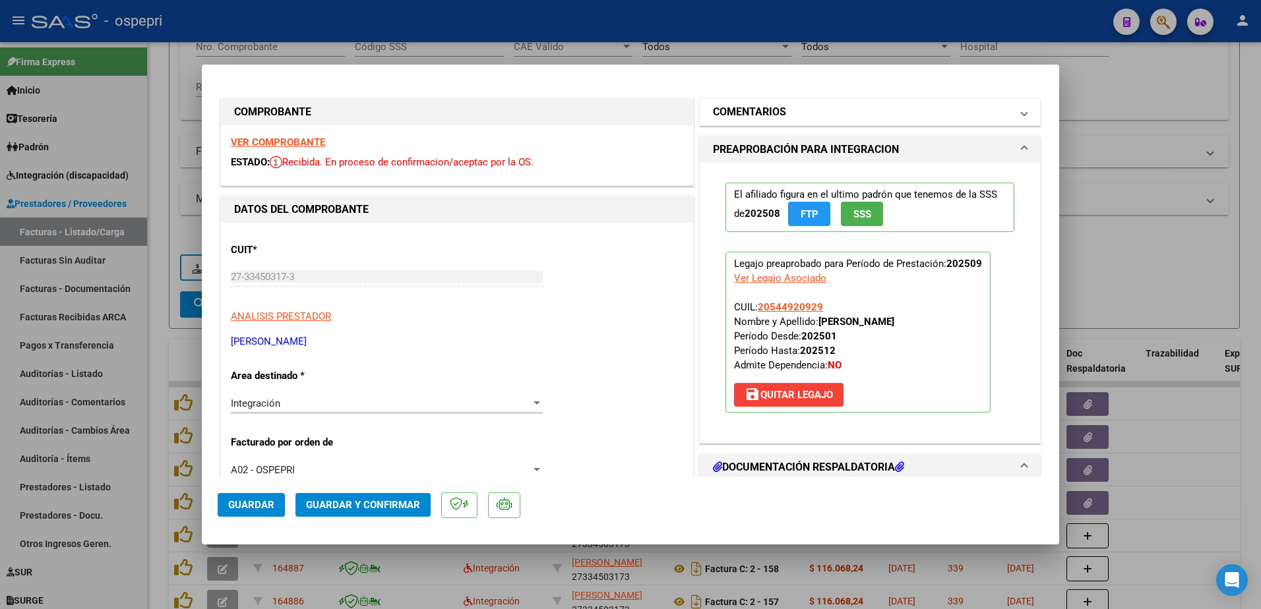
click at [1010, 110] on span "COMENTARIOS" at bounding box center [867, 112] width 309 height 16
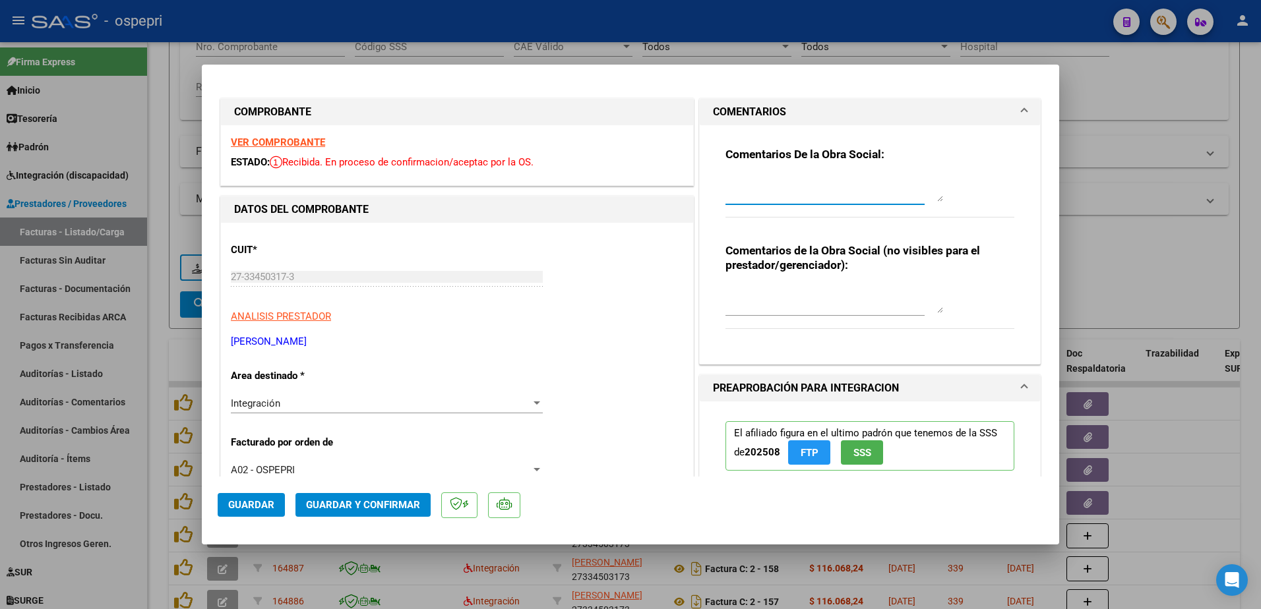
click at [787, 189] on textarea at bounding box center [834, 188] width 218 height 26
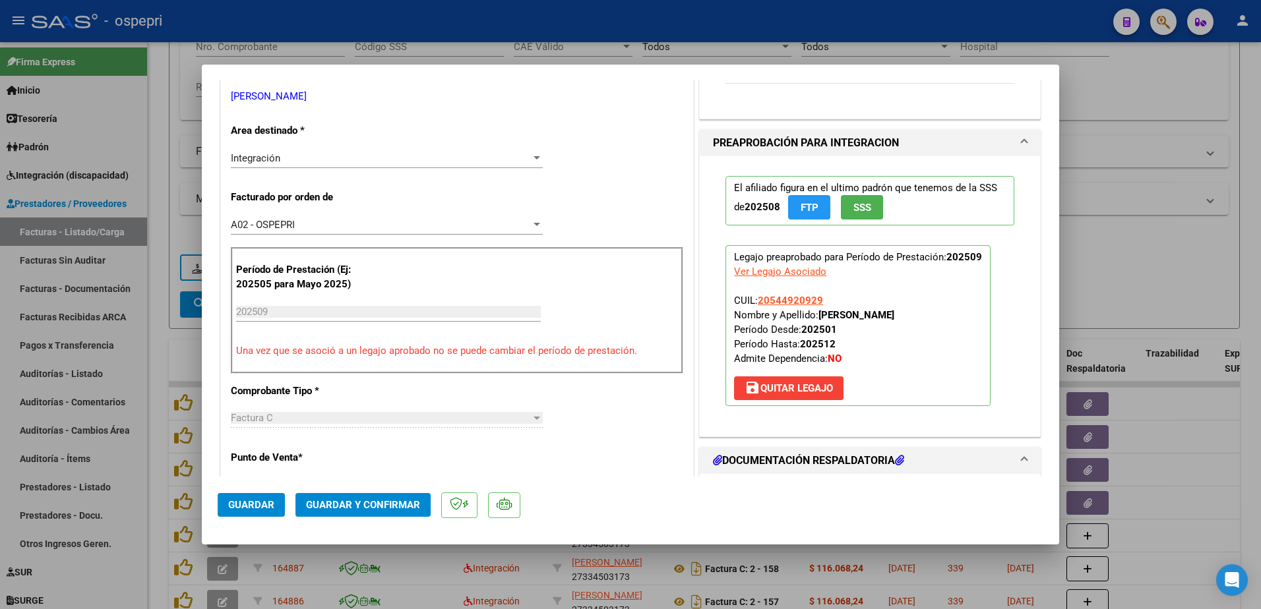
scroll to position [264, 0]
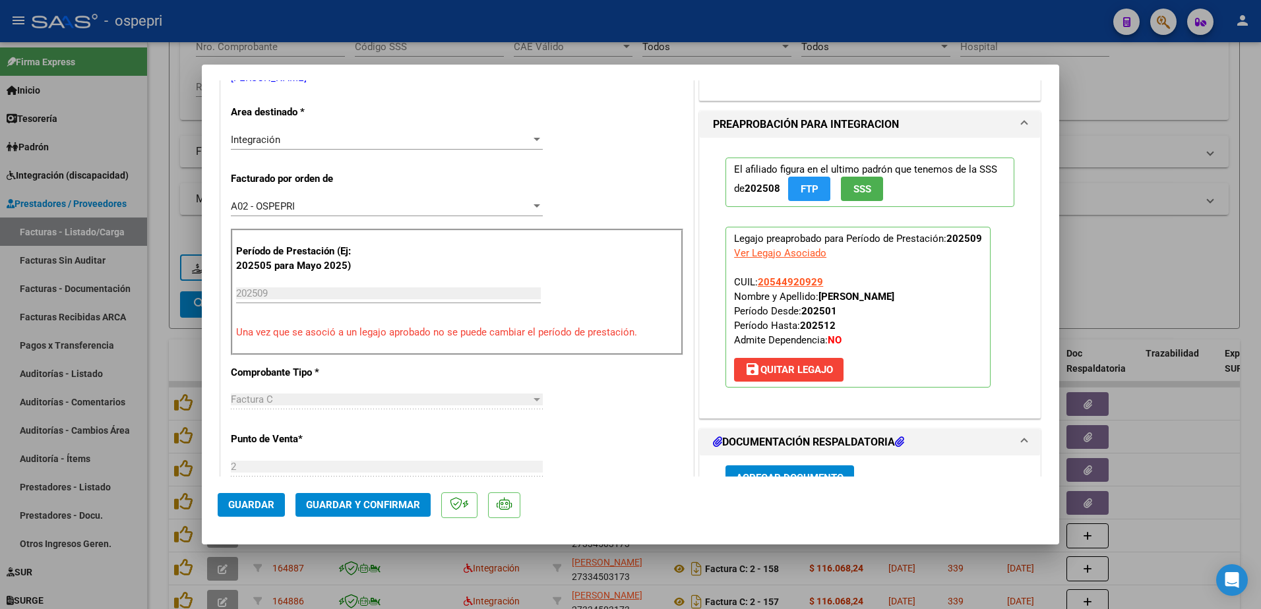
type textarea "Buenas tardes: (observacion) tenga preente para el proximo periodo que en la pl…"
click at [361, 507] on span "Guardar y Confirmar" at bounding box center [363, 505] width 114 height 12
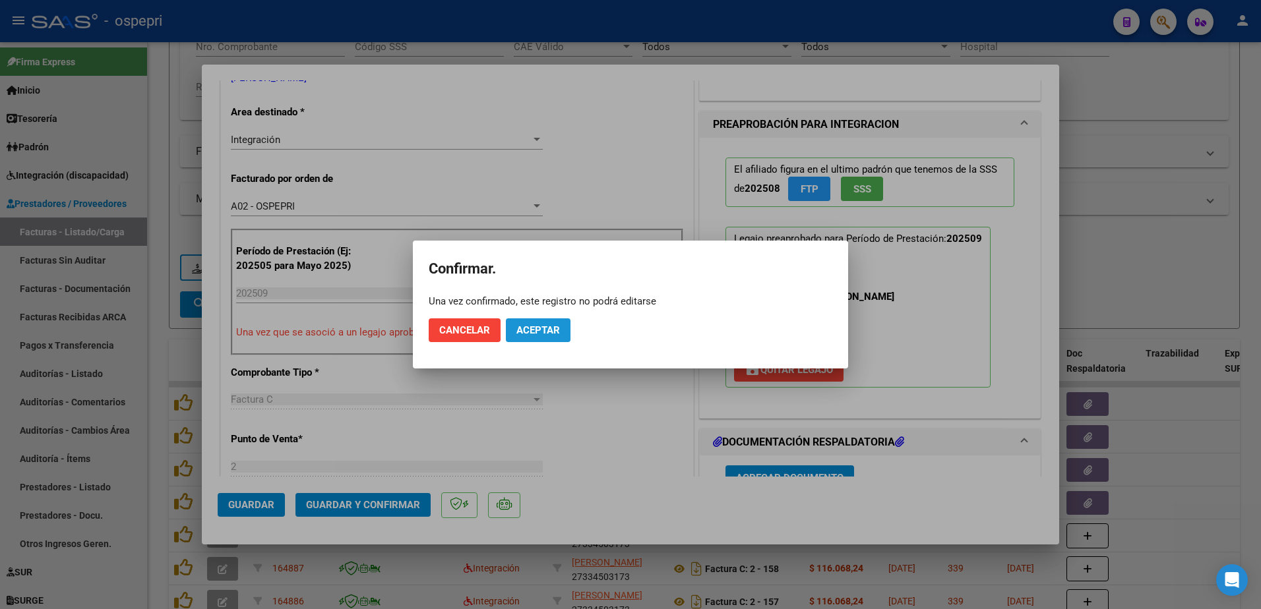
click at [557, 335] on span "Aceptar" at bounding box center [538, 330] width 44 height 12
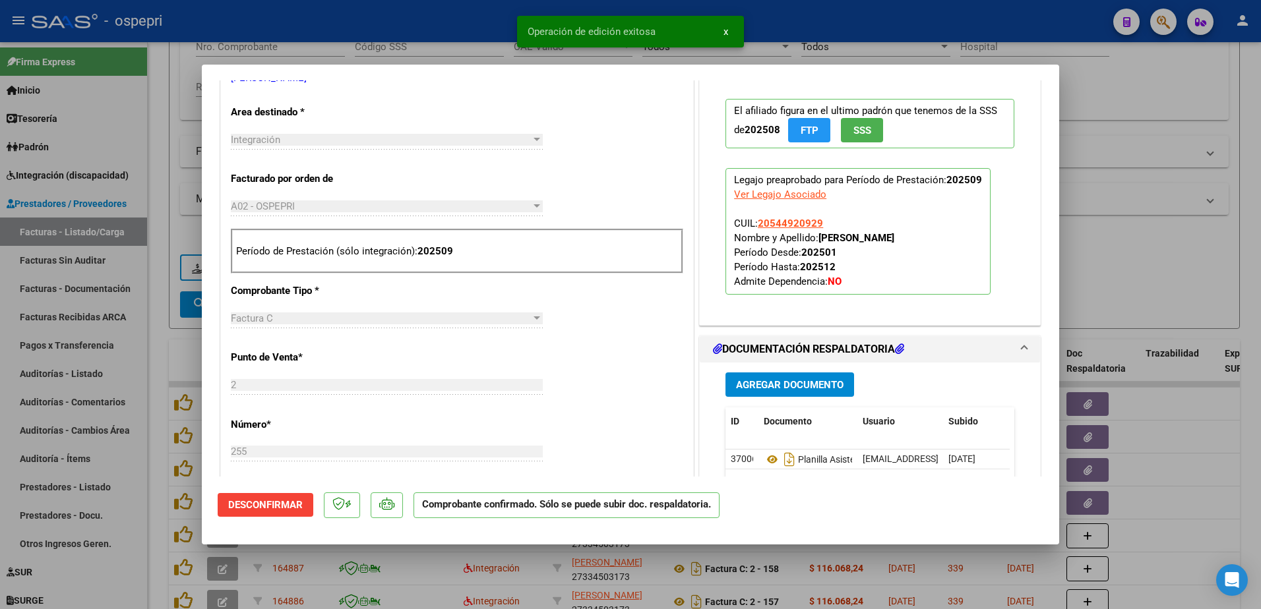
type input "$ 0,00"
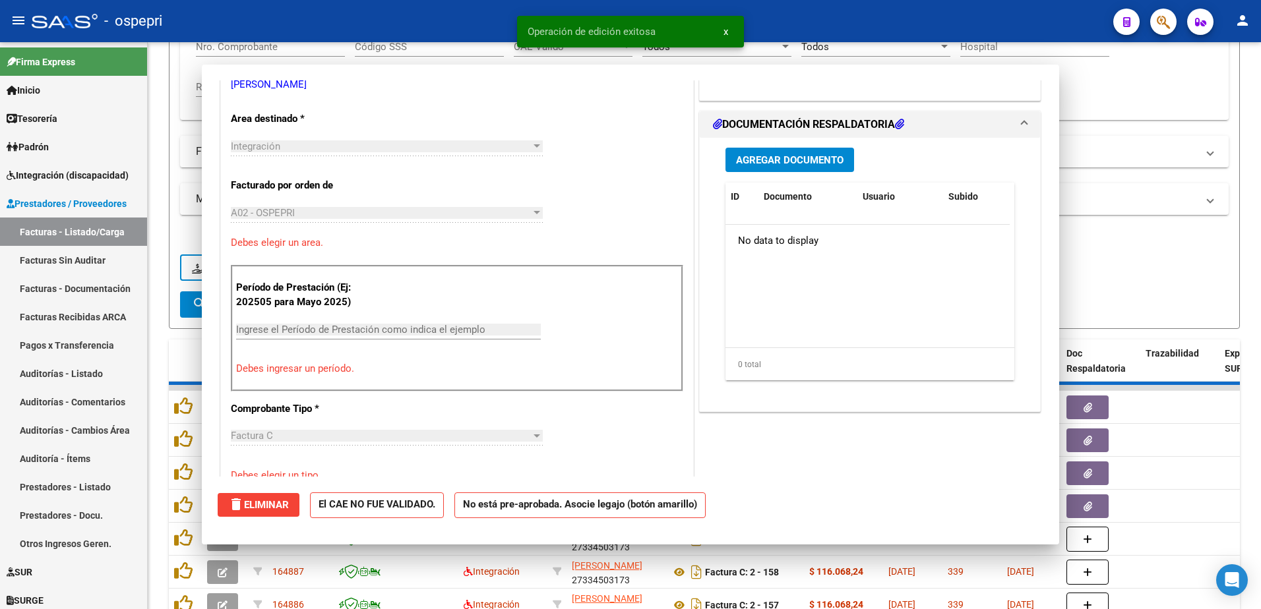
scroll to position [270, 0]
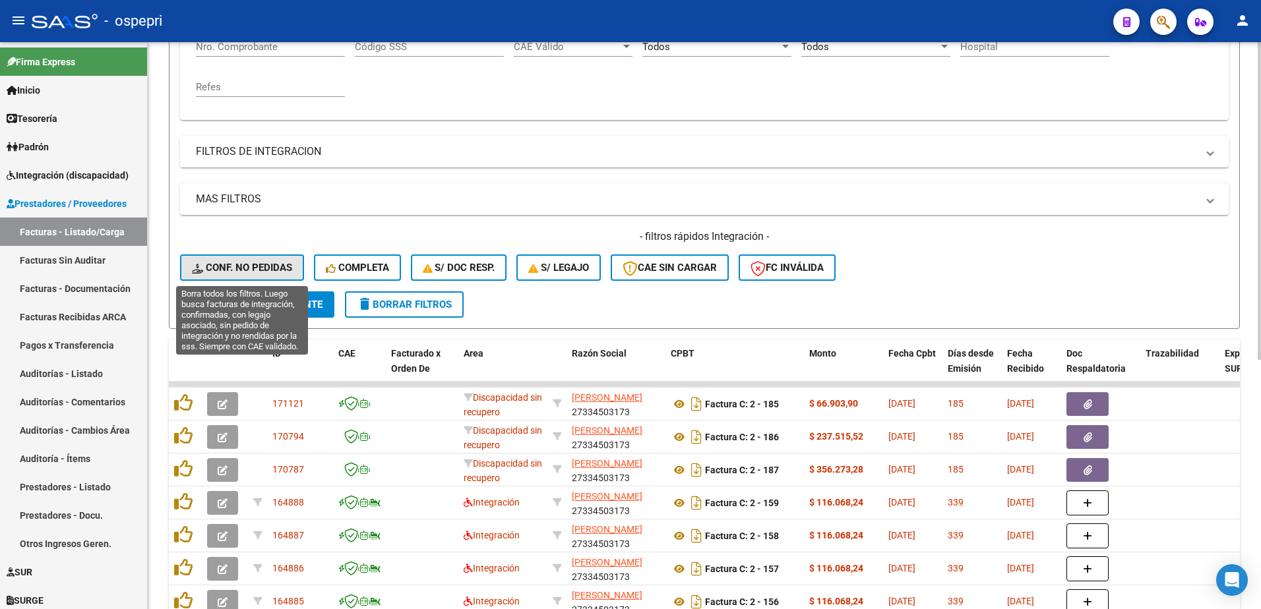
click at [251, 264] on span "Conf. no pedidas" at bounding box center [242, 268] width 100 height 12
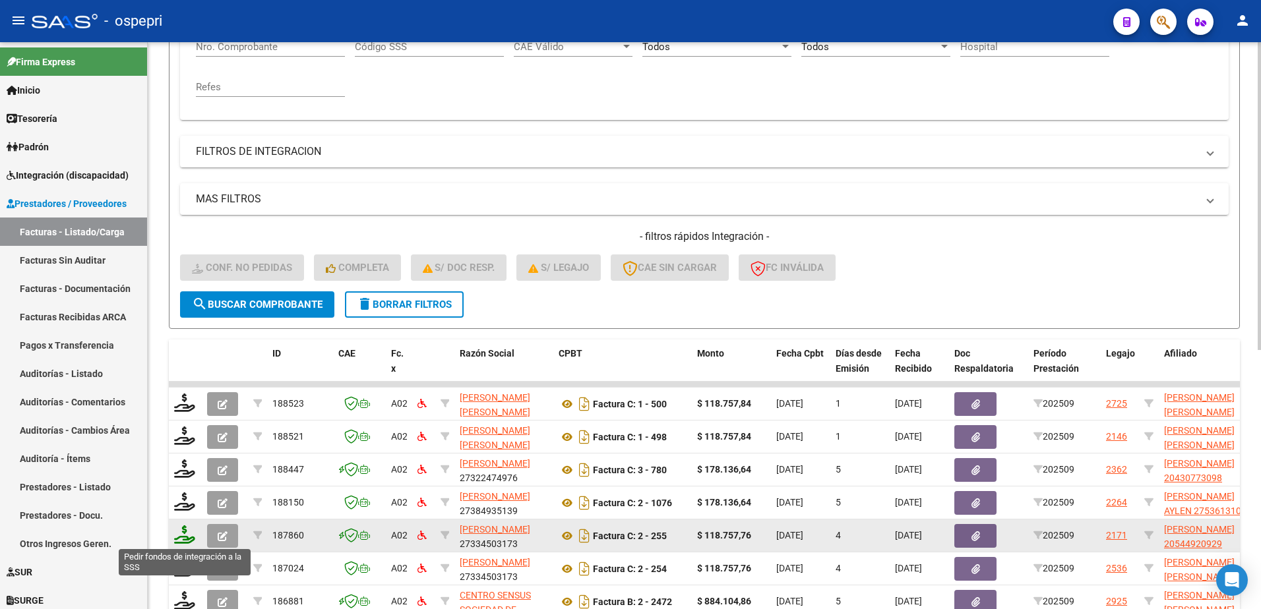
click at [177, 539] on icon at bounding box center [184, 535] width 21 height 18
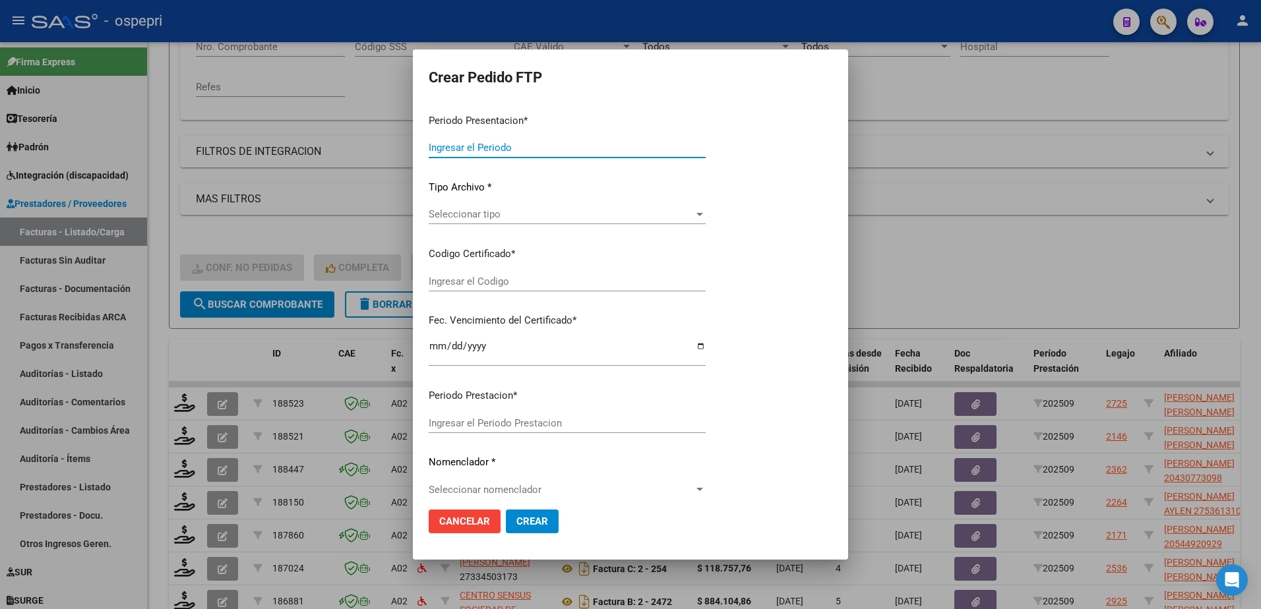
type input "202509"
type input "$ 118.757,76"
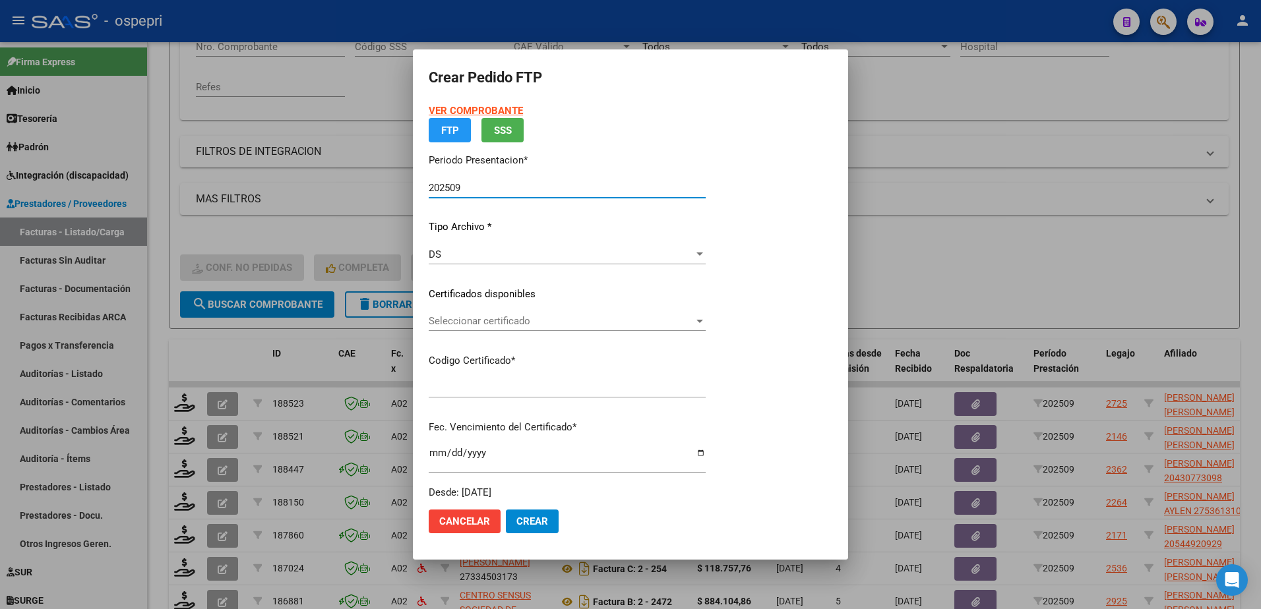
type input "ARG02000544920922019091720240917NQN249"
type input "[DATE]"
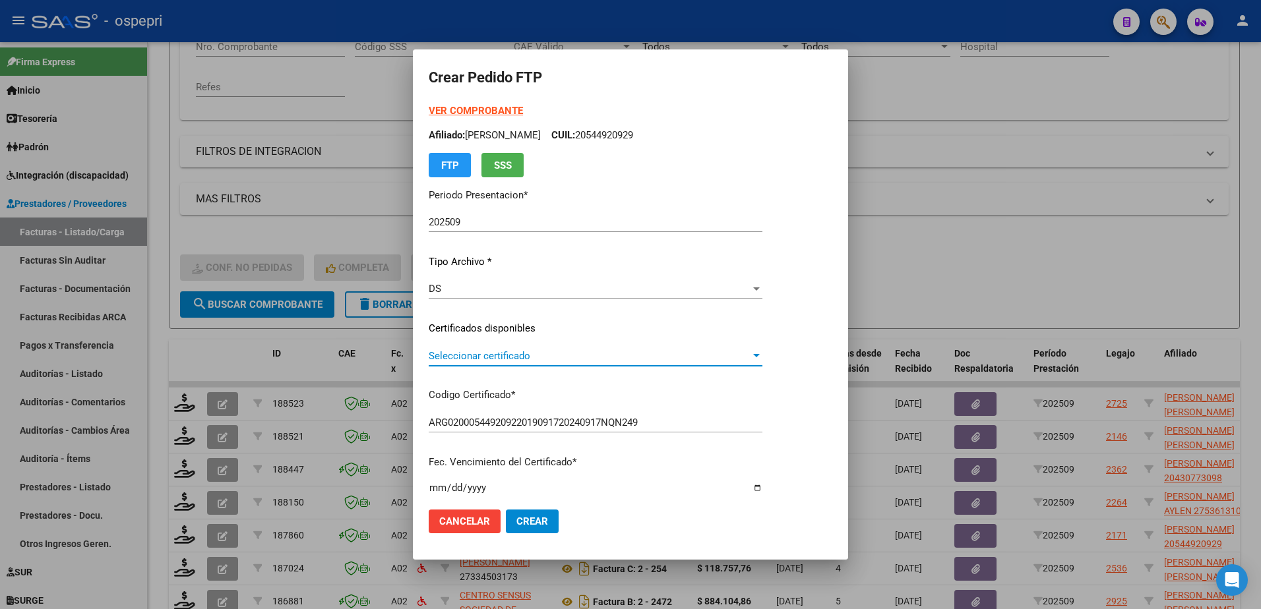
click at [508, 356] on span "Seleccionar certificado" at bounding box center [590, 356] width 322 height 12
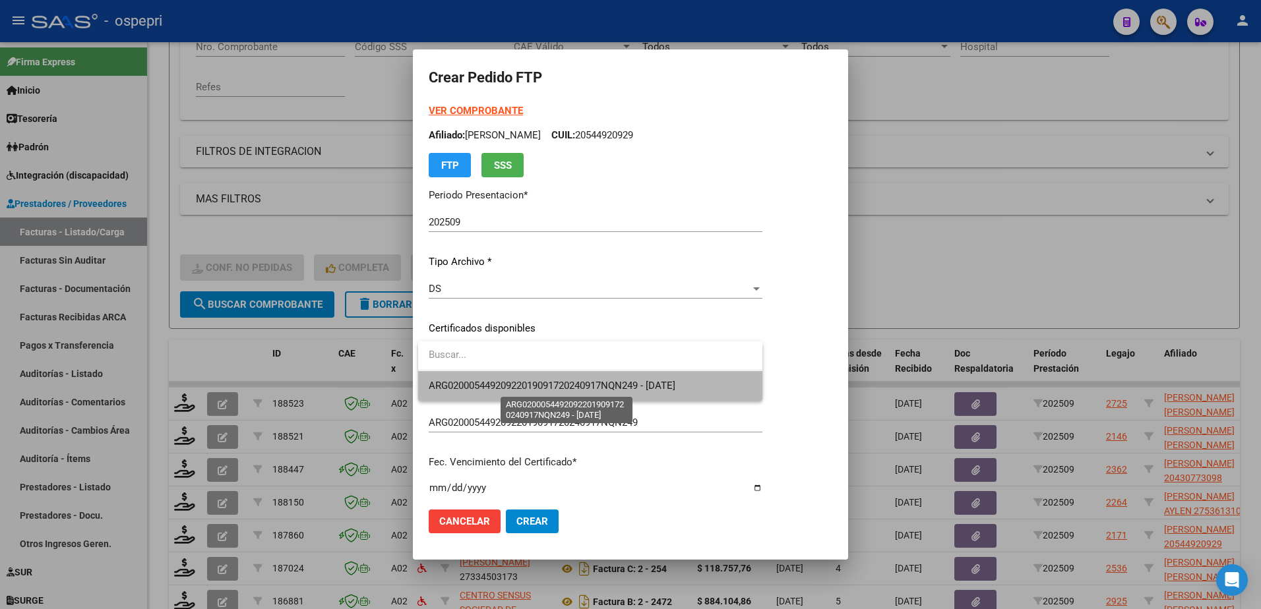
click at [503, 383] on span "ARG02000544920922019091720240917NQN249 - [DATE]" at bounding box center [552, 386] width 247 height 12
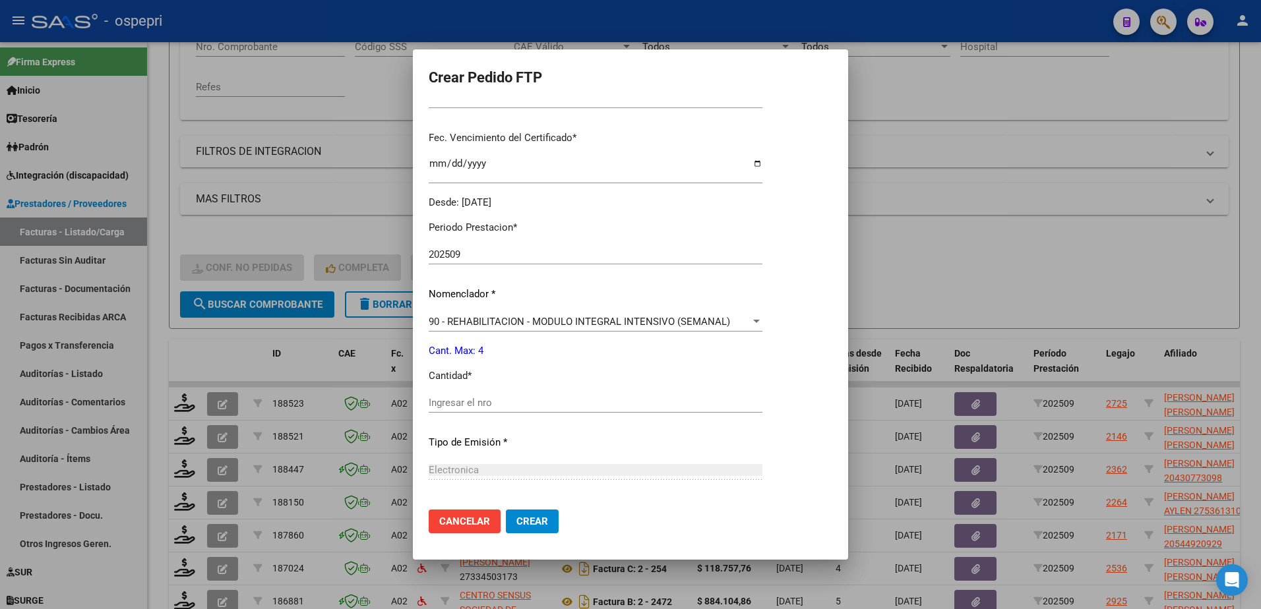
scroll to position [330, 0]
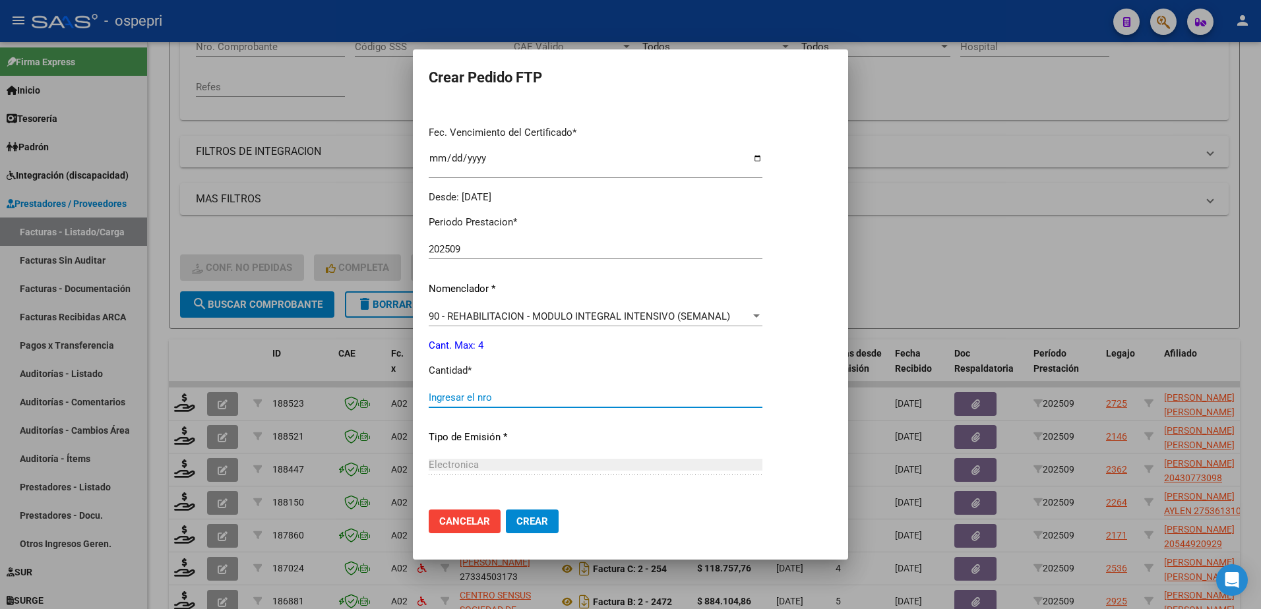
click at [496, 402] on input "Ingresar el nro" at bounding box center [596, 398] width 334 height 12
type input "4"
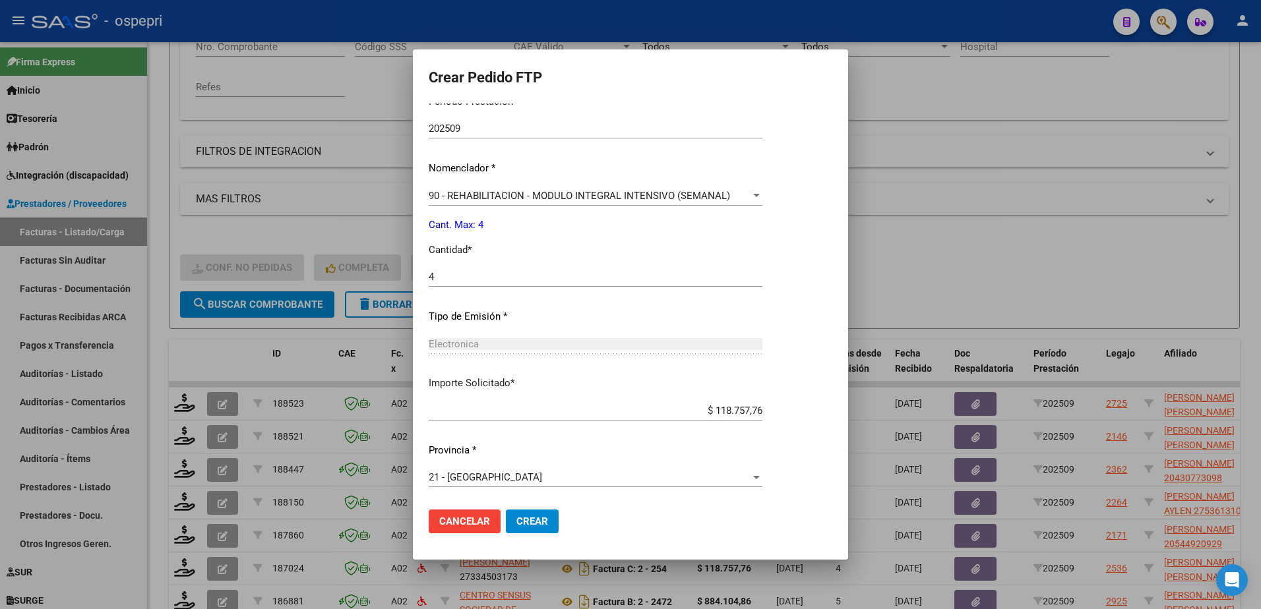
drag, startPoint x: 540, startPoint y: 516, endPoint x: 543, endPoint y: 526, distance: 9.8
click at [540, 521] on span "Crear" at bounding box center [532, 522] width 32 height 12
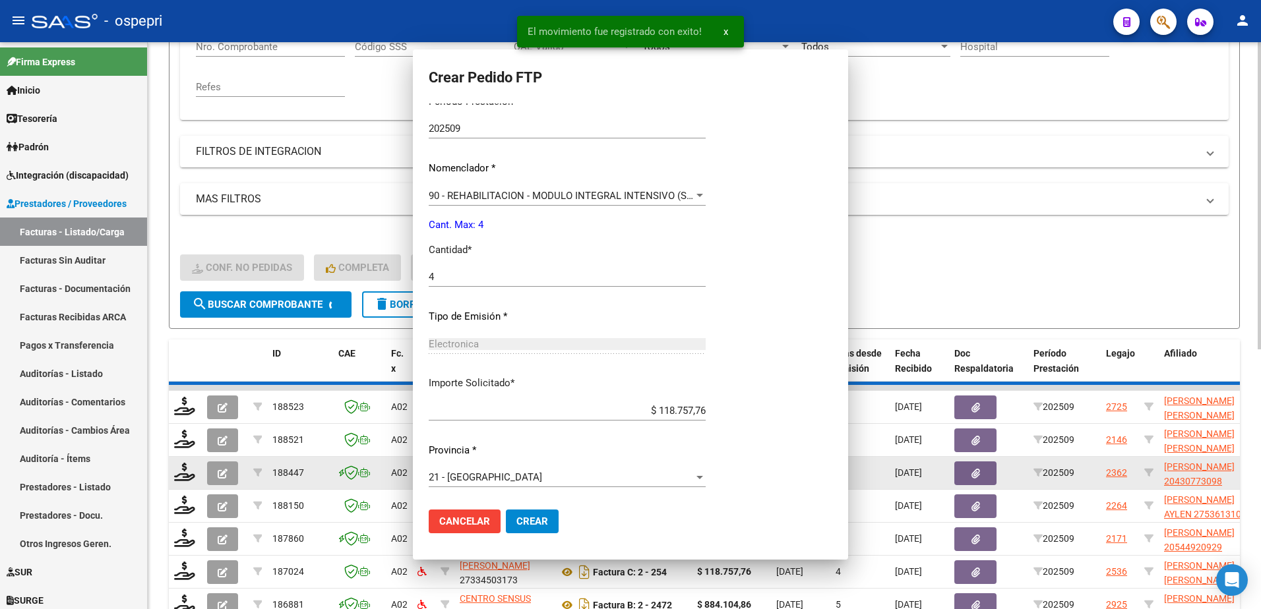
scroll to position [0, 0]
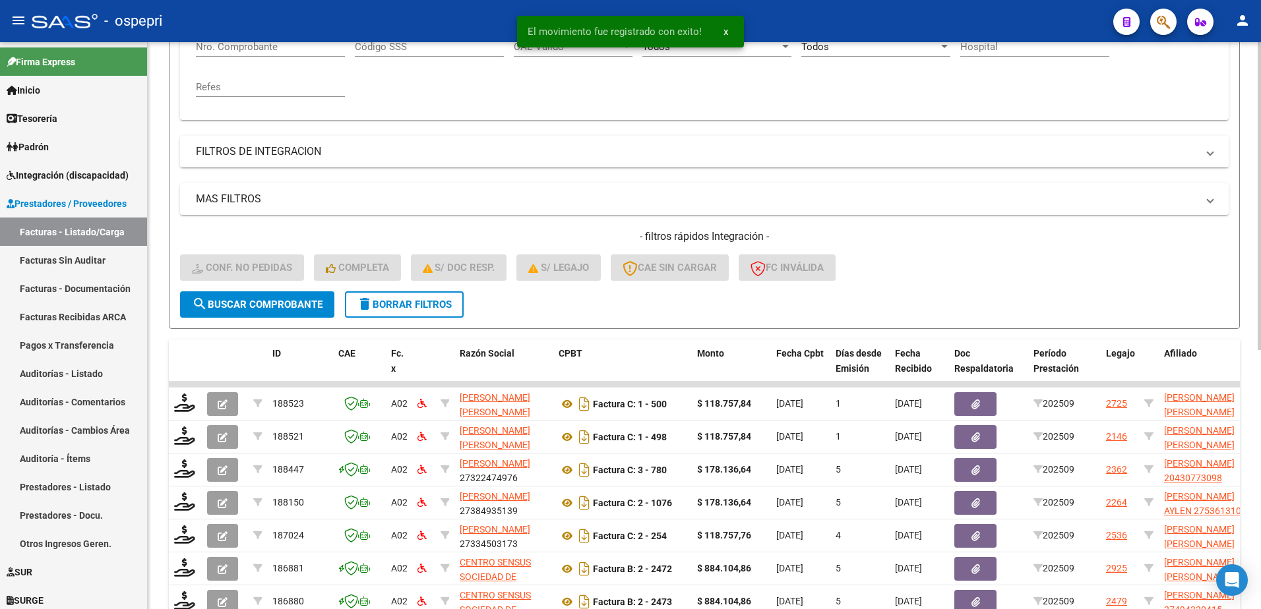
click at [975, 301] on form "Filtros Id Integración Area Seleccionar Gerenciador Seleccionar Gerenciador Si …" at bounding box center [704, 103] width 1071 height 452
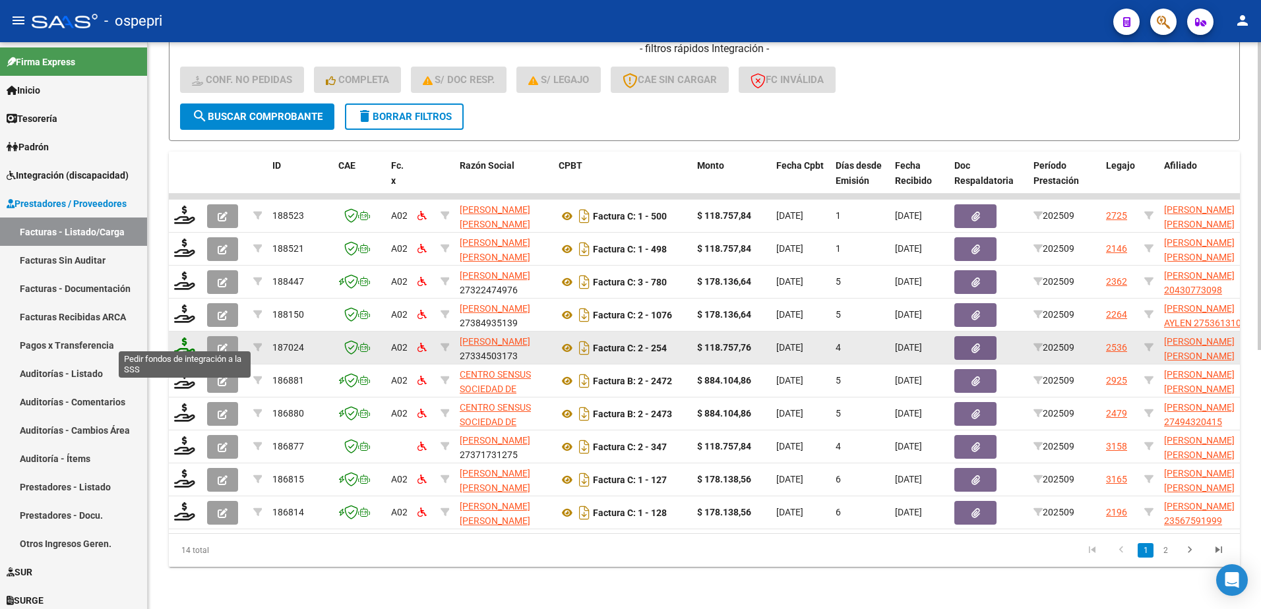
click at [179, 338] on icon at bounding box center [184, 347] width 21 height 18
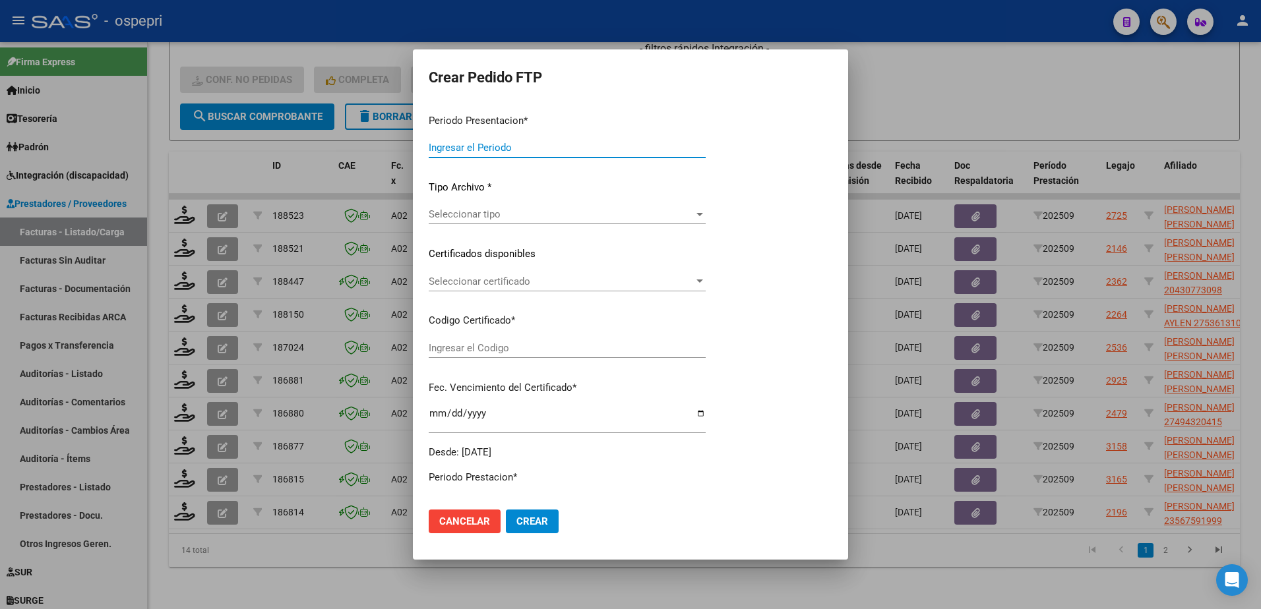
type input "202509"
type input "$ 118.757,76"
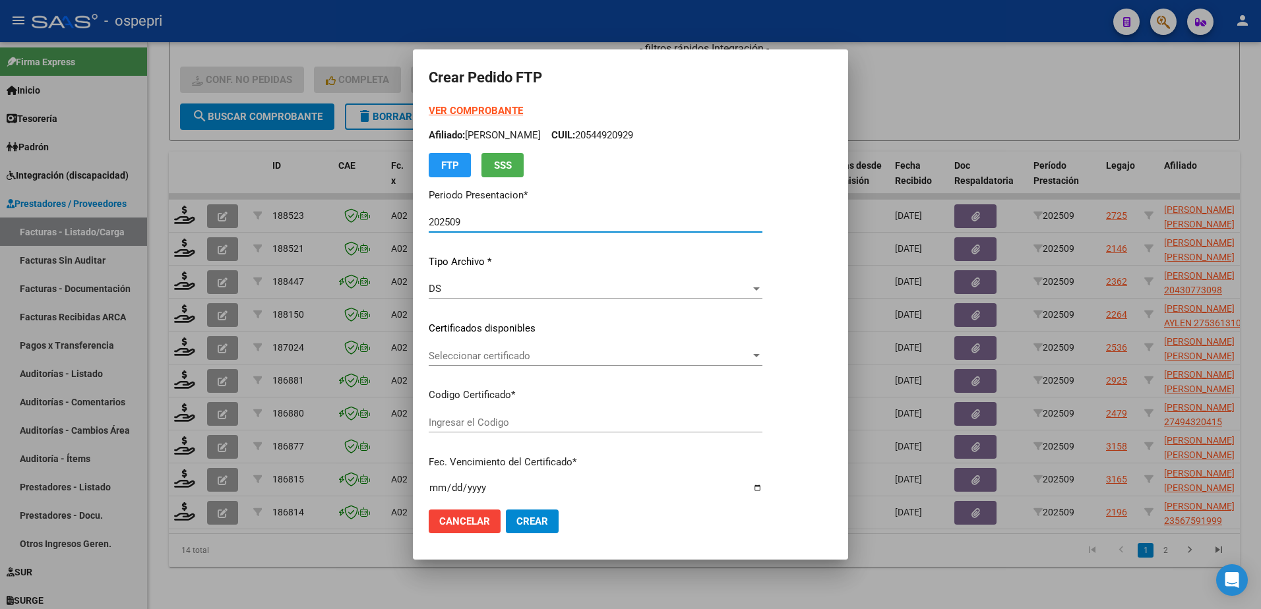
type input "2054854892-7"
type input "[DATE]"
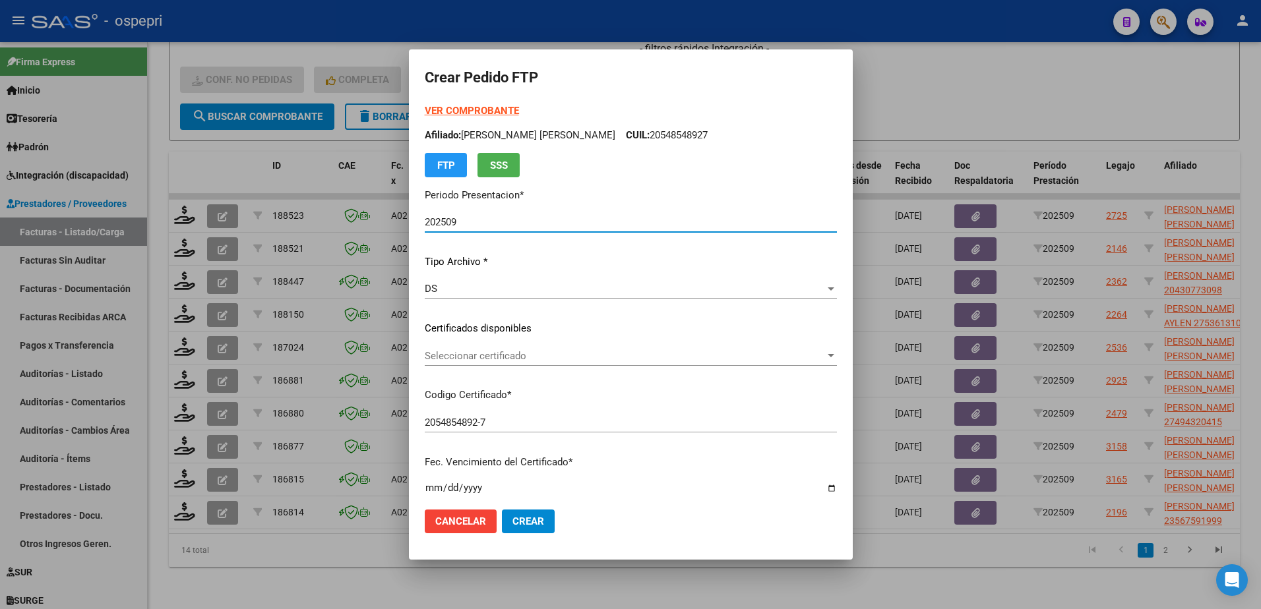
click at [529, 361] on span "Seleccionar certificado" at bounding box center [625, 356] width 400 height 12
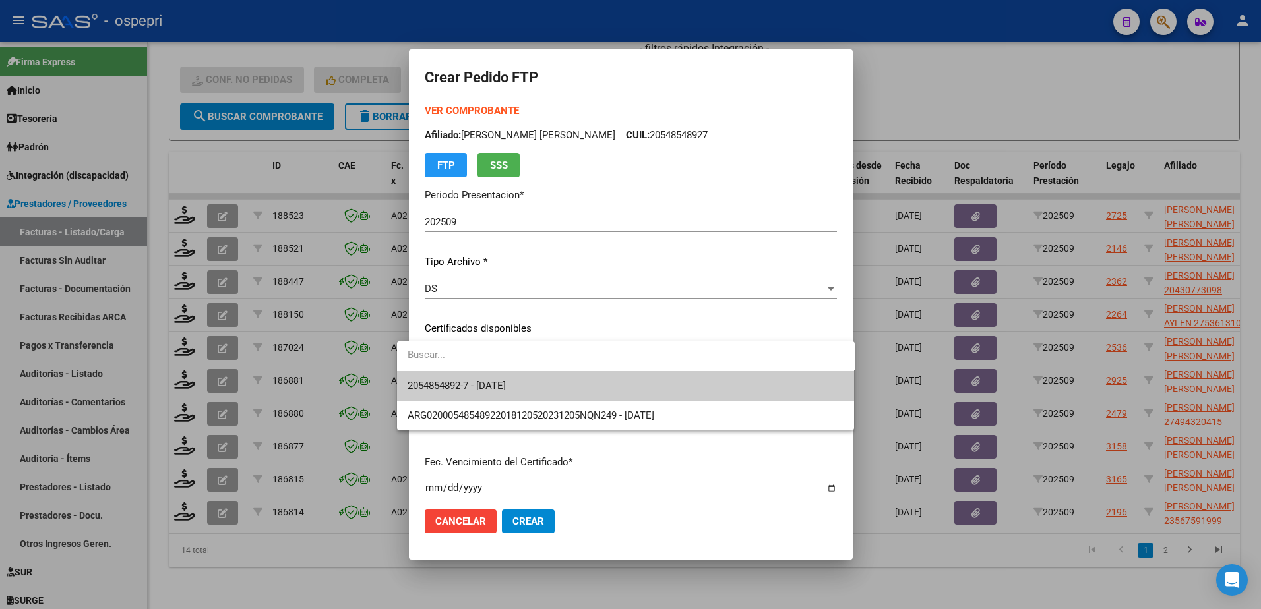
click at [531, 390] on span "2054854892-7 - [DATE]" at bounding box center [625, 386] width 437 height 30
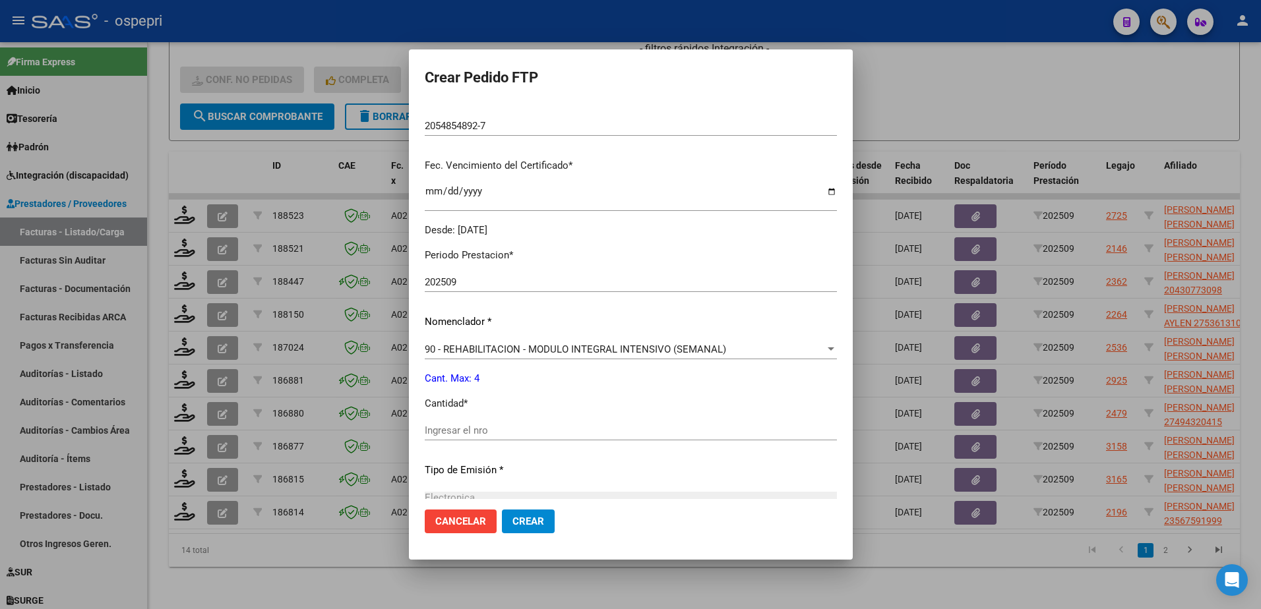
scroll to position [330, 0]
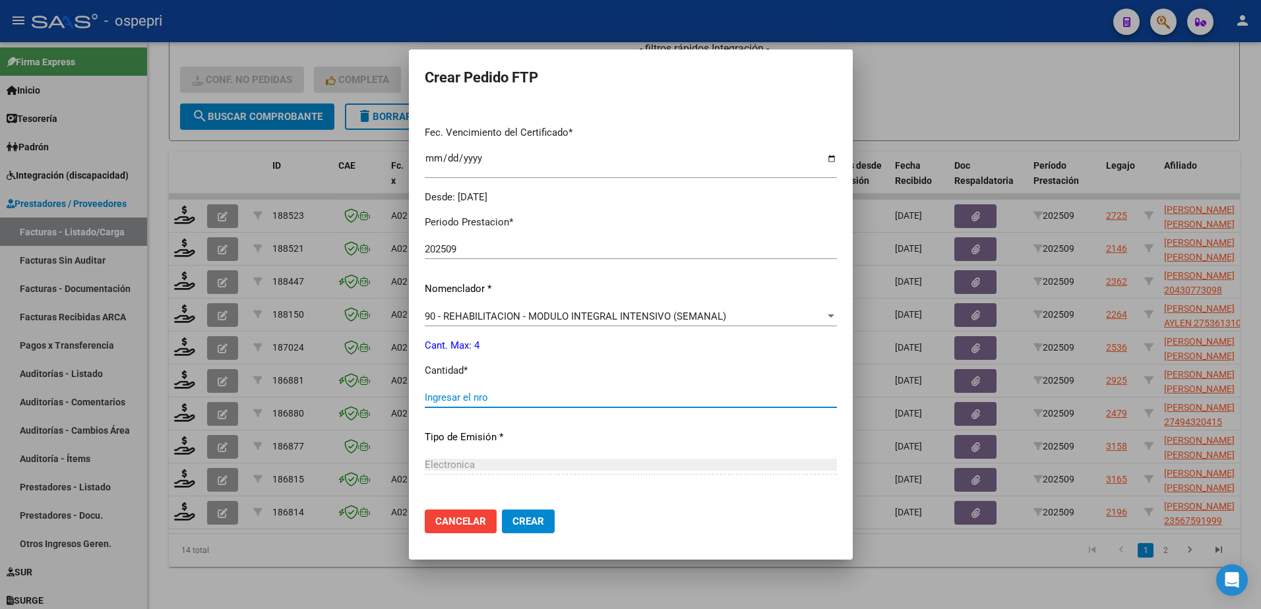
click at [494, 402] on input "Ingresar el nro" at bounding box center [631, 398] width 412 height 12
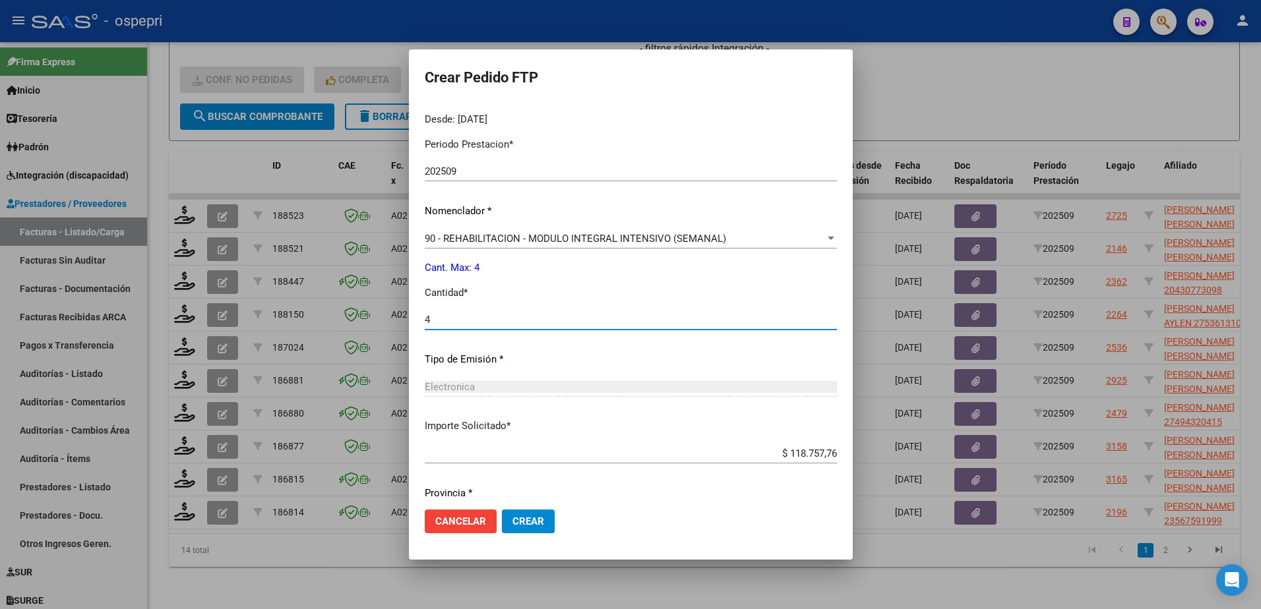
scroll to position [450, 0]
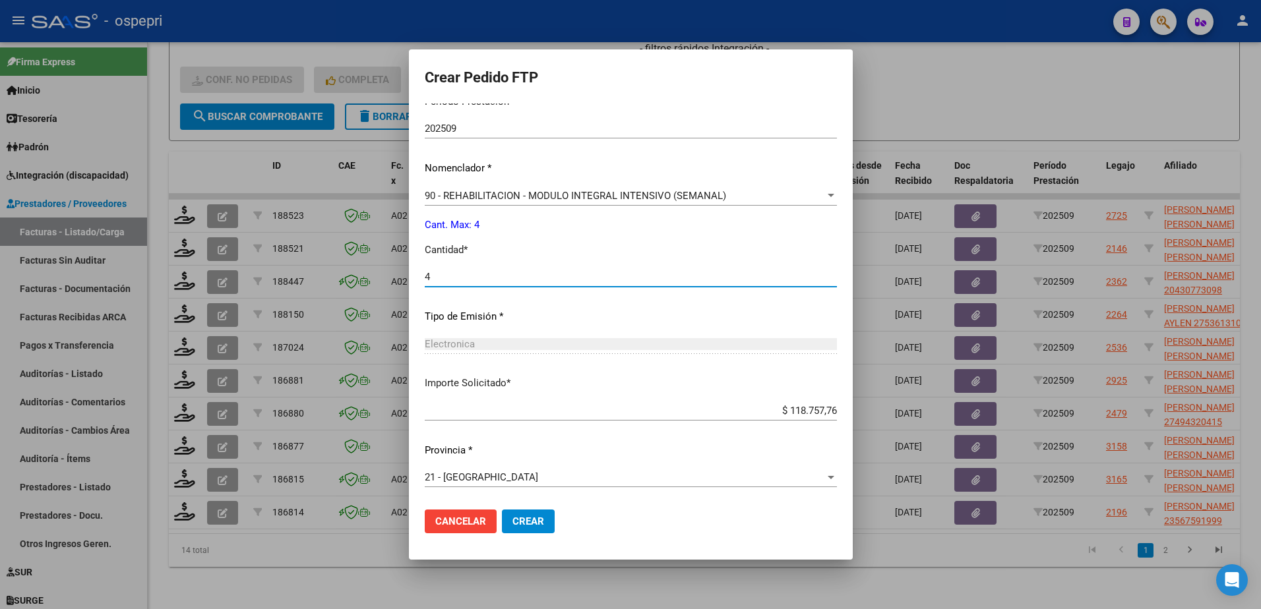
type input "4"
click at [502, 516] on button "Crear" at bounding box center [528, 522] width 53 height 24
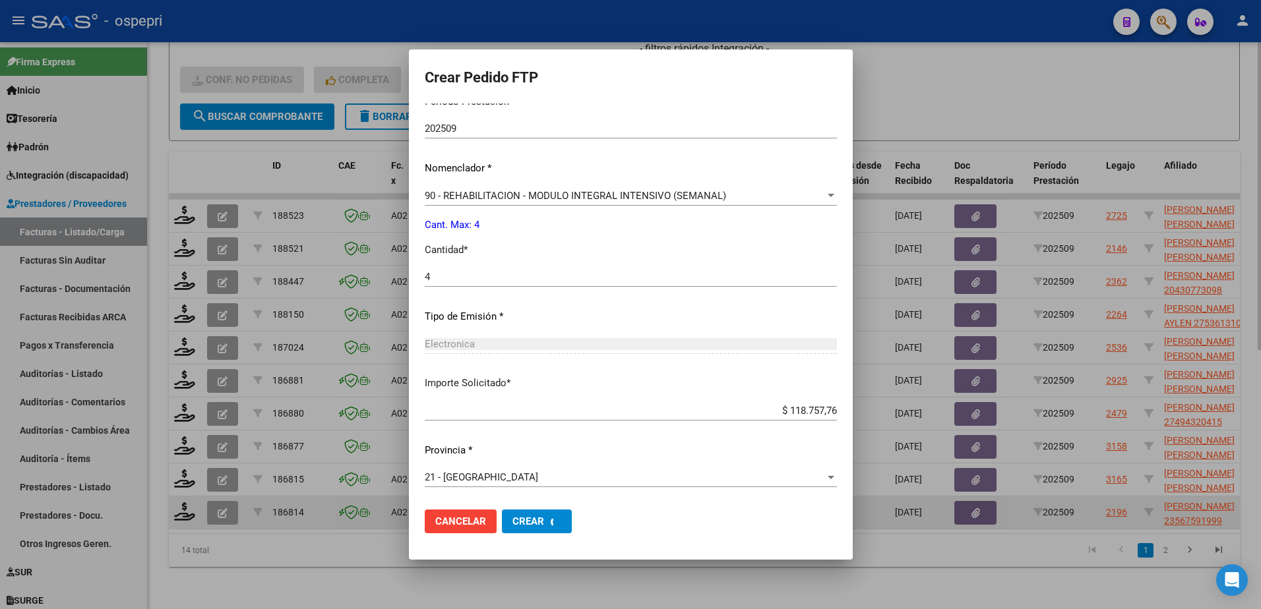
scroll to position [0, 0]
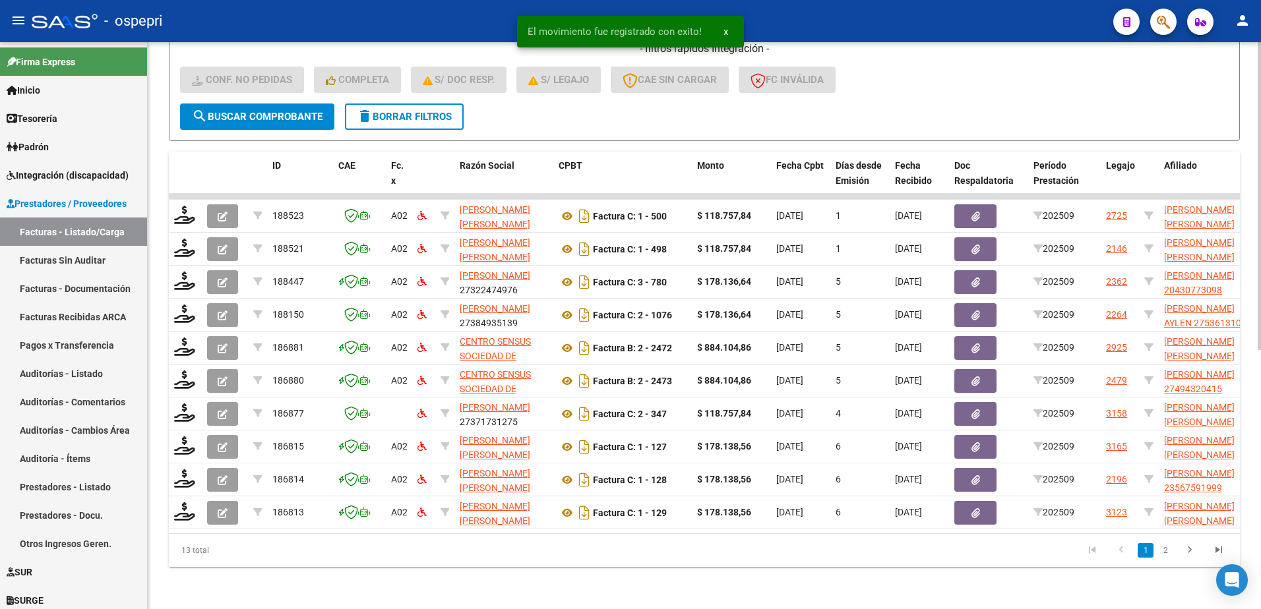
click at [872, 86] on div "- filtros rápidos Integración - Conf. no pedidas Completa S/ Doc Resp. S/ legaj…" at bounding box center [704, 73] width 1048 height 62
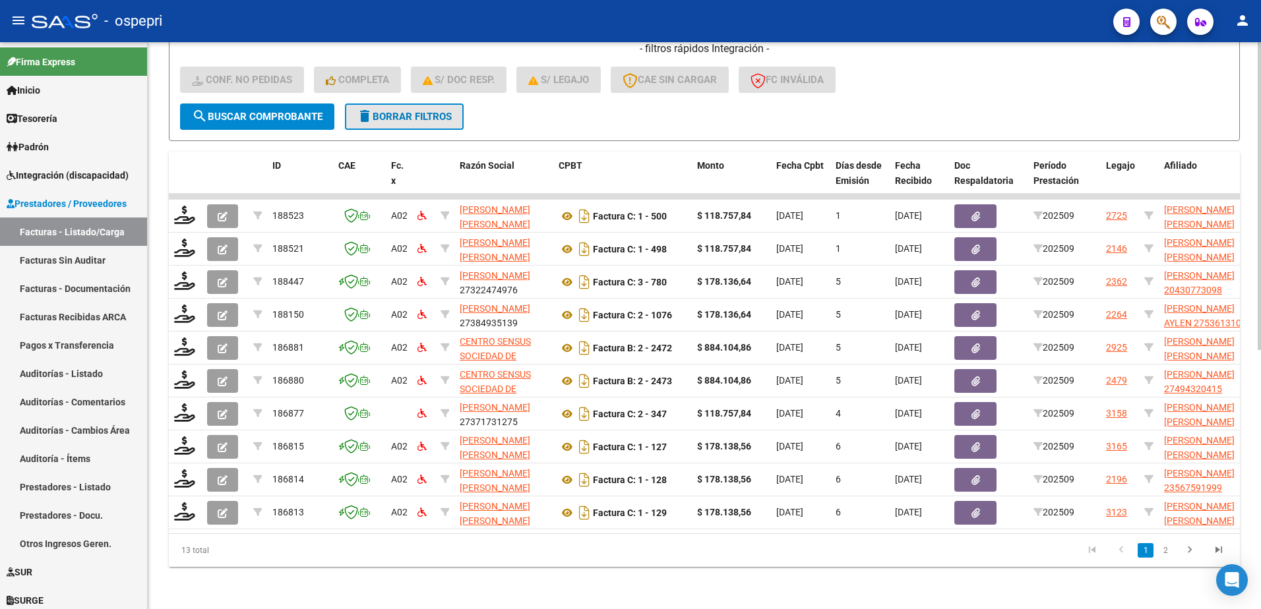
click at [411, 104] on button "delete Borrar Filtros" at bounding box center [404, 117] width 119 height 26
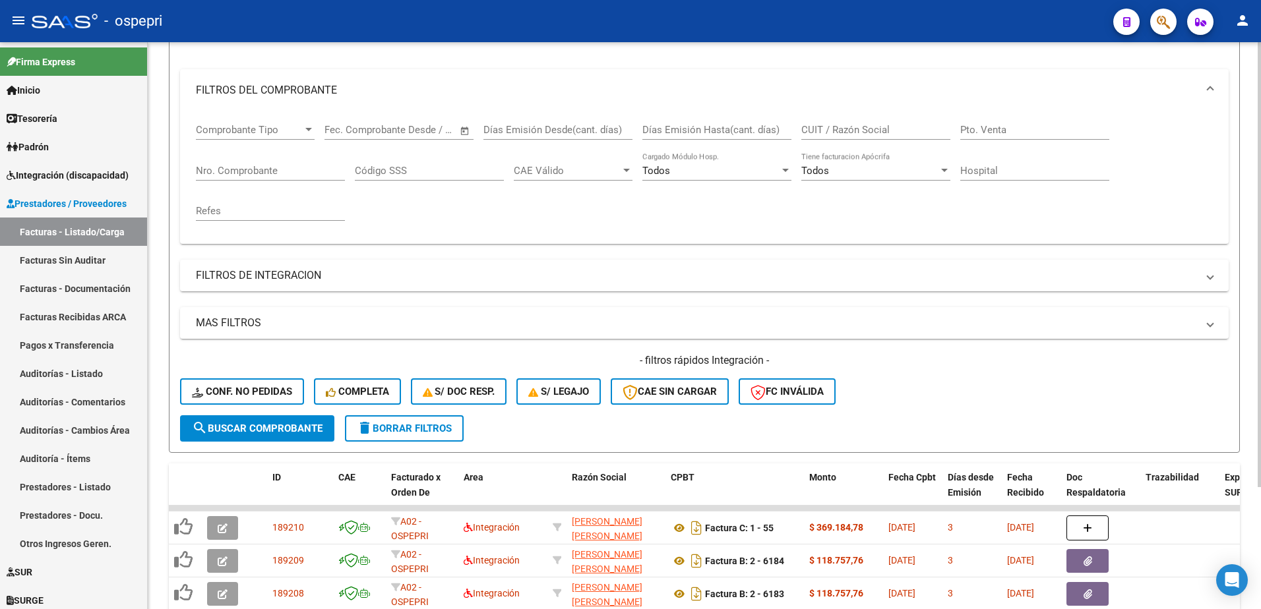
scroll to position [477, 0]
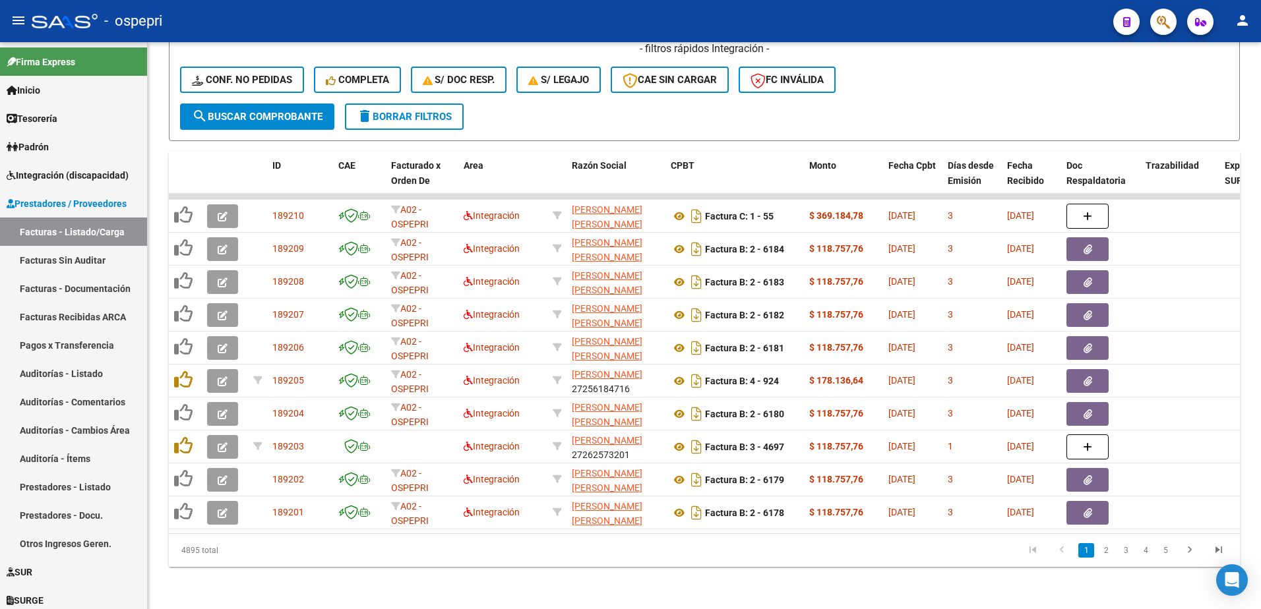
drag, startPoint x: 976, startPoint y: 21, endPoint x: 970, endPoint y: 24, distance: 6.8
click at [974, 22] on div "- ospepri" at bounding box center [567, 21] width 1071 height 29
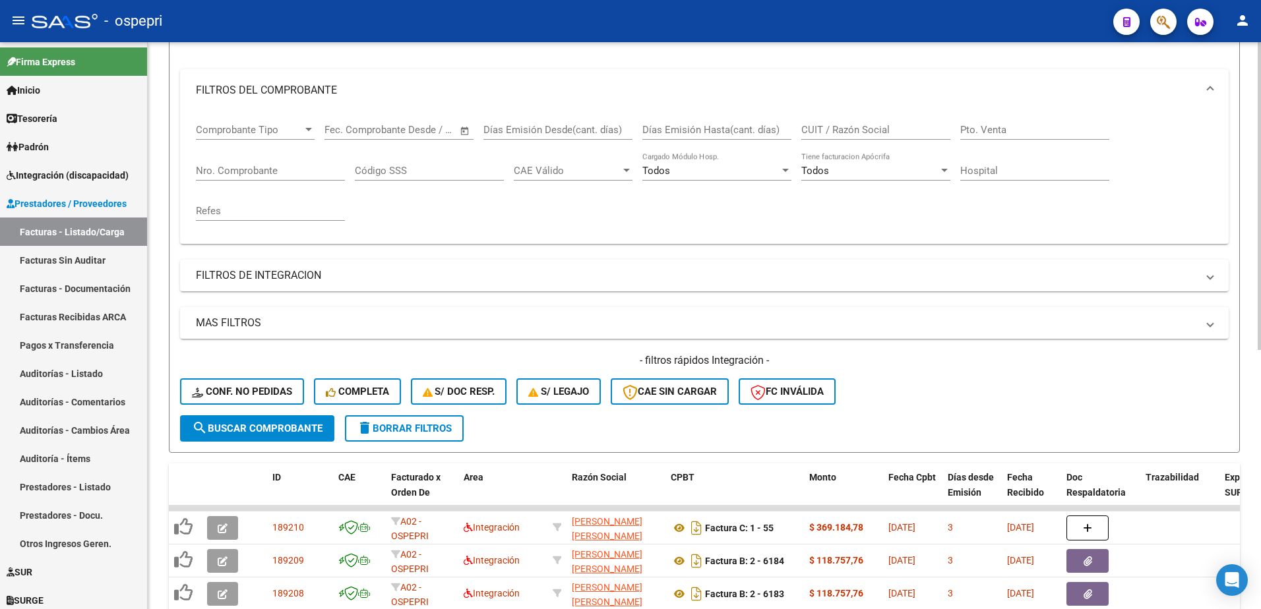
scroll to position [0, 0]
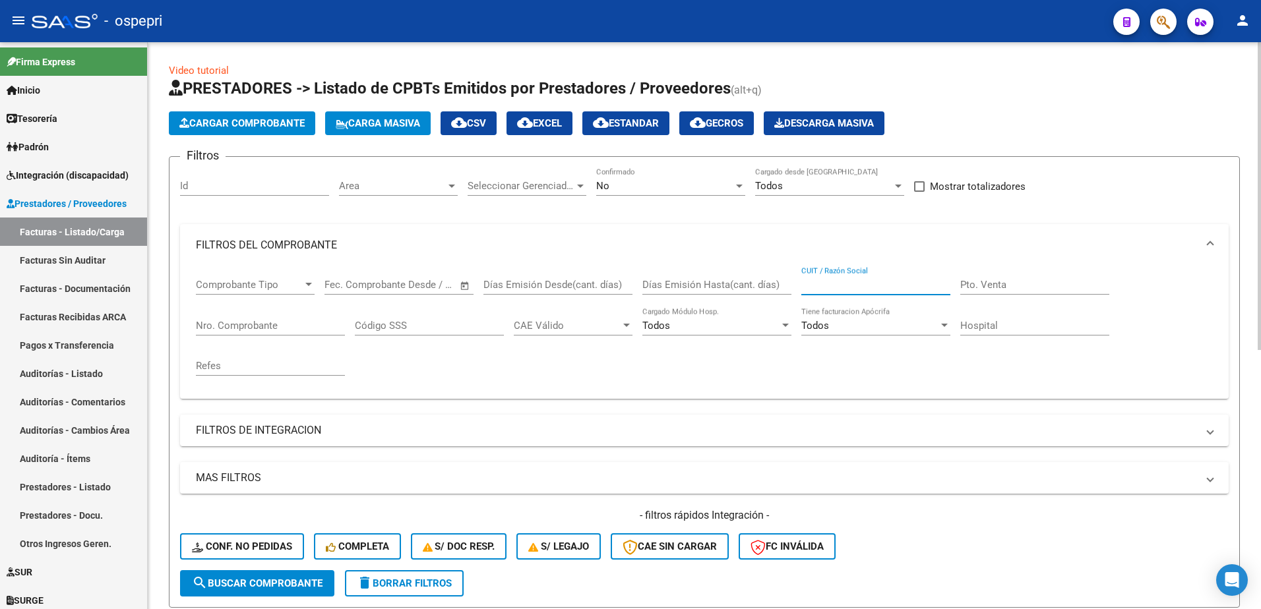
click at [822, 283] on input "CUIT / Razón Social" at bounding box center [875, 285] width 149 height 12
paste input "27340258733"
type input "27340258733"
click at [252, 582] on span "search Buscar Comprobante" at bounding box center [257, 584] width 131 height 12
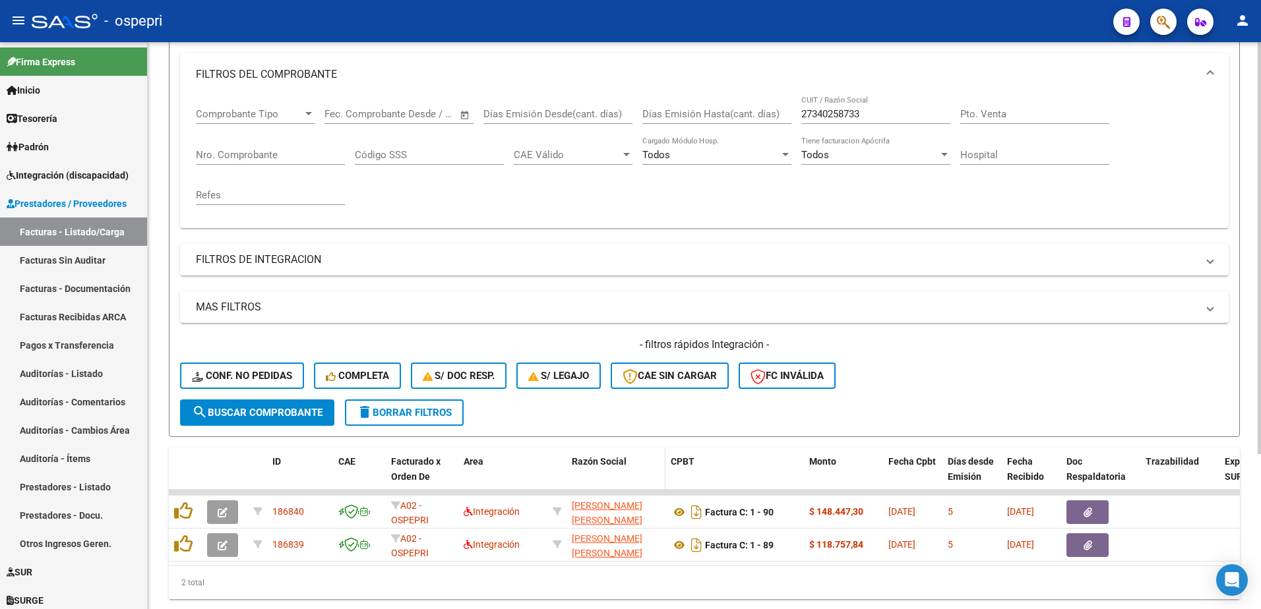
scroll to position [198, 0]
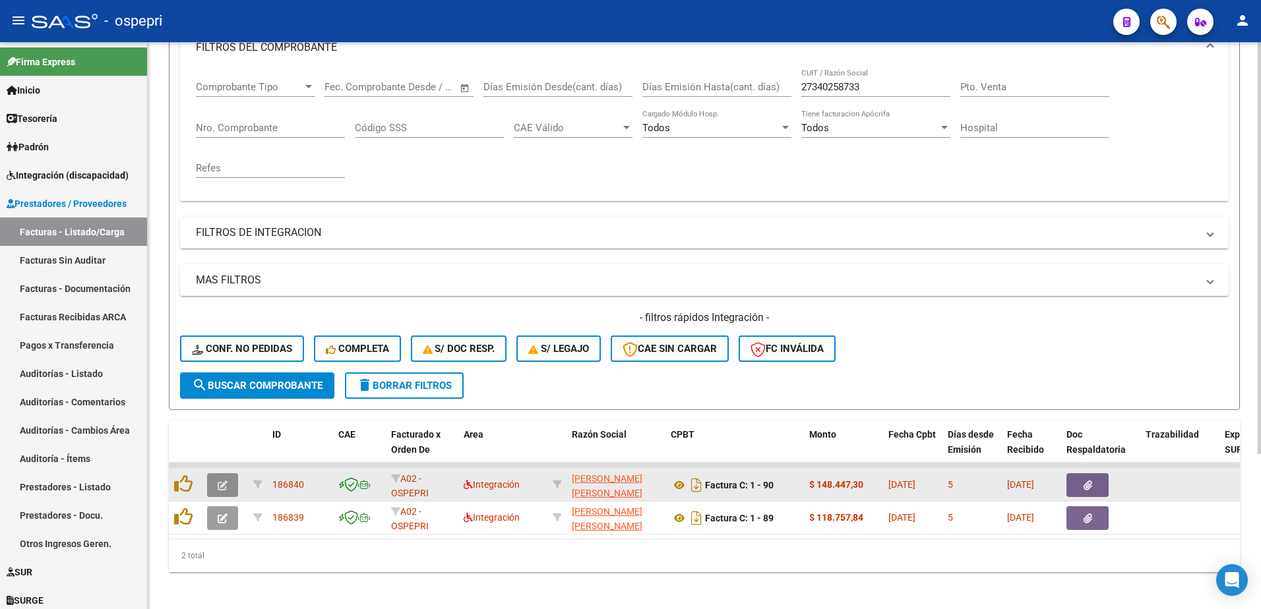
click at [219, 483] on icon "button" at bounding box center [223, 486] width 10 height 10
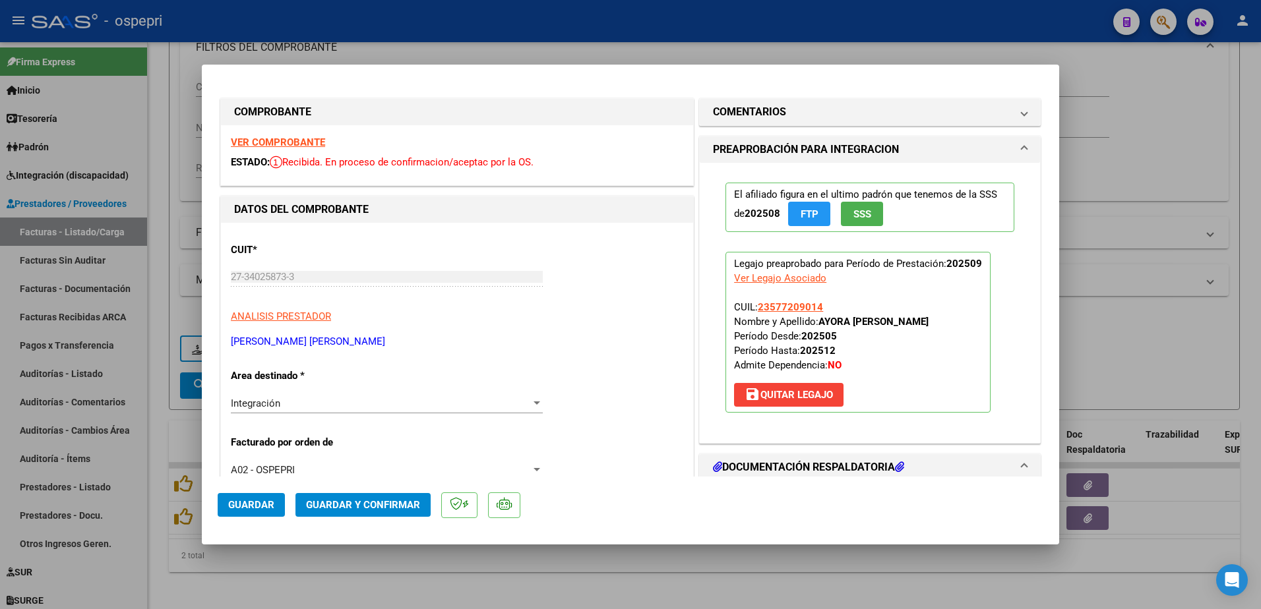
click at [289, 142] on strong "VER COMPROBANTE" at bounding box center [278, 142] width 94 height 12
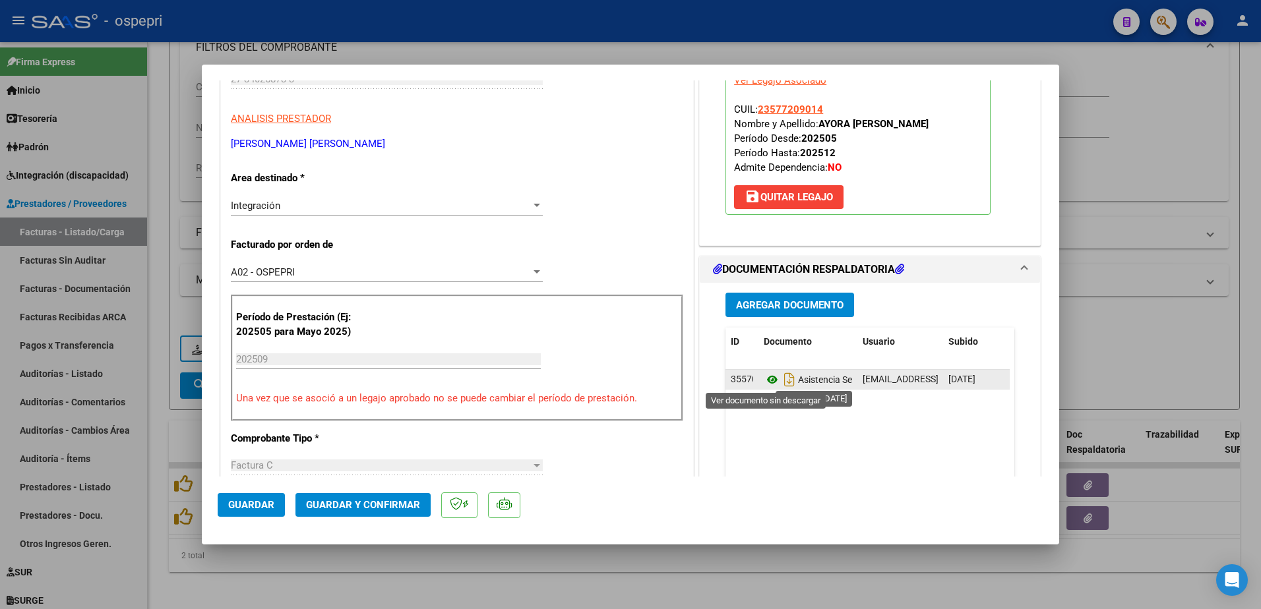
click at [766, 380] on icon at bounding box center [772, 380] width 17 height 16
click at [553, 450] on div "CUIT * 27-34025873-3 Ingresar CUIT ANALISIS PRESTADOR [PERSON_NAME] [PERSON_NAM…" at bounding box center [457, 589] width 472 height 1128
click at [348, 502] on span "Guardar y Confirmar" at bounding box center [363, 505] width 114 height 12
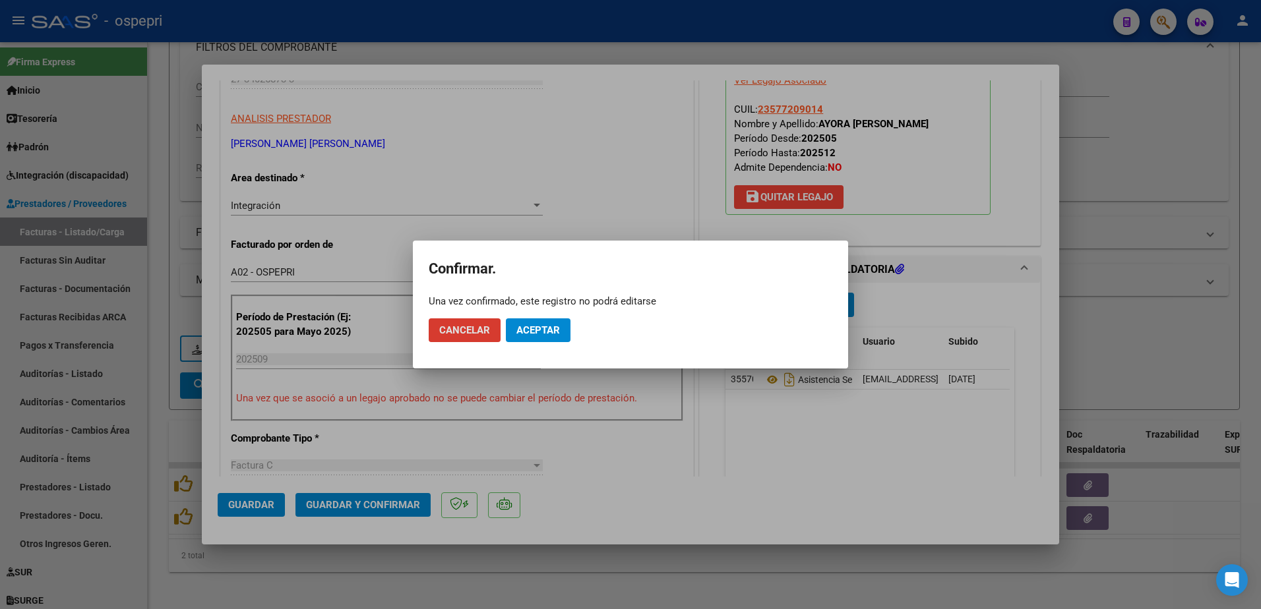
click at [545, 326] on span "Aceptar" at bounding box center [538, 330] width 44 height 12
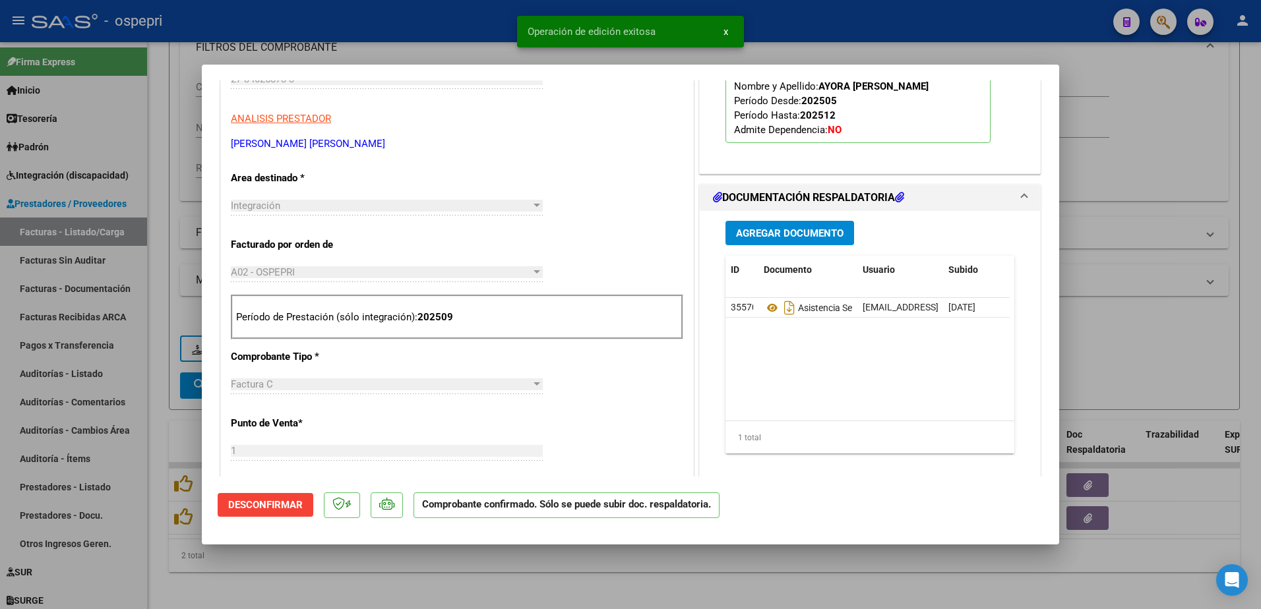
type input "$ 0,00"
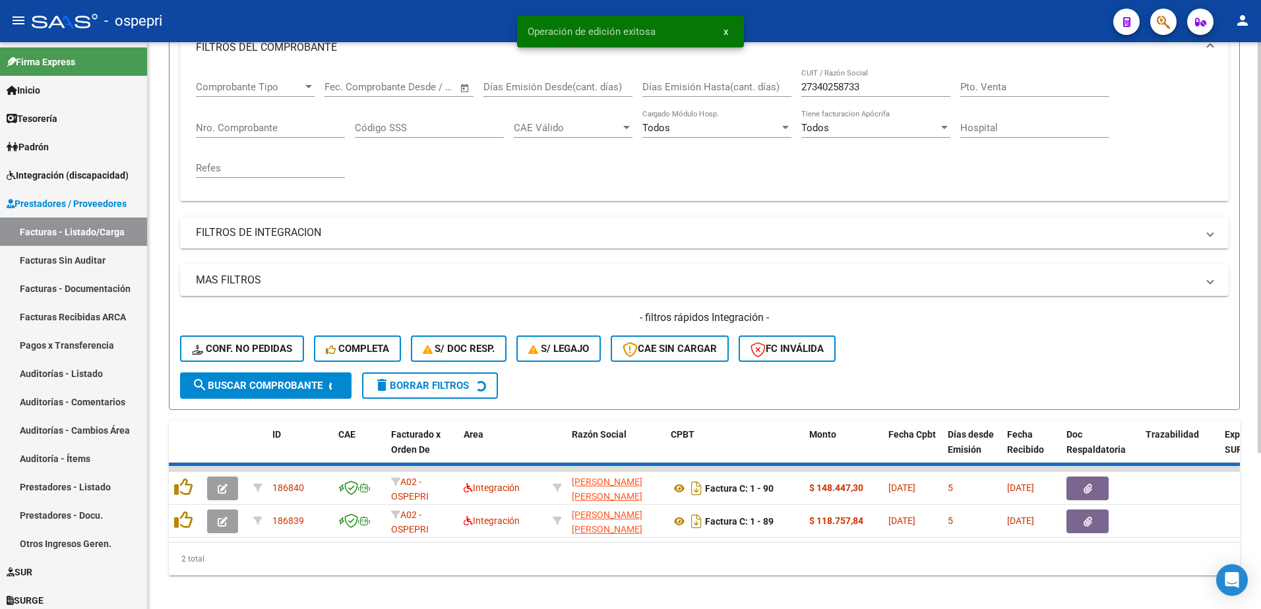
scroll to position [180, 0]
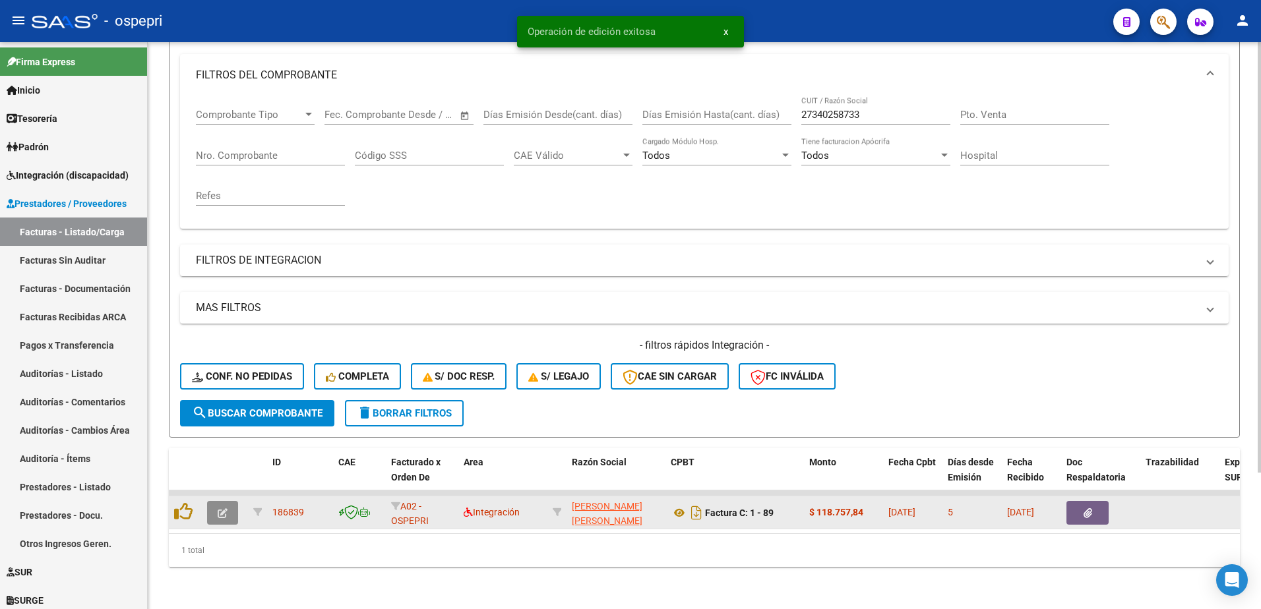
click at [214, 502] on button "button" at bounding box center [222, 513] width 31 height 24
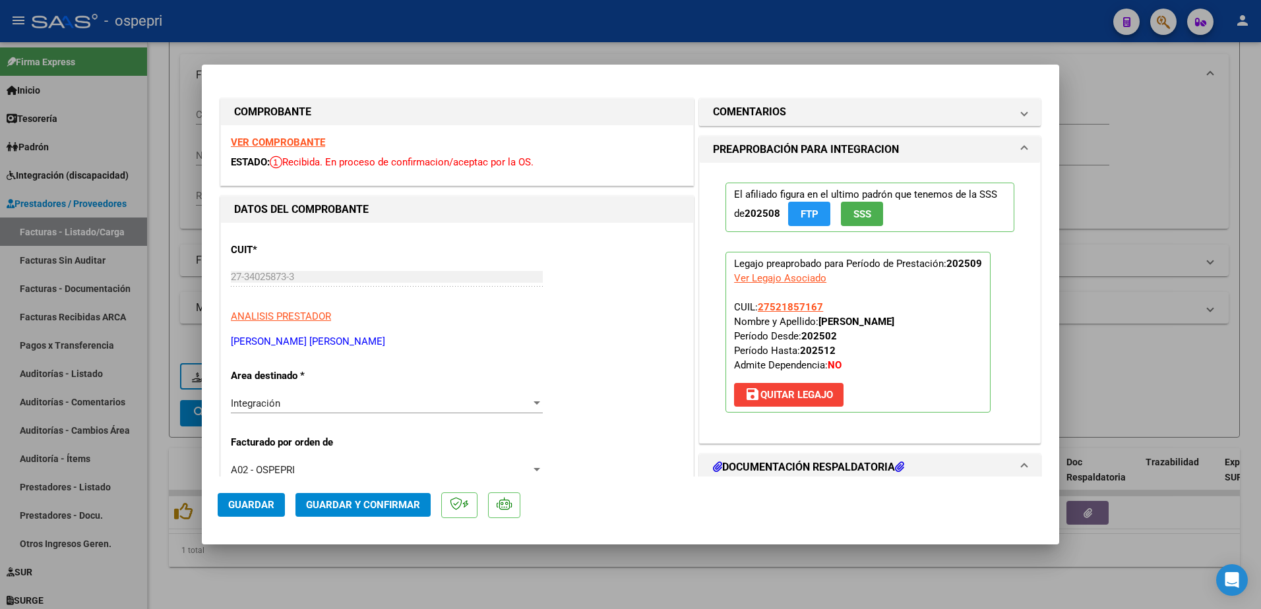
click at [281, 140] on strong "VER COMPROBANTE" at bounding box center [278, 142] width 94 height 12
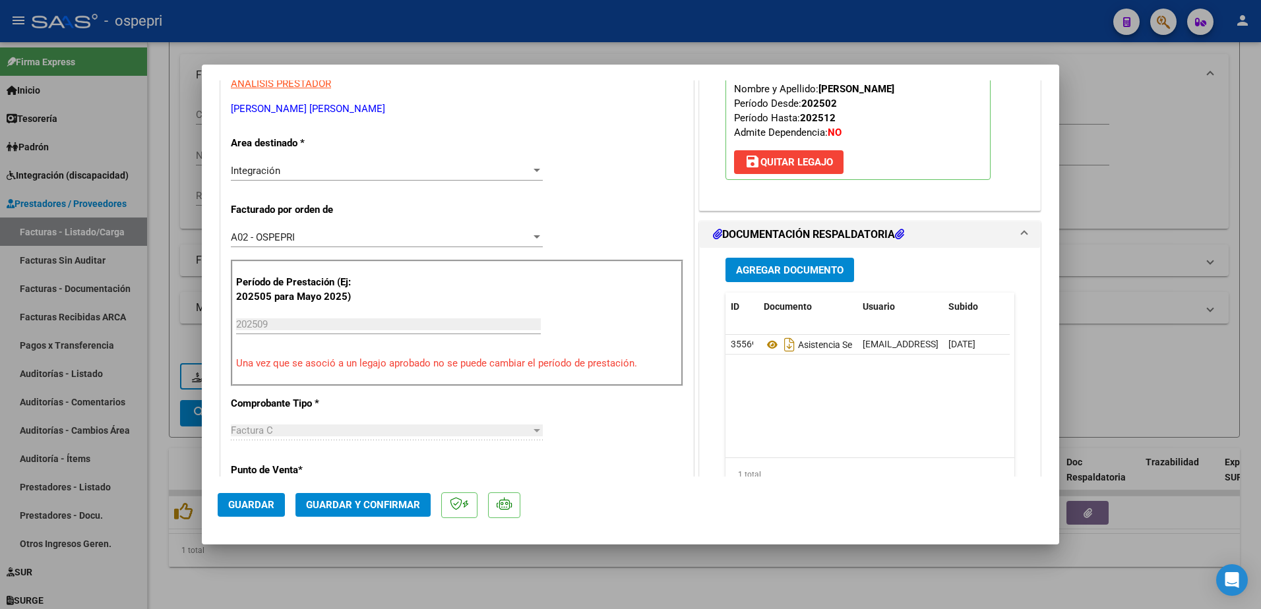
scroll to position [264, 0]
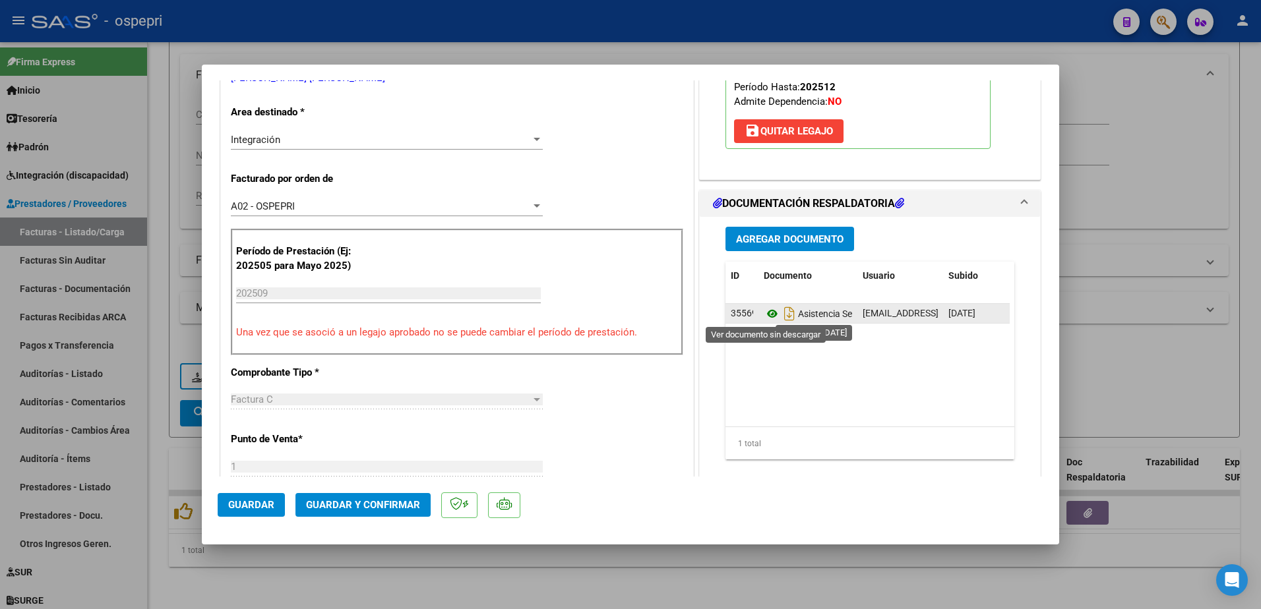
click at [764, 316] on icon at bounding box center [772, 314] width 17 height 16
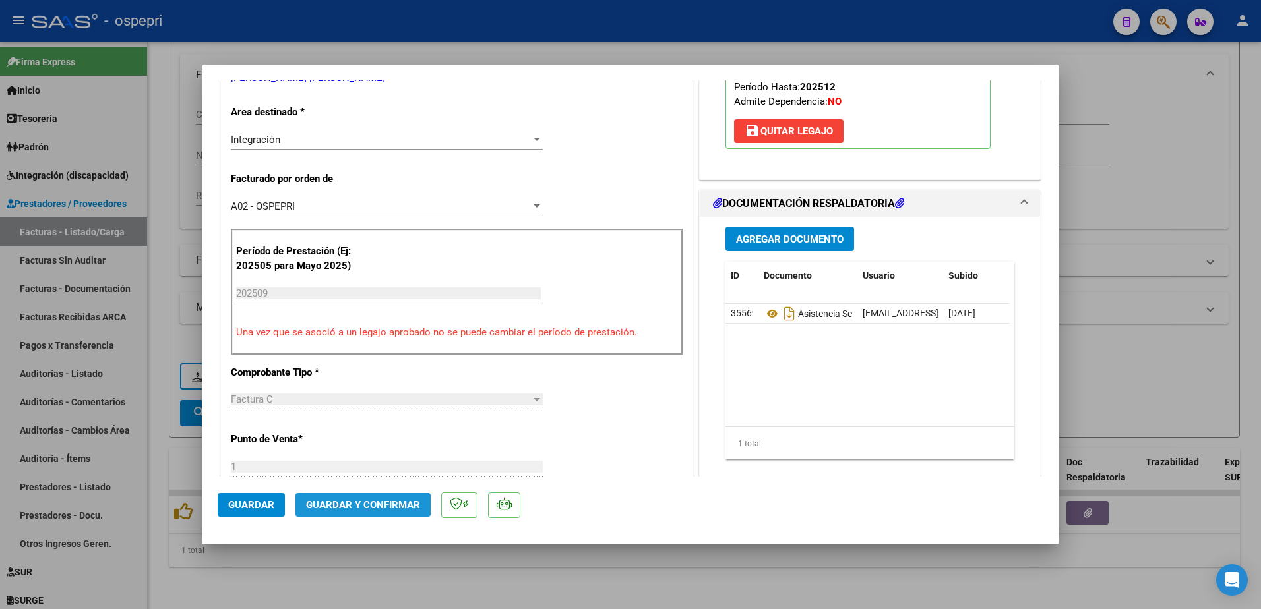
click at [379, 502] on span "Guardar y Confirmar" at bounding box center [363, 505] width 114 height 12
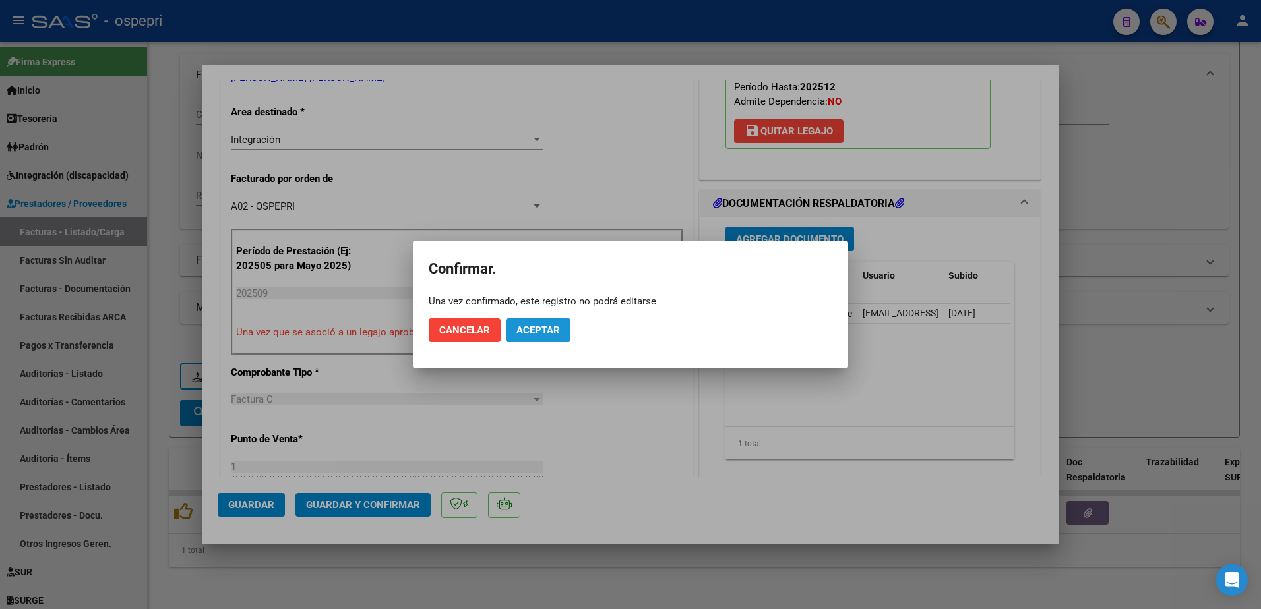
click at [547, 323] on button "Aceptar" at bounding box center [538, 330] width 65 height 24
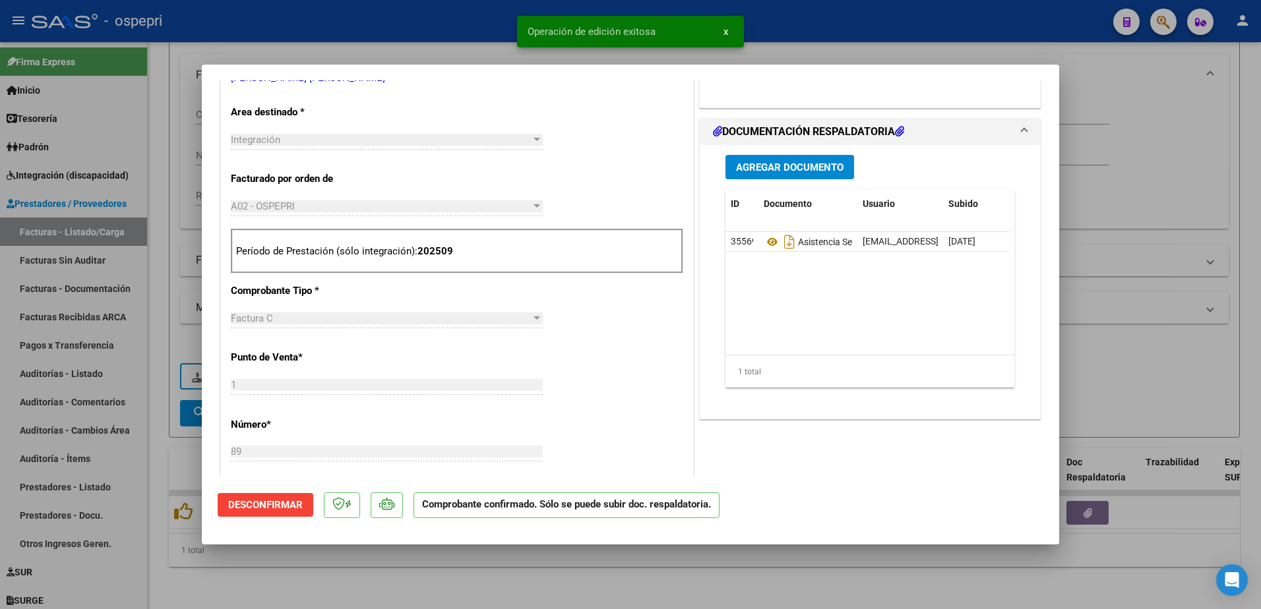
type input "$ 0,00"
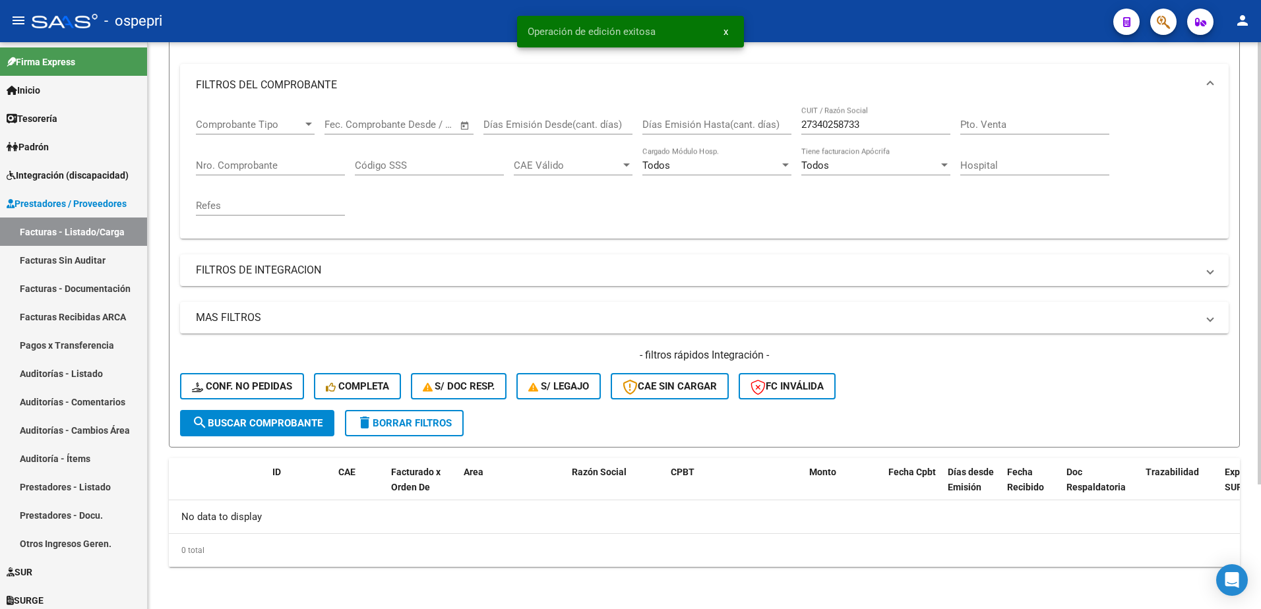
scroll to position [160, 0]
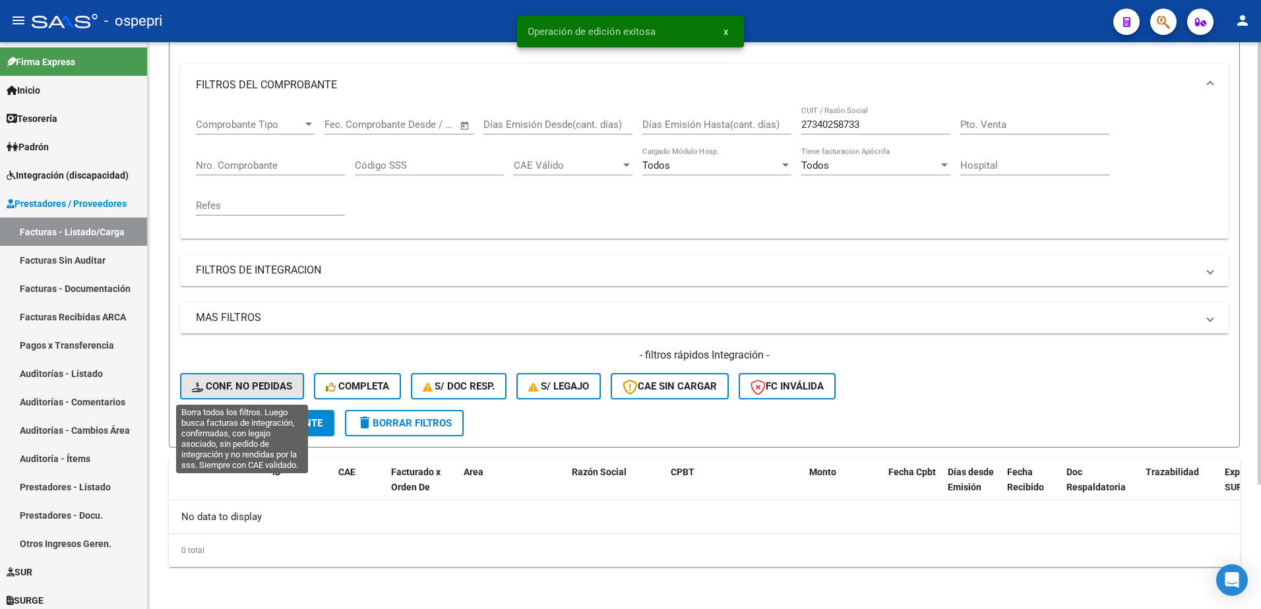
click at [268, 384] on span "Conf. no pedidas" at bounding box center [242, 386] width 100 height 12
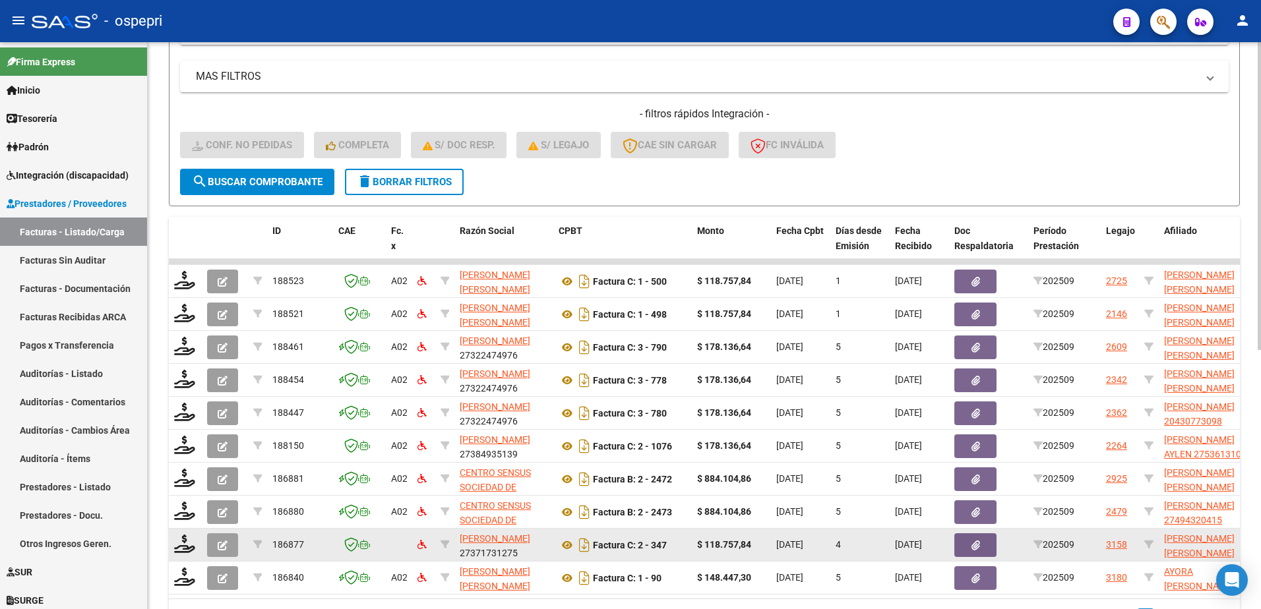
scroll to position [424, 0]
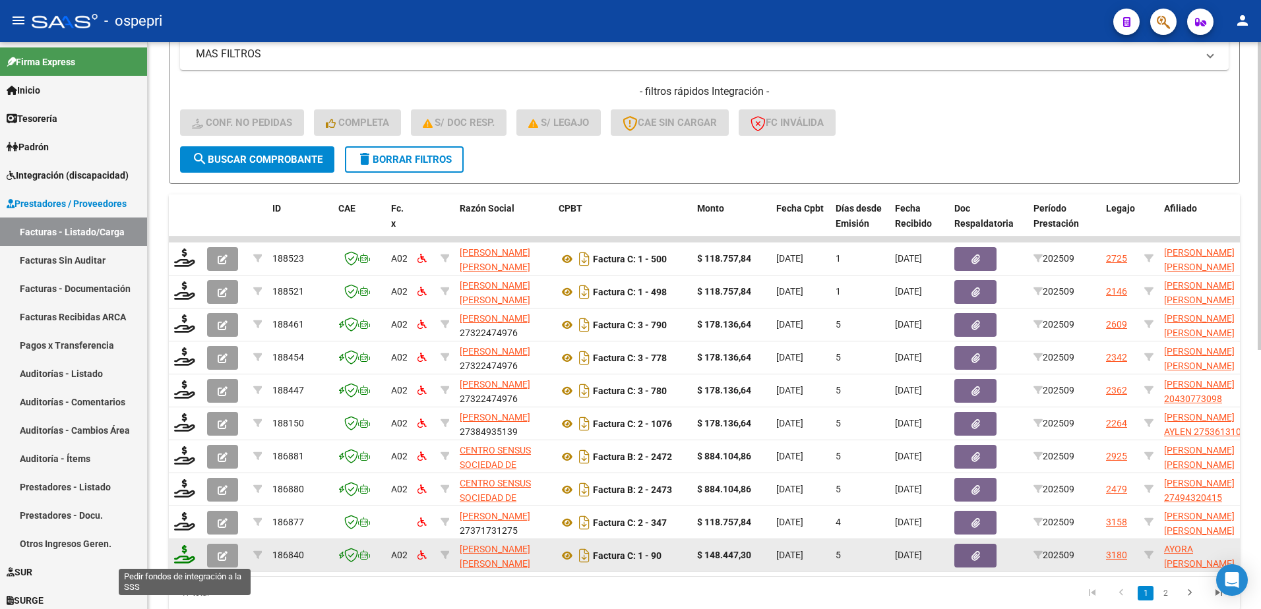
click at [181, 562] on icon at bounding box center [184, 554] width 21 height 18
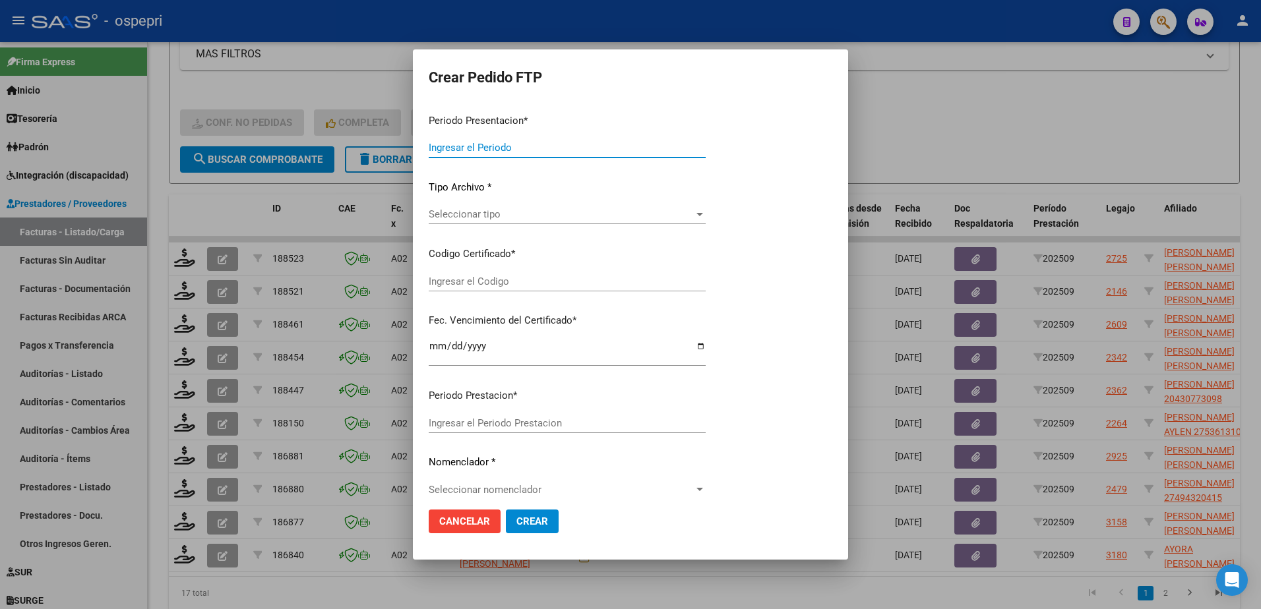
type input "202509"
type input "$ 148.447,30"
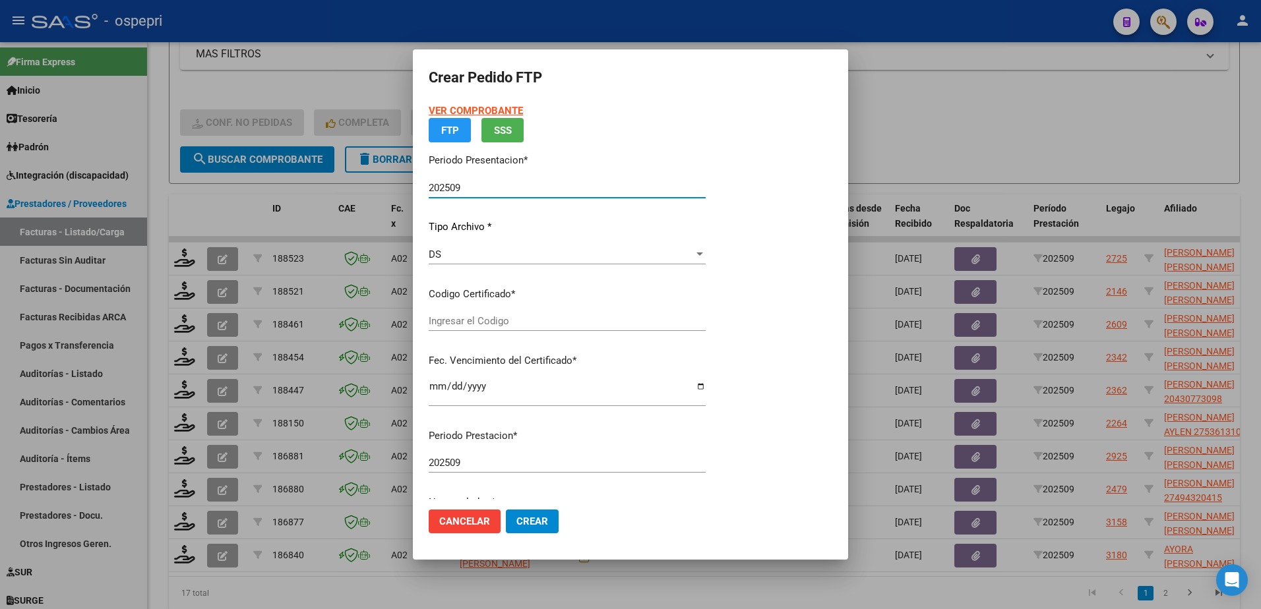
type input "23577209014"
type input "[DATE]"
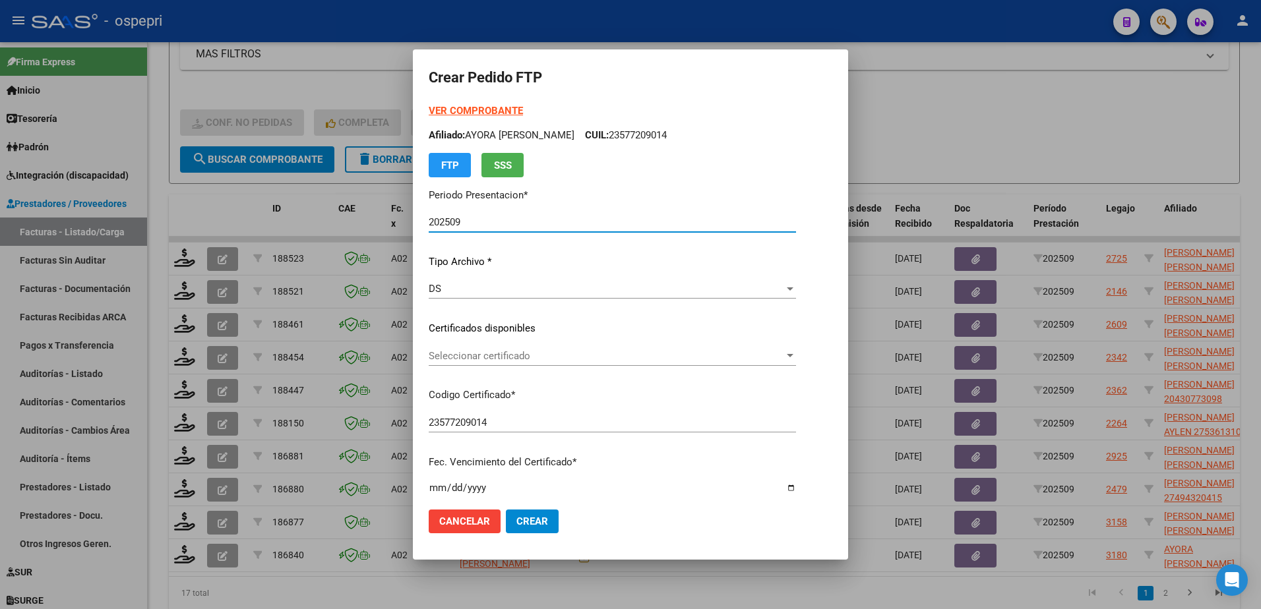
click at [516, 359] on span "Seleccionar certificado" at bounding box center [606, 356] width 355 height 12
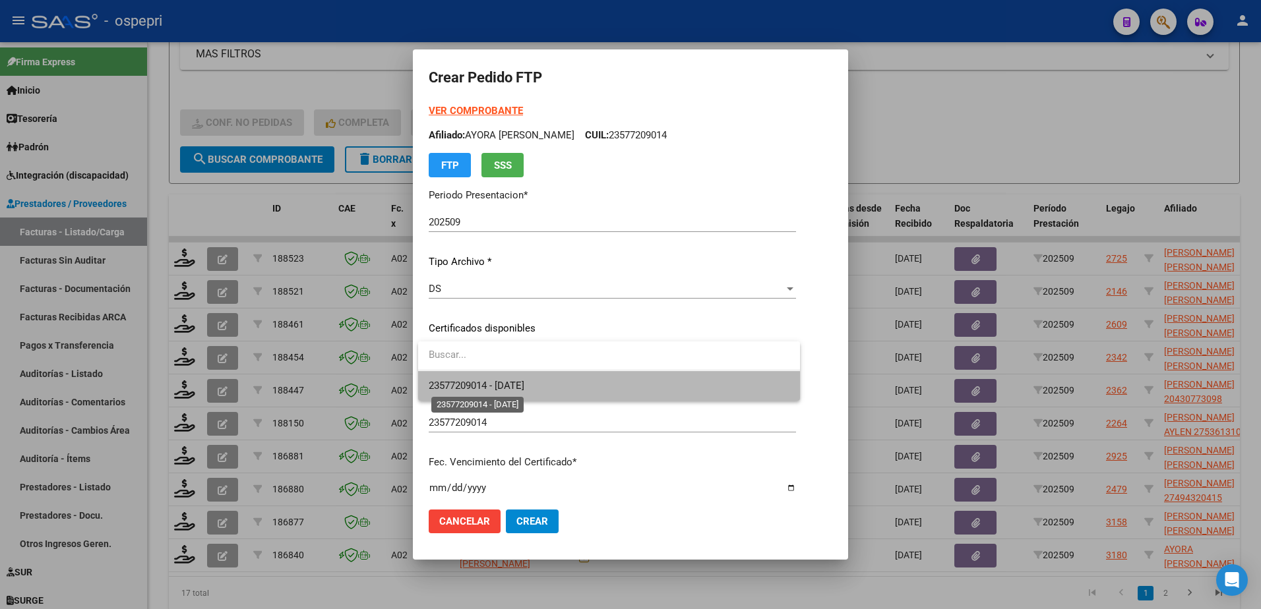
click at [523, 385] on span "23577209014 - [DATE]" at bounding box center [477, 386] width 96 height 12
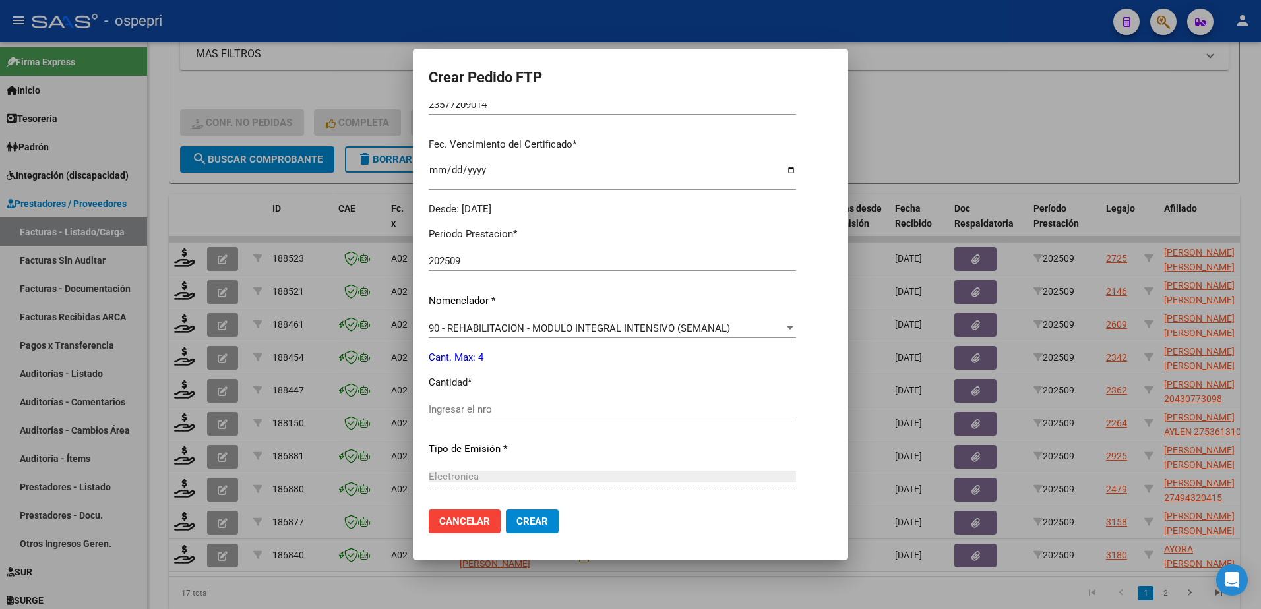
scroll to position [330, 0]
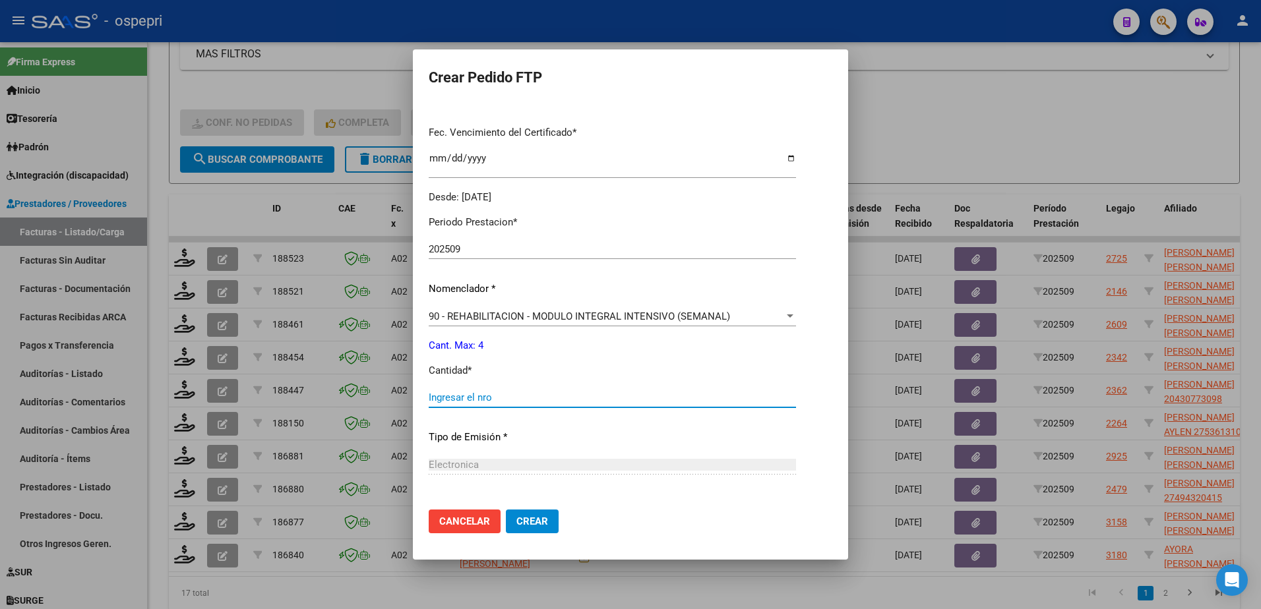
click at [509, 397] on input "Ingresar el nro" at bounding box center [612, 398] width 367 height 12
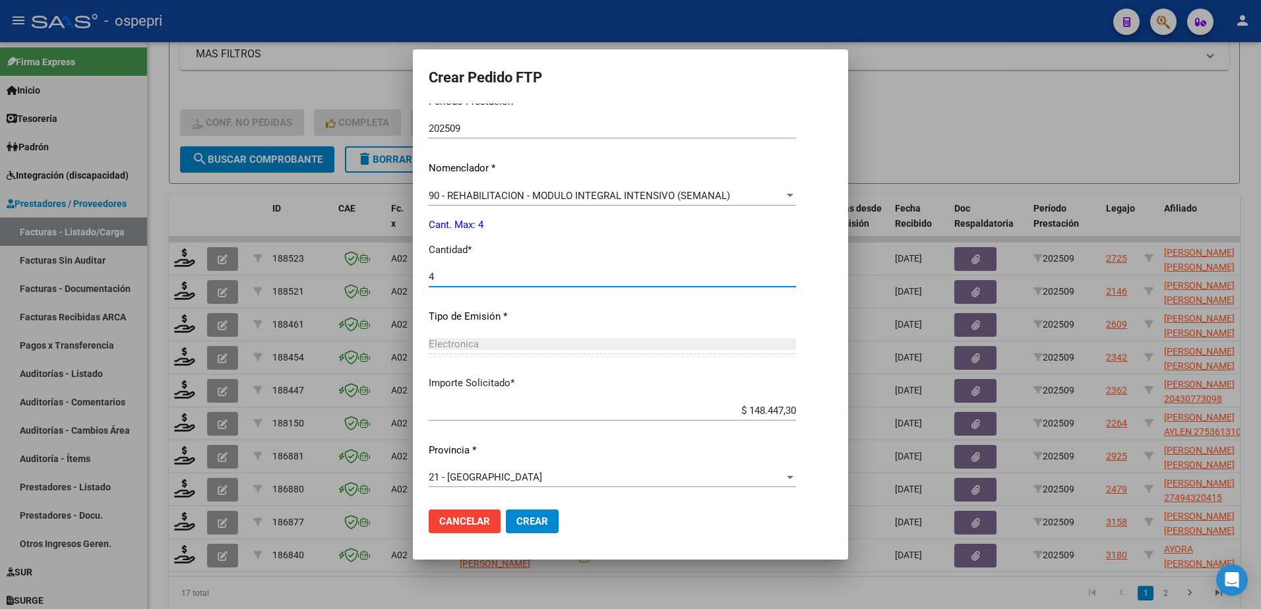
type input "4"
click at [537, 518] on span "Crear" at bounding box center [532, 522] width 32 height 12
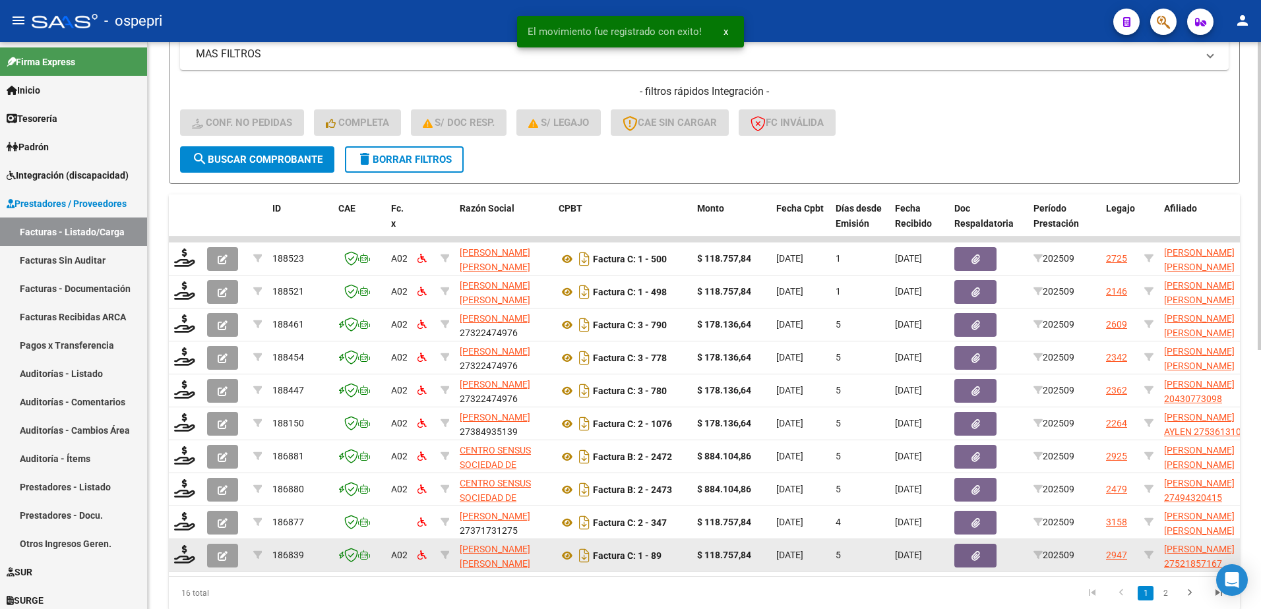
click at [173, 558] on datatable-body-cell at bounding box center [185, 555] width 33 height 32
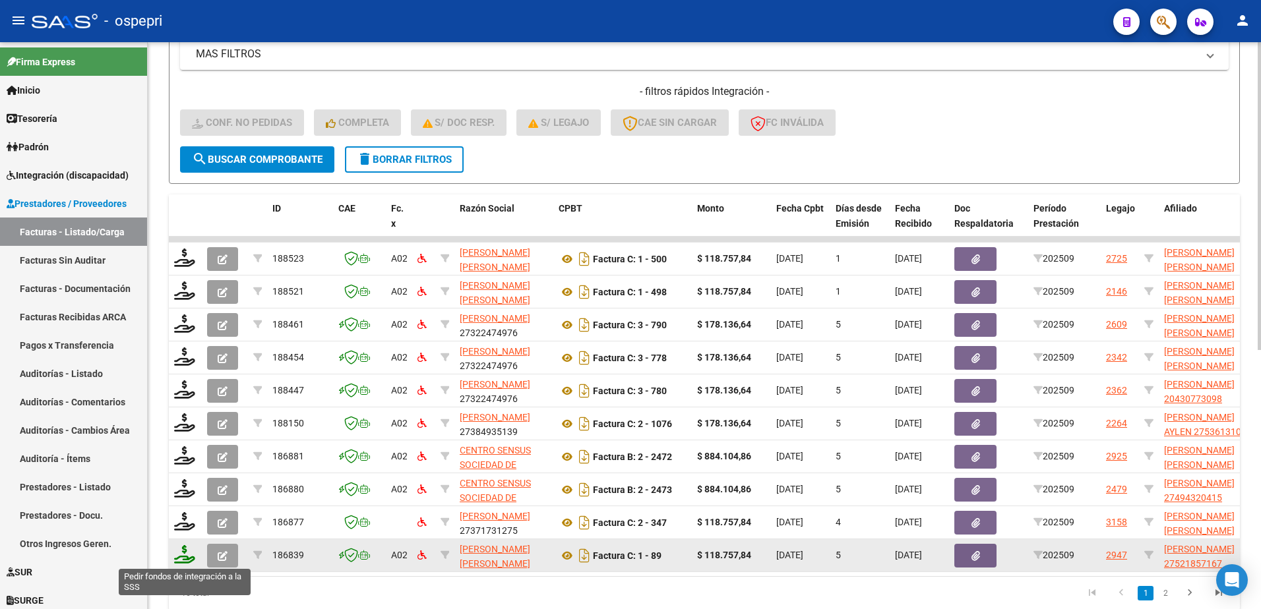
click at [183, 555] on icon at bounding box center [184, 554] width 21 height 18
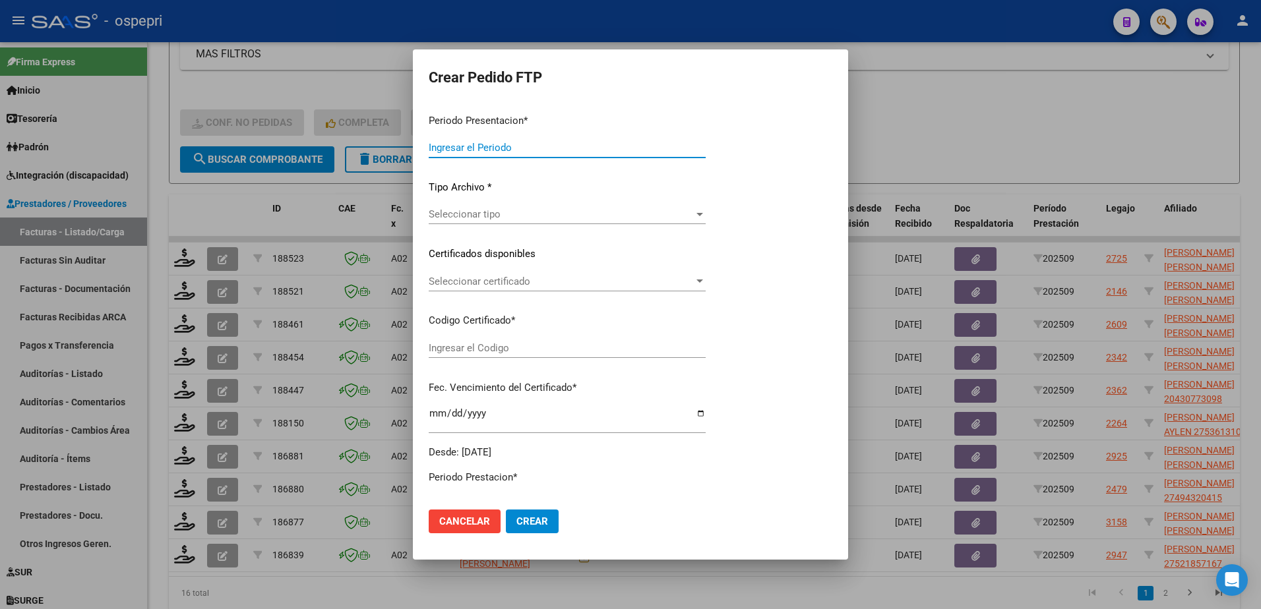
type input "202509"
type input "$ 118.757,84"
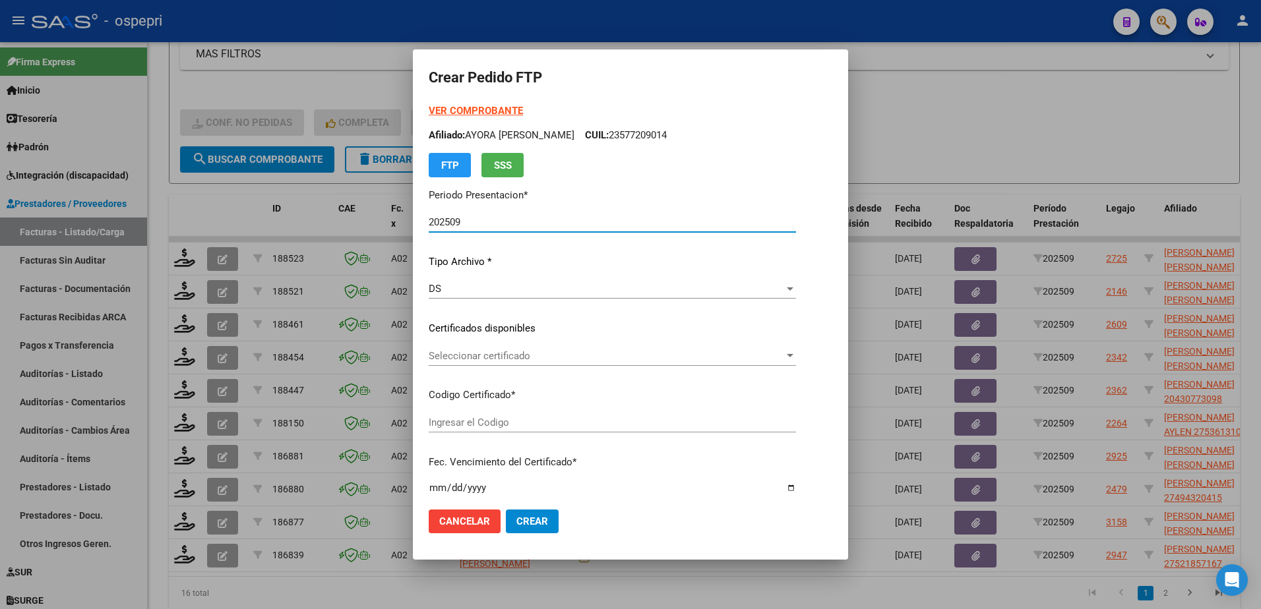
type input "ARG01000521857162023032720280327NQN10083"
type input "[DATE]"
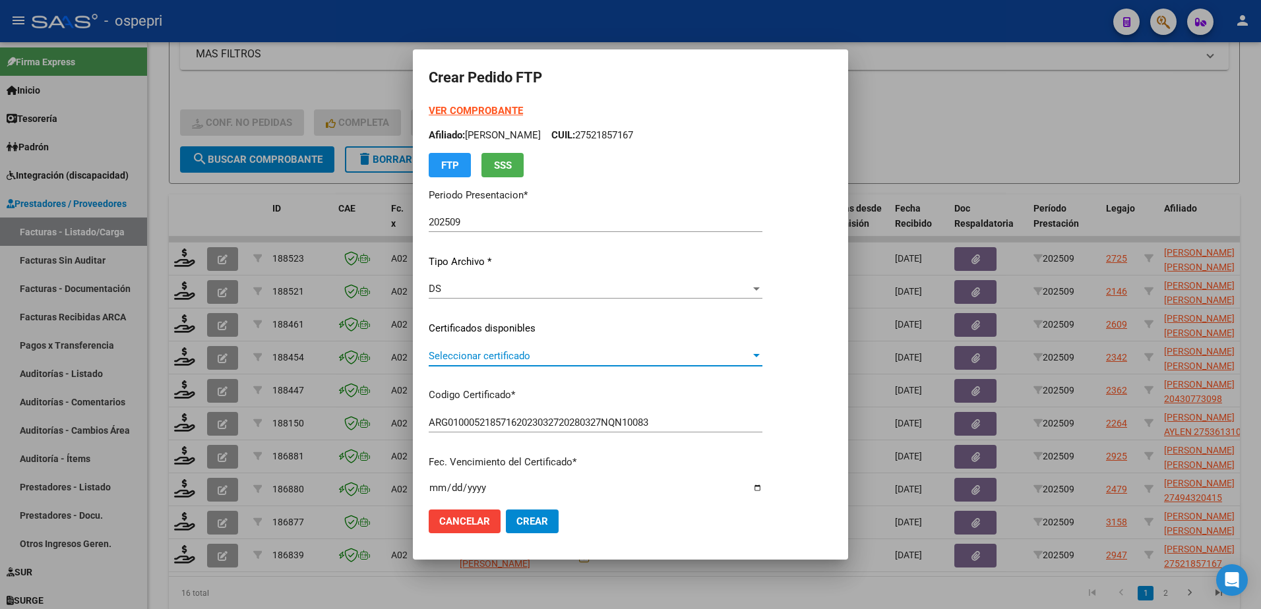
click at [509, 360] on span "Seleccionar certificado" at bounding box center [590, 356] width 322 height 12
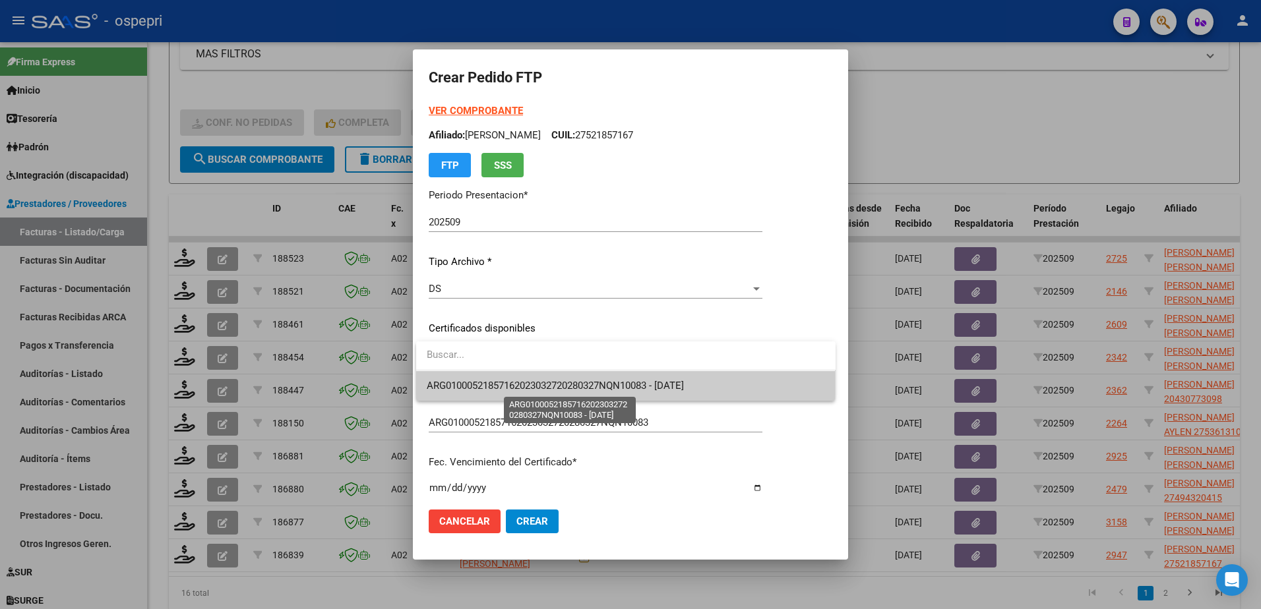
click at [515, 389] on span "ARG01000521857162023032720280327NQN10083 - [DATE]" at bounding box center [555, 386] width 257 height 12
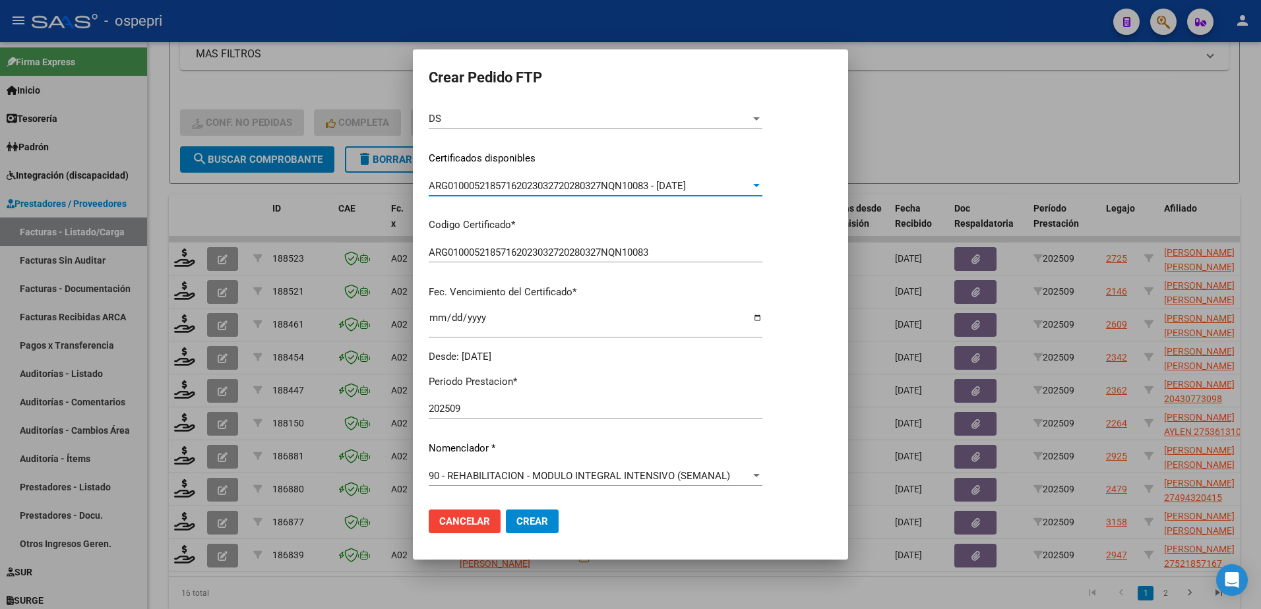
scroll to position [264, 0]
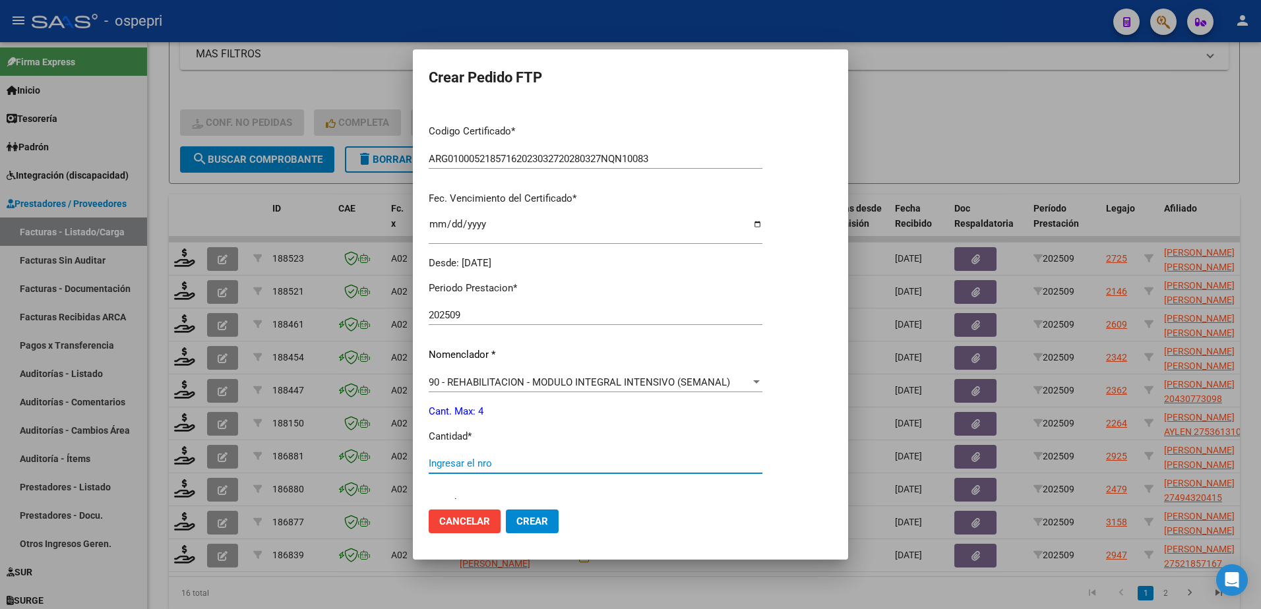
click at [500, 468] on input "Ingresar el nro" at bounding box center [596, 464] width 334 height 12
type input "4"
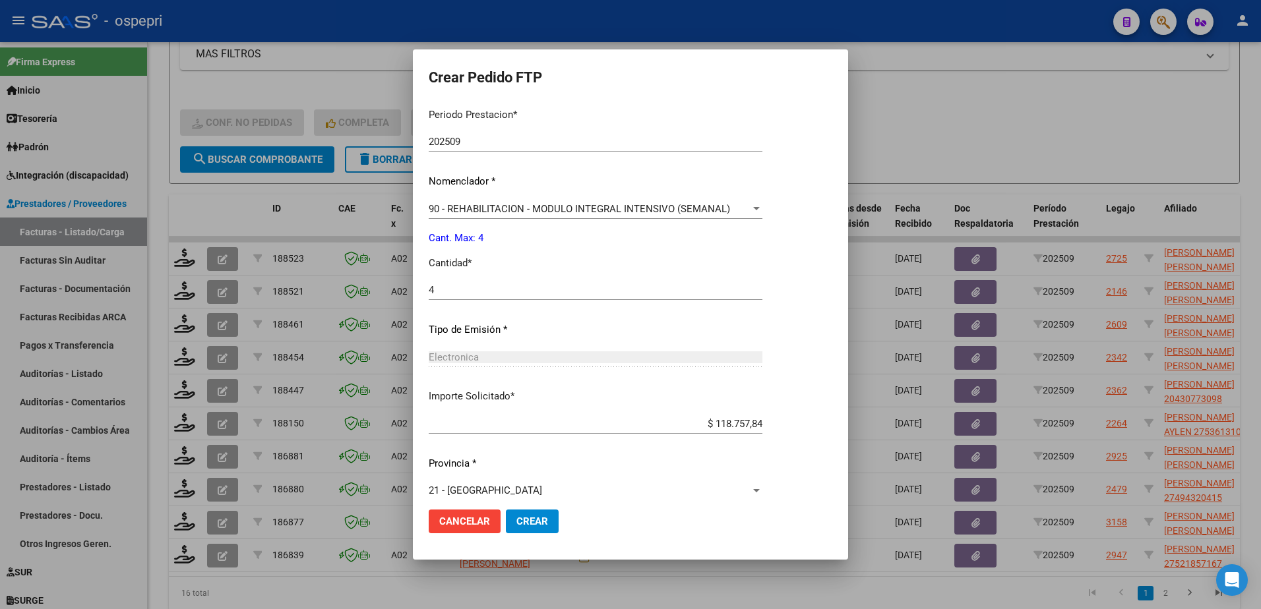
scroll to position [450, 0]
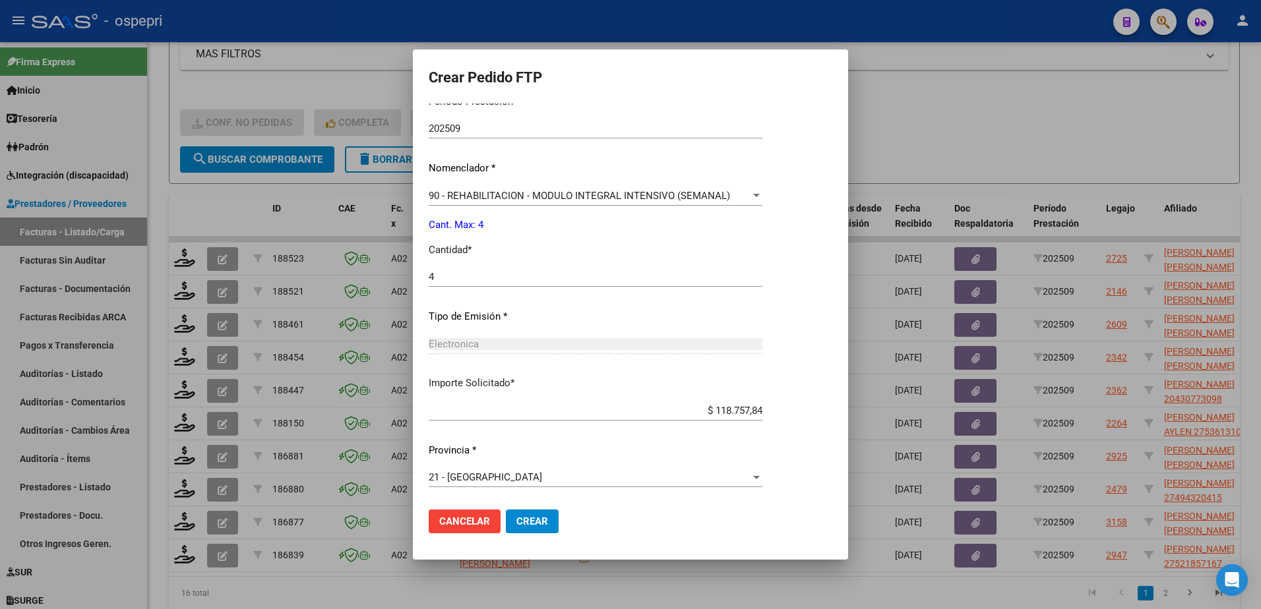
click at [532, 522] on span "Crear" at bounding box center [532, 522] width 32 height 12
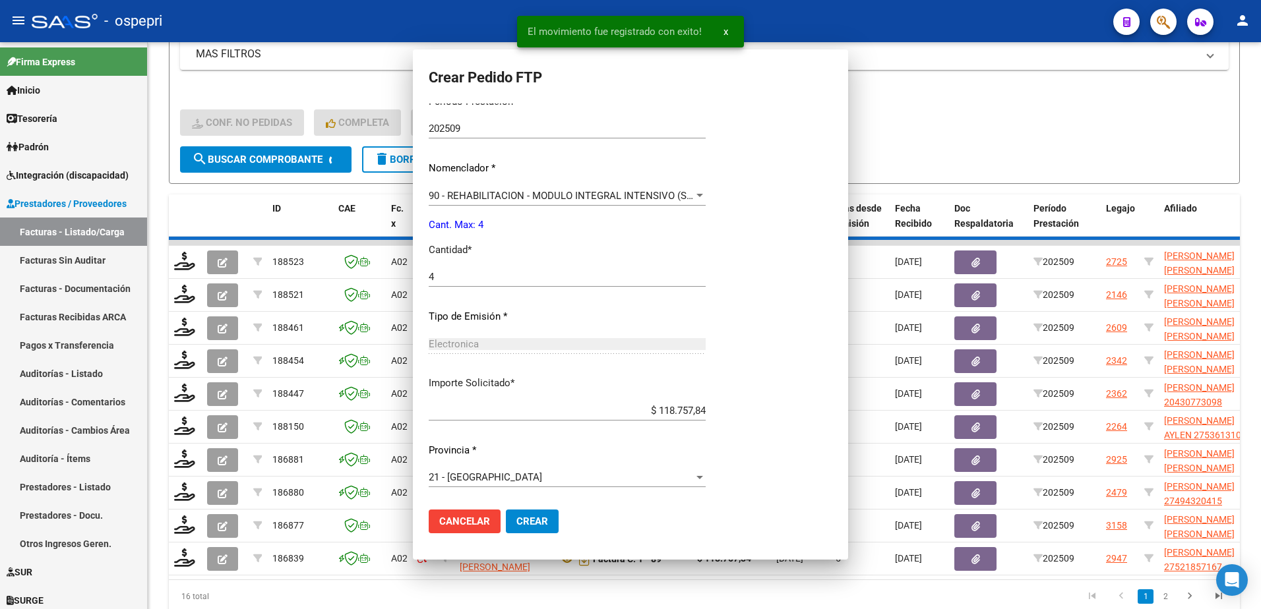
scroll to position [376, 0]
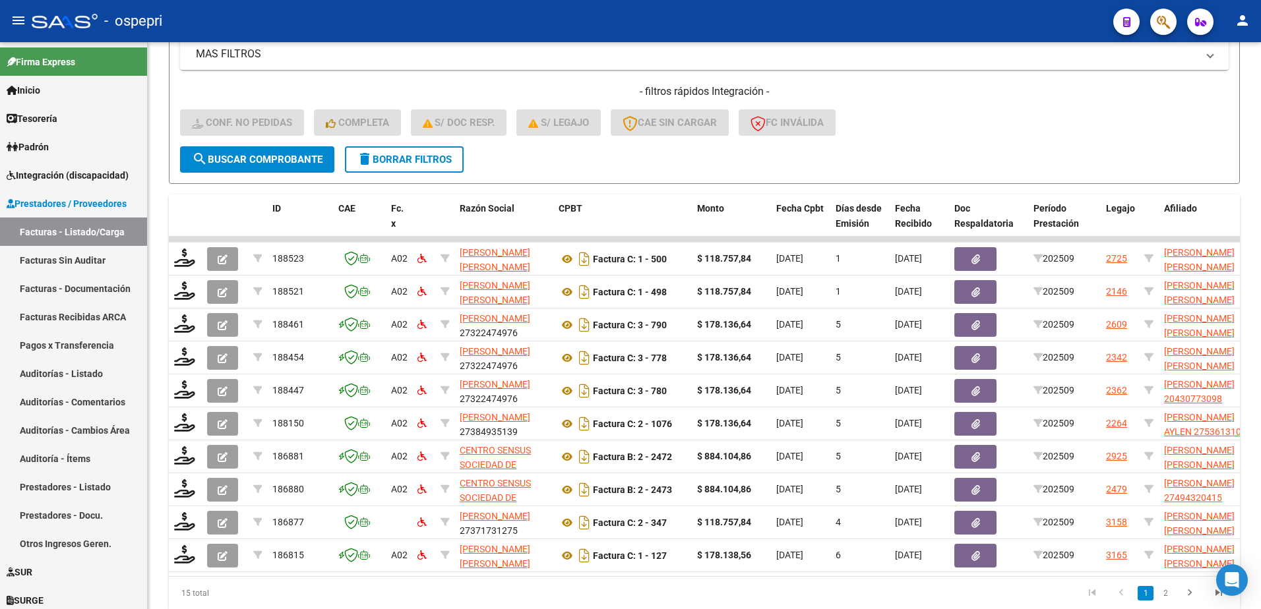
click at [461, 24] on div "- ospepri" at bounding box center [567, 21] width 1071 height 29
click at [417, 158] on span "delete Borrar Filtros" at bounding box center [404, 160] width 95 height 12
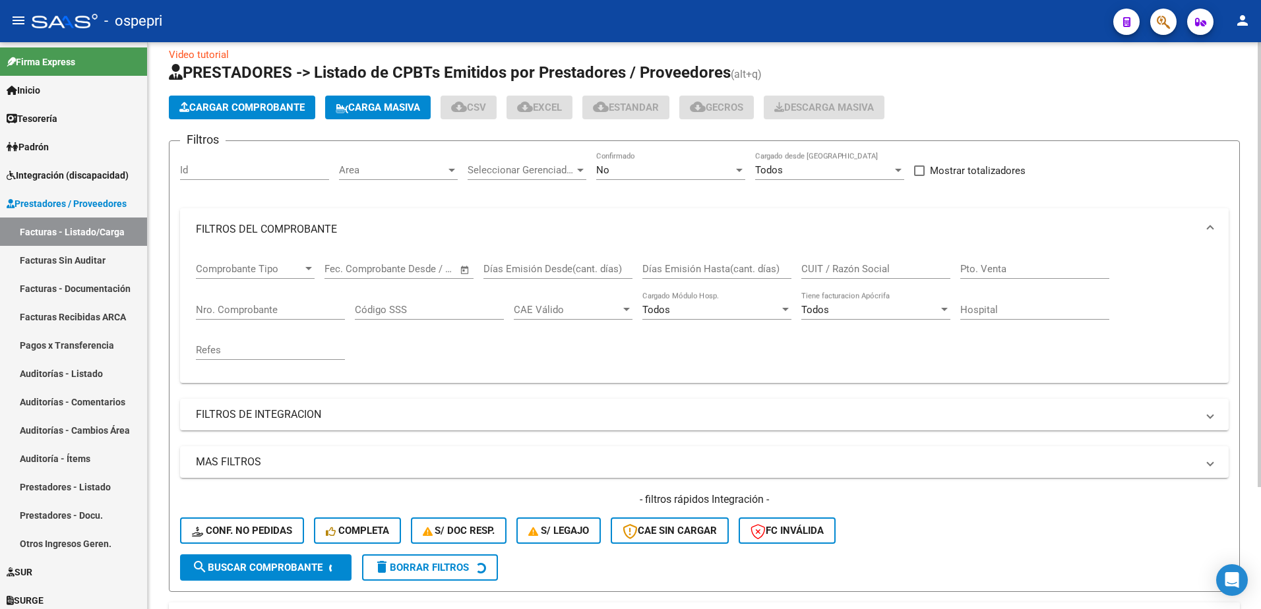
scroll to position [0, 0]
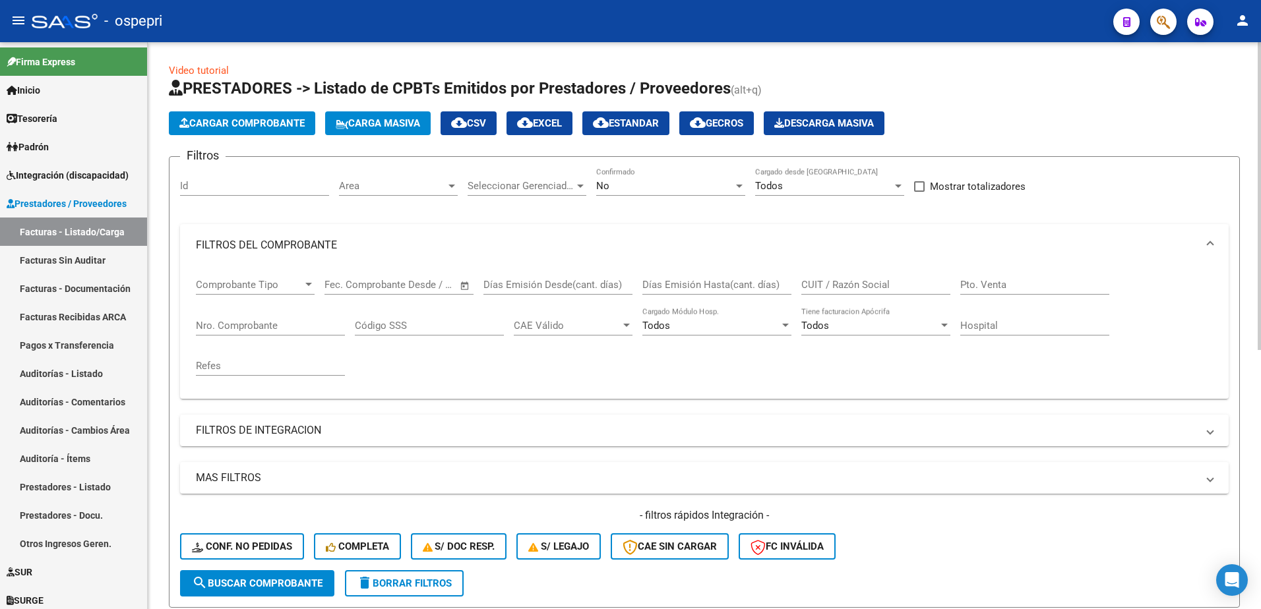
click at [825, 287] on input "CUIT / Razón Social" at bounding box center [875, 285] width 149 height 12
paste input "27273226961"
type input "27273226961"
click at [287, 577] on button "search Buscar Comprobante" at bounding box center [257, 583] width 154 height 26
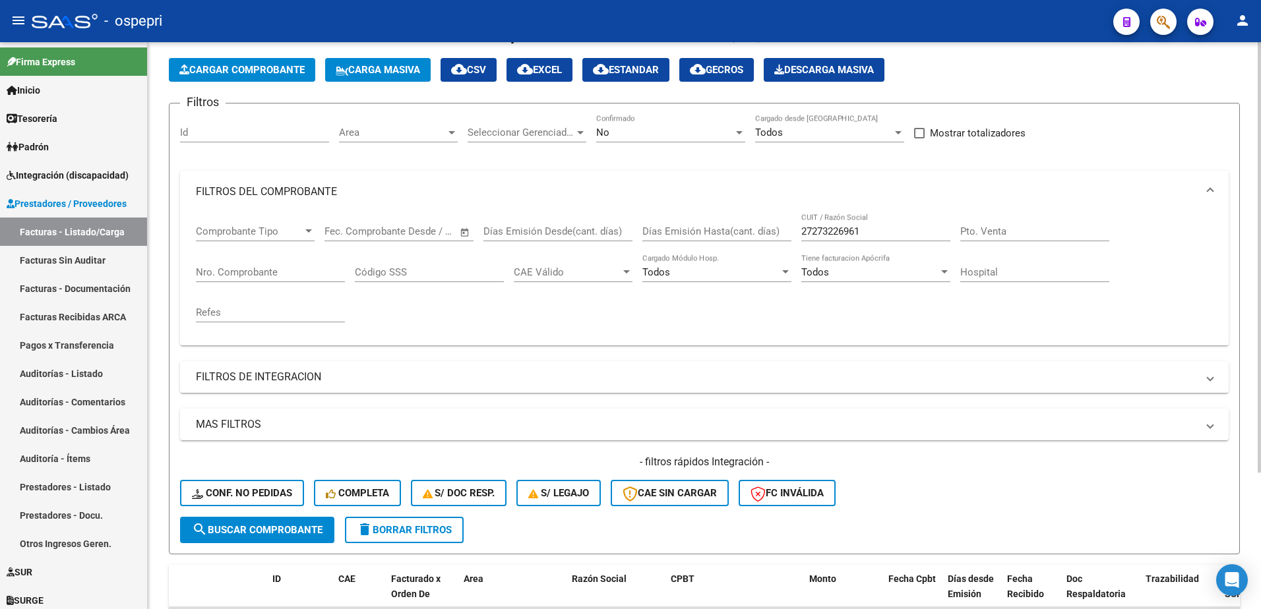
scroll to position [180, 0]
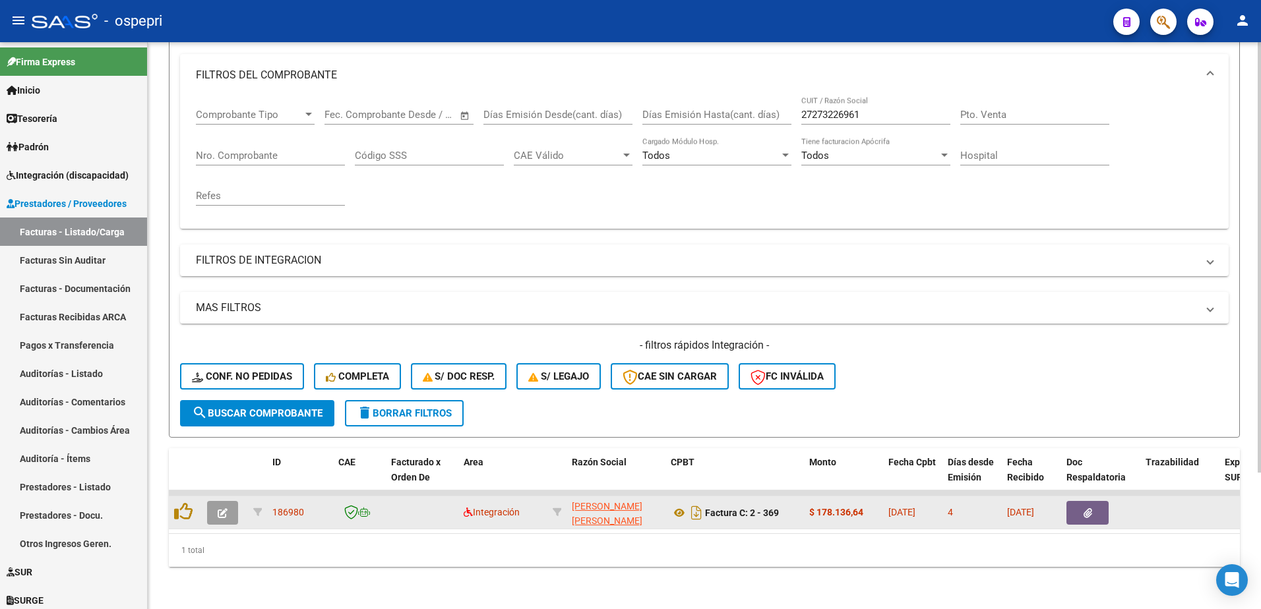
click at [219, 497] on datatable-body-cell at bounding box center [225, 513] width 46 height 32
click at [220, 508] on icon "button" at bounding box center [223, 513] width 10 height 10
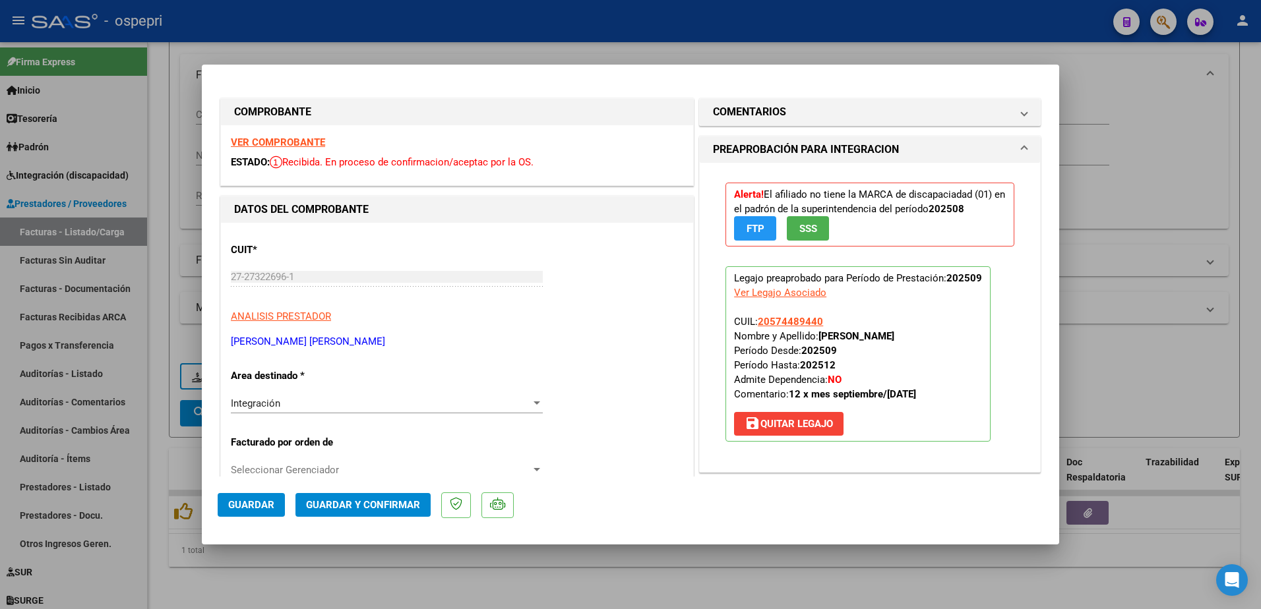
click at [268, 138] on strong "VER COMPROBANTE" at bounding box center [278, 142] width 94 height 12
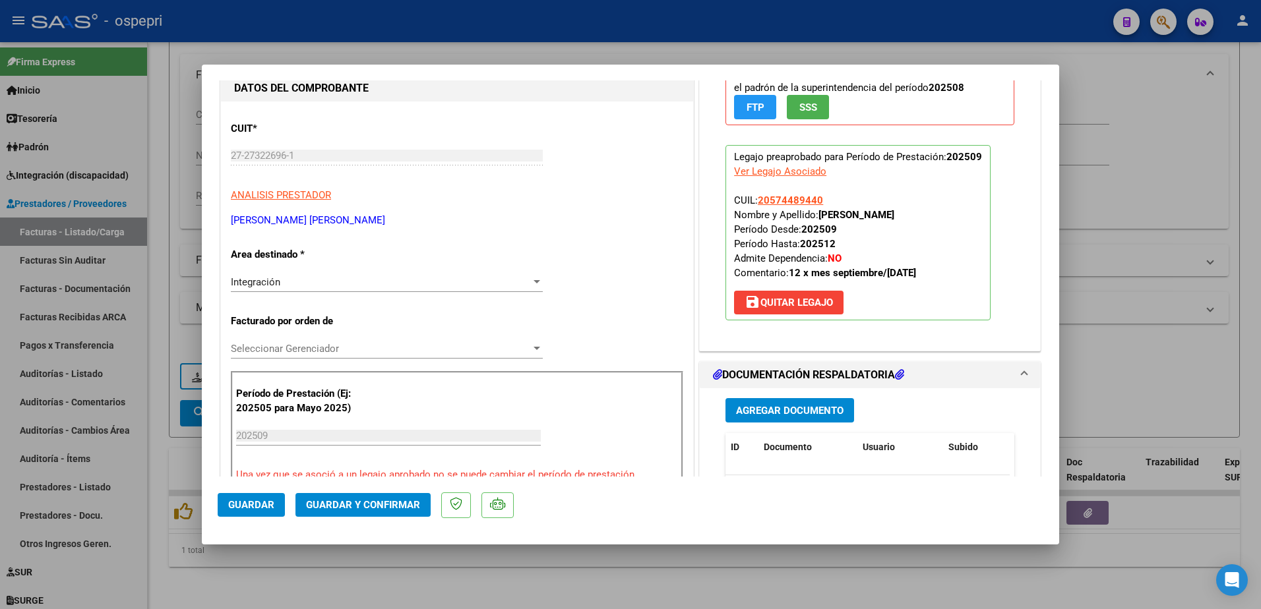
scroll to position [198, 0]
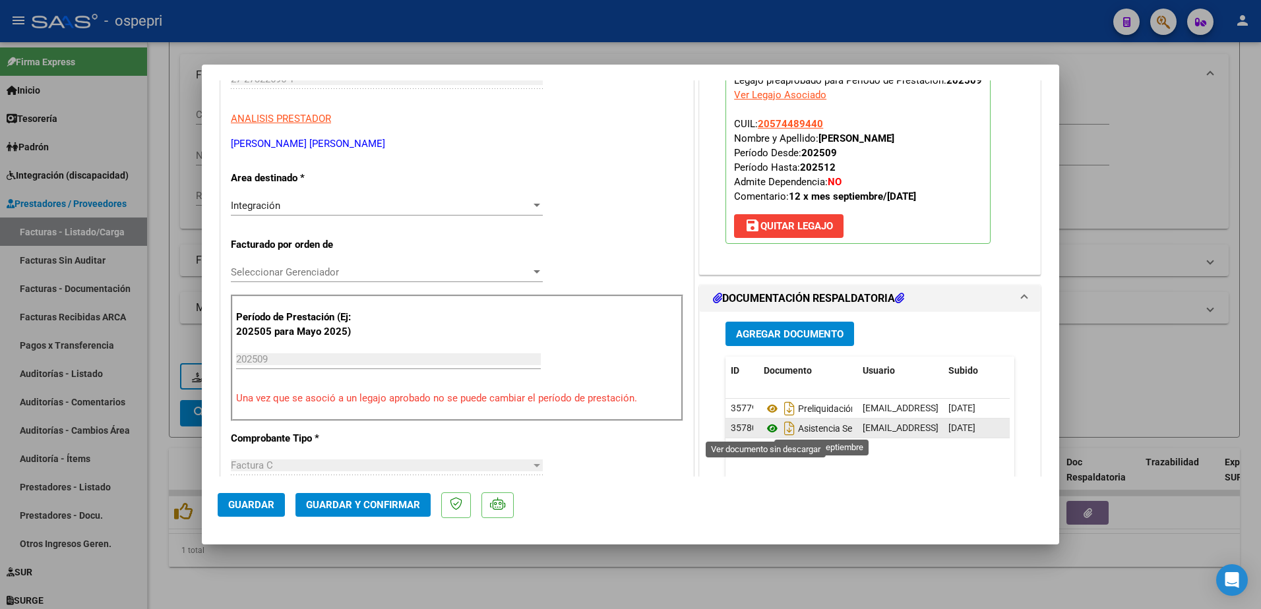
click at [764, 428] on icon at bounding box center [772, 429] width 17 height 16
click at [369, 498] on button "Guardar y Confirmar" at bounding box center [362, 505] width 135 height 24
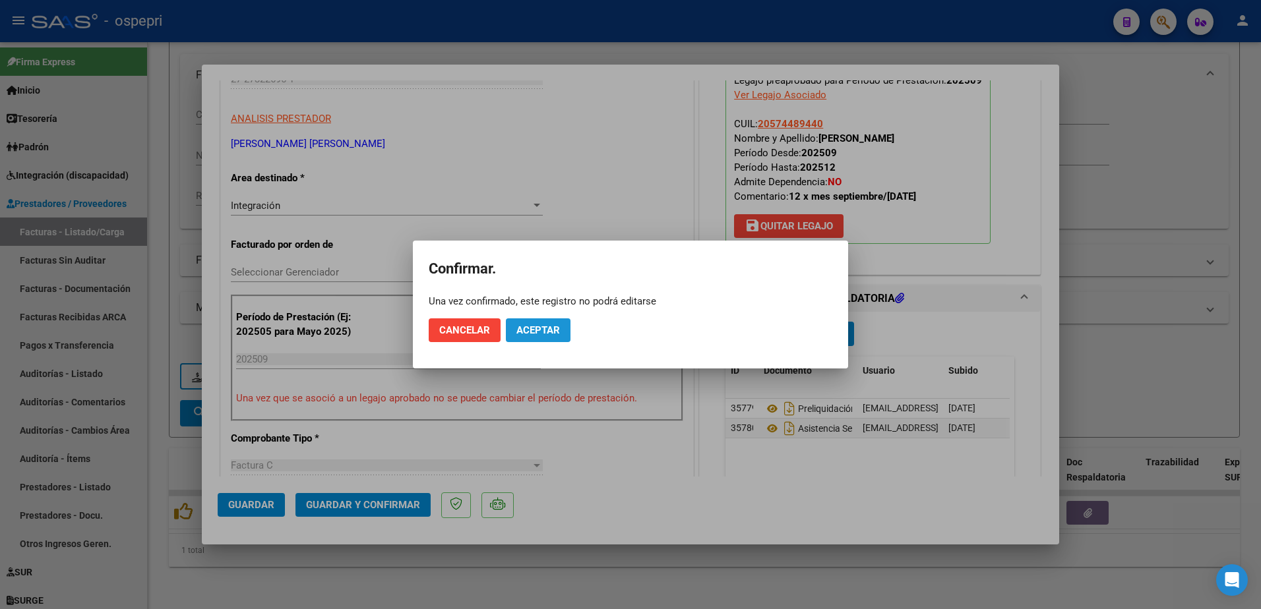
click at [557, 322] on button "Aceptar" at bounding box center [538, 330] width 65 height 24
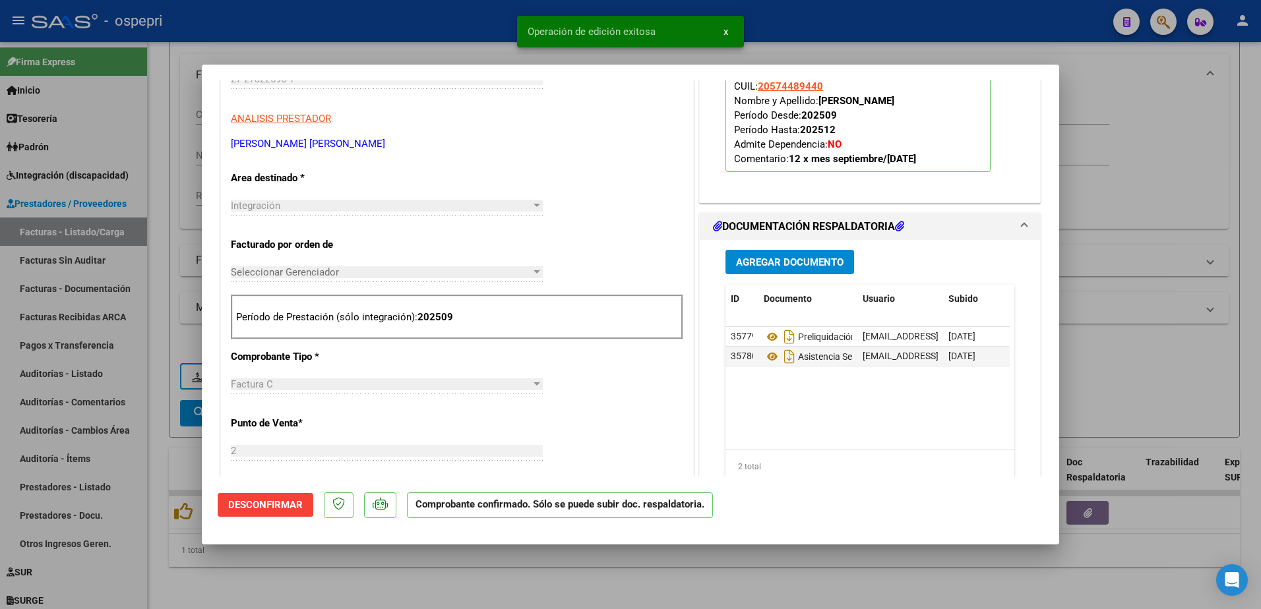
type input "$ 0,00"
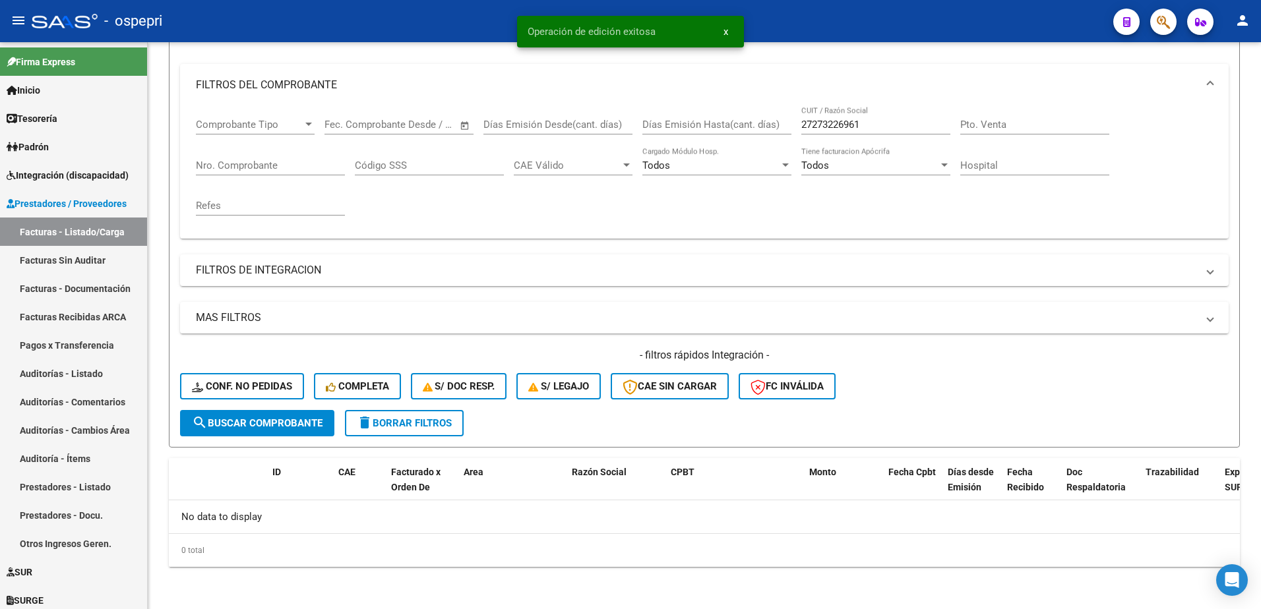
scroll to position [160, 0]
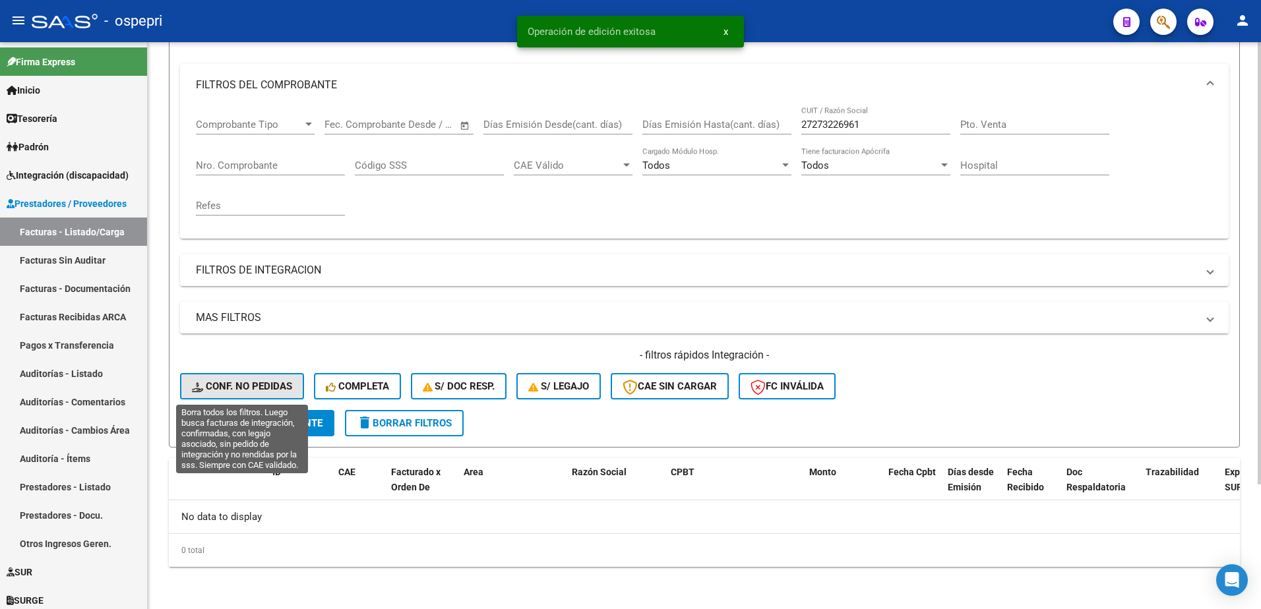
click at [284, 384] on span "Conf. no pedidas" at bounding box center [242, 386] width 100 height 12
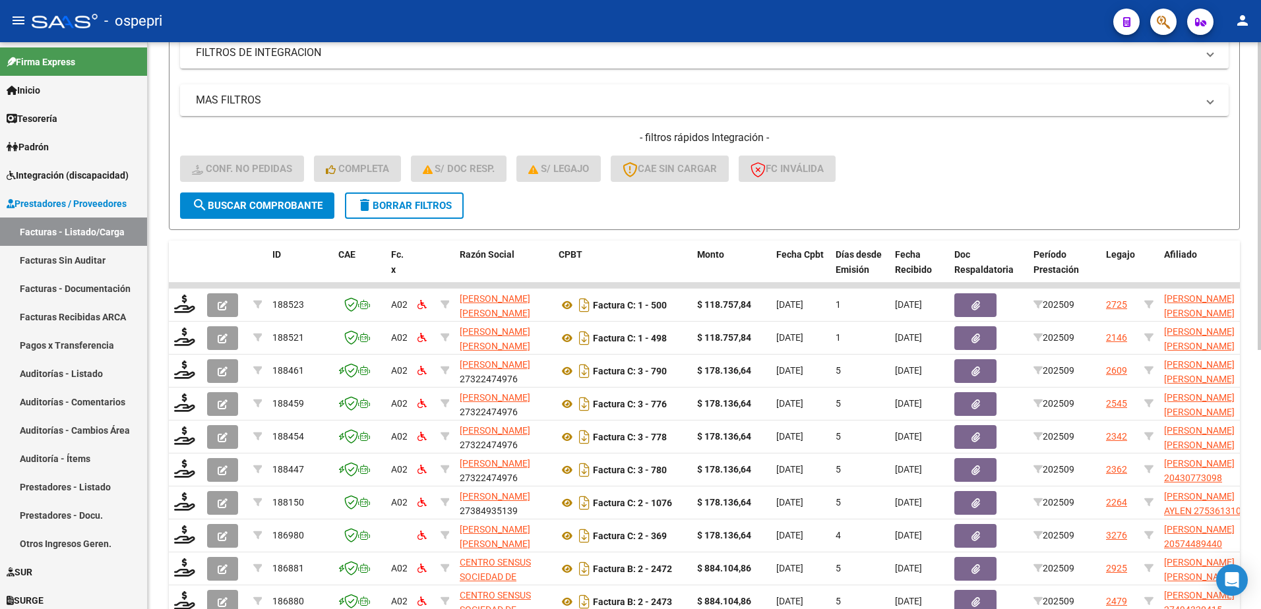
scroll to position [424, 0]
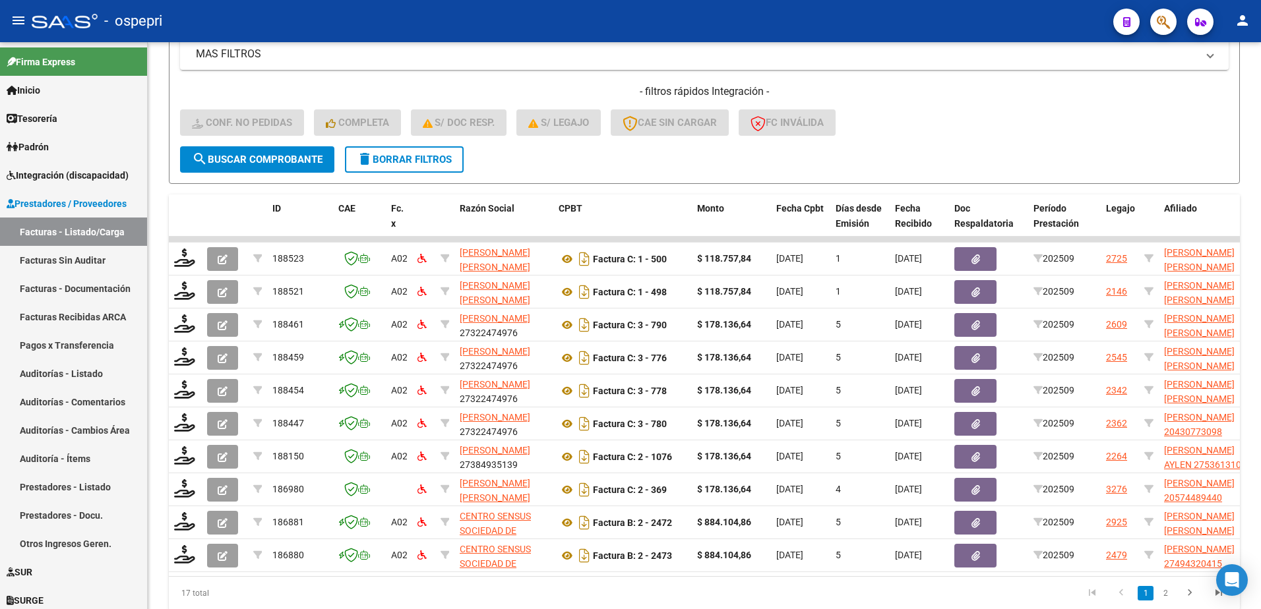
click at [890, 19] on div "- ospepri" at bounding box center [567, 21] width 1071 height 29
click at [995, 24] on div "- ospepri" at bounding box center [567, 21] width 1071 height 29
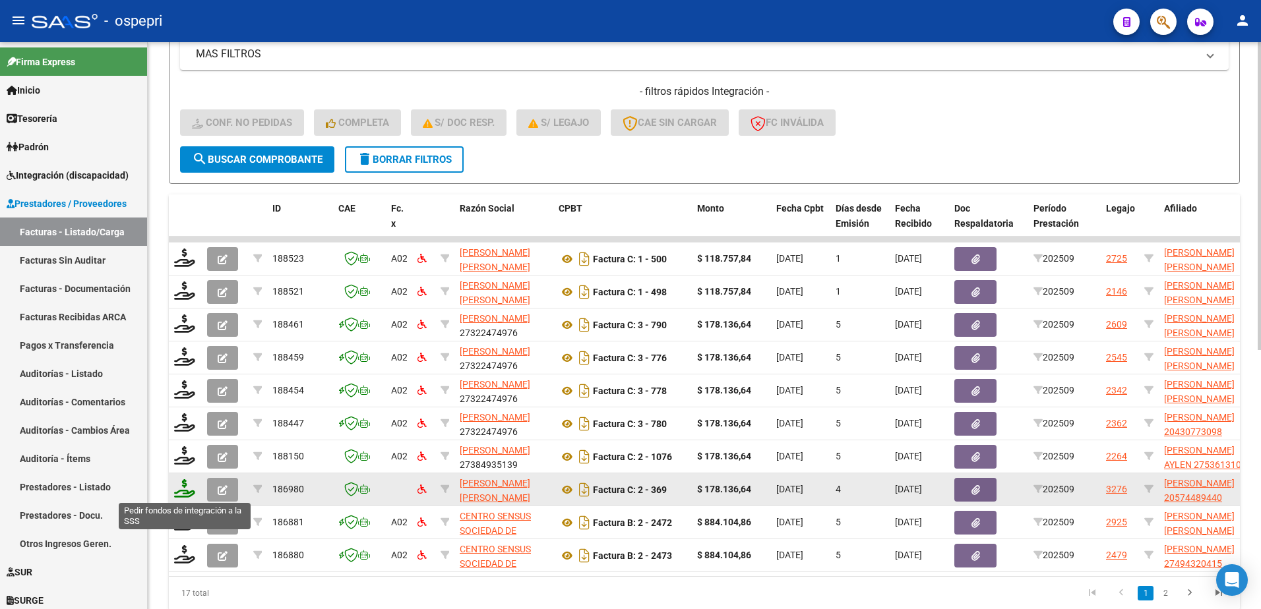
click at [189, 490] on icon at bounding box center [184, 488] width 21 height 18
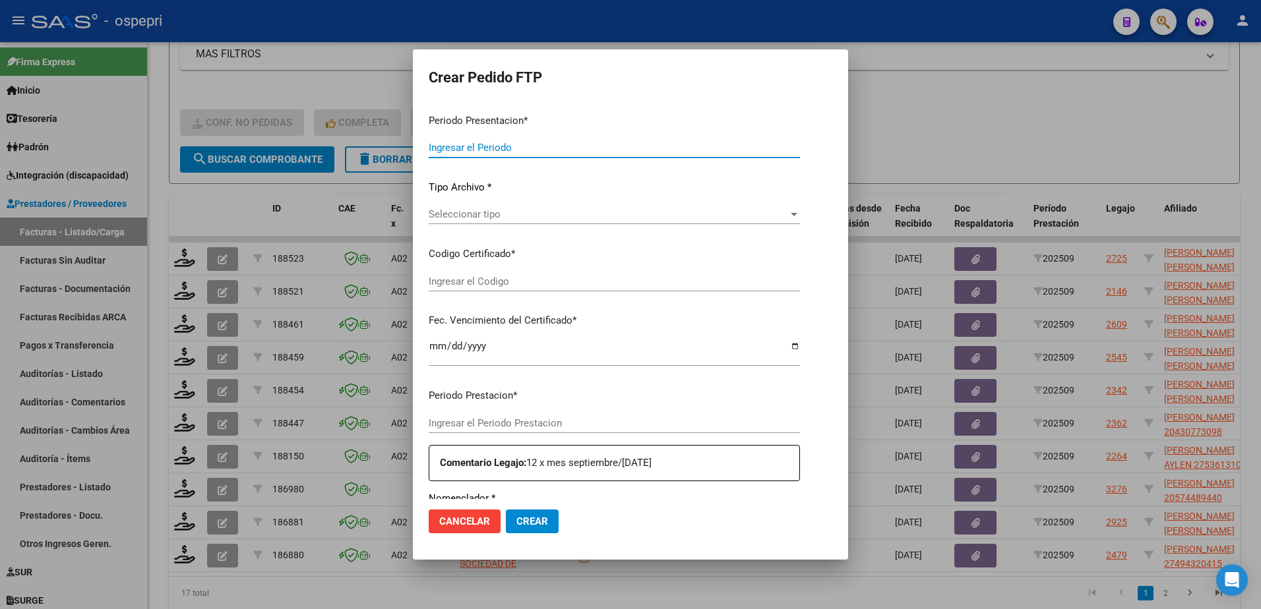
type input "202509"
type input "$ 178.136,64"
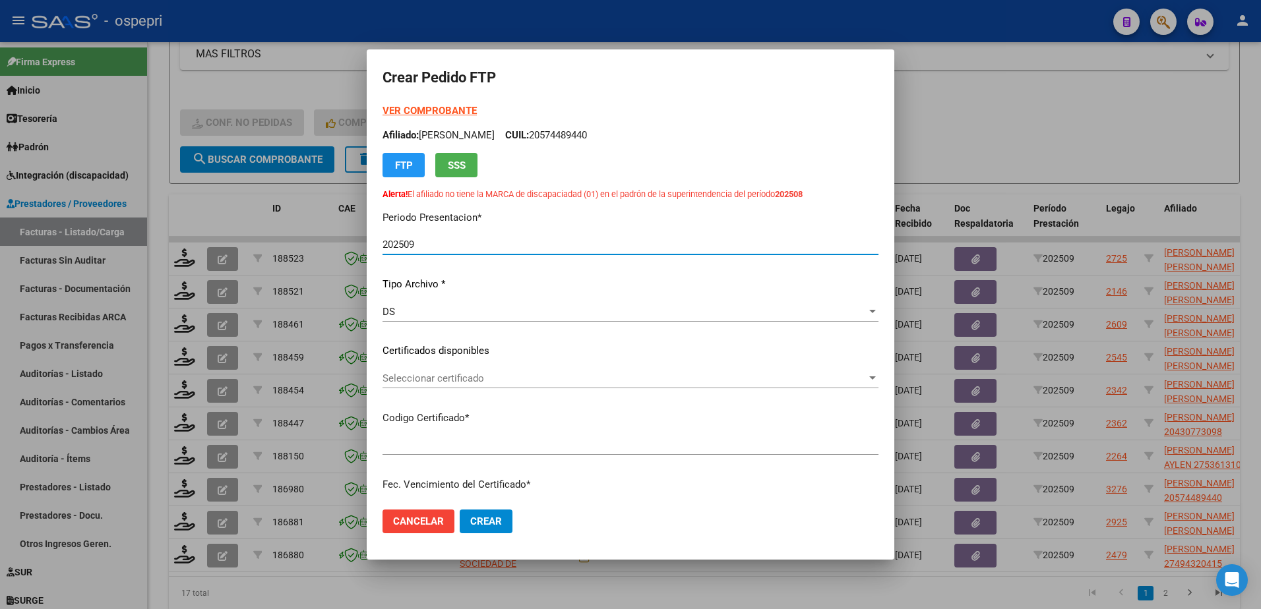
type input "20574489440"
type input "[DATE]"
click at [443, 384] on div "Seleccionar certificado Seleccionar certificado" at bounding box center [630, 379] width 496 height 20
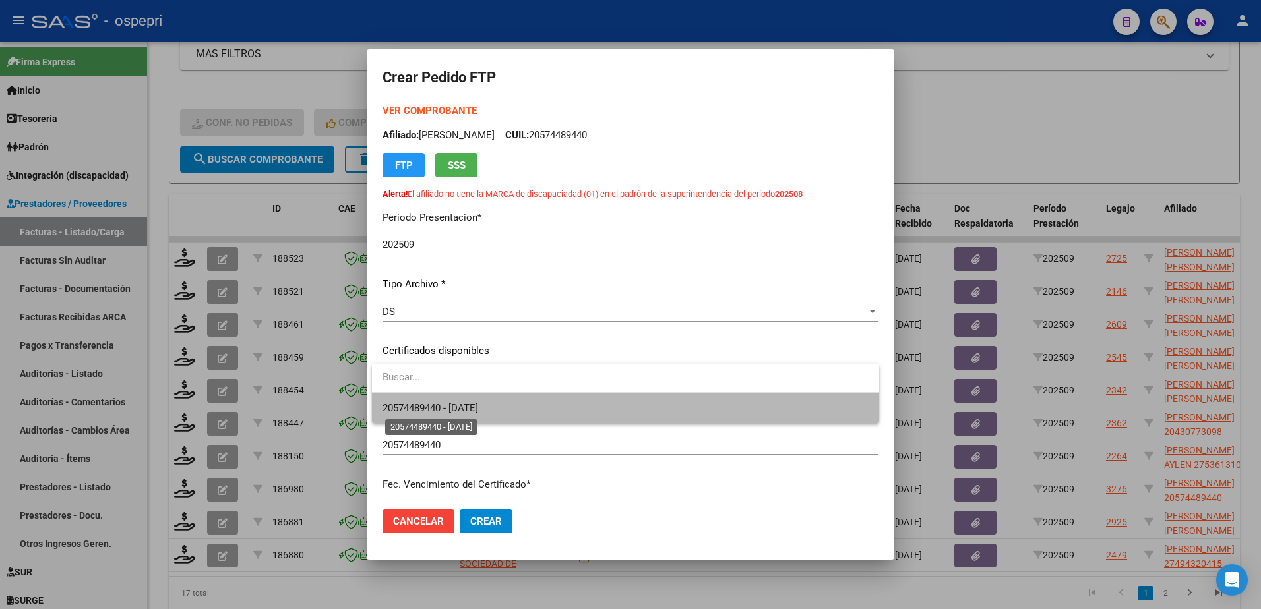
click at [448, 404] on span "20574489440 - [DATE]" at bounding box center [430, 408] width 96 height 12
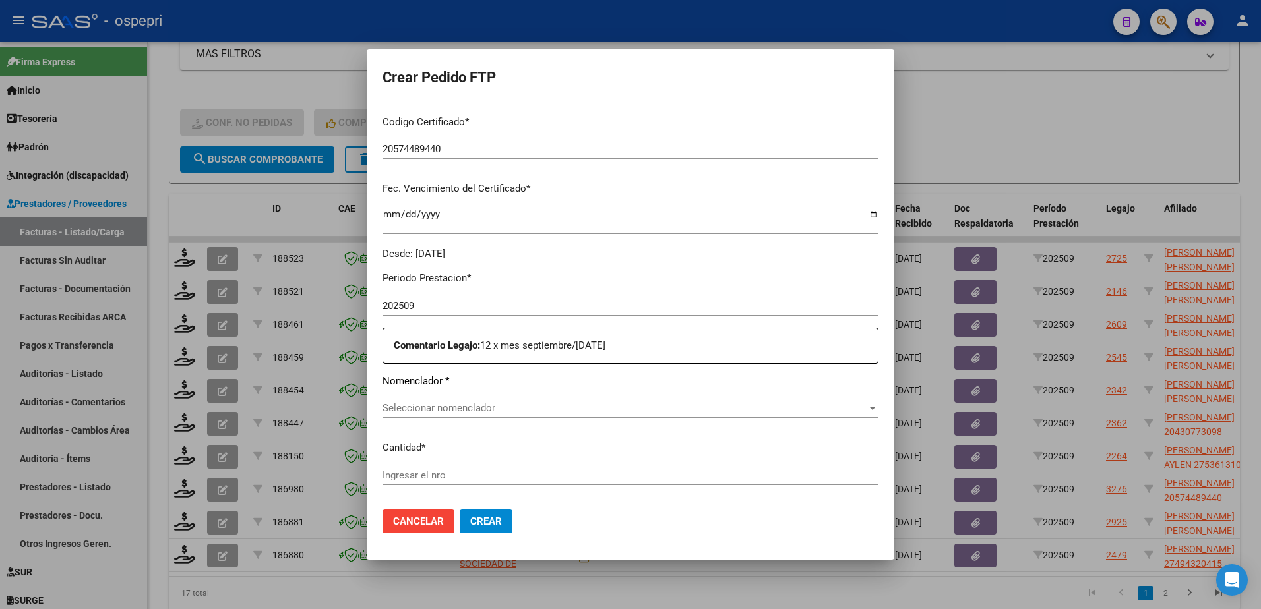
scroll to position [396, 0]
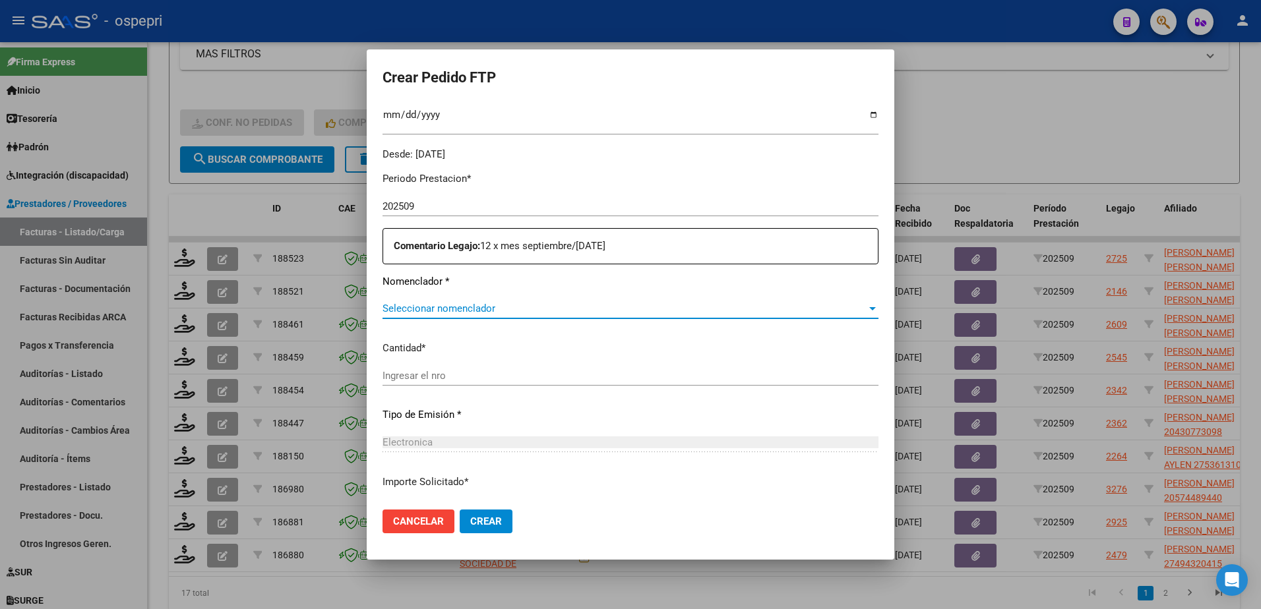
click at [466, 305] on span "Seleccionar nomenclador" at bounding box center [624, 309] width 484 height 12
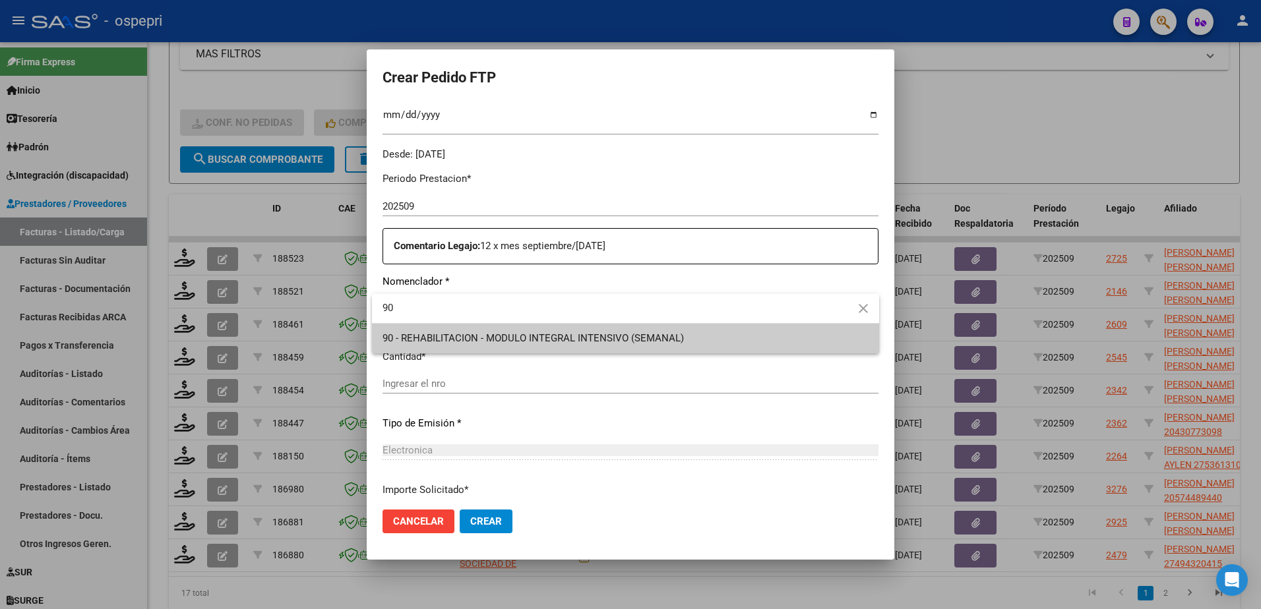
type input "90"
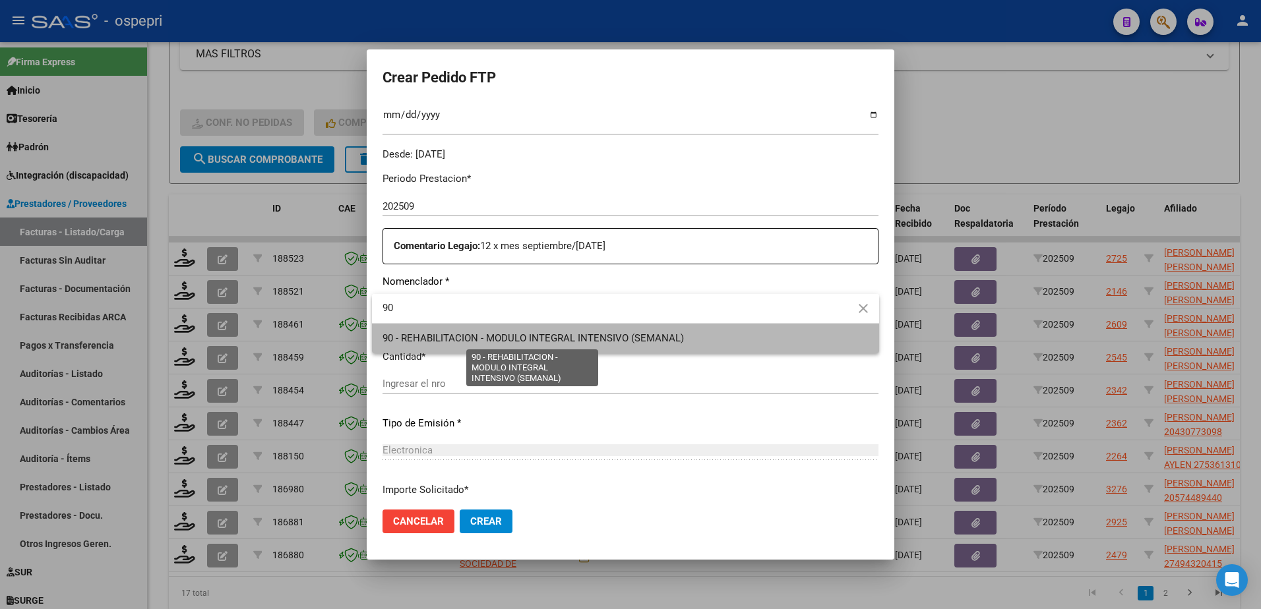
click at [582, 333] on span "90 - REHABILITACION - MODULO INTEGRAL INTENSIVO (SEMANAL)" at bounding box center [532, 338] width 301 height 12
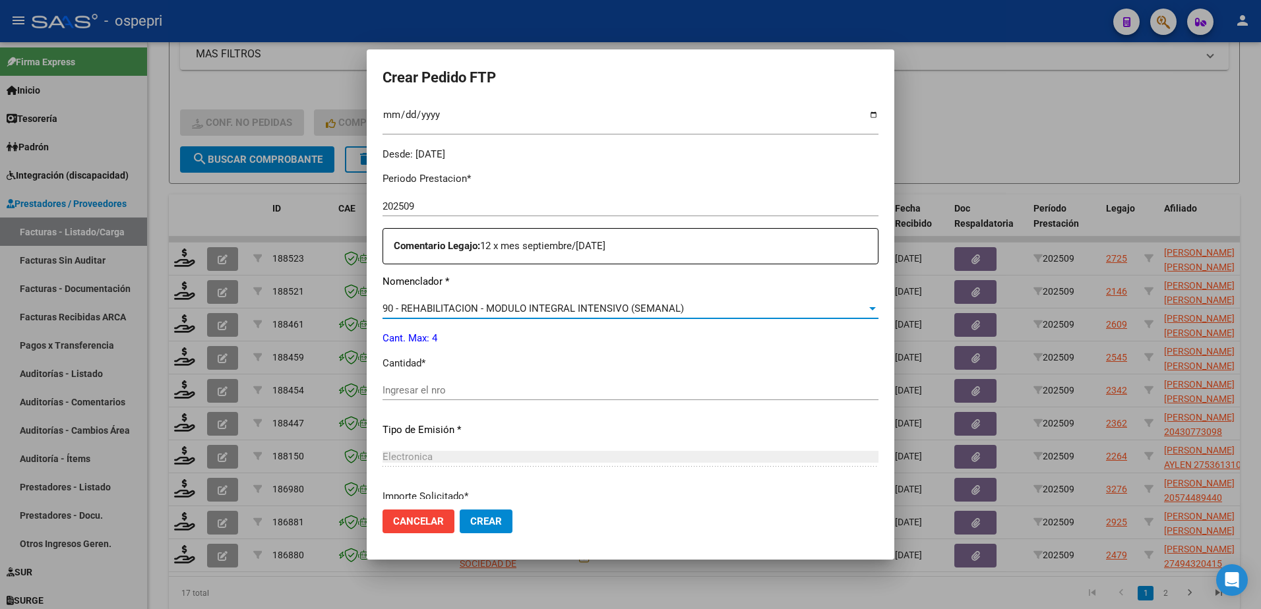
click at [419, 390] on input "Ingresar el nro" at bounding box center [630, 390] width 496 height 12
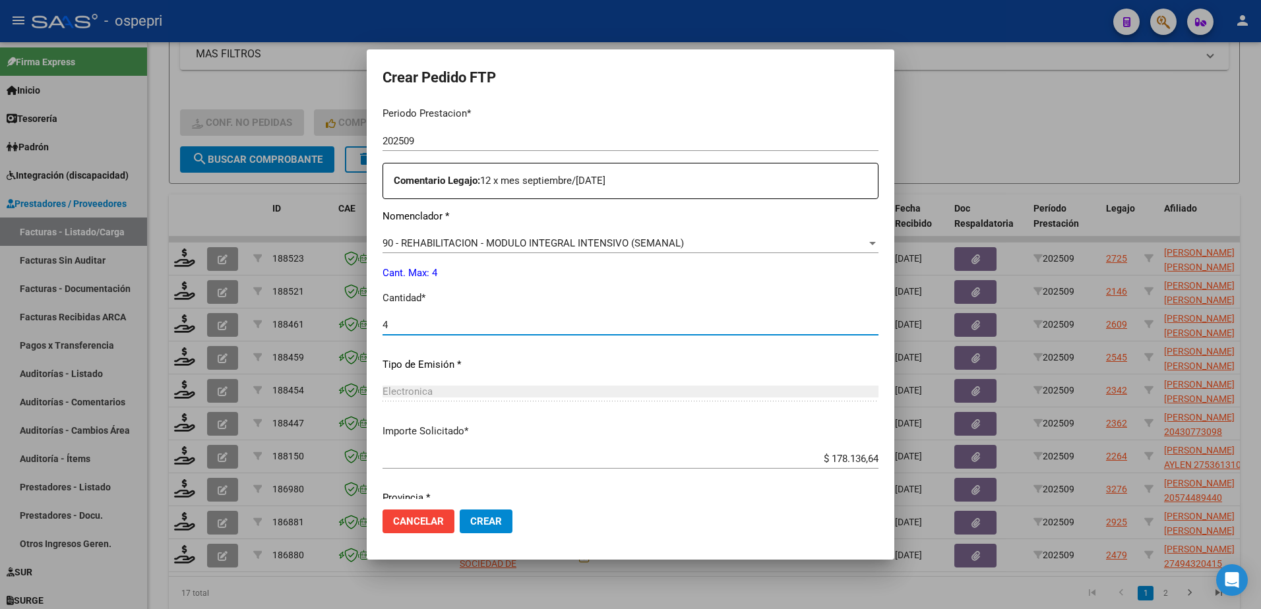
scroll to position [509, 0]
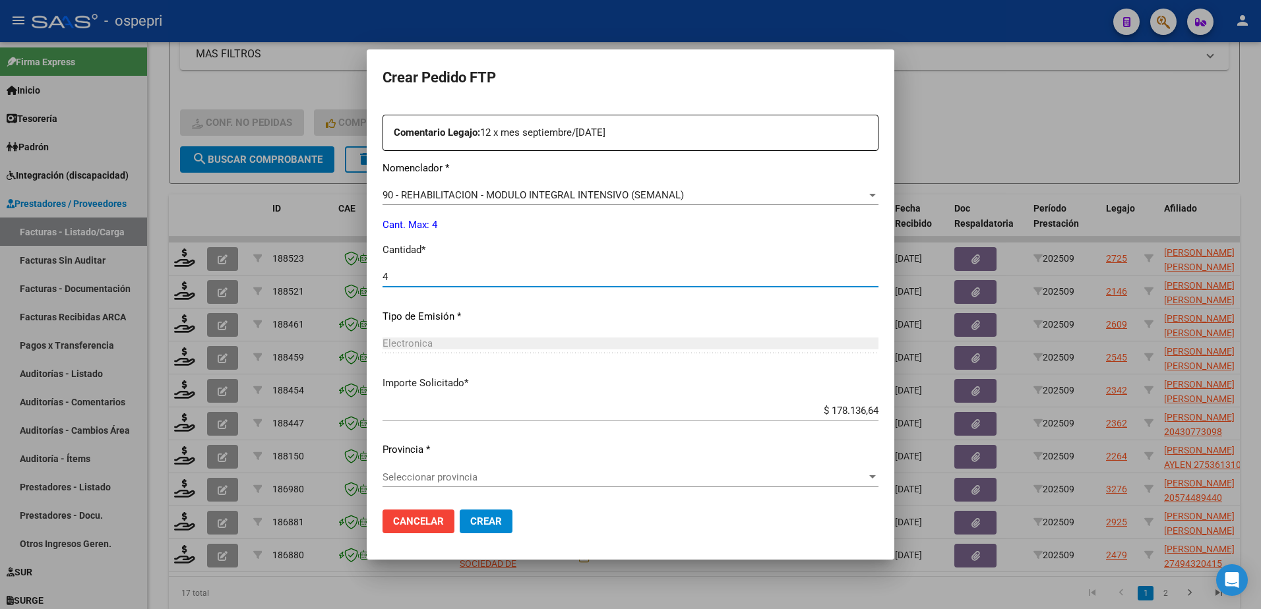
type input "4"
click at [437, 464] on div "Periodo Prestacion * 202509 Ingresar el Periodo Prestacion Comentario Legajo: 1…" at bounding box center [630, 274] width 496 height 452
click at [440, 476] on span "Seleccionar provincia" at bounding box center [624, 477] width 484 height 12
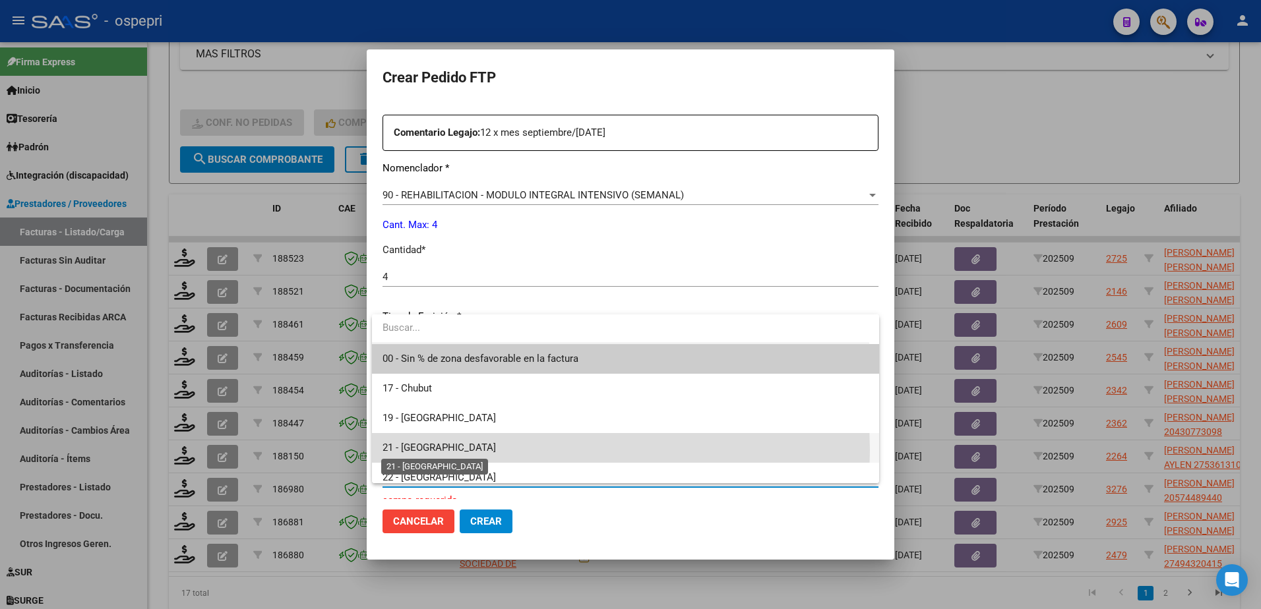
click at [423, 450] on span "21 - [GEOGRAPHIC_DATA]" at bounding box center [438, 448] width 113 height 12
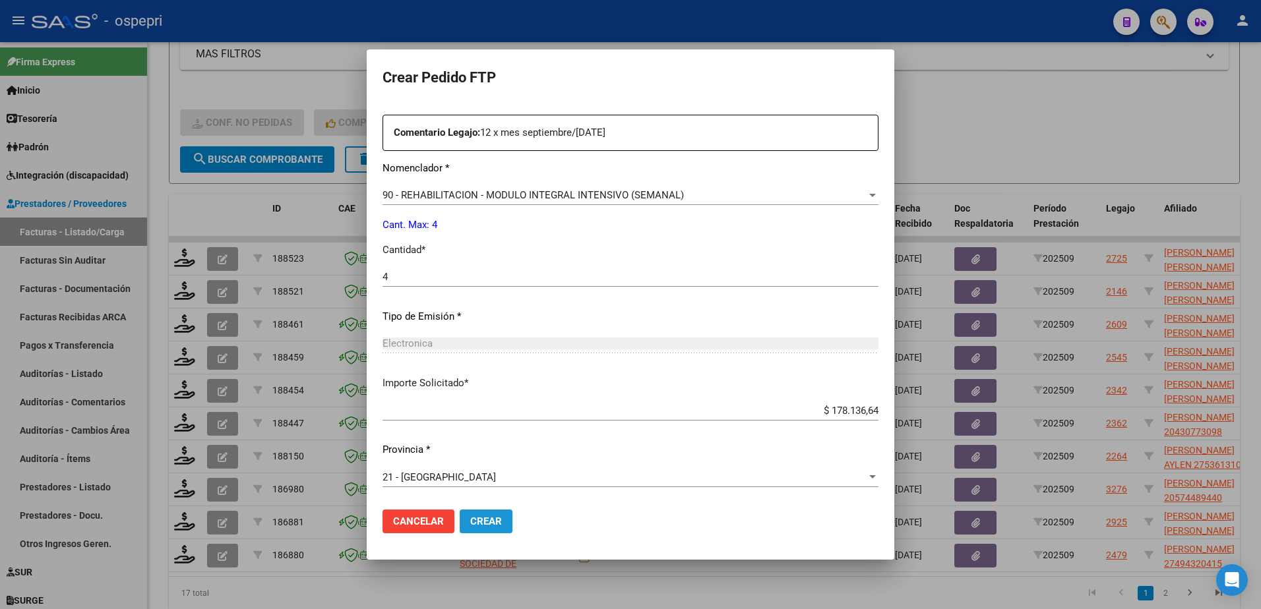
click at [492, 522] on span "Crear" at bounding box center [486, 522] width 32 height 12
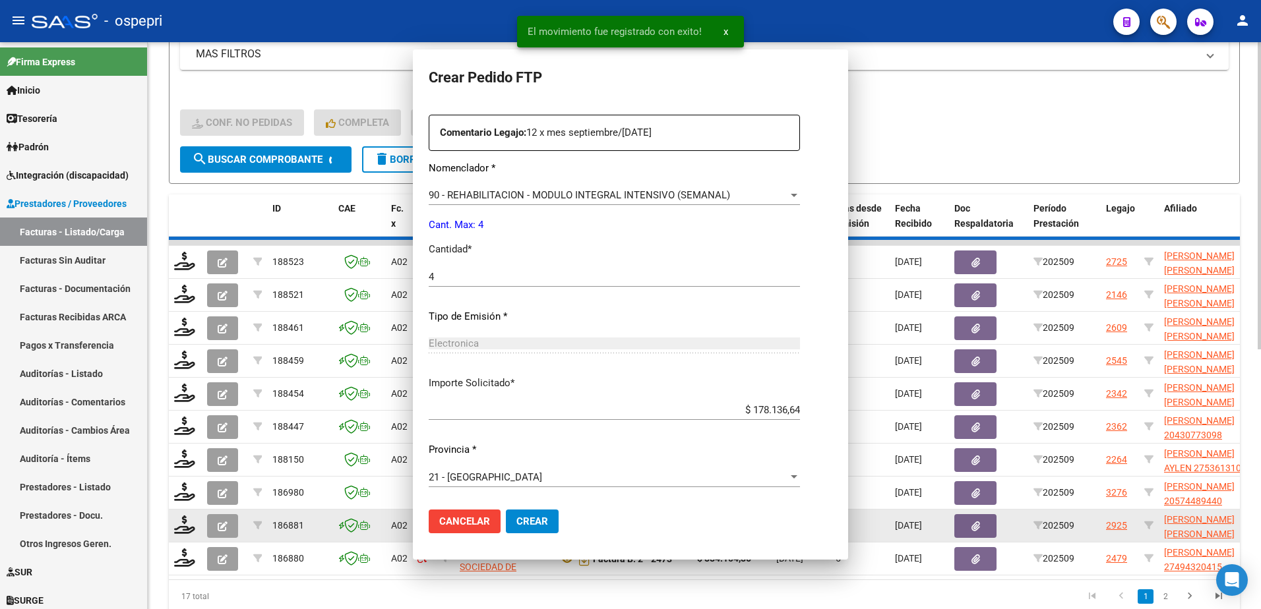
scroll to position [0, 0]
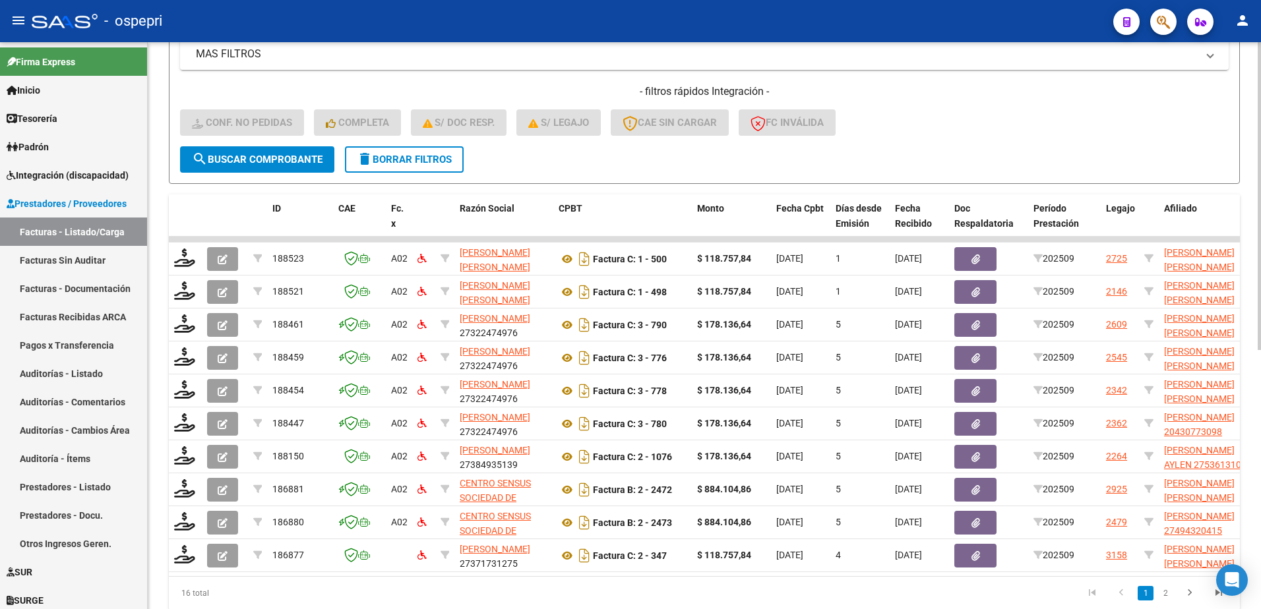
click at [1008, 128] on div "- filtros rápidos Integración - Conf. no pedidas Completa S/ Doc Resp. S/ legaj…" at bounding box center [704, 115] width 1048 height 62
click at [387, 162] on span "delete Borrar Filtros" at bounding box center [404, 160] width 95 height 12
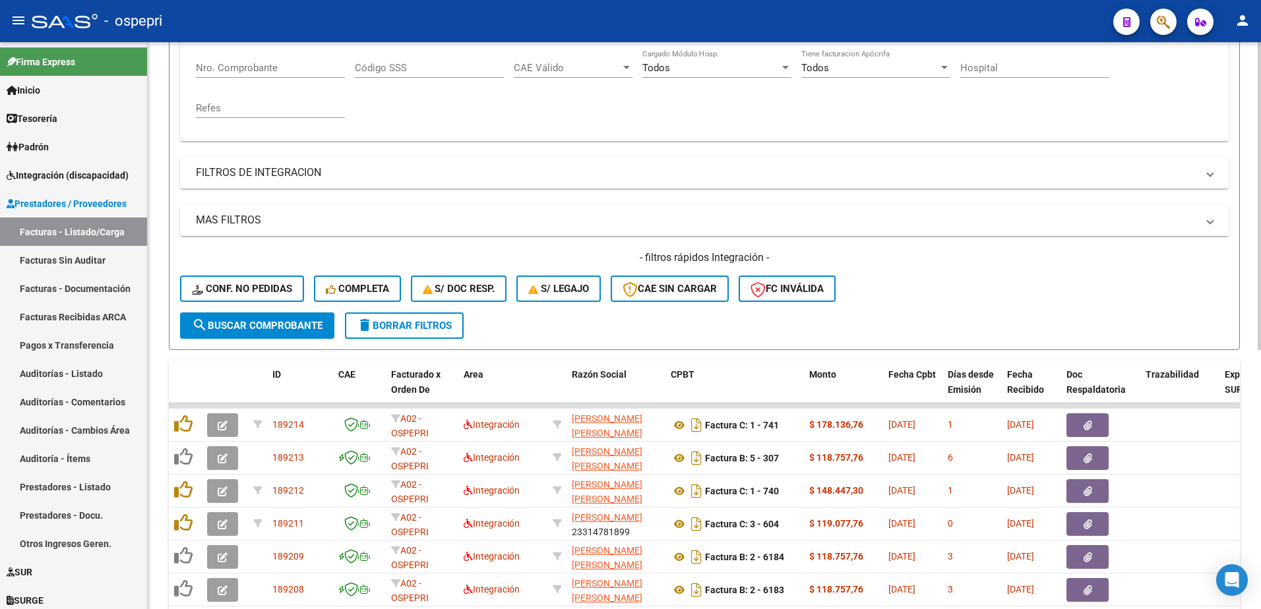
scroll to position [213, 0]
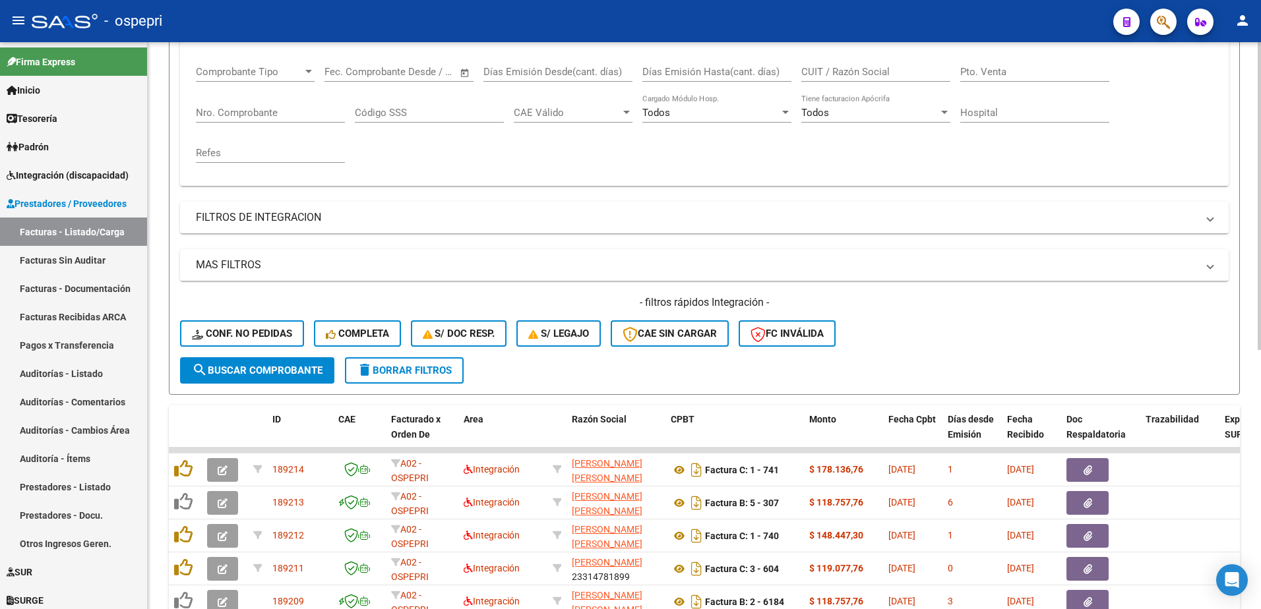
click at [984, 340] on div "- filtros rápidos Integración - Conf. no pedidas Completa S/ Doc Resp. S/ legaj…" at bounding box center [704, 326] width 1048 height 62
click at [956, 338] on div "- filtros rápidos Integración - Conf. no pedidas Completa S/ Doc Resp. S/ legaj…" at bounding box center [704, 326] width 1048 height 62
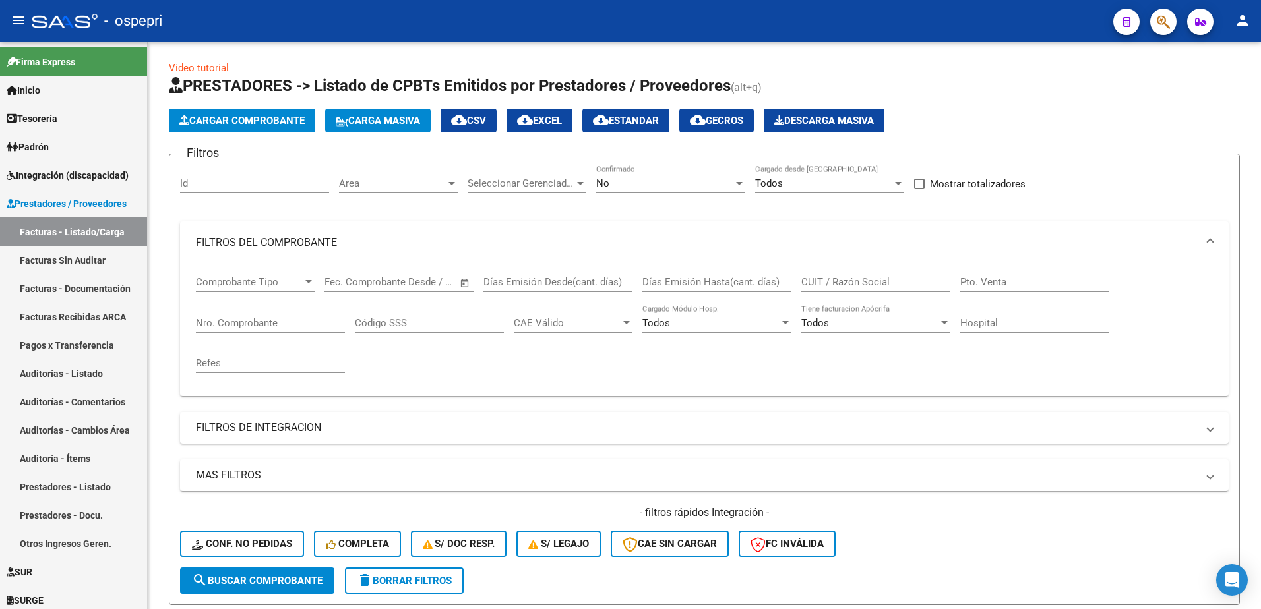
scroll to position [0, 0]
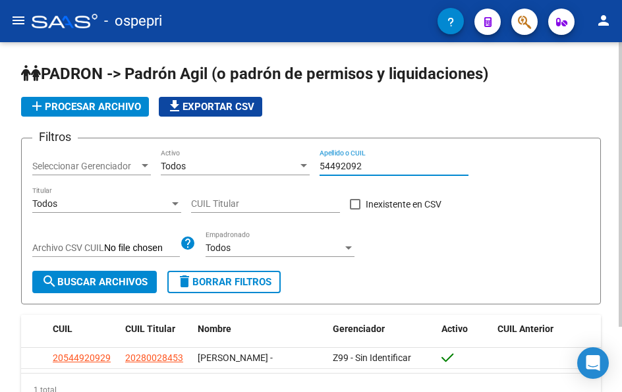
click at [373, 162] on input "54492092" at bounding box center [394, 166] width 149 height 11
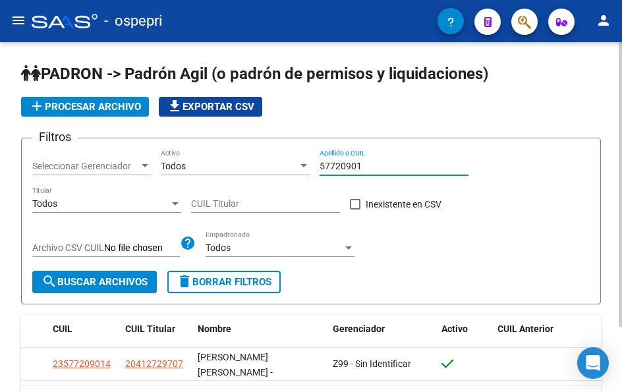
click at [382, 171] on input "57720901" at bounding box center [394, 166] width 149 height 11
click at [381, 171] on input "57720901" at bounding box center [394, 166] width 149 height 11
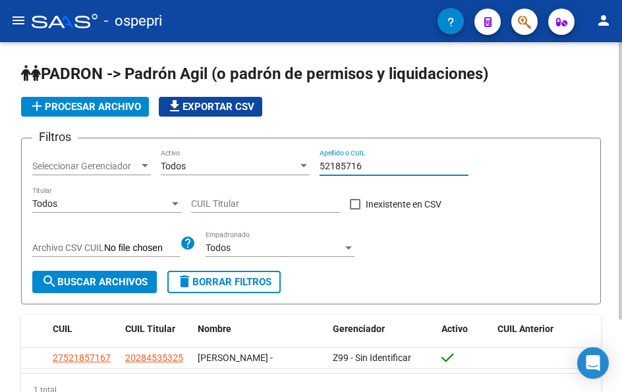
click at [365, 168] on input "52185716" at bounding box center [394, 166] width 149 height 11
click at [365, 167] on input "52185716" at bounding box center [394, 166] width 149 height 11
type input "57448944"
